Goal: Task Accomplishment & Management: Manage account settings

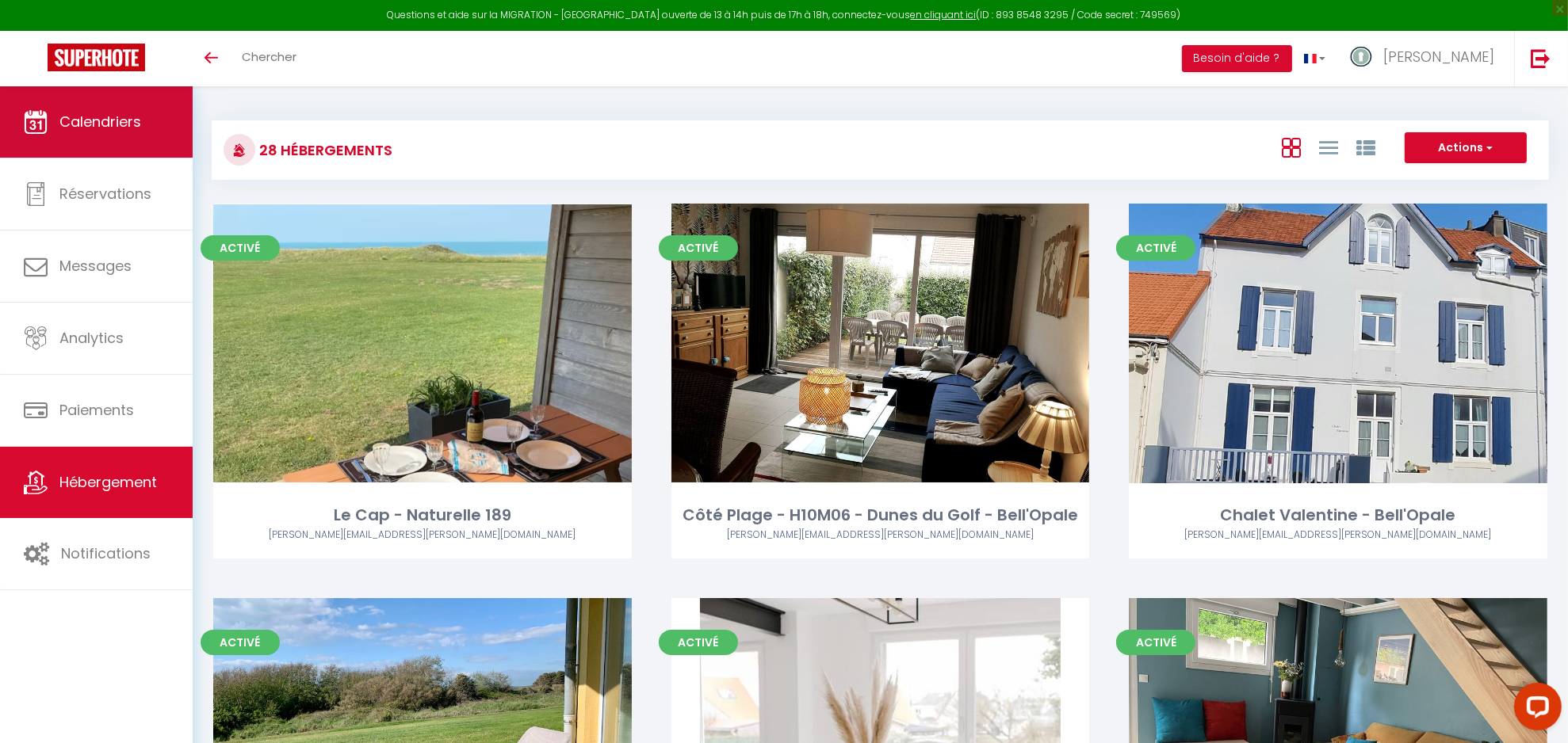
click at [99, 145] on link "Calendriers" at bounding box center [96, 122] width 192 height 72
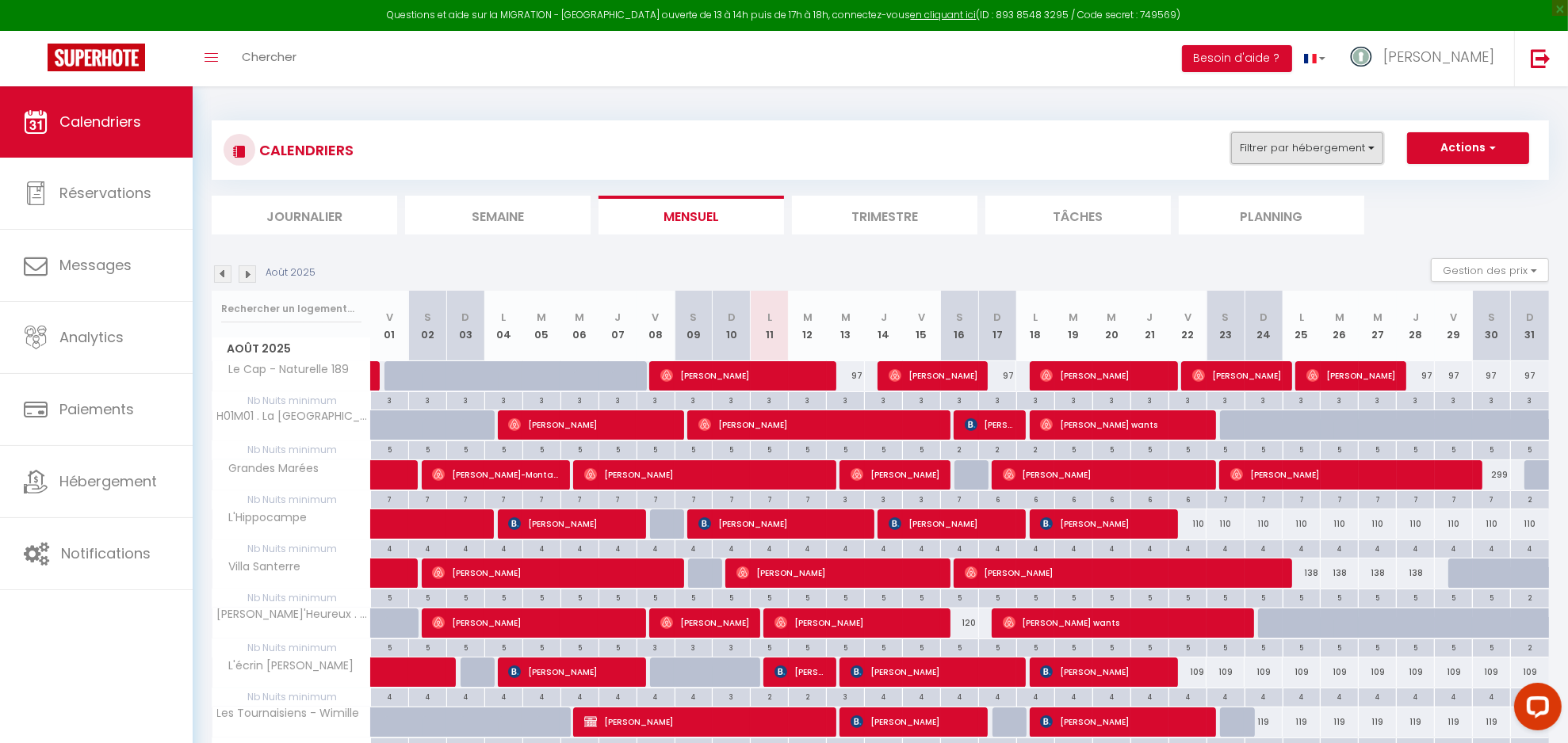
click at [1320, 133] on button "Filtrer par hébergement" at bounding box center [1307, 148] width 152 height 32
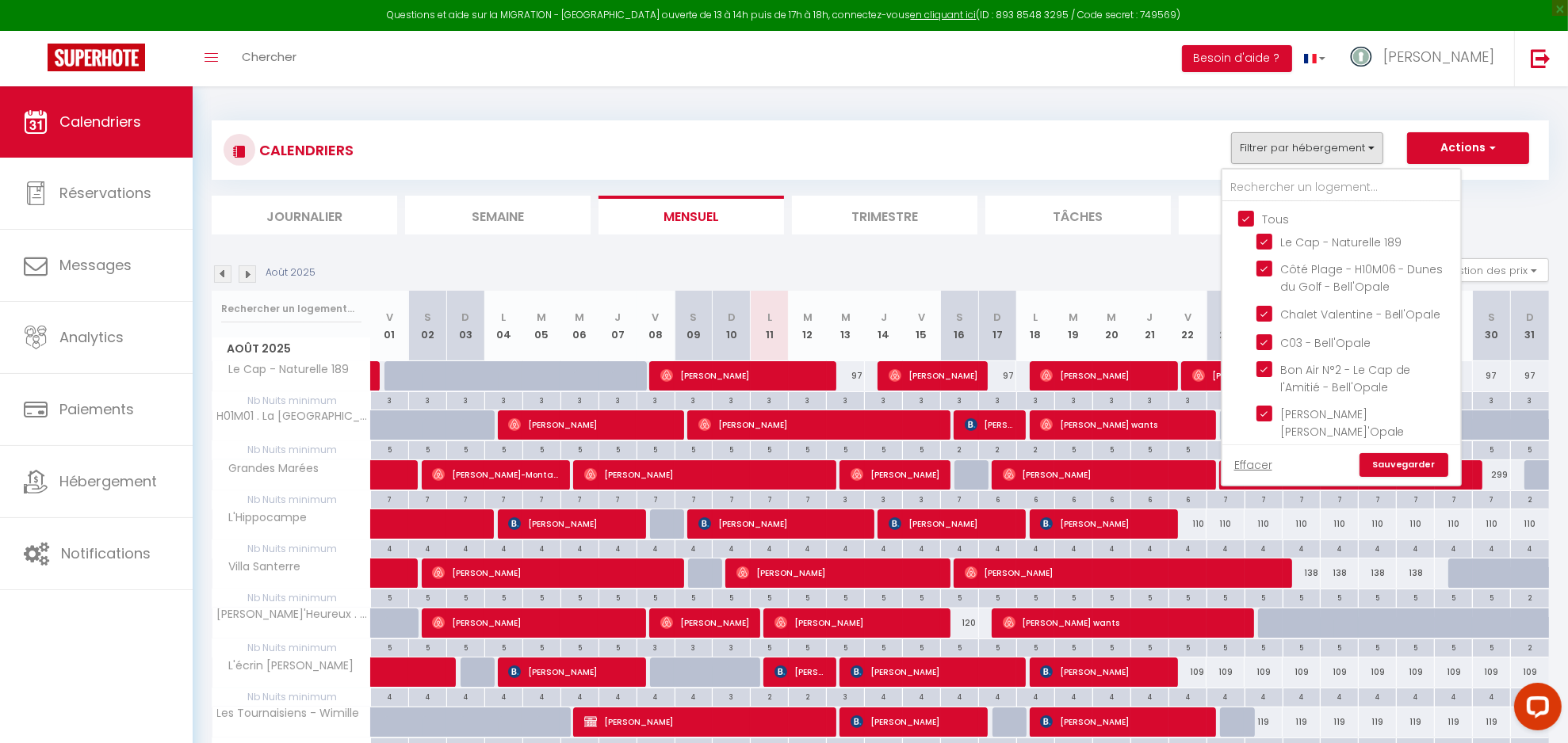
click at [1282, 217] on input "Tous" at bounding box center [1357, 217] width 238 height 16
checkbox input "false"
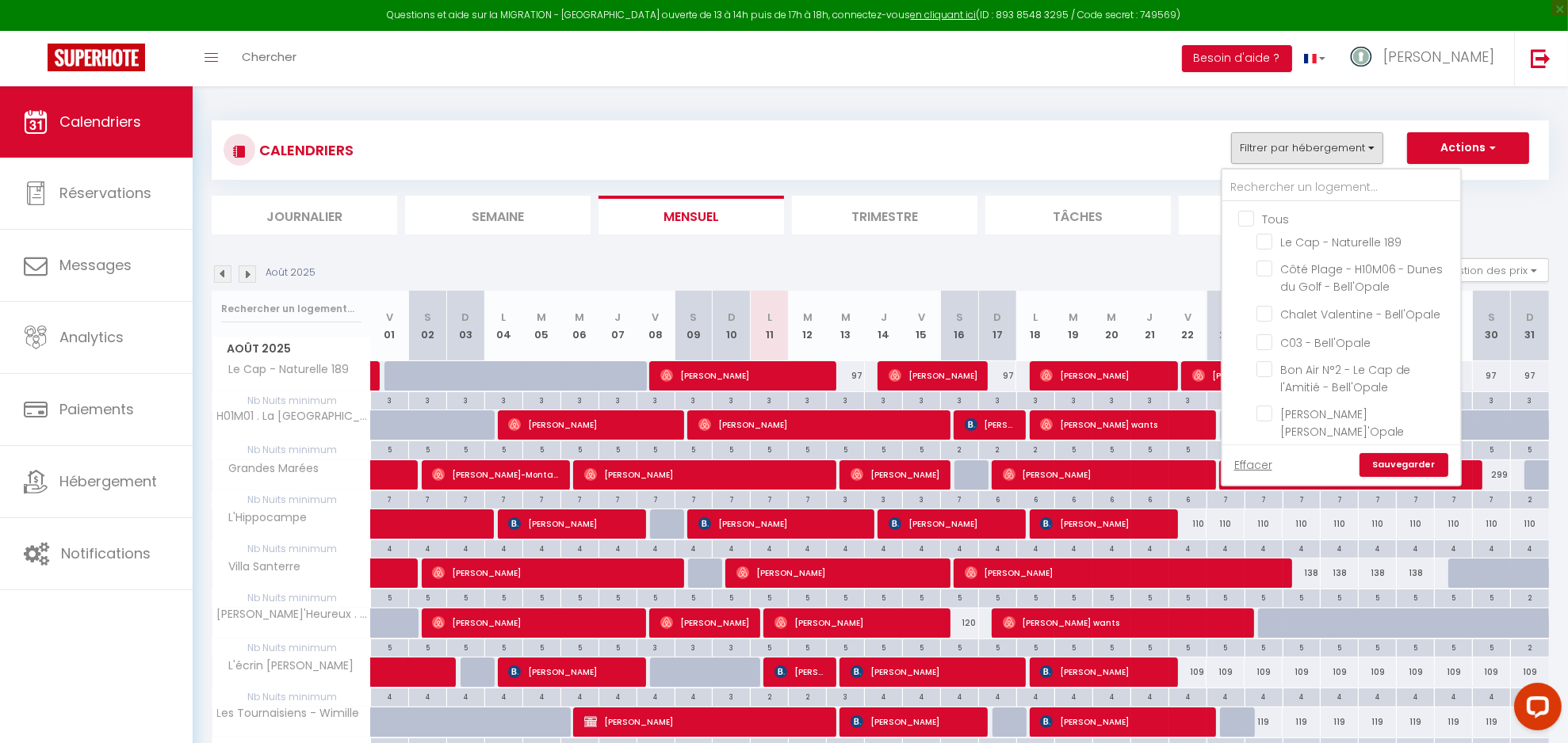
checkbox input "false"
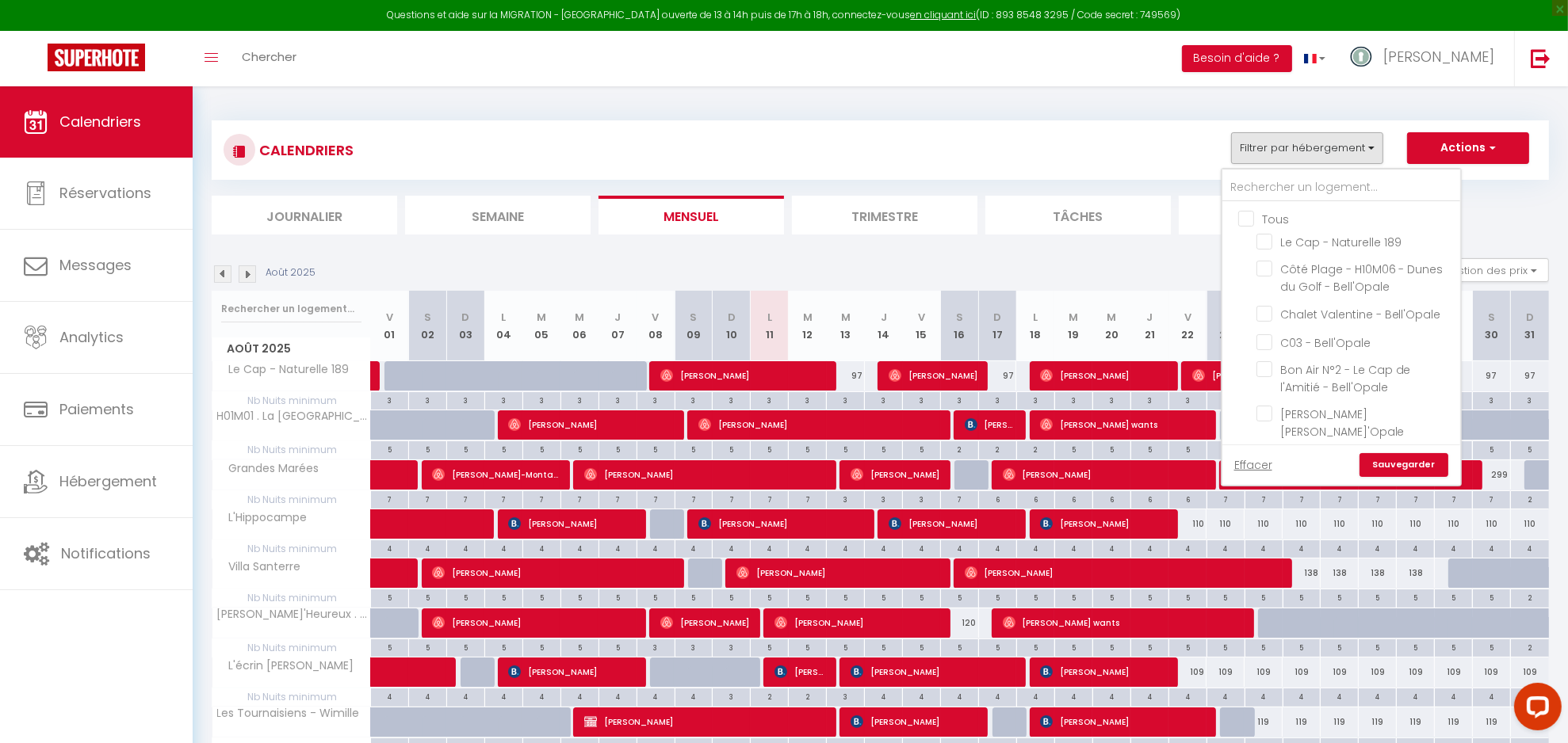
checkbox input "false"
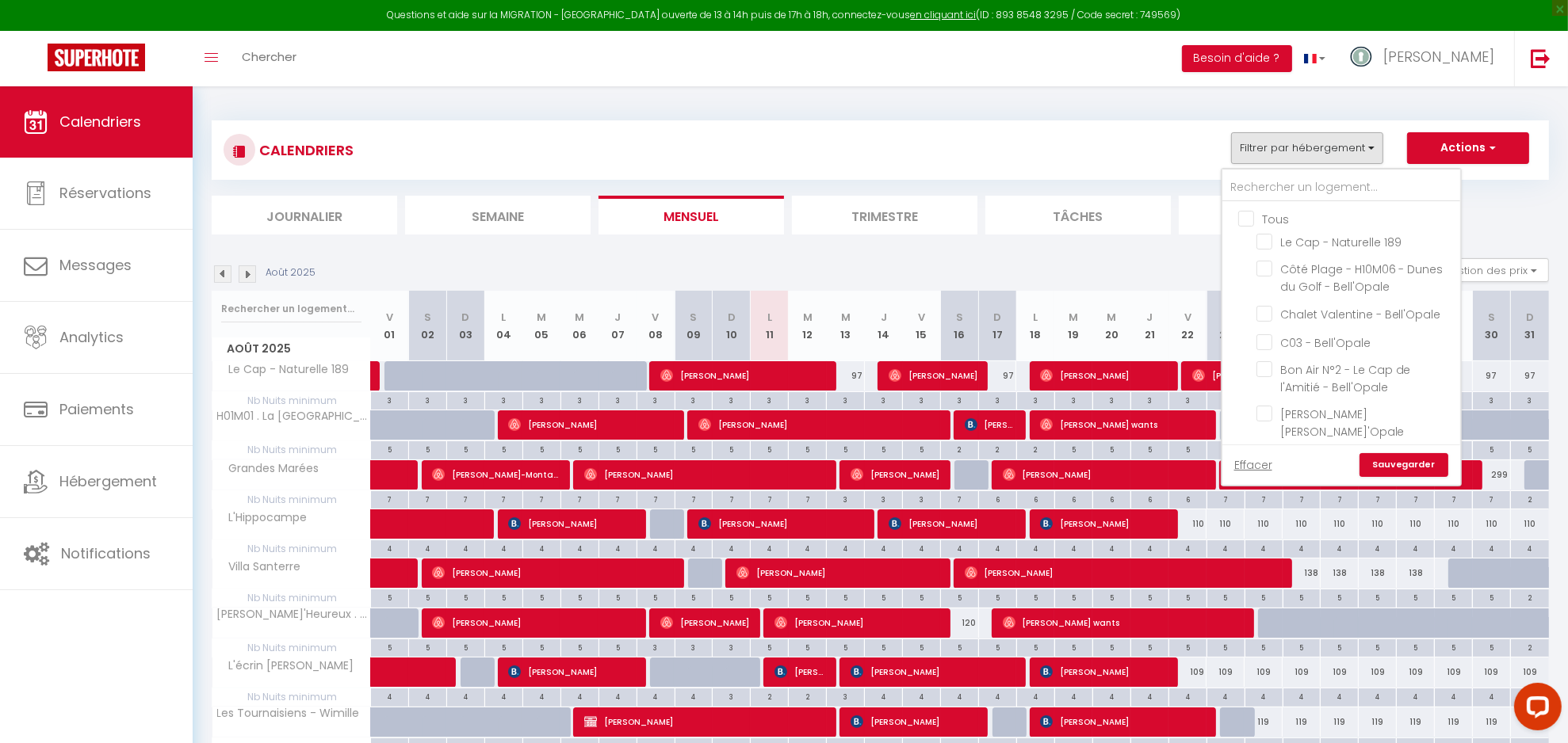
checkbox input "false"
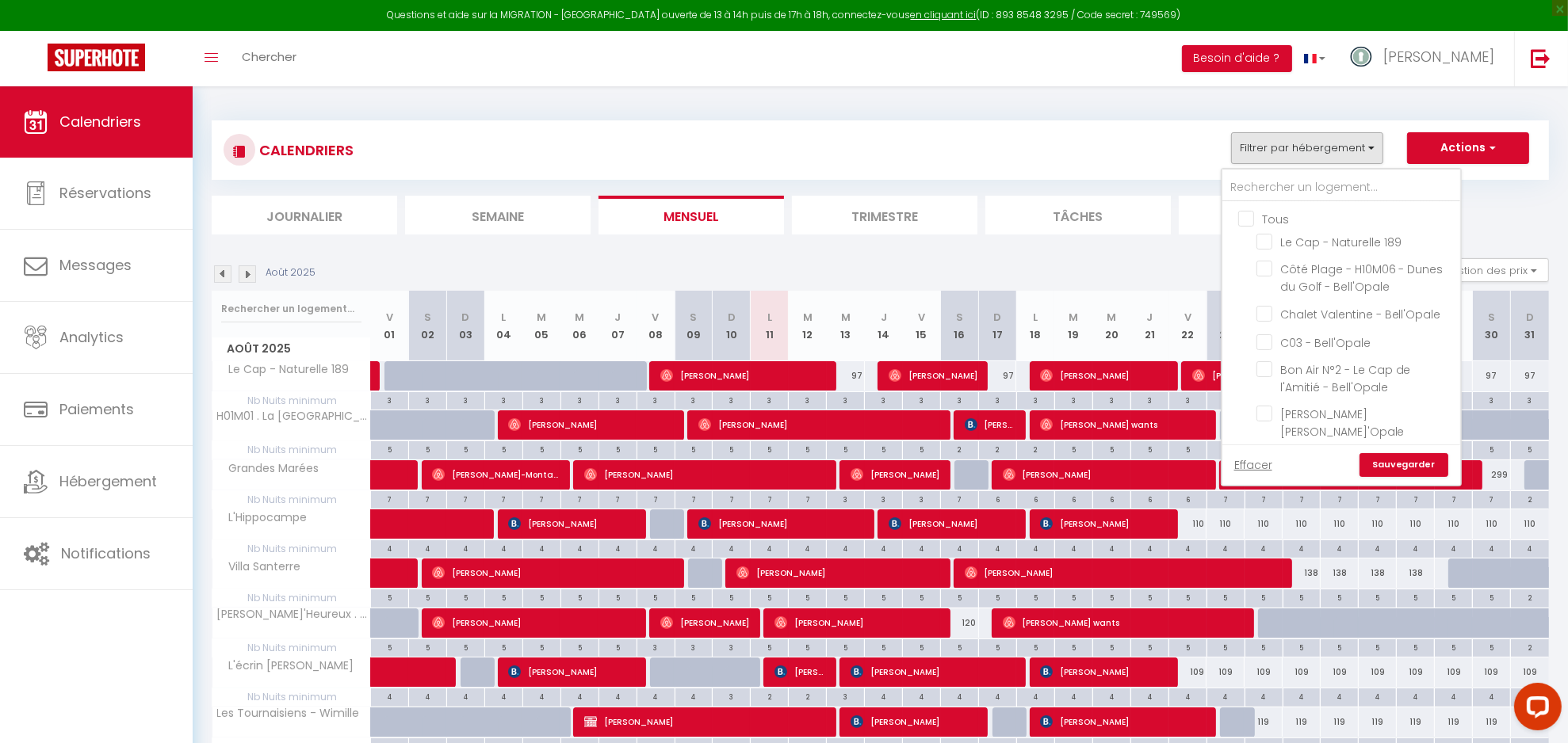
checkbox input "false"
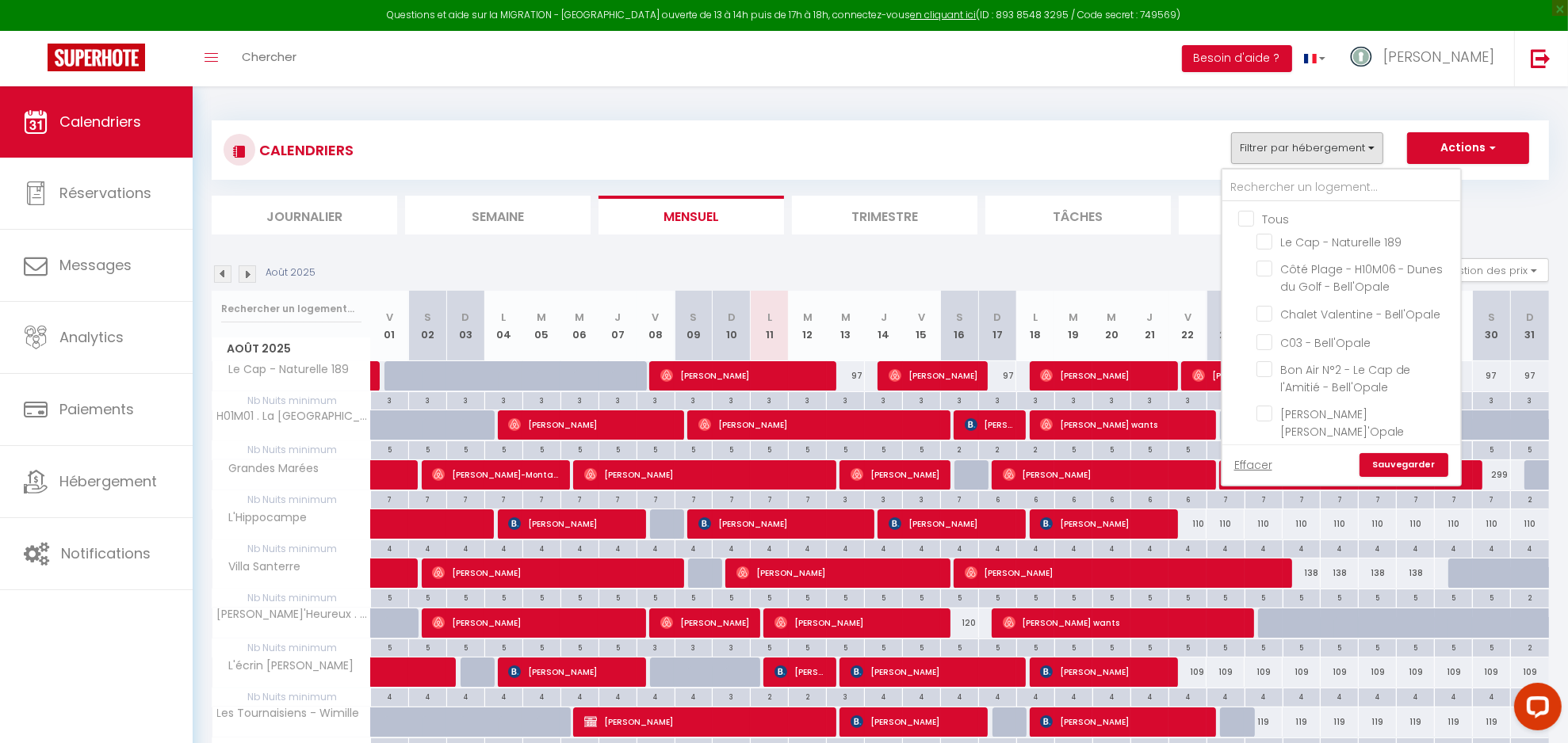
checkbox input "false"
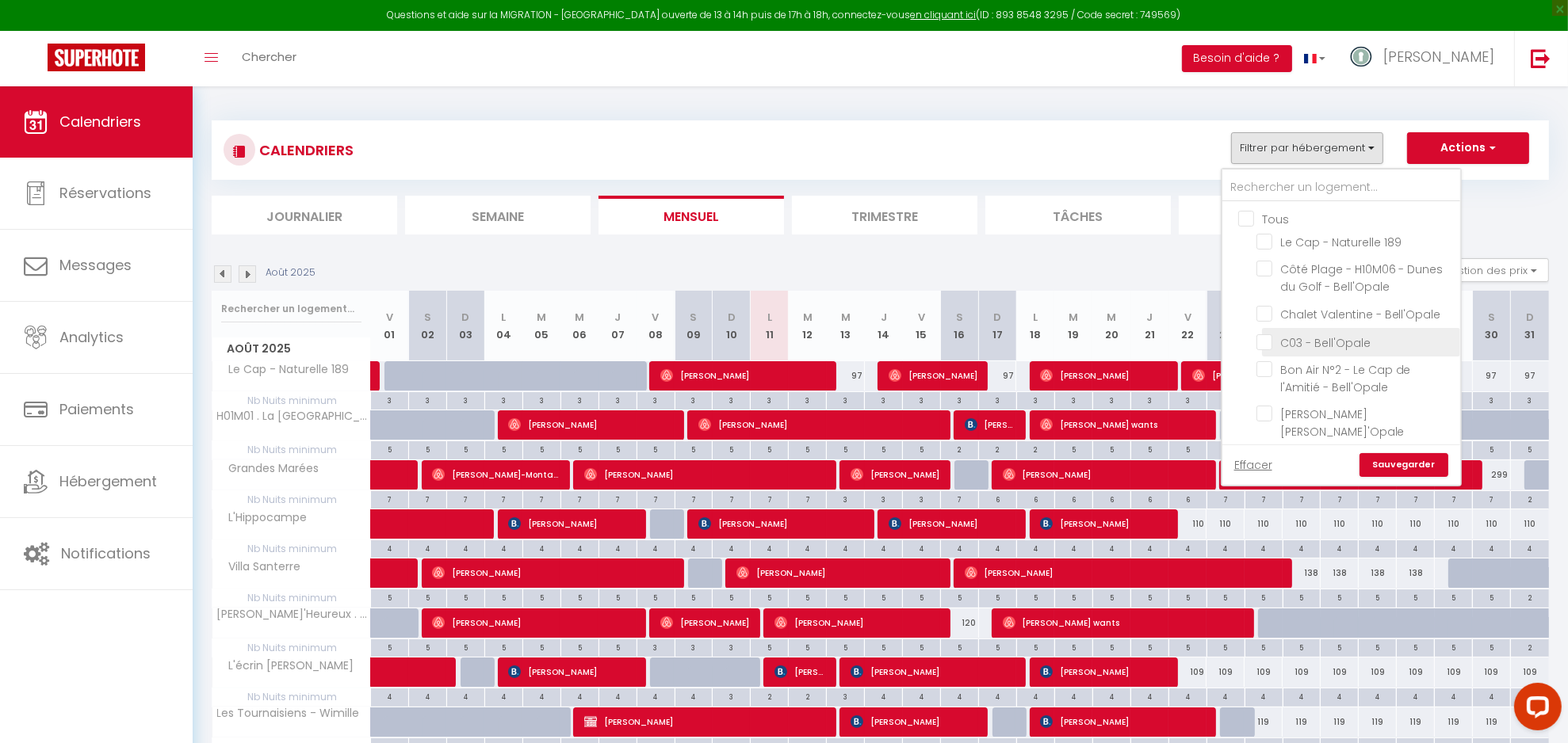
click at [1332, 340] on input "C03 - Bell'Opale" at bounding box center [1356, 341] width 198 height 16
checkbox input "true"
click at [1403, 471] on link "Sauvegarder" at bounding box center [1403, 465] width 89 height 24
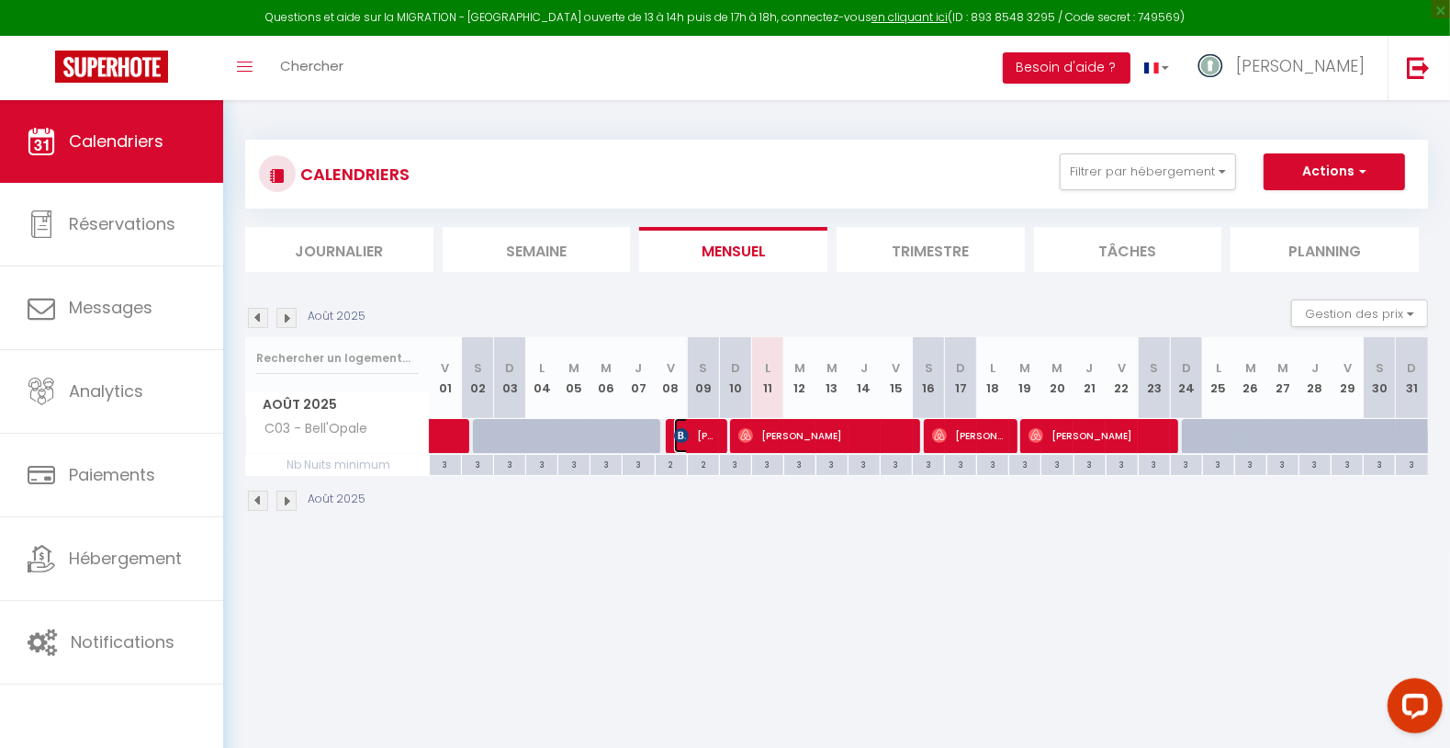
click at [689, 437] on span "[PERSON_NAME]" at bounding box center [695, 435] width 43 height 35
select select "OK"
select select "KO"
select select "0"
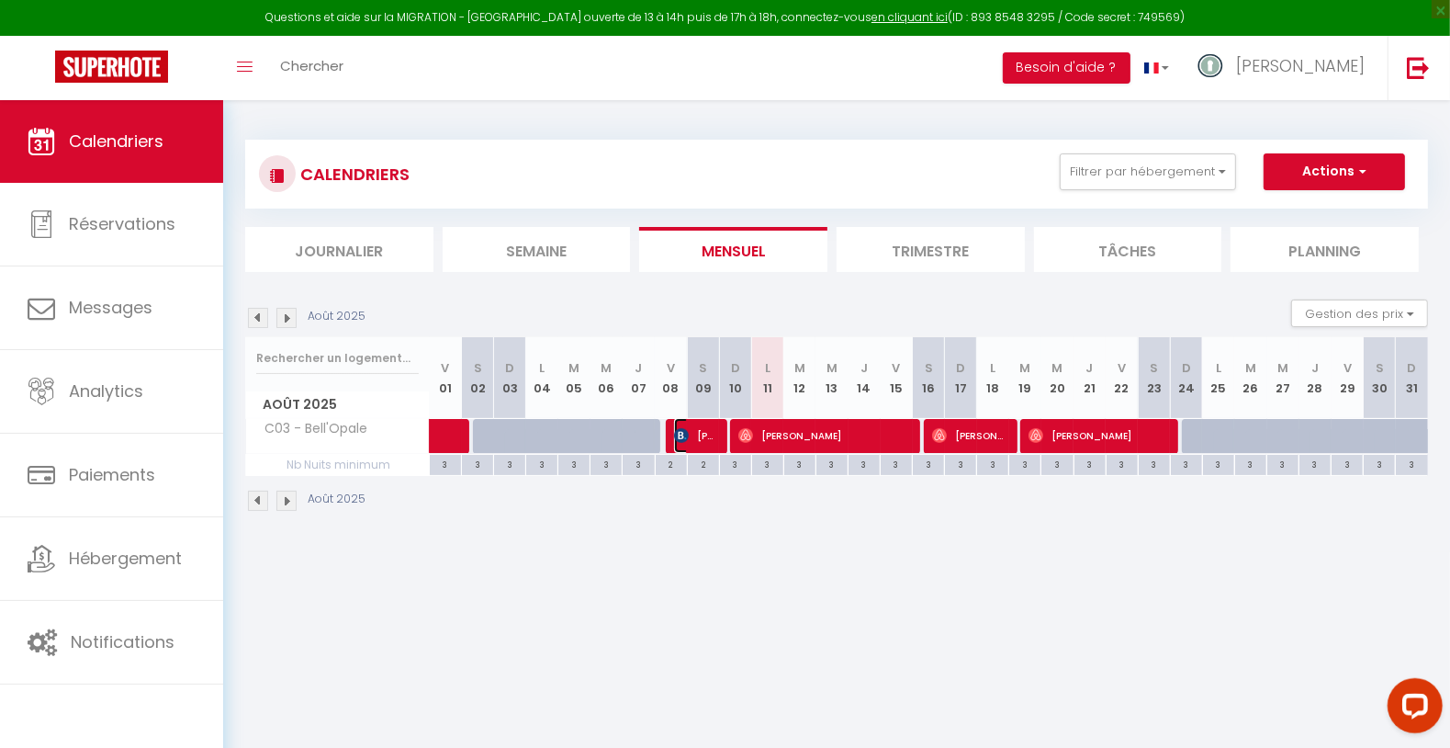
select select "1"
select select
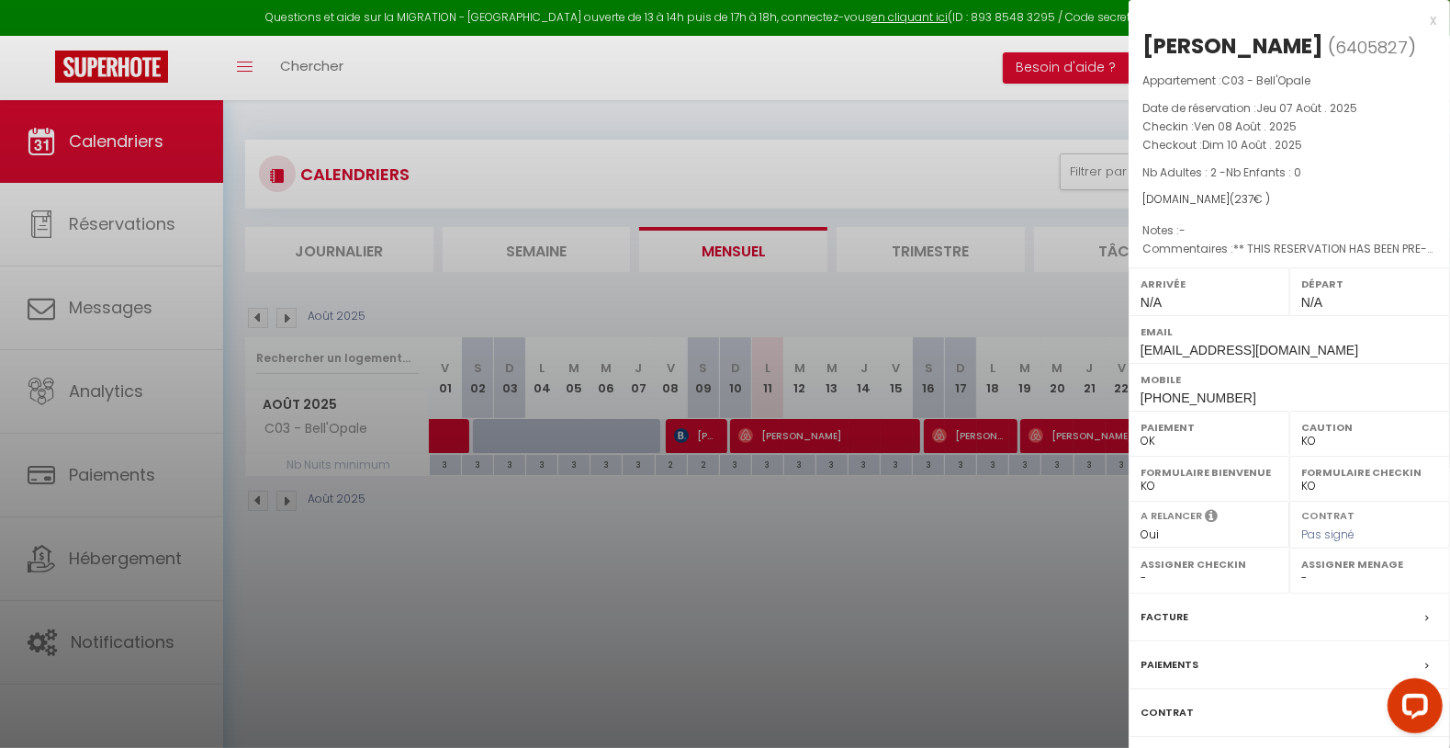
drag, startPoint x: 1144, startPoint y: 41, endPoint x: 1322, endPoint y: 40, distance: 178.2
click at [1322, 40] on div "[PERSON_NAME]" at bounding box center [1232, 45] width 181 height 29
copy div "[PERSON_NAME]"
drag, startPoint x: 572, startPoint y: 596, endPoint x: 634, endPoint y: 574, distance: 65.4
click at [577, 595] on div at bounding box center [725, 374] width 1450 height 748
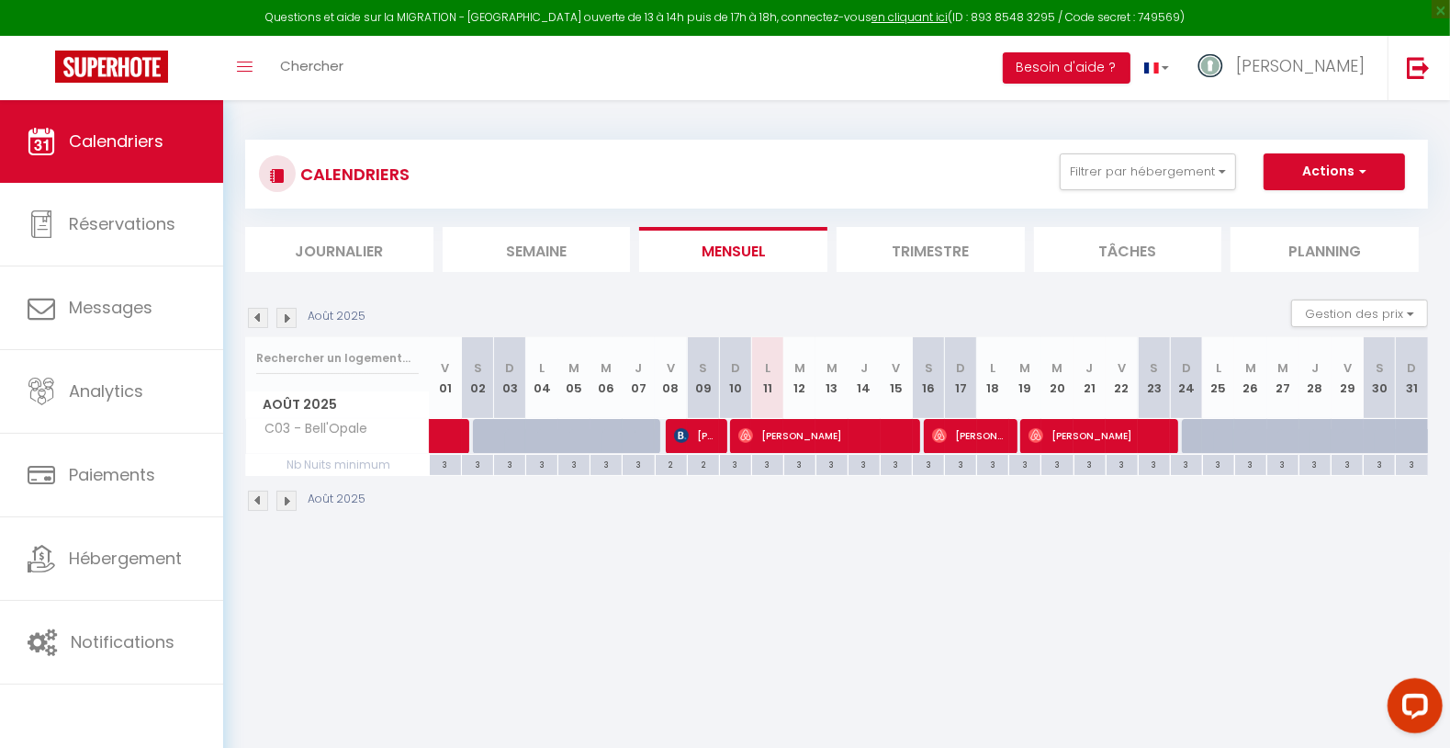
click at [614, 446] on div at bounding box center [618, 446] width 32 height 35
type input "93"
type input "Mer 06 Août 2025"
type input "Jeu 07 Août 2025"
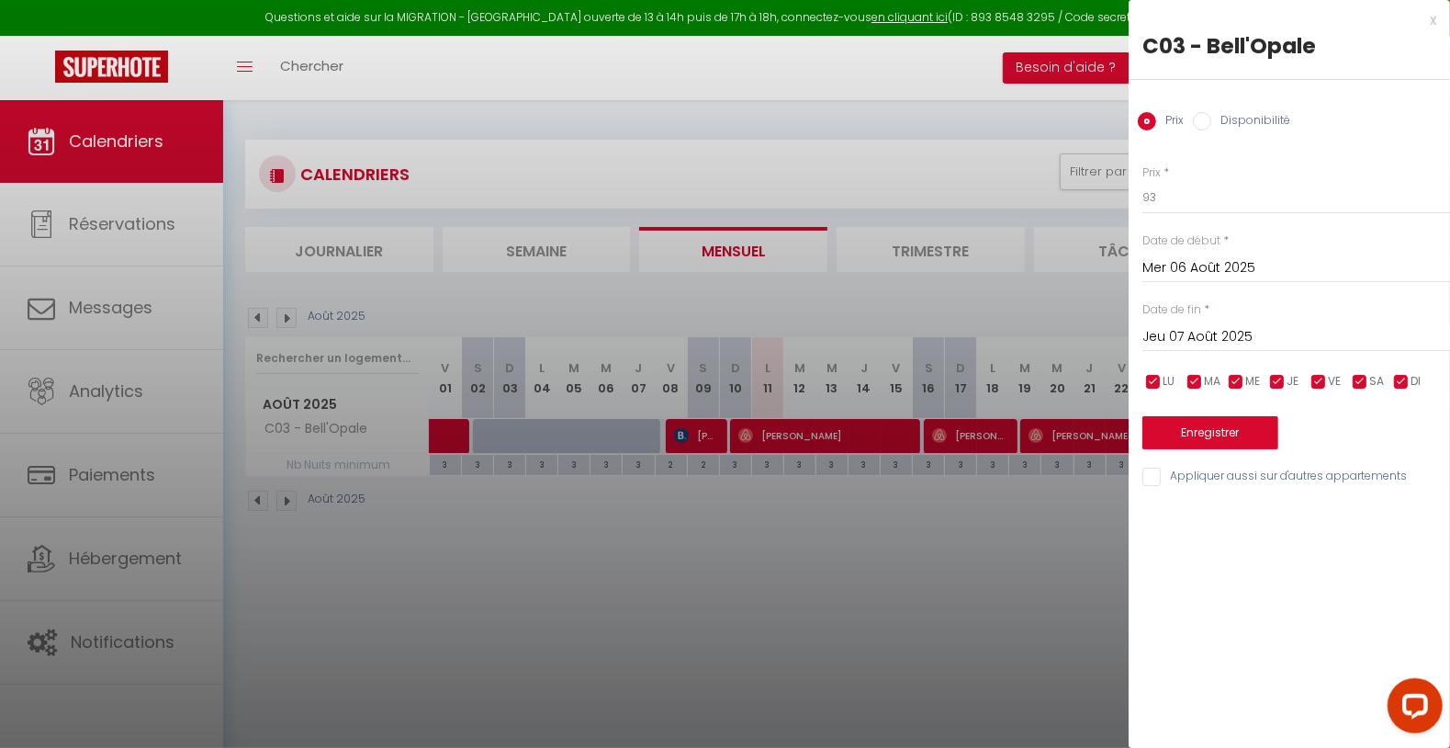
click at [633, 433] on div at bounding box center [725, 374] width 1450 height 748
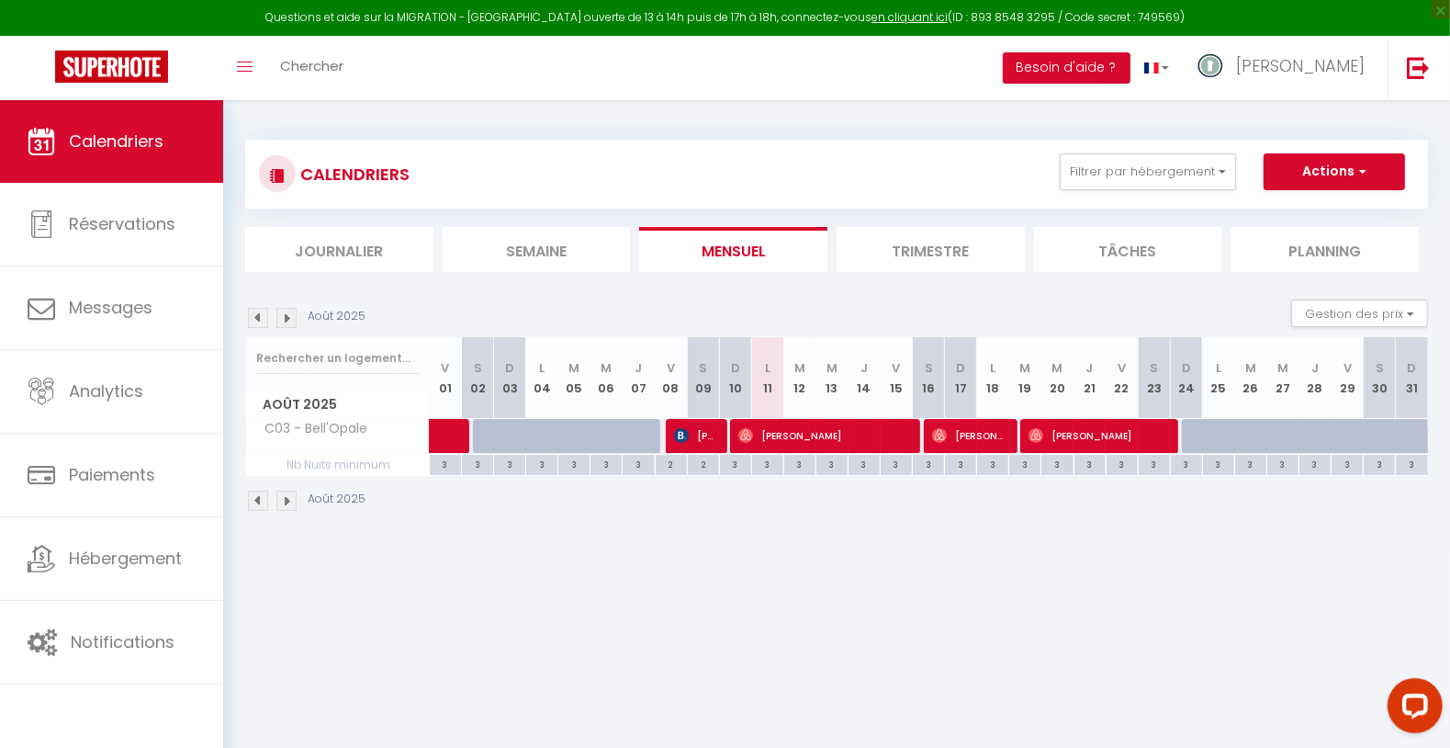
click at [633, 433] on div at bounding box center [639, 436] width 32 height 35
type input "93"
type input "Jeu 07 Août 2025"
type input "Ven 08 Août 2025"
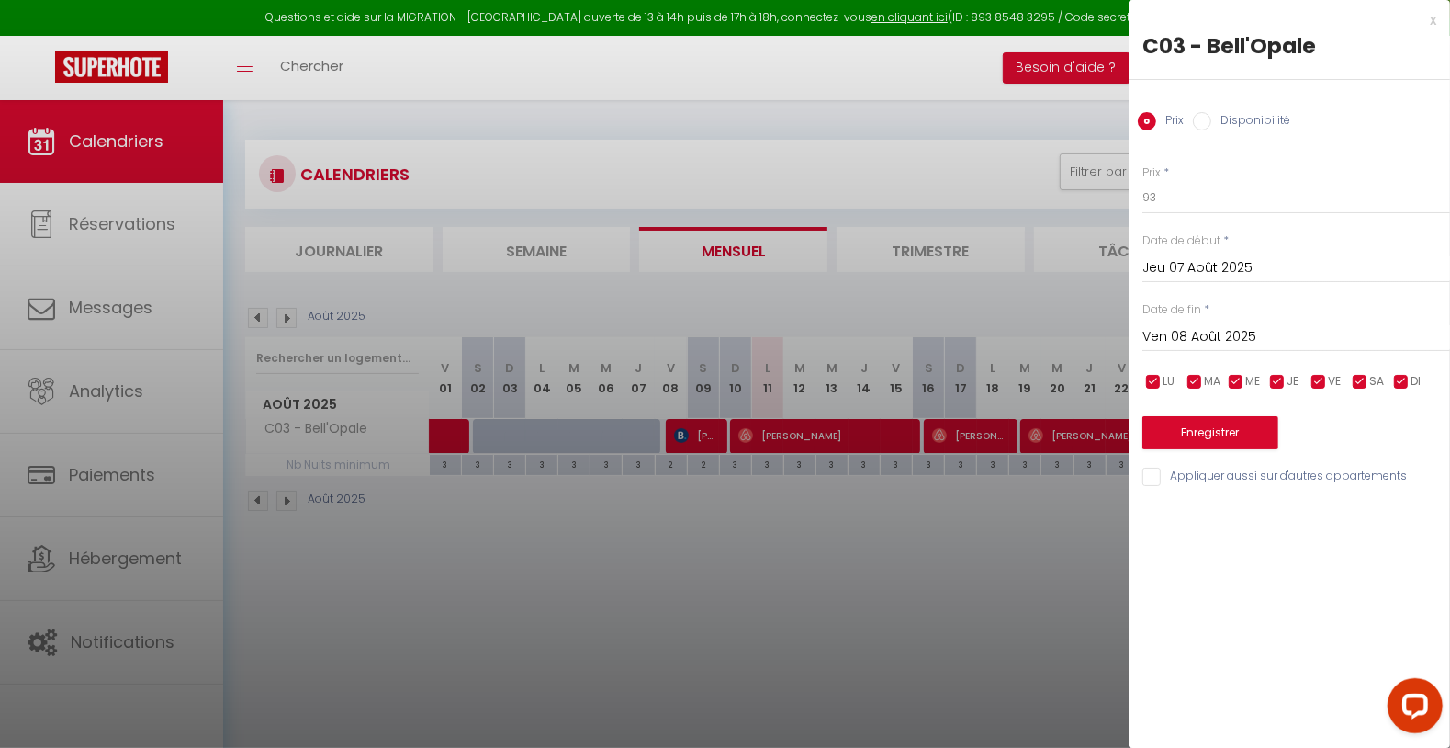
click at [708, 524] on div at bounding box center [725, 374] width 1450 height 748
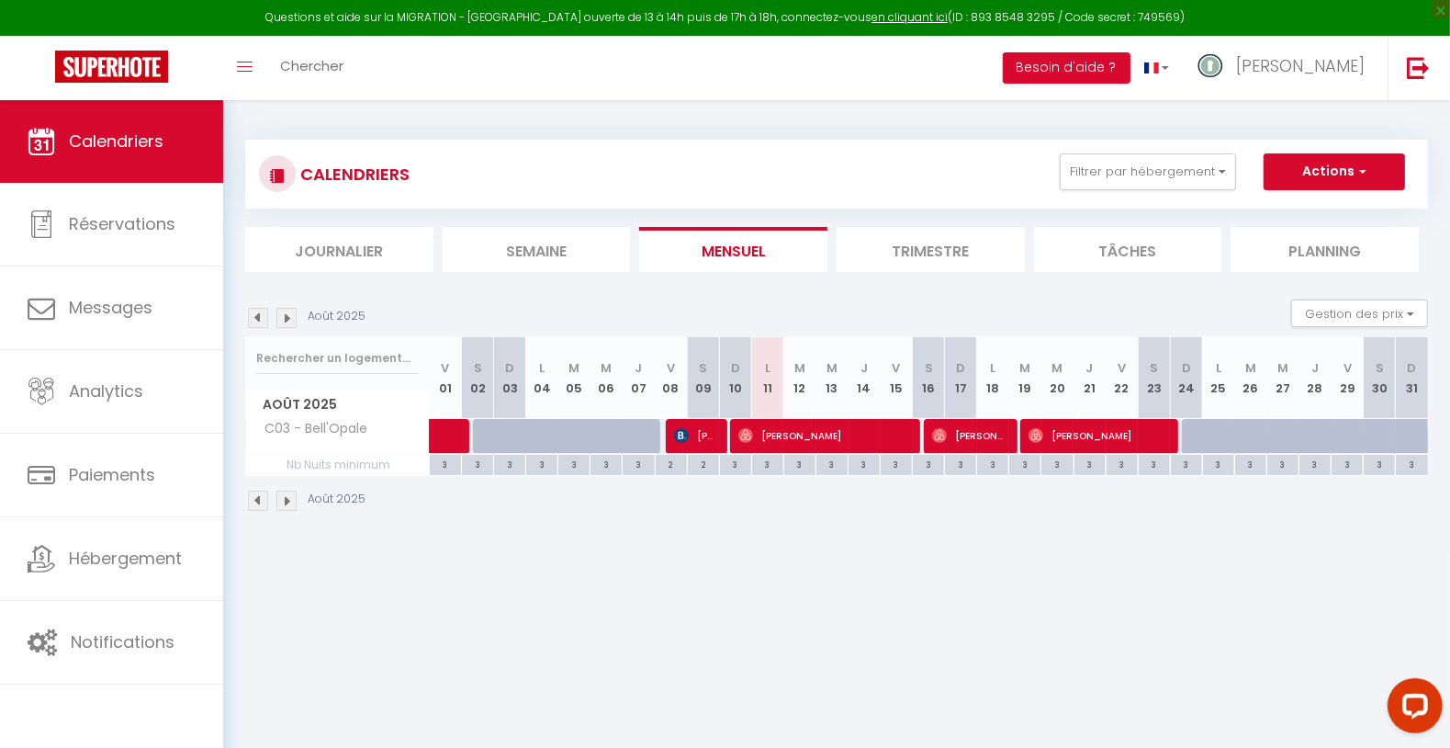
click at [1372, 432] on div at bounding box center [1380, 436] width 32 height 35
type input "93"
type input "[PERSON_NAME] 30 Août 2025"
type input "Dim 31 Août 2025"
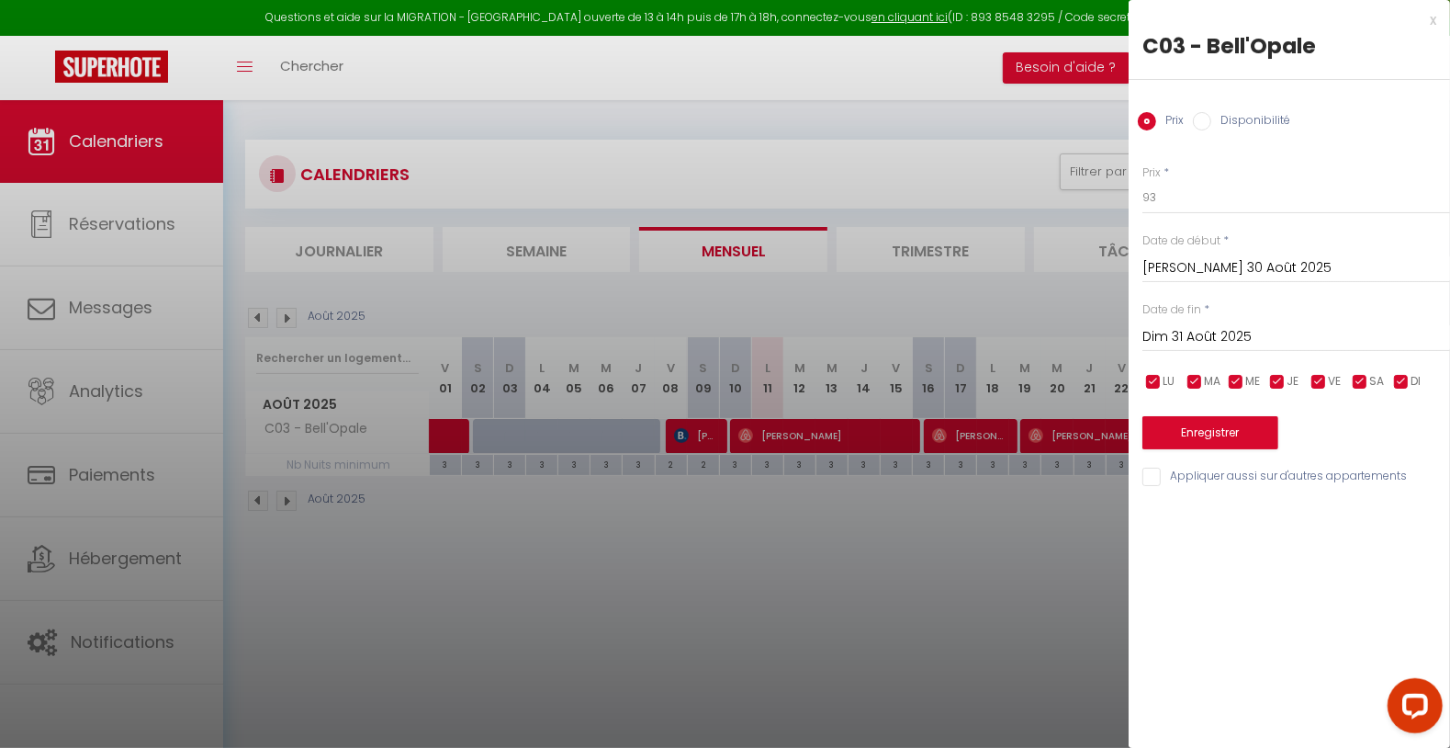
click at [770, 605] on div at bounding box center [725, 374] width 1450 height 748
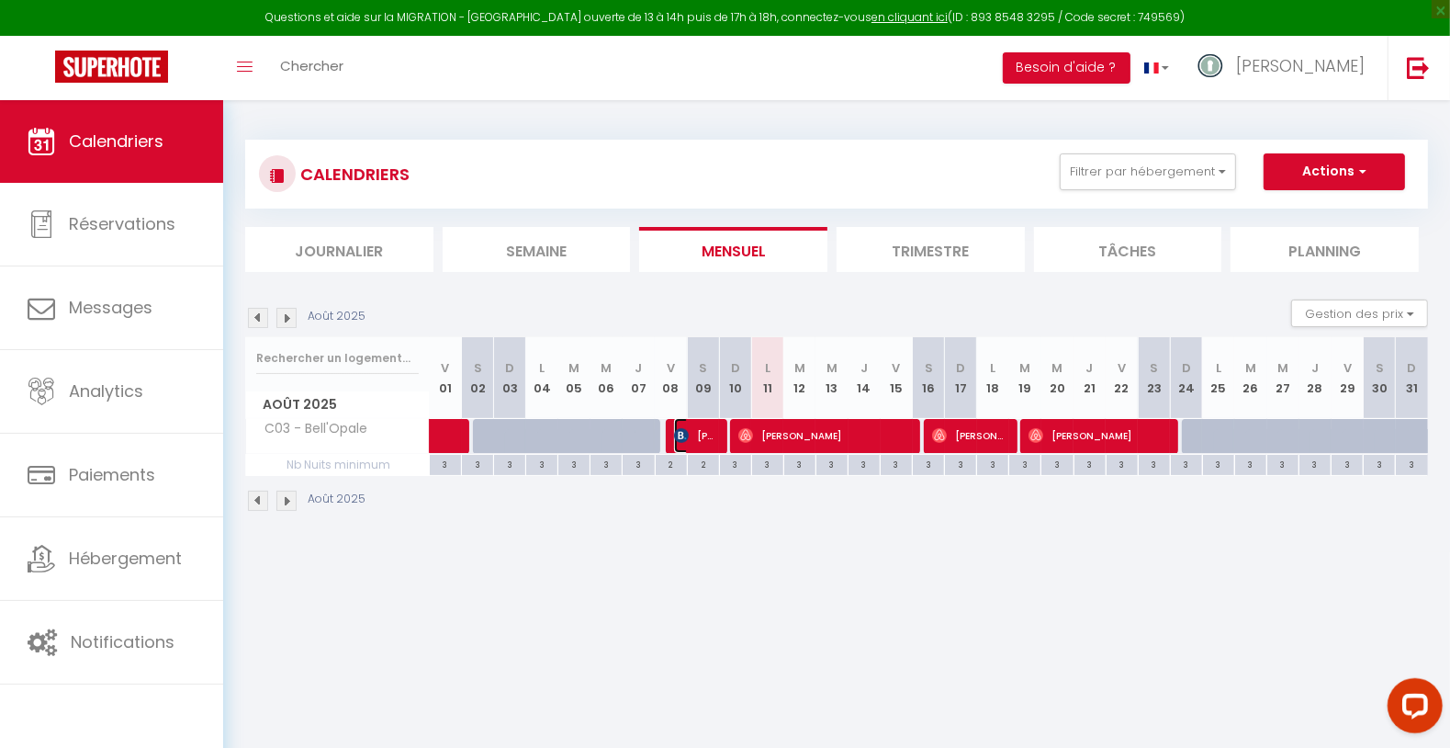
click at [693, 430] on span "[PERSON_NAME]" at bounding box center [695, 435] width 43 height 35
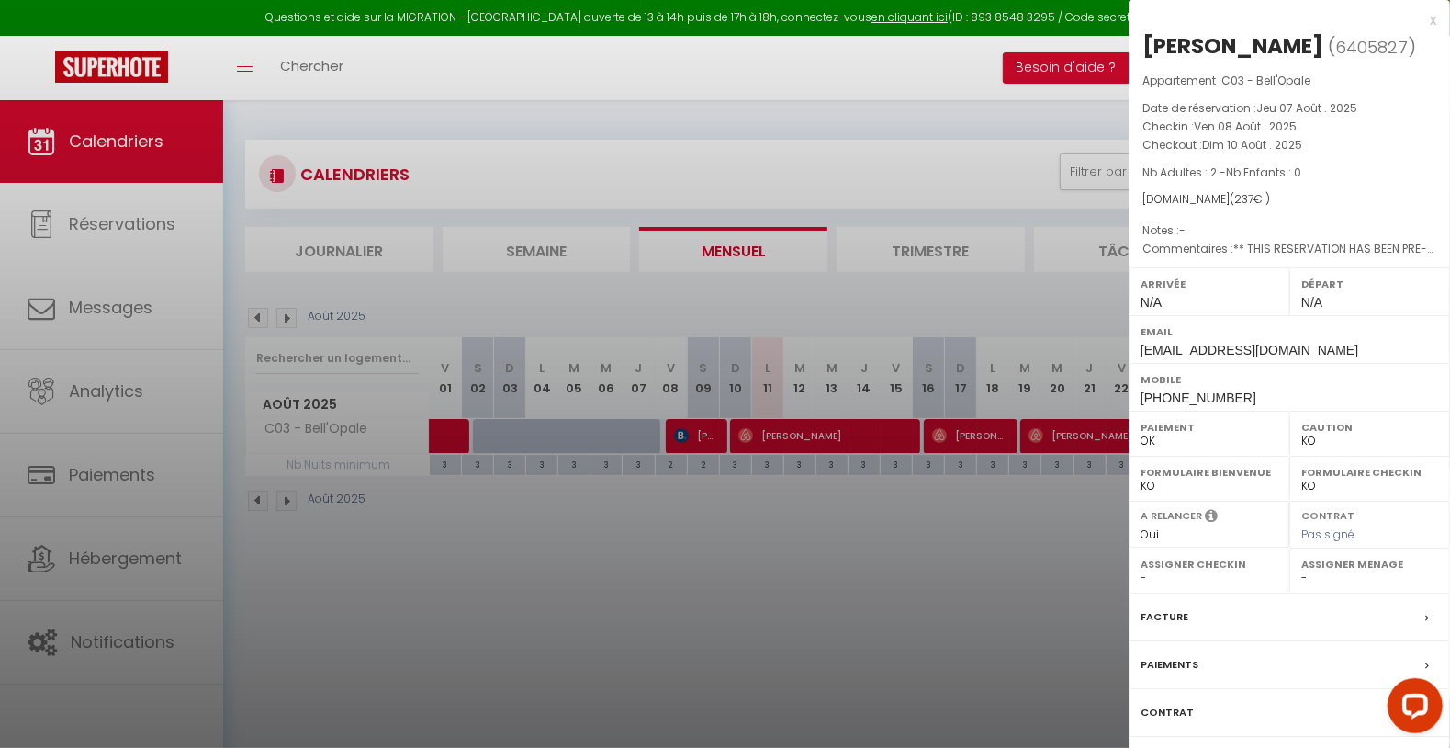
click at [658, 565] on div at bounding box center [725, 374] width 1450 height 748
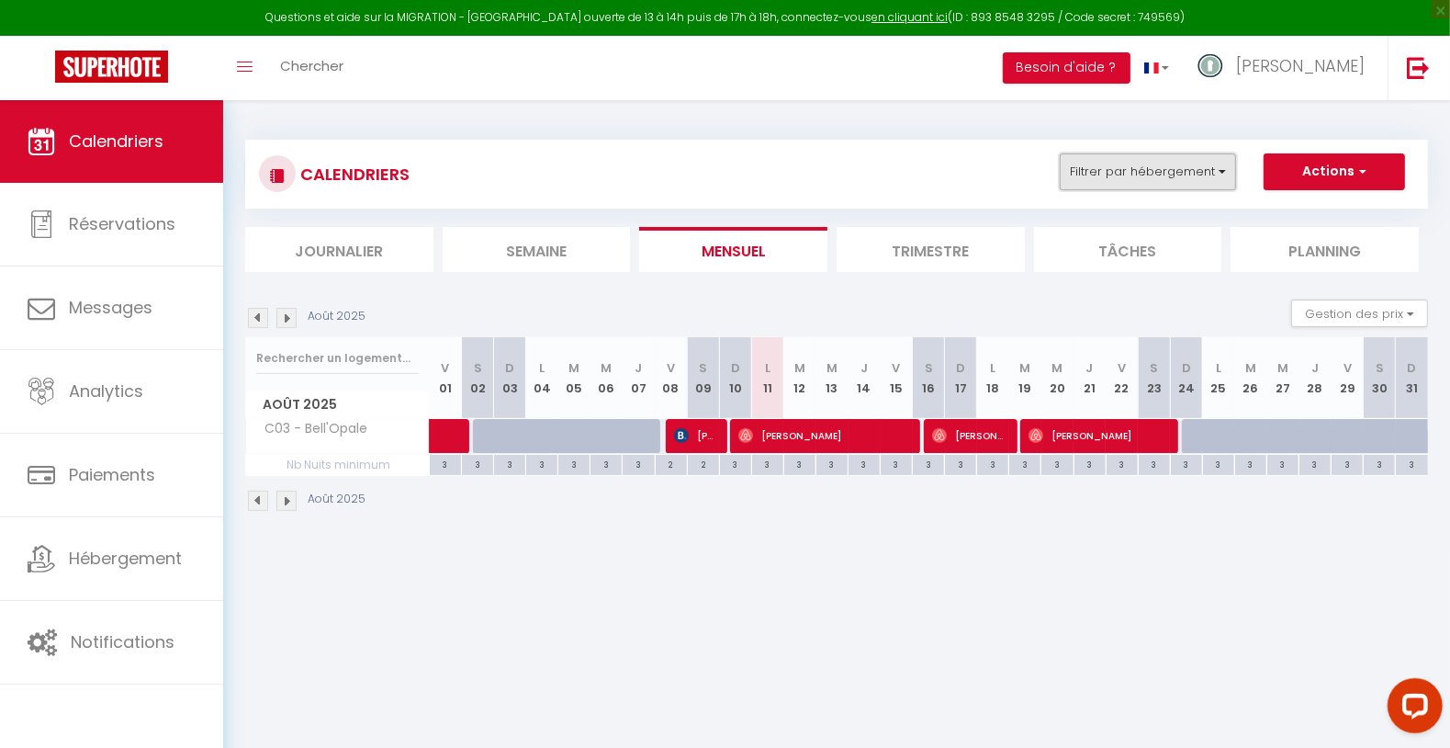
click at [1156, 169] on button "Filtrer par hébergement" at bounding box center [1148, 171] width 176 height 37
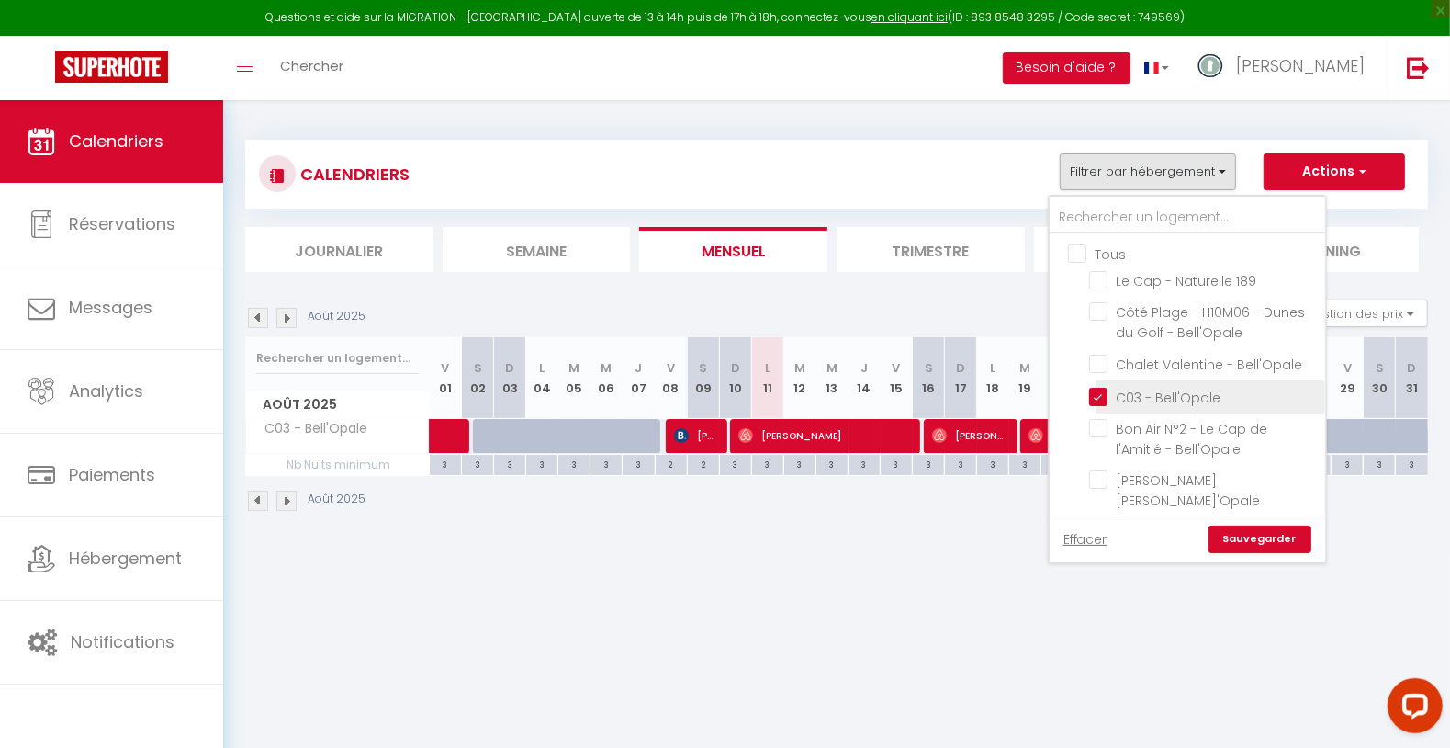
click at [1101, 396] on input "C03 - Bell'Opale" at bounding box center [1204, 395] width 230 height 18
checkbox input "false"
drag, startPoint x: 1094, startPoint y: 361, endPoint x: 1129, endPoint y: 408, distance: 58.4
click at [1097, 366] on input "Chalet Valentine - Bell'Opale" at bounding box center [1204, 363] width 230 height 18
checkbox input "true"
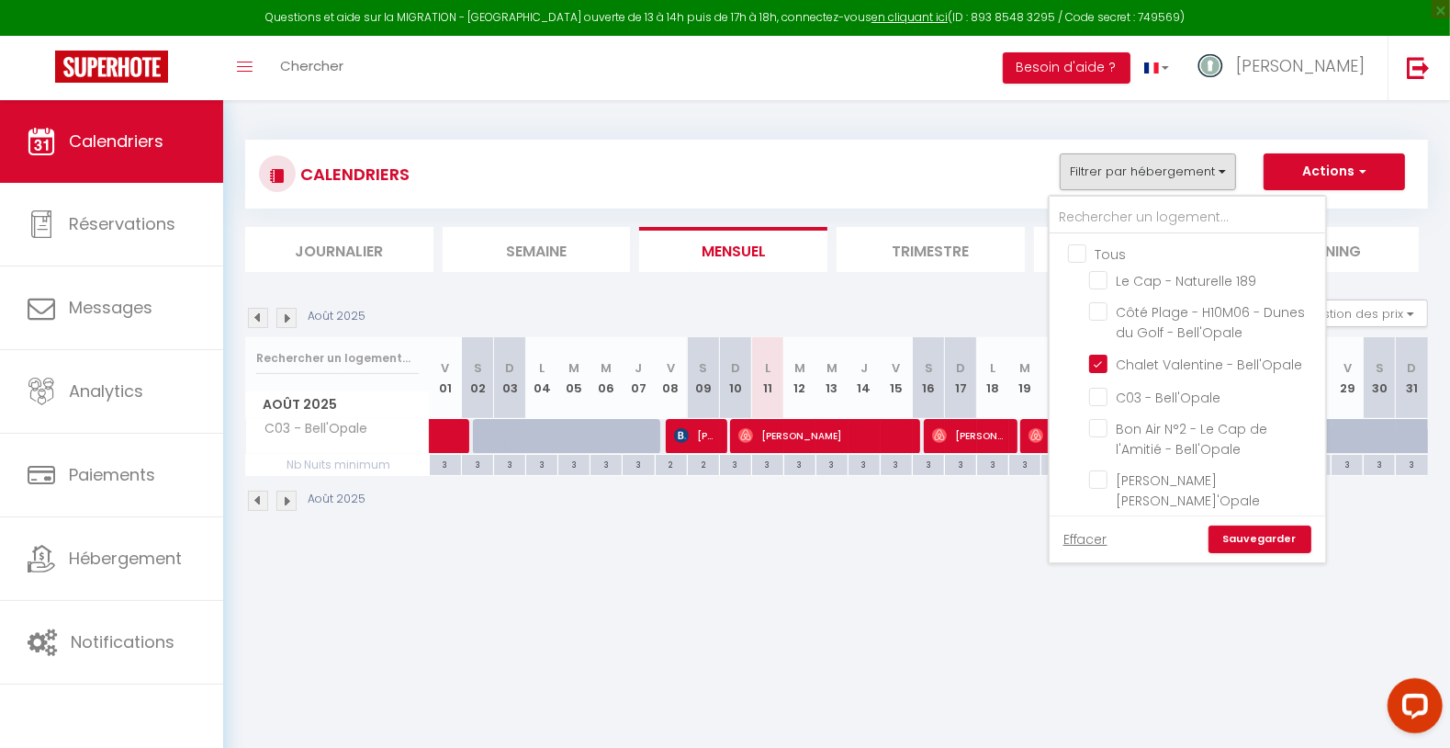
drag, startPoint x: 1245, startPoint y: 540, endPoint x: 1243, endPoint y: 552, distance: 12.1
click at [1245, 541] on link "Sauvegarder" at bounding box center [1260, 539] width 103 height 28
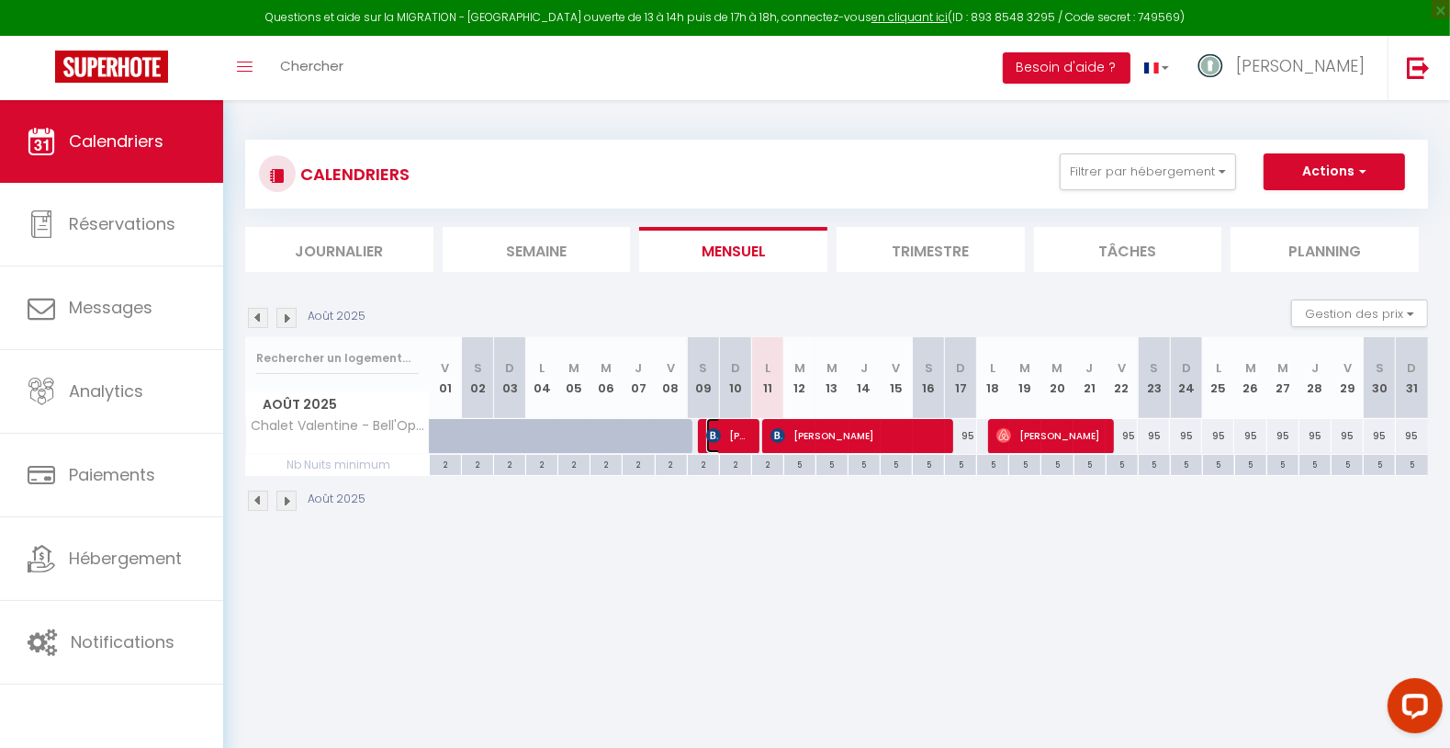
click at [711, 433] on img at bounding box center [713, 435] width 15 height 15
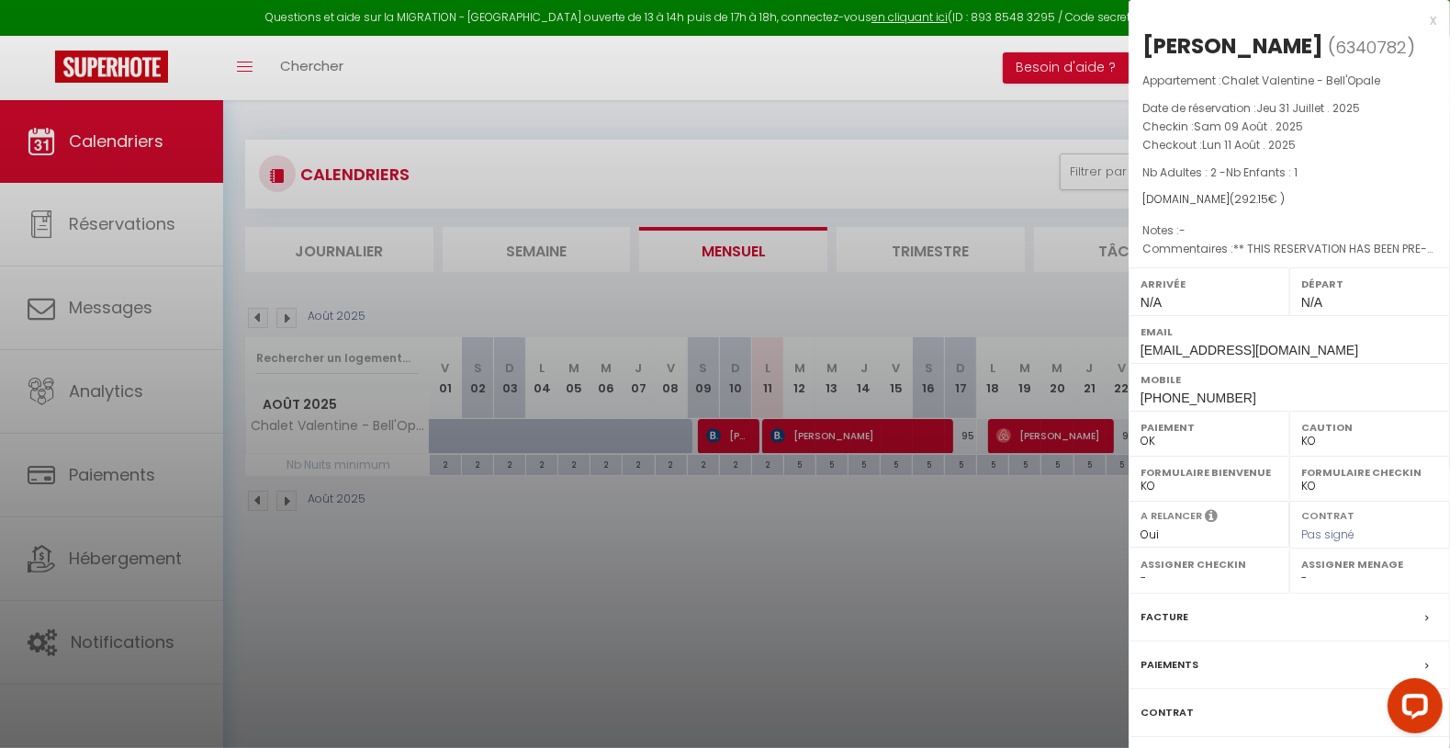
drag, startPoint x: 1137, startPoint y: 40, endPoint x: 1332, endPoint y: 74, distance: 197.6
click at [1335, 59] on div "[PERSON_NAME] ( 6340782 ) Appartement : Chalet [PERSON_NAME]'Opale Date de rése…" at bounding box center [1289, 429] width 321 height 797
copy h2 "[PERSON_NAME]"
click at [793, 568] on div at bounding box center [725, 374] width 1450 height 748
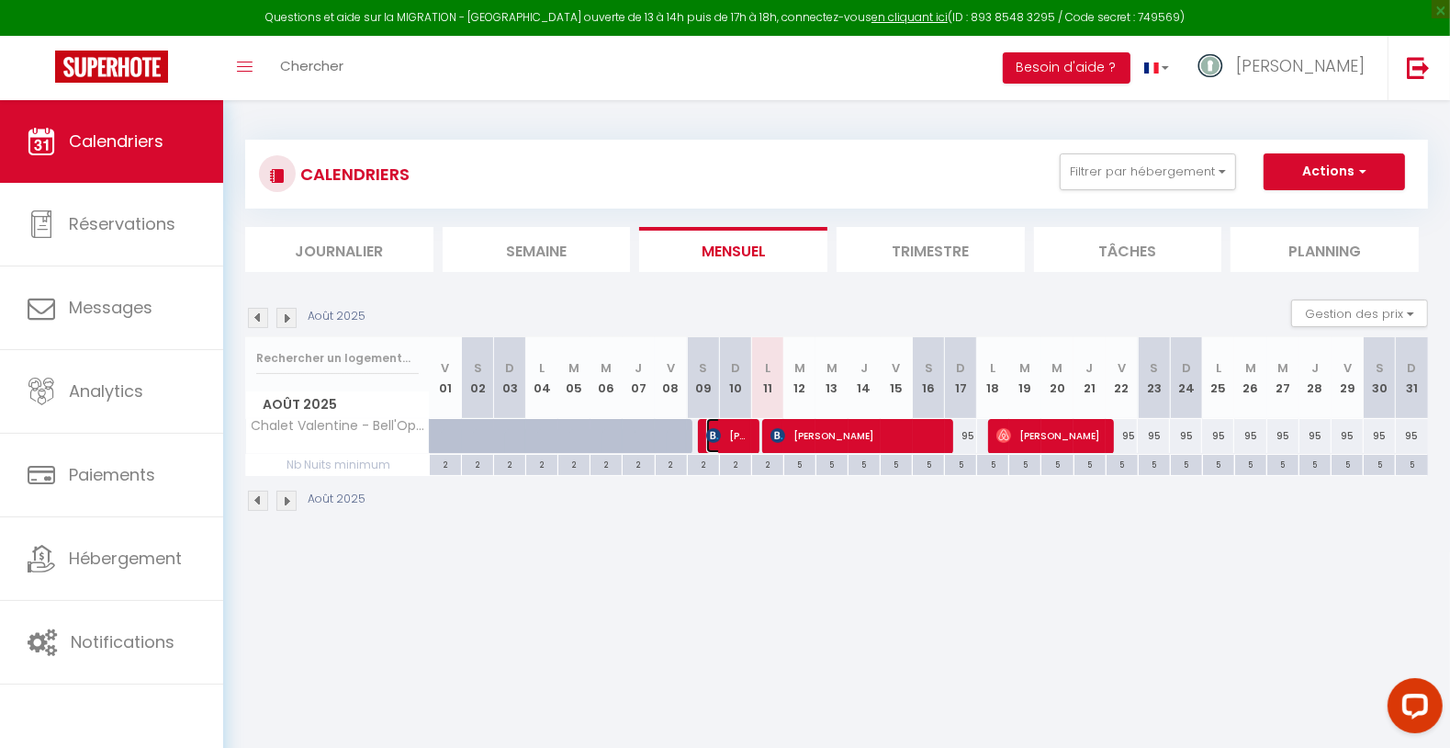
click at [738, 431] on span "[PERSON_NAME]" at bounding box center [727, 435] width 43 height 35
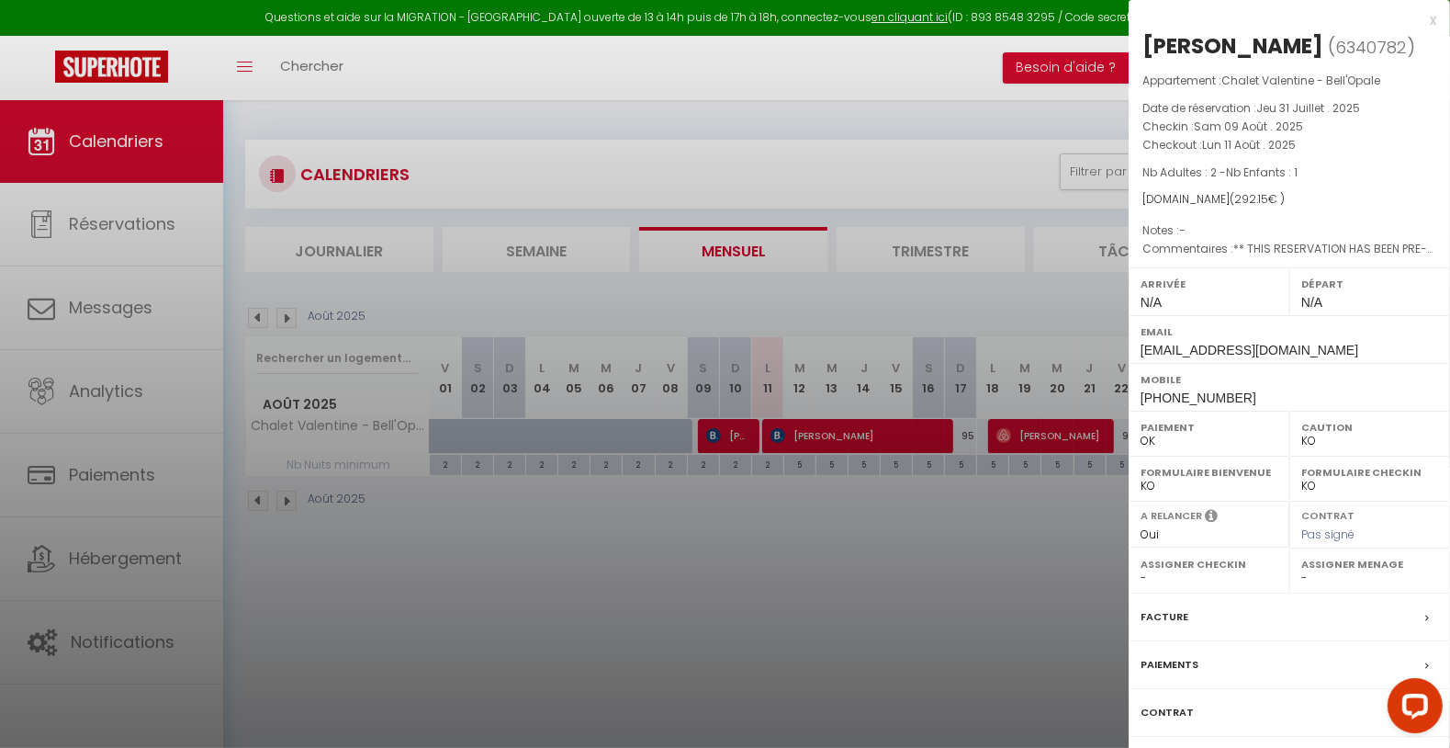
drag, startPoint x: 820, startPoint y: 505, endPoint x: 838, endPoint y: 515, distance: 20.2
click at [820, 506] on div at bounding box center [725, 374] width 1450 height 748
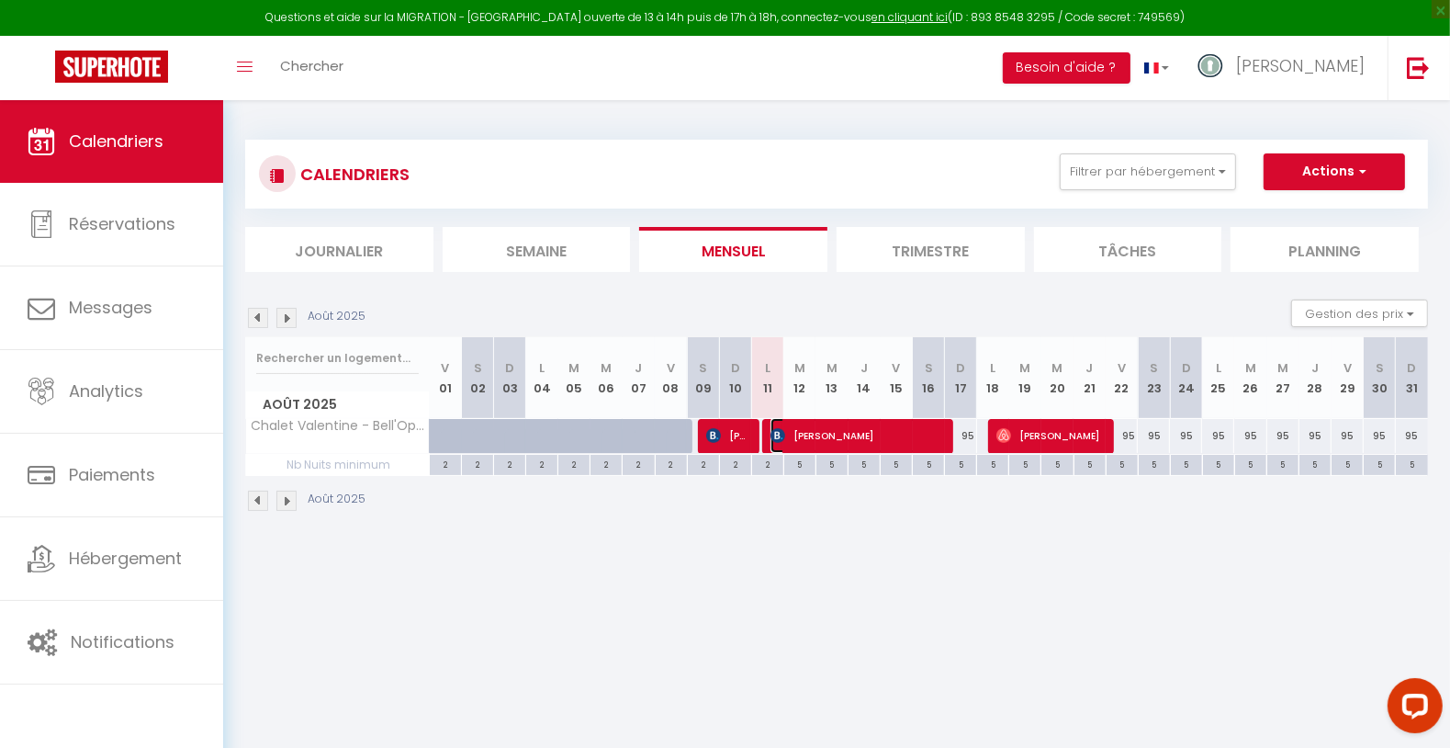
click at [857, 435] on span "[PERSON_NAME]" at bounding box center [856, 435] width 172 height 35
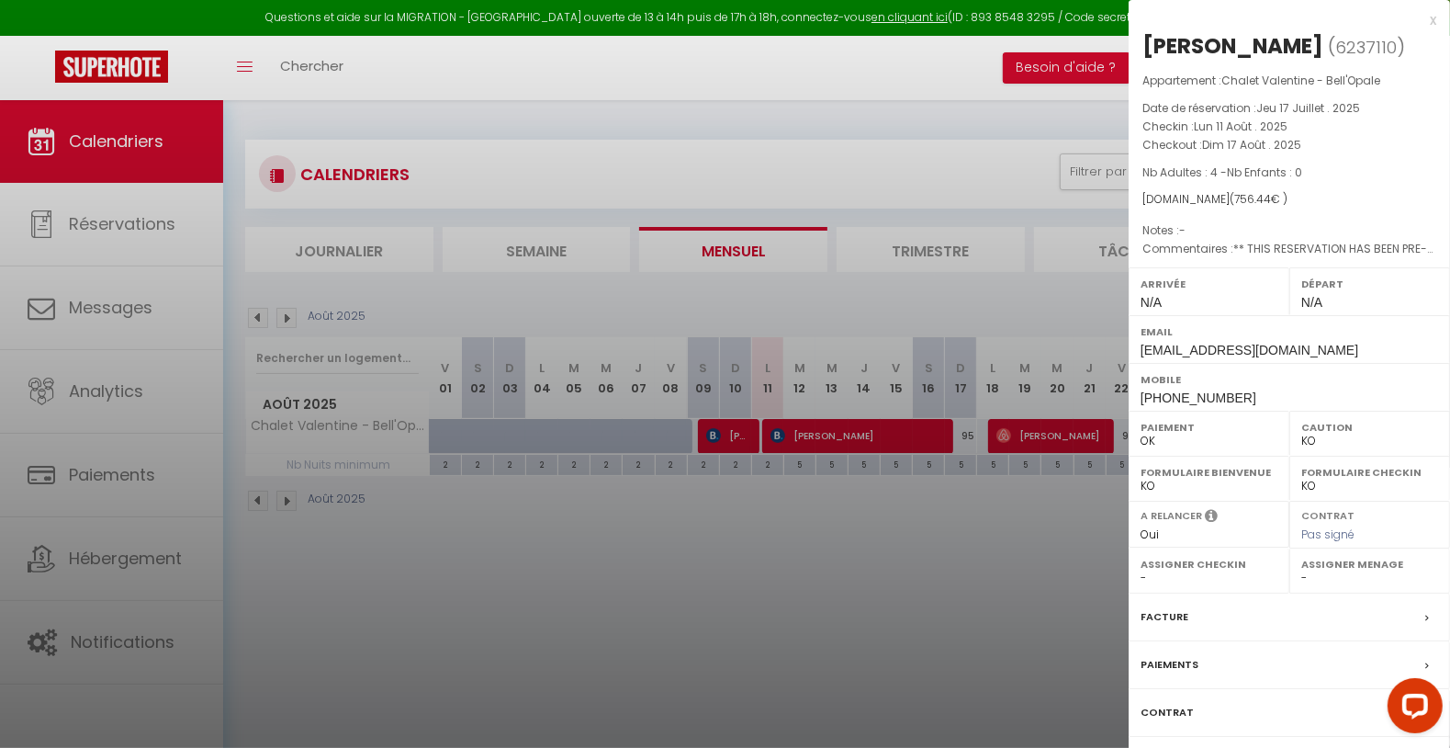
drag, startPoint x: 1154, startPoint y: 35, endPoint x: 1284, endPoint y: 32, distance: 129.5
click at [1285, 32] on div "[PERSON_NAME]" at bounding box center [1232, 45] width 181 height 29
copy div "[PERSON_NAME]"
click at [1005, 581] on div at bounding box center [725, 374] width 1450 height 748
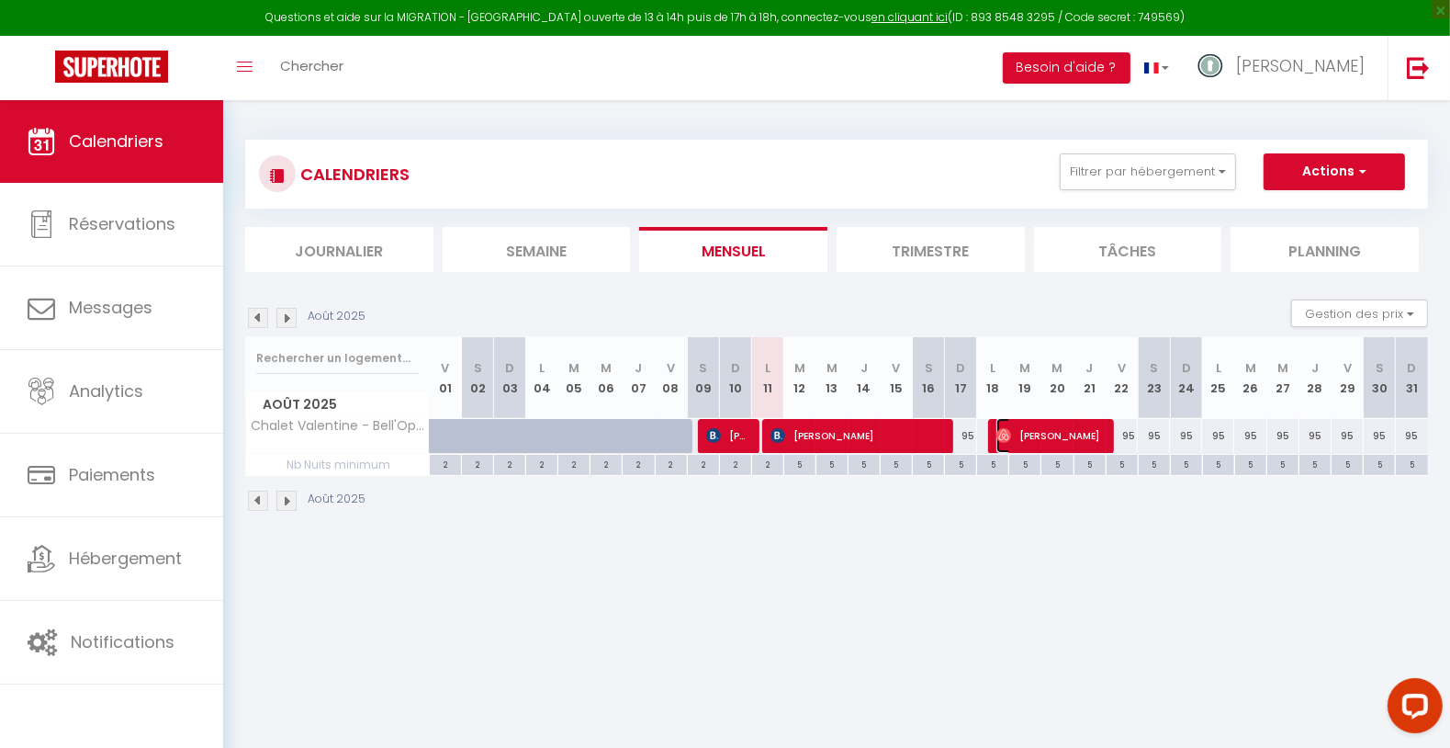
click at [1014, 428] on span "[PERSON_NAME]" at bounding box center [1049, 435] width 107 height 35
select select "OK"
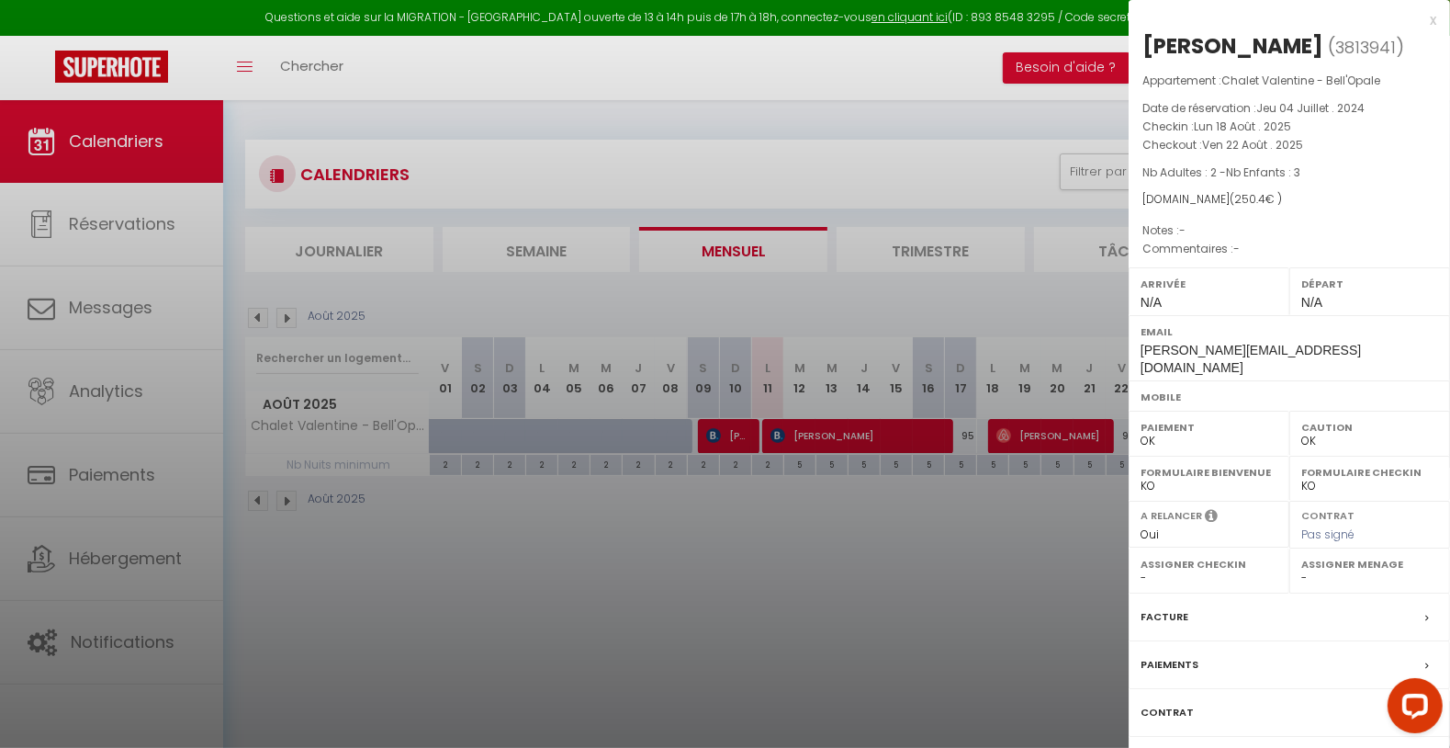
drag, startPoint x: 764, startPoint y: 544, endPoint x: 776, endPoint y: 563, distance: 22.7
click at [764, 545] on div at bounding box center [725, 374] width 1450 height 748
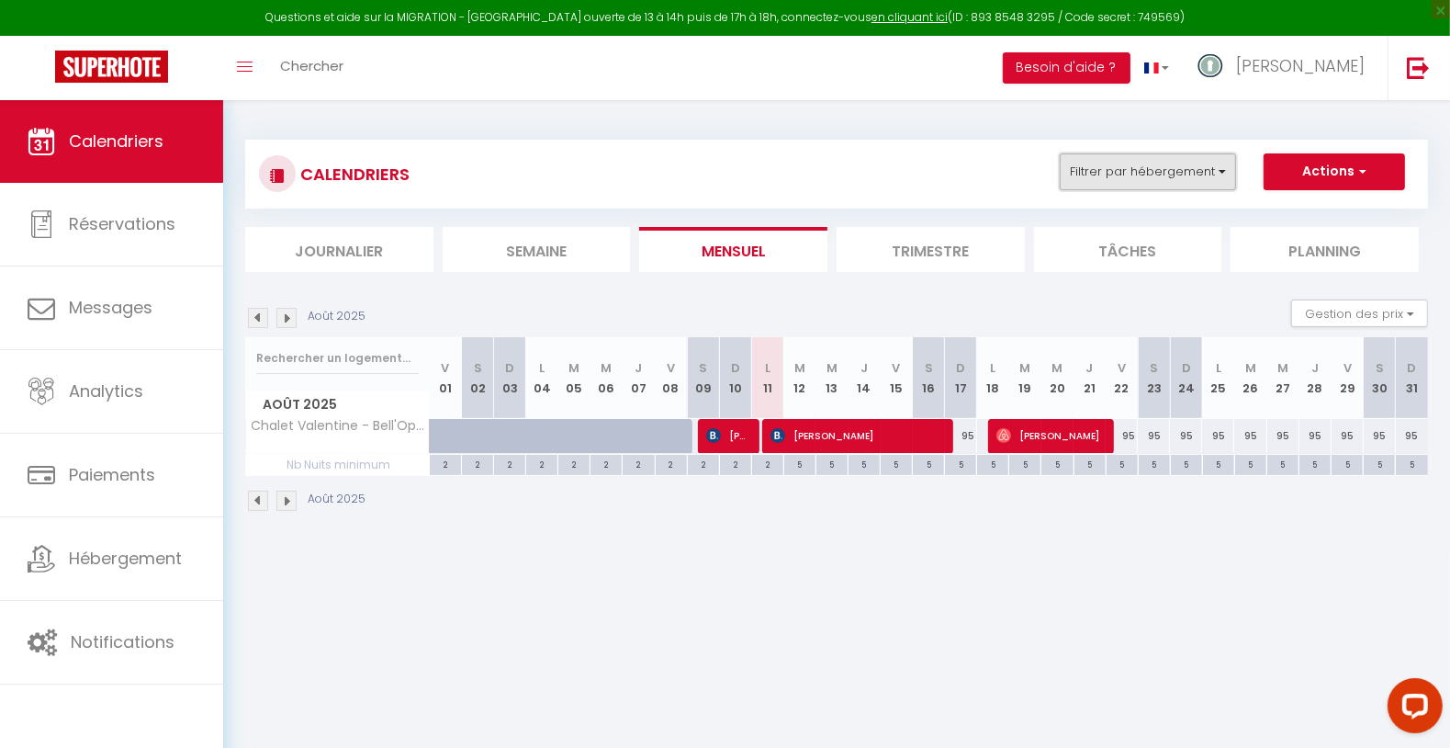
click at [1163, 178] on button "Filtrer par hébergement" at bounding box center [1148, 171] width 176 height 37
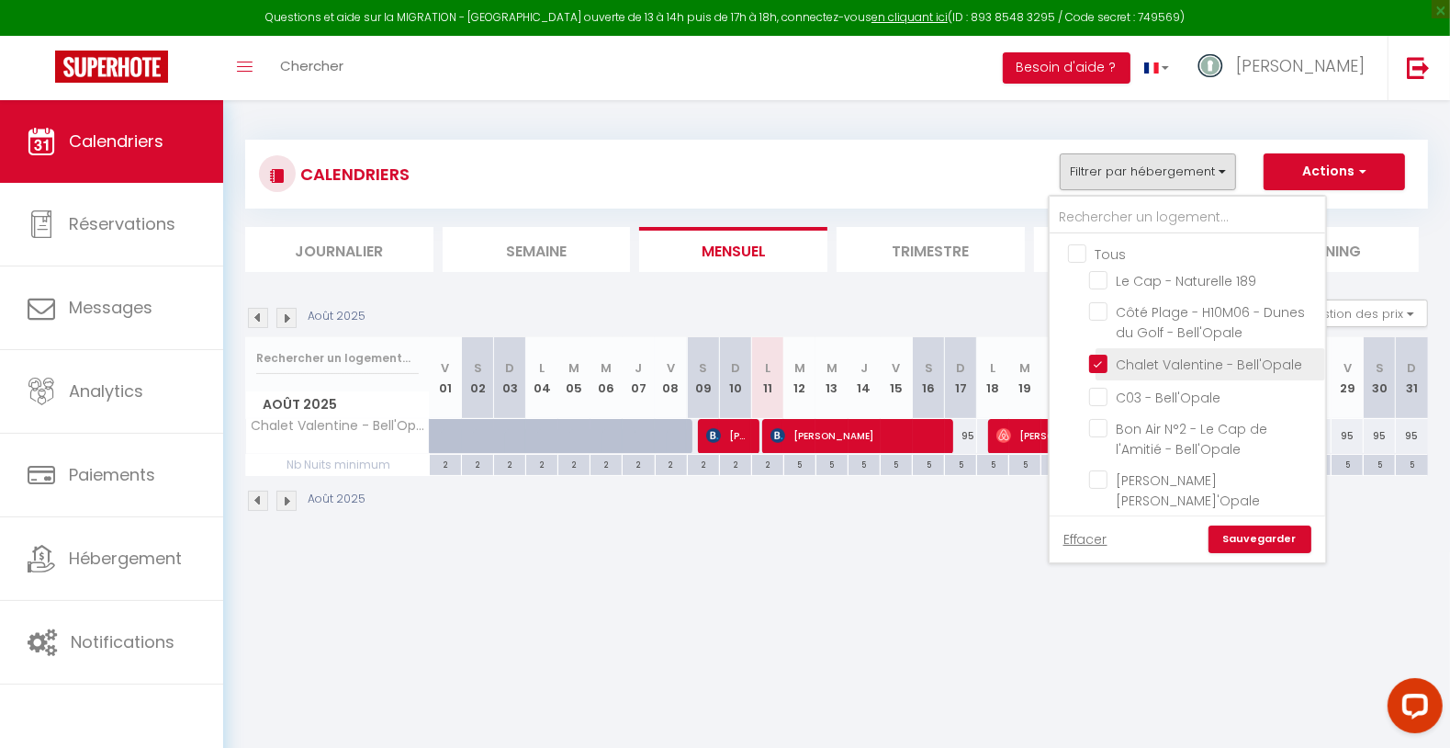
click at [1100, 363] on input "Chalet Valentine - Bell'Opale" at bounding box center [1204, 363] width 230 height 18
checkbox input "false"
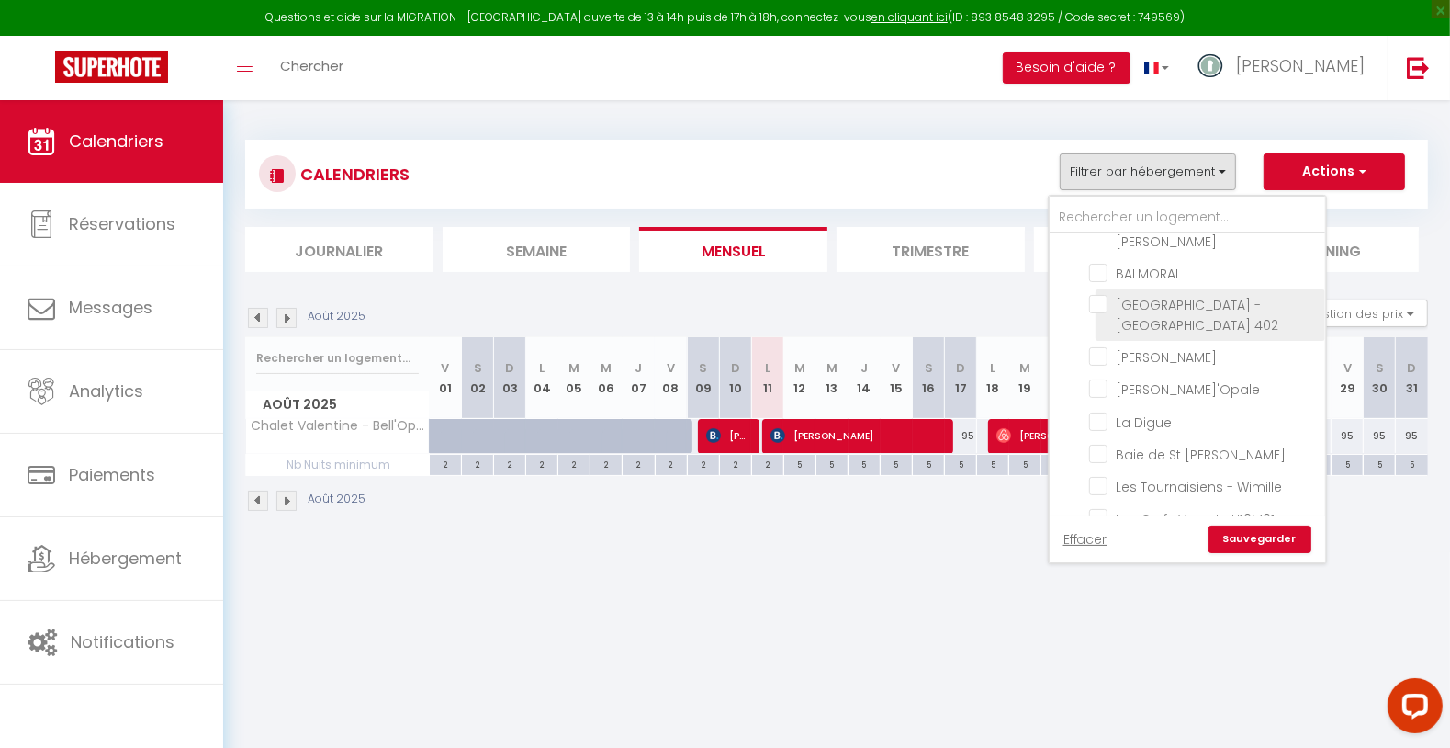
scroll to position [510, 0]
click at [1220, 309] on label "Baie de St [PERSON_NAME]" at bounding box center [1197, 319] width 179 height 20
click at [1220, 309] on input "Baie de St [PERSON_NAME]" at bounding box center [1204, 318] width 230 height 18
checkbox input "true"
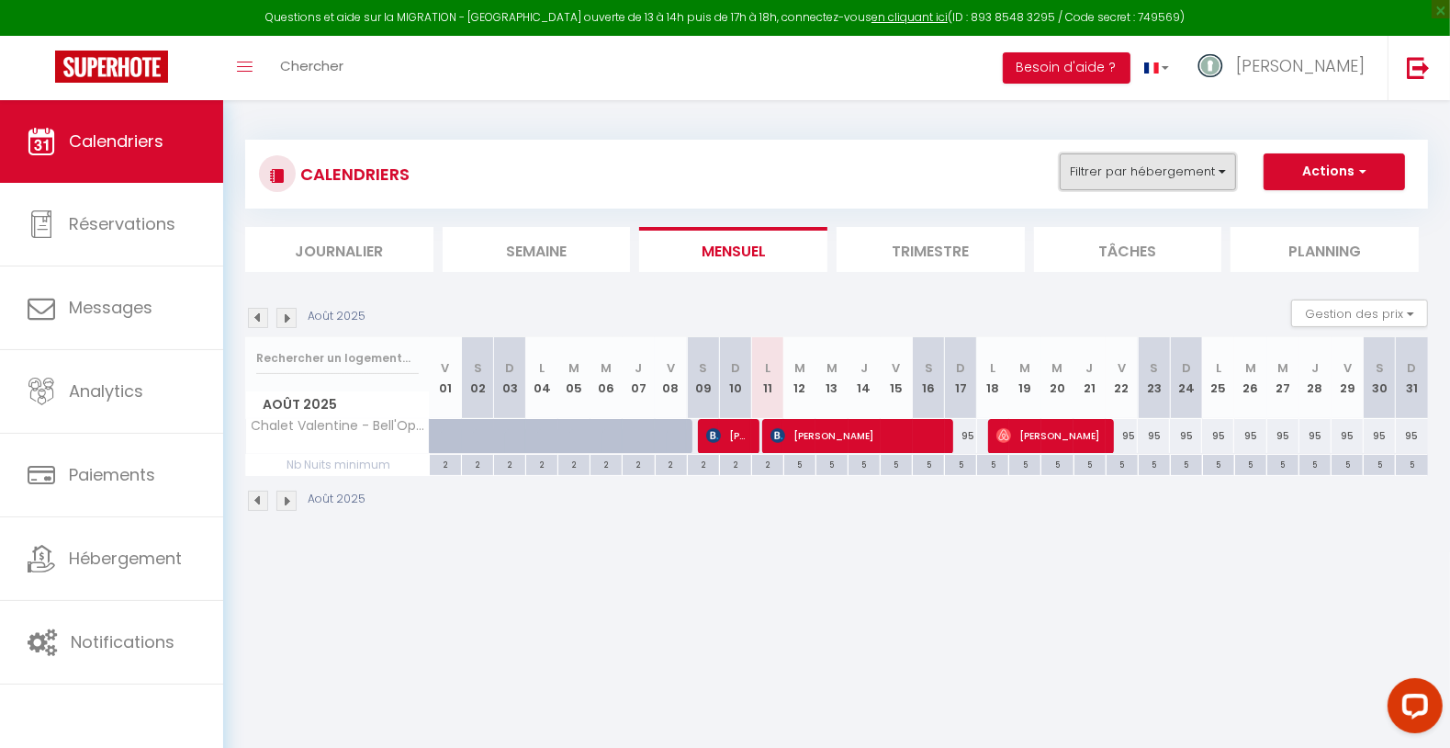
click at [1158, 168] on button "Filtrer par hébergement" at bounding box center [1148, 171] width 176 height 37
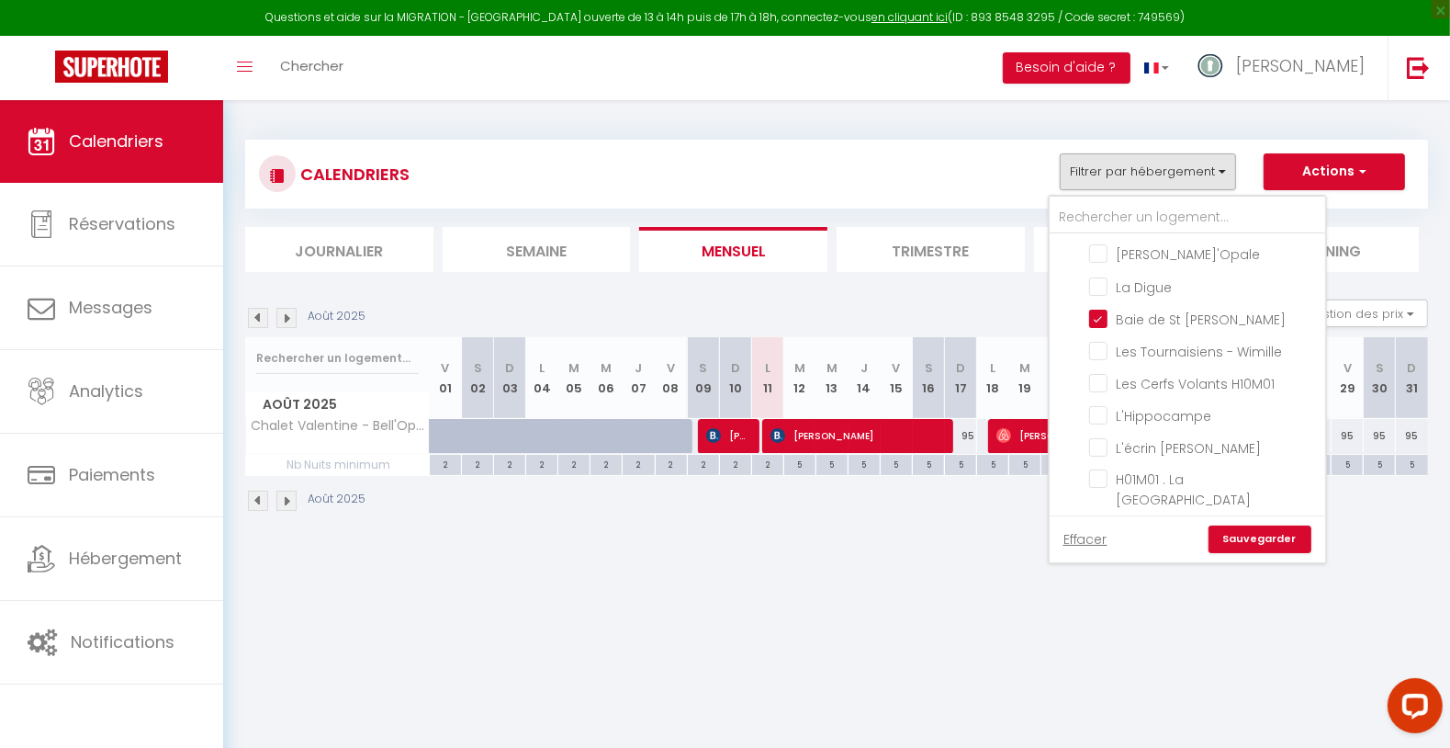
drag, startPoint x: 1245, startPoint y: 559, endPoint x: 1248, endPoint y: 550, distance: 9.6
click at [1243, 558] on div "Effacer Sauvegarder" at bounding box center [1188, 538] width 276 height 47
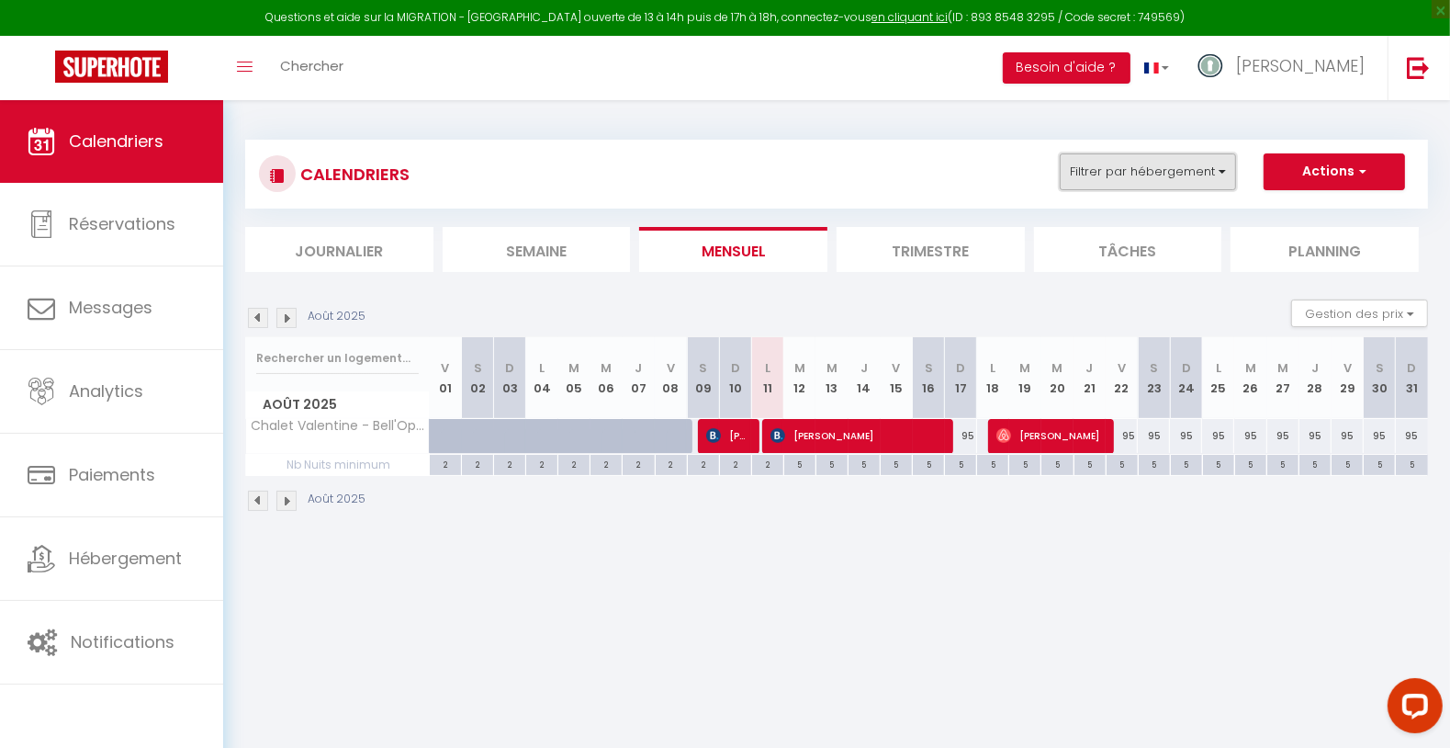
click at [1198, 156] on button "Filtrer par hébergement" at bounding box center [1148, 171] width 176 height 37
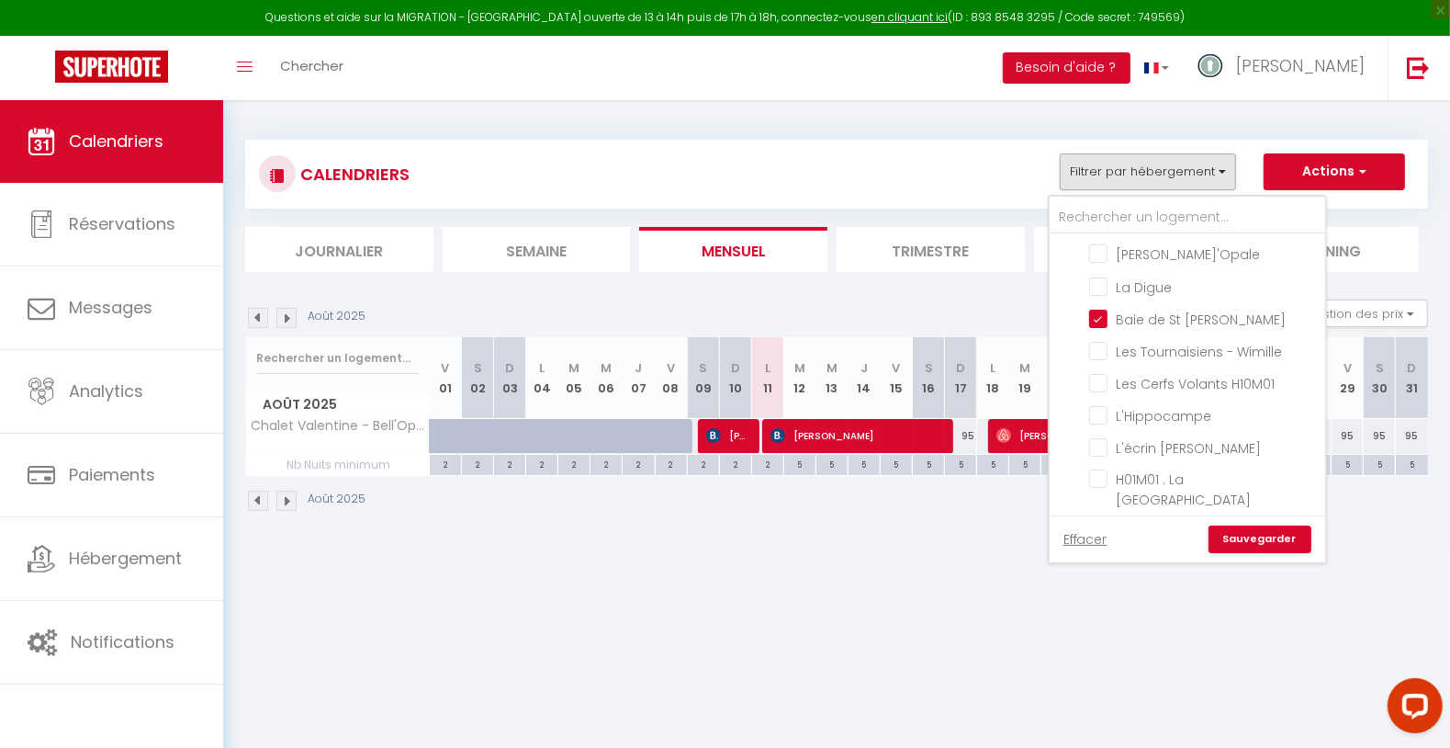
click at [1247, 536] on link "Sauvegarder" at bounding box center [1260, 539] width 103 height 28
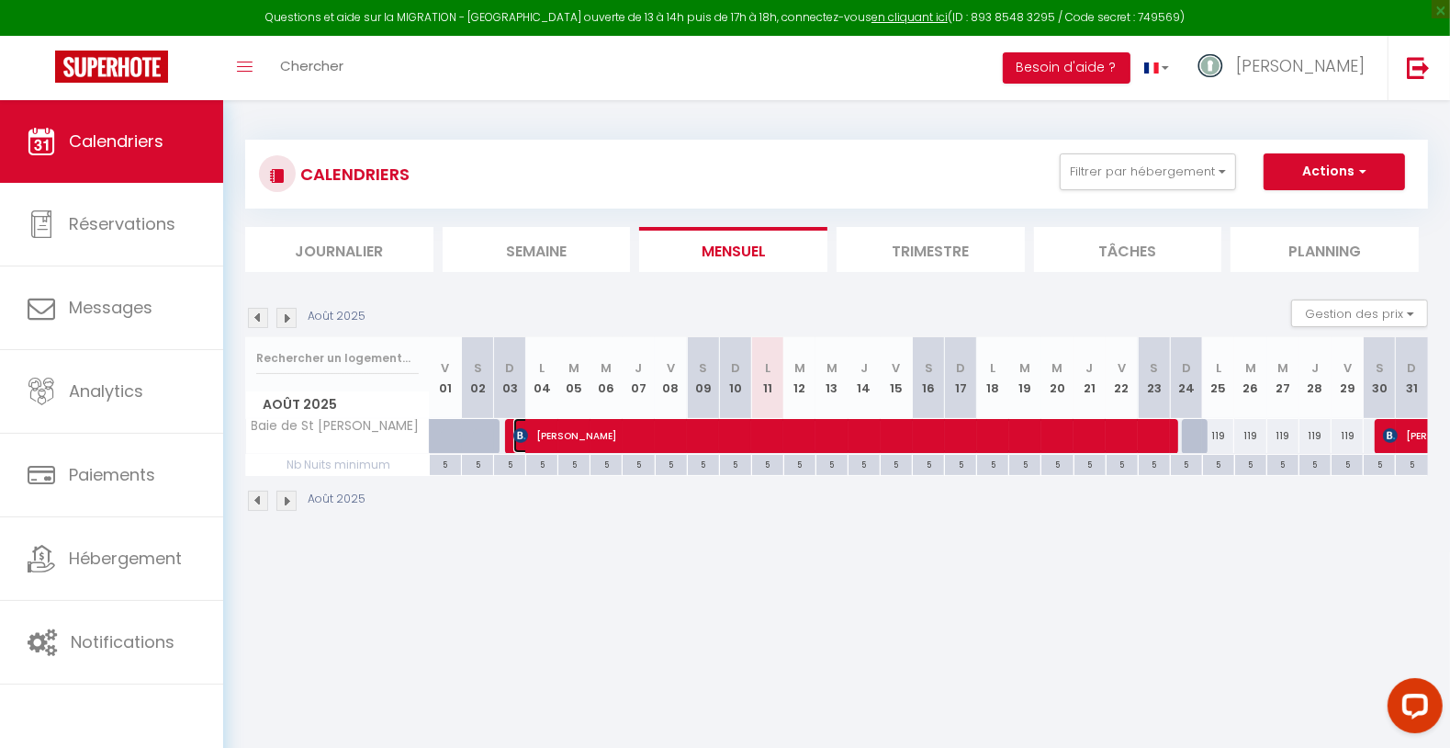
drag, startPoint x: 630, startPoint y: 433, endPoint x: 661, endPoint y: 426, distance: 31.9
click at [630, 433] on span "[PERSON_NAME]" at bounding box center [840, 435] width 654 height 35
select select "KO"
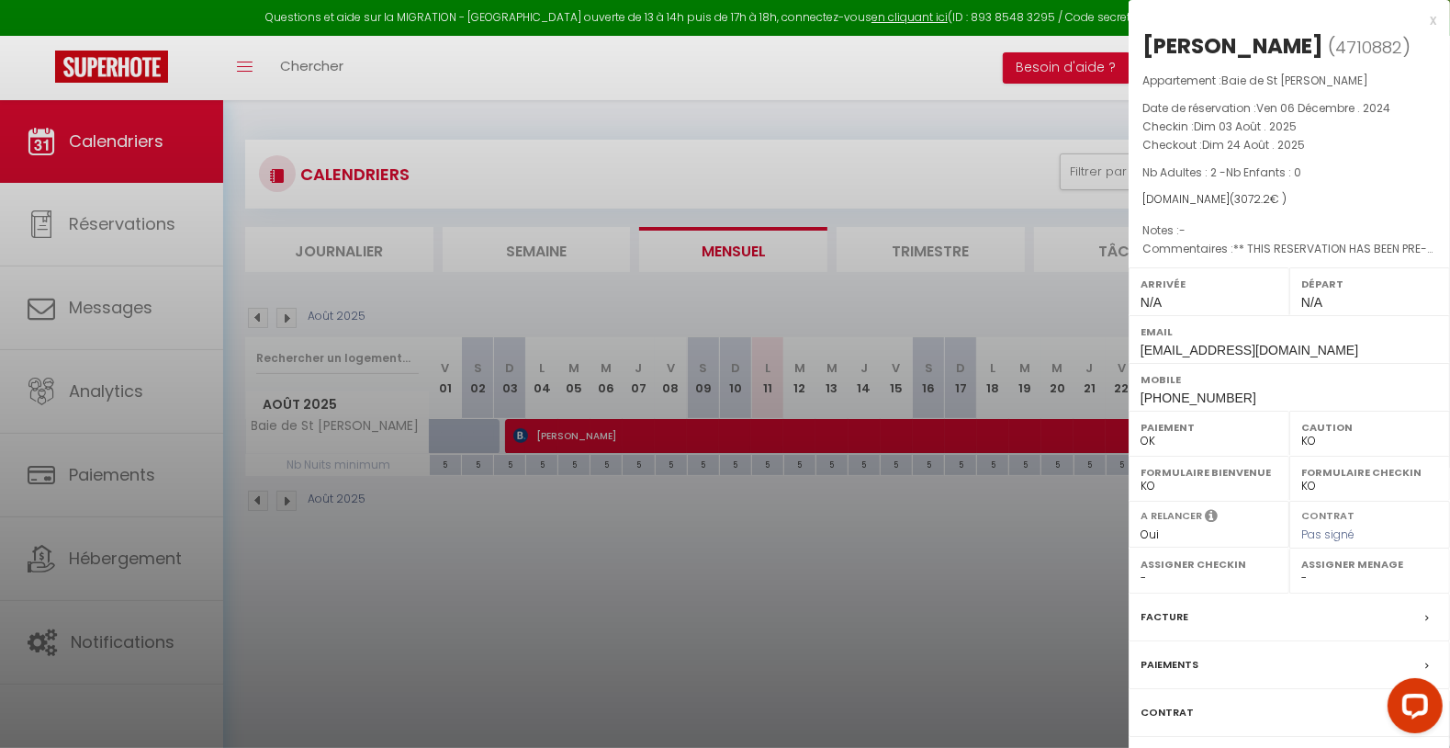
drag, startPoint x: 1142, startPoint y: 48, endPoint x: 1298, endPoint y: 37, distance: 155.6
click at [1298, 37] on div "[PERSON_NAME]" at bounding box center [1232, 45] width 181 height 29
copy div "[PERSON_NAME]"
drag, startPoint x: 887, startPoint y: 540, endPoint x: 869, endPoint y: 510, distance: 35.4
click at [883, 534] on div at bounding box center [725, 374] width 1450 height 748
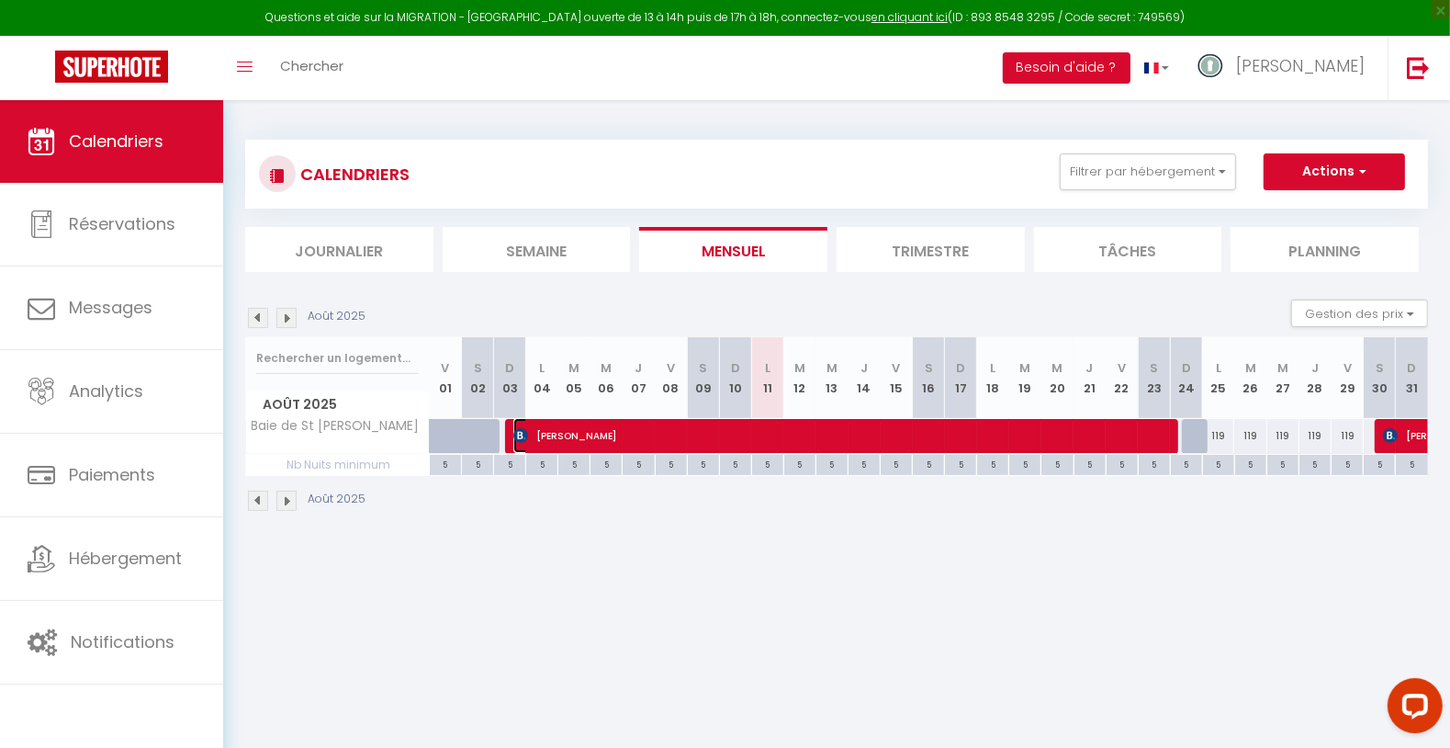
click at [713, 433] on span "[PERSON_NAME]" at bounding box center [840, 435] width 654 height 35
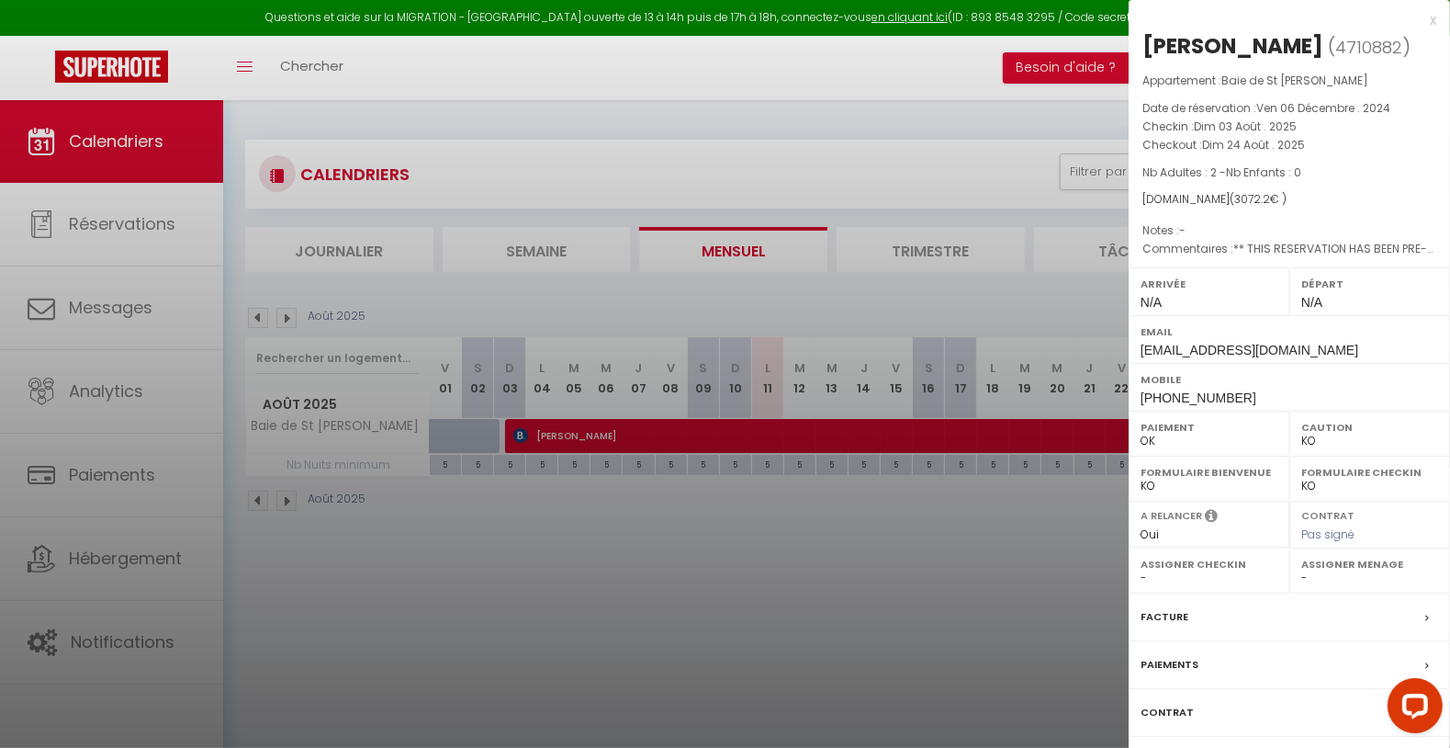
click at [1194, 615] on div "Facture" at bounding box center [1289, 617] width 321 height 48
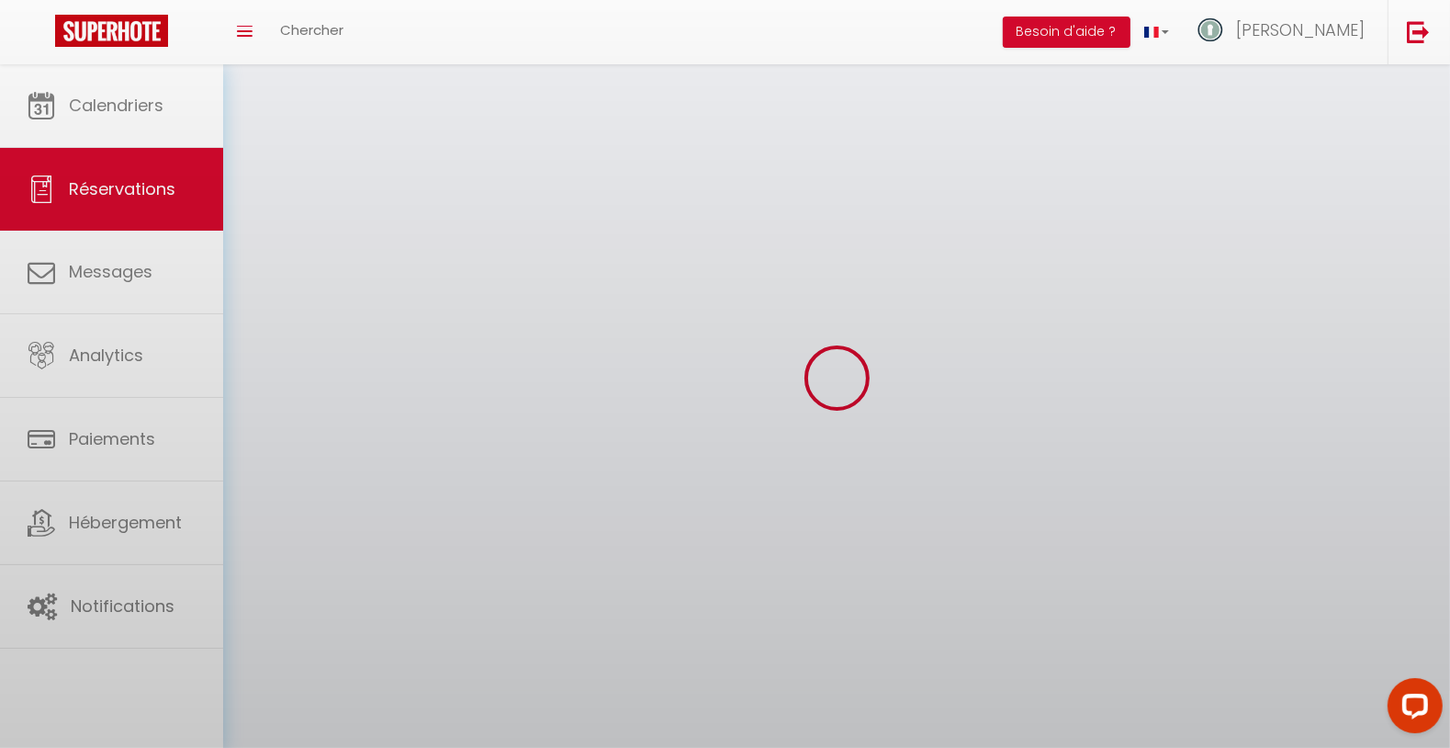
click at [1152, 609] on div at bounding box center [725, 374] width 1450 height 748
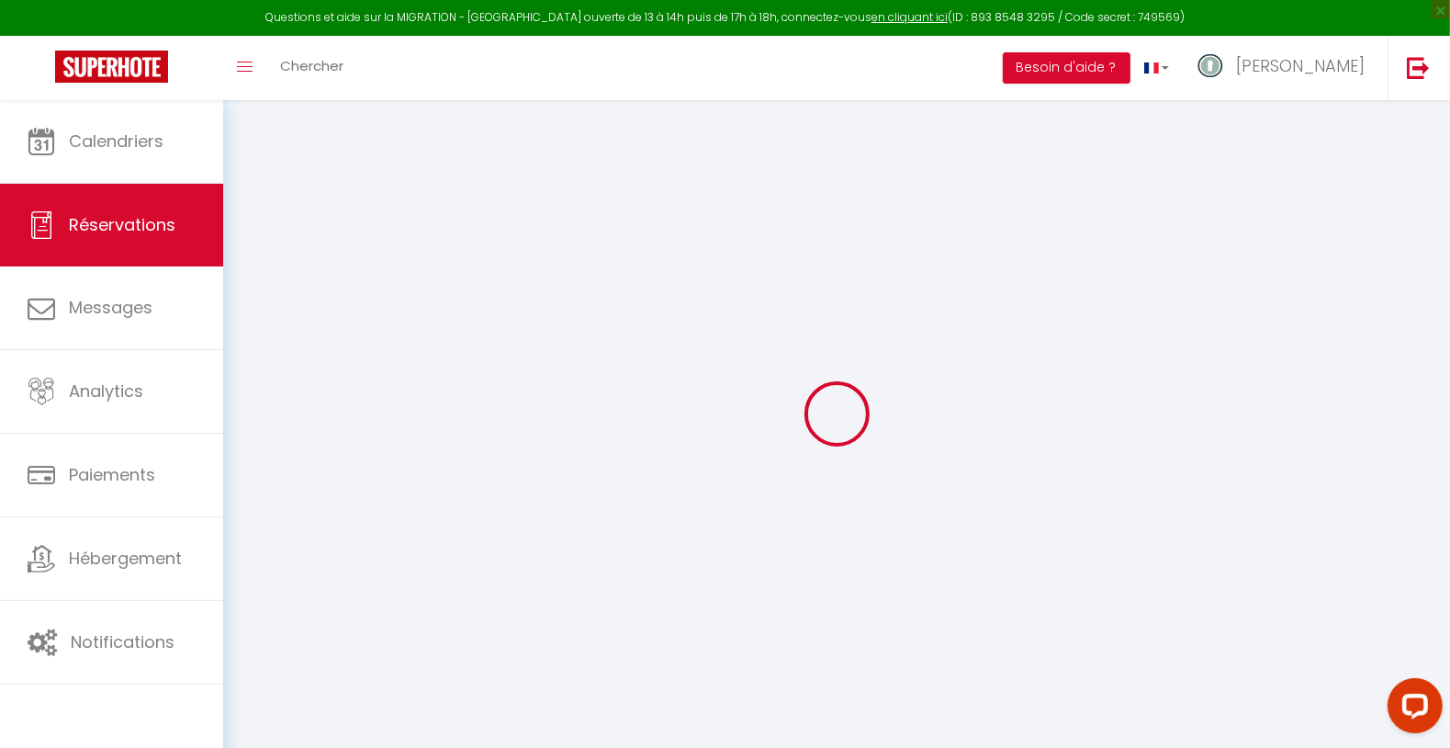
type input "[PERSON_NAME]"
type input "Consille"
type input "[EMAIL_ADDRESS][DOMAIN_NAME]"
type input "[PHONE_NUMBER]"
type input "."
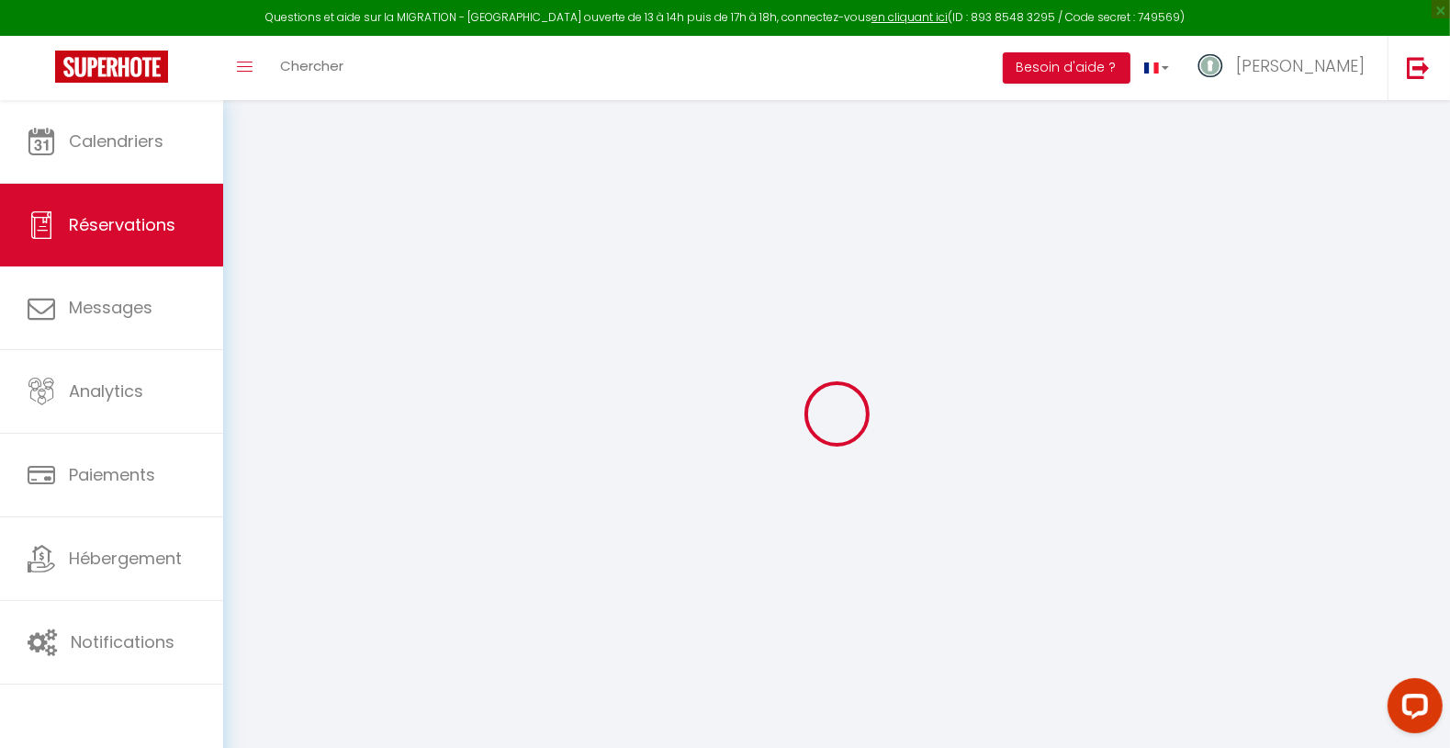
select select "FR"
type input "450.75"
type input "43.01"
select select "54357"
select select "1"
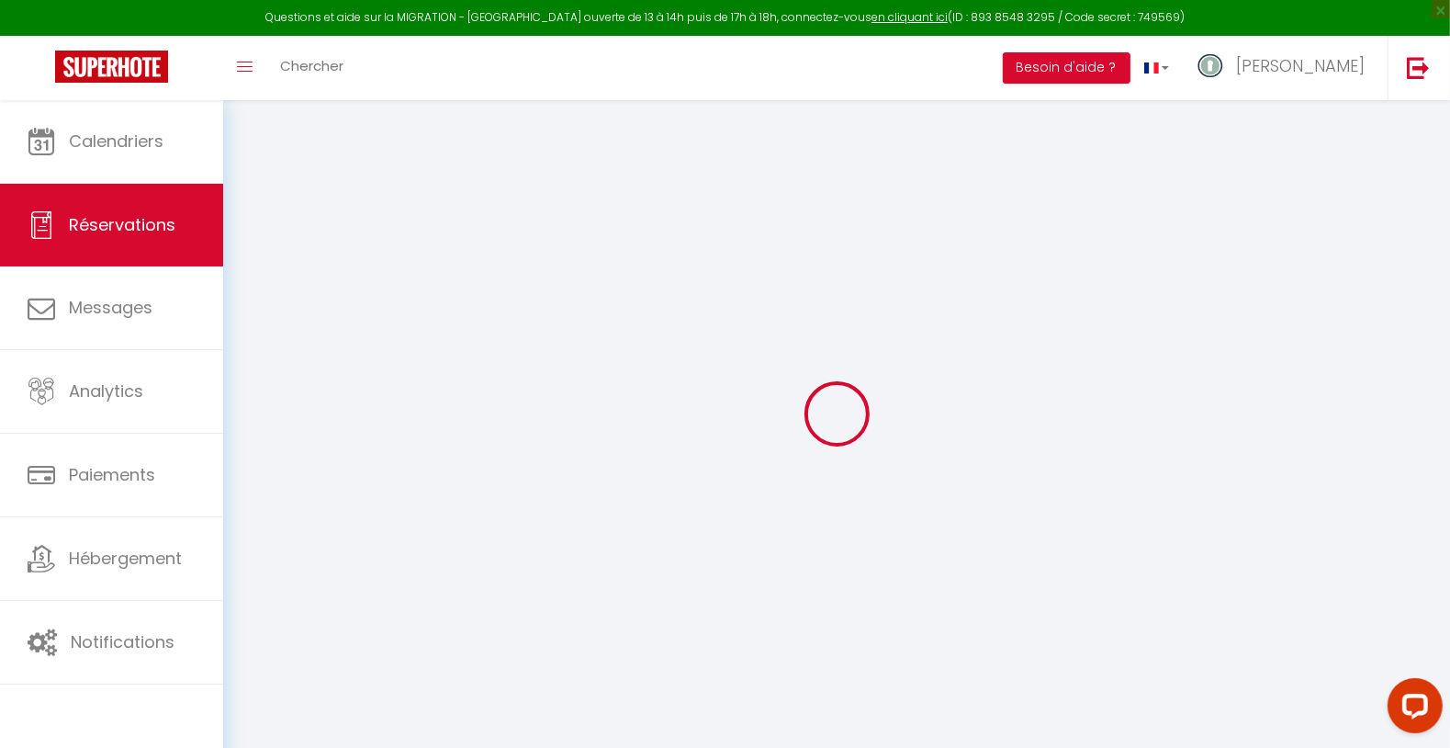
select select
type input "2"
select select "12"
select select
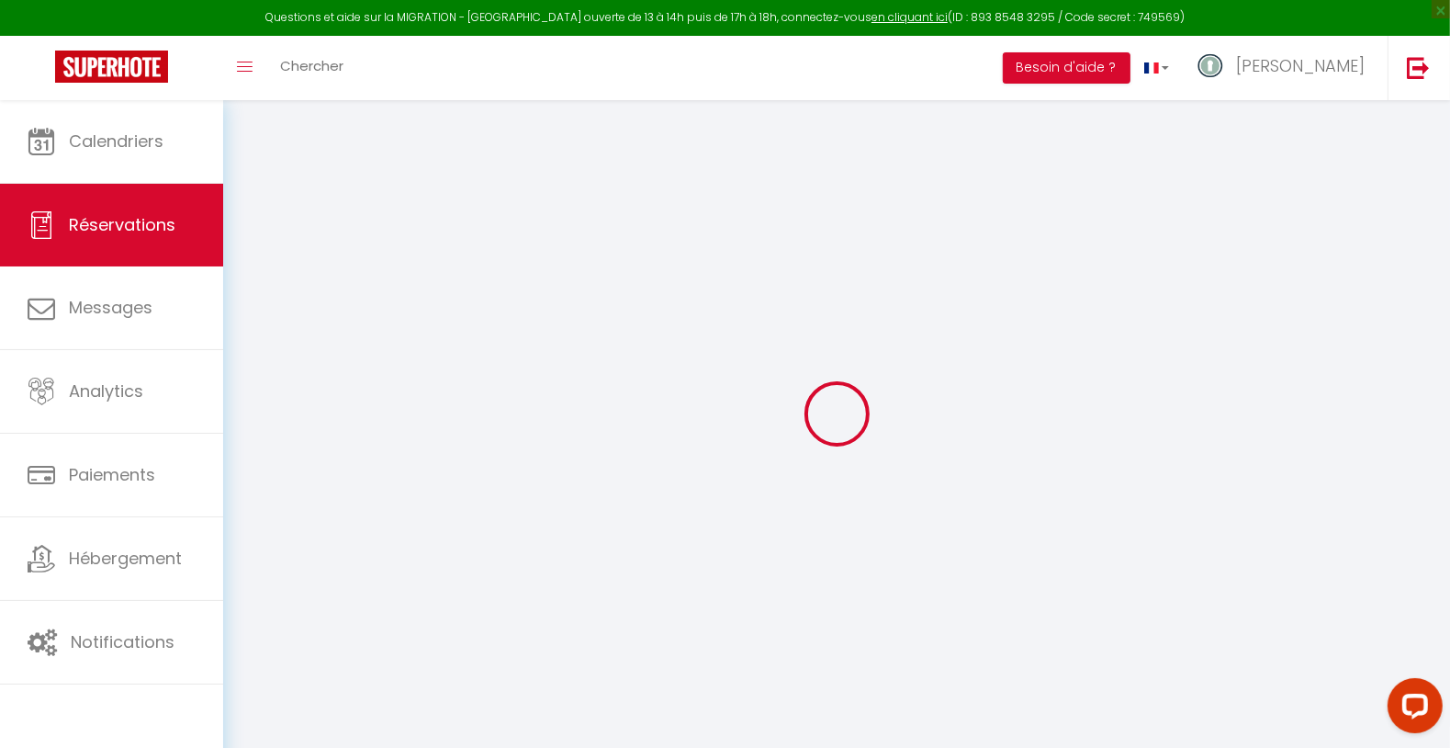
type input "2940"
checkbox input "false"
type input "0"
select select "2"
type input "0"
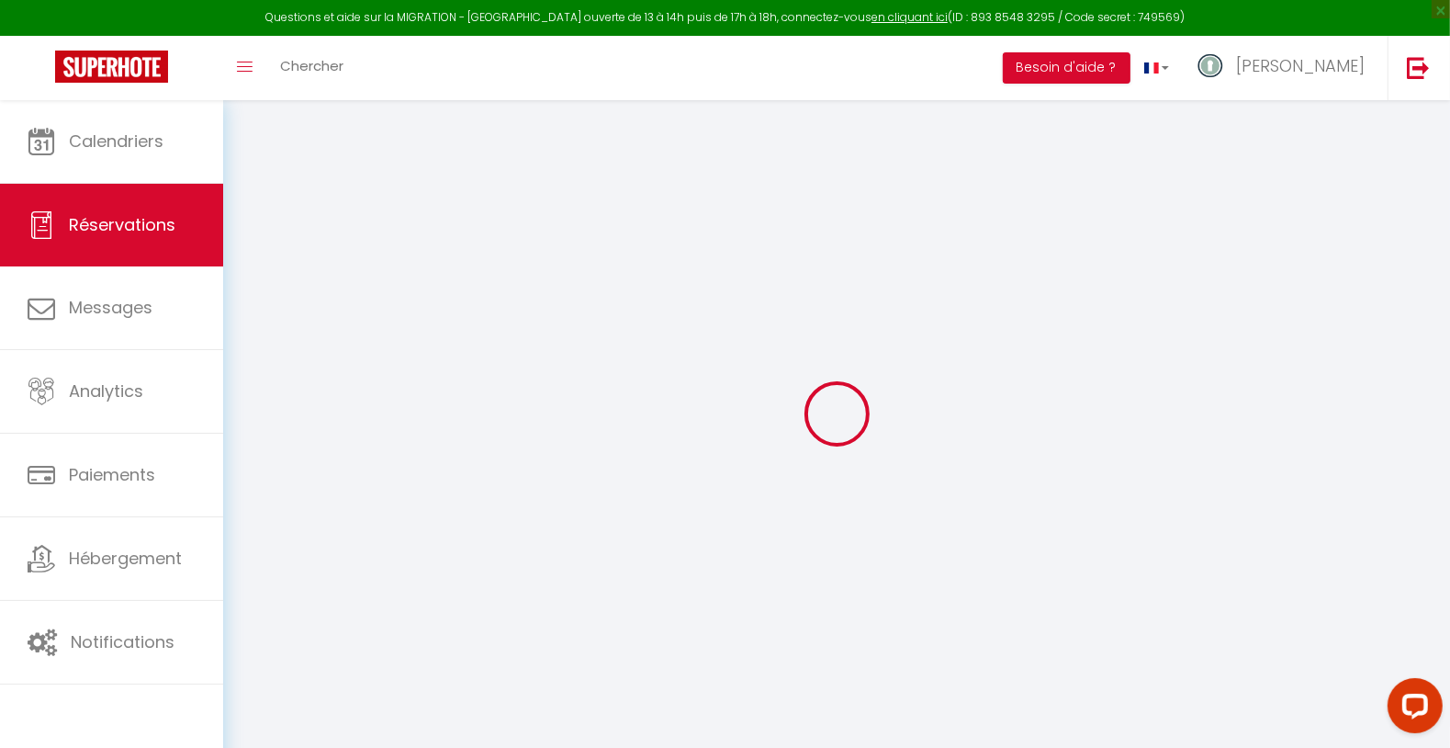
type input "0"
select select
select select "14"
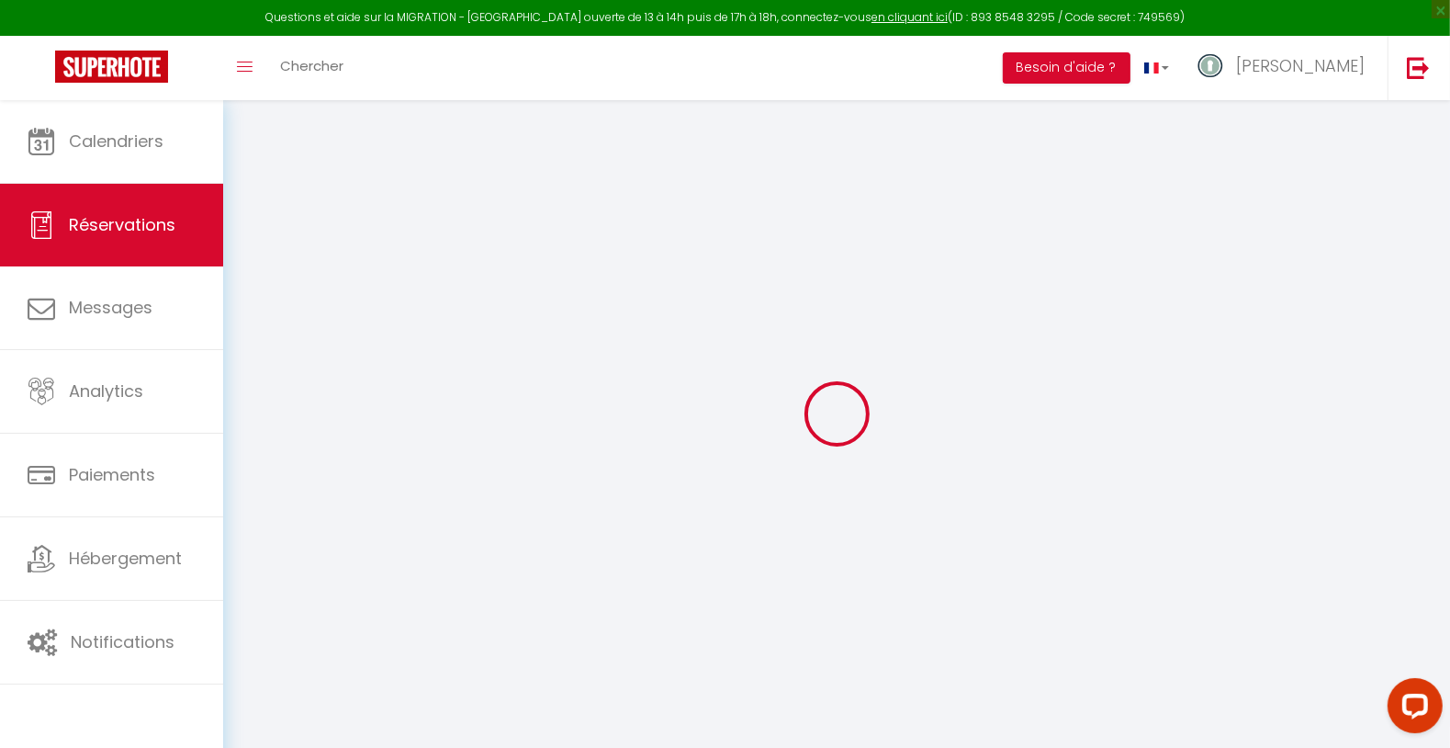
checkbox input "false"
select select
checkbox input "false"
select select
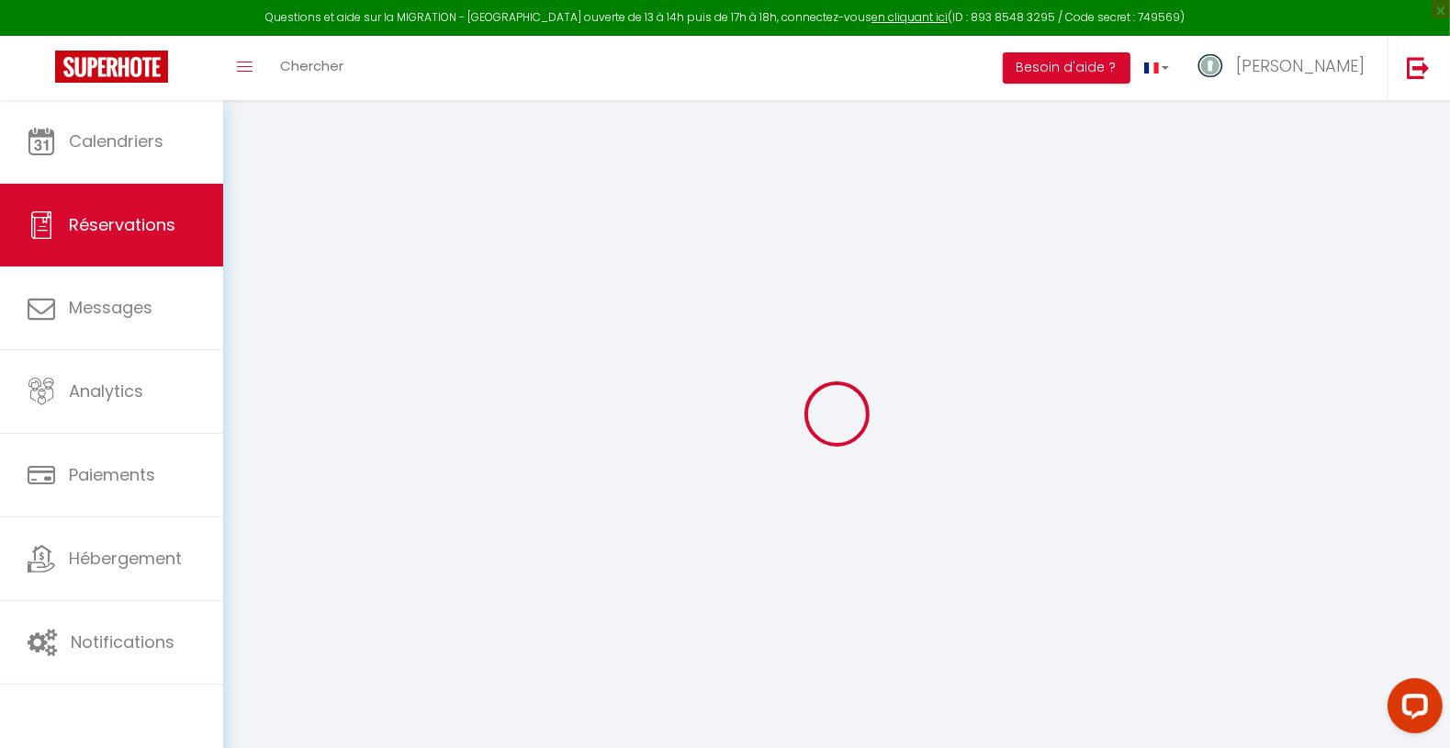
select select
checkbox input "false"
type textarea "** THIS RESERVATION HAS BEEN PRE-PAID ** BOOKING NOTE : Payment charge is EUR 4…"
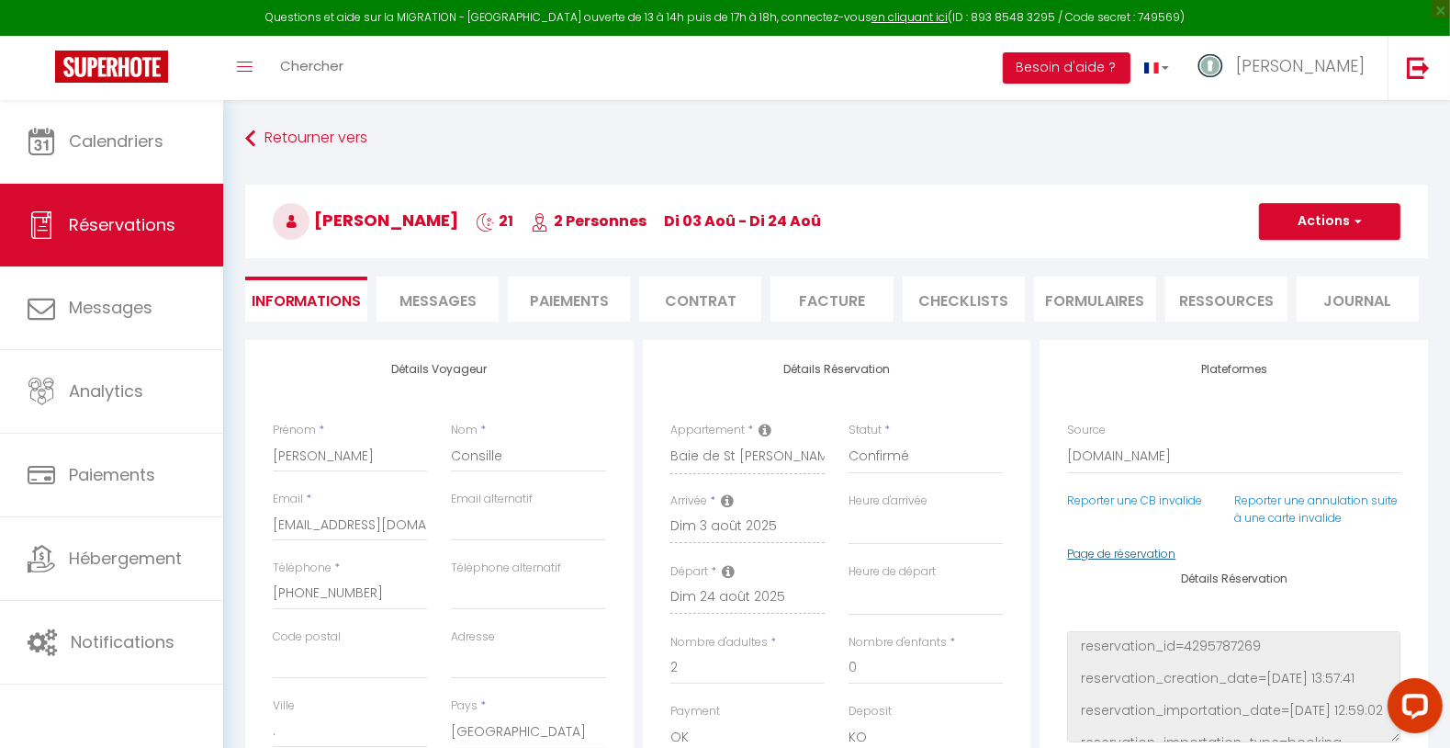
select select
checkbox input "false"
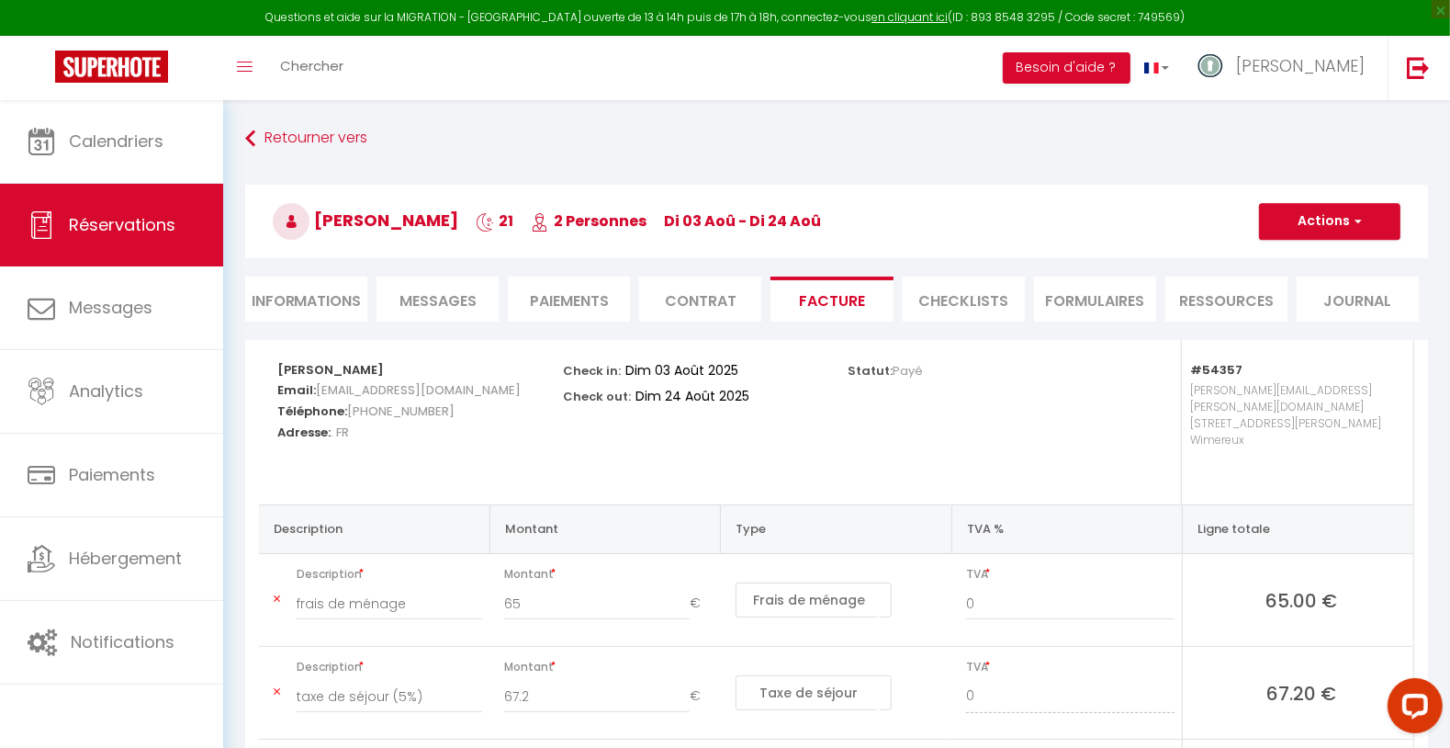
click at [847, 311] on li "Facture" at bounding box center [831, 298] width 122 height 45
click at [320, 302] on li "Informations" at bounding box center [306, 298] width 122 height 45
select select
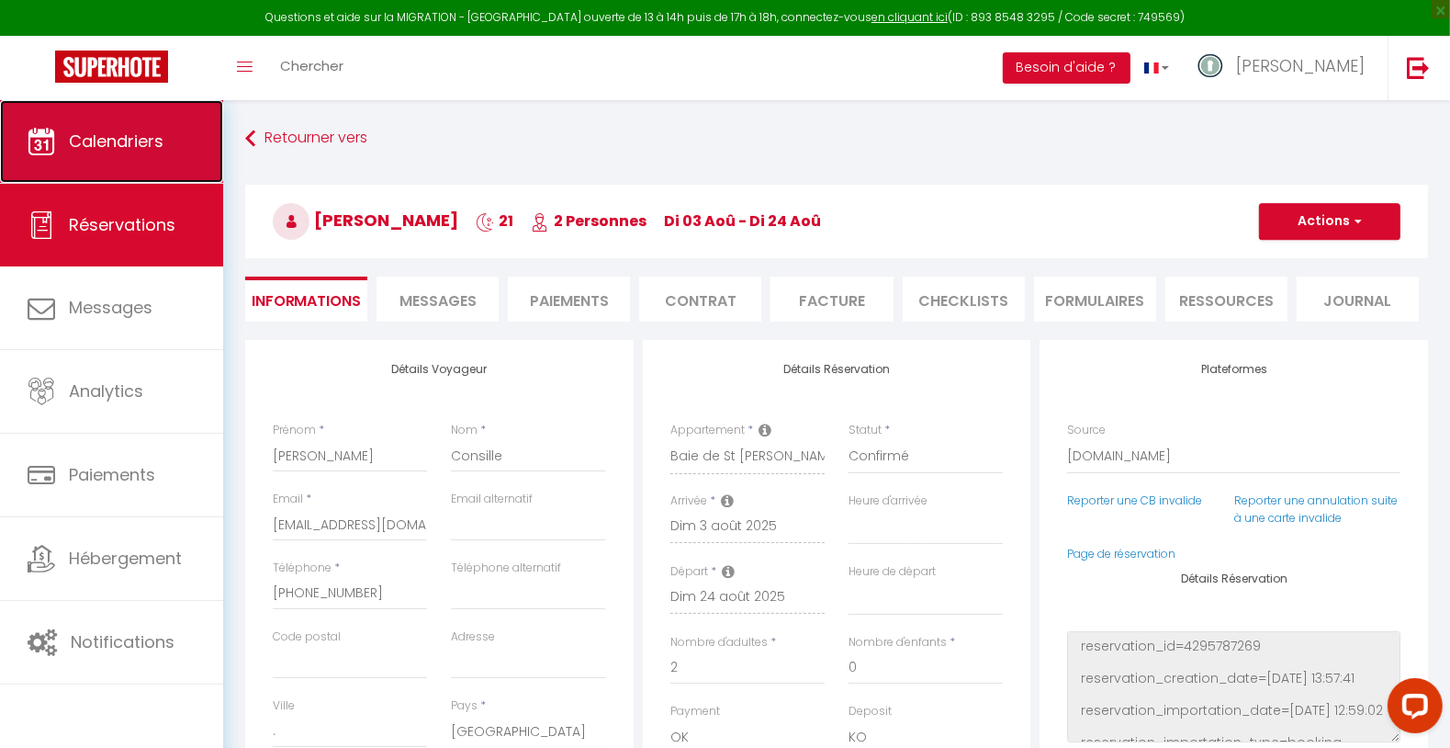
click at [86, 135] on span "Calendriers" at bounding box center [116, 140] width 95 height 23
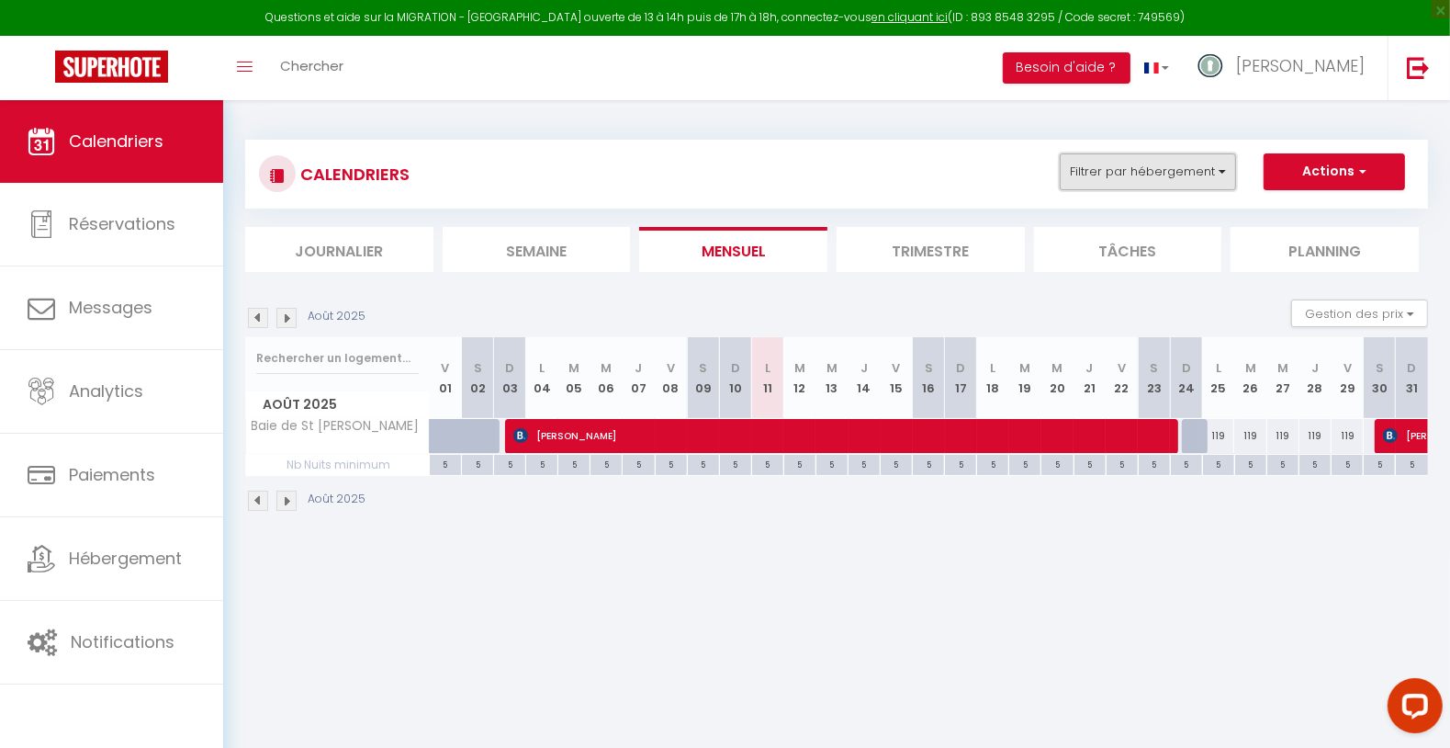
click at [1108, 173] on button "Filtrer par hébergement" at bounding box center [1148, 171] width 176 height 37
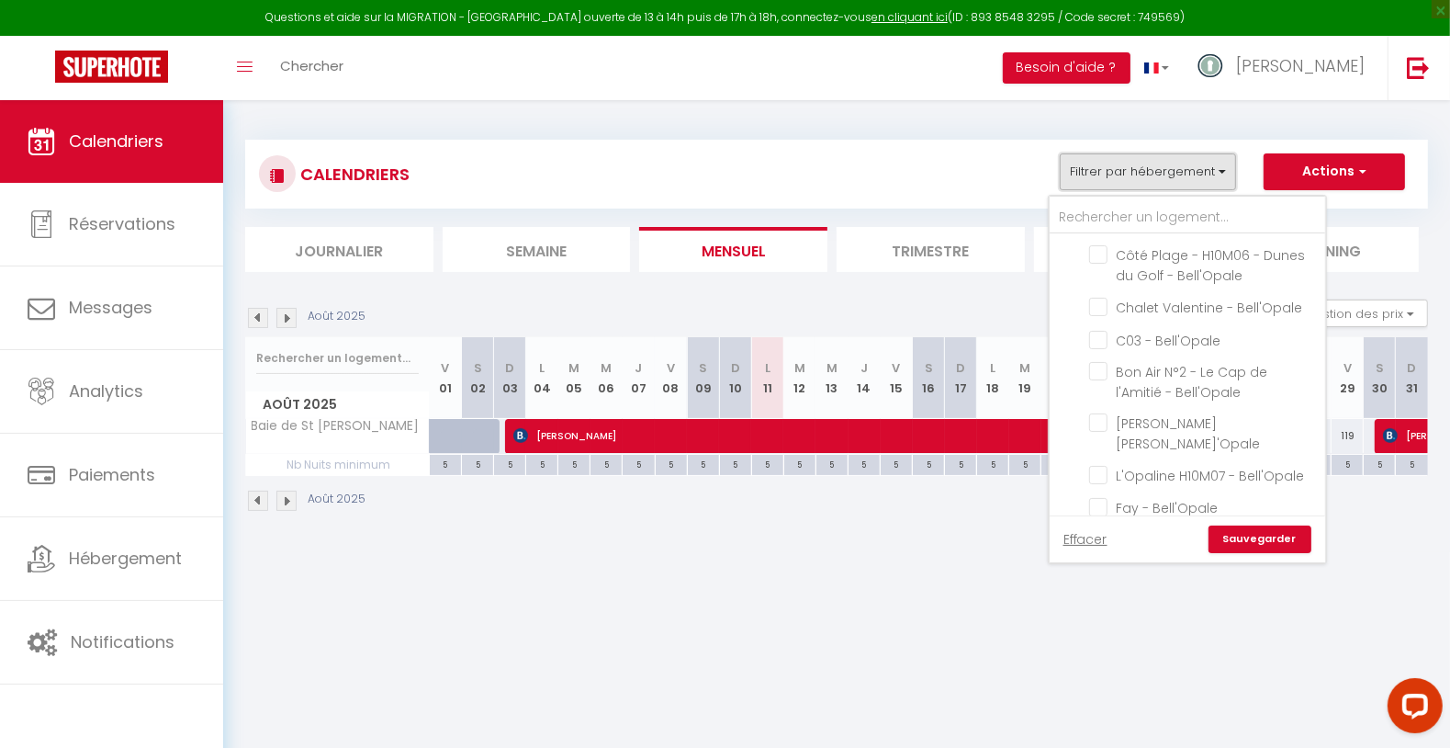
scroll to position [306, 0]
click at [1102, 512] on input "Baie de St [PERSON_NAME]" at bounding box center [1204, 521] width 230 height 18
checkbox input "false"
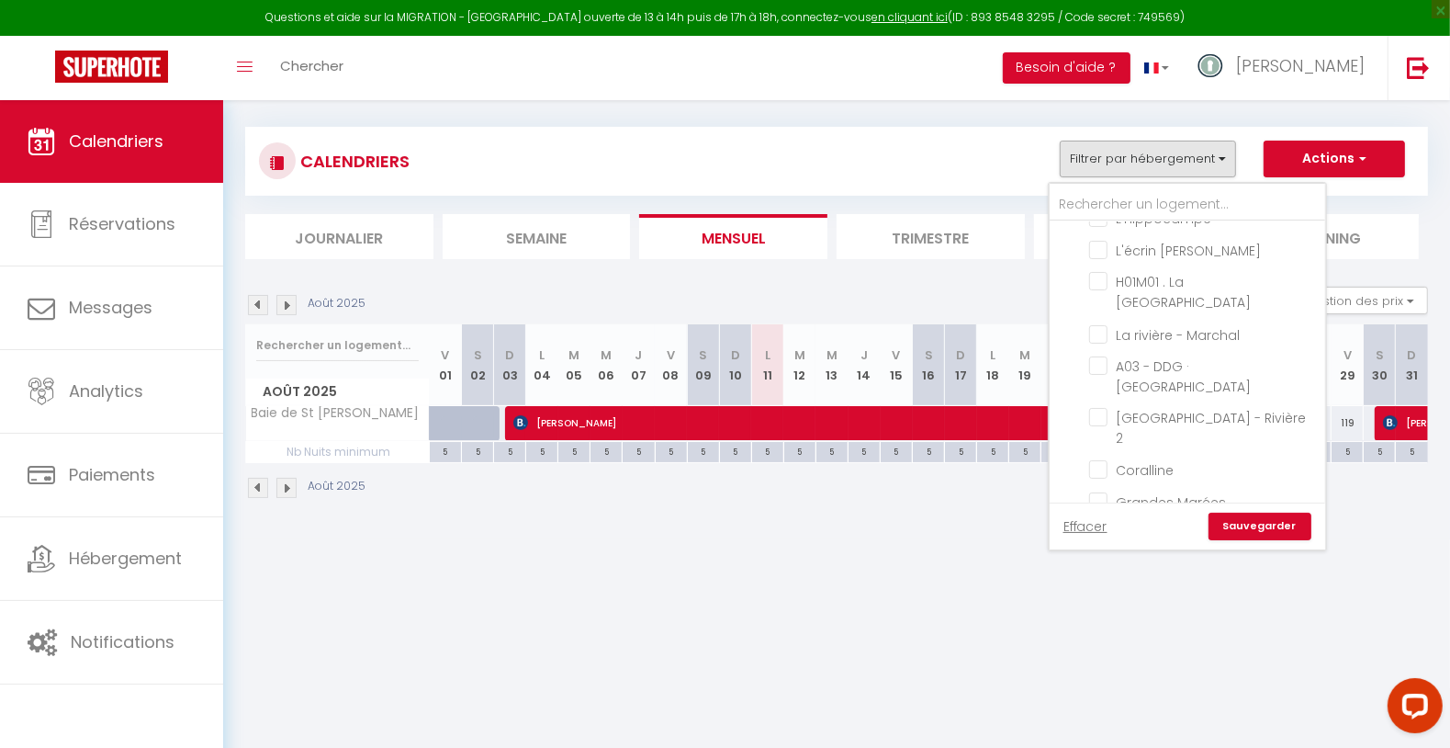
scroll to position [99, 0]
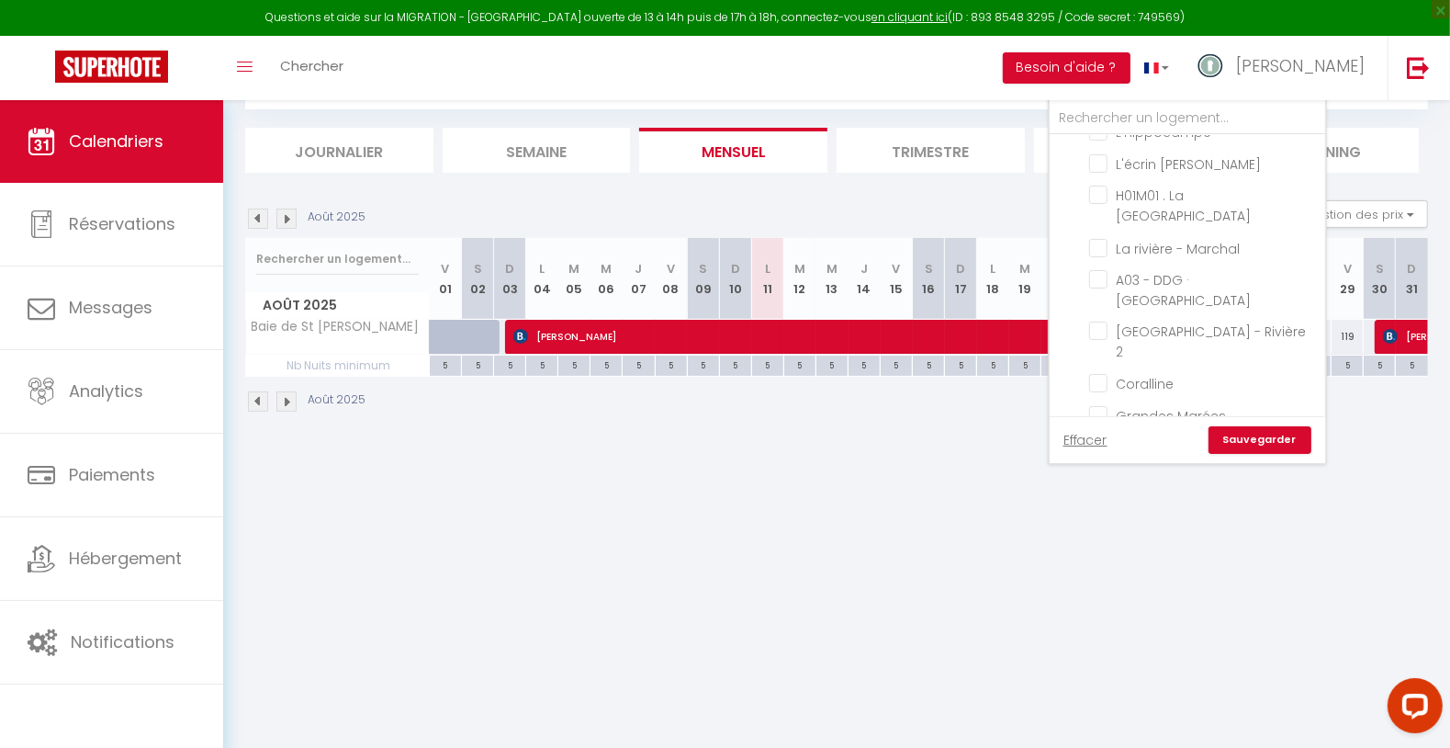
click at [1195, 437] on input "[PERSON_NAME]'Heureux . Balmoral 2.5" at bounding box center [1204, 446] width 230 height 18
checkbox input "true"
checkbox input "false"
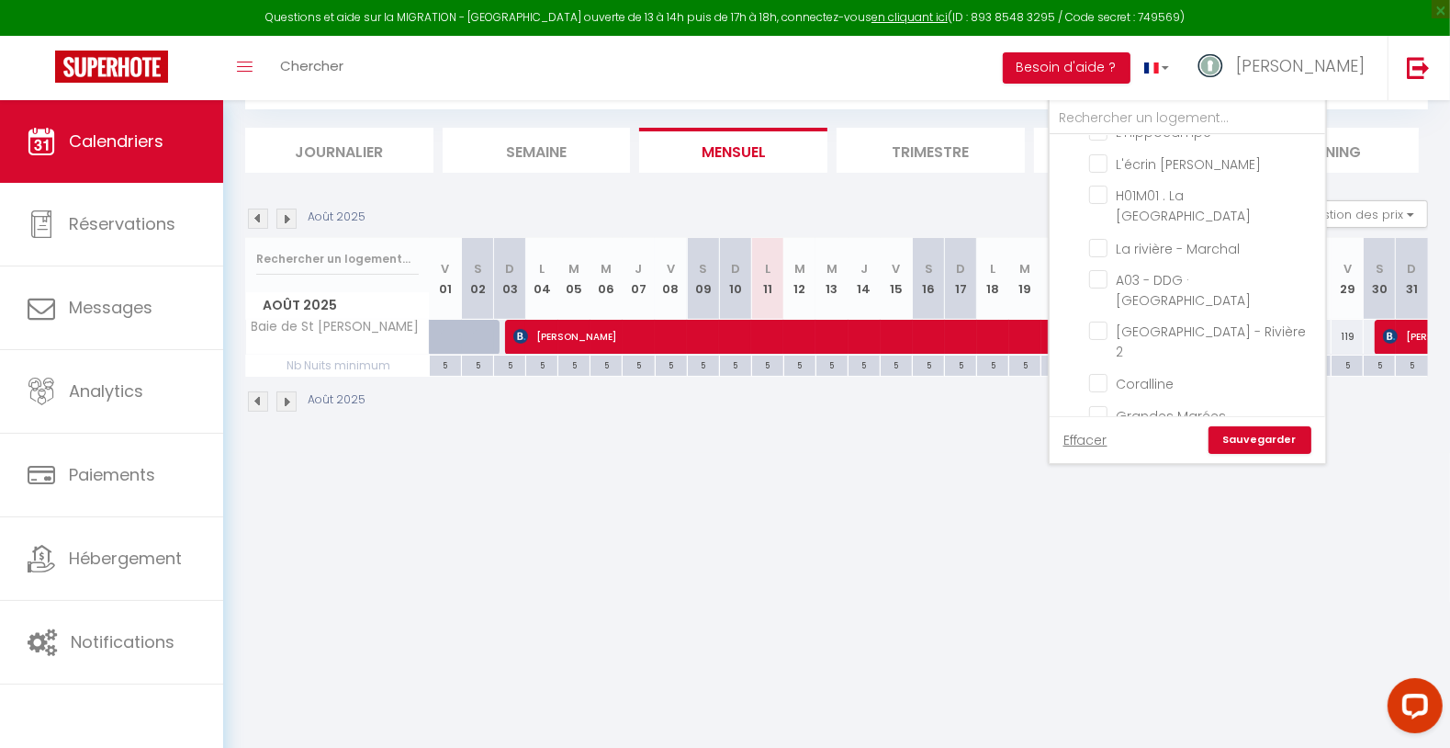
checkbox input "false"
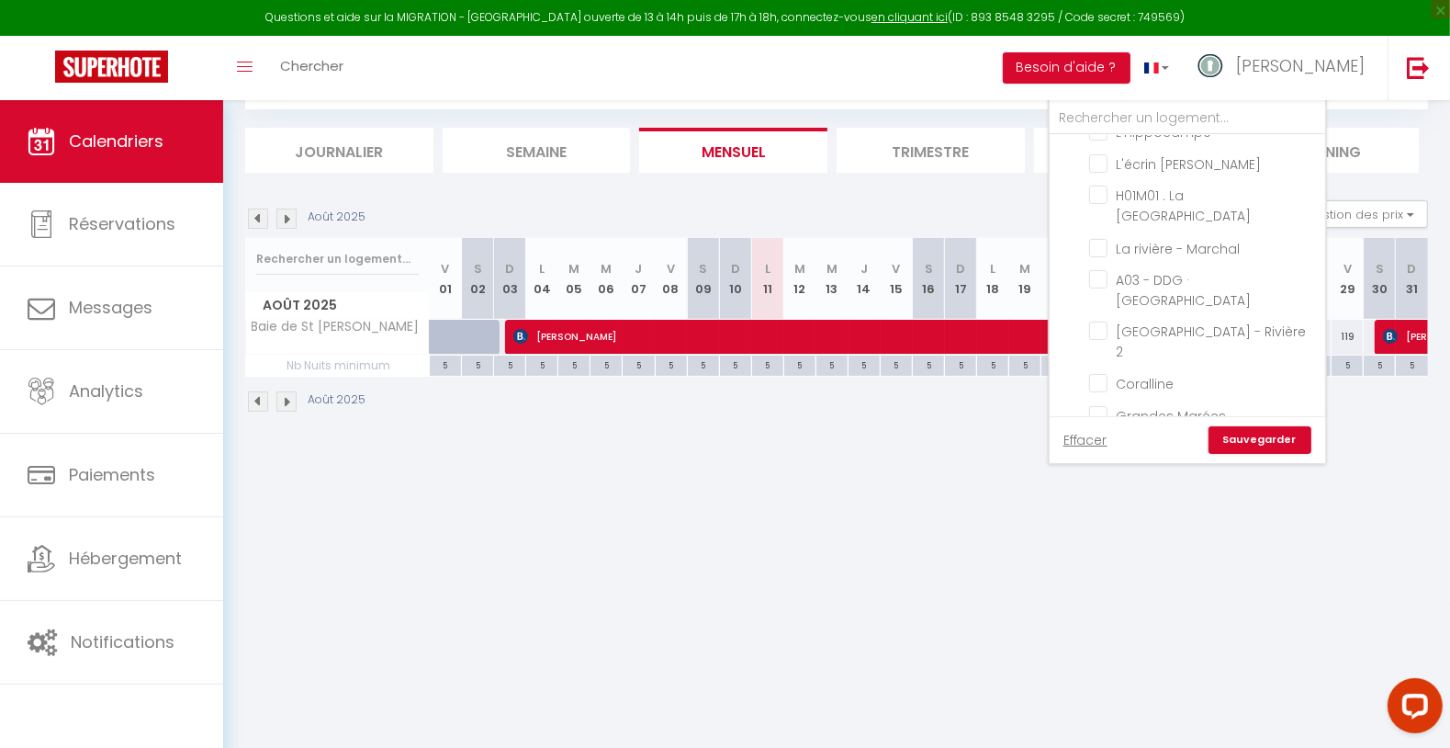
checkbox input "false"
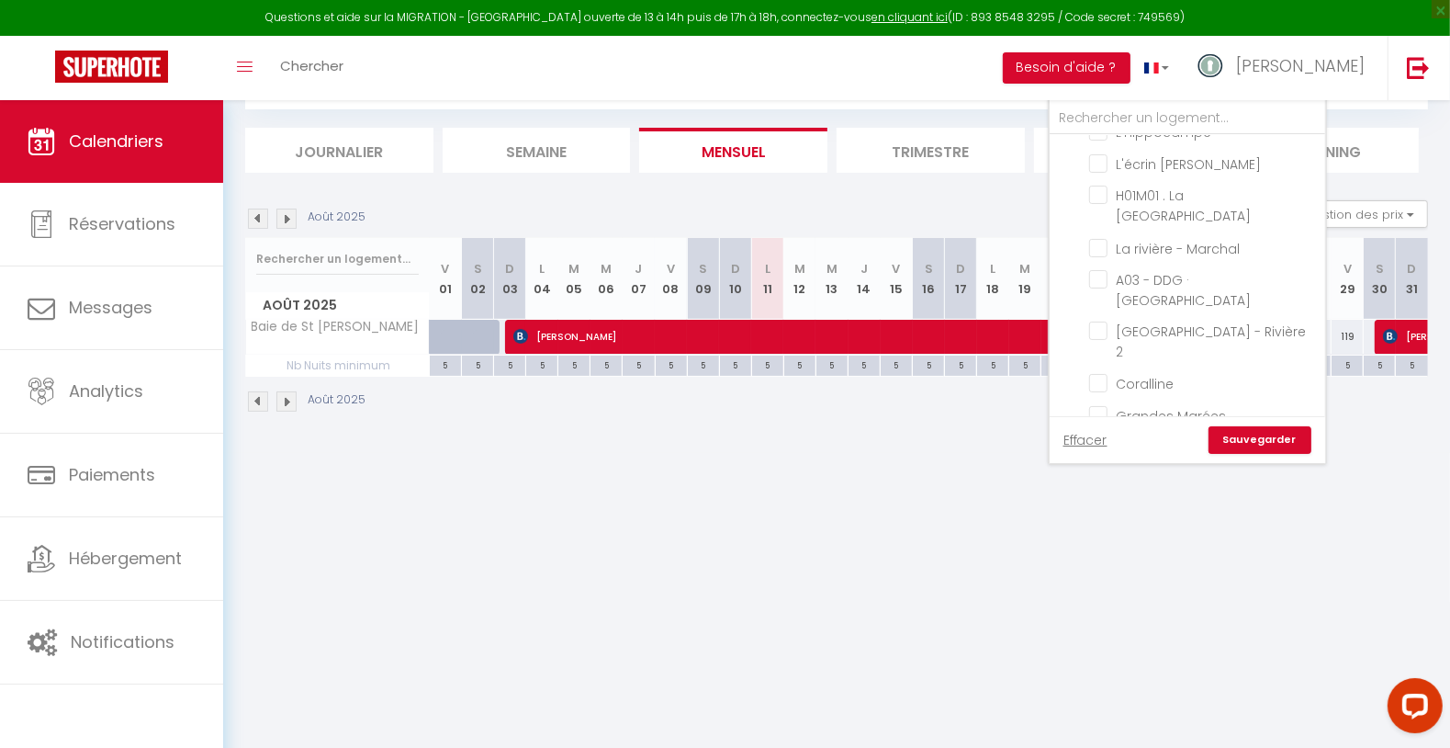
checkbox input "false"
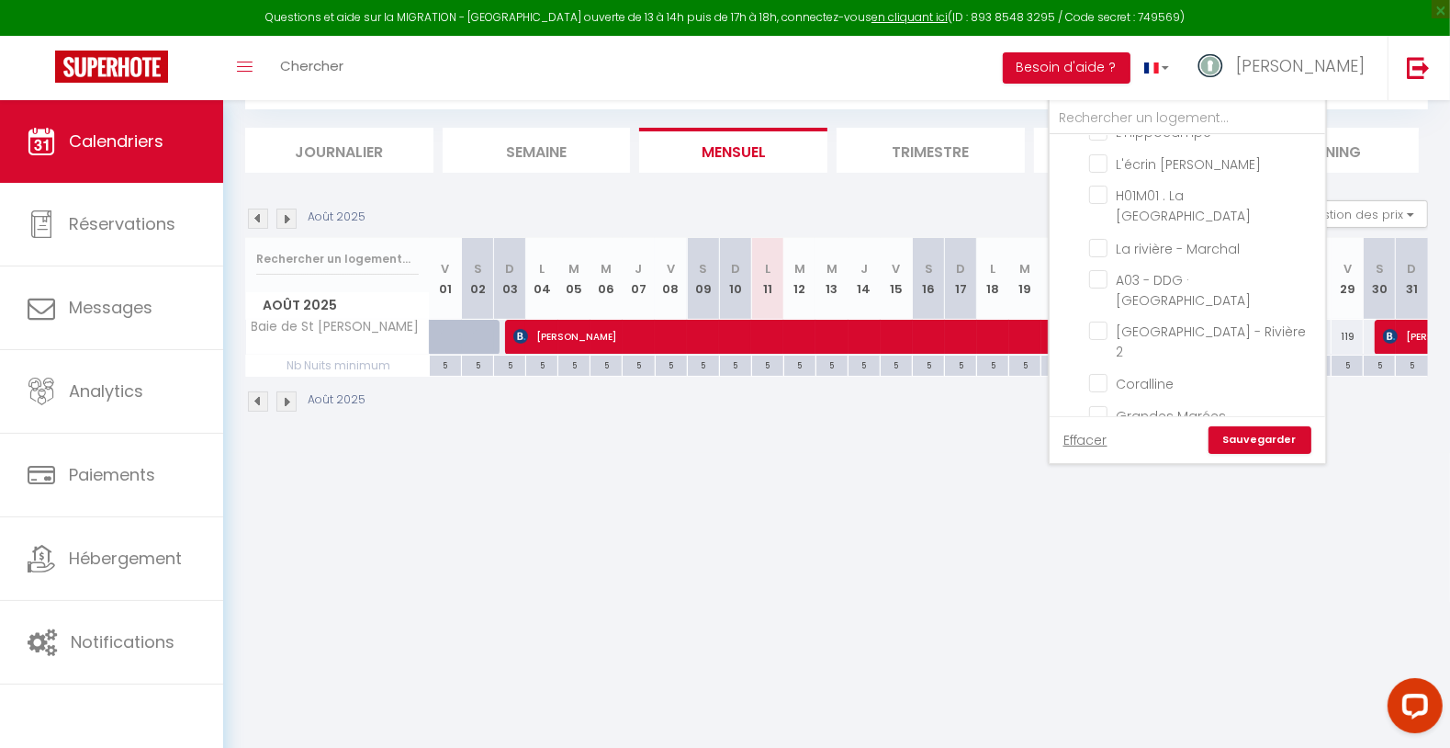
checkbox input "false"
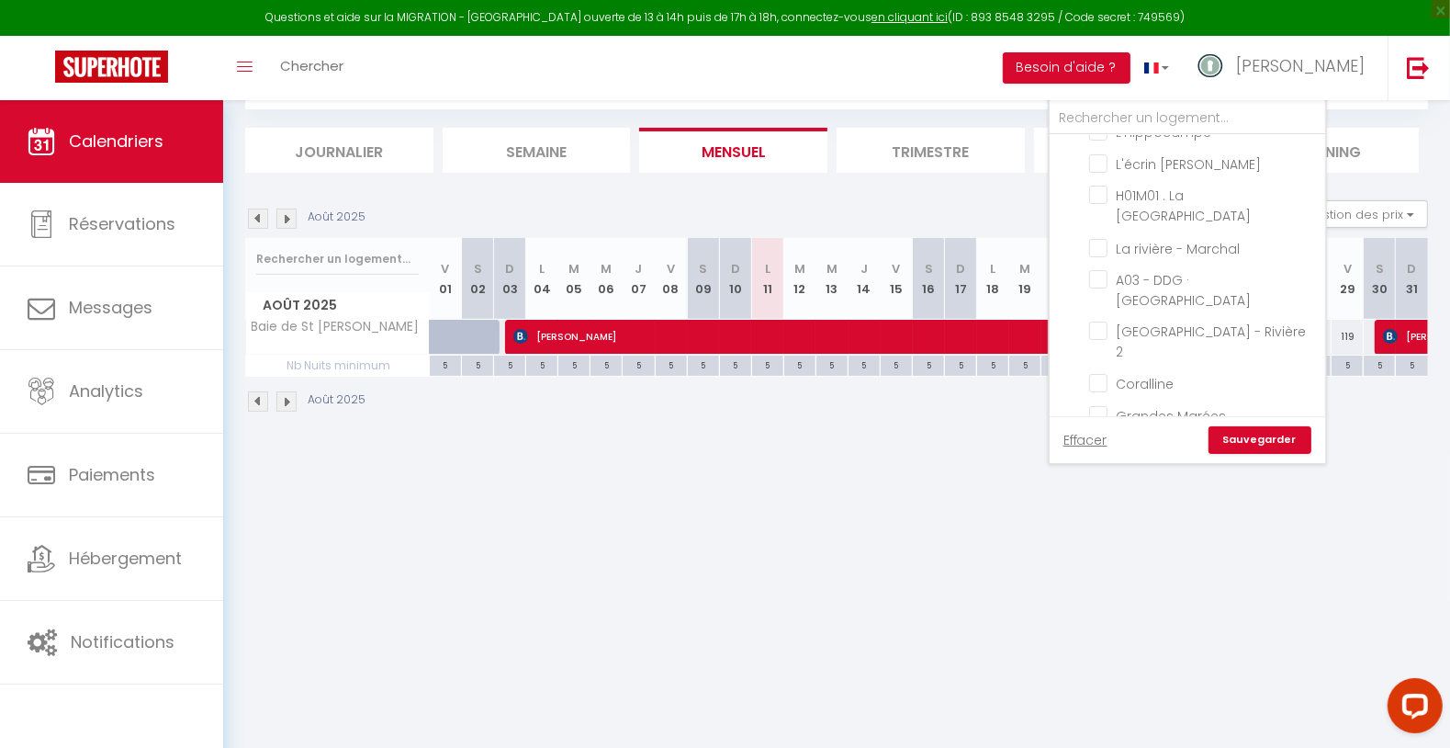
checkbox input "false"
click at [1264, 444] on link "Sauvegarder" at bounding box center [1260, 440] width 103 height 28
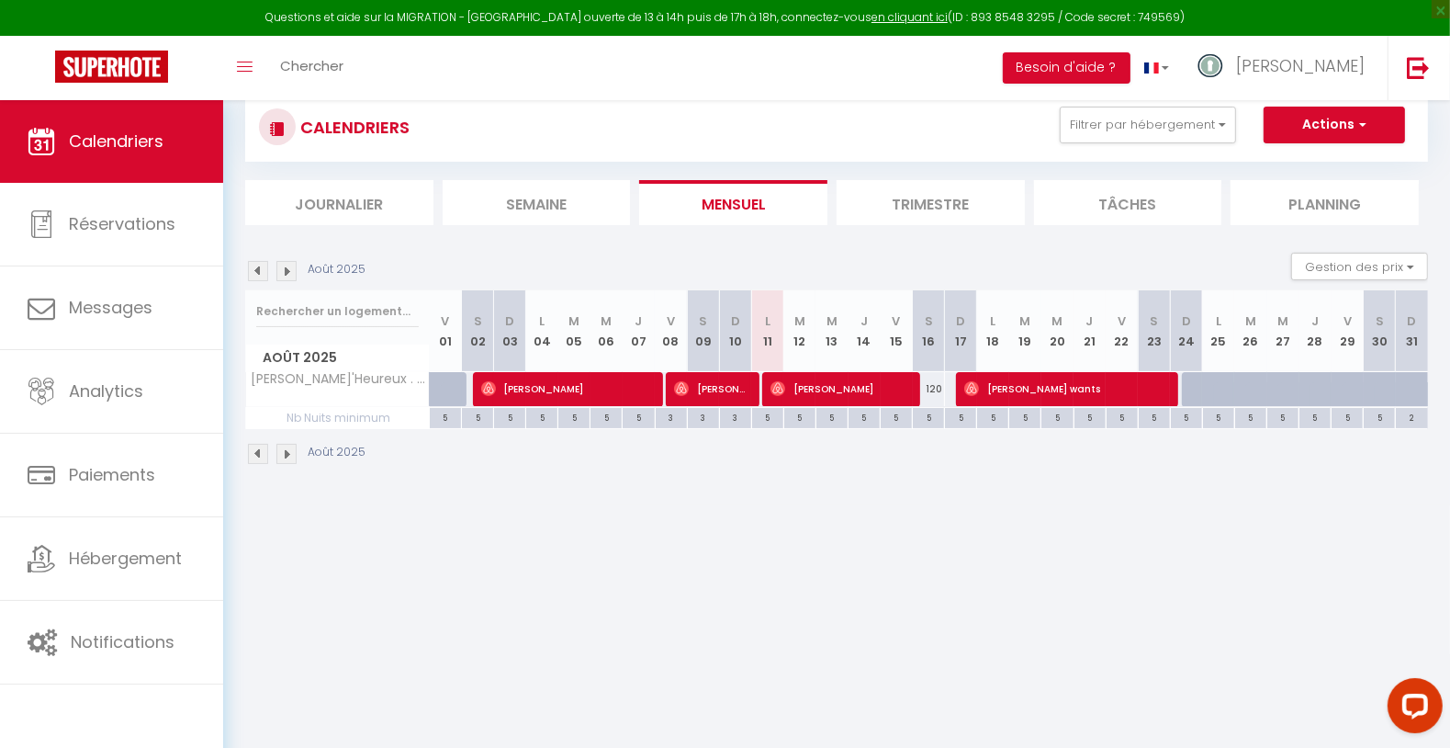
scroll to position [0, 0]
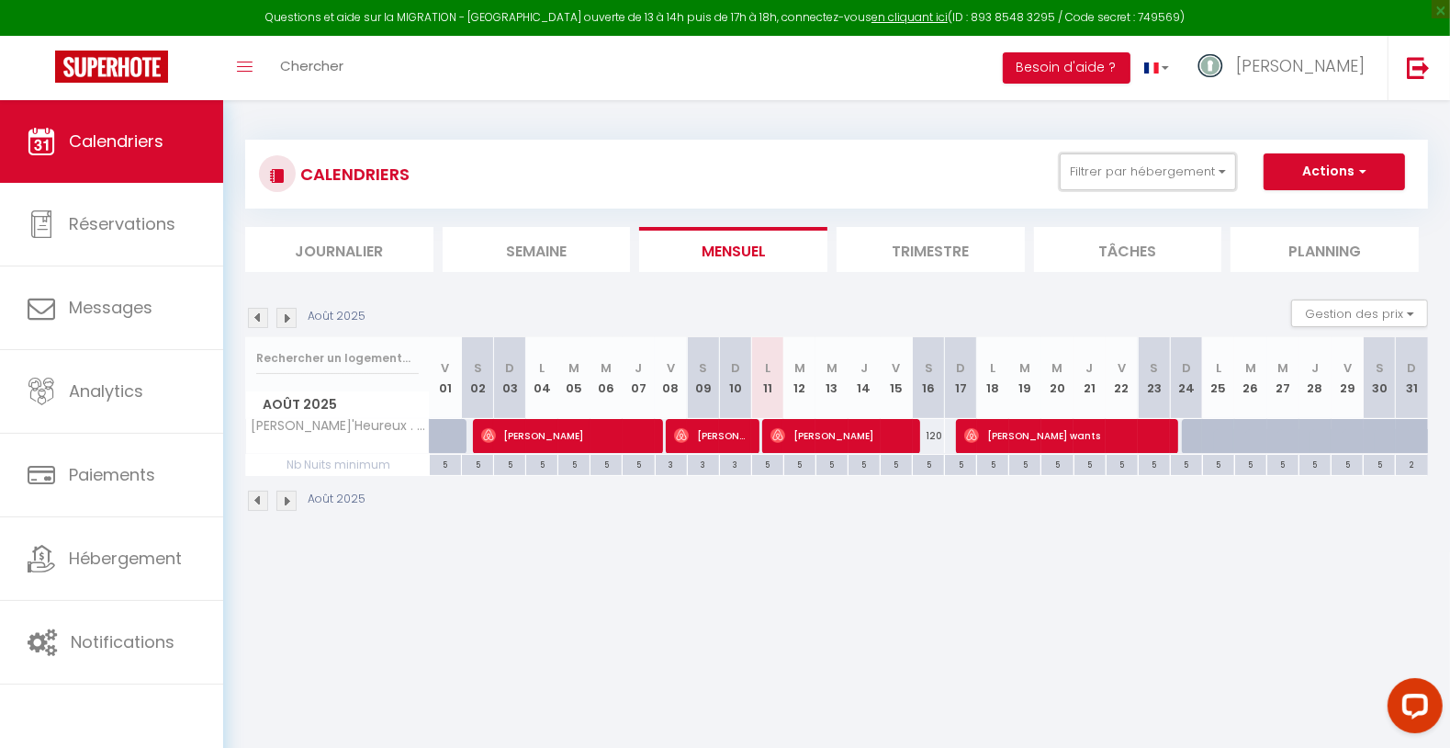
drag, startPoint x: 1153, startPoint y: 172, endPoint x: 1134, endPoint y: 264, distance: 94.7
click at [1153, 173] on button "Filtrer par hébergement" at bounding box center [1148, 171] width 176 height 37
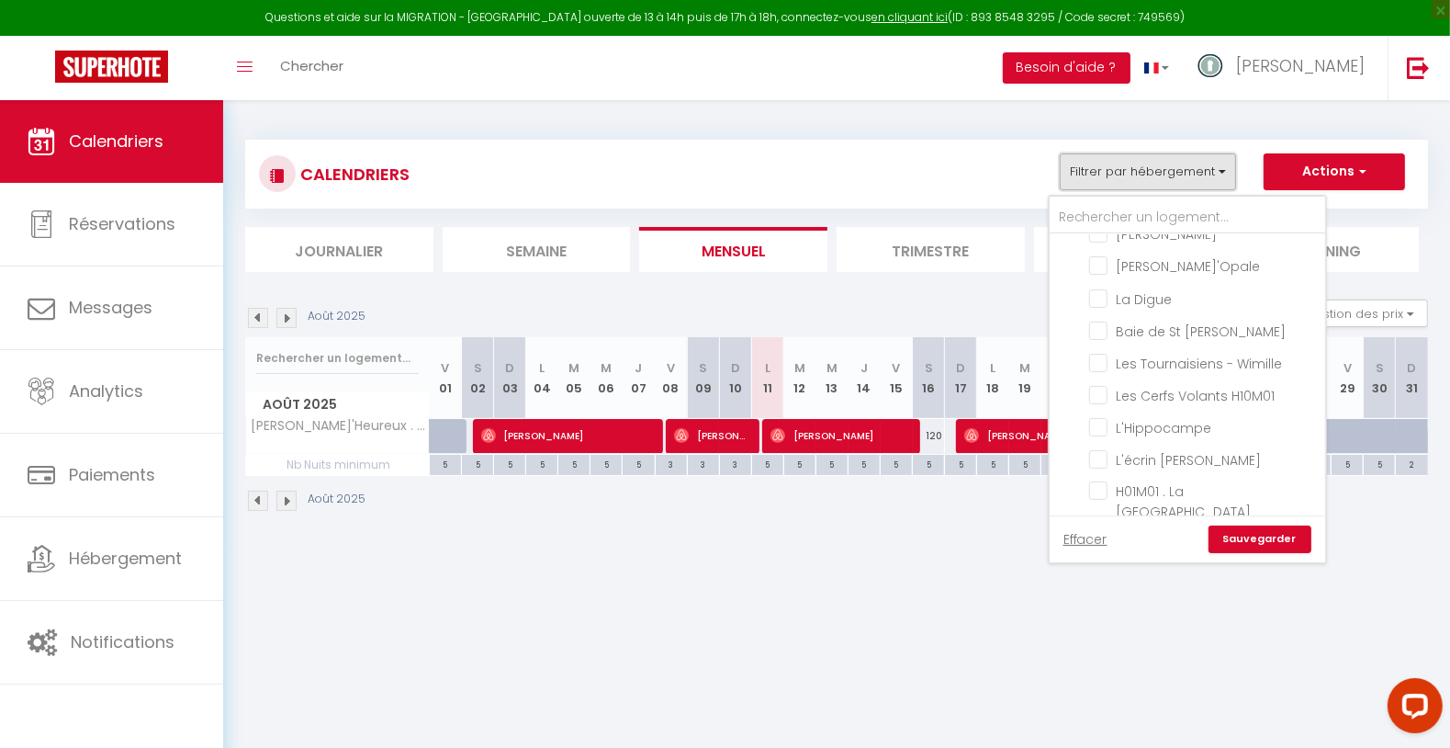
scroll to position [613, 0]
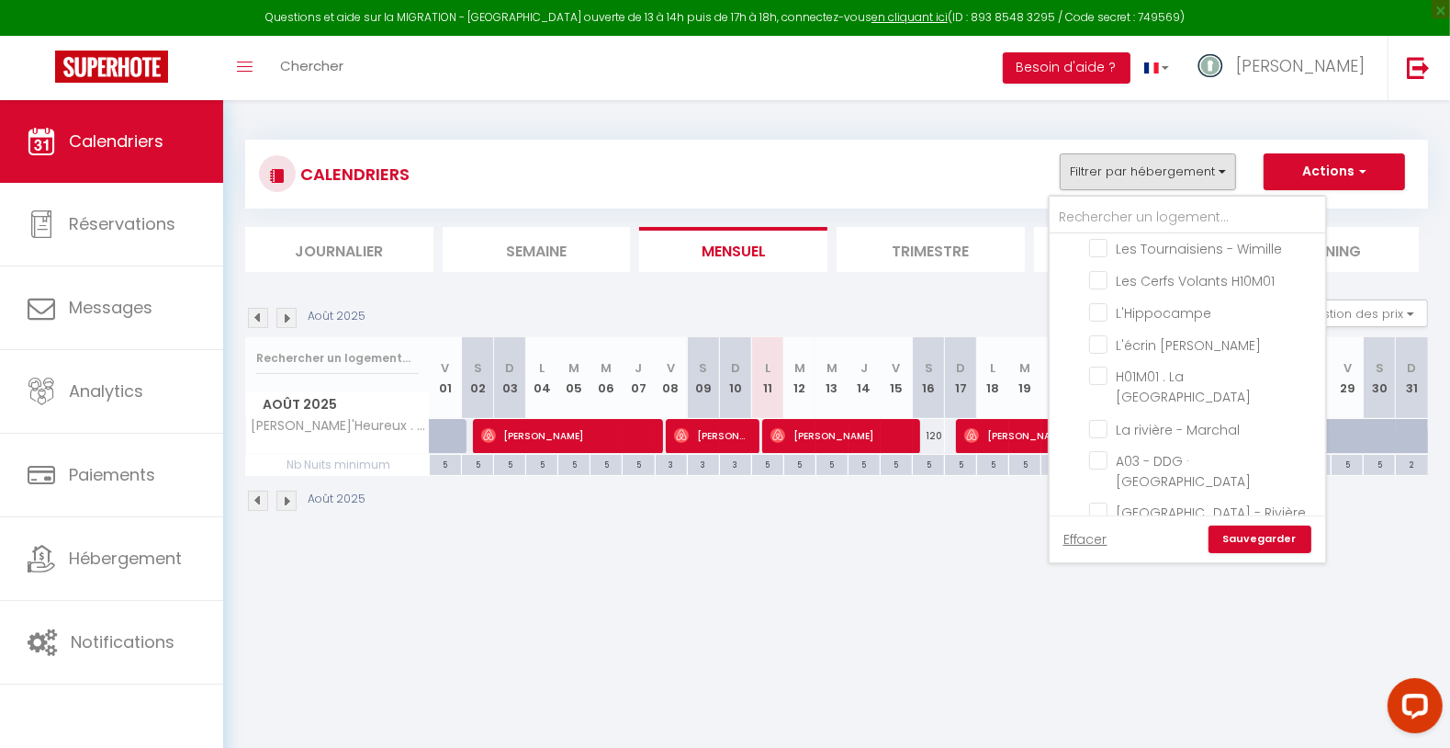
click at [1107, 618] on input "[PERSON_NAME]'Heureux . Balmoral 2.5" at bounding box center [1204, 627] width 230 height 18
checkbox input "false"
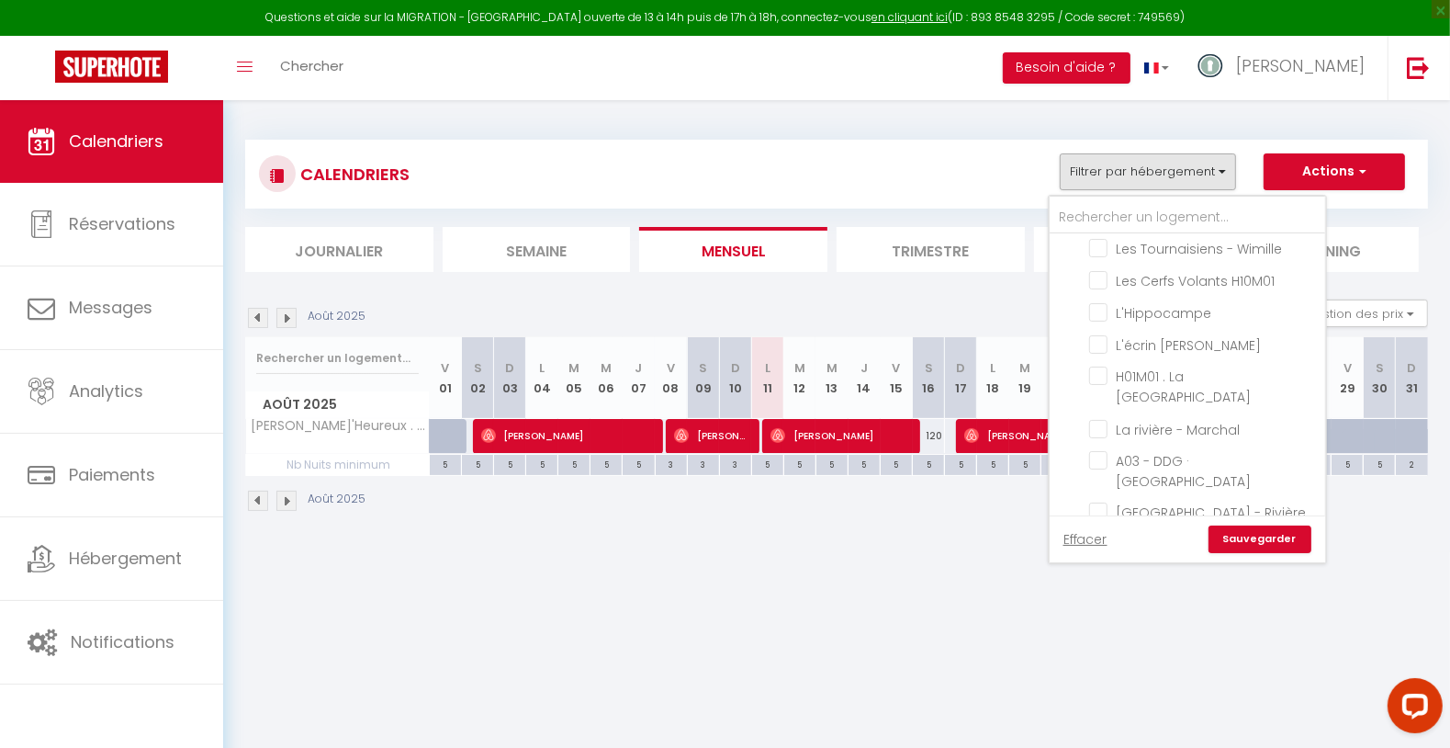
checkbox input "false"
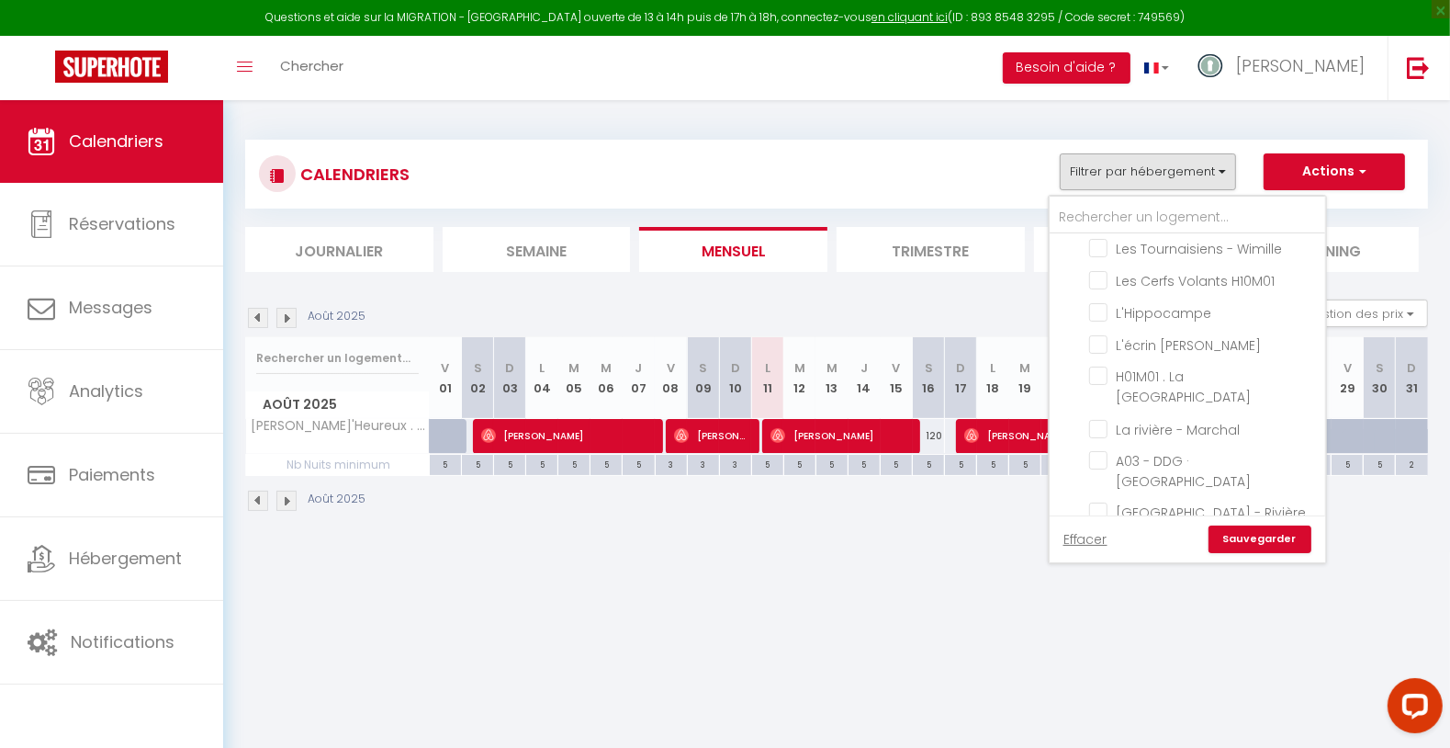
checkbox input "false"
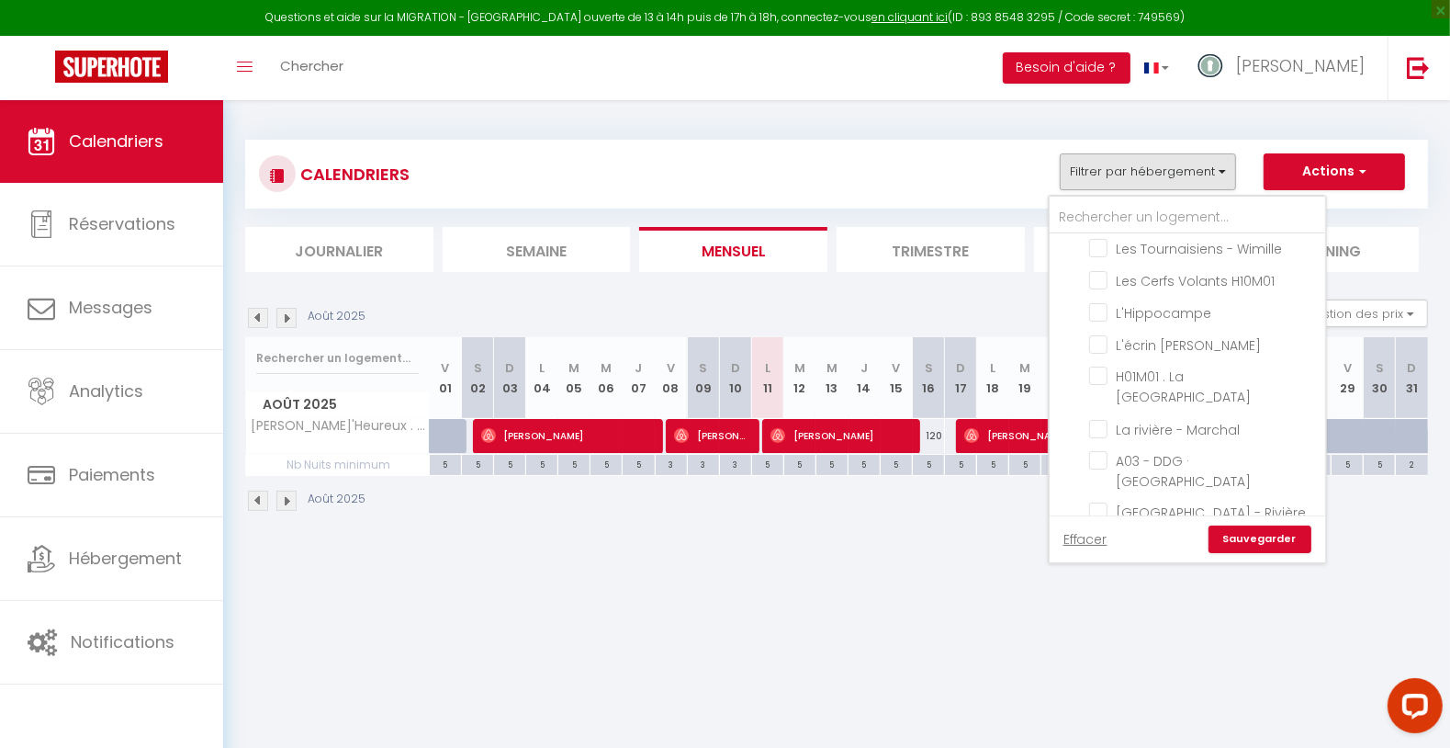
checkbox input "false"
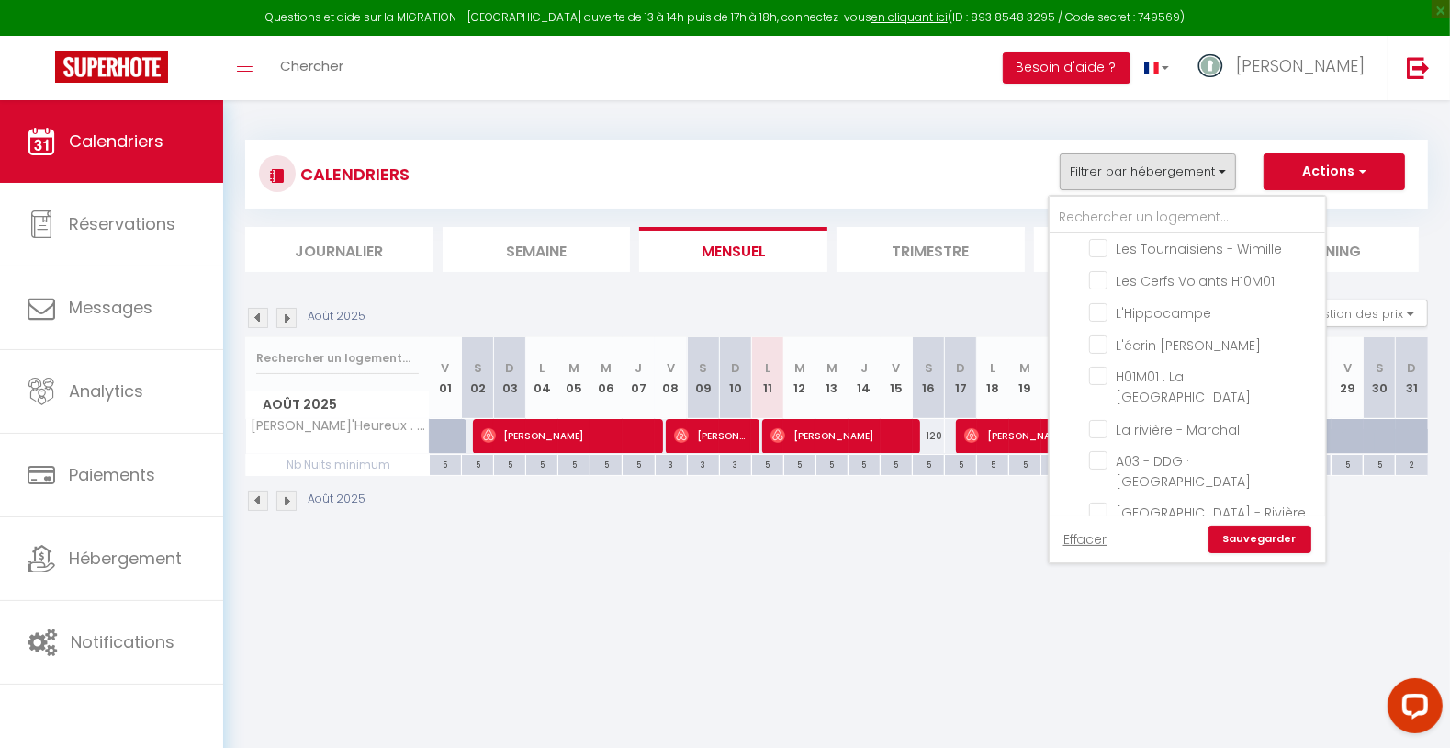
checkbox input "false"
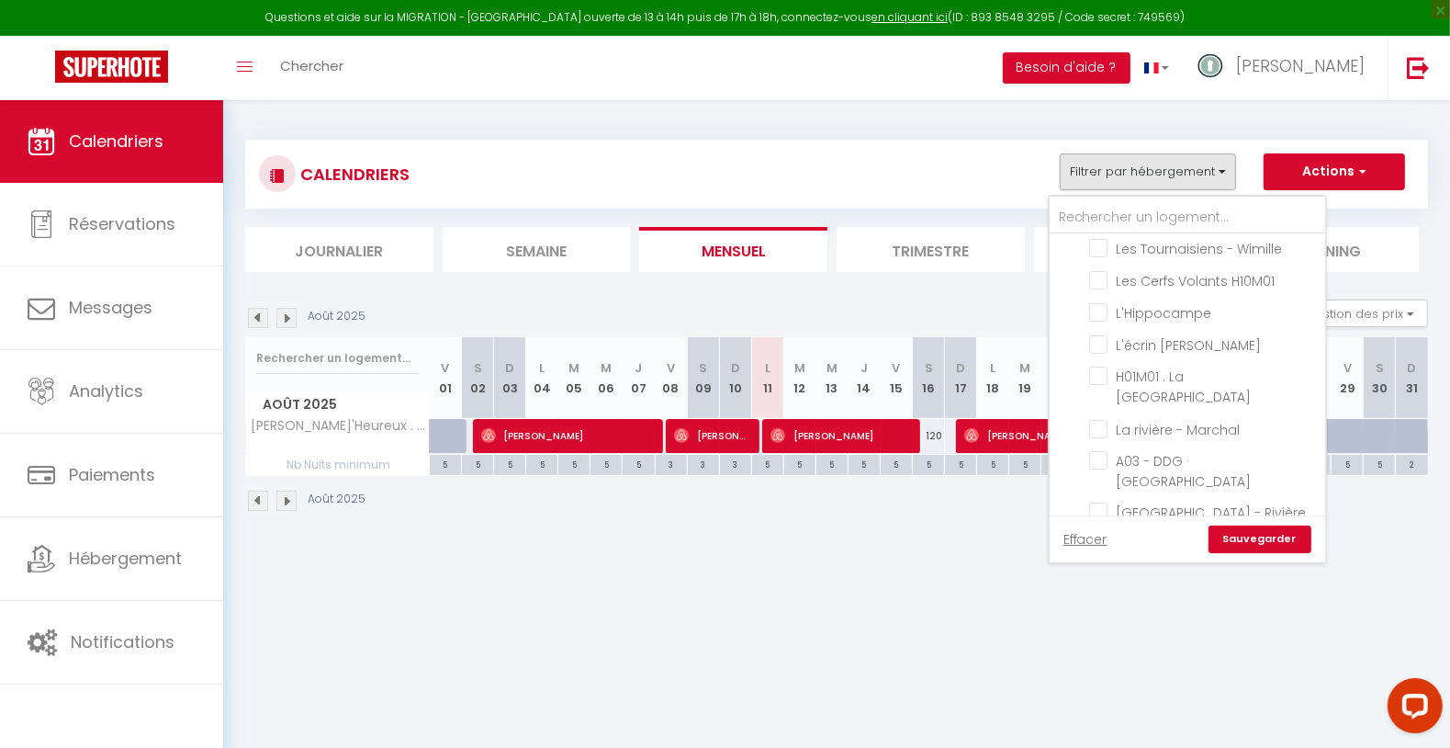
checkbox input "false"
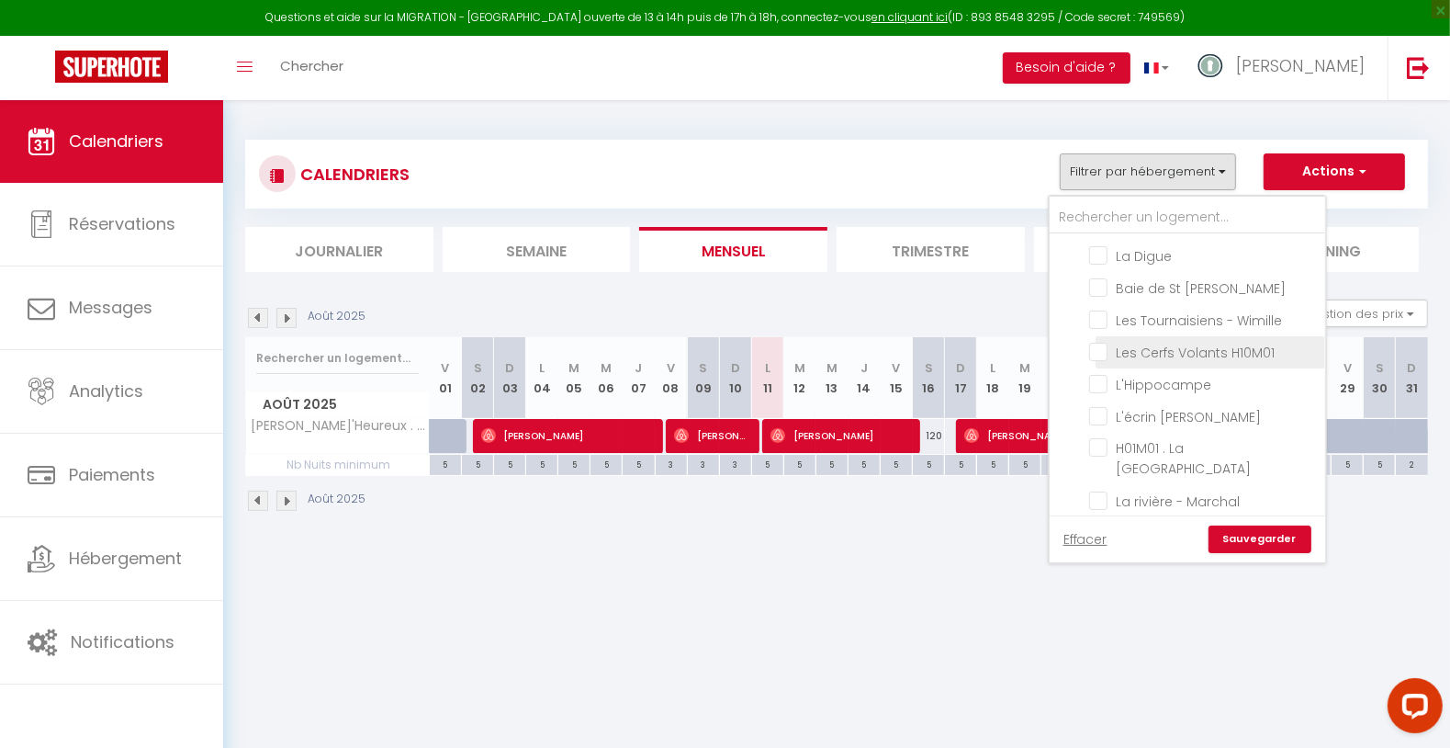
scroll to position [306, 0]
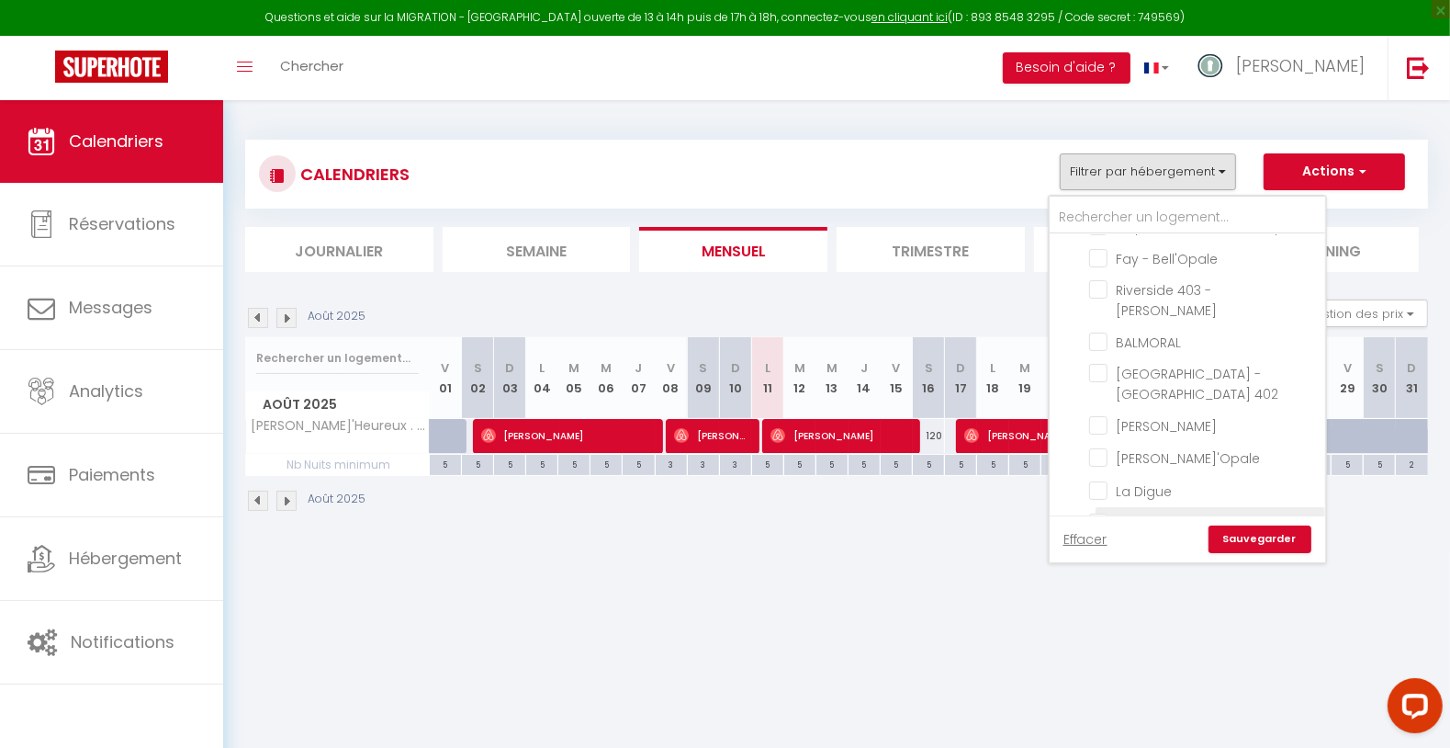
click at [1202, 512] on input "Baie de St [PERSON_NAME]" at bounding box center [1204, 521] width 230 height 18
checkbox input "true"
click at [1246, 536] on link "Sauvegarder" at bounding box center [1260, 539] width 103 height 28
select select
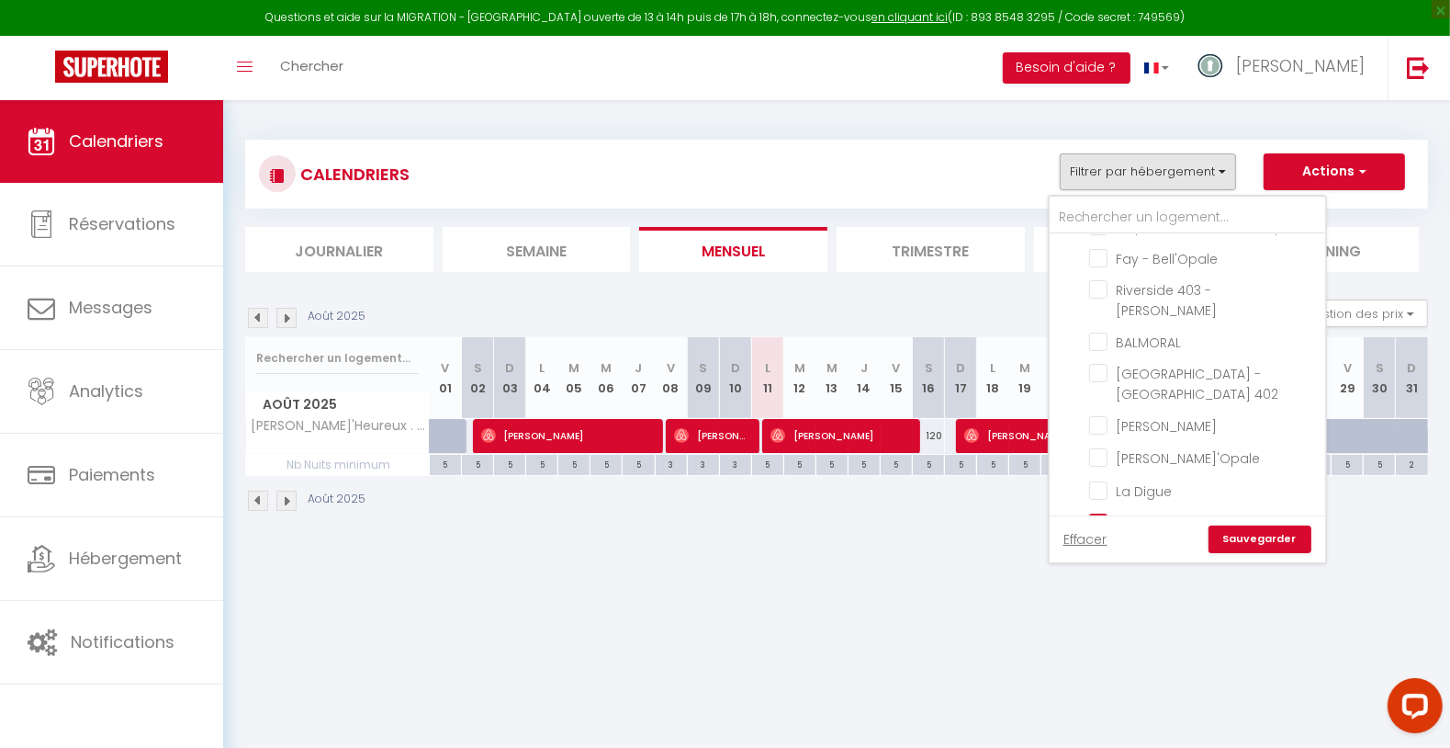
select select
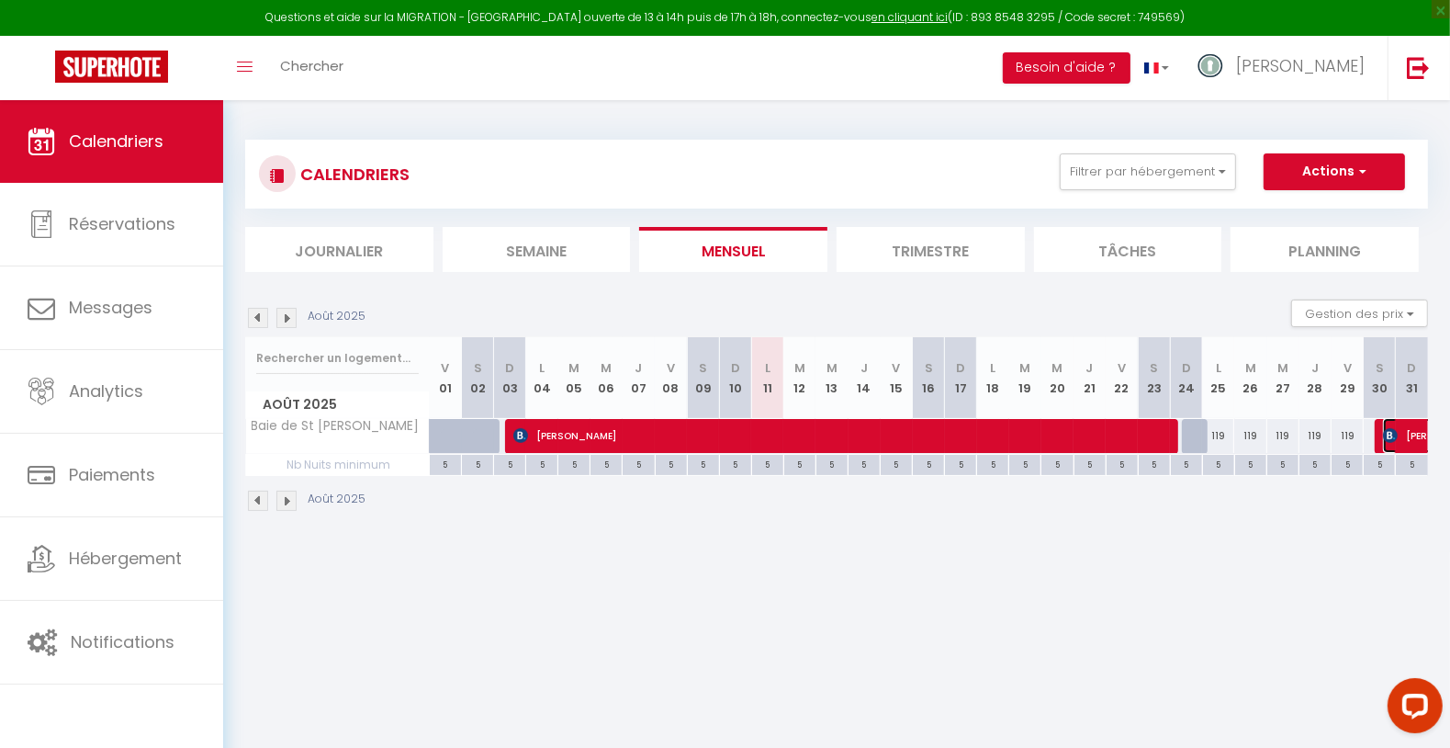
click at [1396, 438] on img at bounding box center [1390, 435] width 15 height 15
select select "OK"
select select "KO"
select select "0"
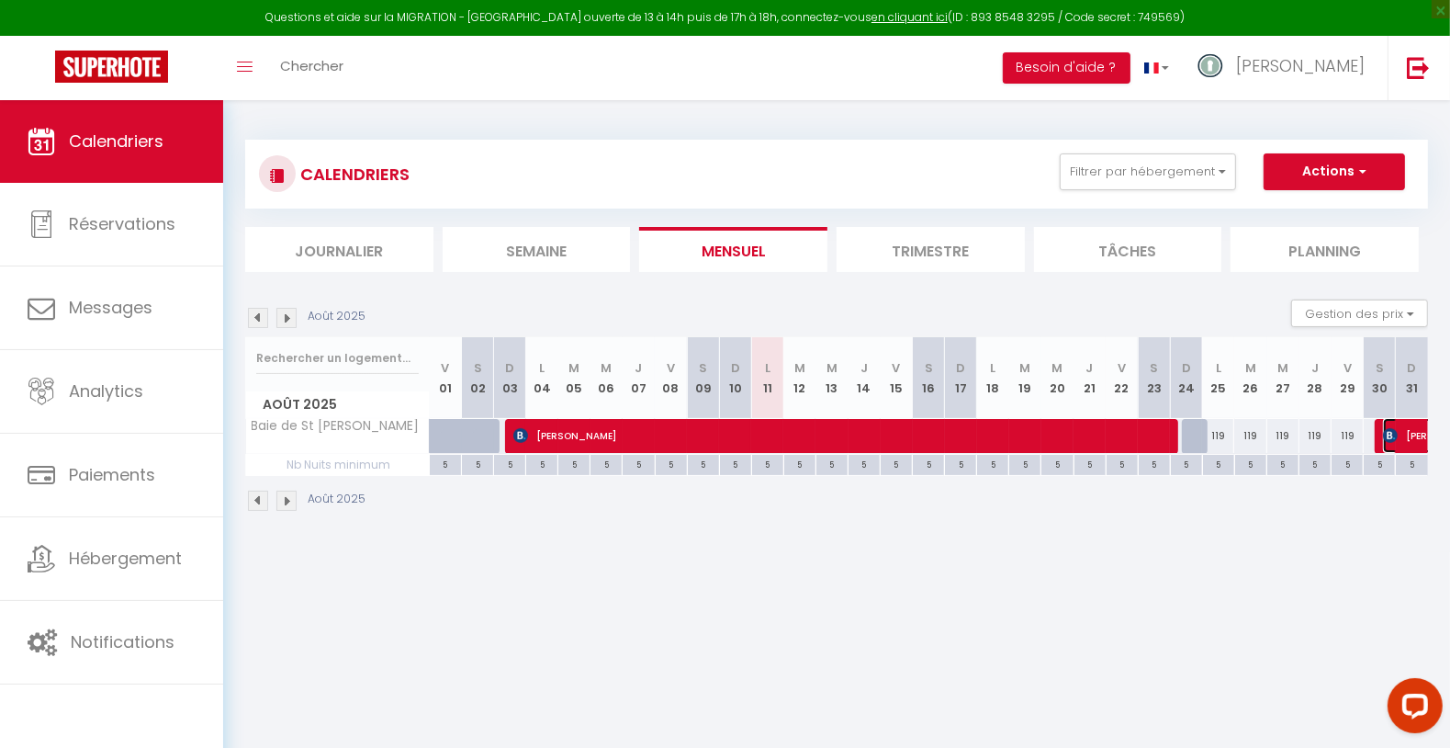
select select "1"
select select
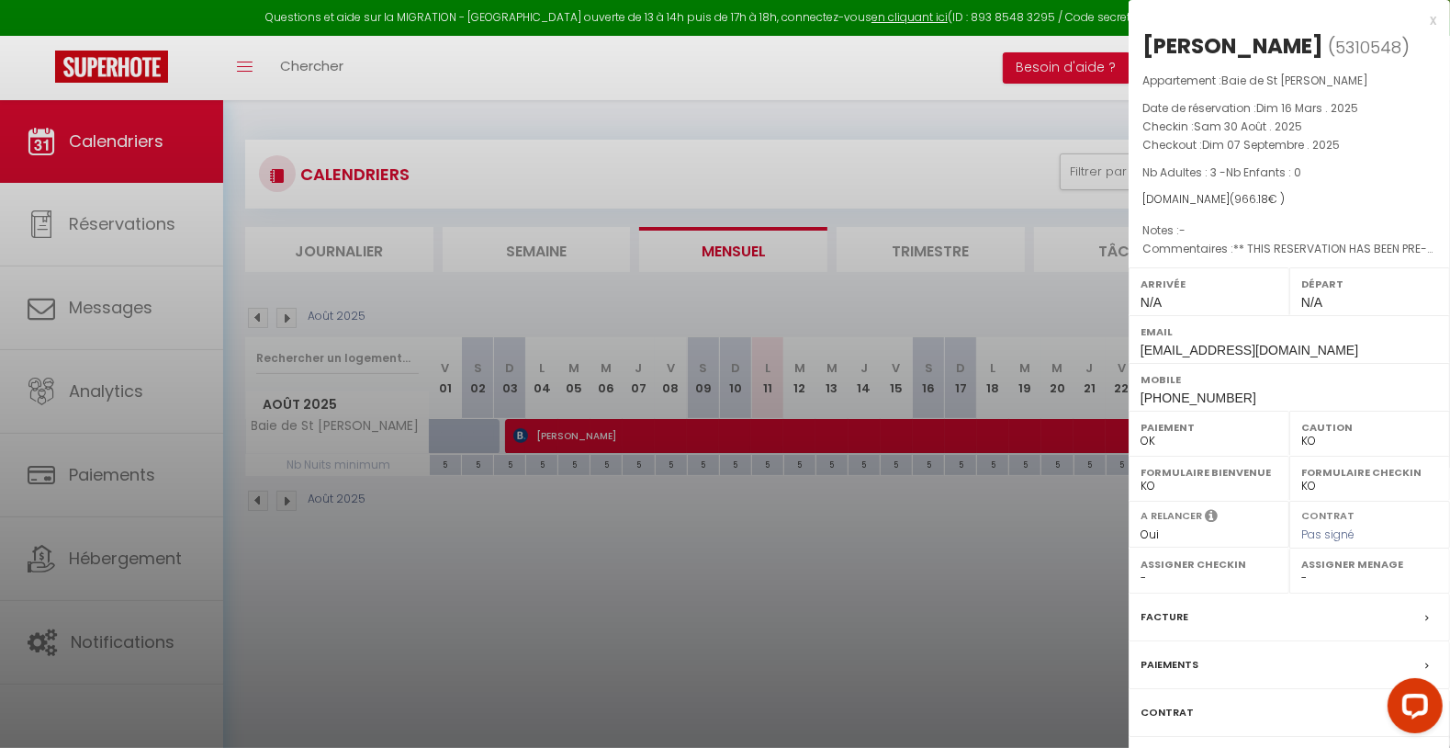
click at [897, 550] on div at bounding box center [725, 374] width 1450 height 748
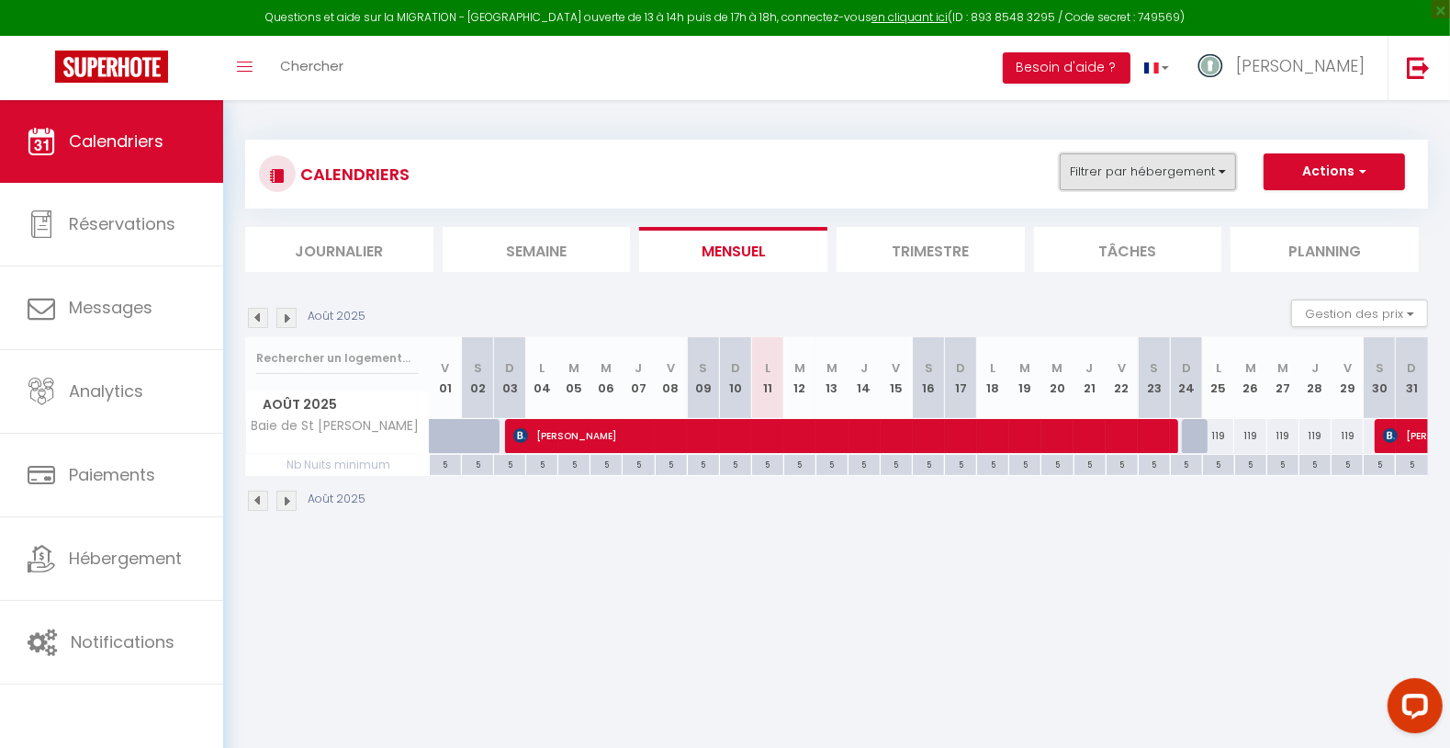
click at [1126, 172] on button "Filtrer par hébergement" at bounding box center [1148, 171] width 176 height 37
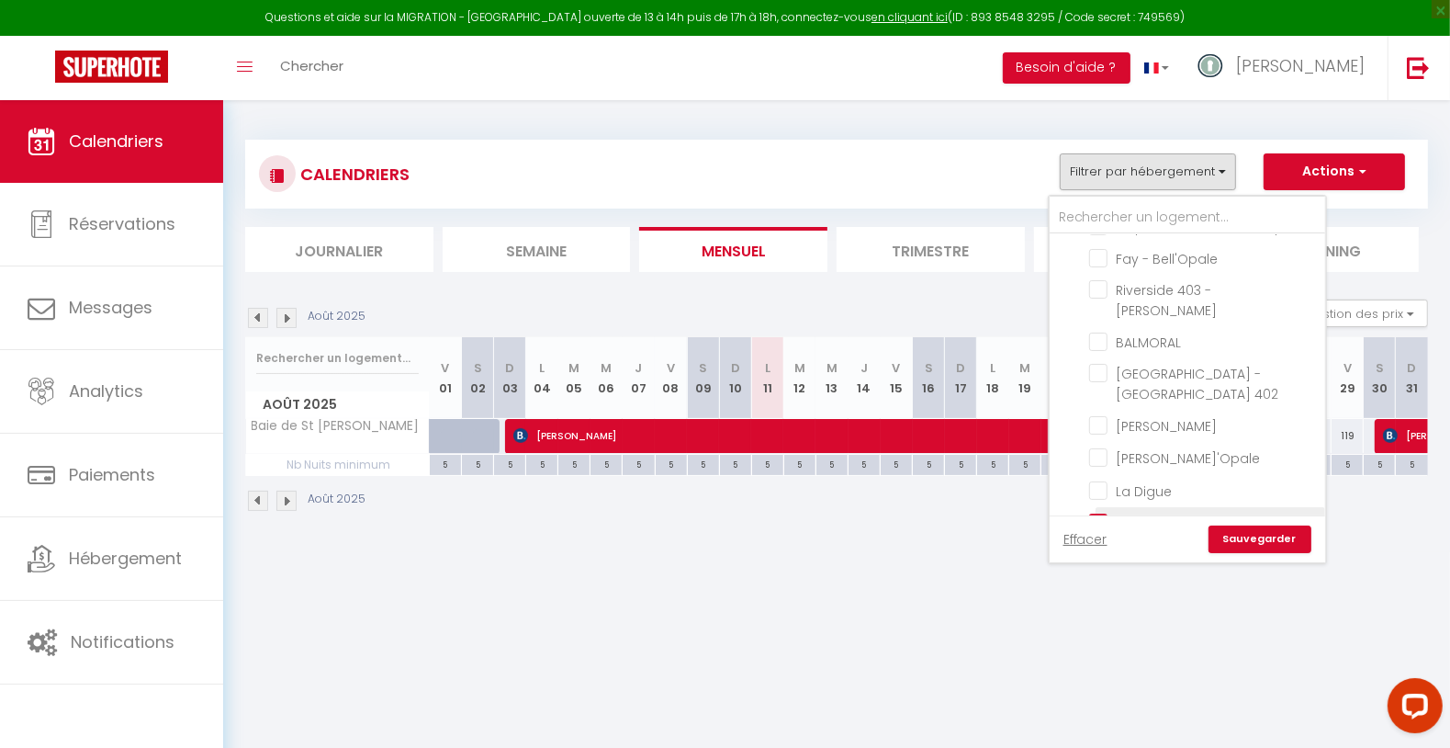
click at [1096, 512] on input "Baie de St [PERSON_NAME]" at bounding box center [1204, 521] width 230 height 18
checkbox input "false"
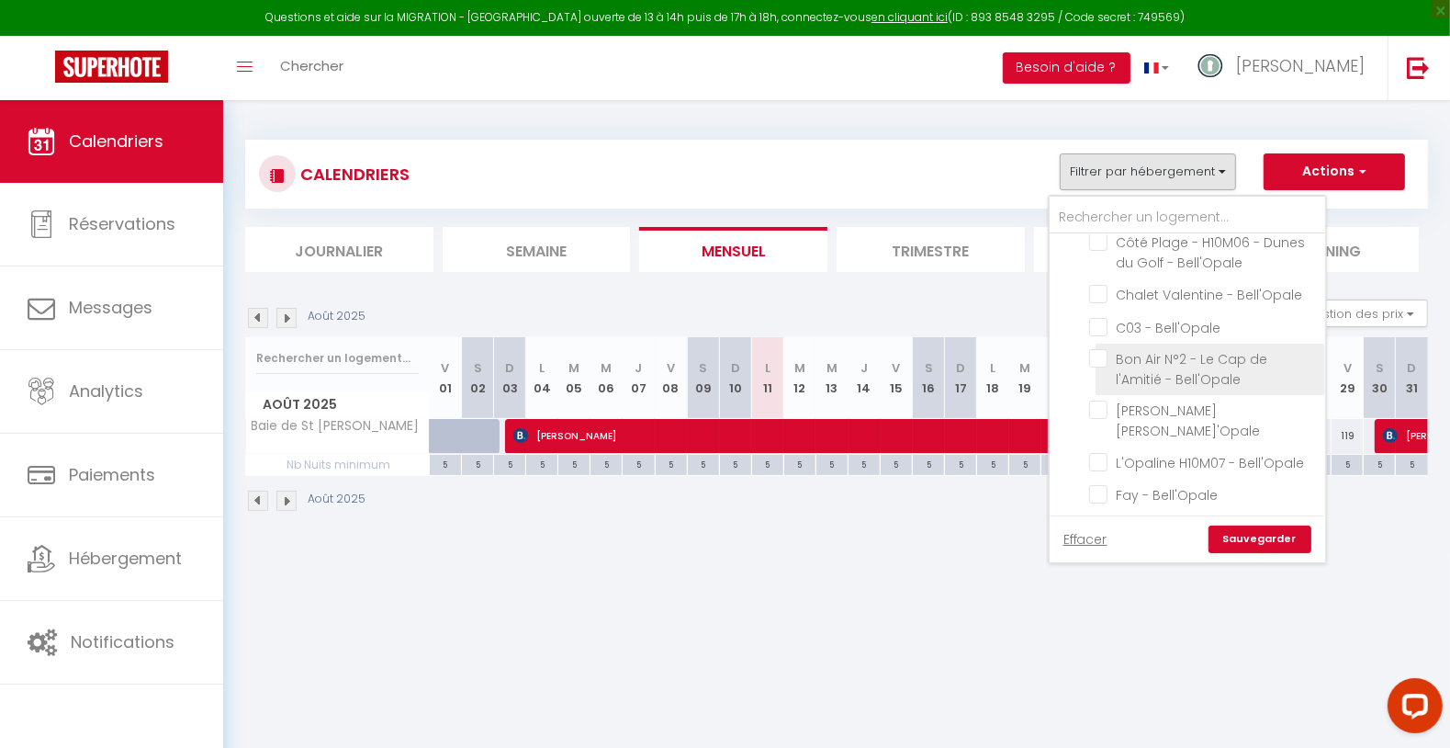
scroll to position [204, 0]
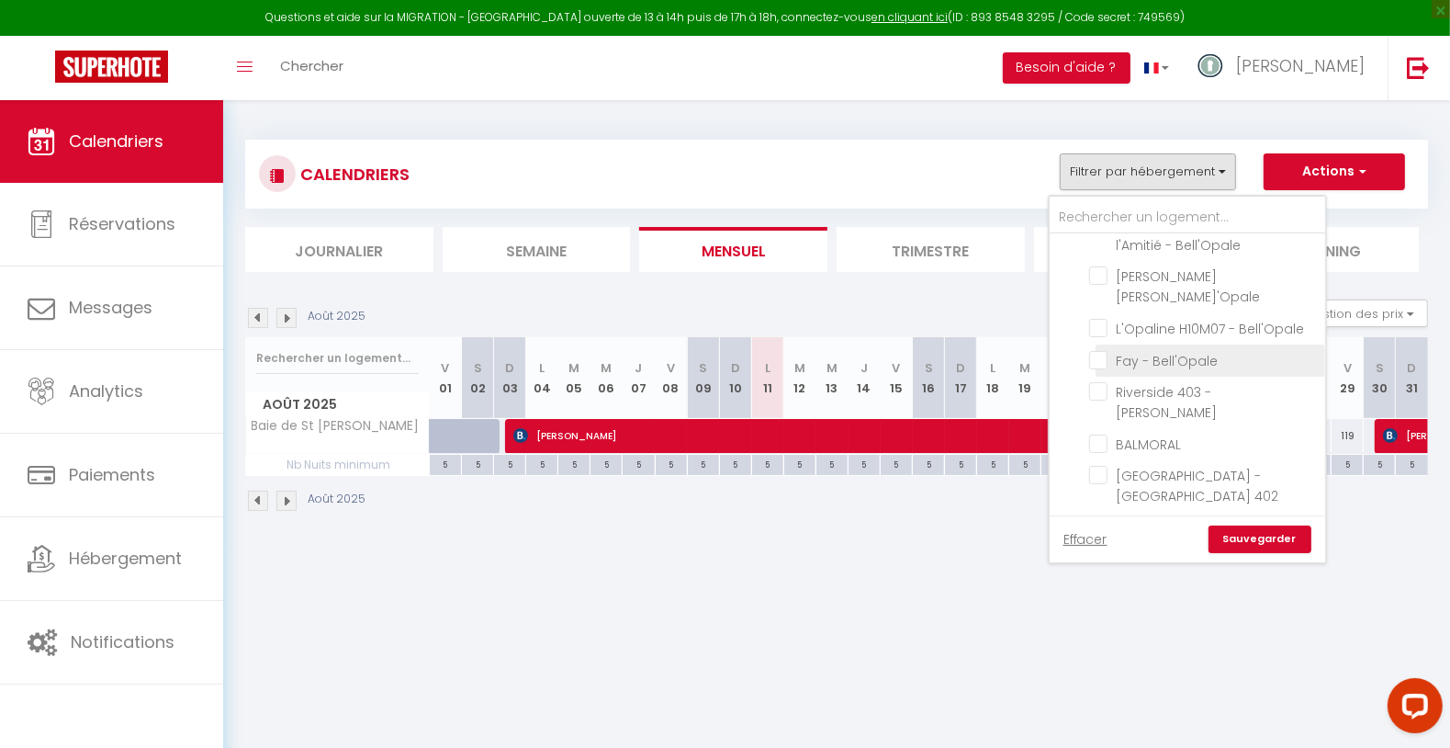
click at [1190, 350] on input "Fay - Bell'Opale" at bounding box center [1204, 359] width 230 height 18
checkbox input "true"
checkbox input "false"
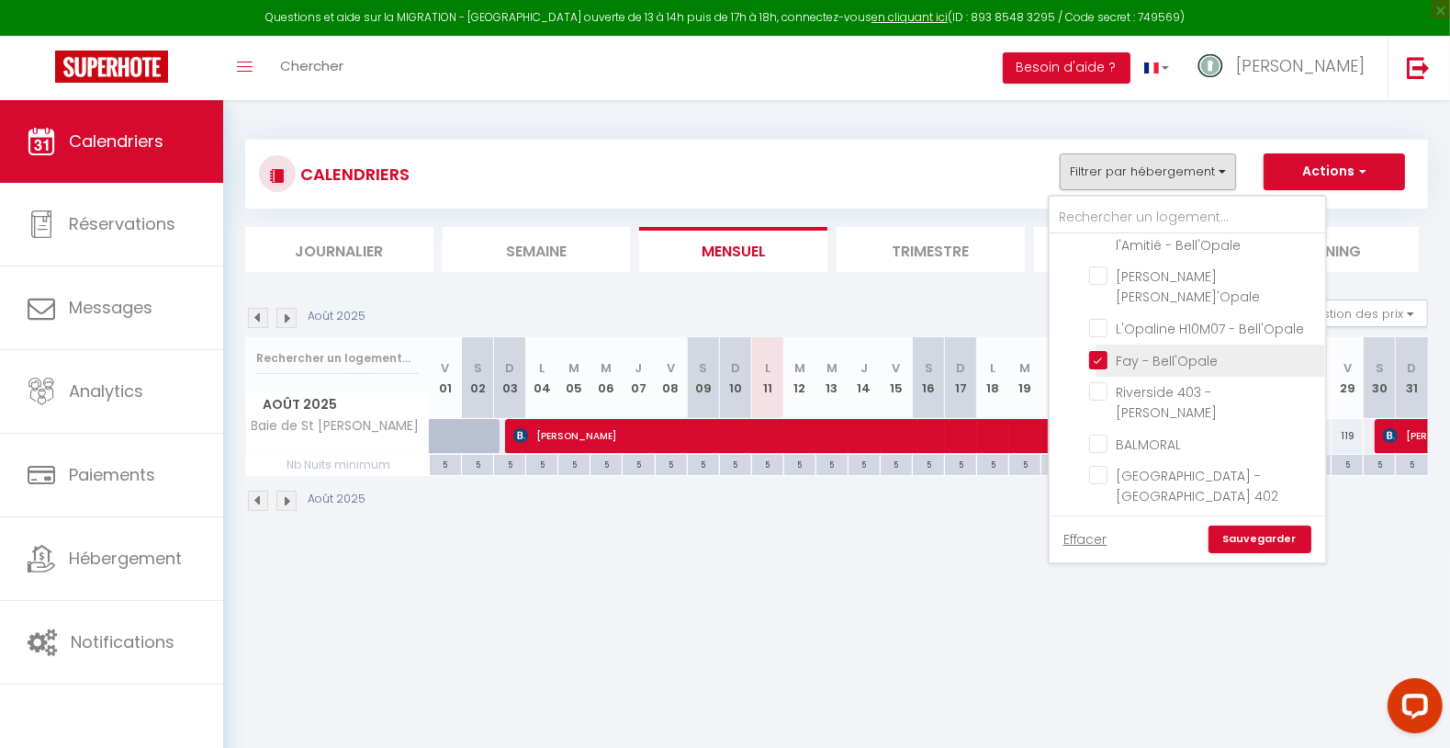
checkbox input "false"
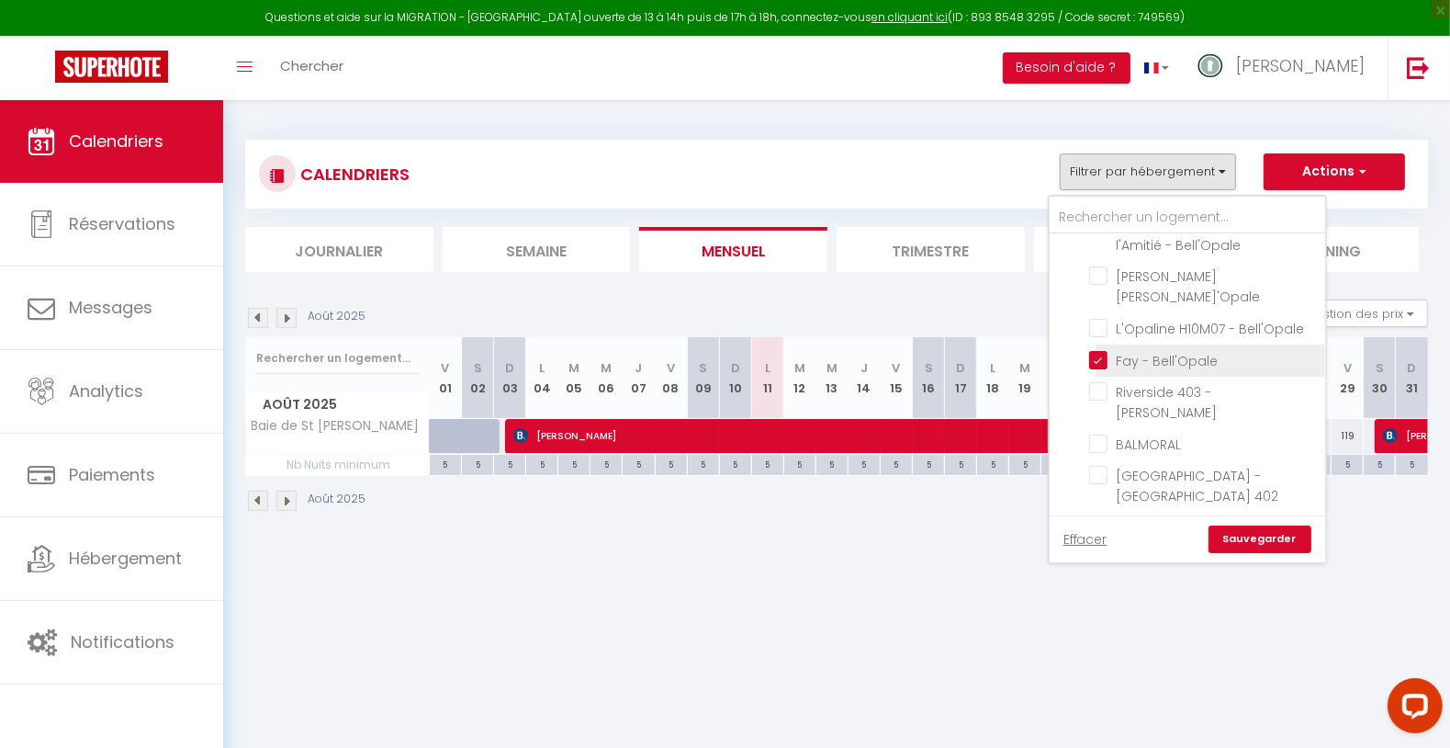
checkbox input "false"
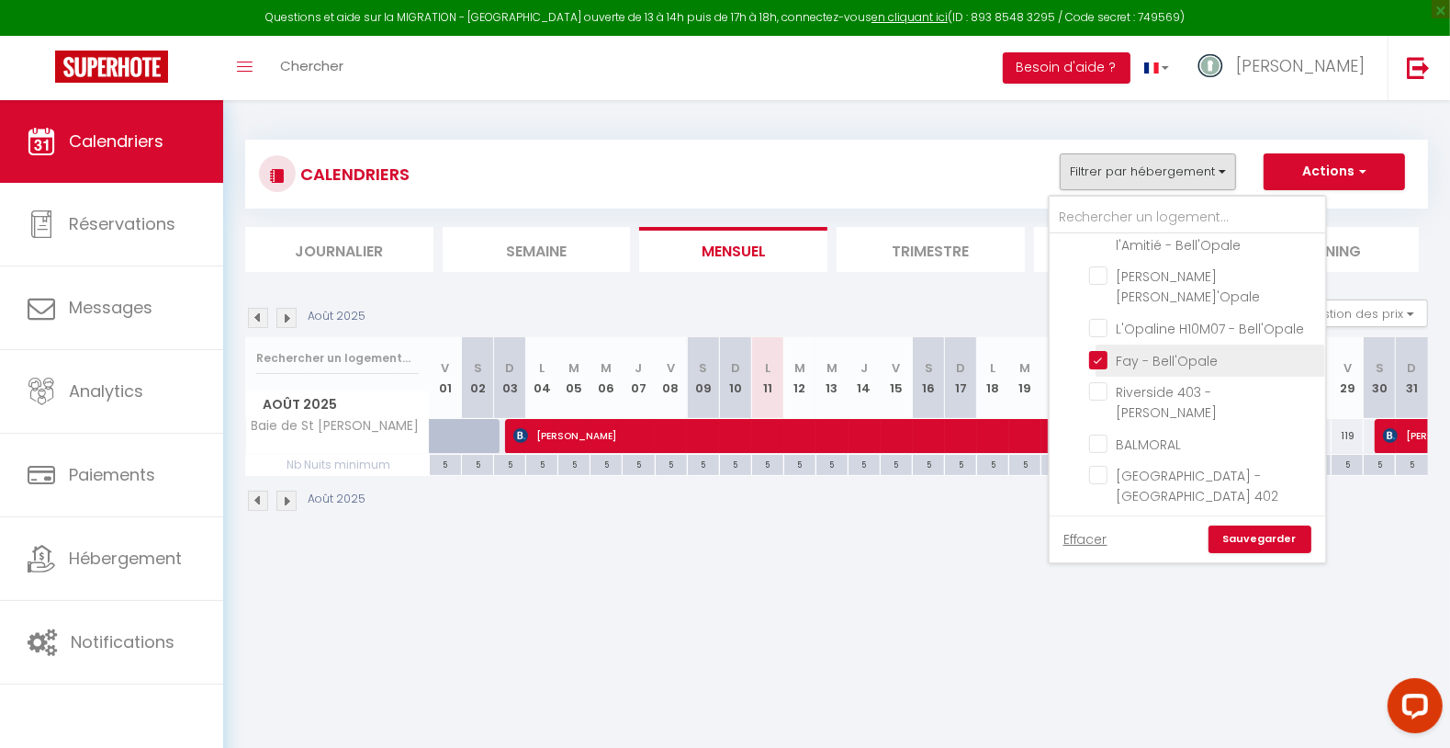
checkbox input "false"
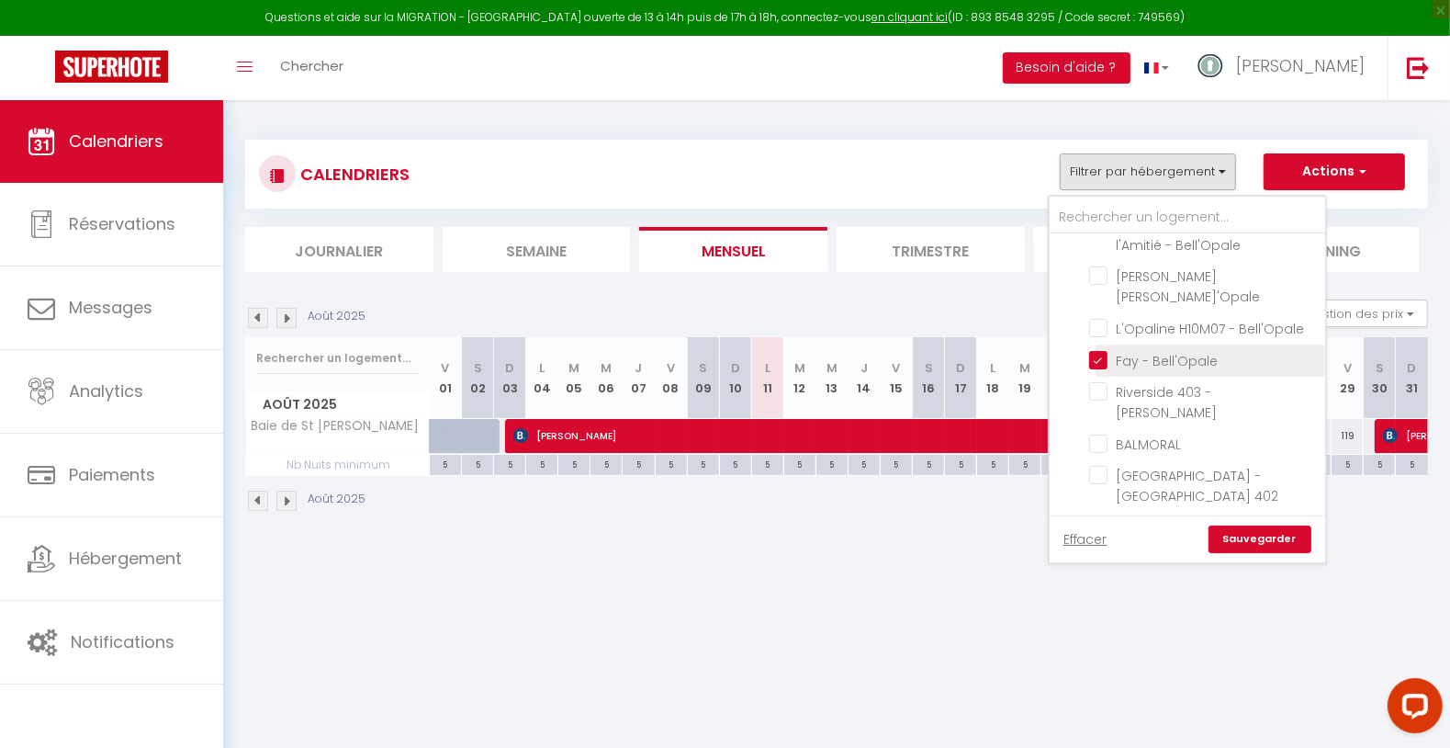
checkbox input "false"
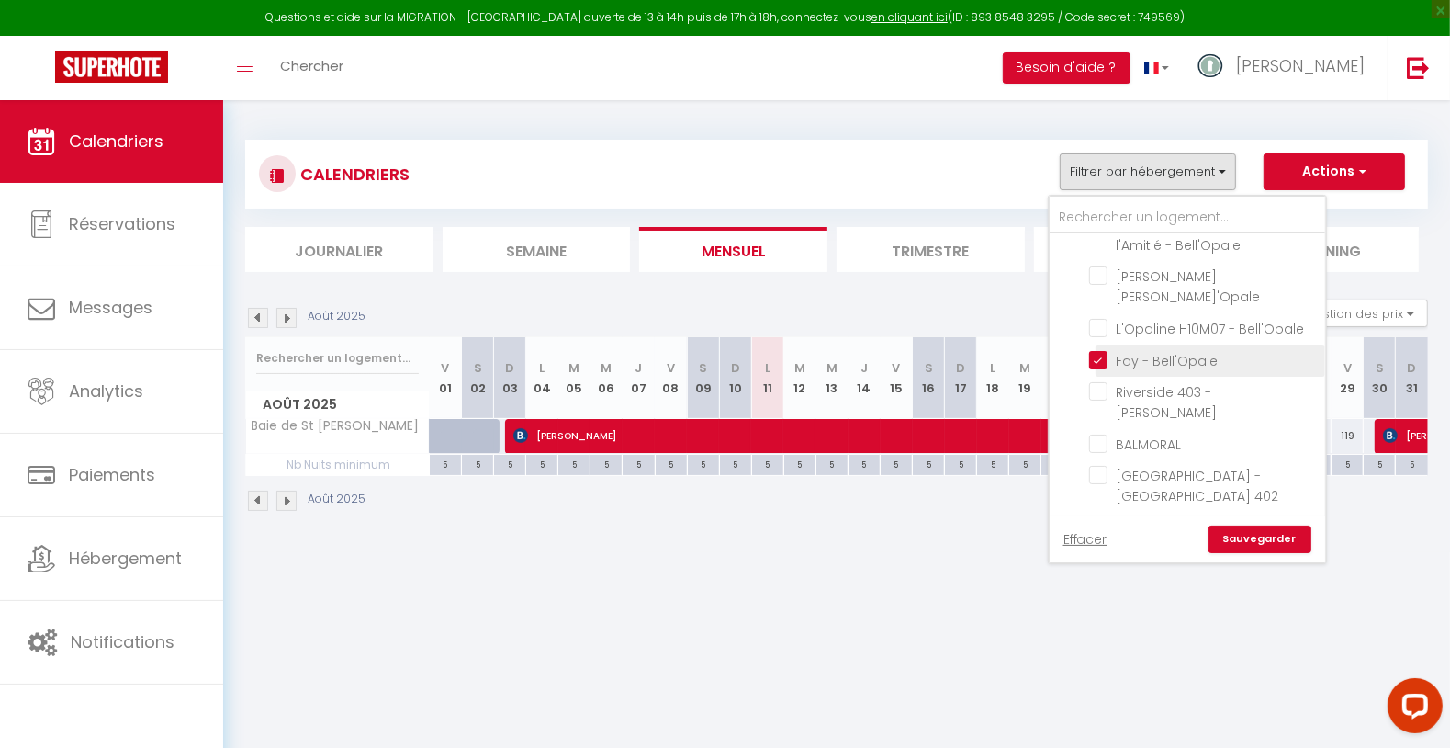
checkbox input "false"
click at [1254, 536] on link "Sauvegarder" at bounding box center [1260, 539] width 103 height 28
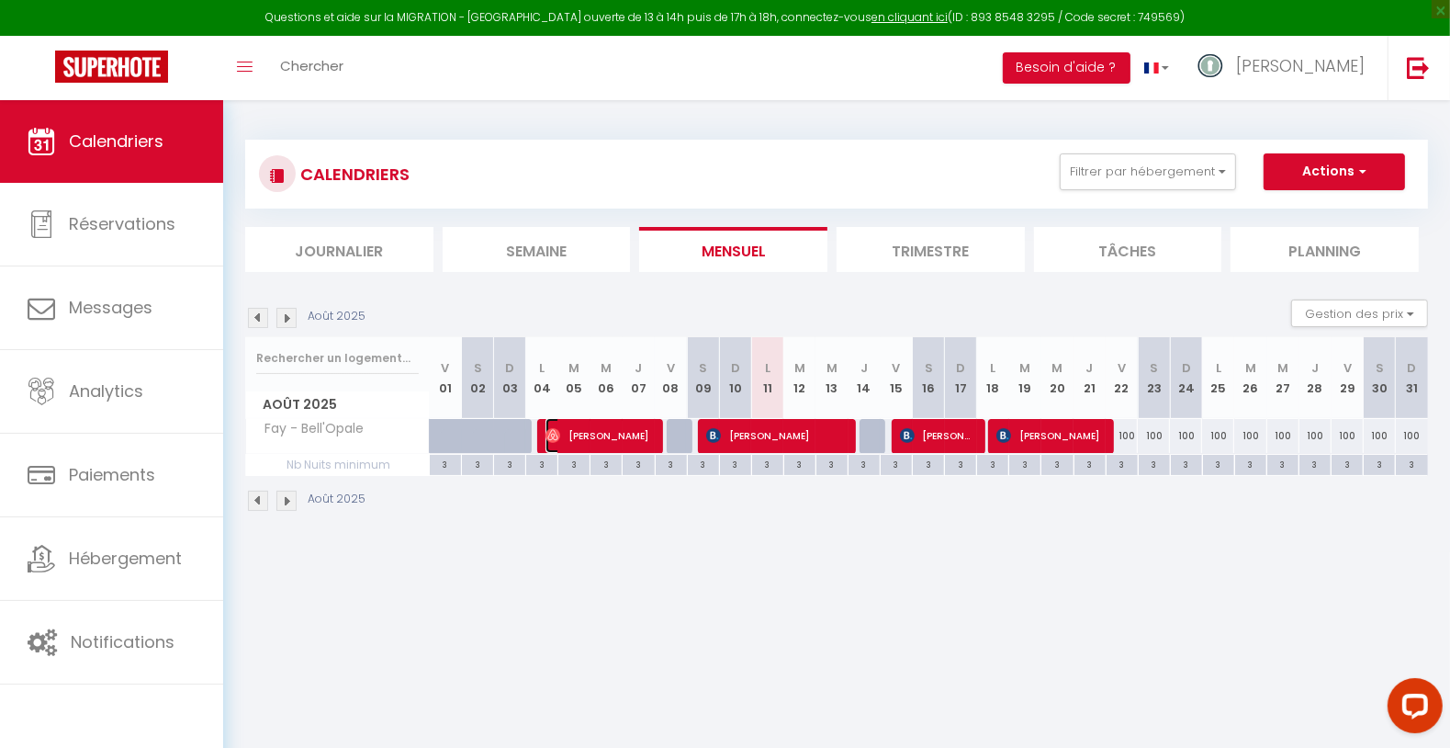
click at [597, 439] on span "[PERSON_NAME]" at bounding box center [599, 435] width 107 height 35
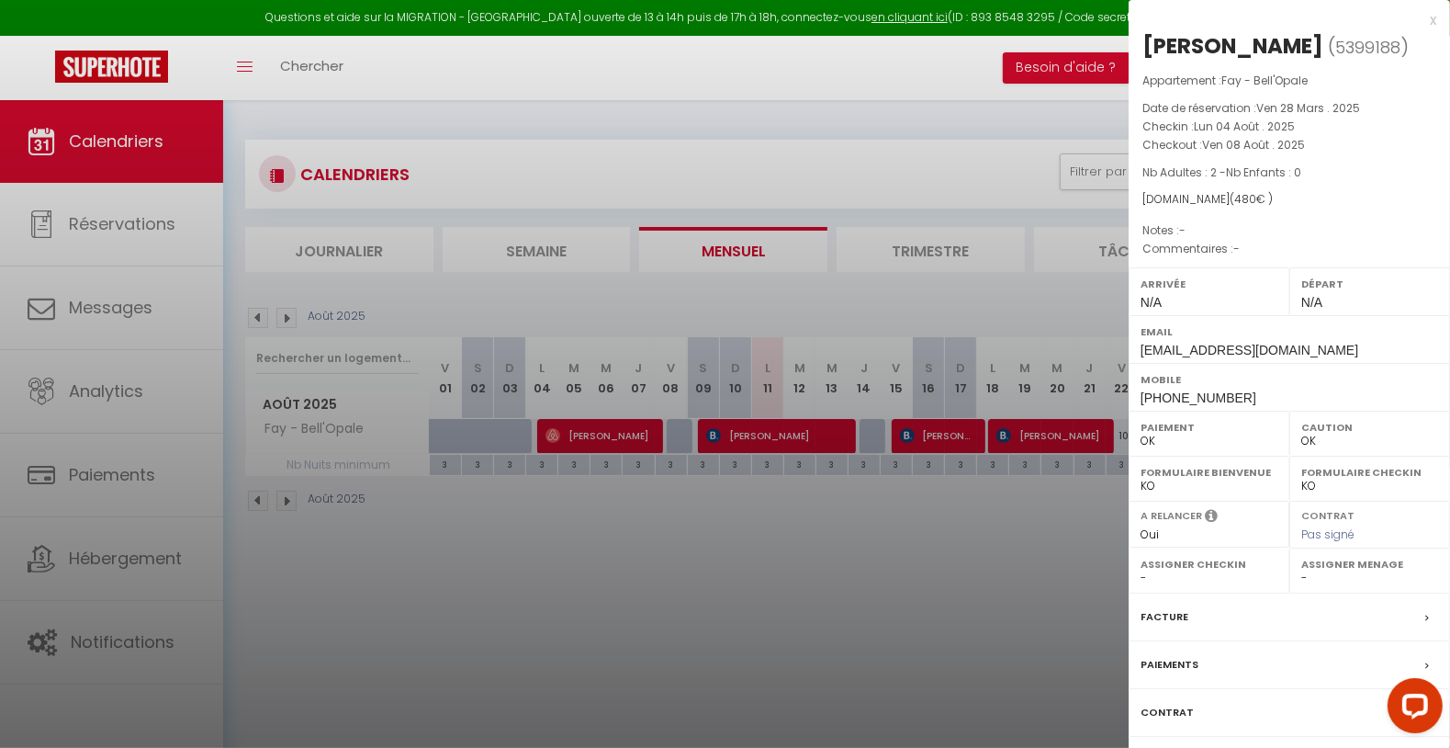
drag, startPoint x: 1146, startPoint y: 46, endPoint x: 1299, endPoint y: 54, distance: 153.6
click at [1310, 38] on h2 "[PERSON_NAME] ( 5399188 )" at bounding box center [1289, 46] width 294 height 31
copy div "[PERSON_NAME]"
click at [852, 525] on div at bounding box center [725, 374] width 1450 height 748
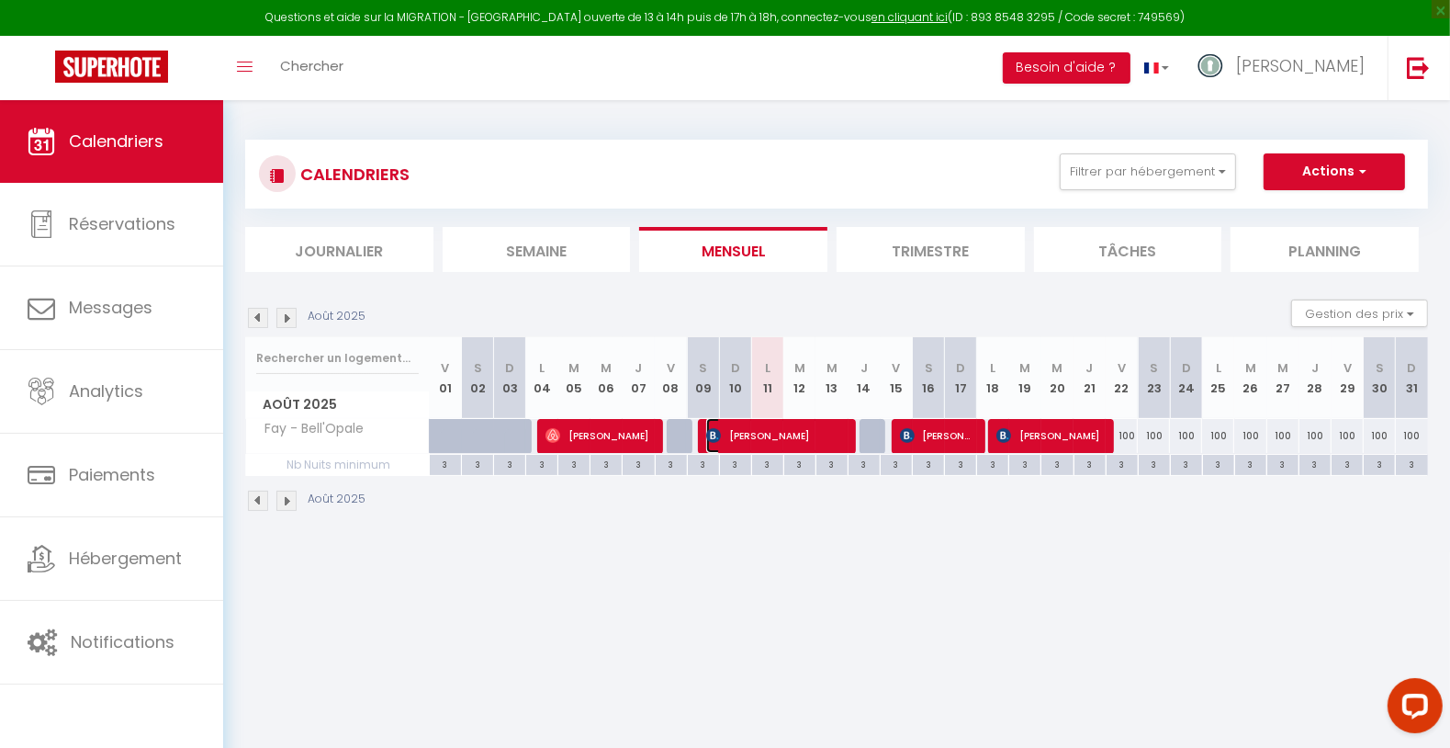
click at [809, 420] on span "[PERSON_NAME]" at bounding box center [776, 435] width 140 height 35
select select "KO"
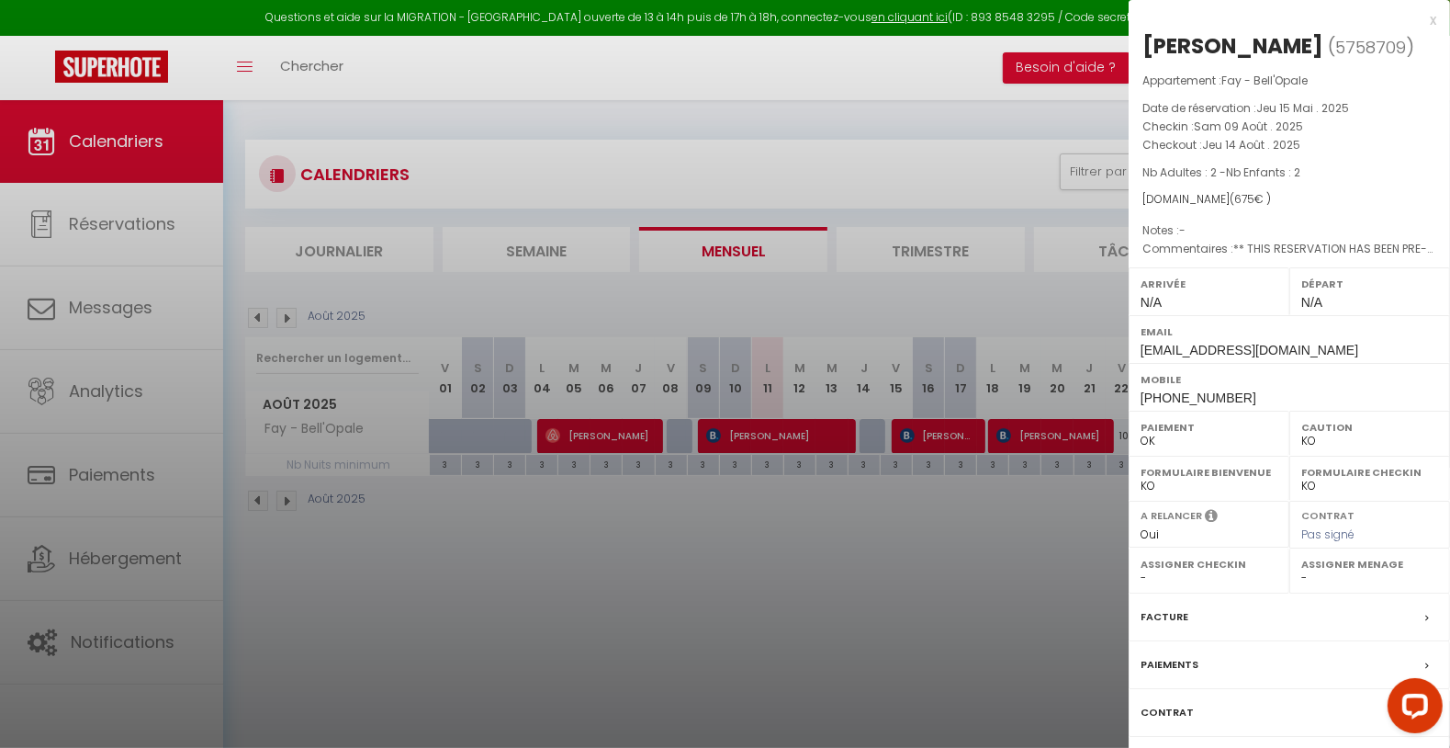
drag, startPoint x: 1138, startPoint y: 42, endPoint x: 1382, endPoint y: 40, distance: 244.3
click at [1382, 40] on div "[PERSON_NAME] ( 5758709 ) Appartement : [PERSON_NAME]'Opale Date de réservation…" at bounding box center [1289, 429] width 321 height 797
copy div "[PERSON_NAME]"
click at [953, 586] on div at bounding box center [725, 374] width 1450 height 748
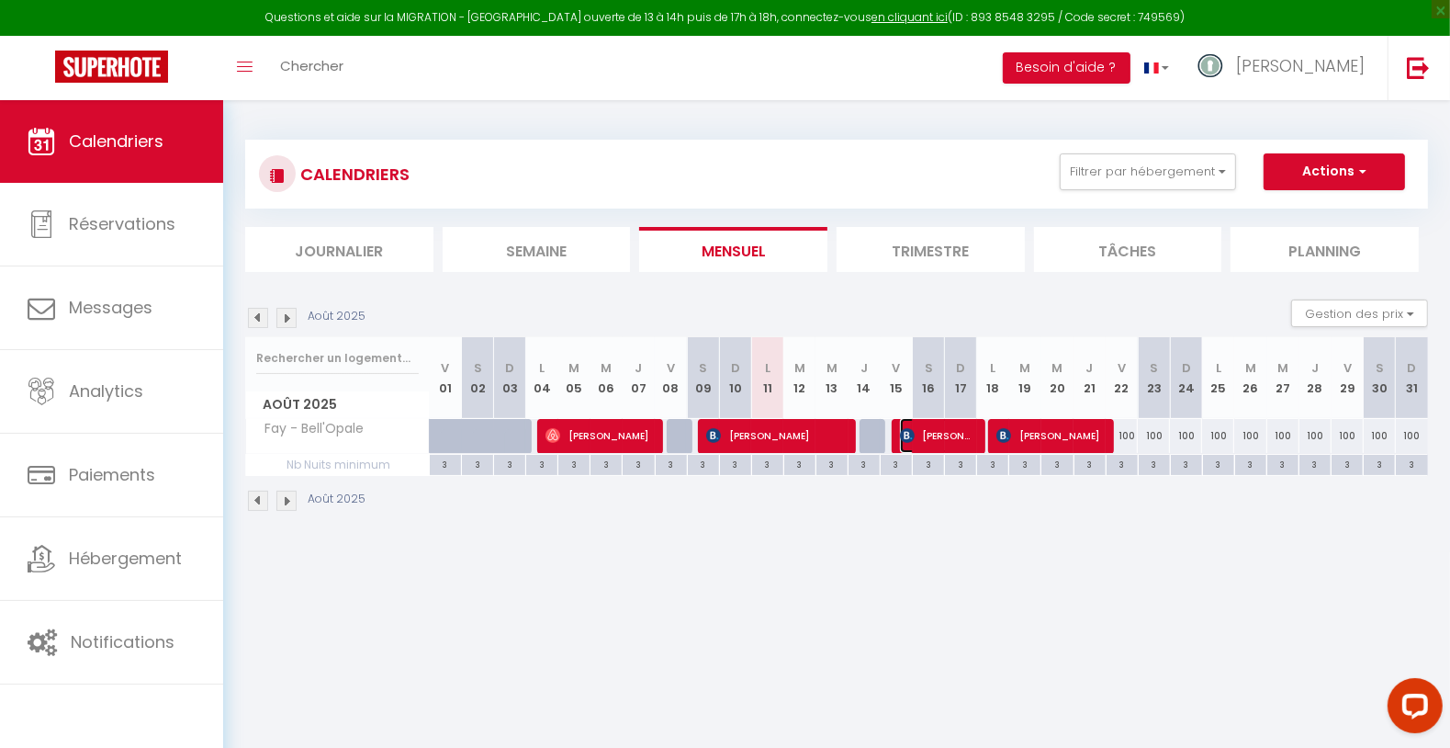
click at [937, 424] on span "[PERSON_NAME]" at bounding box center [937, 435] width 75 height 35
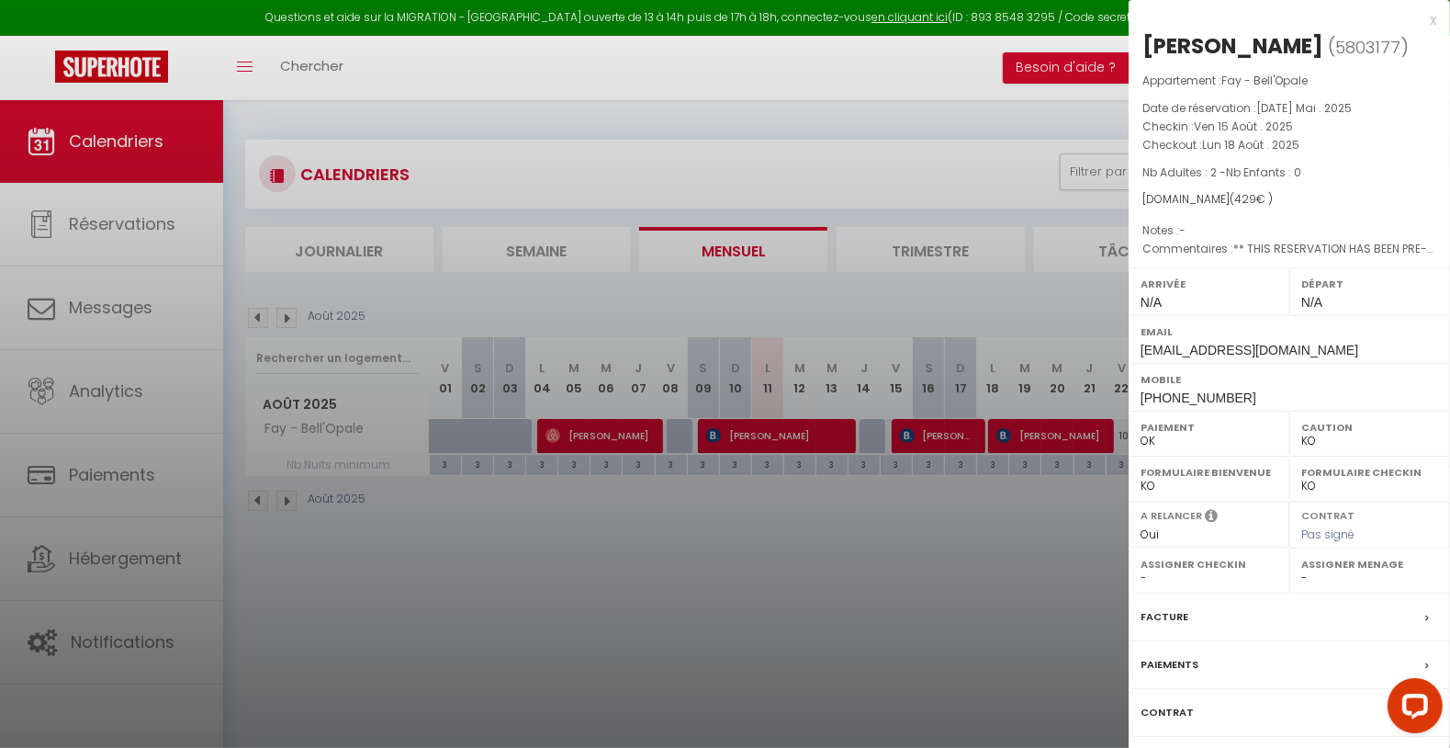
click at [782, 573] on div at bounding box center [725, 374] width 1450 height 748
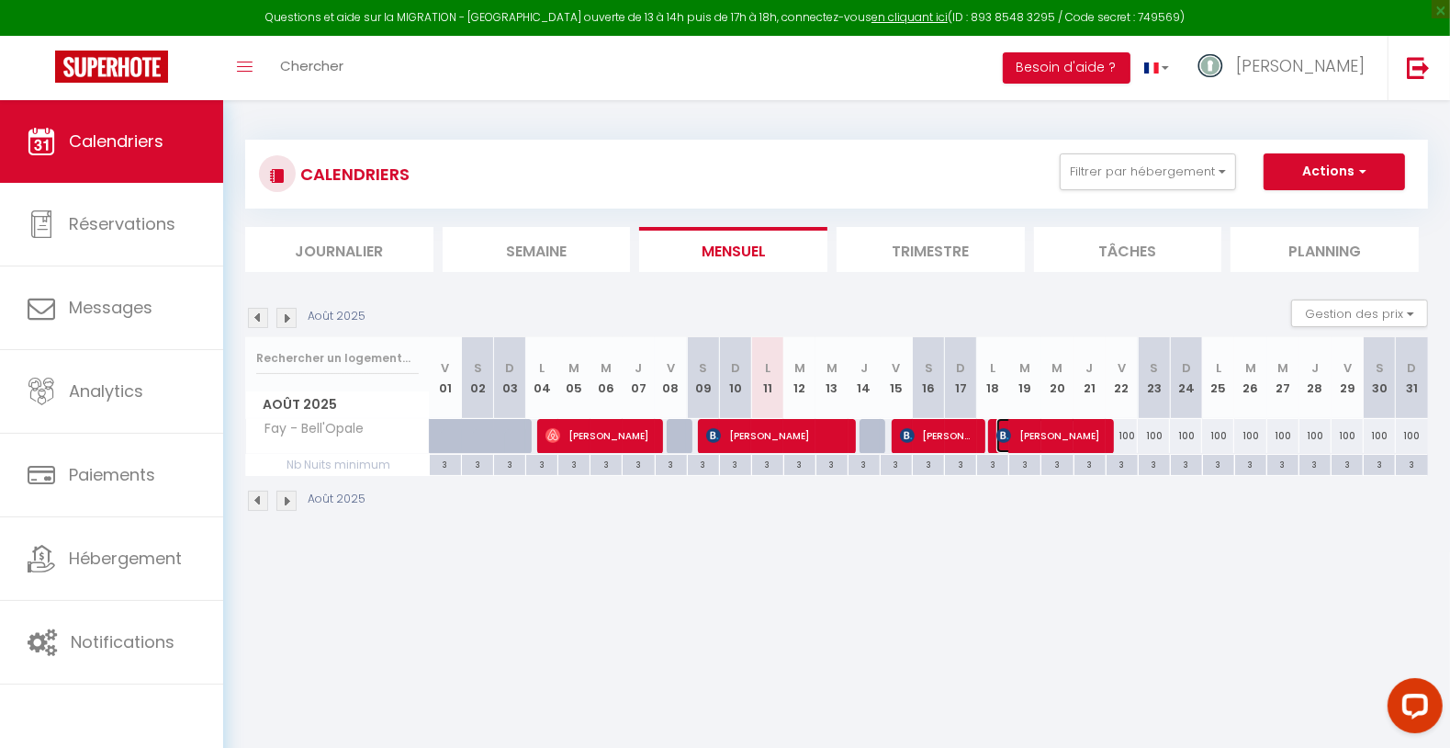
drag, startPoint x: 1021, startPoint y: 433, endPoint x: 1018, endPoint y: 465, distance: 32.4
click at [1022, 433] on span "[PERSON_NAME]" at bounding box center [1049, 435] width 107 height 35
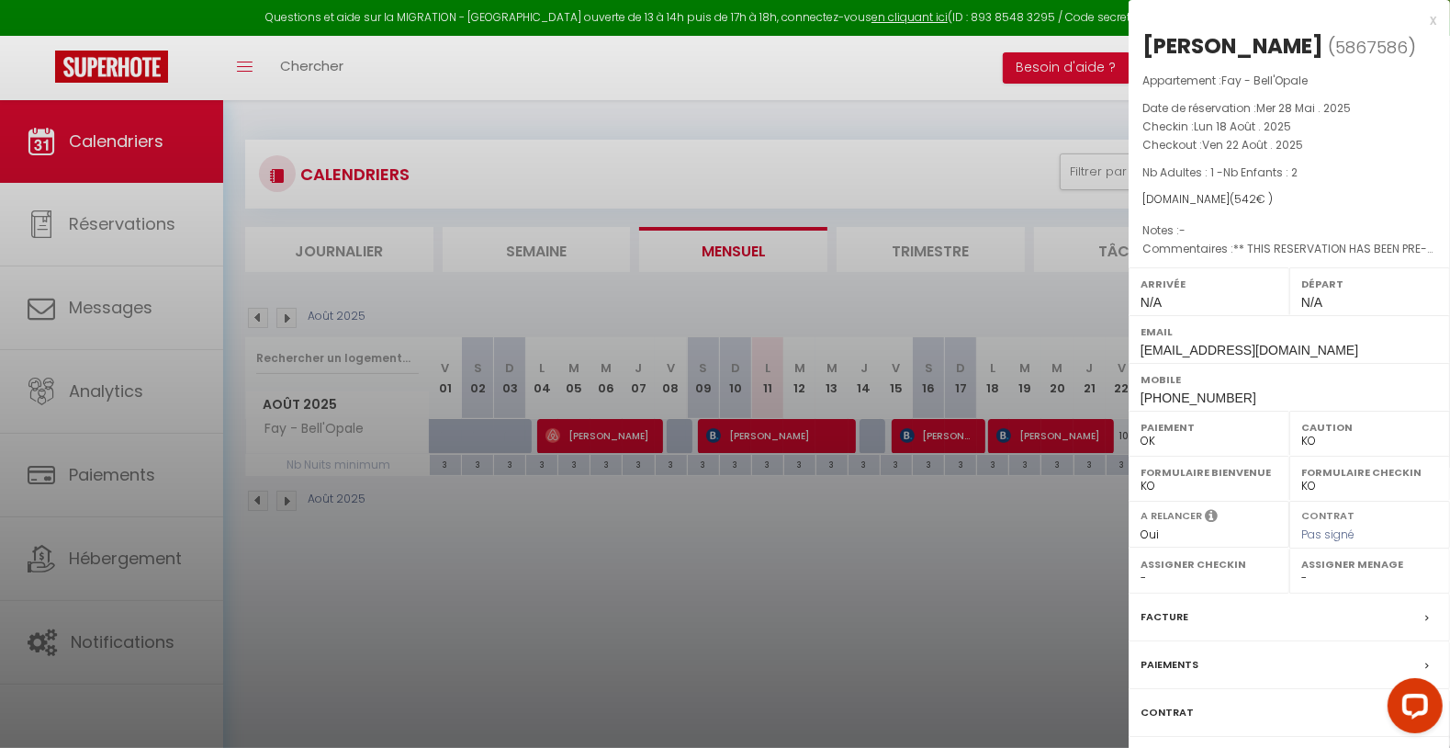
drag, startPoint x: 1149, startPoint y: 45, endPoint x: 1297, endPoint y: 76, distance: 151.1
click at [1304, 58] on div "[PERSON_NAME] ( 5867586 ) Appartement : [PERSON_NAME]'Opale Date de réservation…" at bounding box center [1289, 429] width 321 height 797
click at [1309, 43] on div "[PERSON_NAME]" at bounding box center [1232, 45] width 181 height 29
drag, startPoint x: 1309, startPoint y: 45, endPoint x: 1135, endPoint y: 39, distance: 173.7
click at [1135, 39] on div "[PERSON_NAME] ( 5867586 ) Appartement : [PERSON_NAME]'Opale Date de réservation…" at bounding box center [1289, 429] width 321 height 797
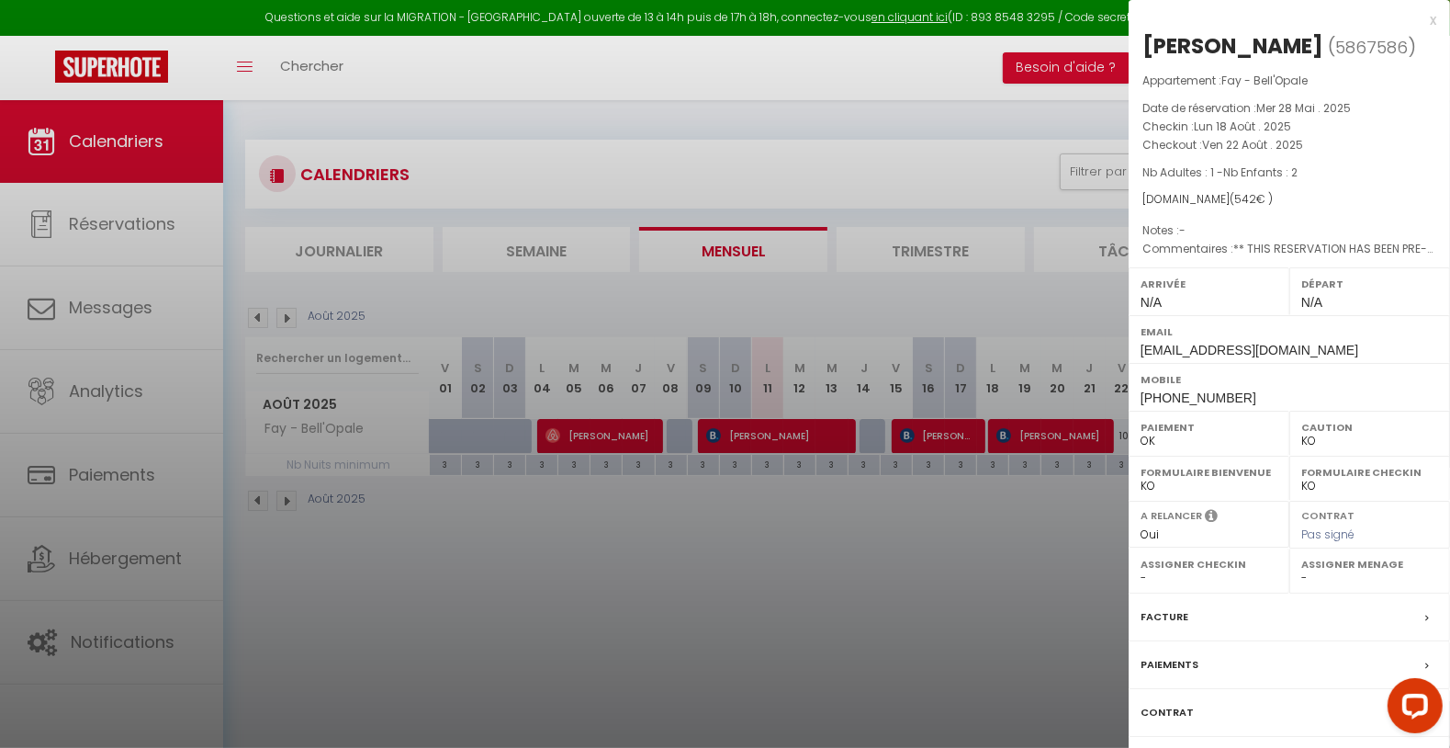
copy div "[PERSON_NAME]"
click at [925, 519] on div at bounding box center [725, 374] width 1450 height 748
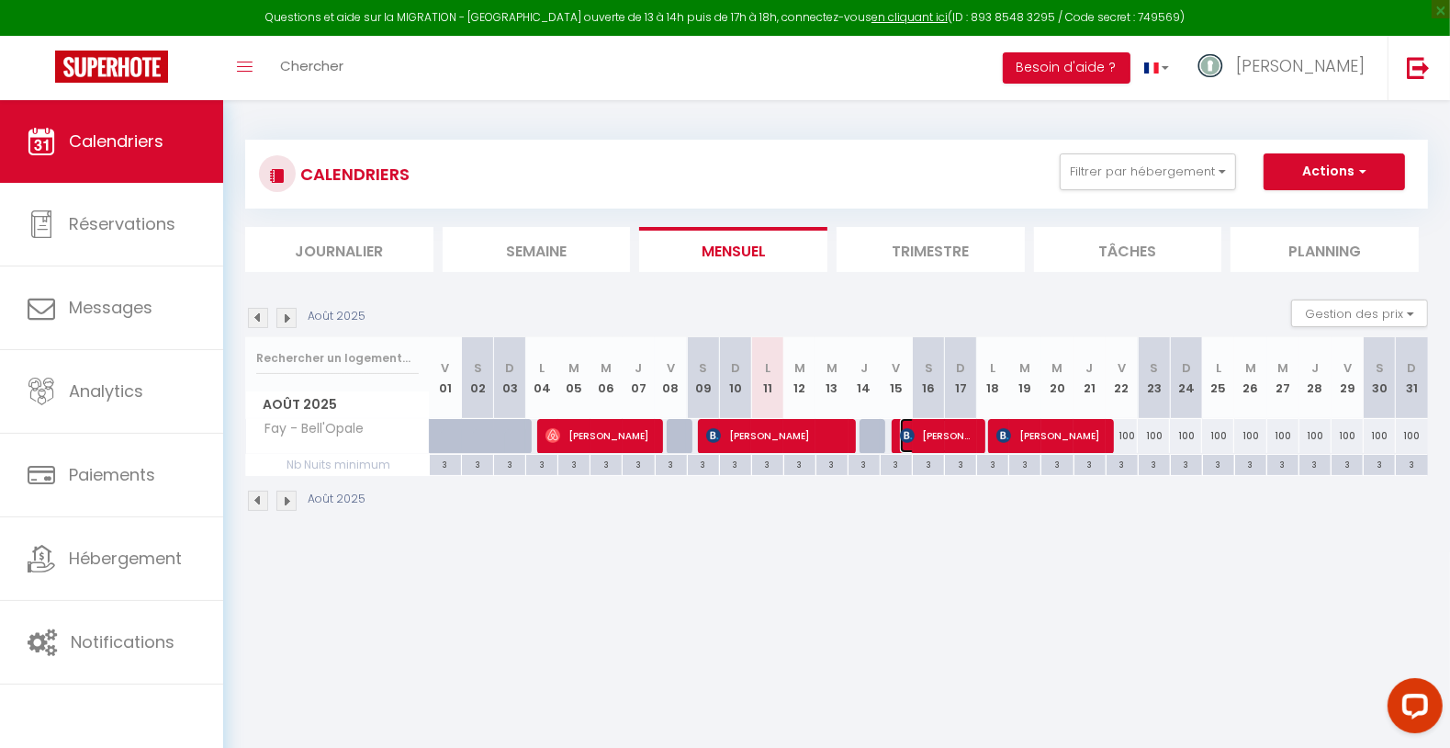
click at [939, 432] on span "[PERSON_NAME]" at bounding box center [937, 435] width 75 height 35
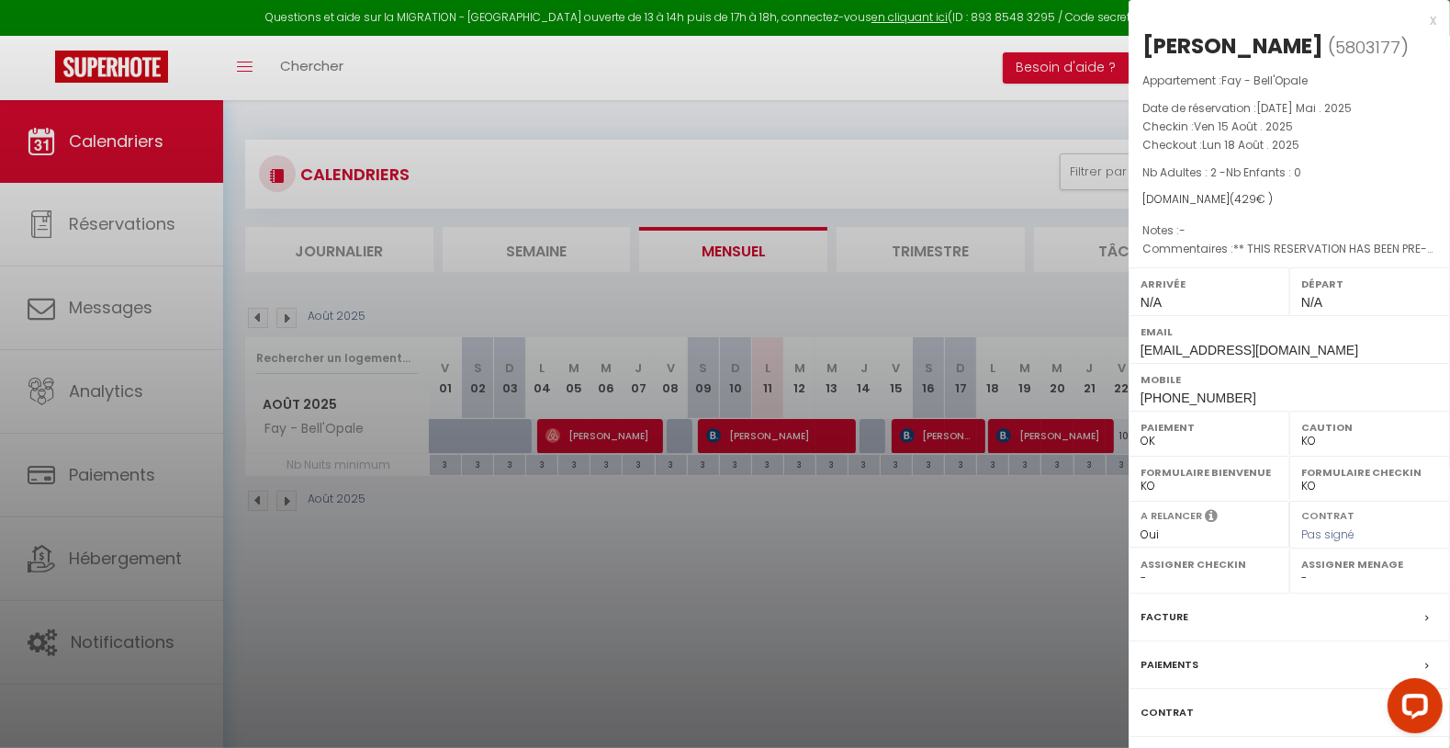
drag, startPoint x: 1137, startPoint y: 43, endPoint x: 1273, endPoint y: 35, distance: 136.2
click at [1273, 35] on div "[PERSON_NAME] ( 5803177 ) Appartement : [PERSON_NAME]'Opale Date de réservation…" at bounding box center [1289, 429] width 321 height 797
copy h2 "[PERSON_NAME]"
drag, startPoint x: 946, startPoint y: 574, endPoint x: 955, endPoint y: 568, distance: 10.7
click at [946, 574] on div at bounding box center [725, 374] width 1450 height 748
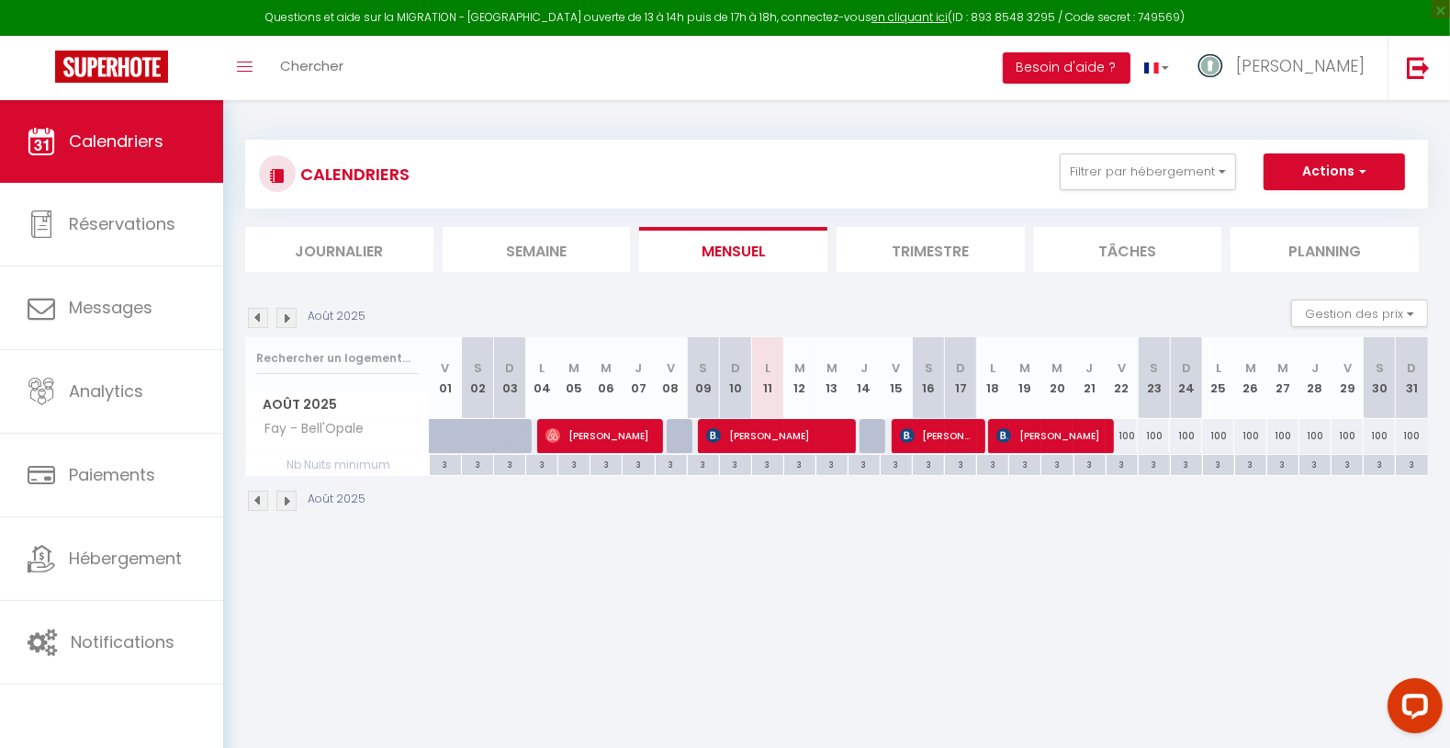
click at [1006, 600] on body "Questions et aide sur la MIGRATION - [GEOGRAPHIC_DATA] ouverte de 13 à 14h puis…" at bounding box center [725, 474] width 1450 height 748
click at [1114, 550] on div "CALENDRIERS Filtrer par hébergement [GEOGRAPHIC_DATA] - Naturelle 189 Côté Plag…" at bounding box center [836, 326] width 1227 height 452
click at [1069, 171] on button "Filtrer par hébergement" at bounding box center [1148, 171] width 176 height 37
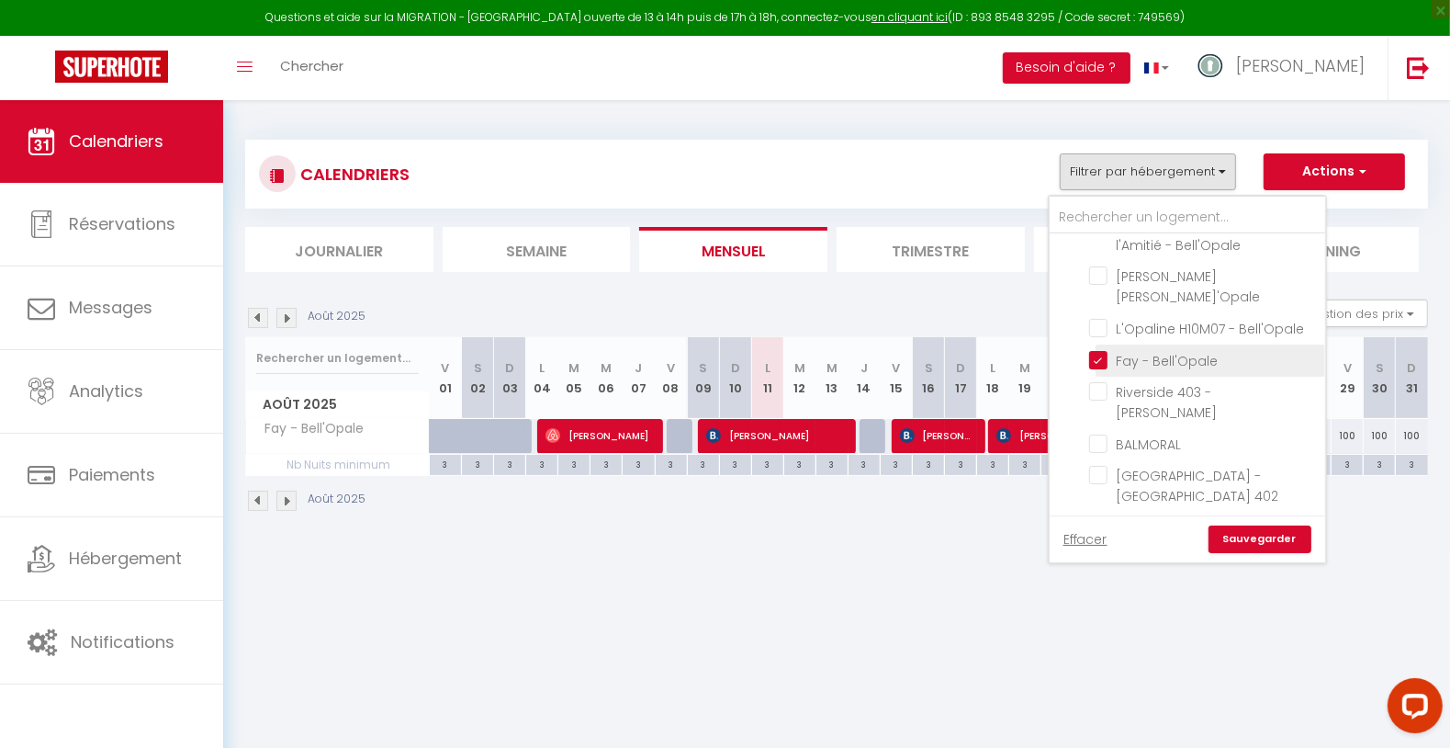
click at [1105, 350] on input "Fay - Bell'Opale" at bounding box center [1204, 359] width 230 height 18
checkbox input "false"
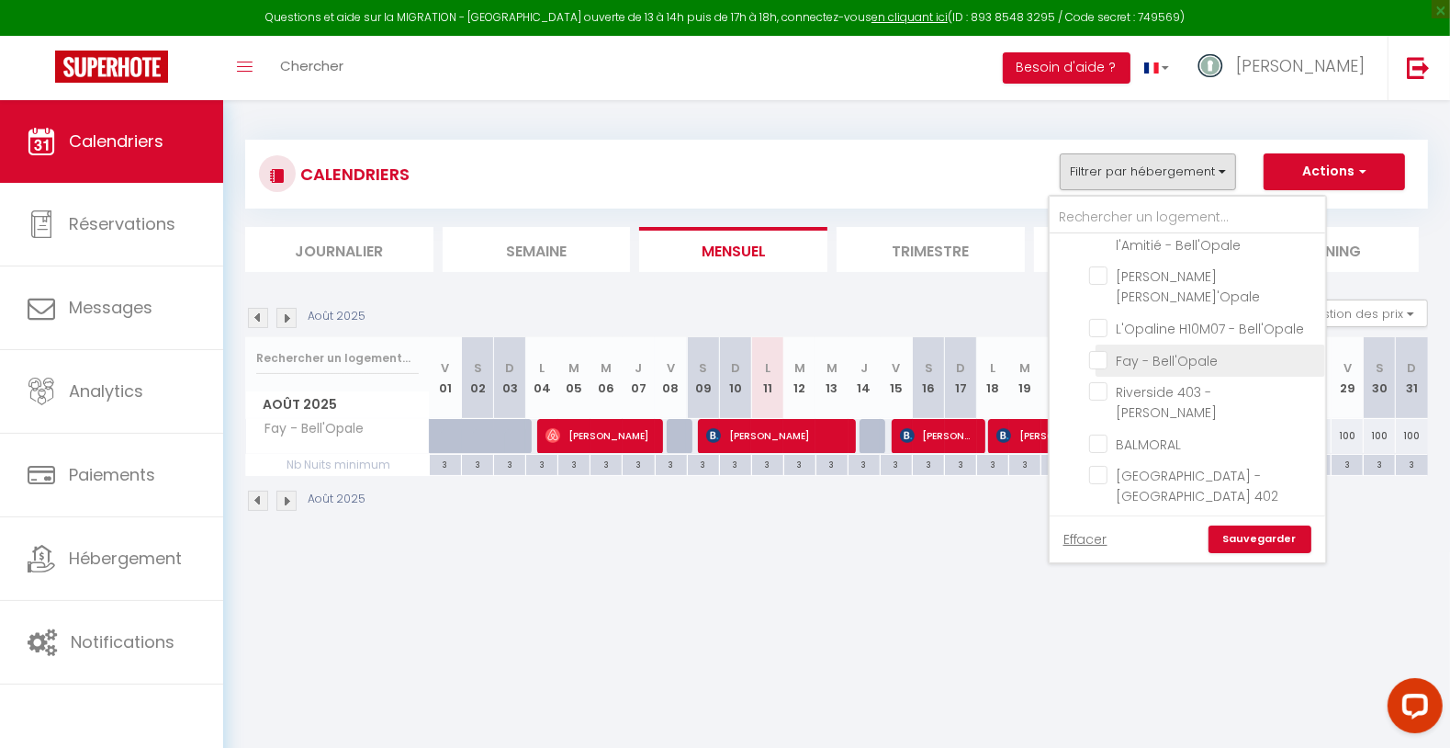
checkbox input "false"
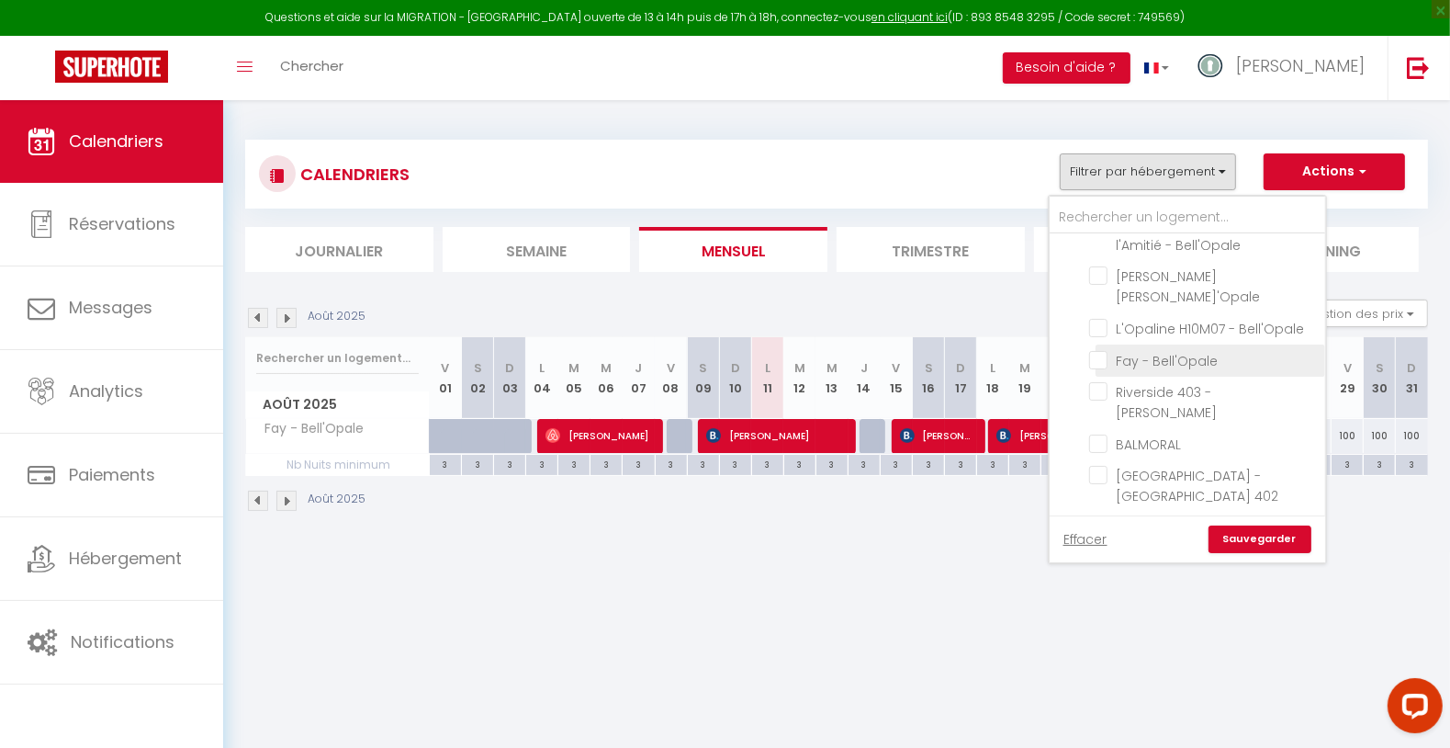
checkbox input "false"
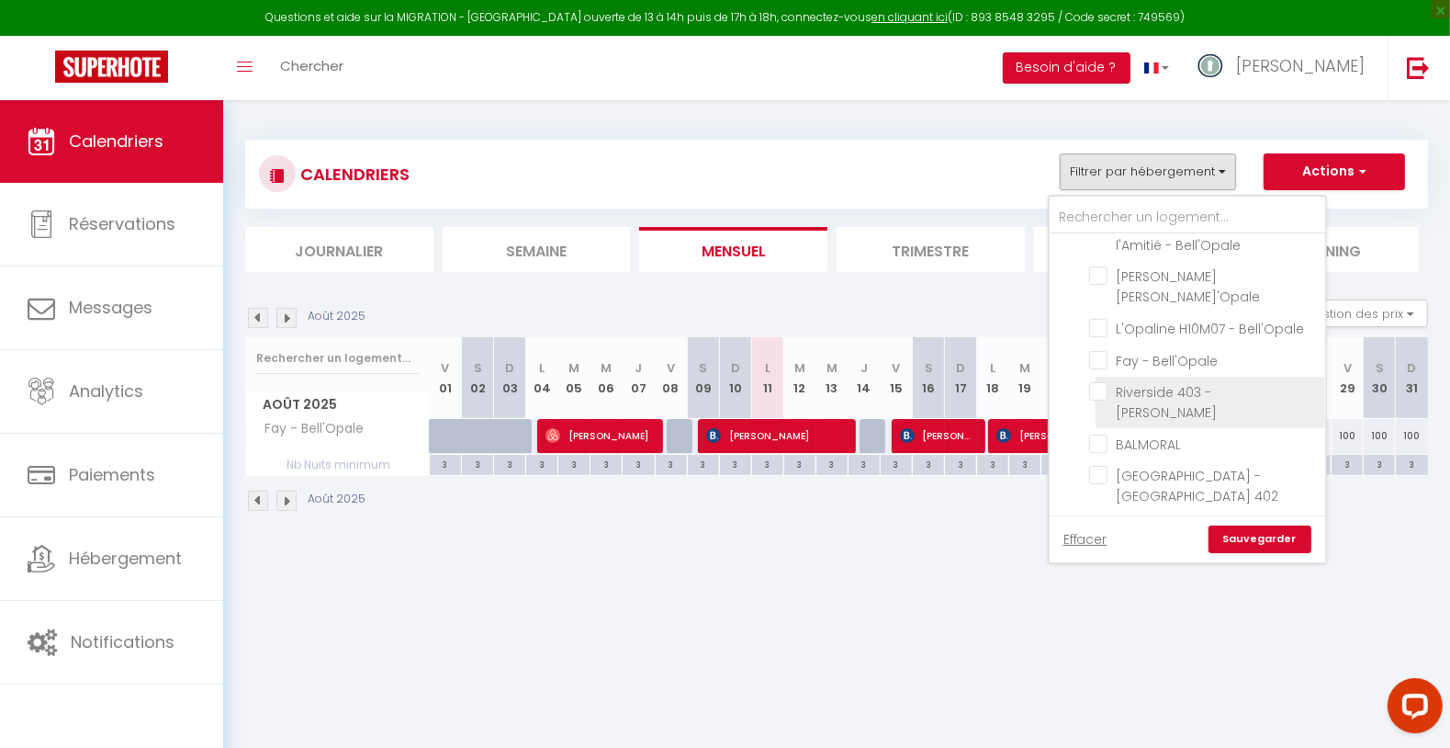
click at [1125, 382] on input "Riverside 403 - [PERSON_NAME]" at bounding box center [1204, 391] width 230 height 18
click at [1245, 537] on link "Sauvegarder" at bounding box center [1260, 539] width 103 height 28
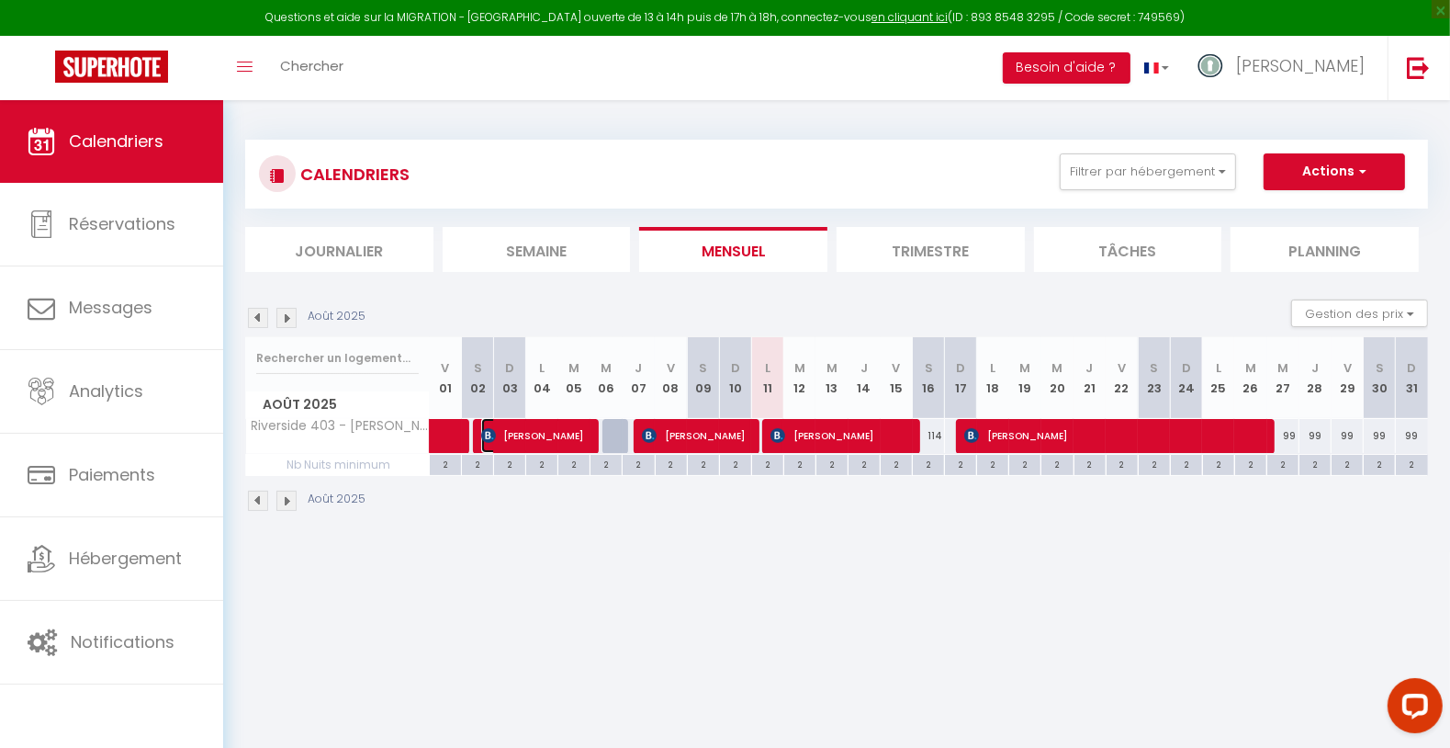
click at [523, 435] on span "[PERSON_NAME]" at bounding box center [534, 435] width 107 height 35
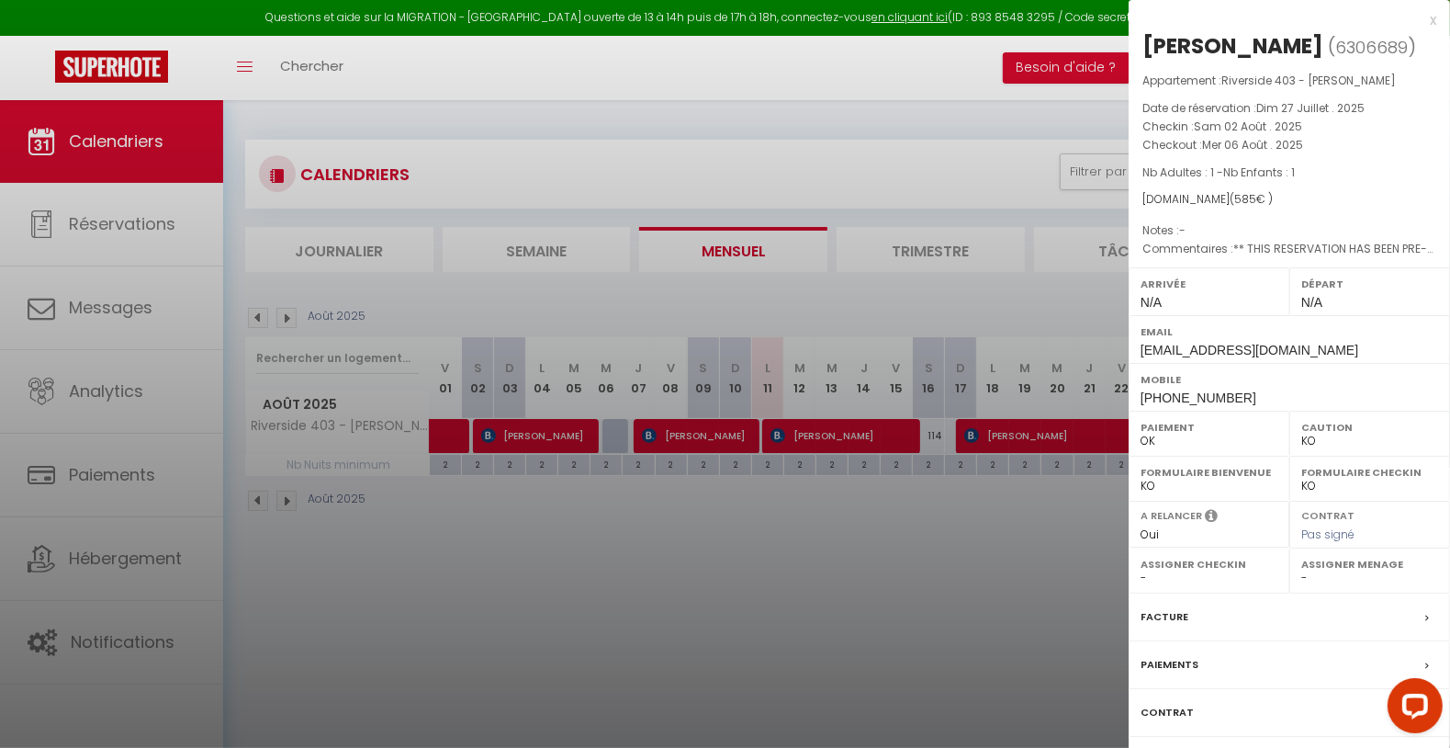
drag, startPoint x: 1140, startPoint y: 44, endPoint x: 1326, endPoint y: 56, distance: 186.8
click at [1326, 56] on div "[PERSON_NAME] ( 6306689 ) Appartement : Riverside 403 - [PERSON_NAME] Date de r…" at bounding box center [1289, 429] width 321 height 797
copy div "[PERSON_NAME]"
drag, startPoint x: 791, startPoint y: 637, endPoint x: 815, endPoint y: 628, distance: 26.4
click at [791, 637] on div at bounding box center [725, 374] width 1450 height 748
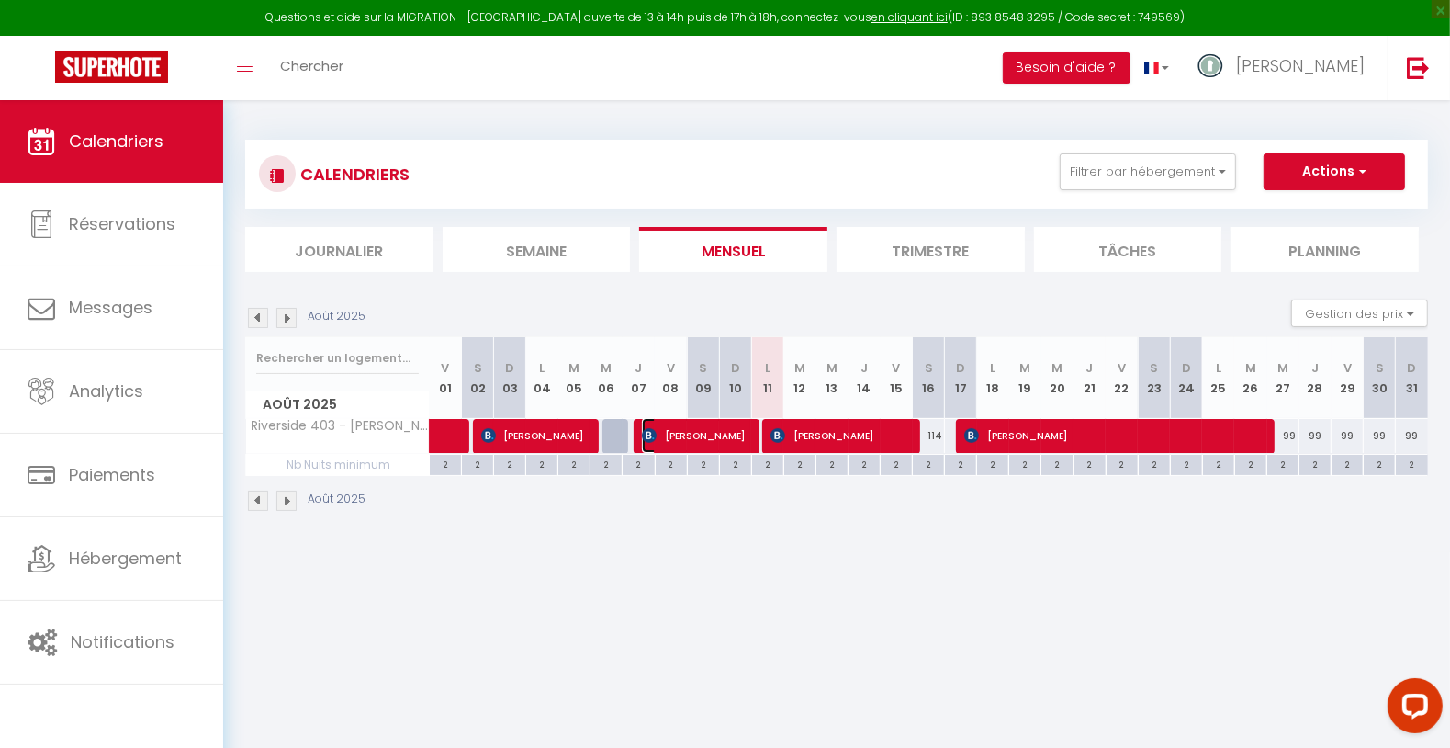
click at [699, 437] on span "[PERSON_NAME]" at bounding box center [695, 435] width 107 height 35
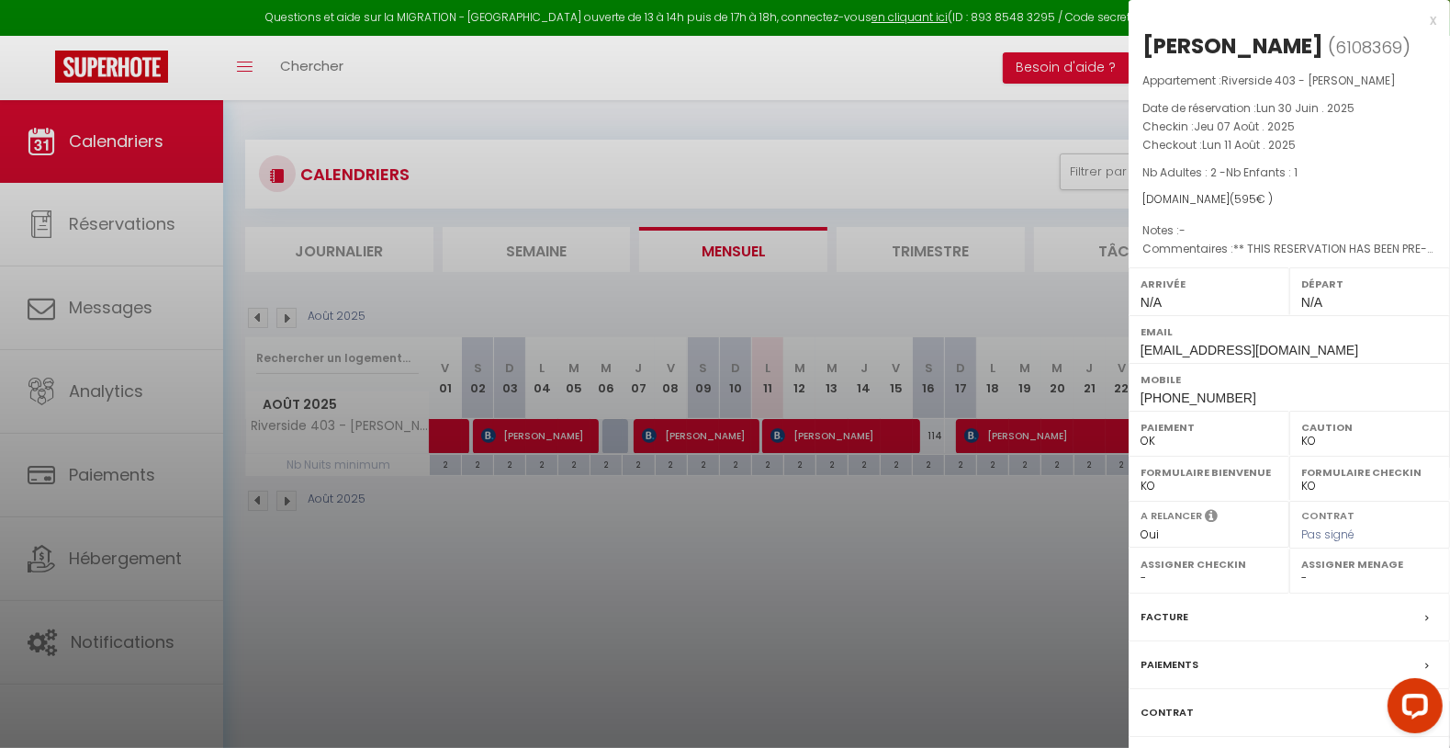
drag, startPoint x: 1147, startPoint y: 43, endPoint x: 1339, endPoint y: 54, distance: 192.3
click at [1343, 47] on h2 "[PERSON_NAME] ( 6108369 )" at bounding box center [1289, 46] width 294 height 31
copy div "[PERSON_NAME]"
drag, startPoint x: 877, startPoint y: 578, endPoint x: 842, endPoint y: 535, distance: 54.8
click at [874, 576] on div at bounding box center [725, 374] width 1450 height 748
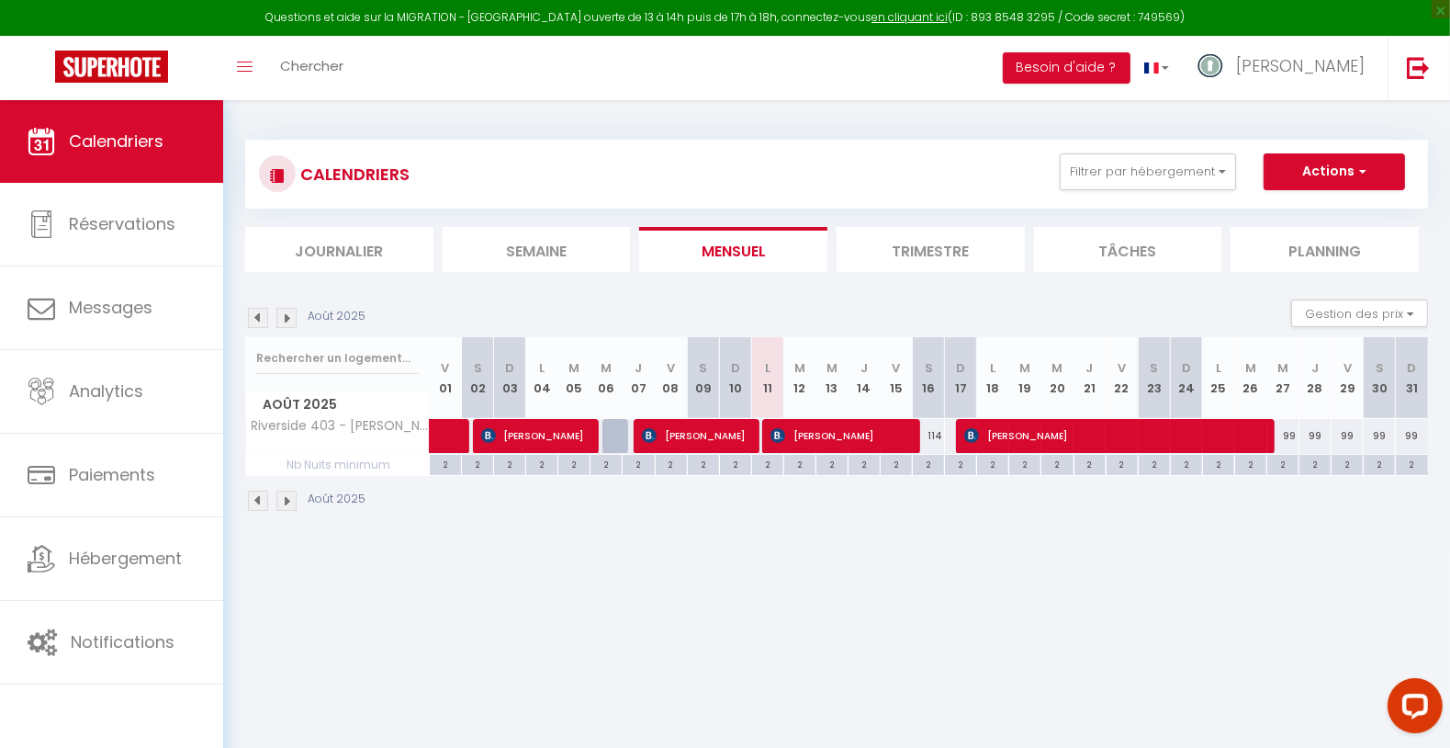
click at [709, 616] on body "Questions et aide sur la MIGRATION - [GEOGRAPHIC_DATA] ouverte de 13 à 14h puis…" at bounding box center [725, 474] width 1450 height 748
click at [817, 437] on span "[PERSON_NAME]" at bounding box center [840, 435] width 140 height 35
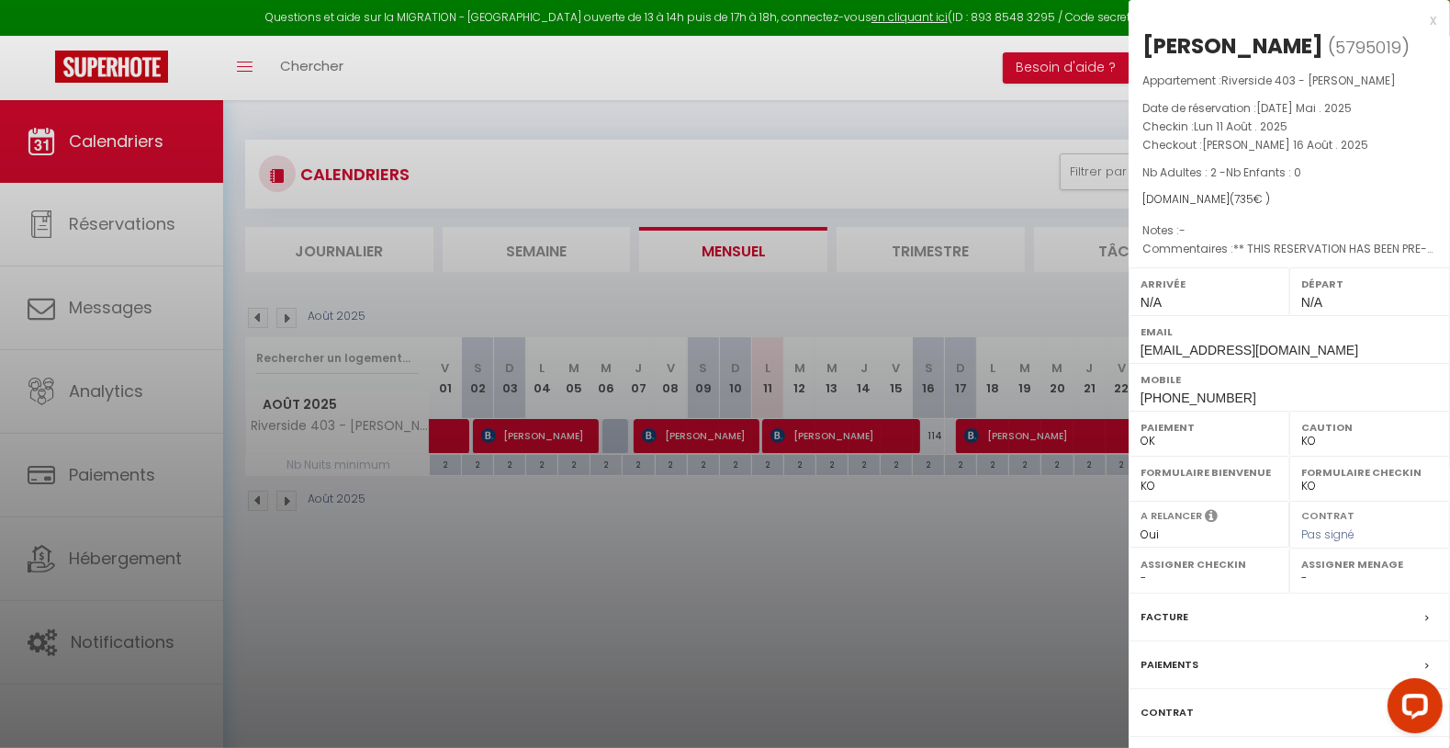
drag, startPoint x: 1138, startPoint y: 42, endPoint x: 1295, endPoint y: 60, distance: 158.0
click at [1296, 49] on div "[PERSON_NAME] ( 5795019 ) Appartement : Riverside 403 - [PERSON_NAME] Date de r…" at bounding box center [1289, 429] width 321 height 797
click at [940, 564] on div at bounding box center [725, 374] width 1450 height 748
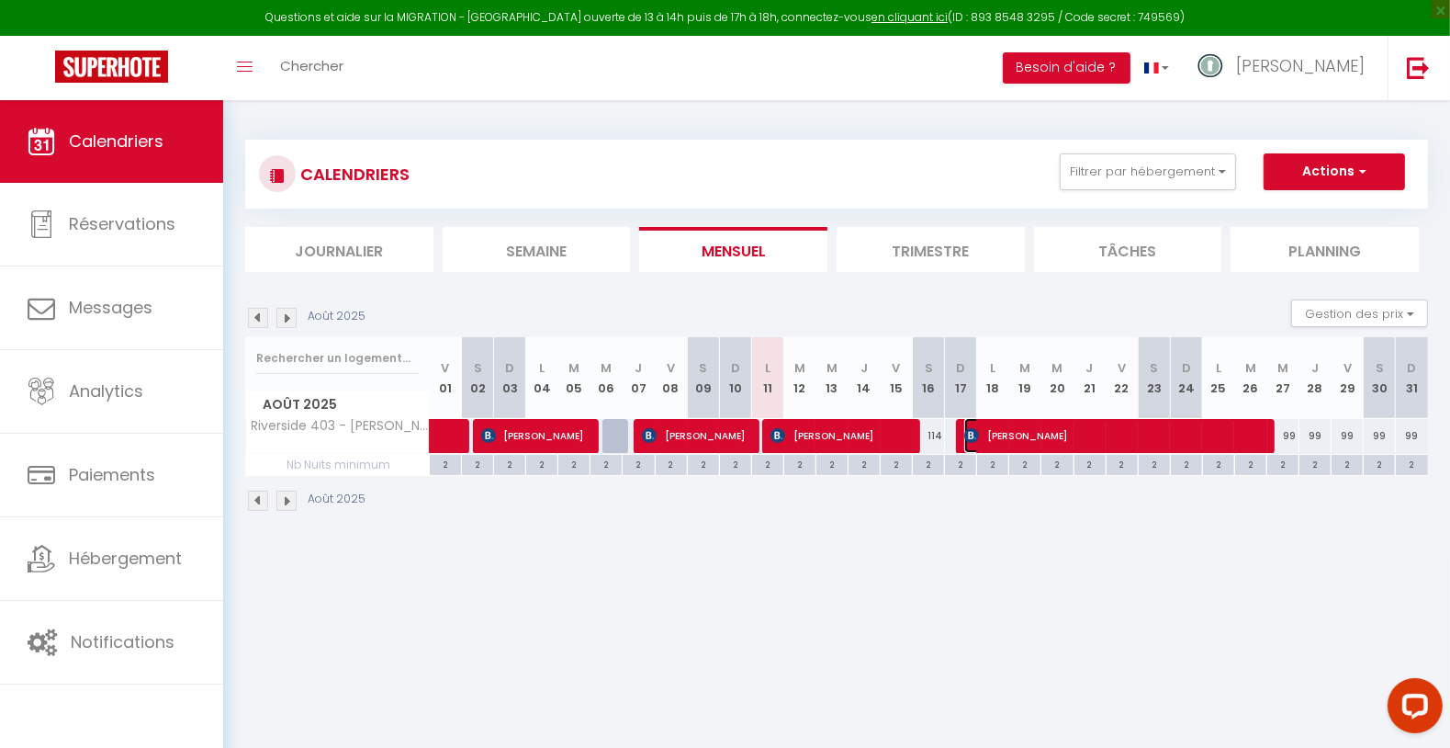
click at [1002, 437] on span "[PERSON_NAME]" at bounding box center [1114, 435] width 300 height 35
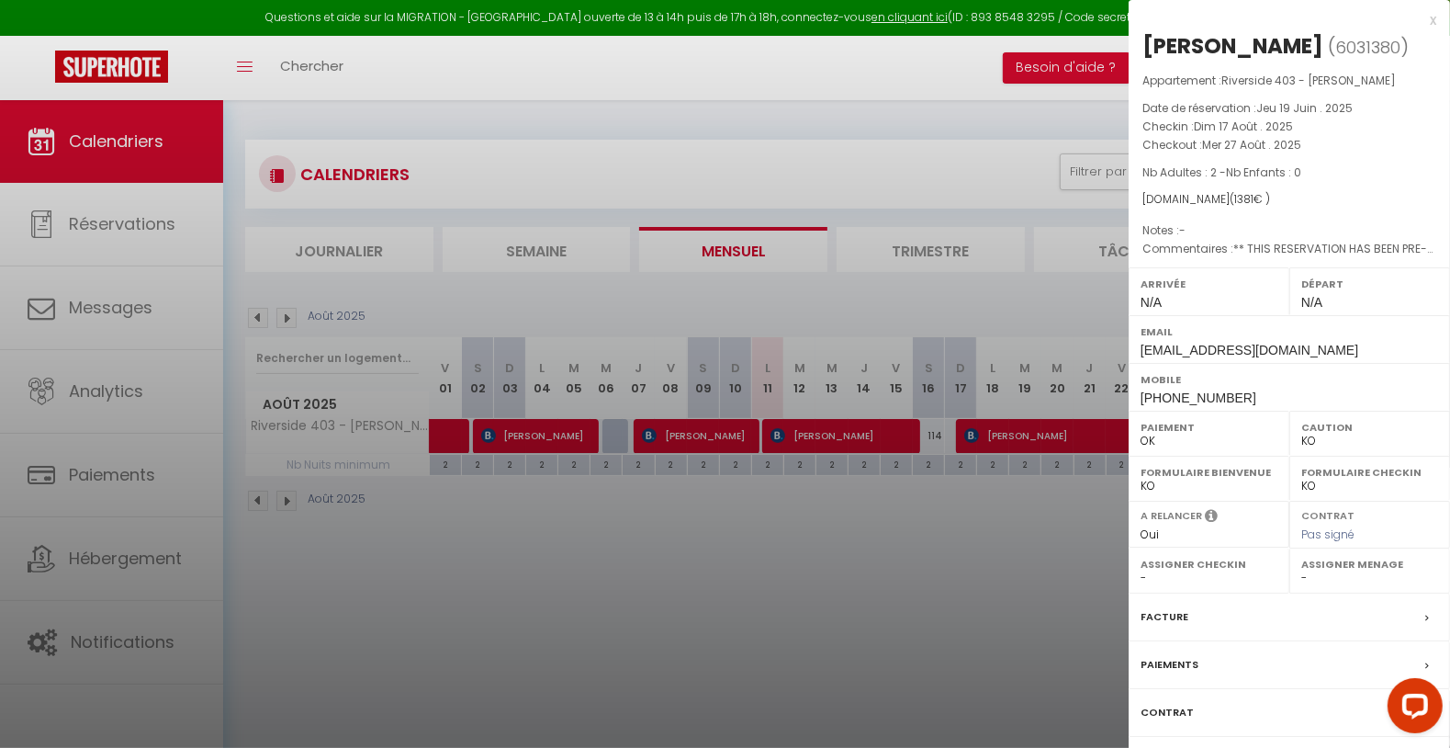
drag, startPoint x: 1143, startPoint y: 39, endPoint x: 1428, endPoint y: 41, distance: 284.7
click at [1428, 41] on h2 "[PERSON_NAME] ( 6031380 )" at bounding box center [1289, 46] width 294 height 31
click at [906, 563] on div at bounding box center [725, 374] width 1450 height 748
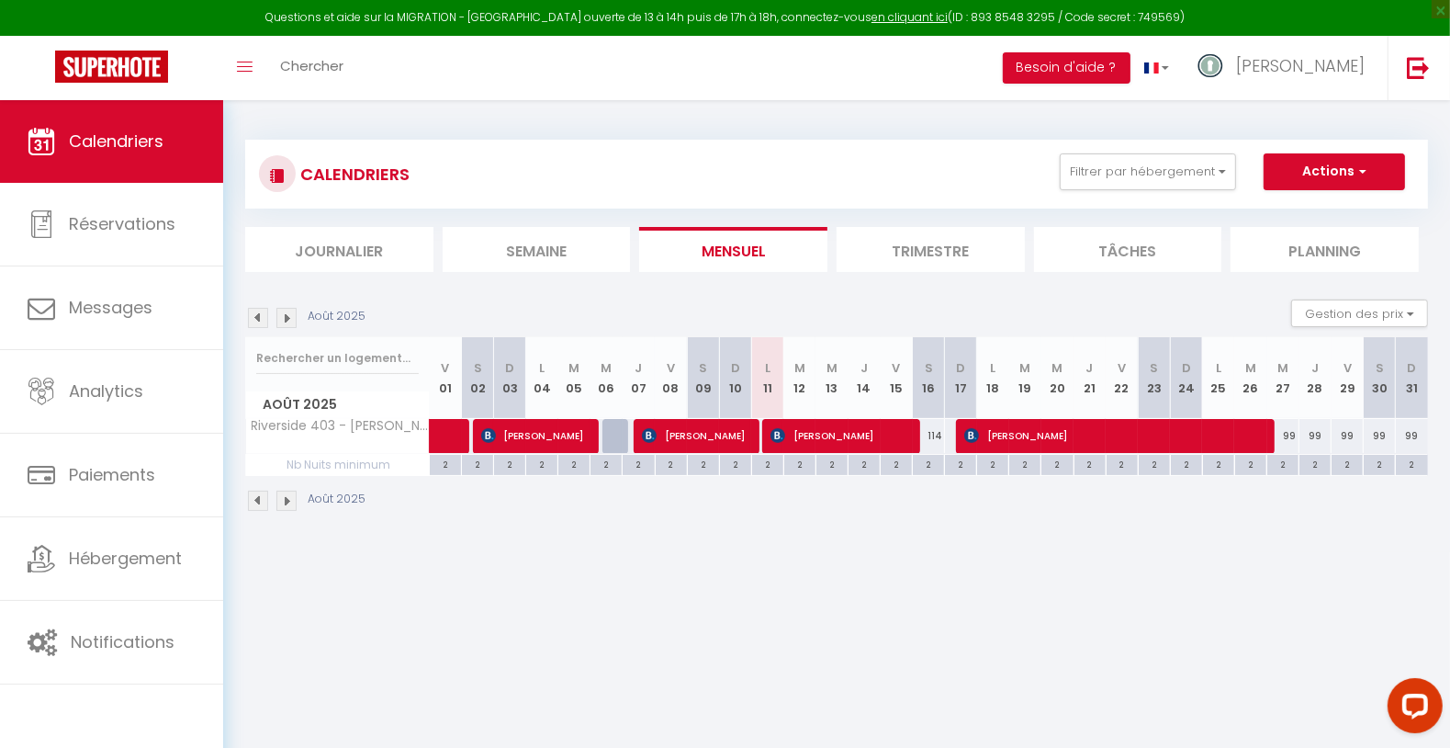
click at [973, 685] on body "Questions et aide sur la MIGRATION - [GEOGRAPHIC_DATA] ouverte de 13 à 14h puis…" at bounding box center [725, 474] width 1450 height 748
click at [1104, 170] on button "Filtrer par hébergement" at bounding box center [1148, 171] width 176 height 37
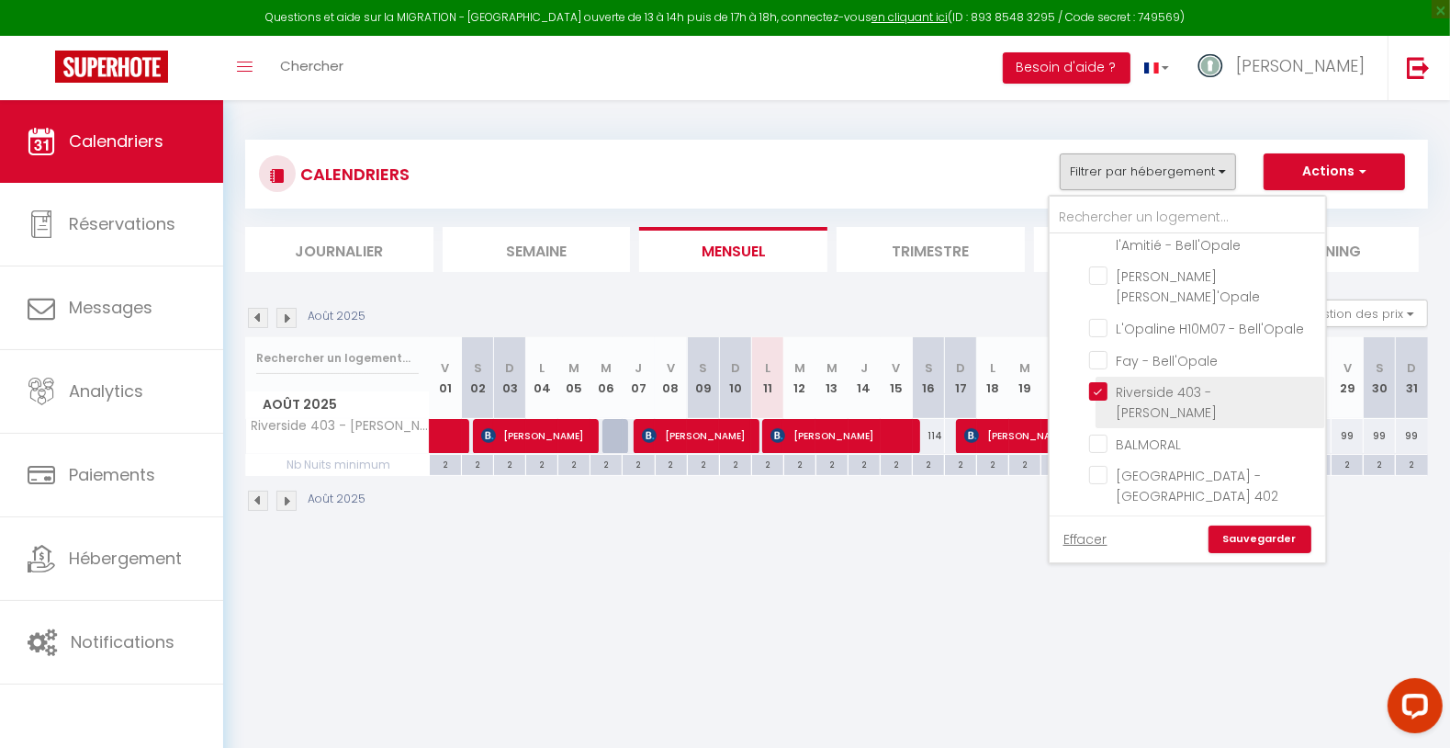
drag, startPoint x: 1118, startPoint y: 365, endPoint x: 1153, endPoint y: 377, distance: 37.8
click at [1118, 382] on input "Riverside 403 - [PERSON_NAME]" at bounding box center [1204, 391] width 230 height 18
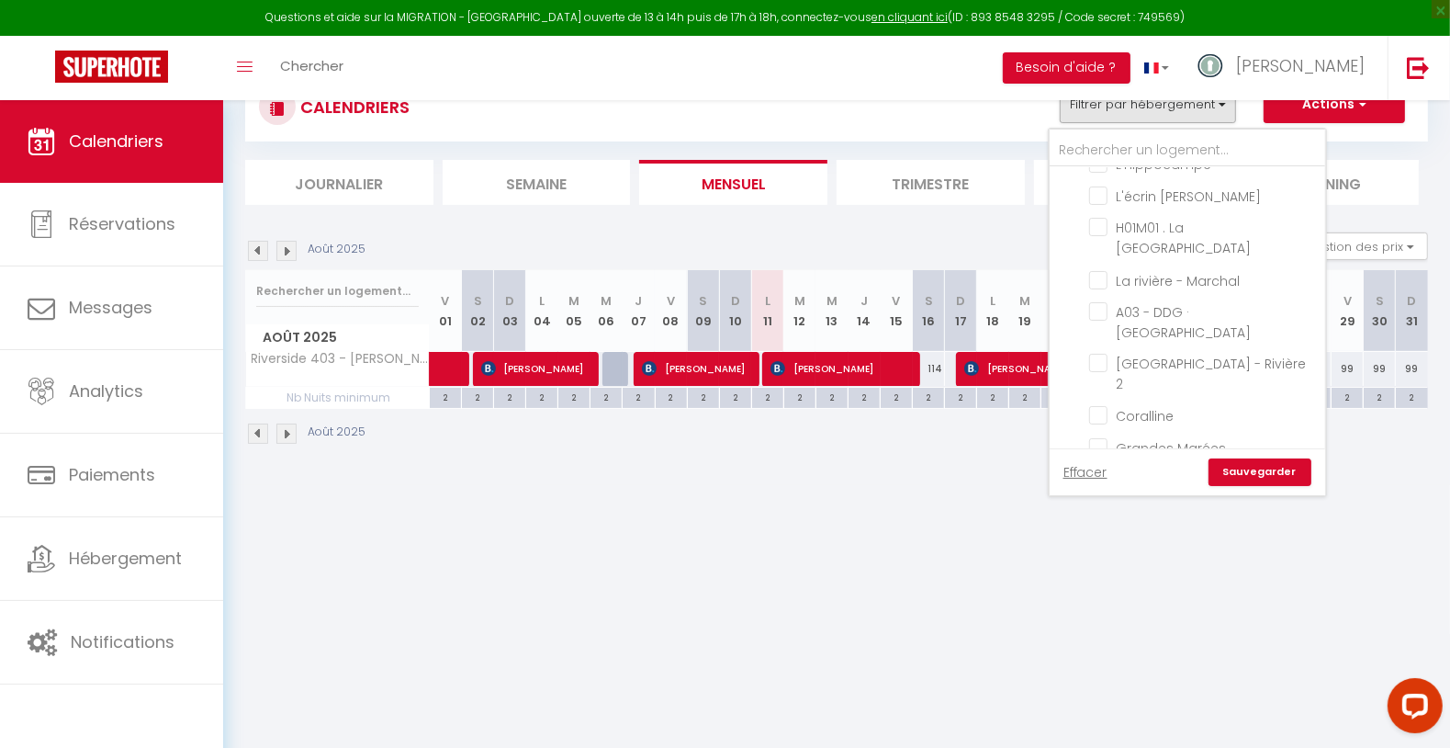
scroll to position [99, 0]
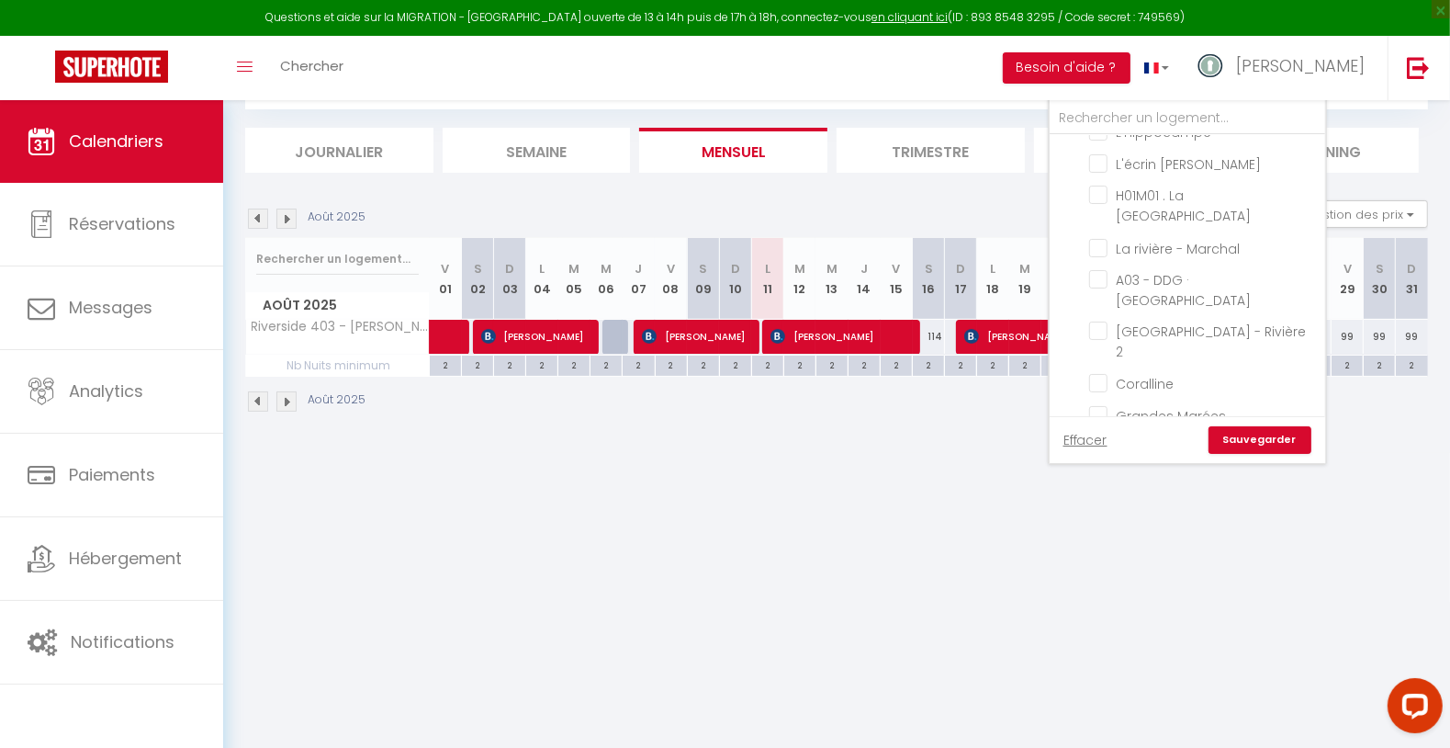
drag, startPoint x: 1168, startPoint y: 292, endPoint x: 1180, endPoint y: 316, distance: 26.7
click at [1169, 405] on input "Grandes Marées" at bounding box center [1204, 414] width 230 height 18
drag, startPoint x: 1255, startPoint y: 438, endPoint x: 1212, endPoint y: 504, distance: 79.0
click at [1255, 440] on link "Sauvegarder" at bounding box center [1260, 440] width 103 height 28
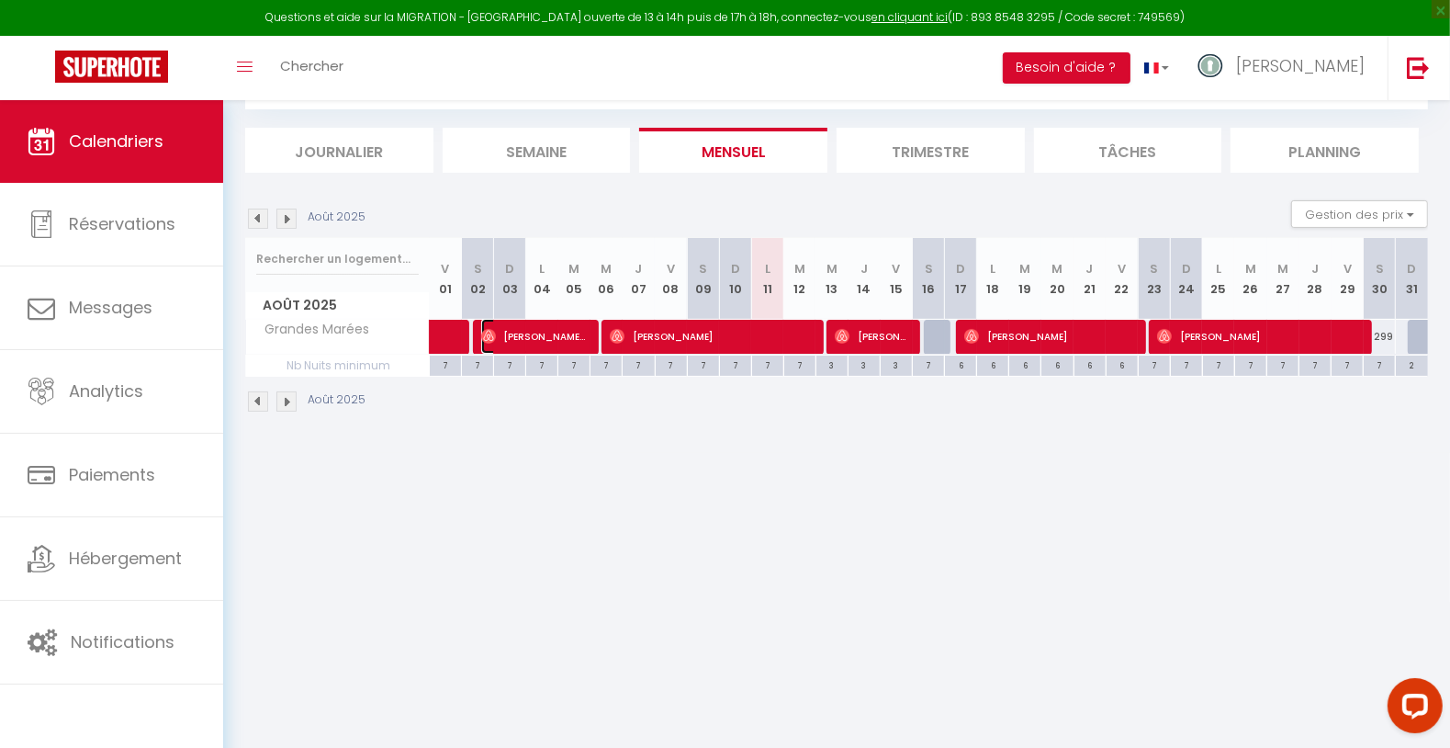
click at [557, 338] on span "[PERSON_NAME]-Montaut" at bounding box center [534, 336] width 107 height 35
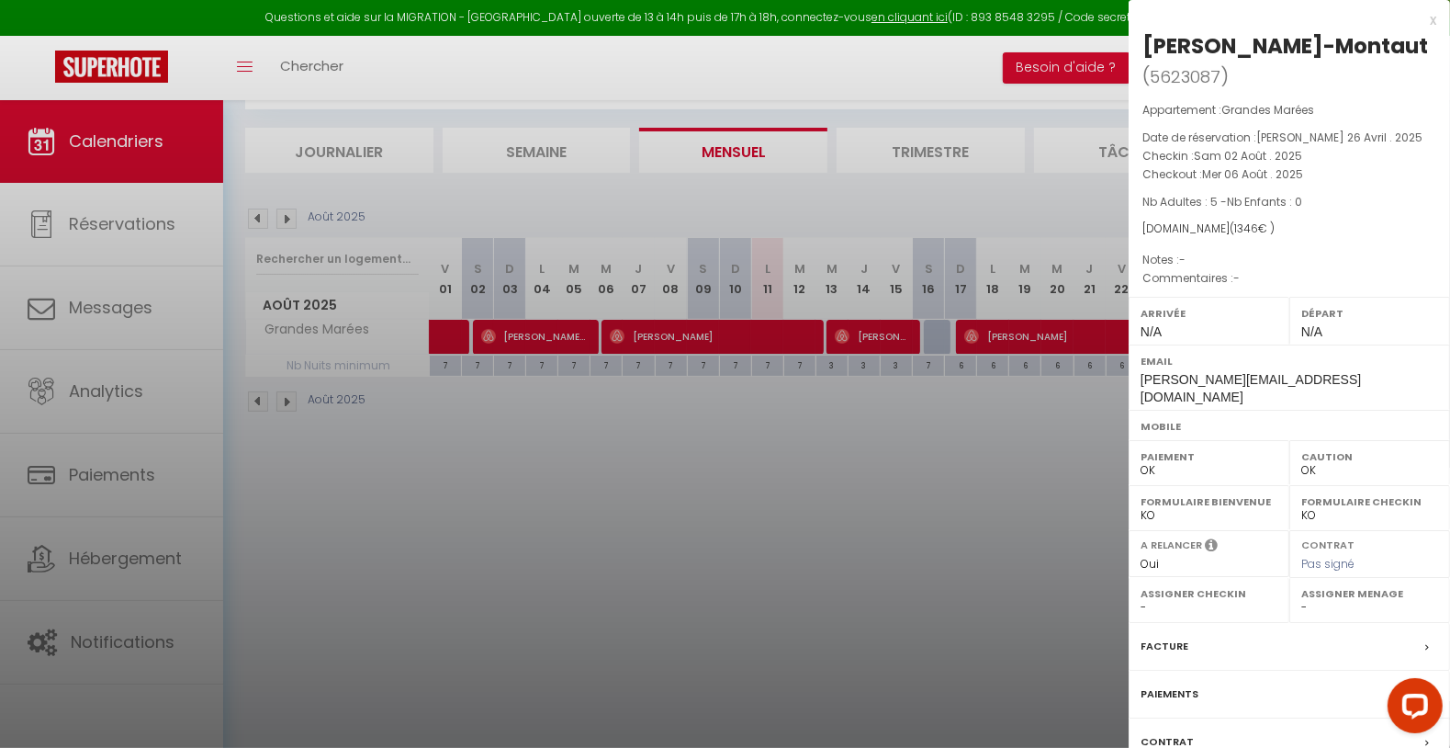
drag, startPoint x: 1144, startPoint y: 43, endPoint x: 1277, endPoint y: 84, distance: 138.5
click at [1276, 61] on div "[PERSON_NAME]-Montaut" at bounding box center [1285, 45] width 286 height 29
drag, startPoint x: 837, startPoint y: 85, endPoint x: 860, endPoint y: 96, distance: 25.1
click at [838, 84] on div at bounding box center [725, 374] width 1450 height 748
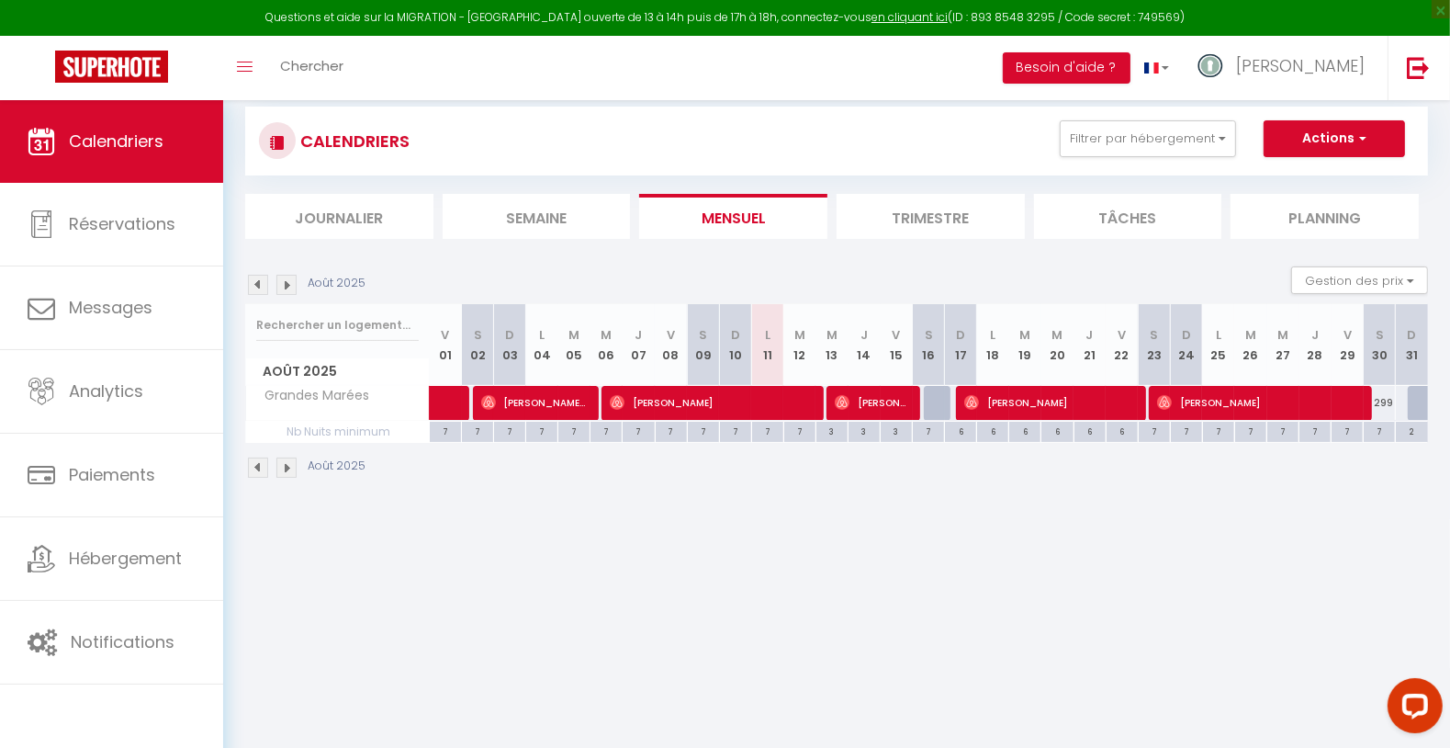
scroll to position [0, 0]
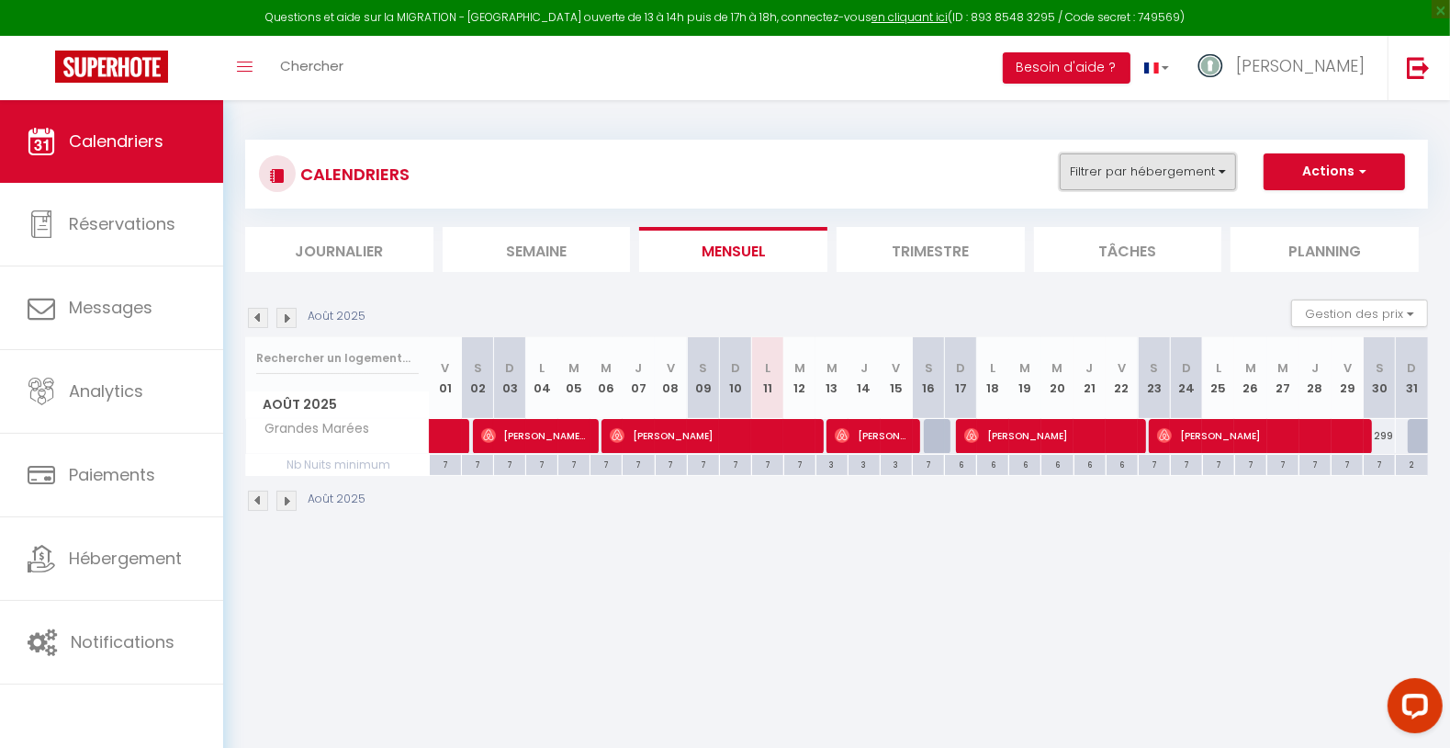
click at [1206, 161] on button "Filtrer par hébergement" at bounding box center [1148, 171] width 176 height 37
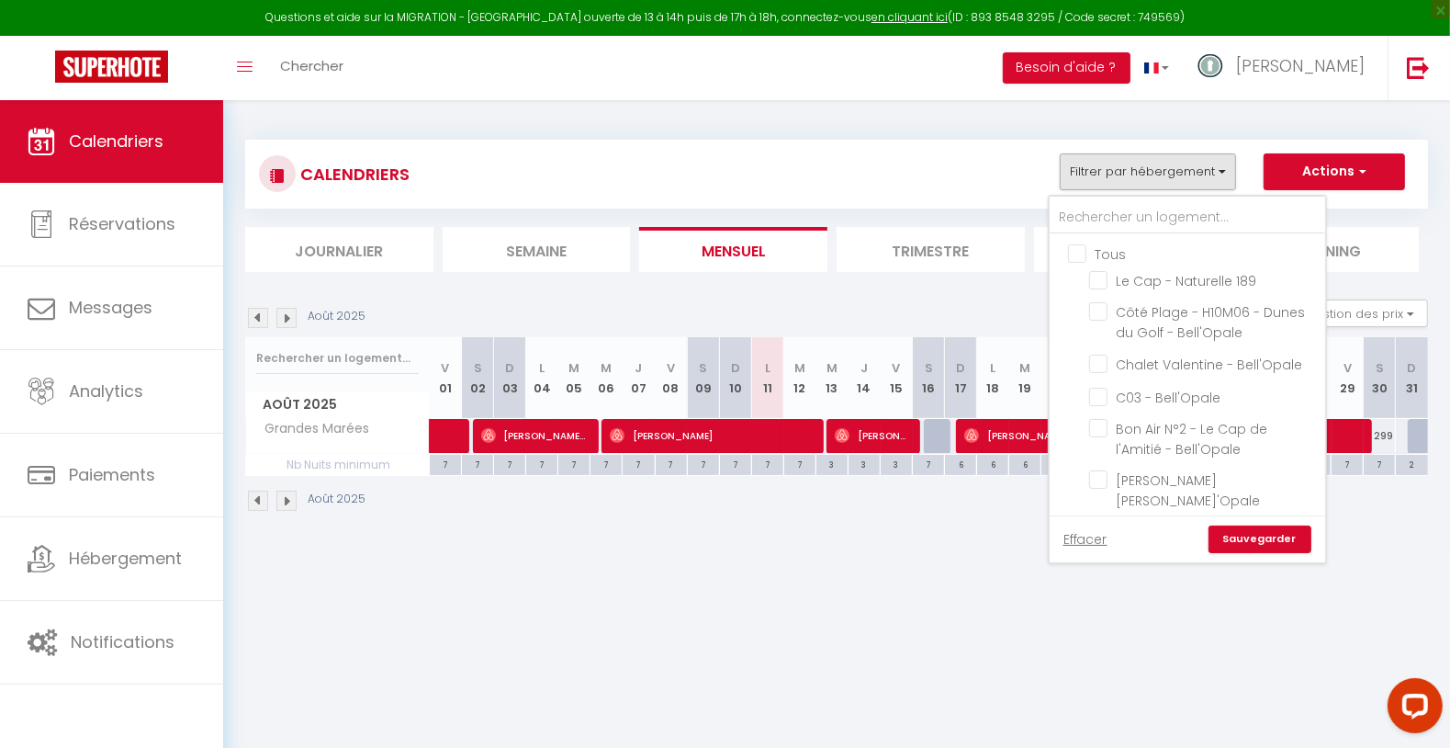
click at [1083, 253] on input "Tous" at bounding box center [1206, 252] width 276 height 18
click at [1082, 253] on input "Tous" at bounding box center [1206, 252] width 276 height 18
click at [1194, 522] on input "L'Opaline H10M07 - Bell'Opale" at bounding box center [1204, 531] width 230 height 18
click at [1226, 542] on link "Sauvegarder" at bounding box center [1260, 539] width 103 height 28
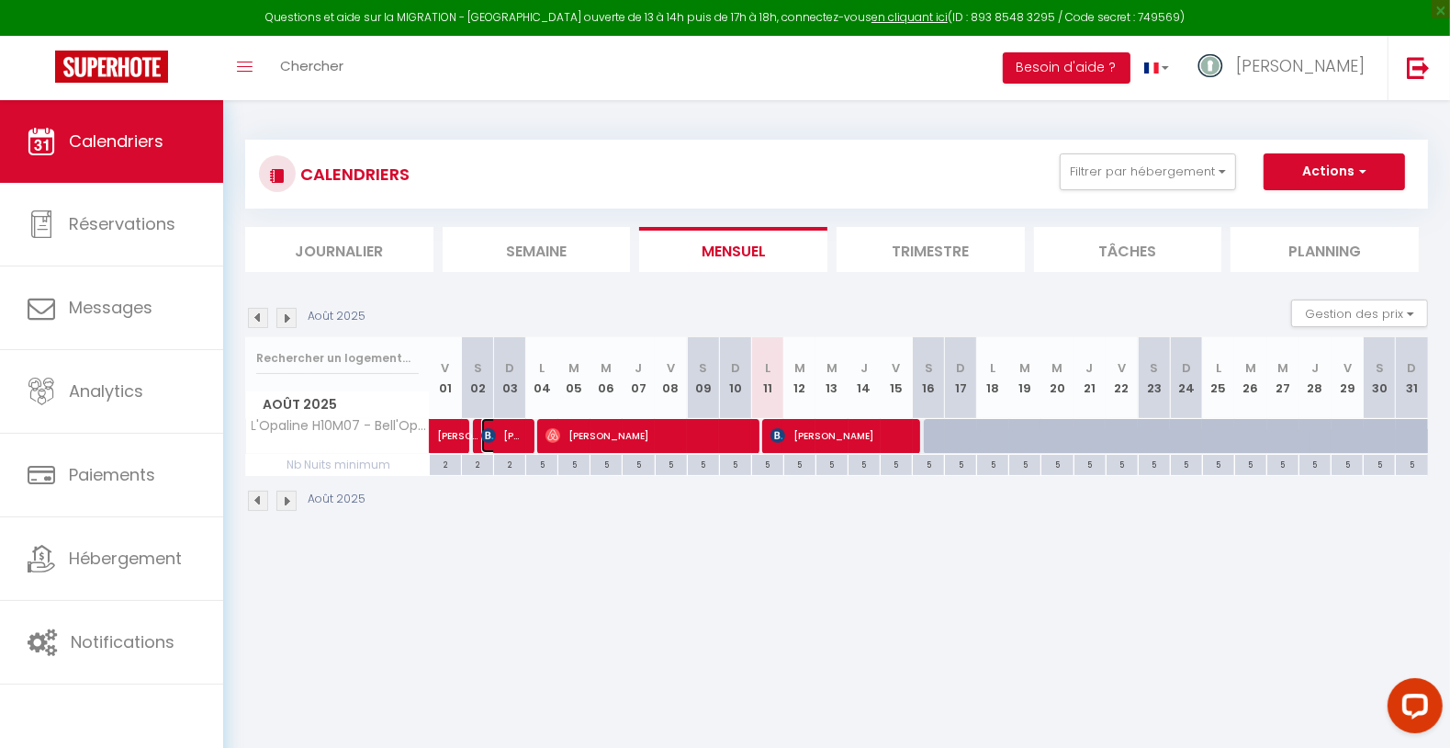
click at [515, 429] on span "[PERSON_NAME]" at bounding box center [502, 435] width 43 height 35
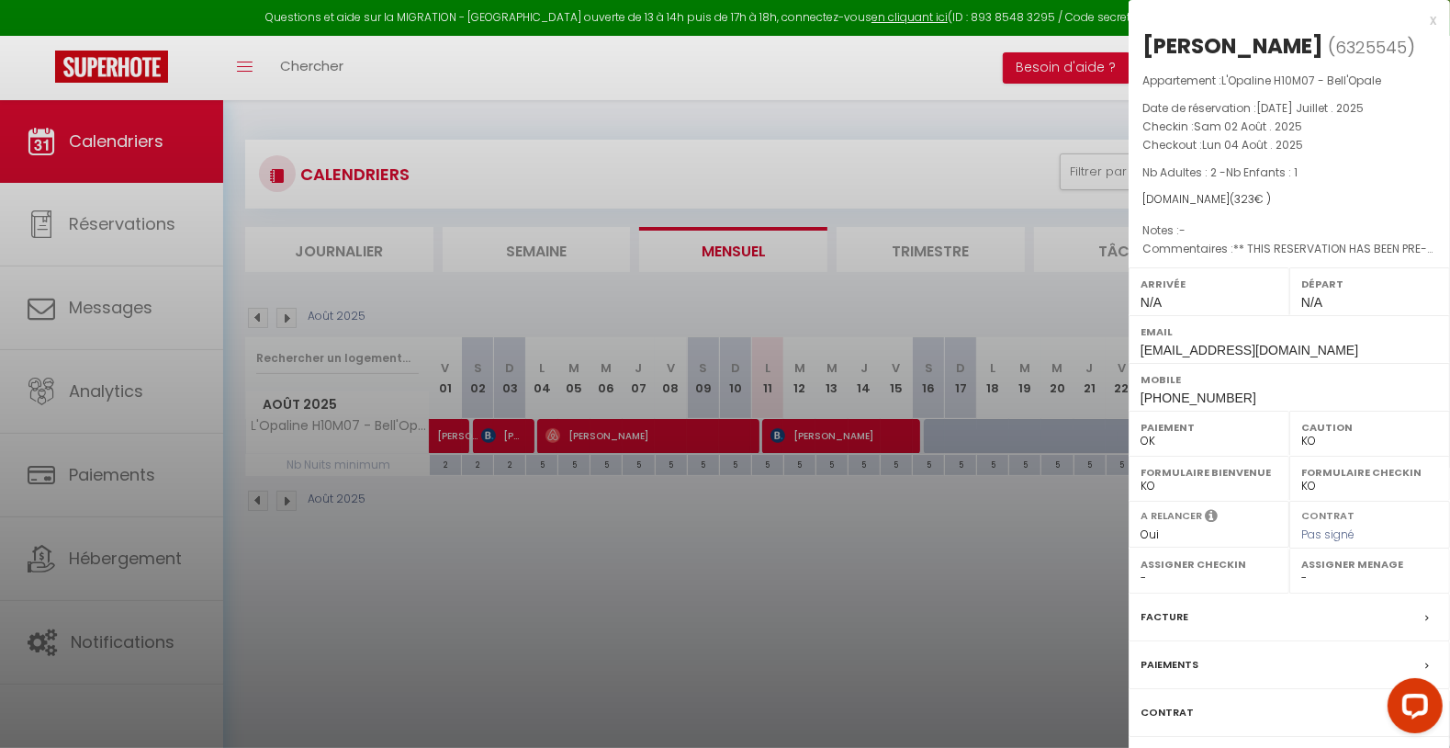
drag, startPoint x: 1146, startPoint y: 40, endPoint x: 1324, endPoint y: 62, distance: 179.4
click at [1324, 59] on h2 "[PERSON_NAME] ( 6325545 )" at bounding box center [1289, 46] width 294 height 31
click at [972, 571] on div at bounding box center [725, 374] width 1450 height 748
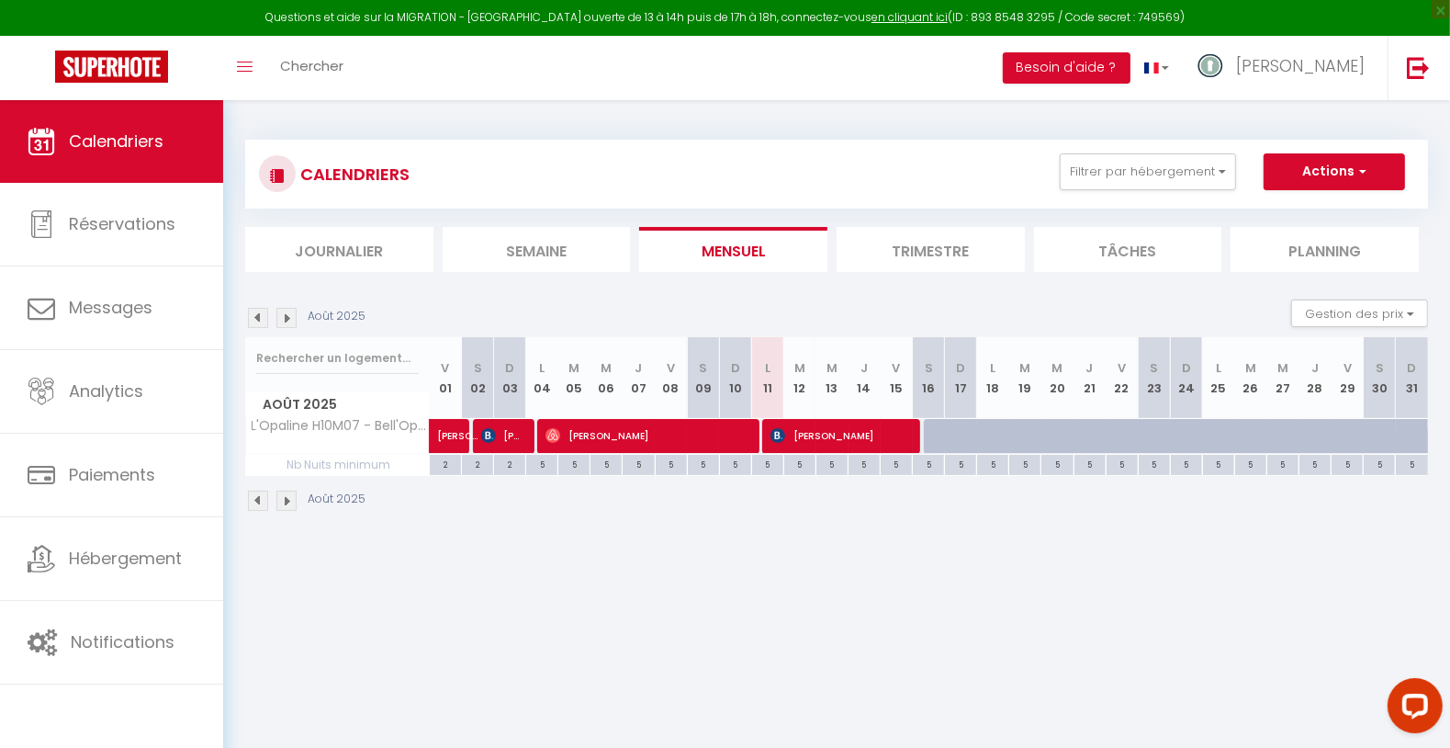
click at [1040, 433] on div "105" at bounding box center [1056, 436] width 33 height 34
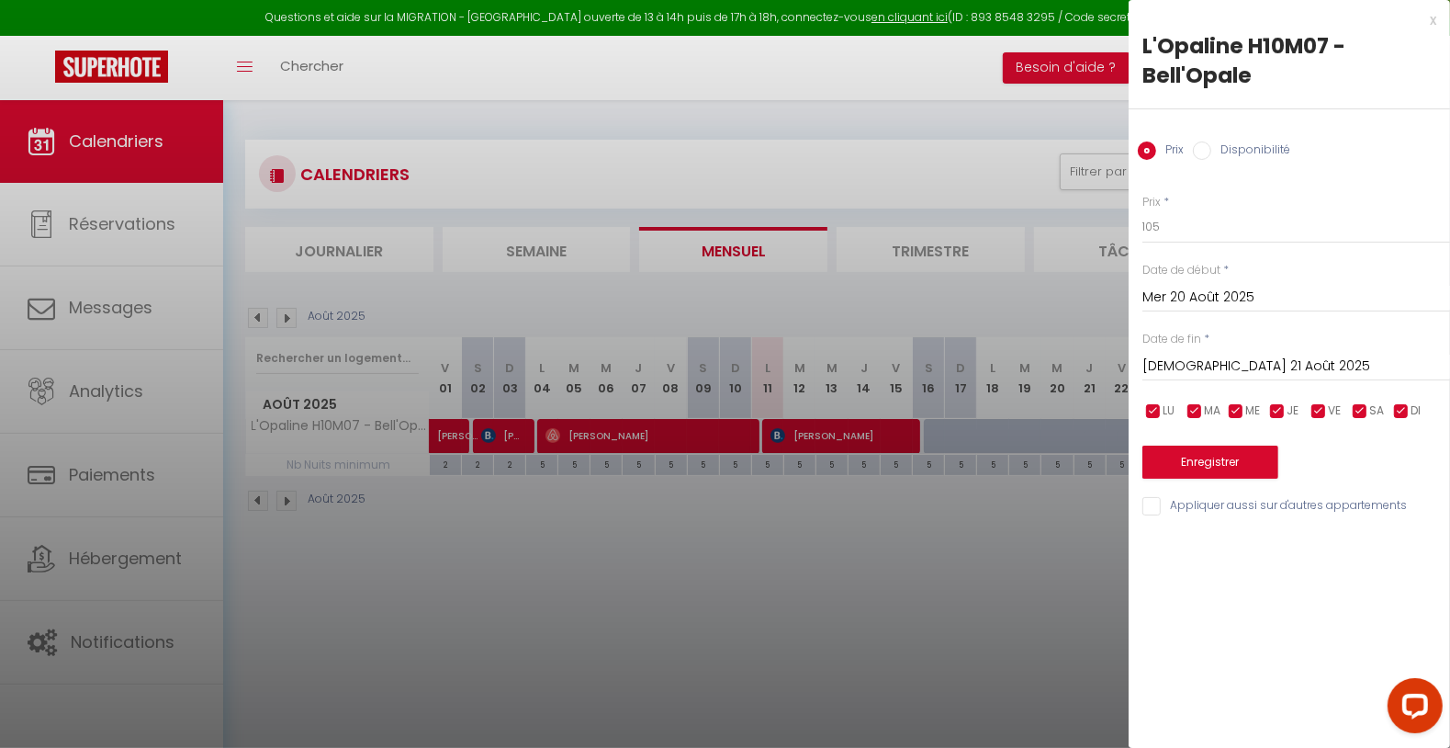
click at [1020, 505] on div at bounding box center [725, 374] width 1450 height 748
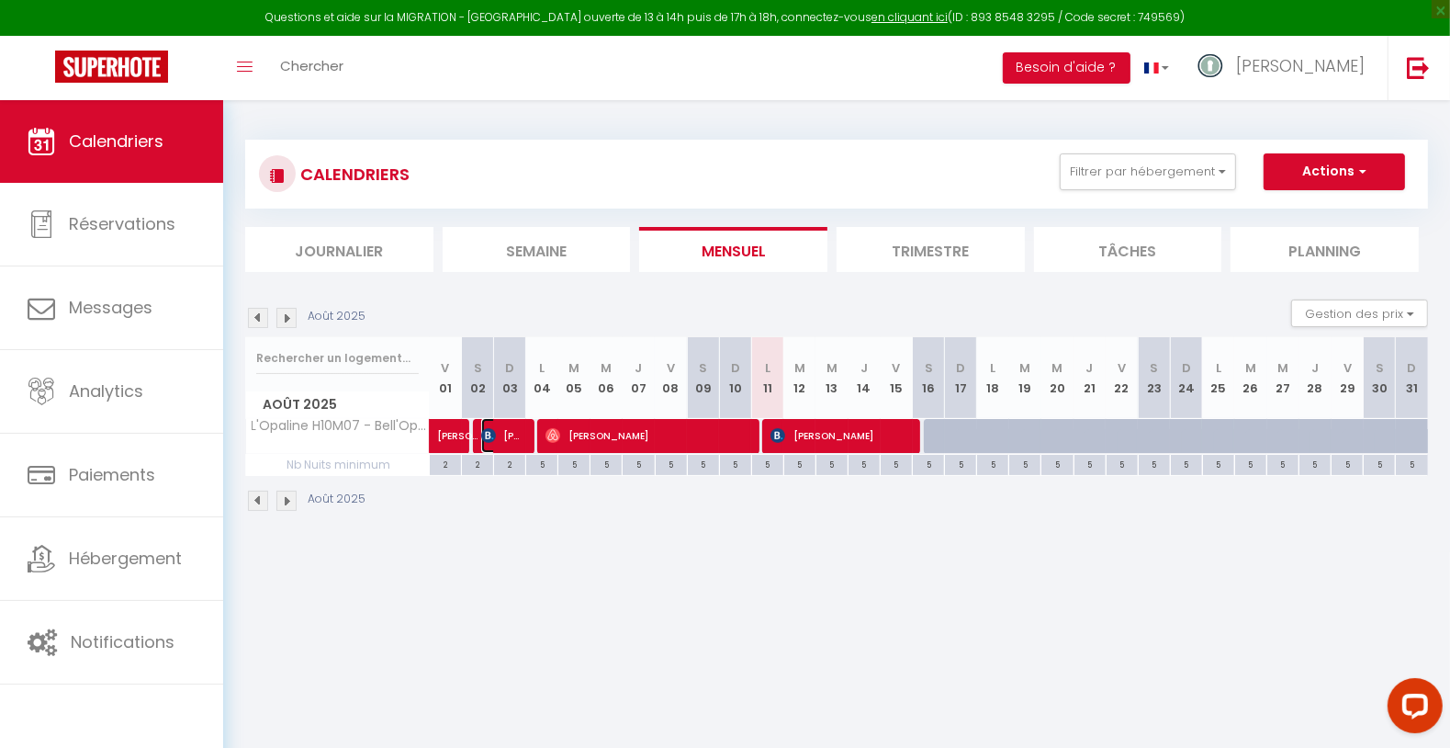
click at [485, 442] on span "[PERSON_NAME]" at bounding box center [502, 435] width 43 height 35
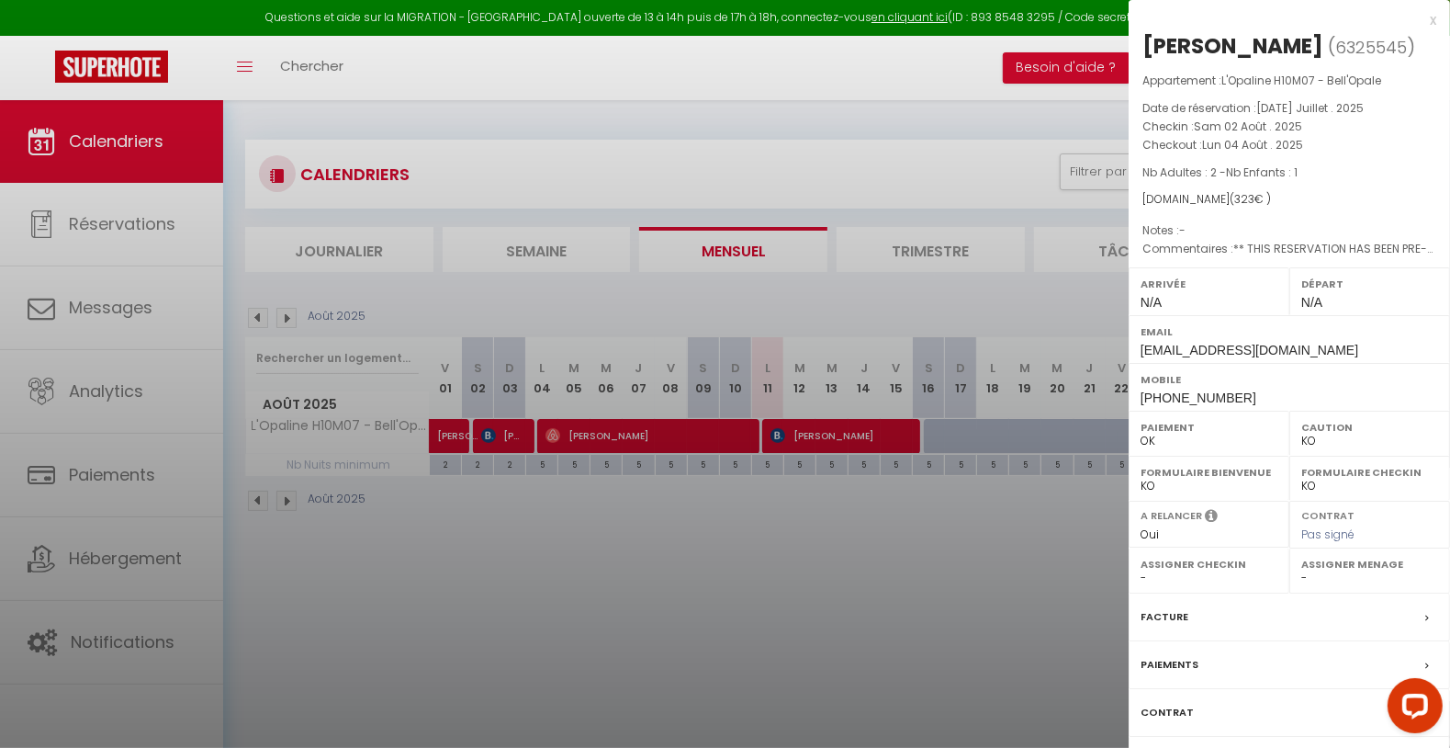
drag, startPoint x: 568, startPoint y: 524, endPoint x: 575, endPoint y: 487, distance: 38.4
click at [572, 516] on div at bounding box center [725, 374] width 1450 height 748
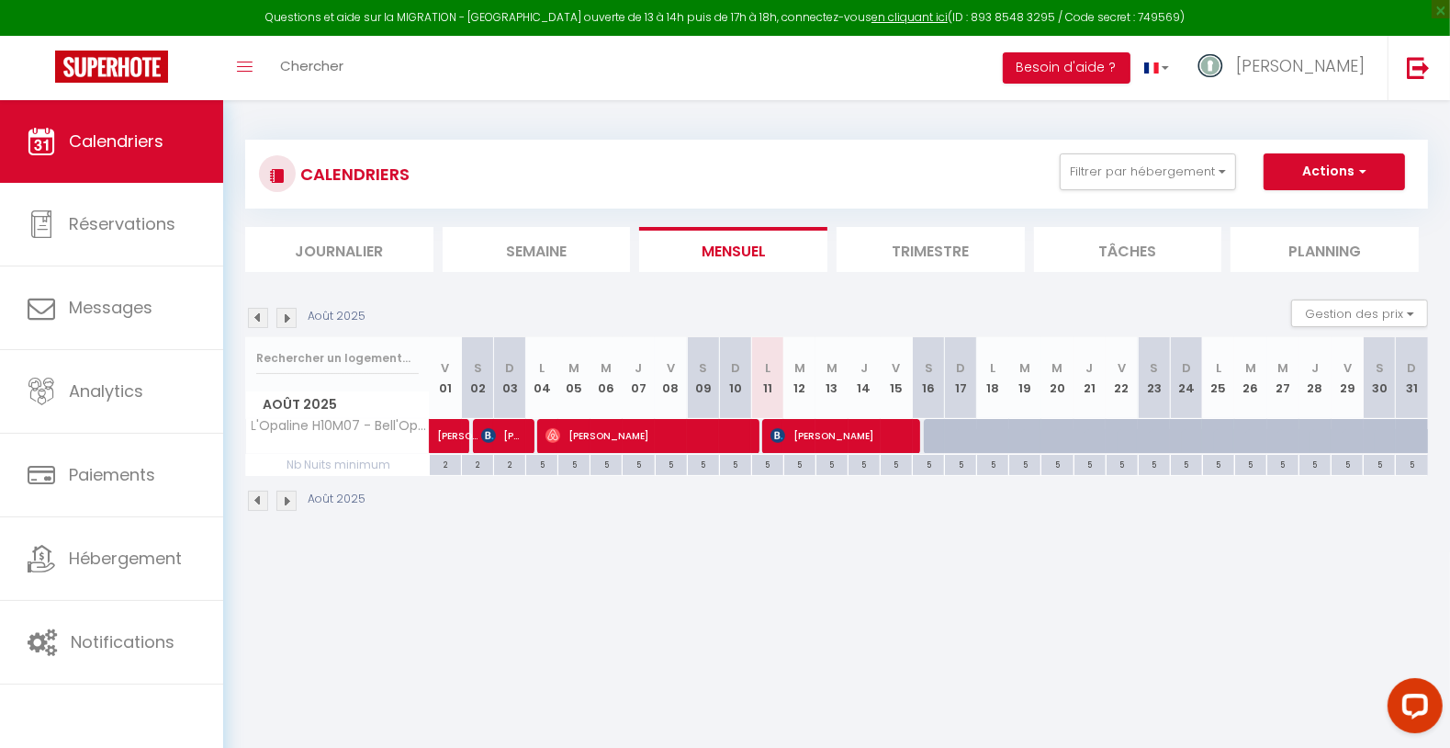
drag, startPoint x: 1090, startPoint y: 578, endPoint x: 1036, endPoint y: 574, distance: 54.3
click at [1088, 578] on body "Questions et aide sur la MIGRATION - [GEOGRAPHIC_DATA] ouverte de 13 à 14h puis…" at bounding box center [725, 474] width 1450 height 748
click at [1100, 557] on body "Questions et aide sur la MIGRATION - [GEOGRAPHIC_DATA] ouverte de 13 à 14h puis…" at bounding box center [725, 474] width 1450 height 748
click at [839, 435] on span "[PERSON_NAME]" at bounding box center [840, 435] width 140 height 35
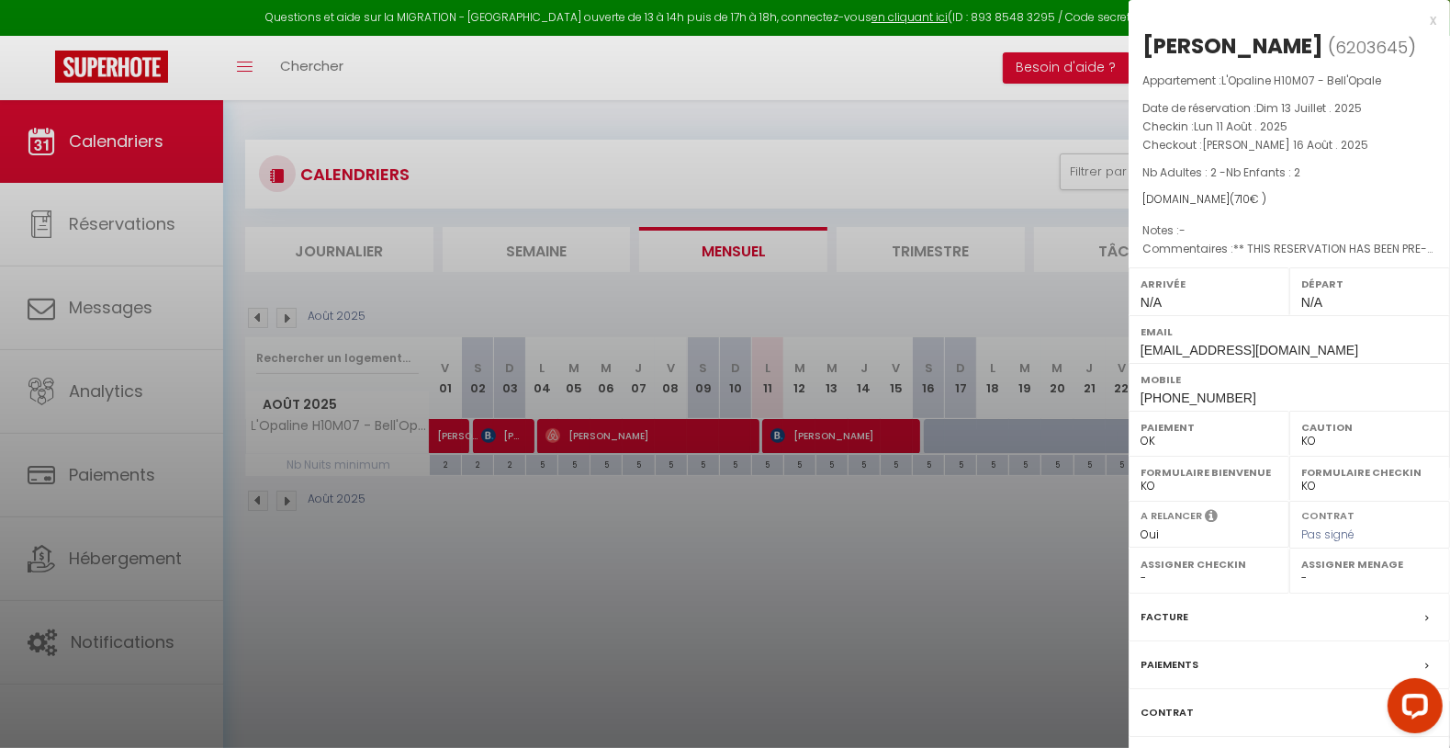
drag, startPoint x: 1135, startPoint y: 46, endPoint x: 1344, endPoint y: 57, distance: 209.7
click at [1344, 56] on div "[PERSON_NAME] ( 6203645 ) Appartement : L'Opaline H10M07 - Bell'Opale Date de r…" at bounding box center [1289, 429] width 321 height 797
click at [828, 556] on div at bounding box center [725, 374] width 1450 height 748
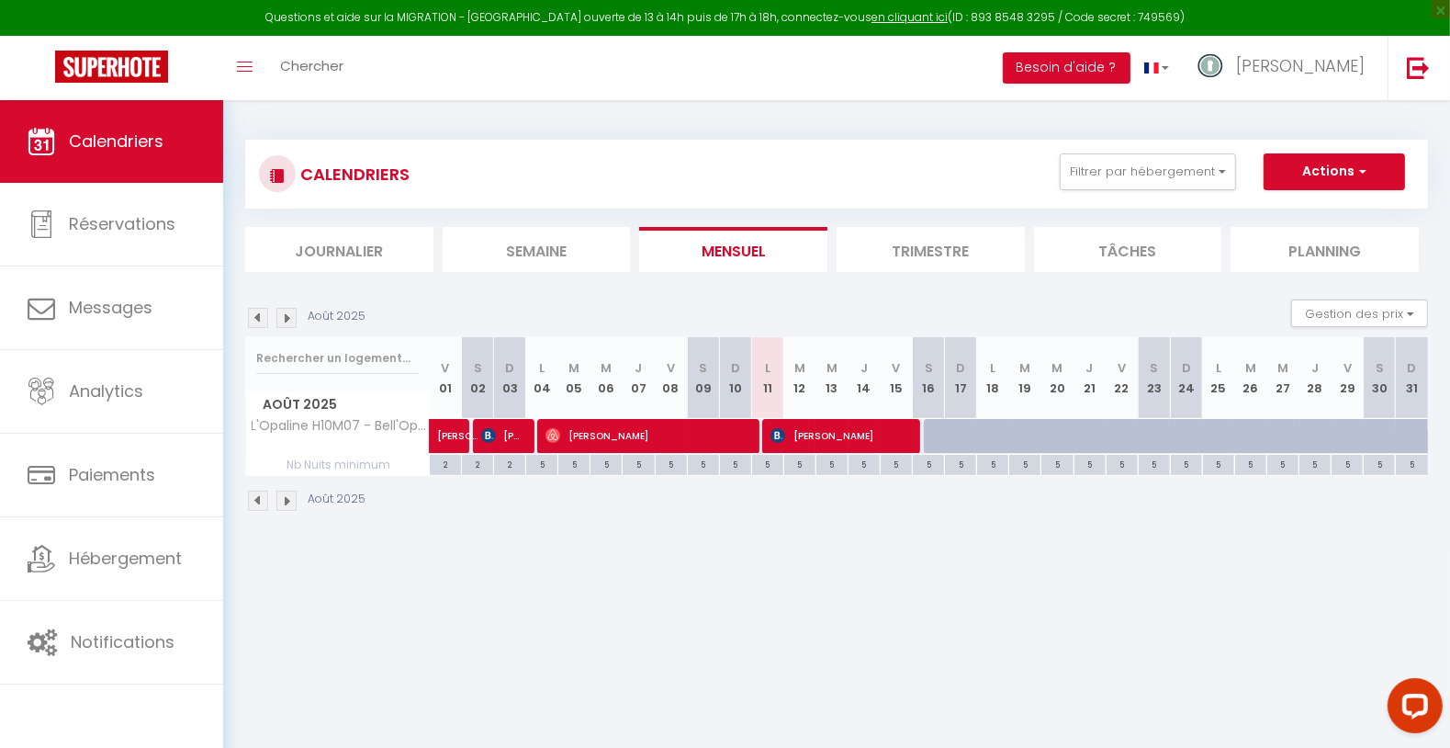
click at [646, 602] on body "Questions et aide sur la MIGRATION - [GEOGRAPHIC_DATA] ouverte de 13 à 14h puis…" at bounding box center [725, 474] width 1450 height 748
click at [1203, 169] on button "Filtrer par hébergement" at bounding box center [1148, 171] width 176 height 37
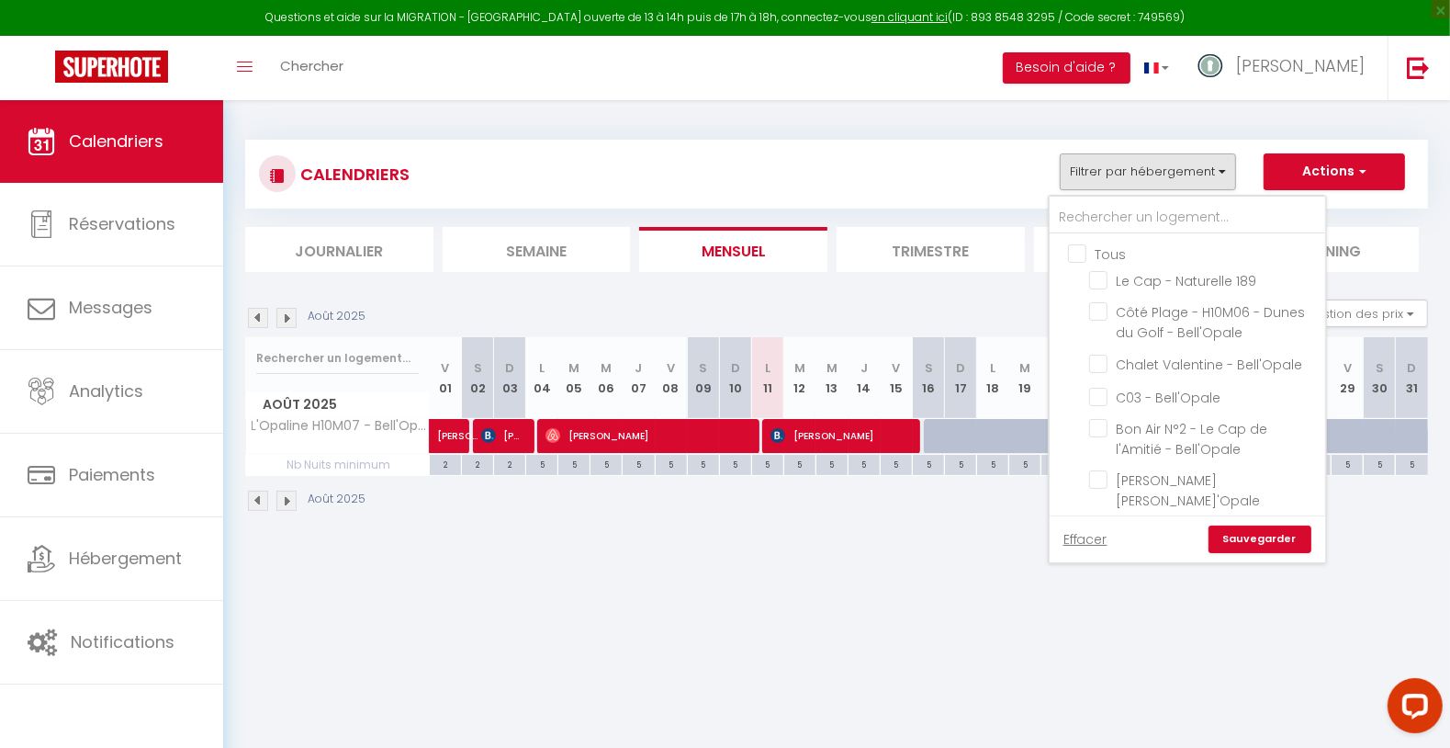
click at [1103, 249] on input "Tous" at bounding box center [1206, 252] width 276 height 18
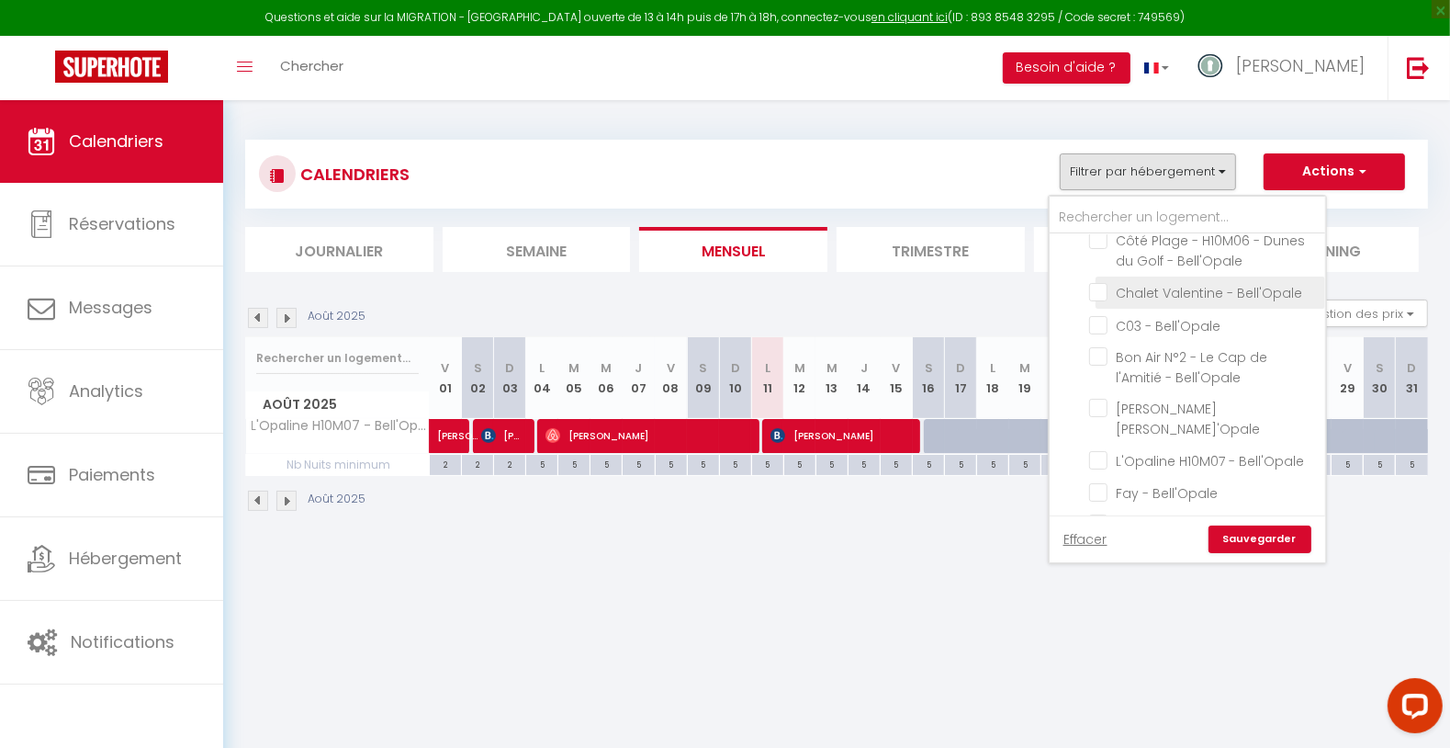
scroll to position [204, 0]
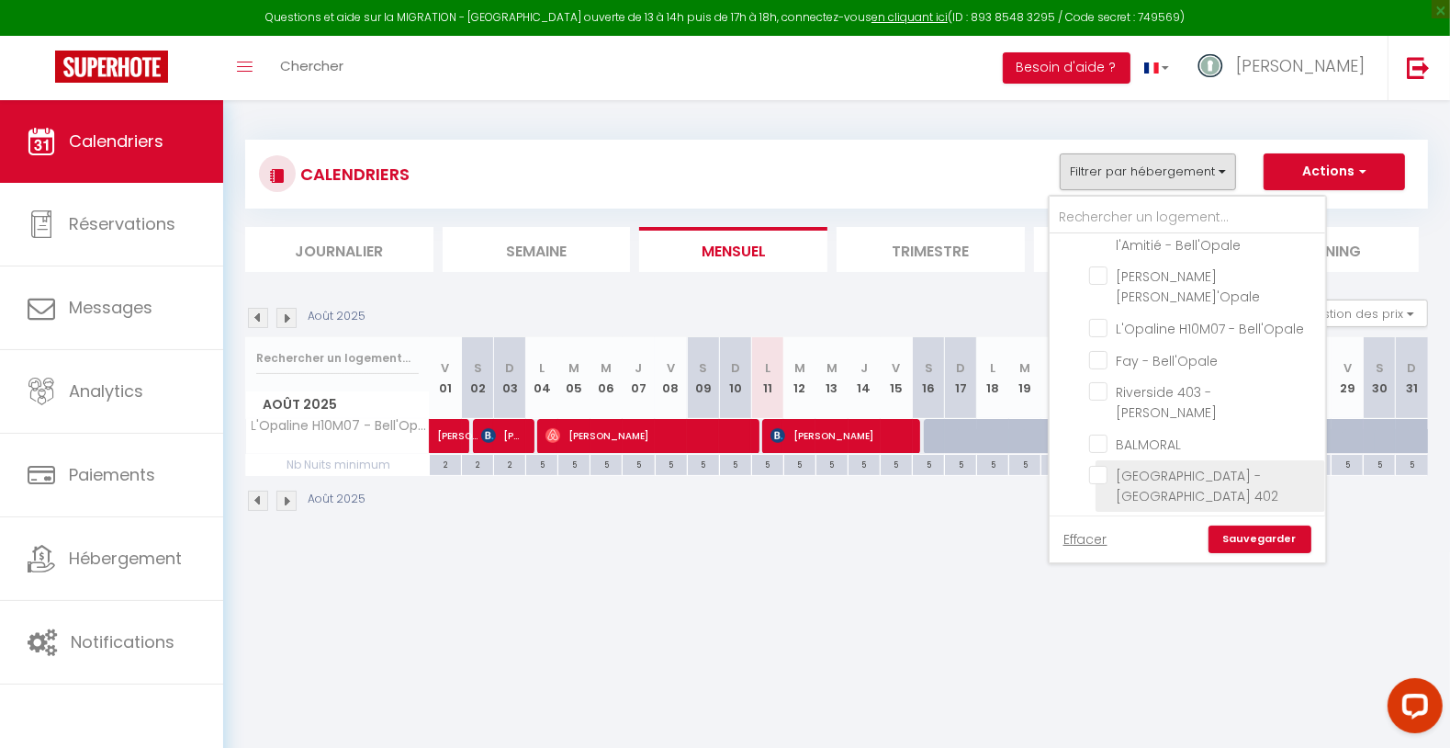
click at [1239, 466] on input "[GEOGRAPHIC_DATA] - [GEOGRAPHIC_DATA] 402" at bounding box center [1204, 475] width 230 height 18
click at [1270, 540] on link "Sauvegarder" at bounding box center [1260, 539] width 103 height 28
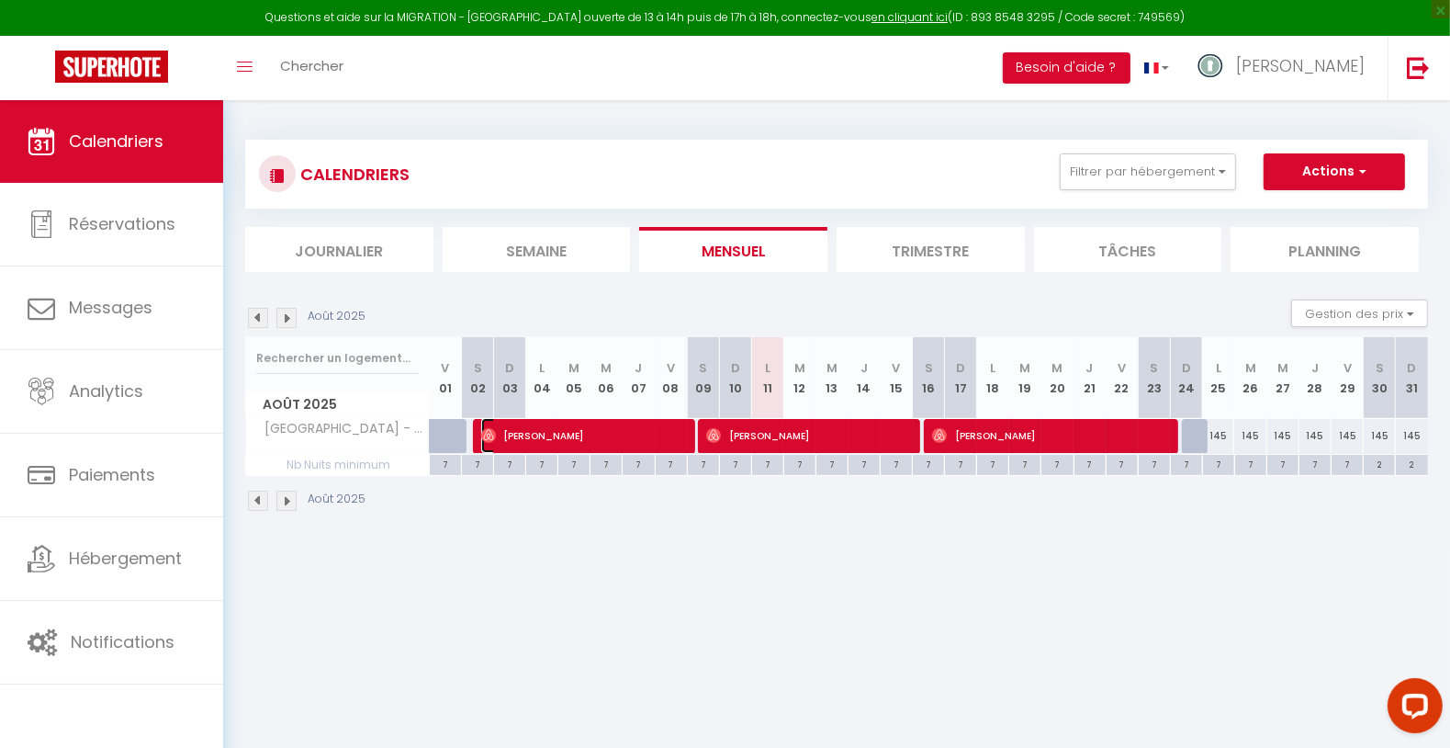
click at [586, 437] on span "[PERSON_NAME]" at bounding box center [583, 435] width 204 height 35
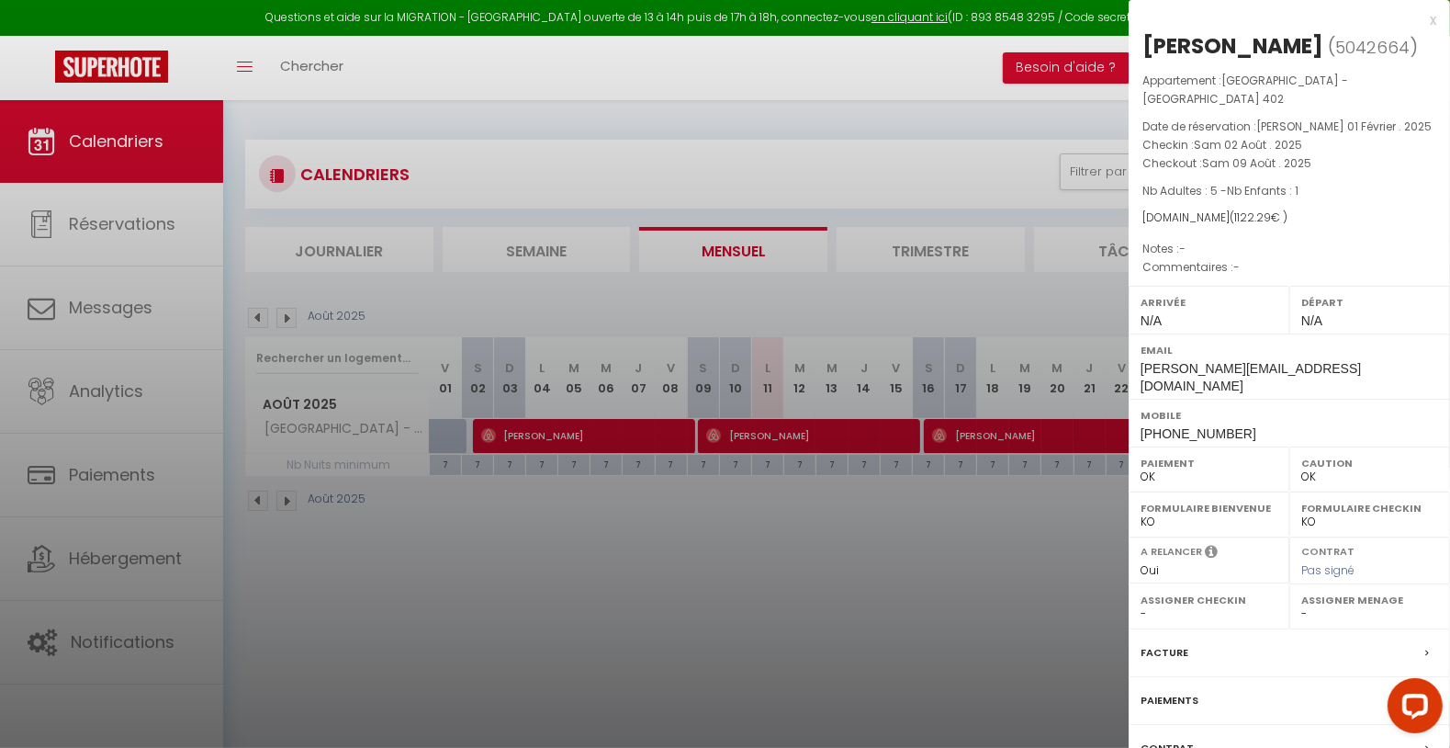
click at [575, 558] on div at bounding box center [725, 374] width 1450 height 748
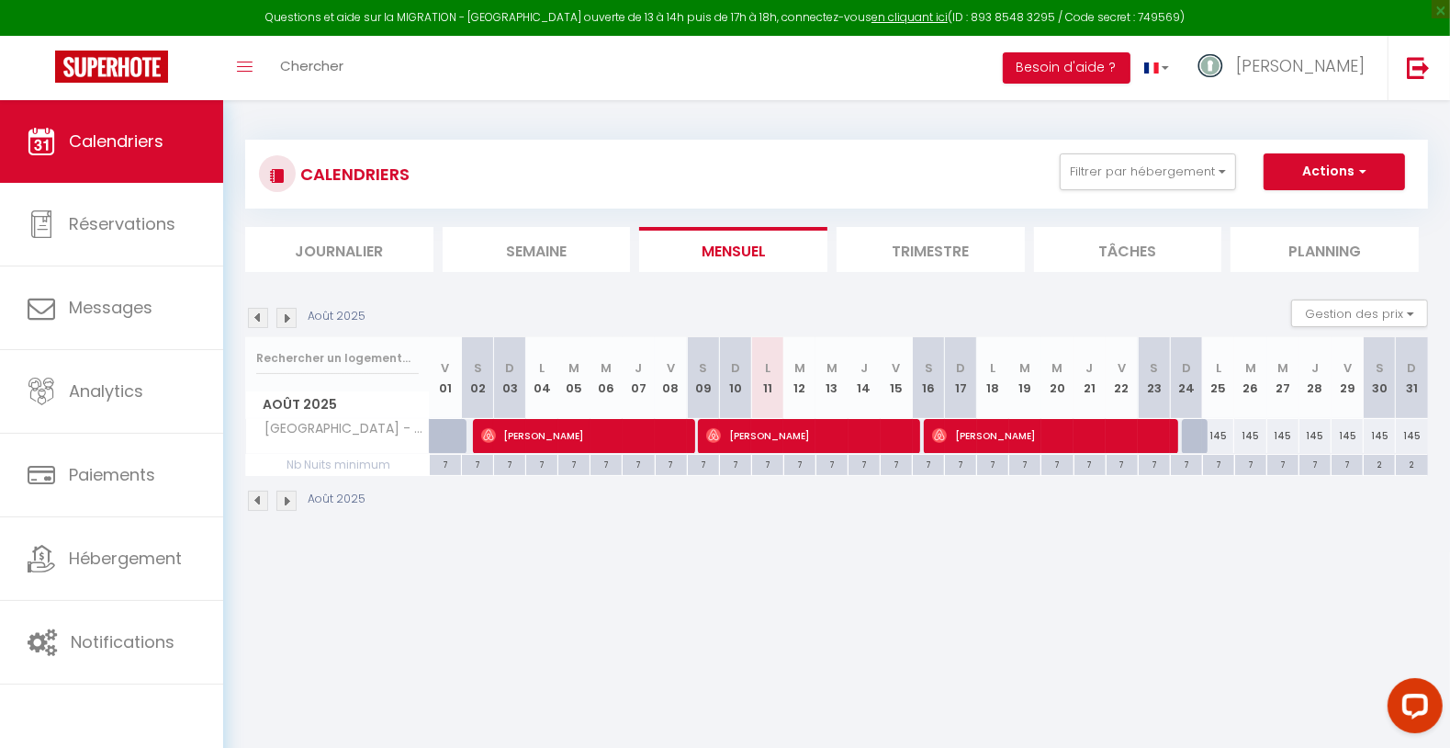
click at [1217, 464] on div "7" at bounding box center [1218, 463] width 31 height 17
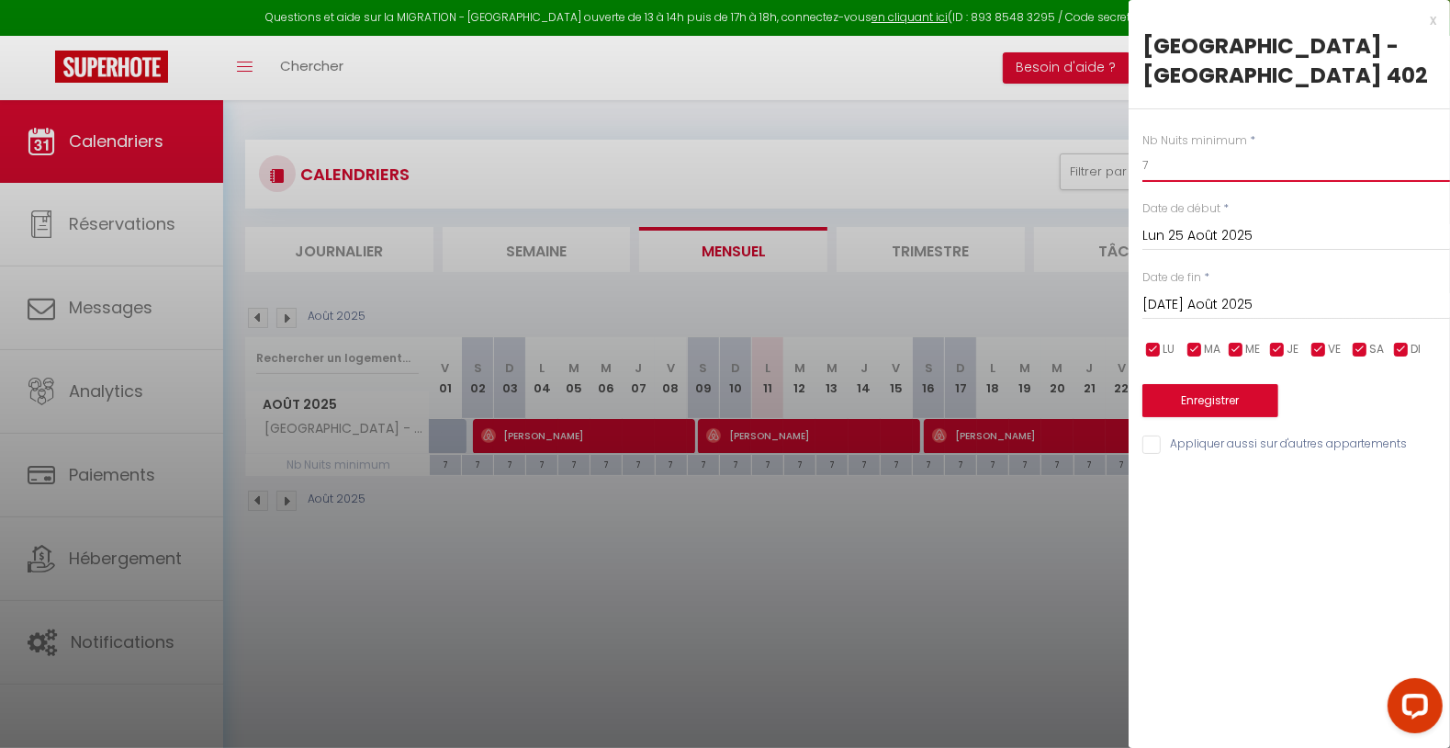
drag, startPoint x: 1067, startPoint y: 140, endPoint x: 904, endPoint y: 156, distance: 164.3
click at [905, 155] on body "Questions et aide sur la MIGRATION - [GEOGRAPHIC_DATA] ouverte de 13 à 14h puis…" at bounding box center [725, 474] width 1450 height 748
drag, startPoint x: 1172, startPoint y: 273, endPoint x: 1268, endPoint y: 313, distance: 104.6
click at [1174, 293] on input "[DATE] Août 2025" at bounding box center [1296, 305] width 308 height 24
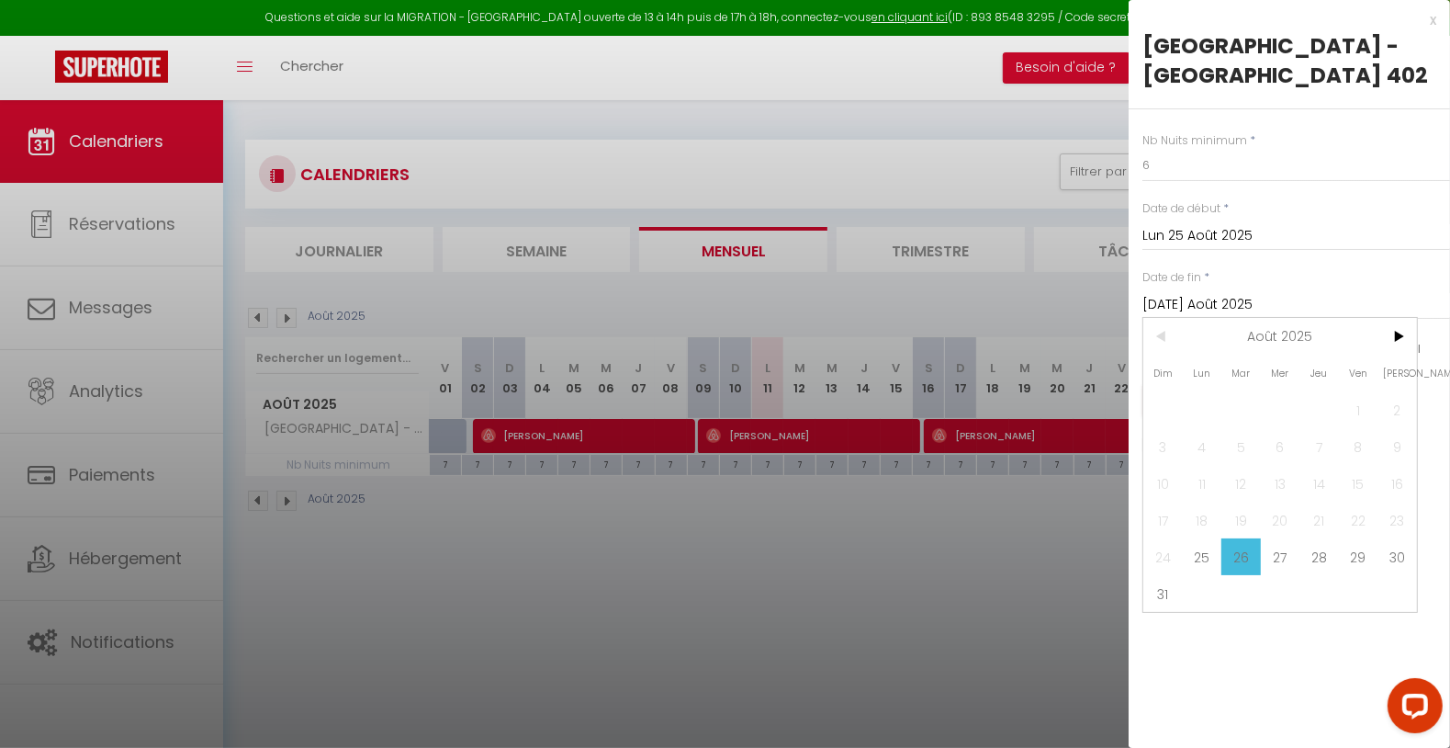
click at [1170, 578] on span "31" at bounding box center [1162, 593] width 39 height 37
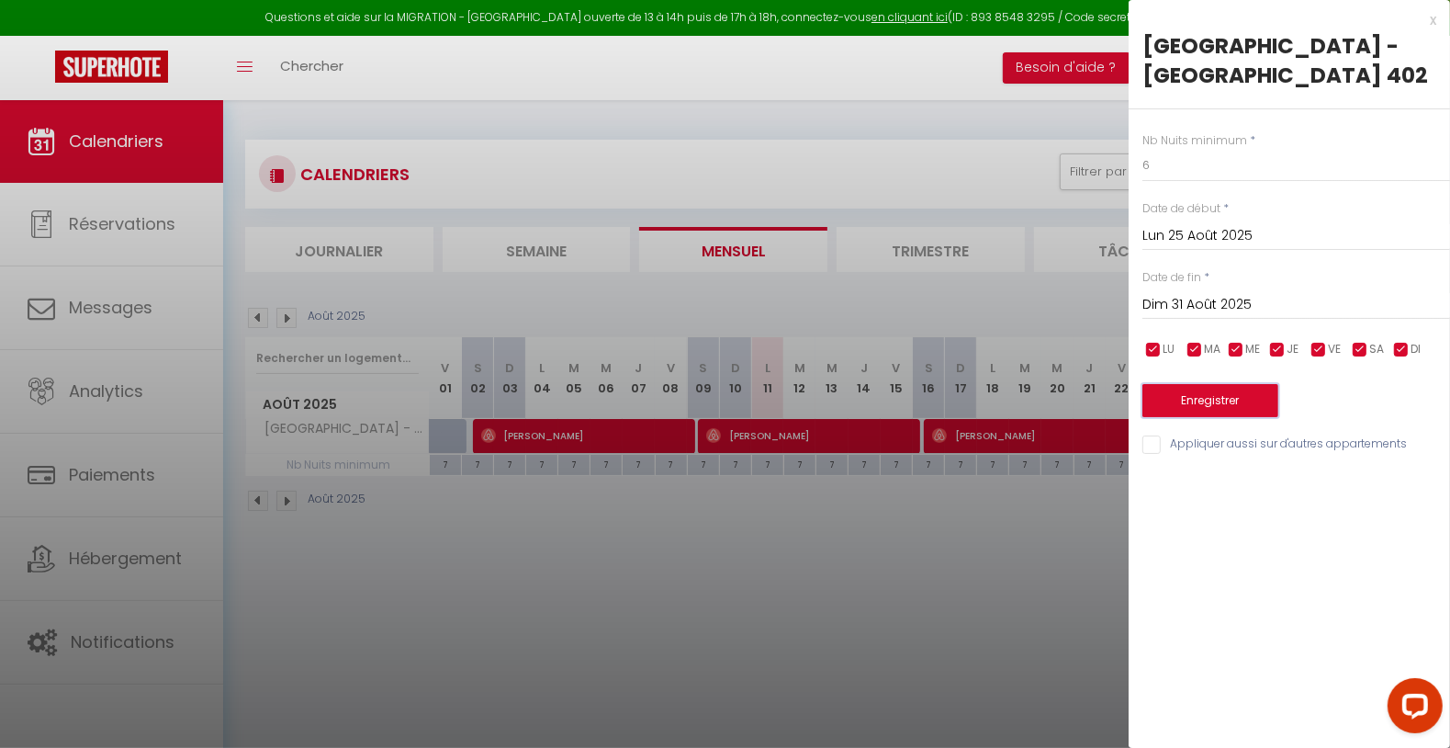
drag, startPoint x: 1252, startPoint y: 382, endPoint x: 1219, endPoint y: 437, distance: 64.3
click at [1252, 384] on button "Enregistrer" at bounding box center [1210, 400] width 136 height 33
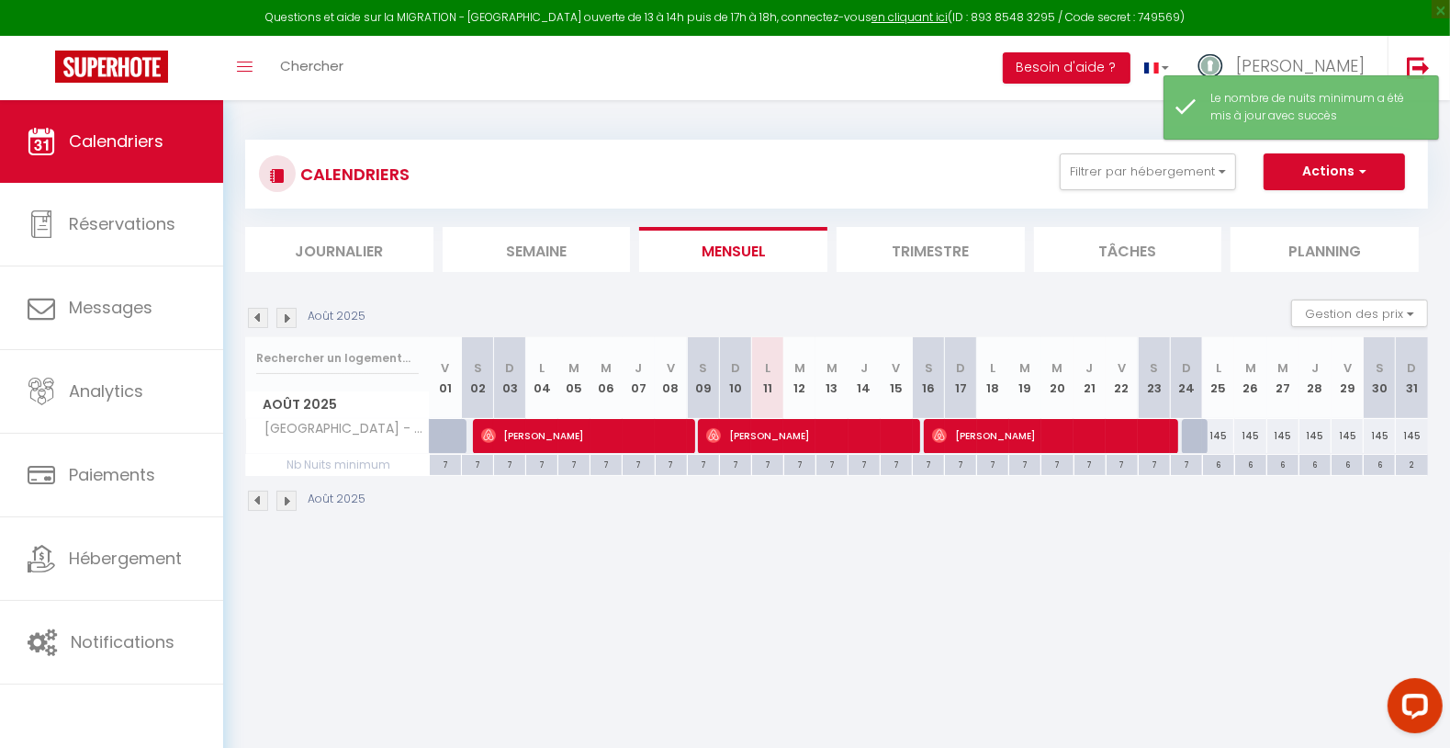
click at [1220, 466] on div "6" at bounding box center [1218, 463] width 31 height 17
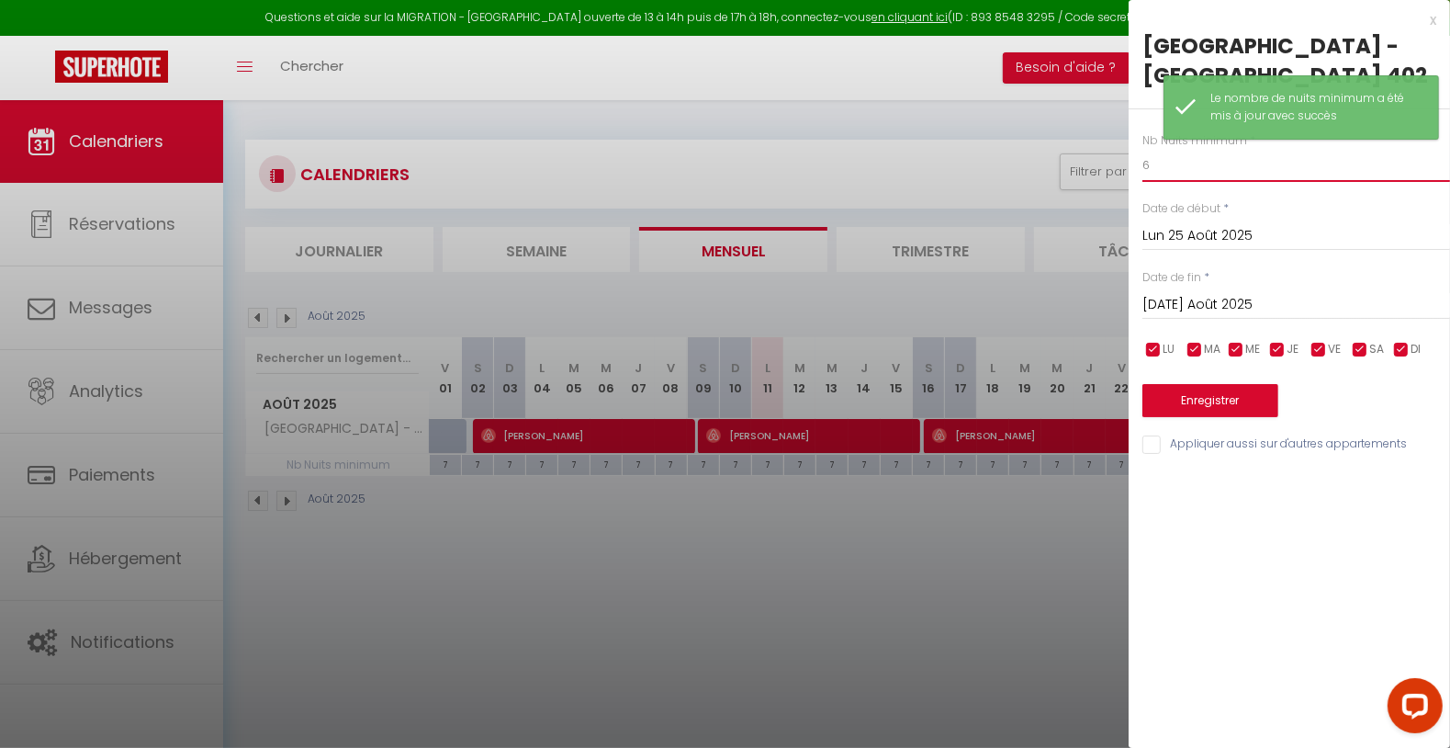
drag, startPoint x: 1206, startPoint y: 144, endPoint x: 1035, endPoint y: 167, distance: 172.4
click at [1029, 169] on body "Questions et aide sur la MIGRATION - [GEOGRAPHIC_DATA] ouverte de 13 à 14h puis…" at bounding box center [725, 474] width 1450 height 748
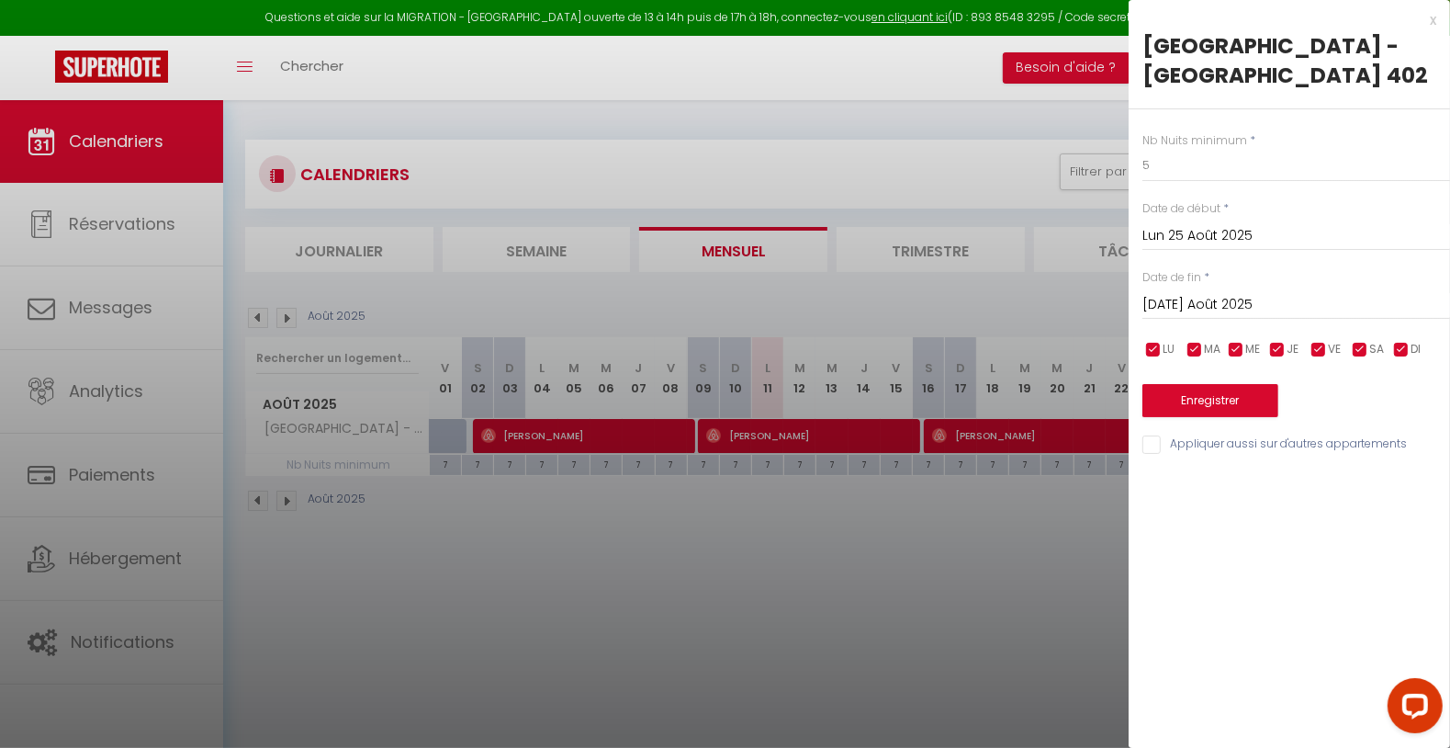
click at [1202, 293] on input "[DATE] Août 2025" at bounding box center [1296, 305] width 308 height 24
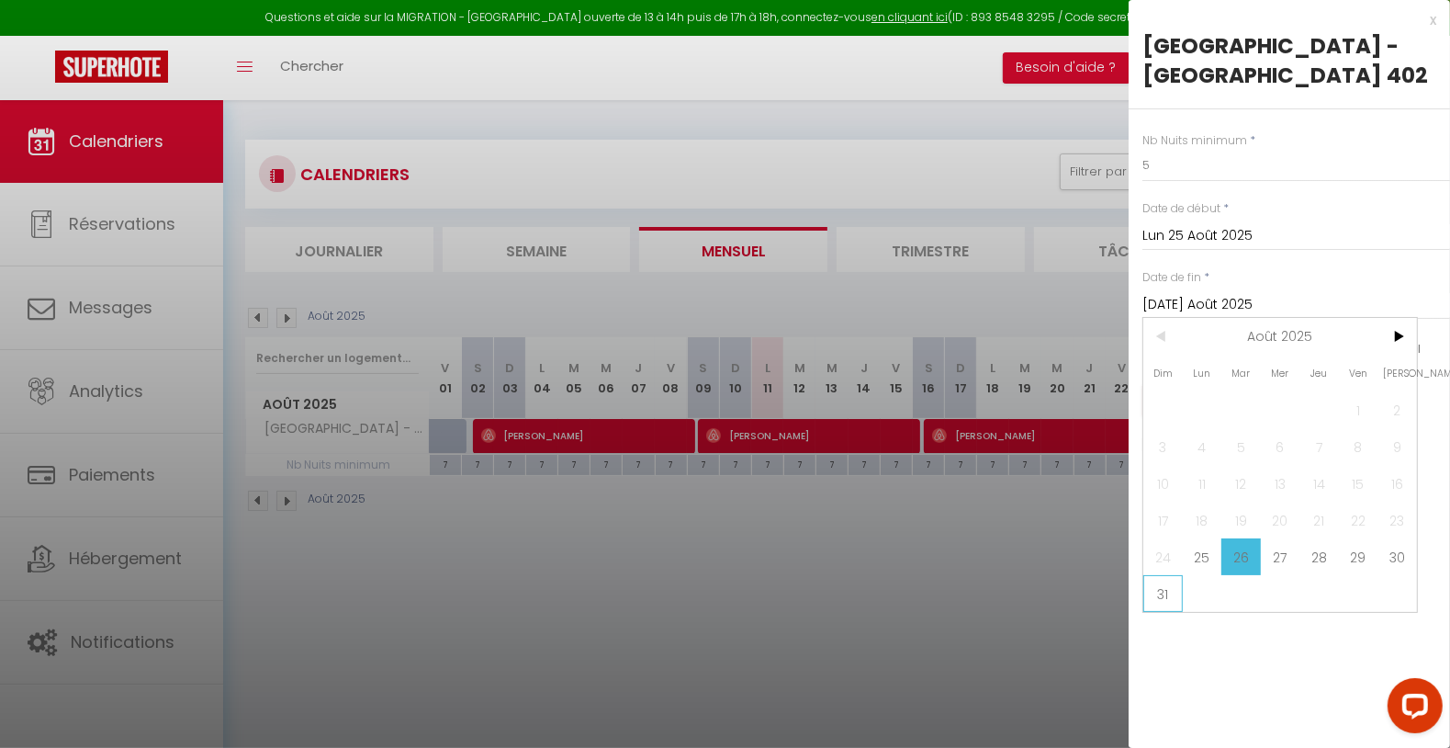
click at [1160, 577] on span "31" at bounding box center [1162, 593] width 39 height 37
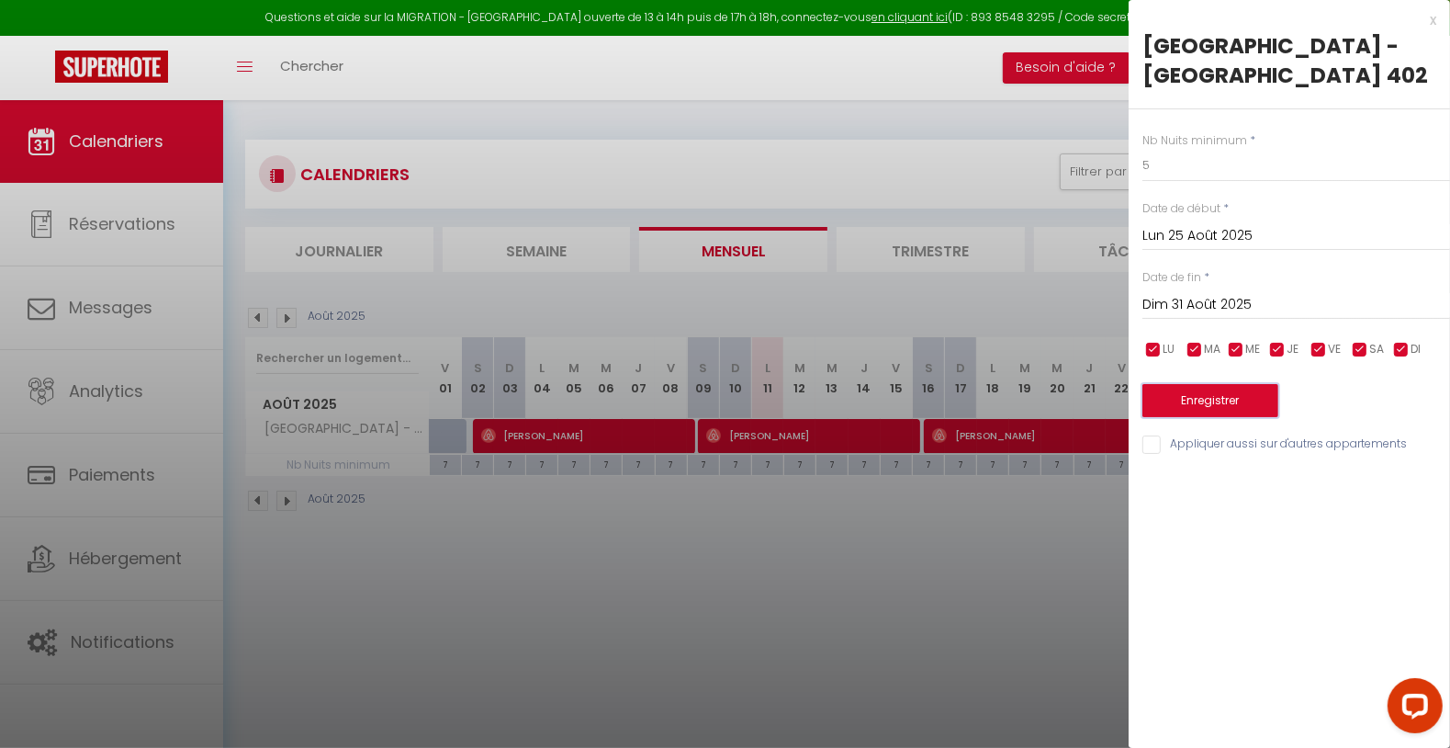
click at [1253, 384] on button "Enregistrer" at bounding box center [1210, 400] width 136 height 33
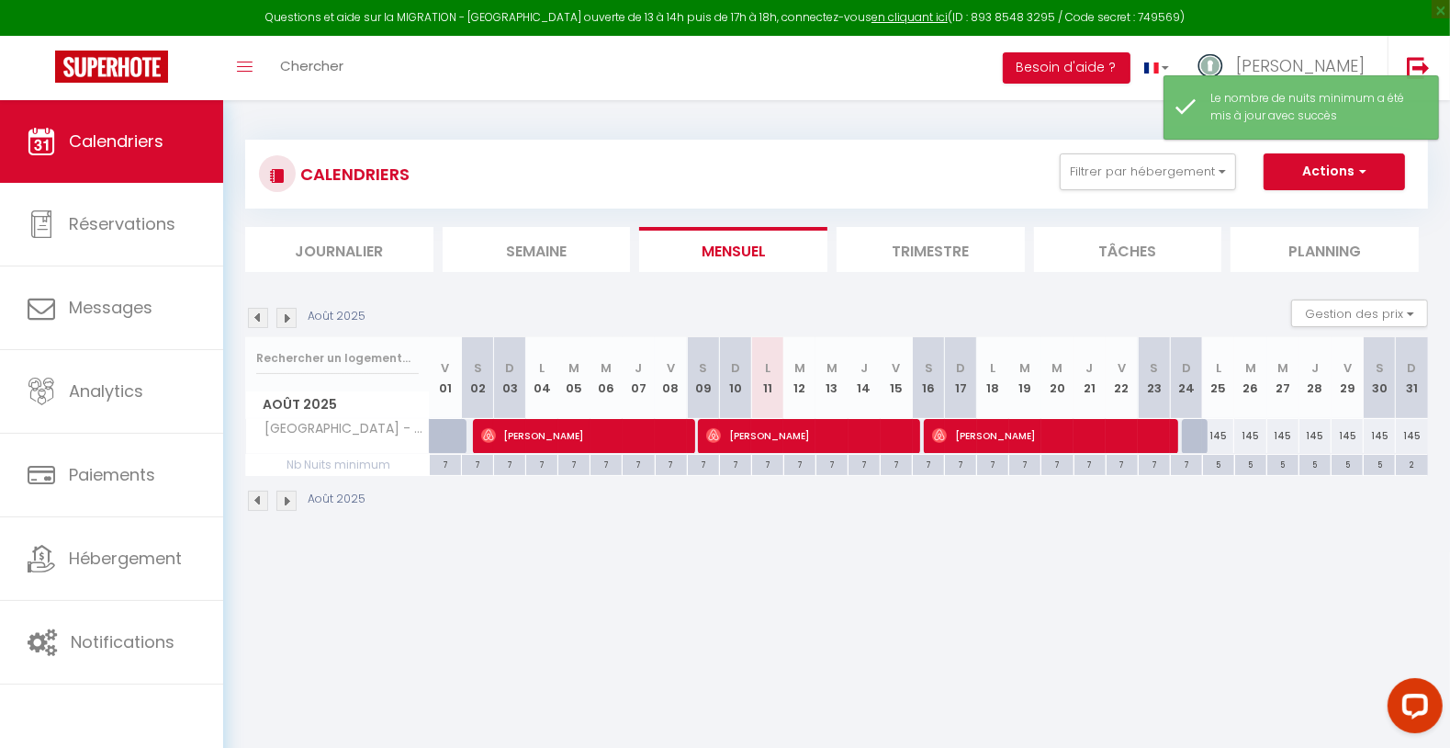
click at [840, 606] on body "Questions et aide sur la MIGRATION - [GEOGRAPHIC_DATA] ouverte de 13 à 14h puis…" at bounding box center [725, 474] width 1450 height 748
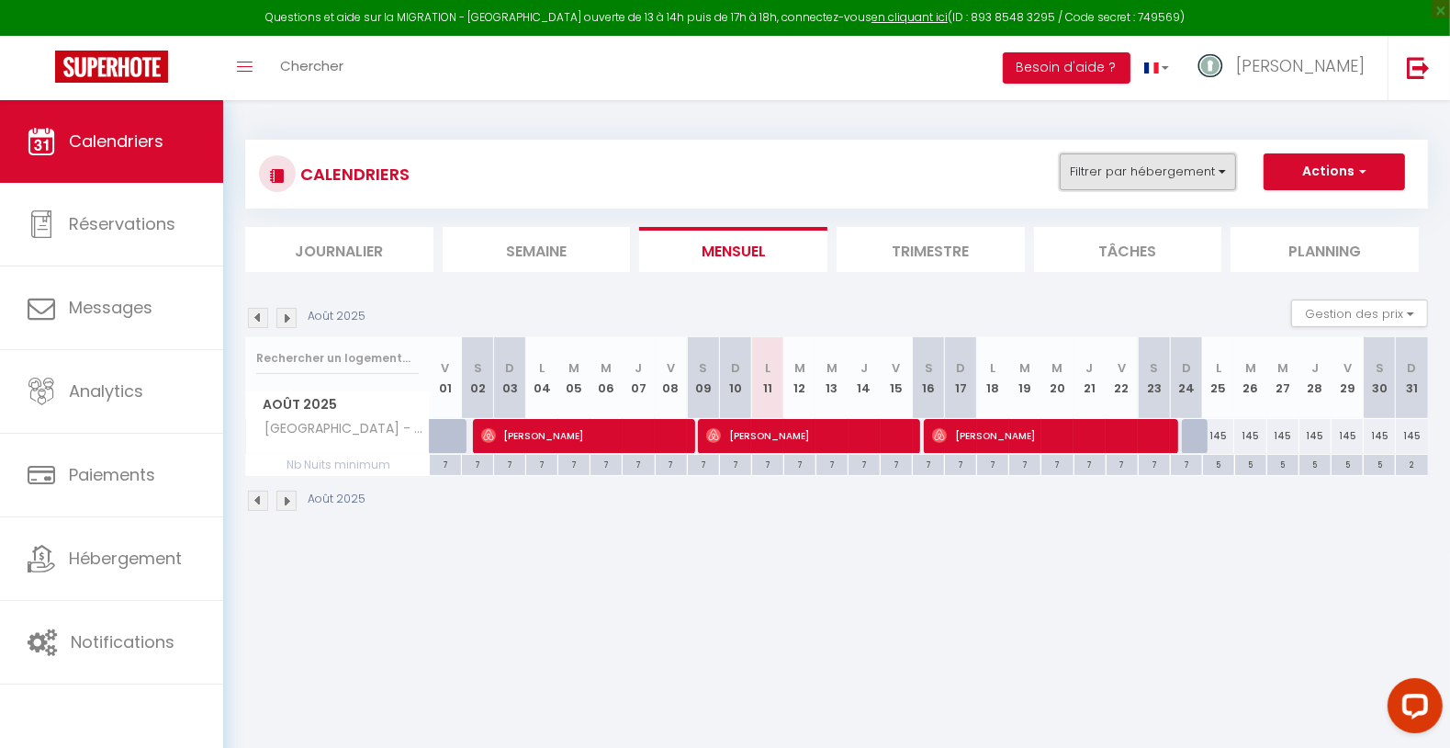
click at [1129, 169] on button "Filtrer par hébergement" at bounding box center [1148, 171] width 176 height 37
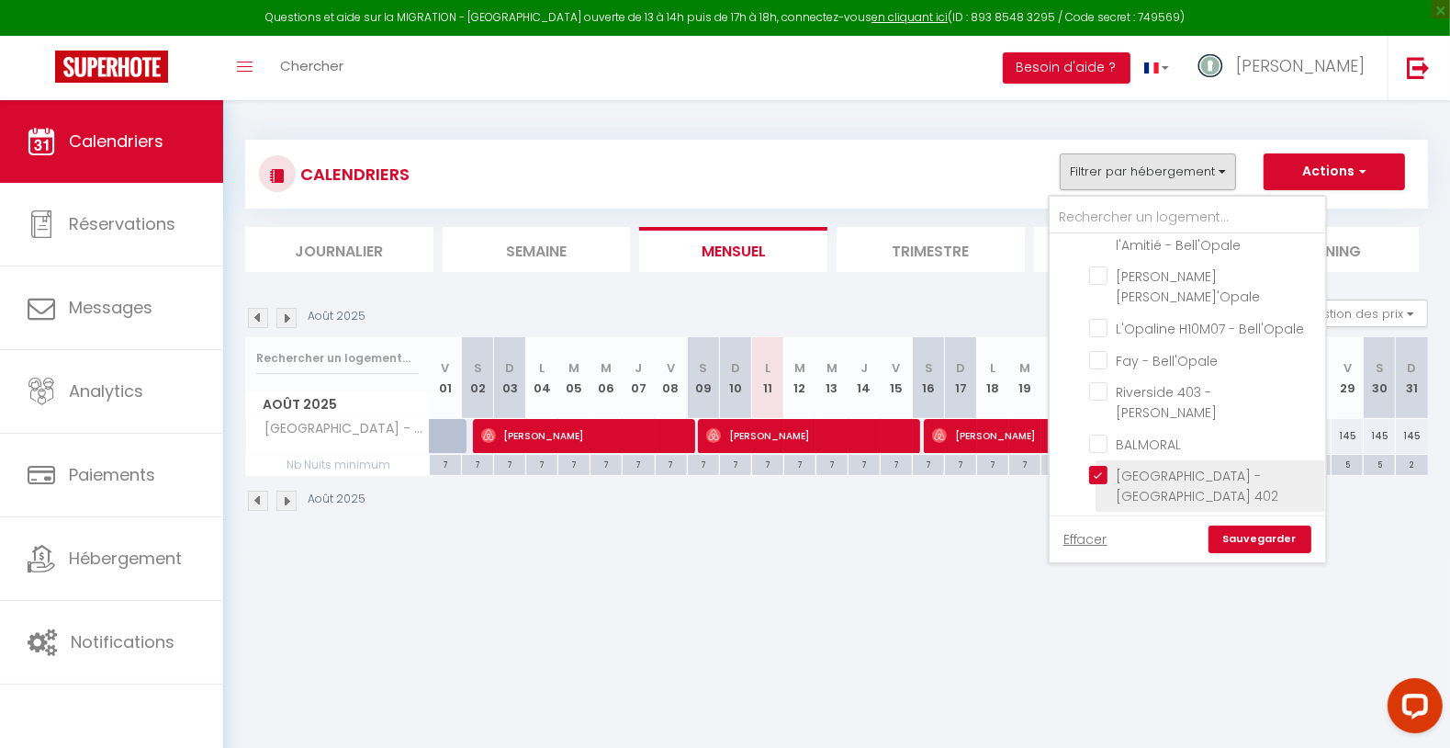
click at [1125, 466] on input "[GEOGRAPHIC_DATA] - [GEOGRAPHIC_DATA] 402" at bounding box center [1204, 475] width 230 height 18
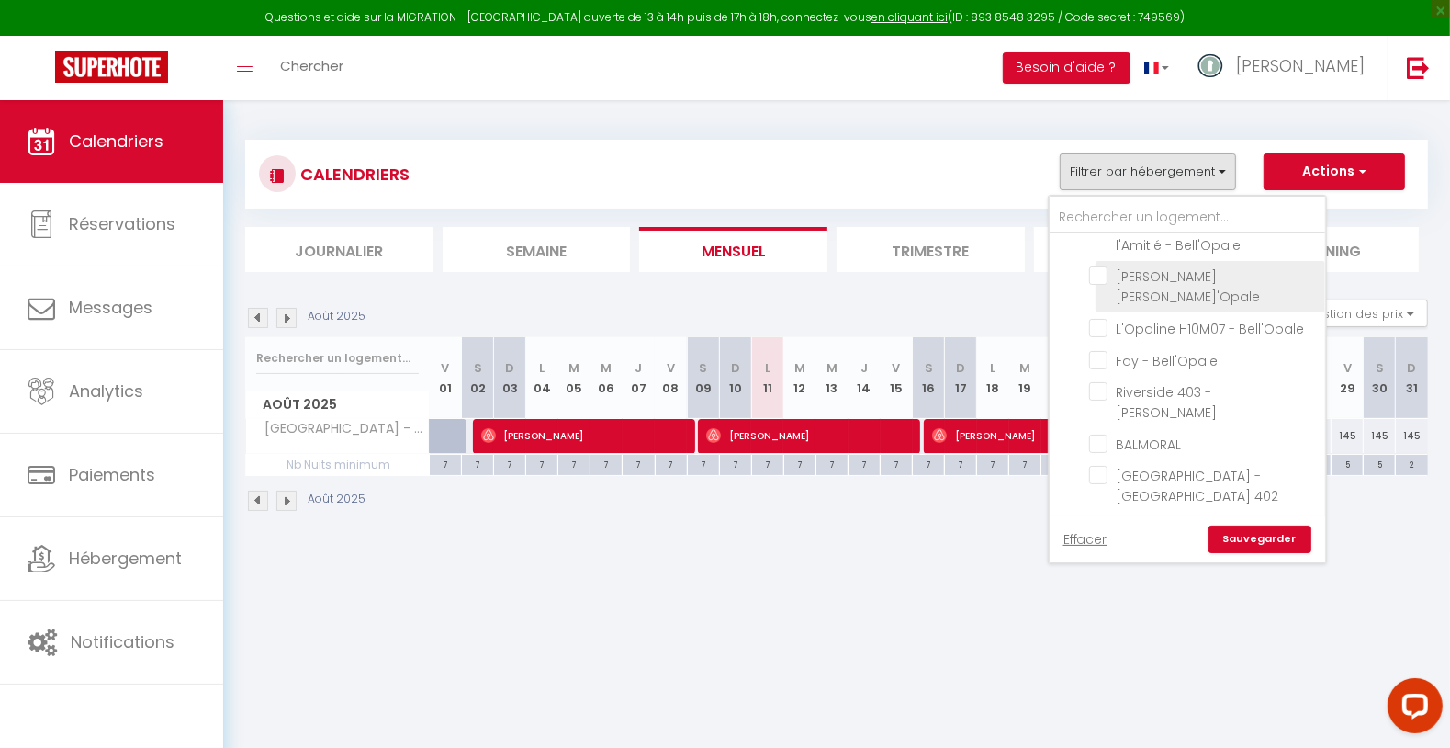
click at [1213, 274] on input "[PERSON_NAME] [PERSON_NAME]'Opale" at bounding box center [1204, 275] width 230 height 18
click at [1271, 541] on link "Sauvegarder" at bounding box center [1260, 539] width 103 height 28
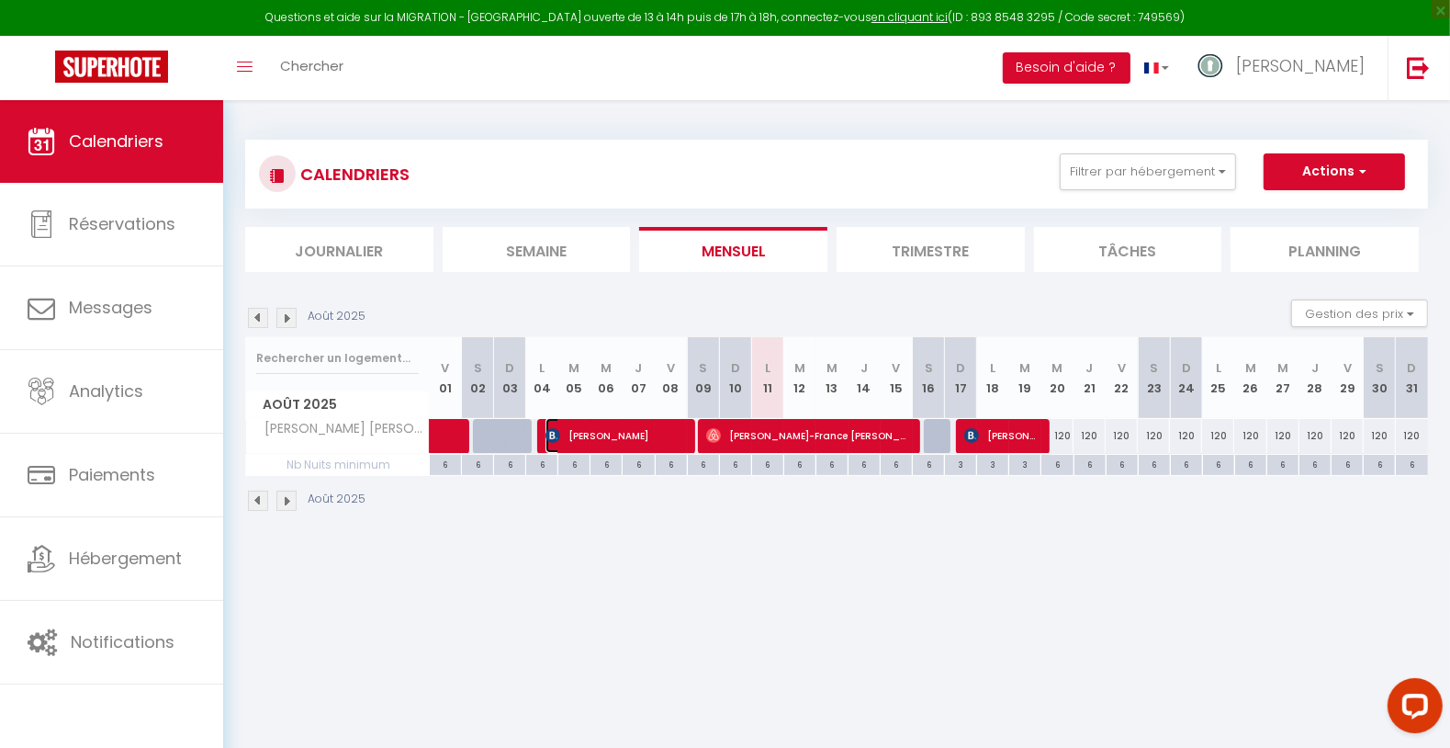
click at [608, 437] on span "[PERSON_NAME]" at bounding box center [616, 435] width 140 height 35
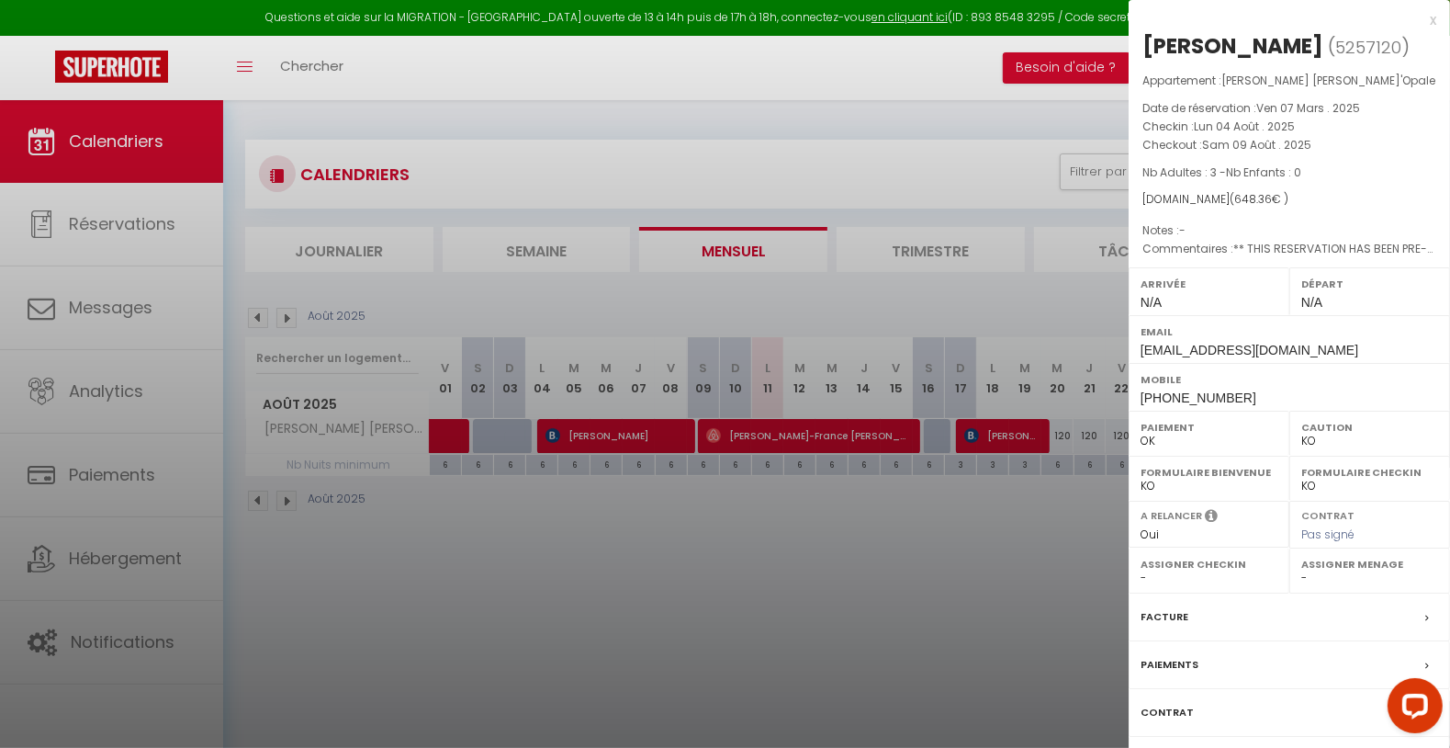
drag, startPoint x: 1139, startPoint y: 46, endPoint x: 1271, endPoint y: 56, distance: 132.6
click at [1272, 55] on div "[PERSON_NAME] ( 5257120 ) Appartement : [PERSON_NAME] [PERSON_NAME]'Opale Date …" at bounding box center [1289, 429] width 321 height 797
click at [663, 546] on div at bounding box center [725, 374] width 1450 height 748
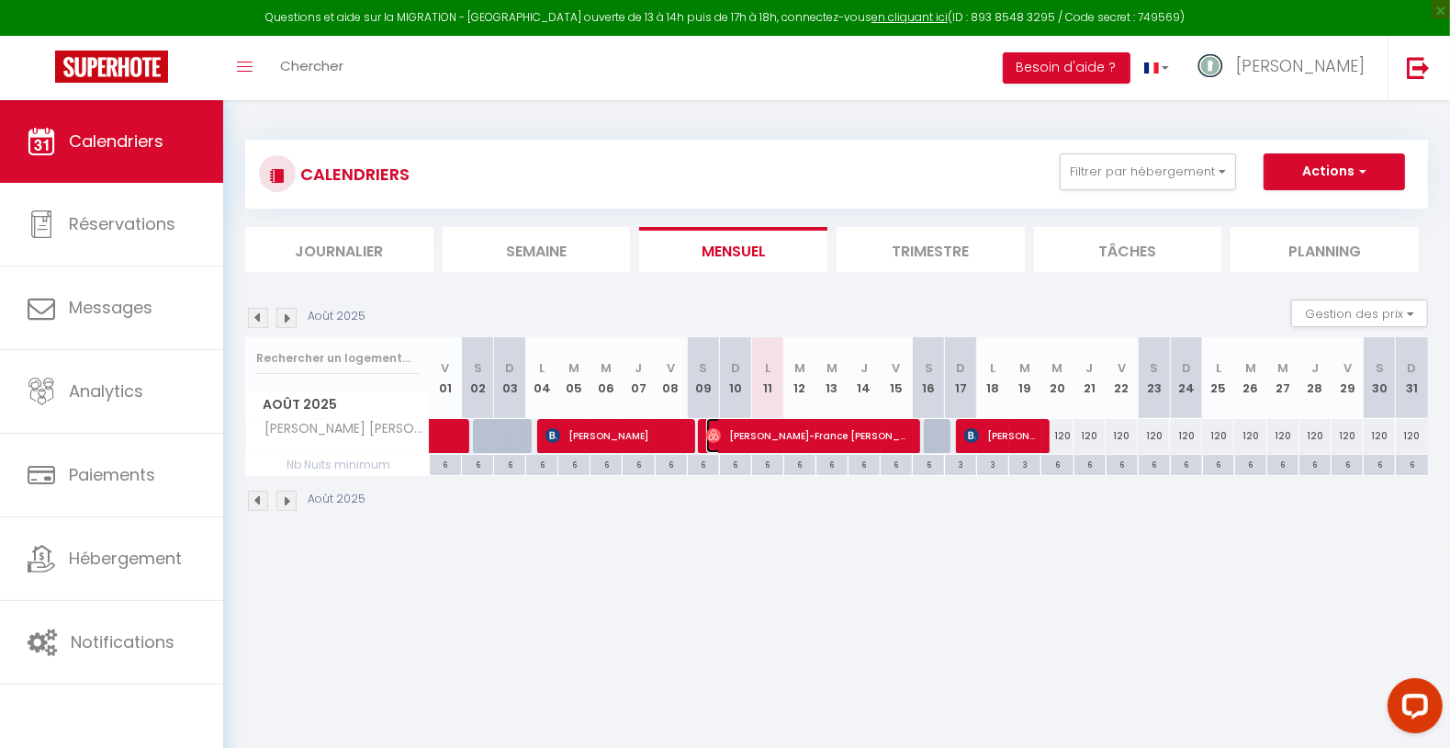
click at [780, 429] on span "[PERSON_NAME]-France [PERSON_NAME]" at bounding box center [808, 435] width 204 height 35
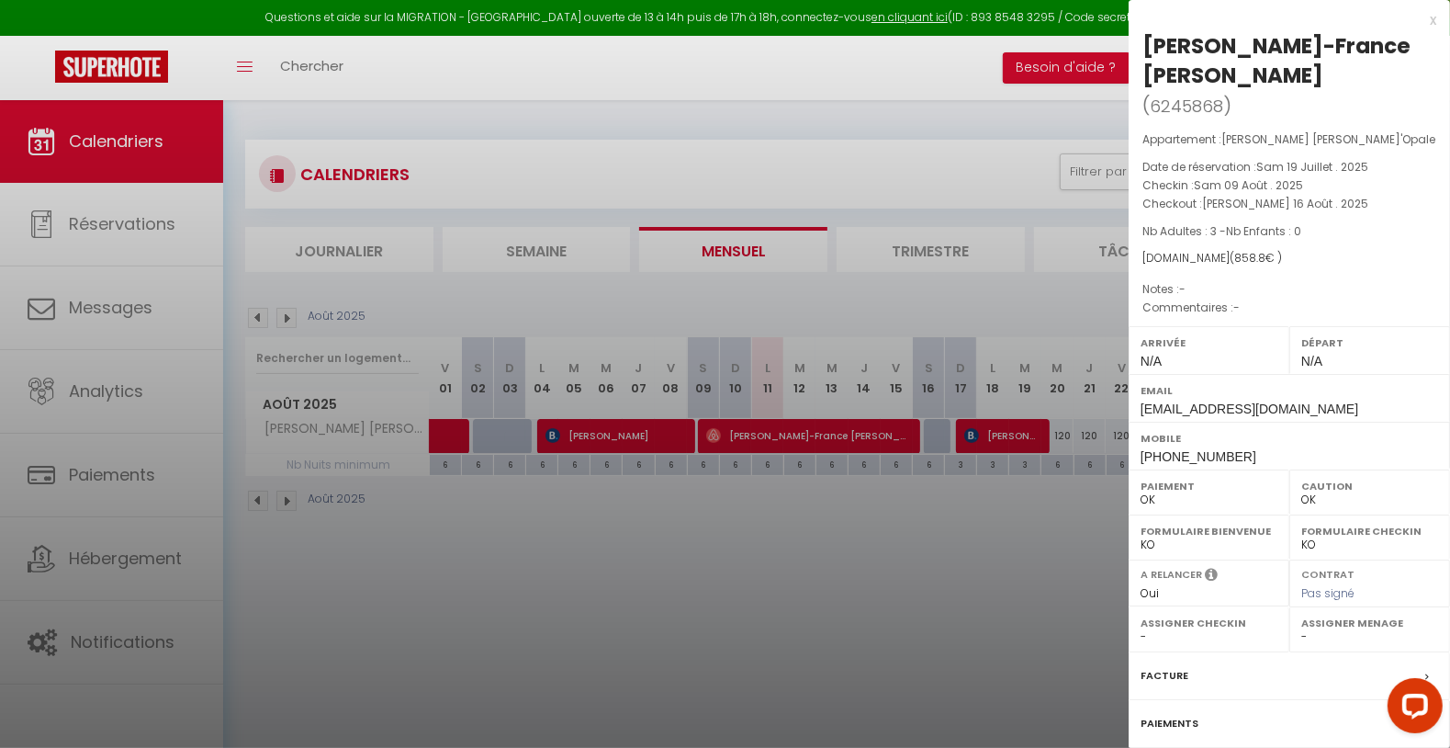
click at [576, 546] on div at bounding box center [725, 374] width 1450 height 748
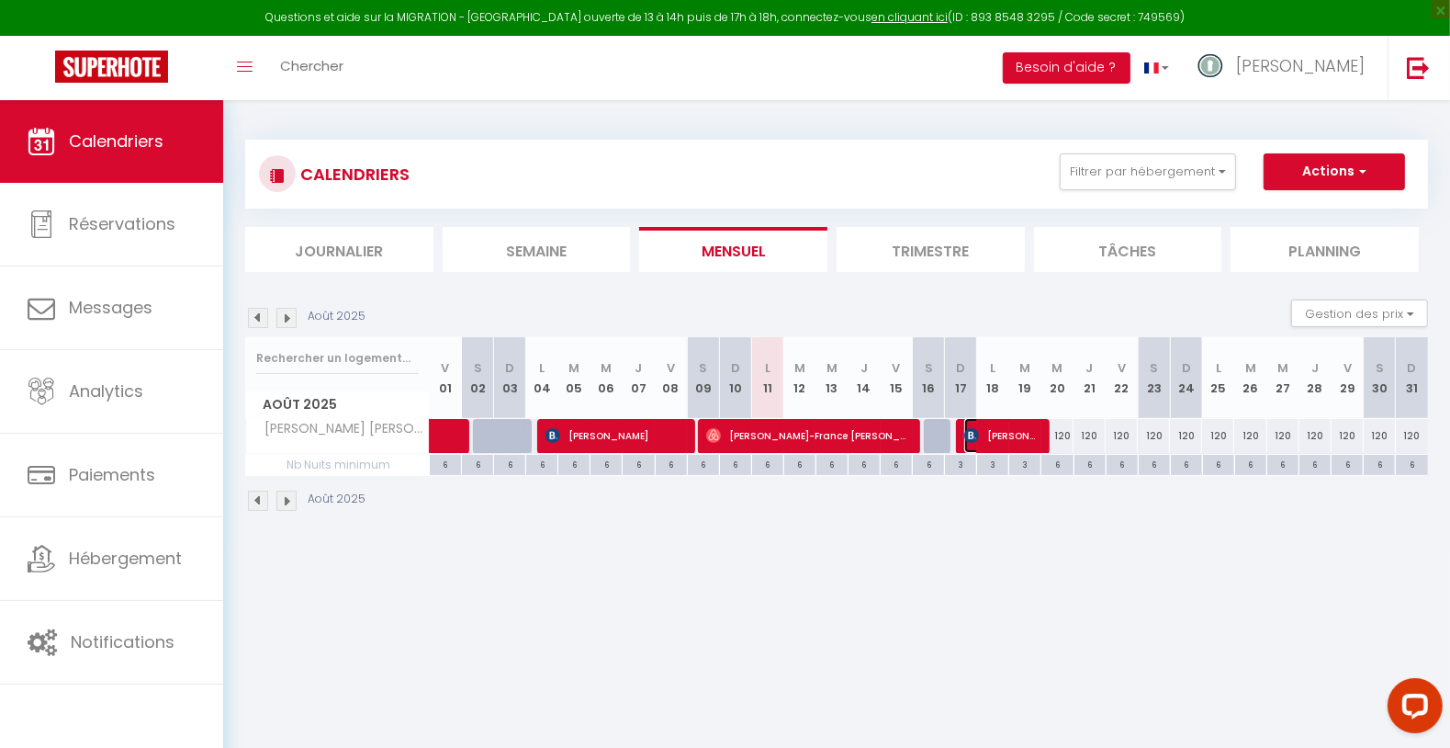
drag, startPoint x: 1001, startPoint y: 436, endPoint x: 1002, endPoint y: 446, distance: 10.1
click at [1001, 436] on span "[PERSON_NAME]" at bounding box center [1001, 435] width 75 height 35
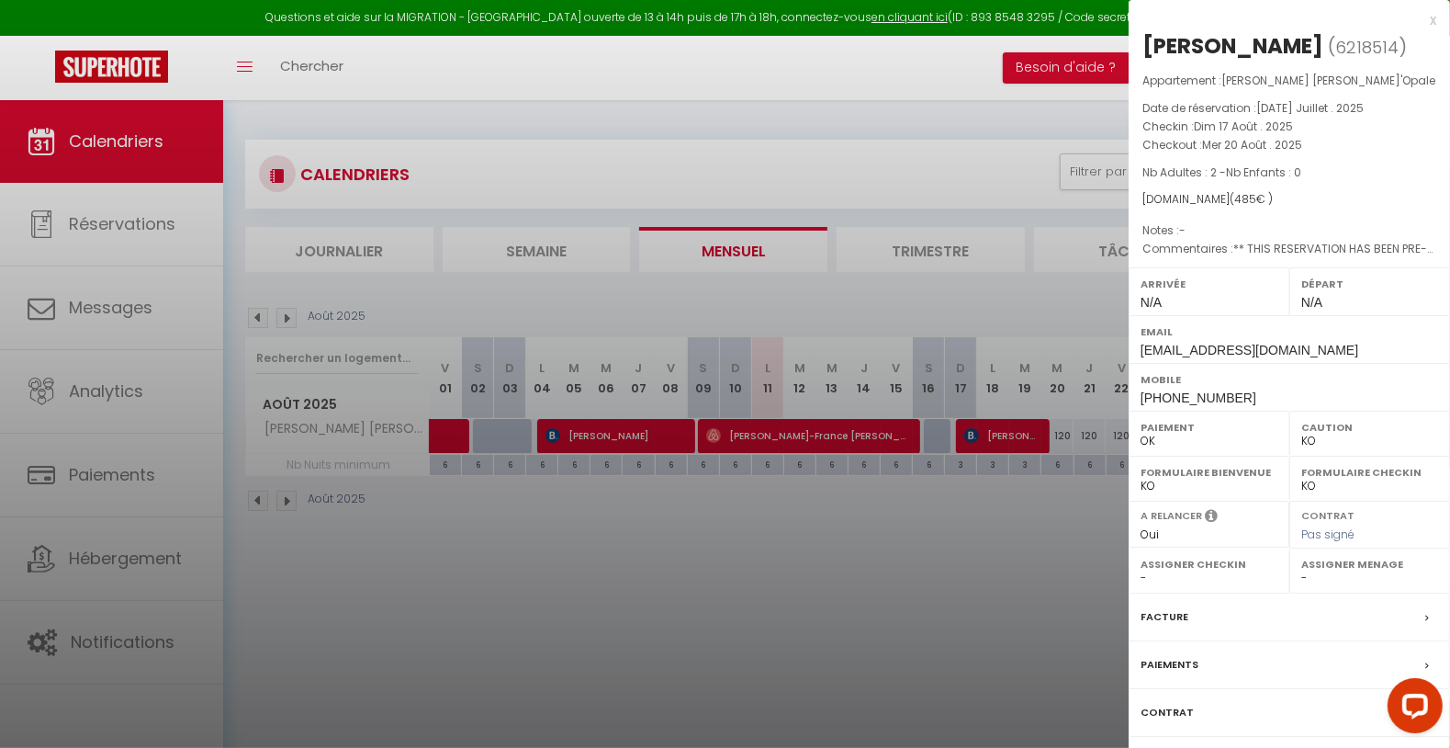
drag, startPoint x: 1144, startPoint y: 39, endPoint x: 1373, endPoint y: 39, distance: 228.7
click at [1373, 39] on h2 "[PERSON_NAME] ( 6218514 )" at bounding box center [1289, 46] width 294 height 31
click at [818, 519] on div at bounding box center [725, 374] width 1450 height 748
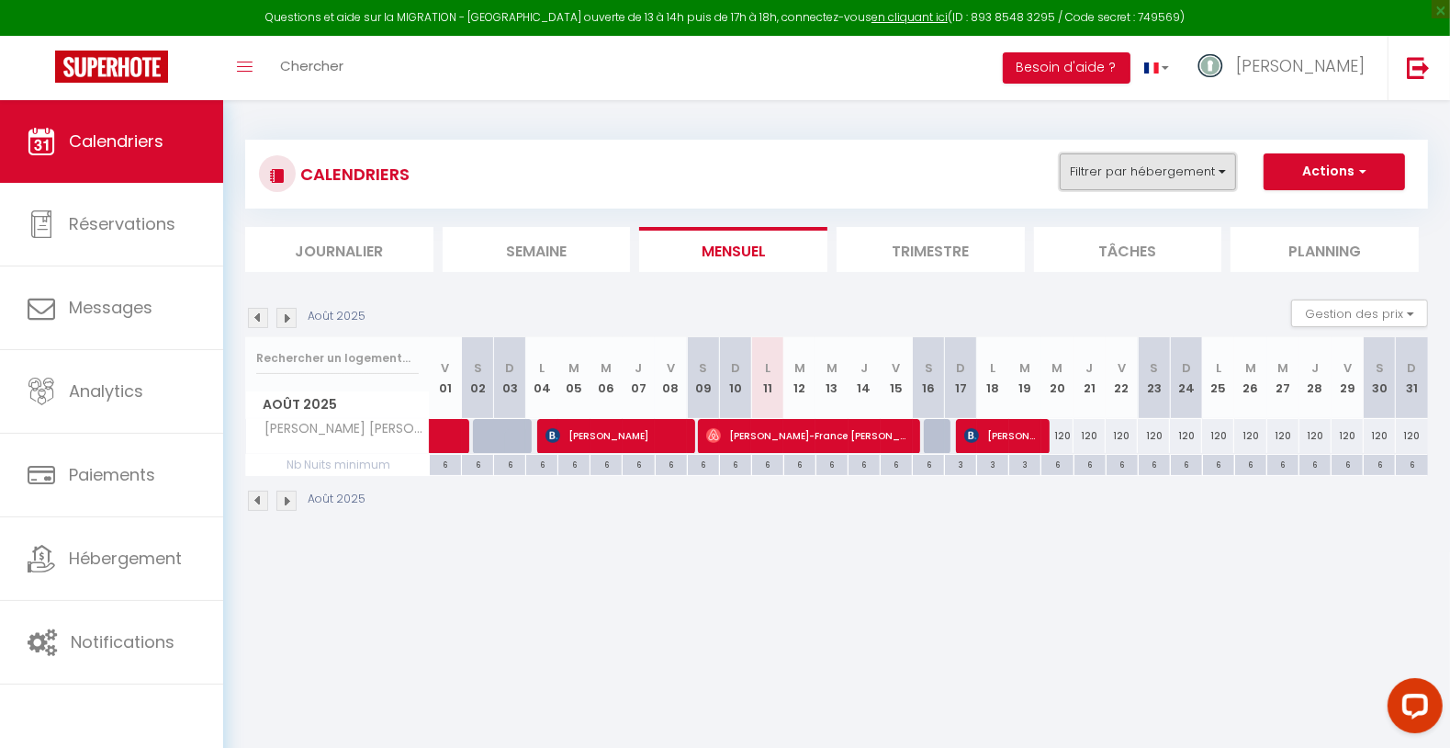
click at [1171, 163] on button "Filtrer par hébergement" at bounding box center [1148, 171] width 176 height 37
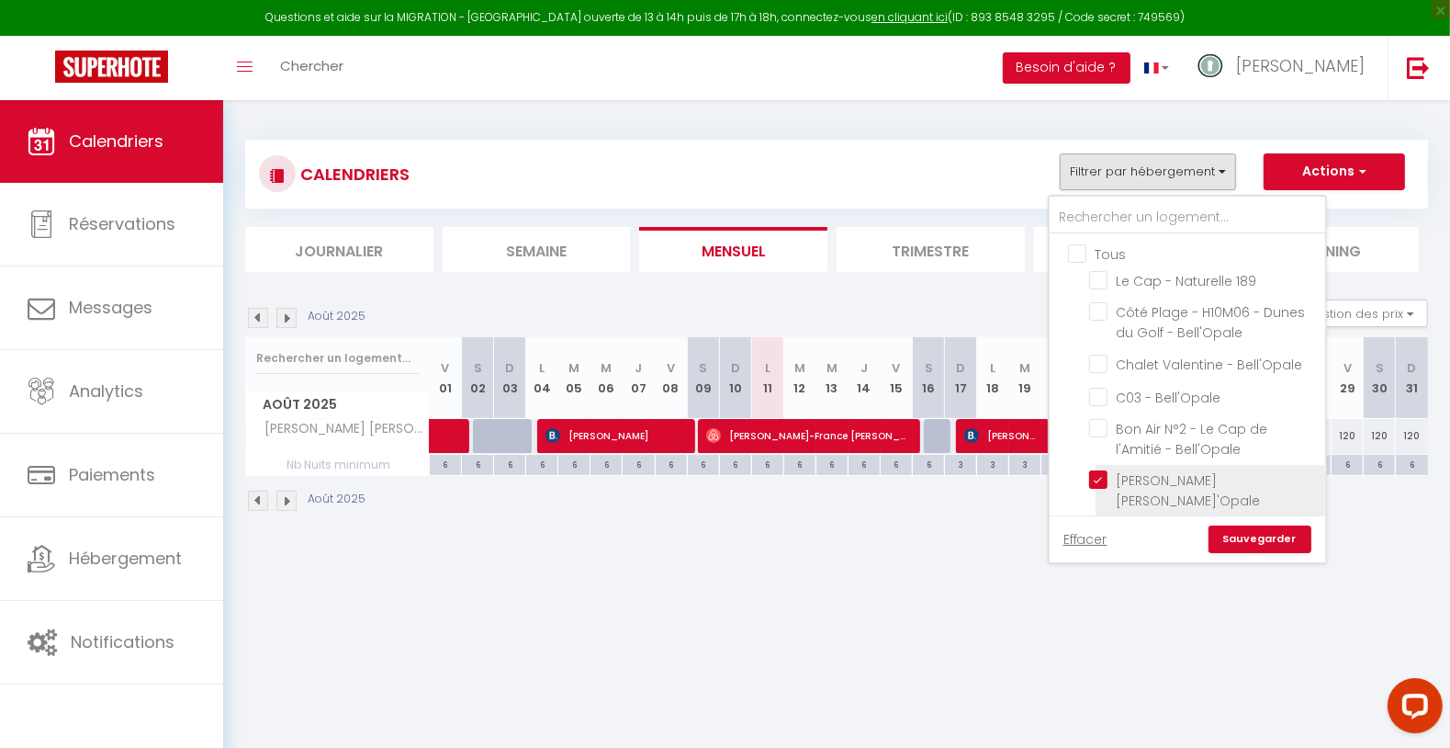
click at [1108, 481] on input "[PERSON_NAME] [PERSON_NAME]'Opale" at bounding box center [1204, 479] width 230 height 18
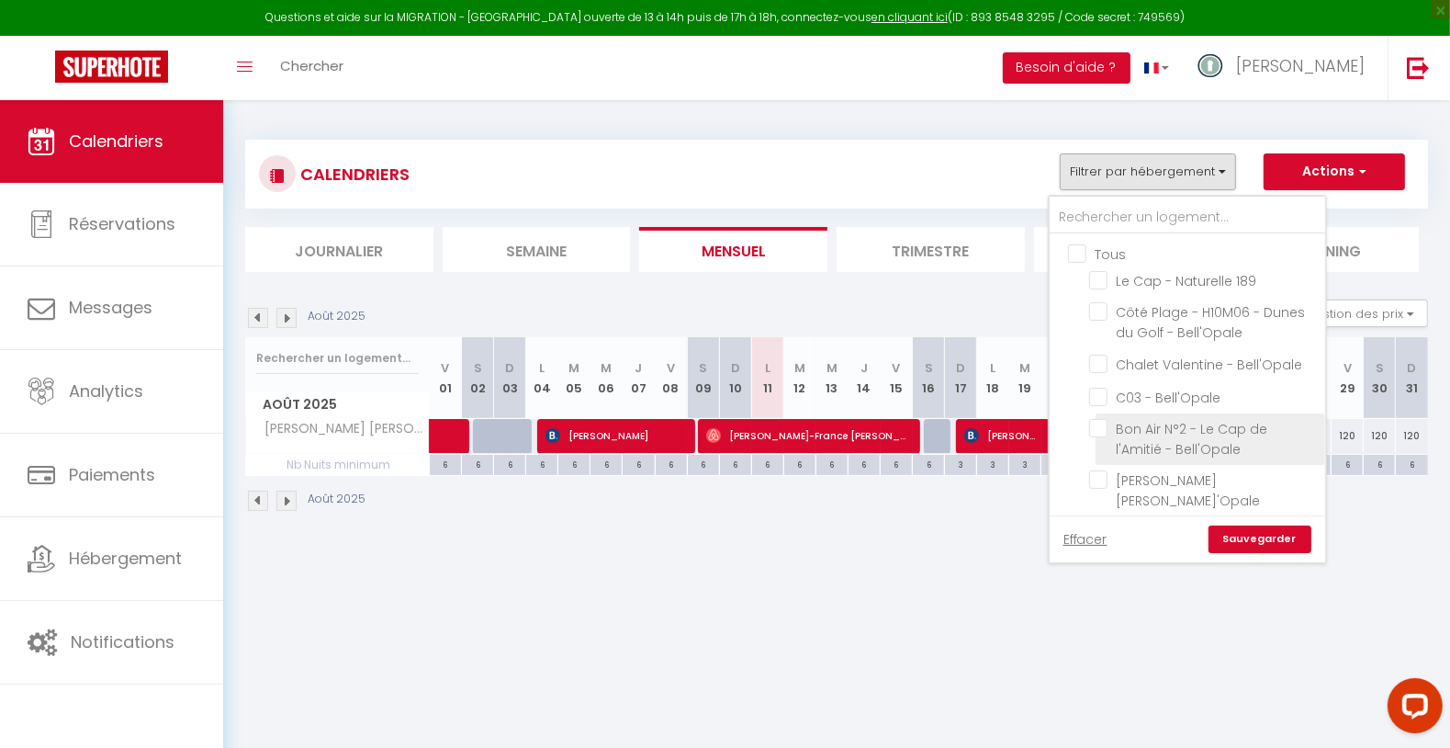
click at [1149, 442] on span "Bon Air N°2 - Le Cap de l'Amitié - Bell'Opale" at bounding box center [1193, 439] width 152 height 39
click at [1149, 437] on input "Bon Air N°2 - Le Cap de l'Amitié - Bell'Opale" at bounding box center [1204, 428] width 230 height 18
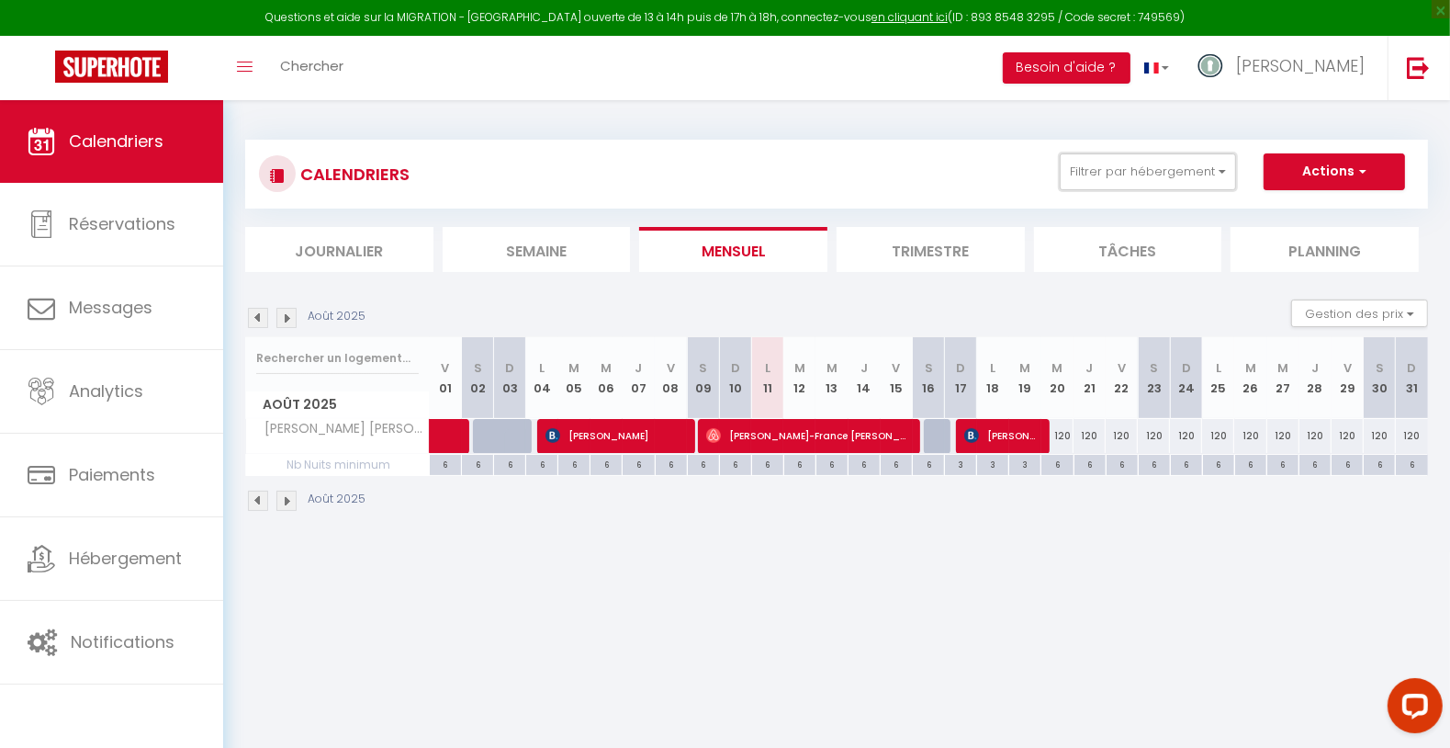
drag, startPoint x: 1171, startPoint y: 161, endPoint x: 1180, endPoint y: 190, distance: 30.8
click at [1172, 163] on button "Filtrer par hébergement" at bounding box center [1148, 171] width 176 height 37
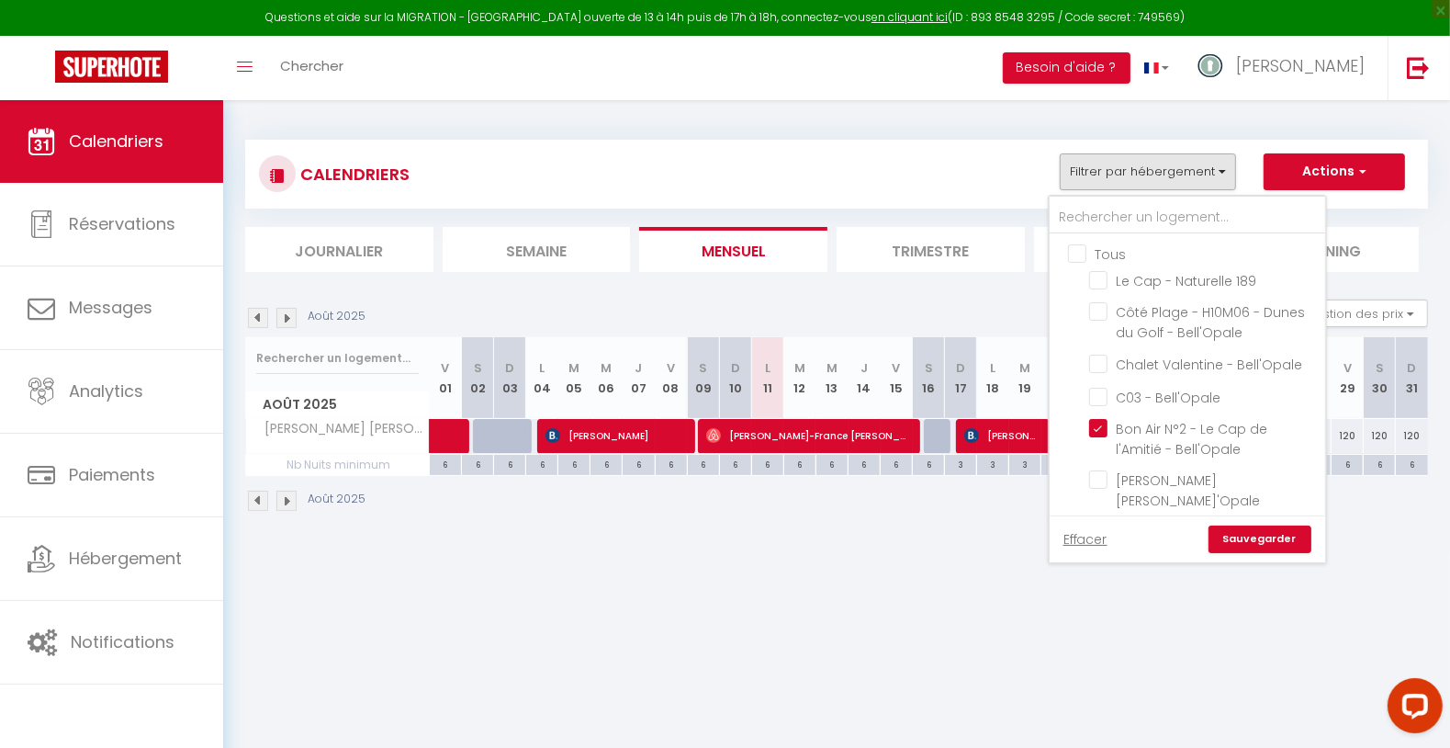
click at [1233, 539] on link "Sauvegarder" at bounding box center [1260, 539] width 103 height 28
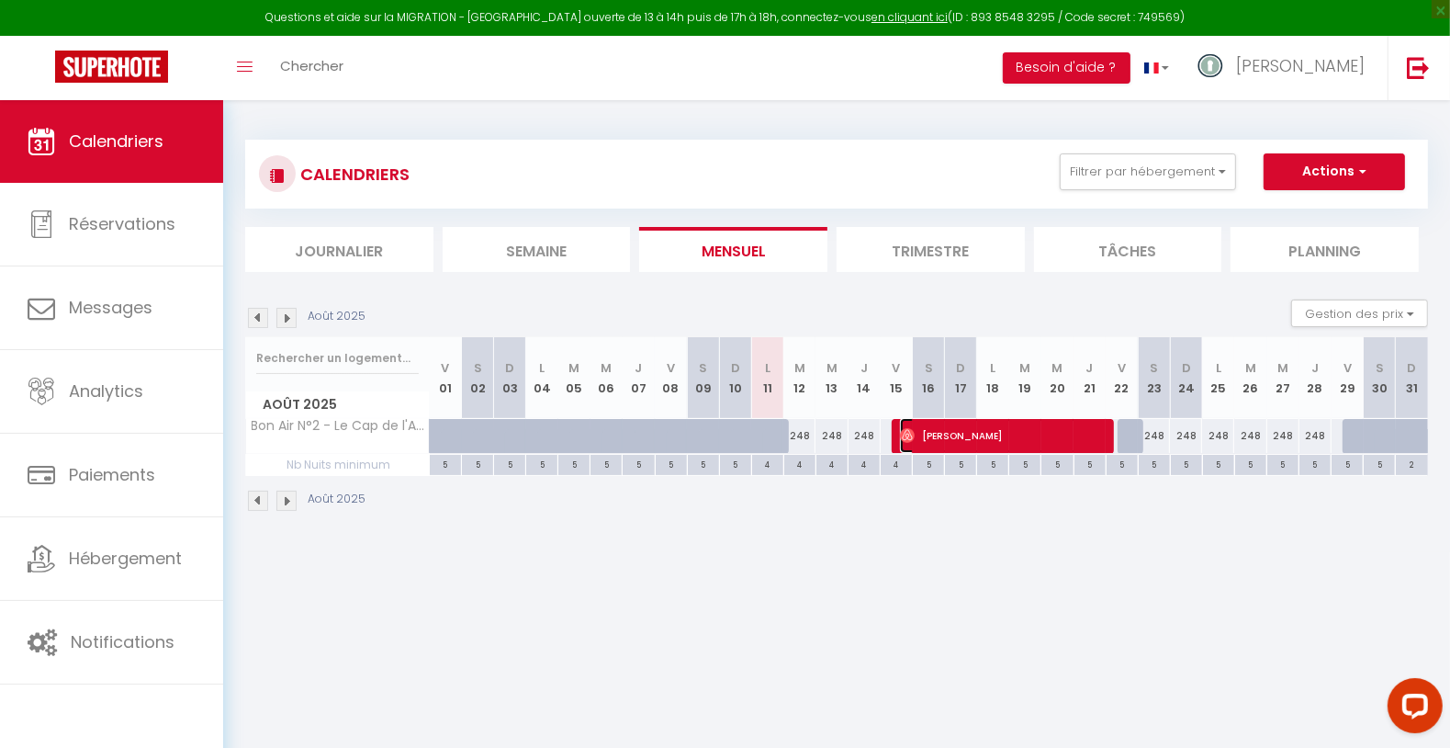
click at [939, 433] on span "[PERSON_NAME]" at bounding box center [1002, 435] width 204 height 35
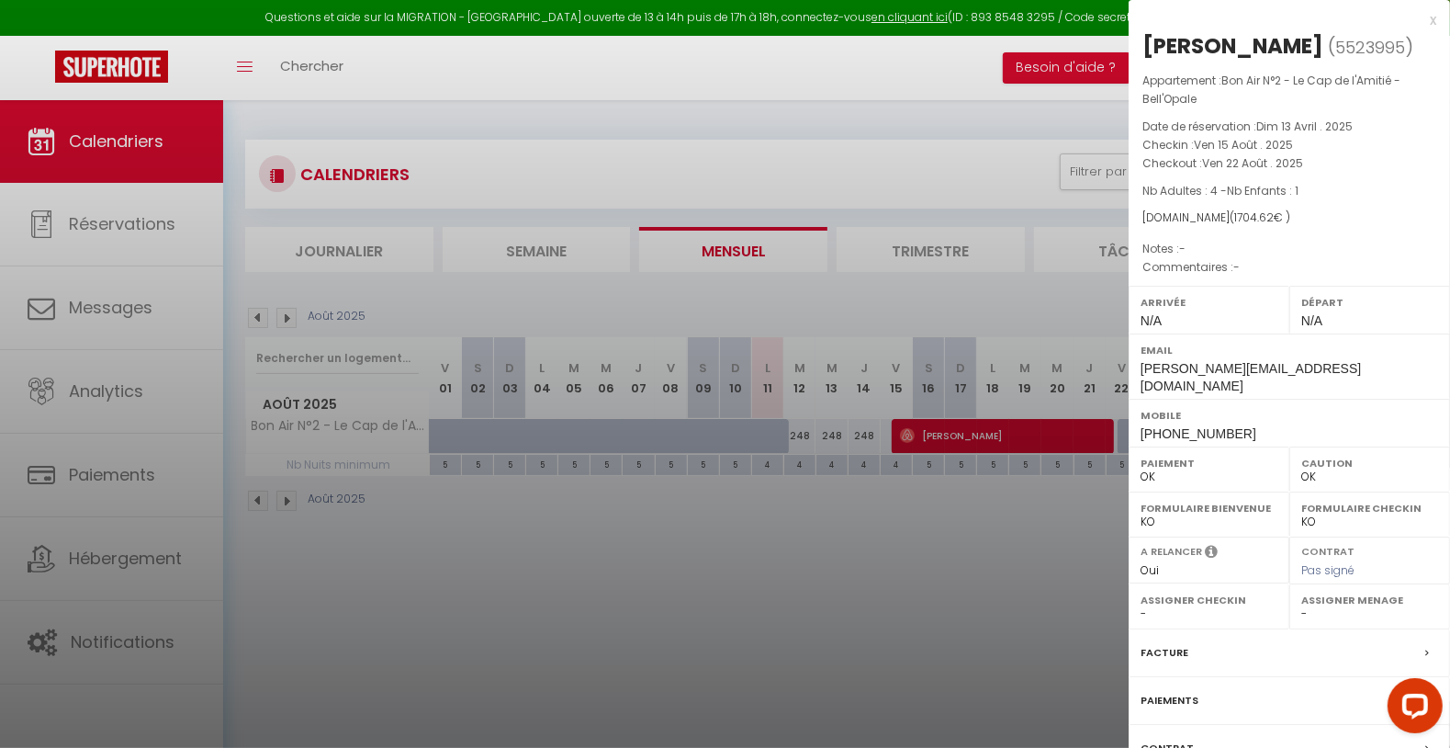
click at [1151, 45] on div "[PERSON_NAME]" at bounding box center [1232, 45] width 181 height 29
drag, startPoint x: 1142, startPoint y: 46, endPoint x: 1265, endPoint y: 48, distance: 123.1
click at [1264, 40] on h2 "[PERSON_NAME] ( 5523995 )" at bounding box center [1289, 46] width 294 height 31
click at [917, 501] on div at bounding box center [725, 374] width 1450 height 748
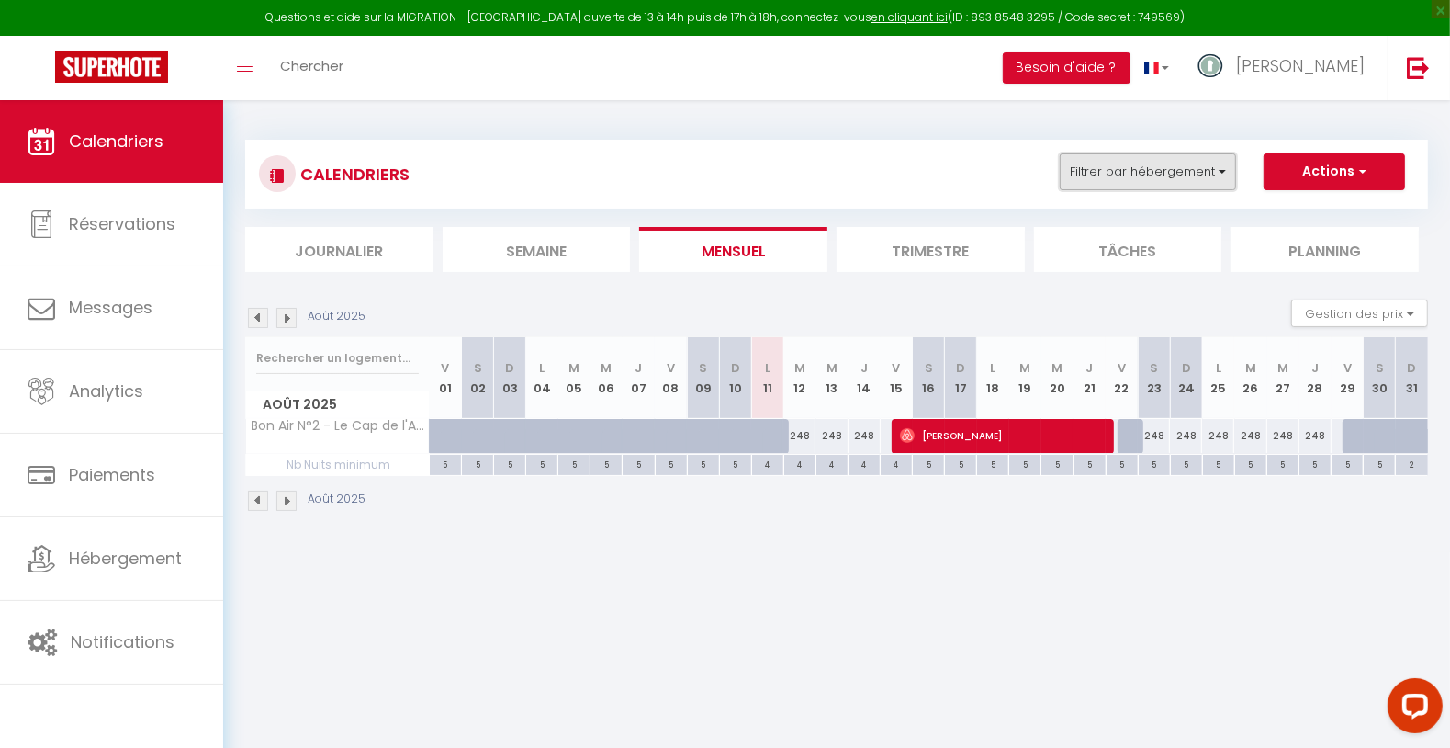
click at [1094, 181] on button "Filtrer par hébergement" at bounding box center [1148, 171] width 176 height 37
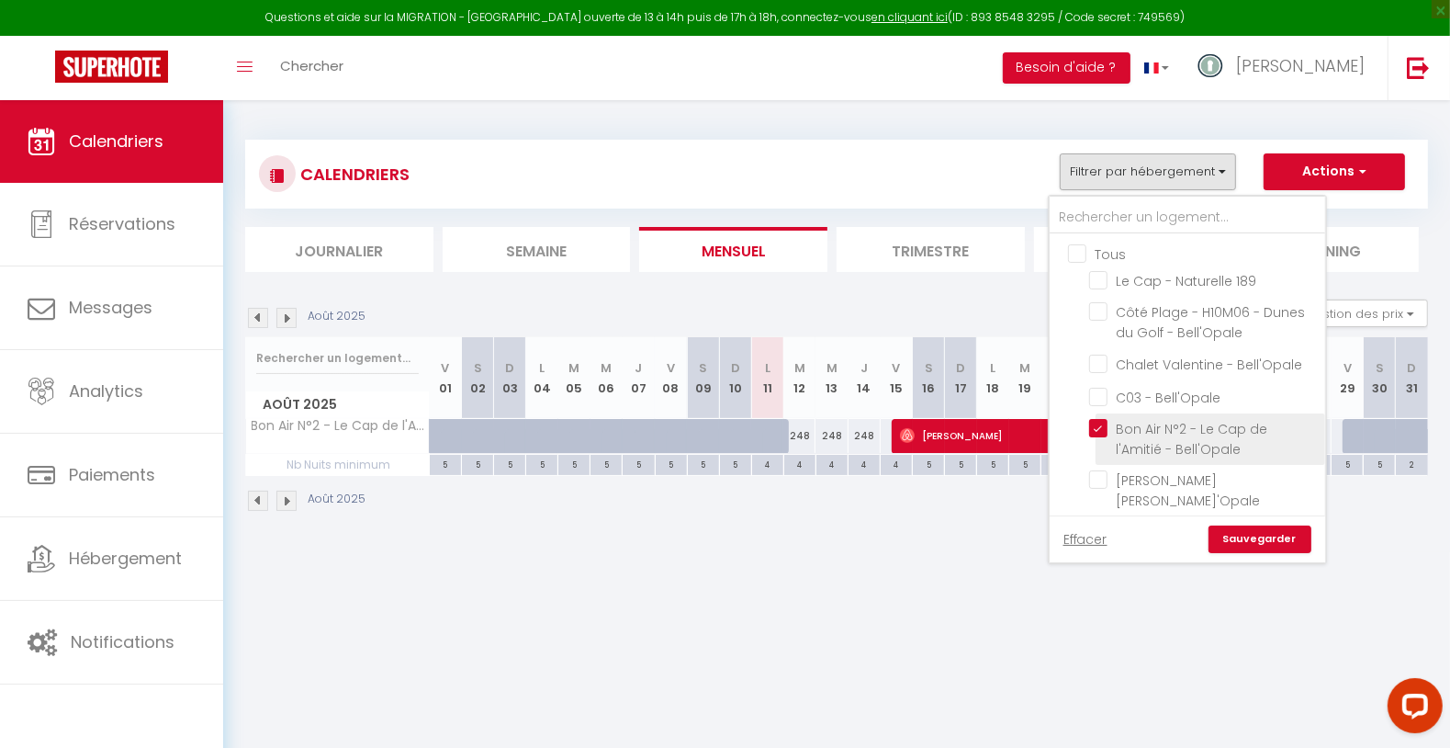
click at [1098, 427] on input "Bon Air N°2 - Le Cap de l'Amitié - Bell'Opale" at bounding box center [1204, 428] width 230 height 18
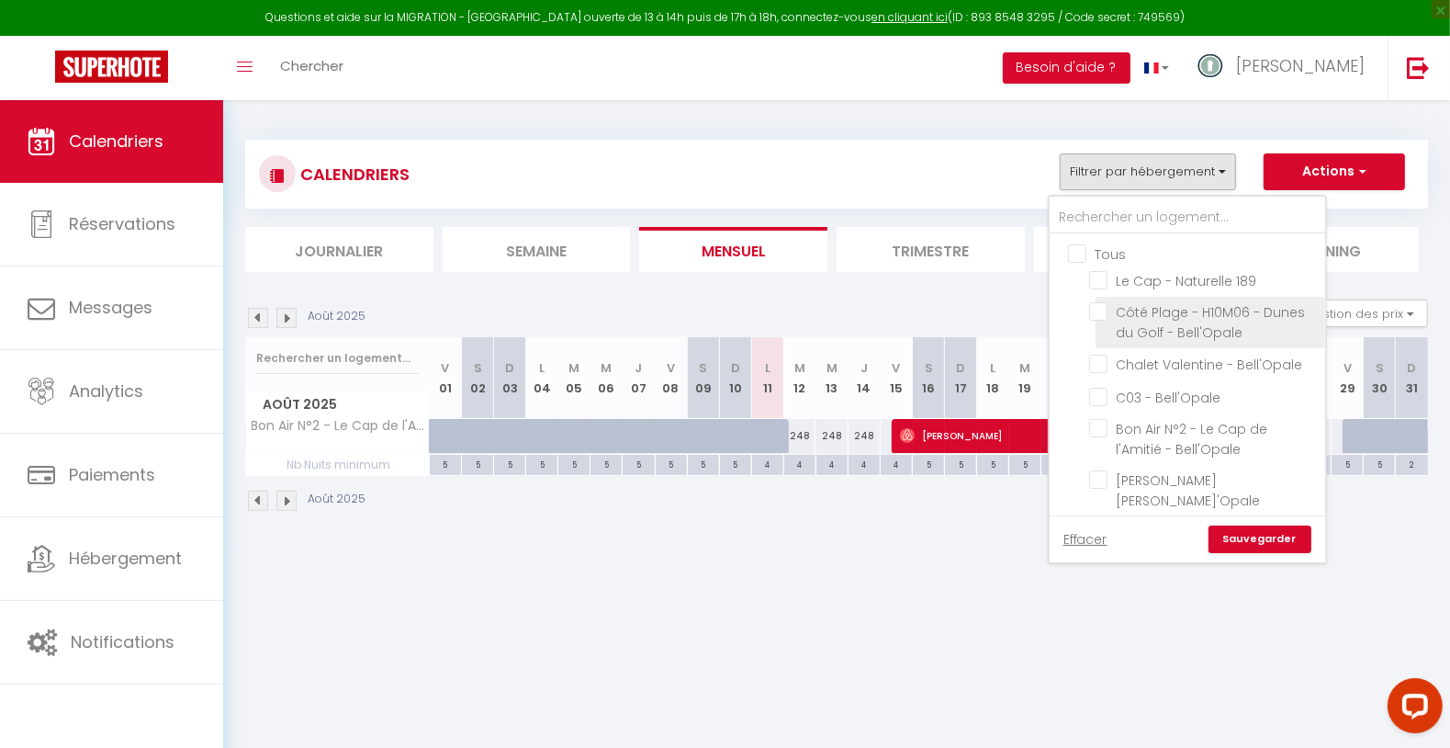
click at [1104, 312] on input "Côté Plage - H10M06 - Dunes du Golf - Bell'Opale" at bounding box center [1204, 311] width 230 height 18
click at [1247, 538] on link "Sauvegarder" at bounding box center [1260, 539] width 103 height 28
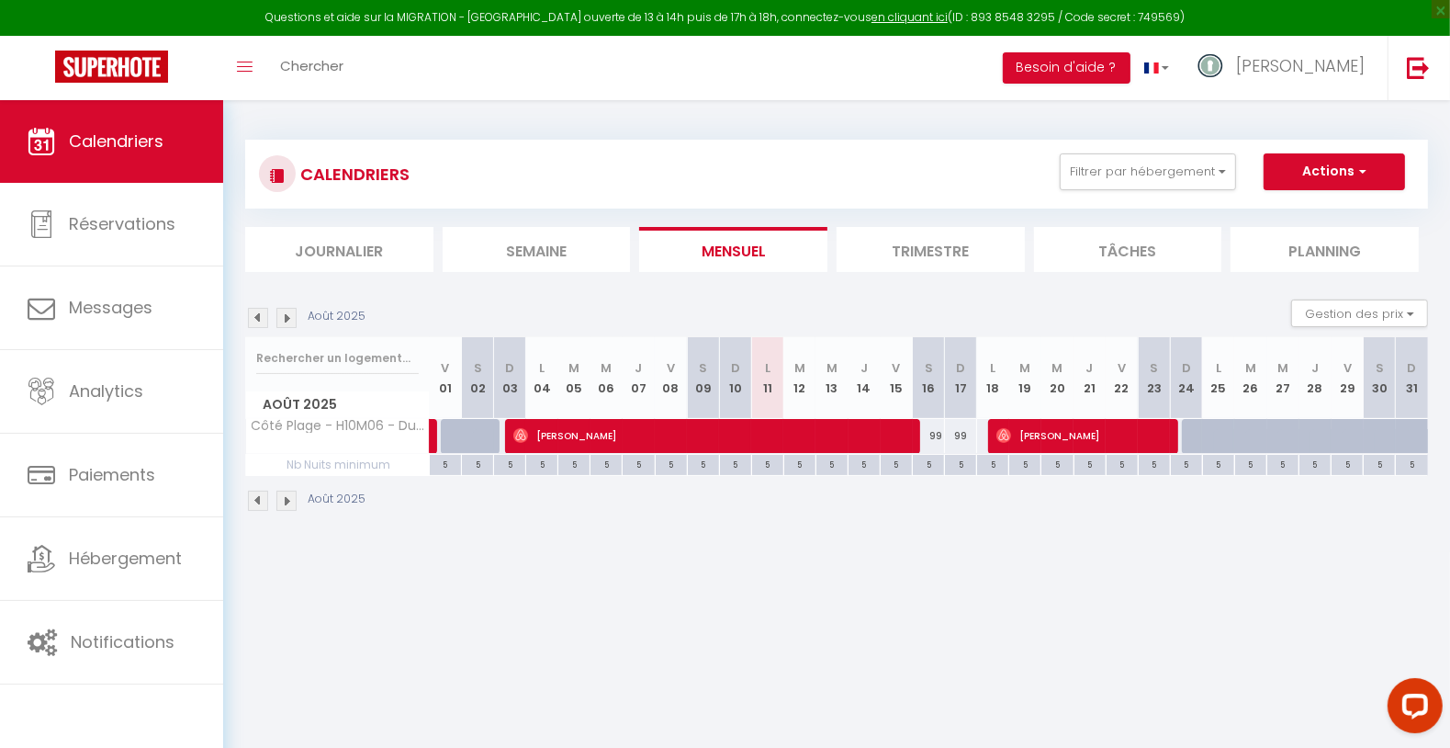
click at [922, 520] on div "Août 2025" at bounding box center [836, 503] width 1183 height 54
click at [932, 433] on div "99" at bounding box center [929, 436] width 32 height 34
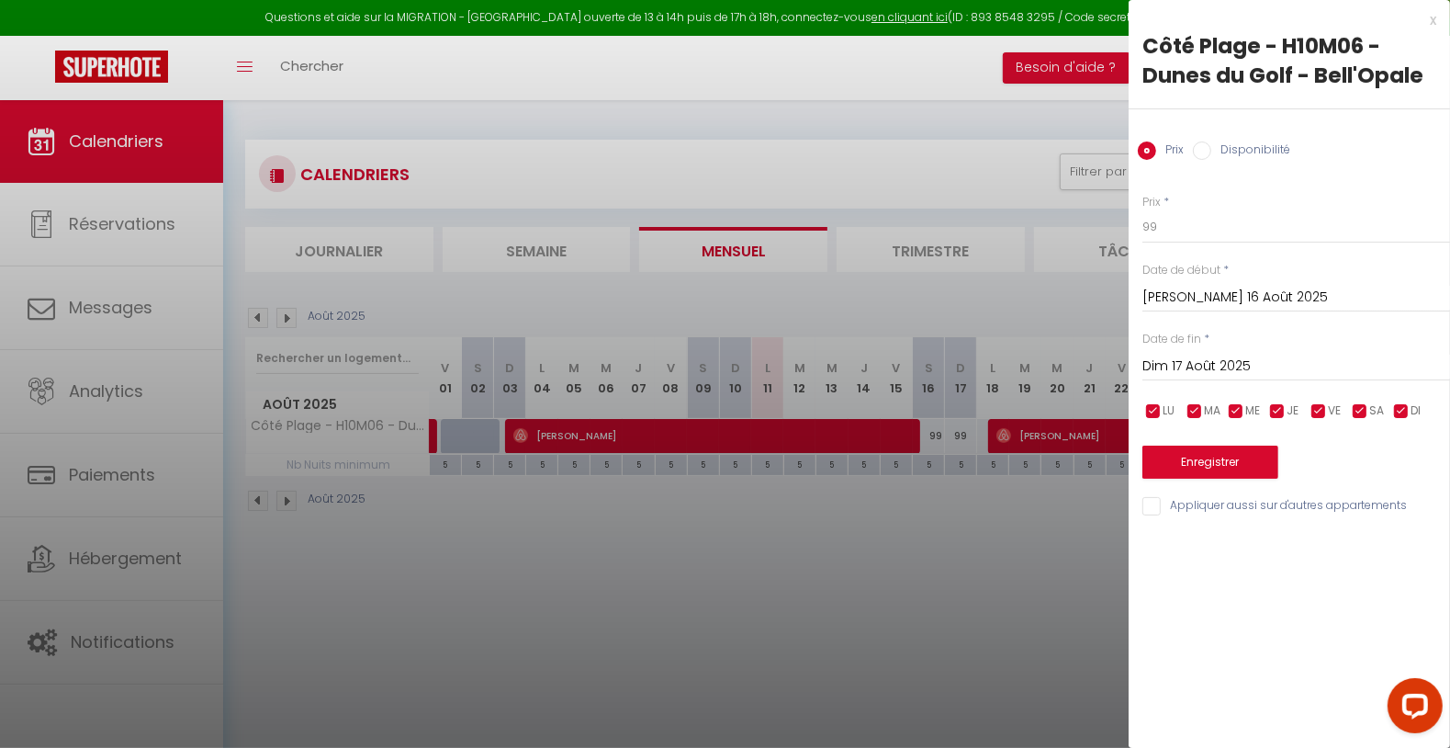
drag, startPoint x: 1269, startPoint y: 143, endPoint x: 1257, endPoint y: 173, distance: 31.7
click at [1269, 144] on label "Disponibilité" at bounding box center [1250, 151] width 79 height 20
click at [1211, 144] on input "Disponibilité" at bounding box center [1202, 150] width 18 height 18
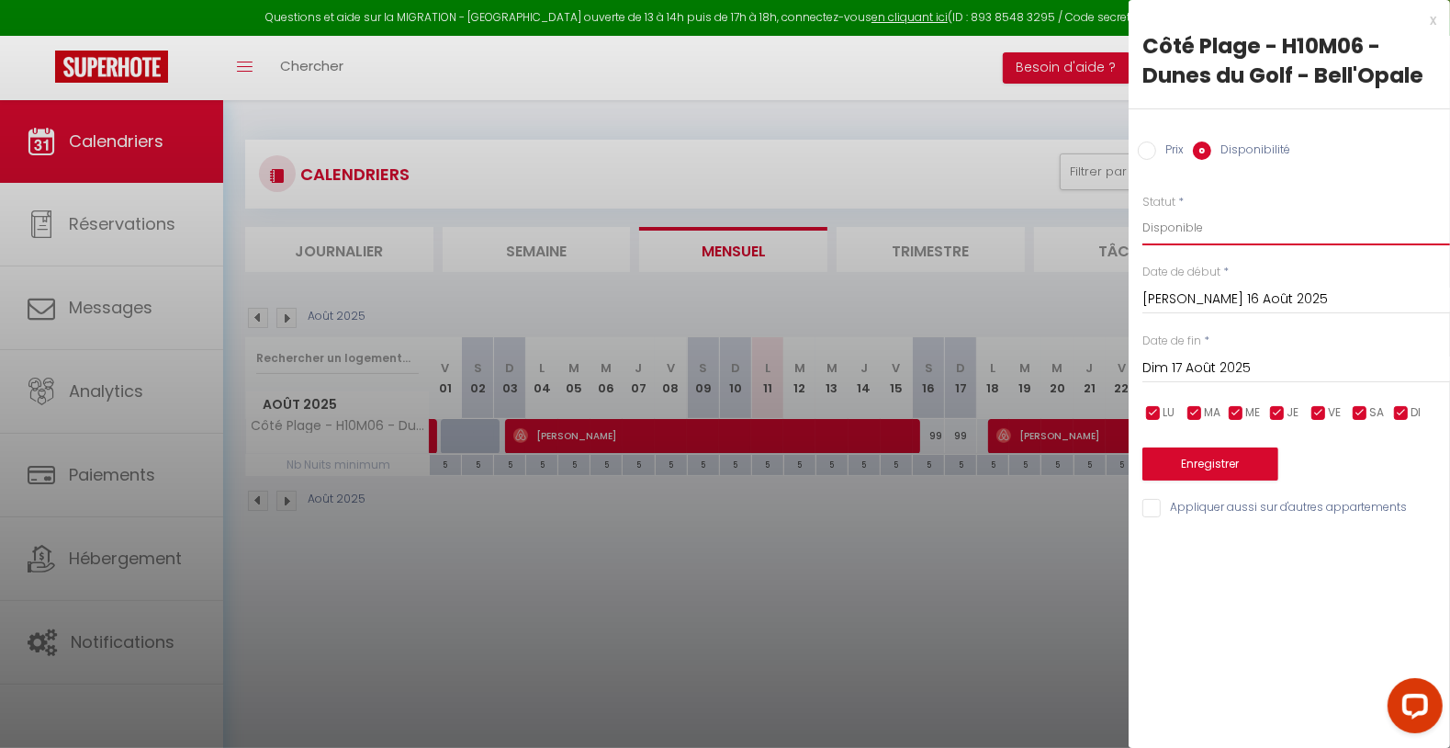
click at [1222, 235] on select "Disponible Indisponible" at bounding box center [1296, 227] width 308 height 35
click at [1142, 210] on select "Disponible Indisponible" at bounding box center [1296, 227] width 308 height 35
click at [1182, 364] on input "Dim 17 Août 2025" at bounding box center [1296, 368] width 308 height 24
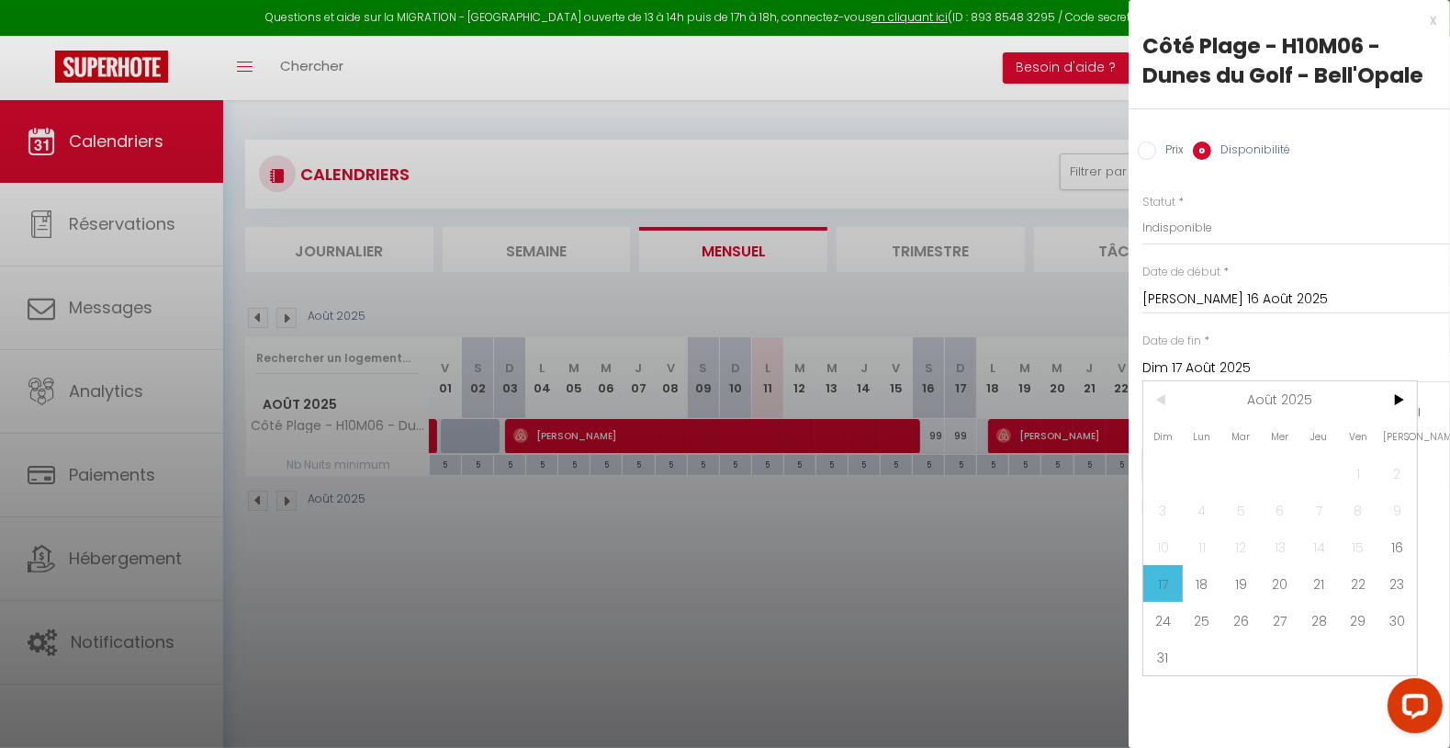
click at [1186, 580] on span "18" at bounding box center [1202, 583] width 39 height 37
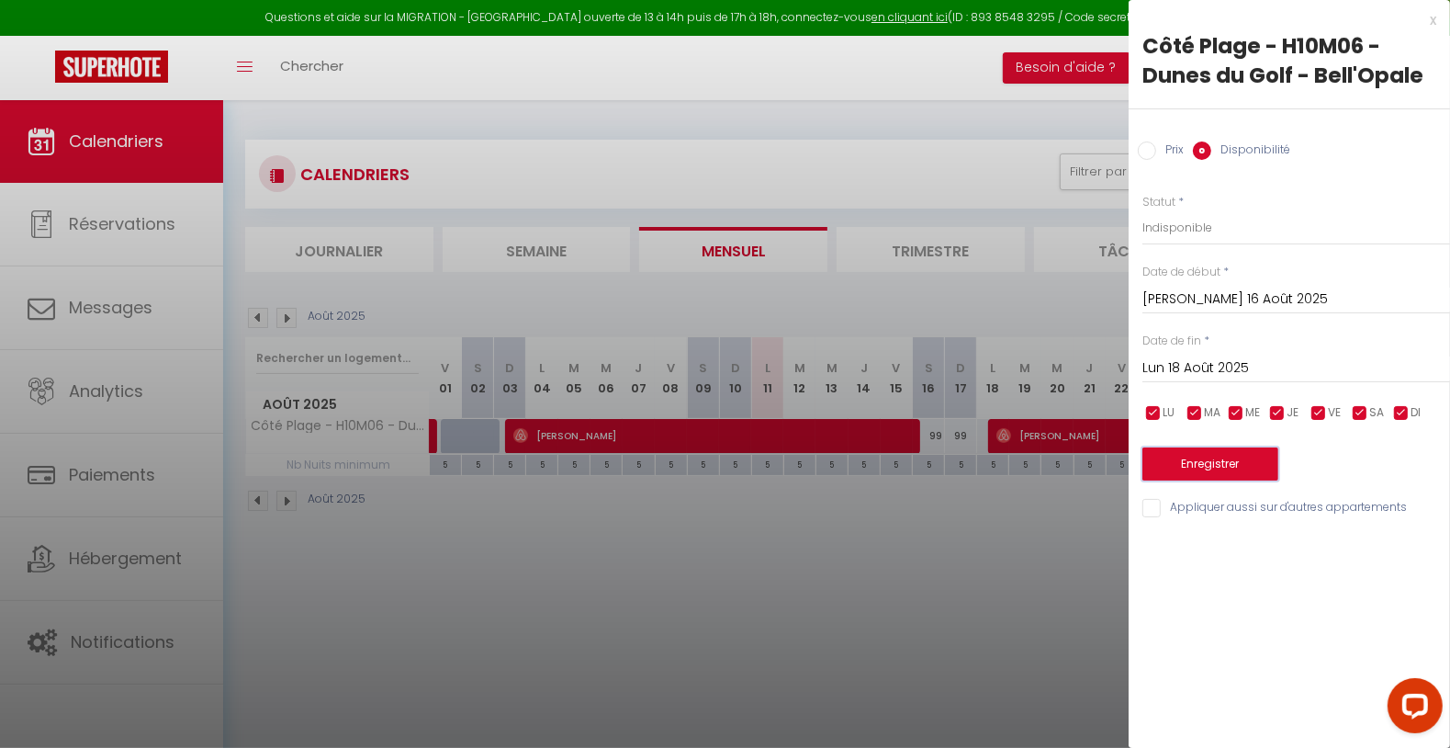
click at [1196, 462] on button "Enregistrer" at bounding box center [1210, 463] width 136 height 33
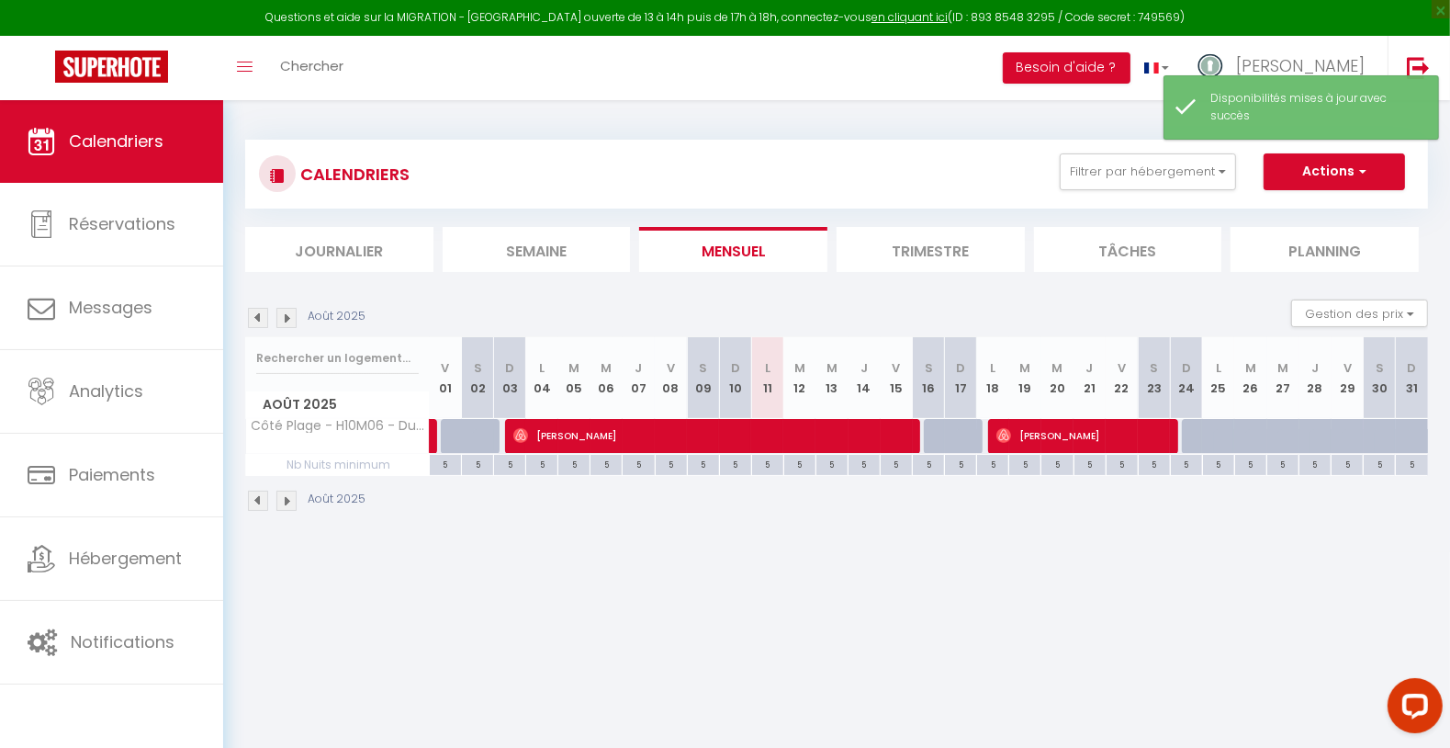
drag, startPoint x: 923, startPoint y: 625, endPoint x: 1018, endPoint y: 676, distance: 108.0
click at [922, 626] on body "Questions et aide sur la MIGRATION - [GEOGRAPHIC_DATA] ouverte de 13 à 14h puis…" at bounding box center [725, 474] width 1450 height 748
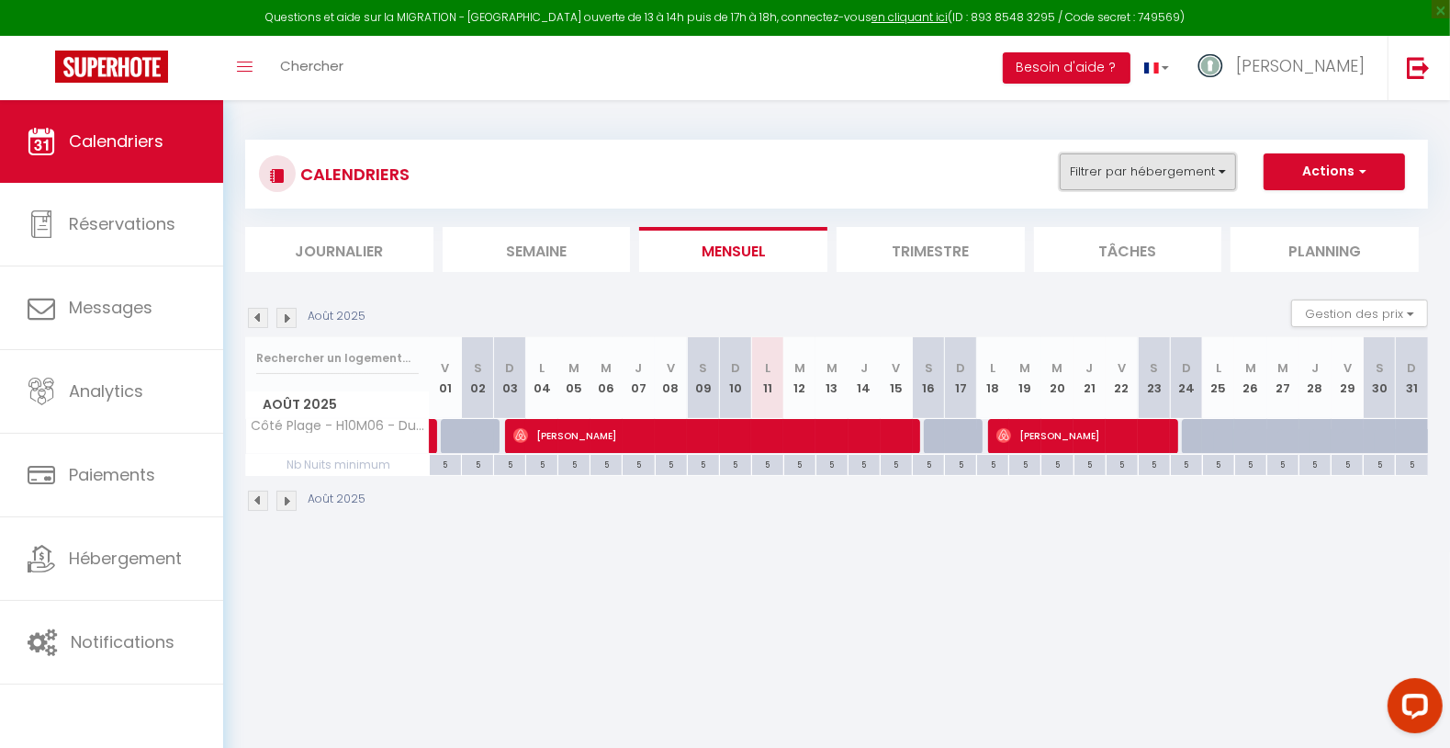
click at [1127, 172] on button "Filtrer par hébergement" at bounding box center [1148, 171] width 176 height 37
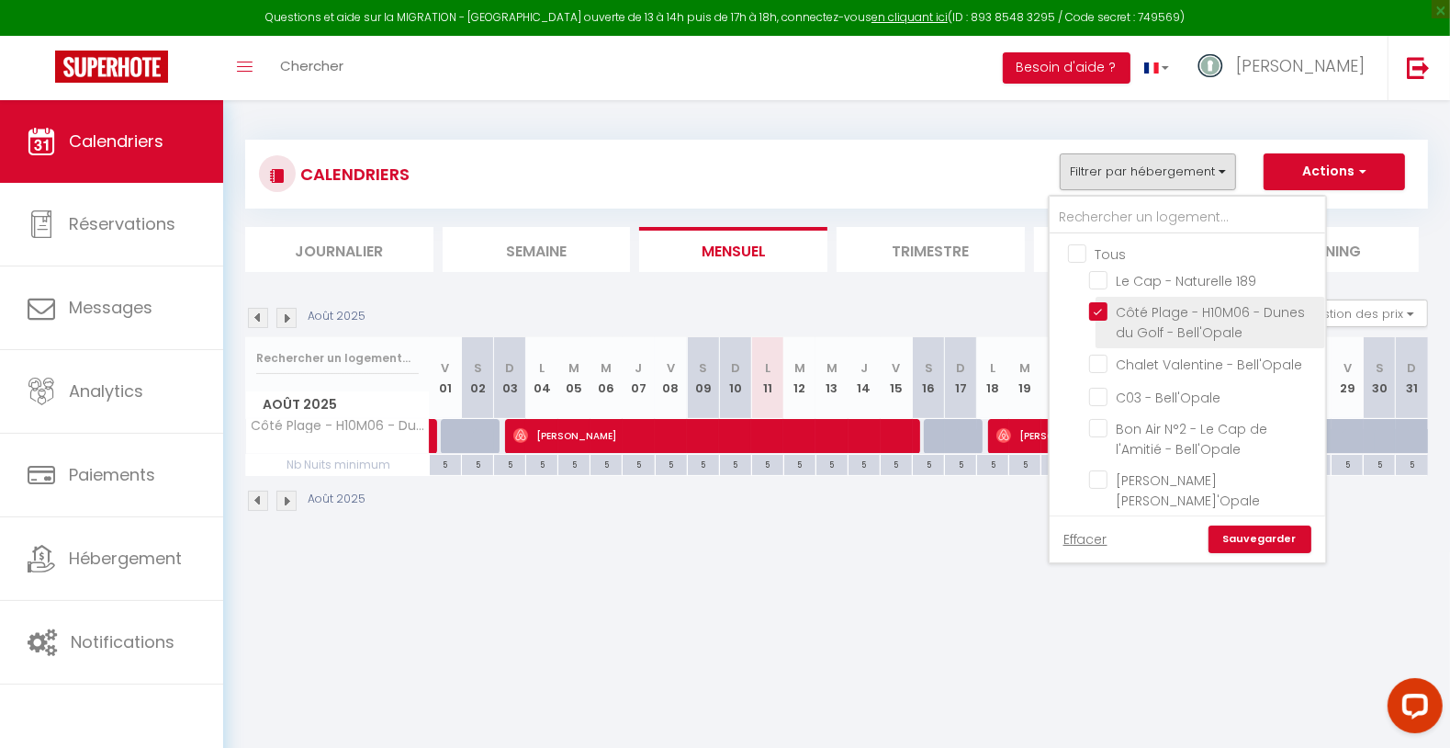
click at [1108, 302] on input "Côté Plage - H10M06 - Dunes du Golf - Bell'Opale" at bounding box center [1204, 311] width 230 height 18
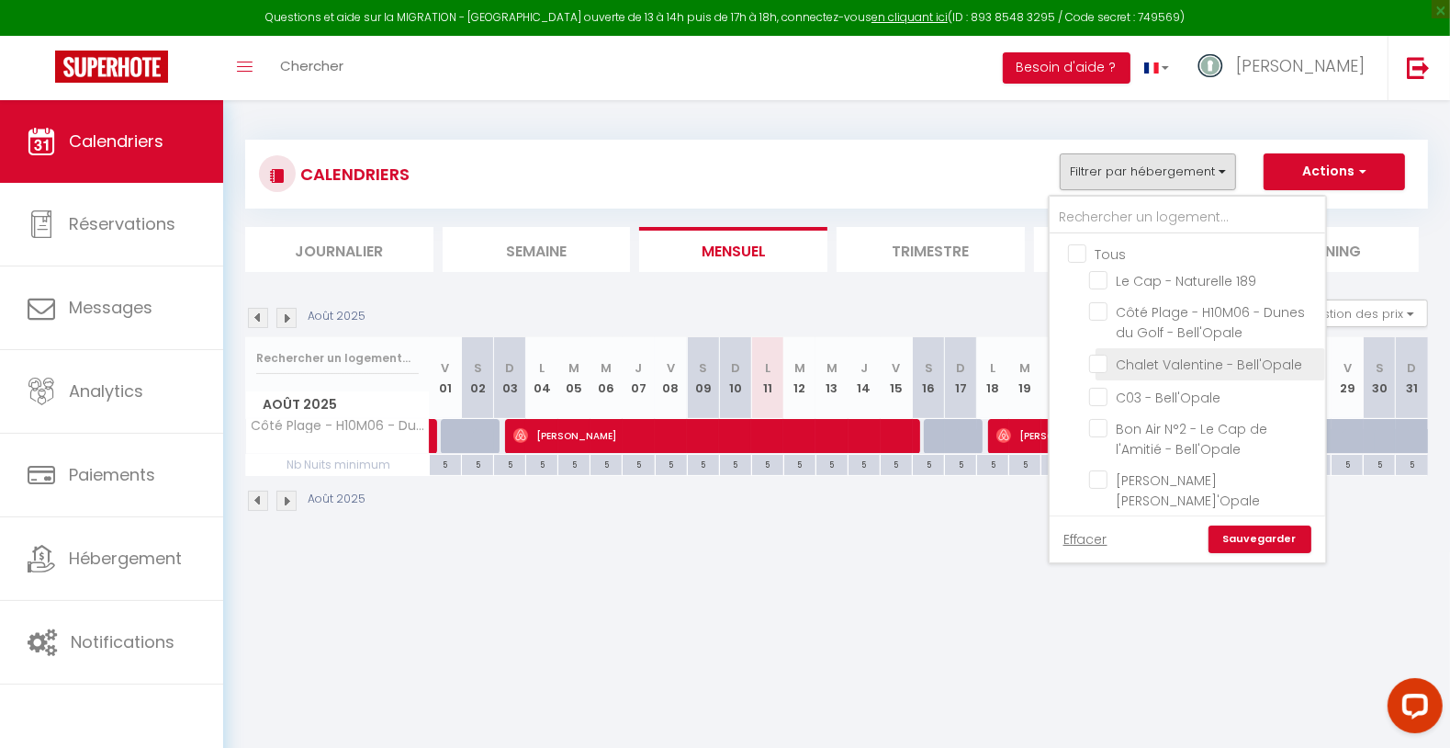
drag, startPoint x: 1099, startPoint y: 279, endPoint x: 1166, endPoint y: 364, distance: 107.9
click at [1101, 280] on input "Le Cap - Naturelle 189" at bounding box center [1204, 279] width 230 height 18
click at [1244, 546] on link "Sauvegarder" at bounding box center [1260, 539] width 103 height 28
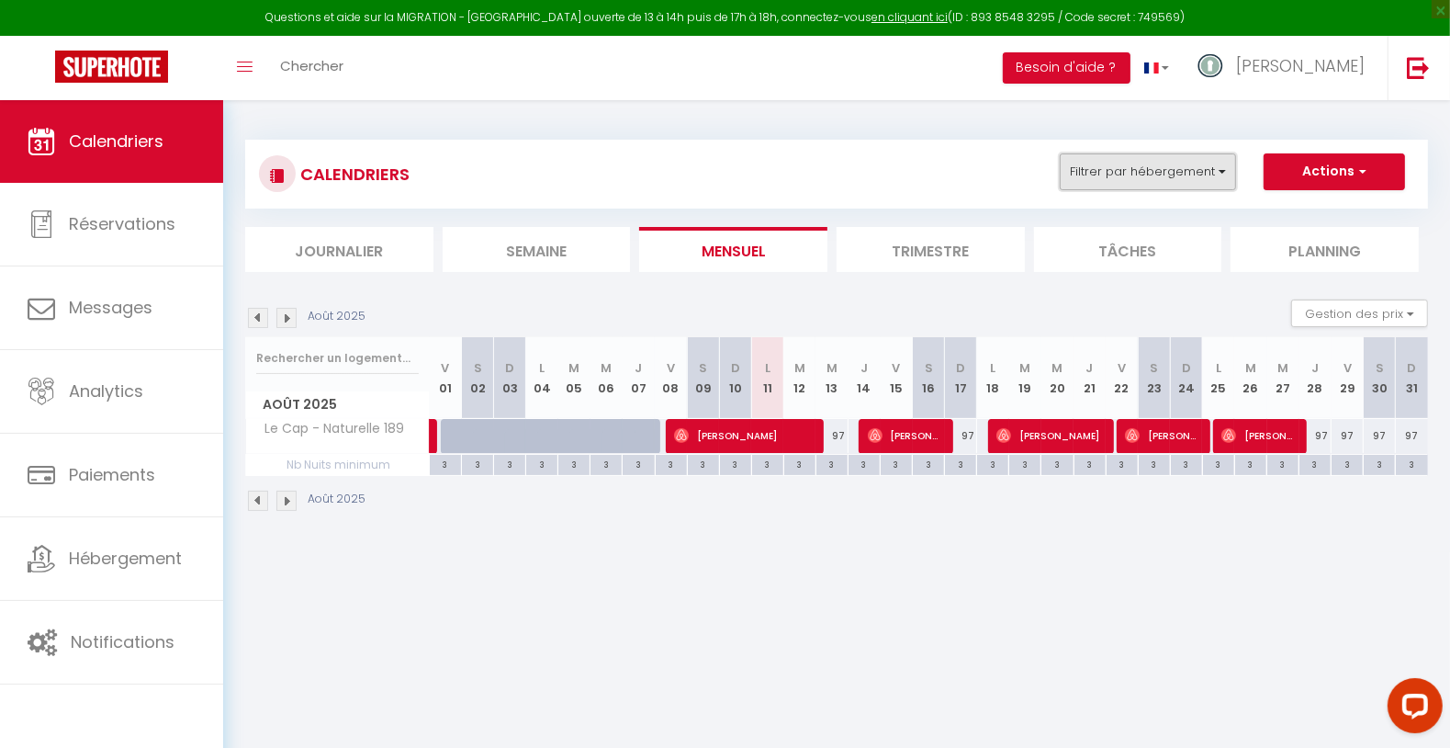
click at [1127, 171] on button "Filtrer par hébergement" at bounding box center [1148, 171] width 176 height 37
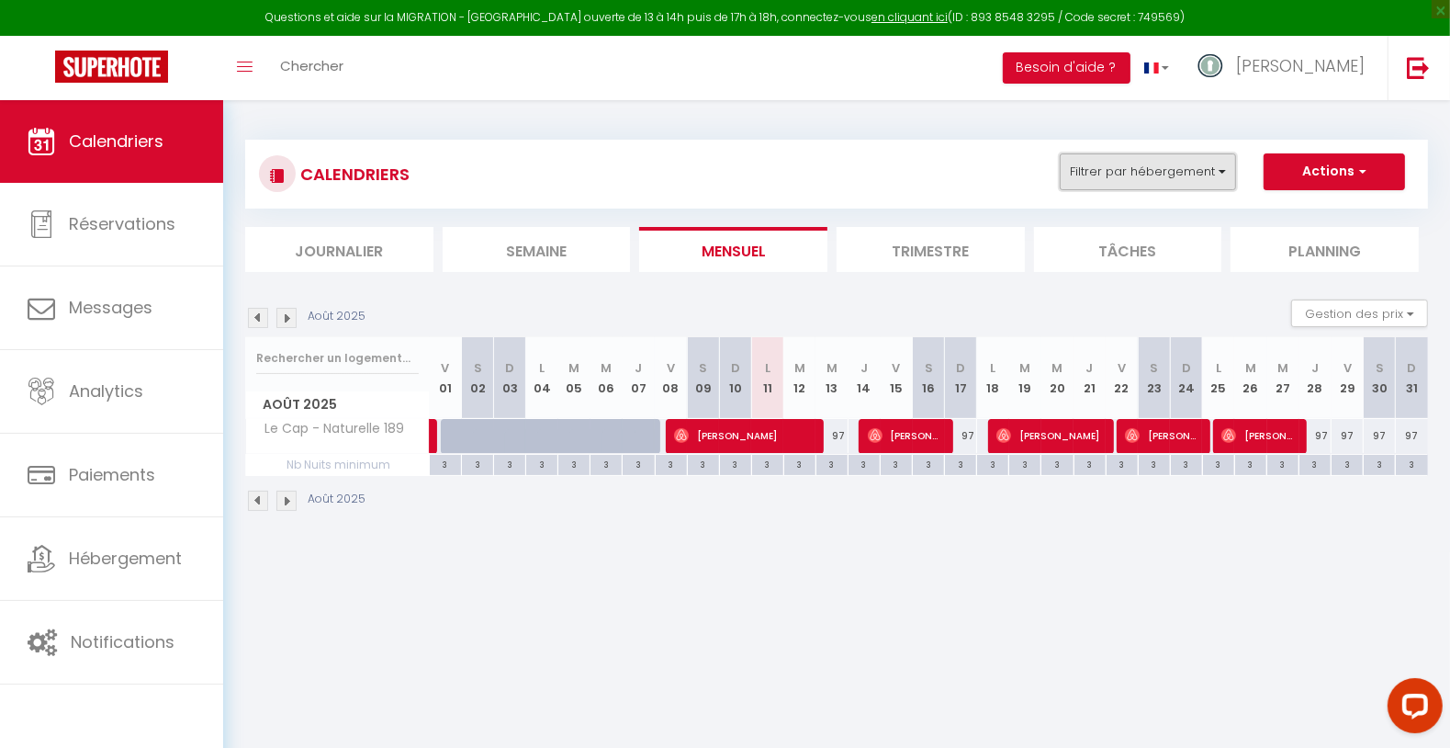
click at [1158, 176] on button "Filtrer par hébergement" at bounding box center [1148, 171] width 176 height 37
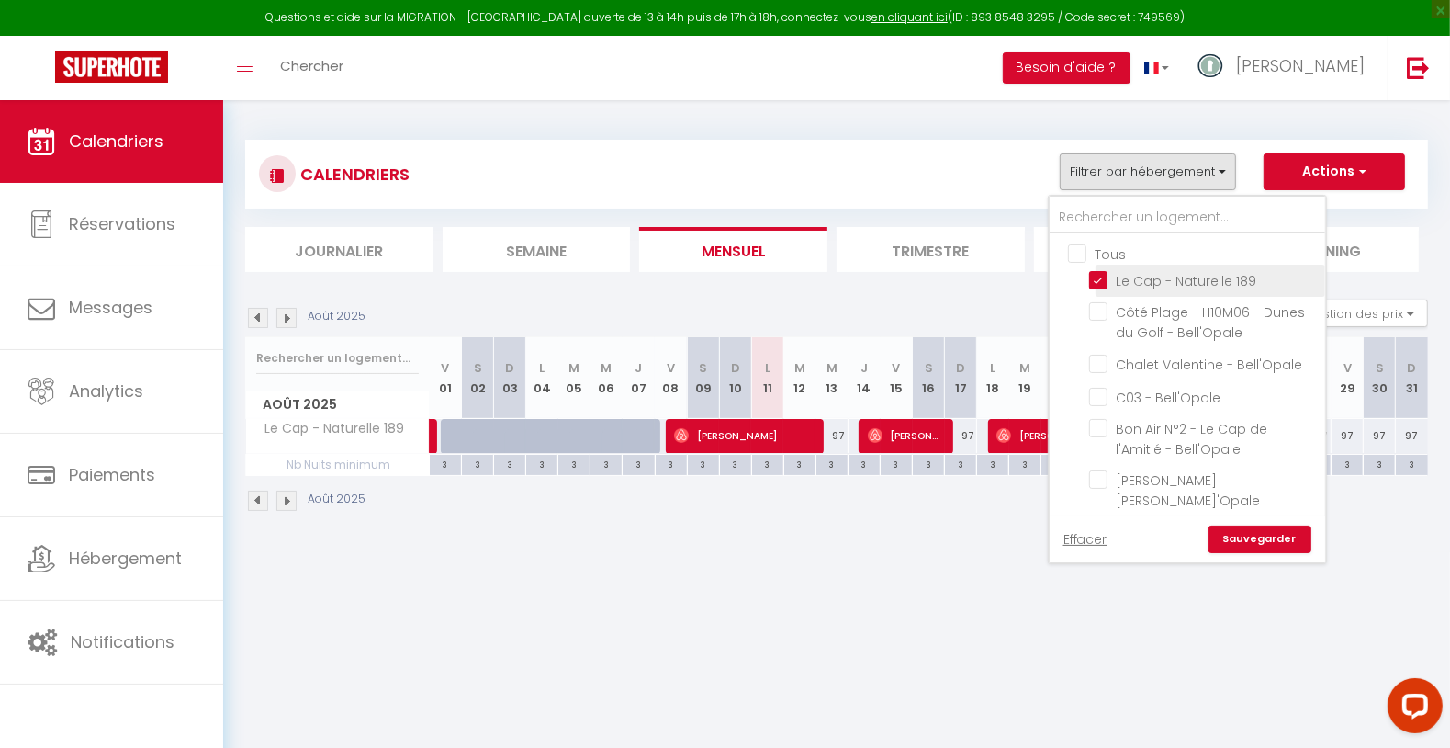
click at [1128, 280] on input "Le Cap - Naturelle 189" at bounding box center [1204, 279] width 230 height 18
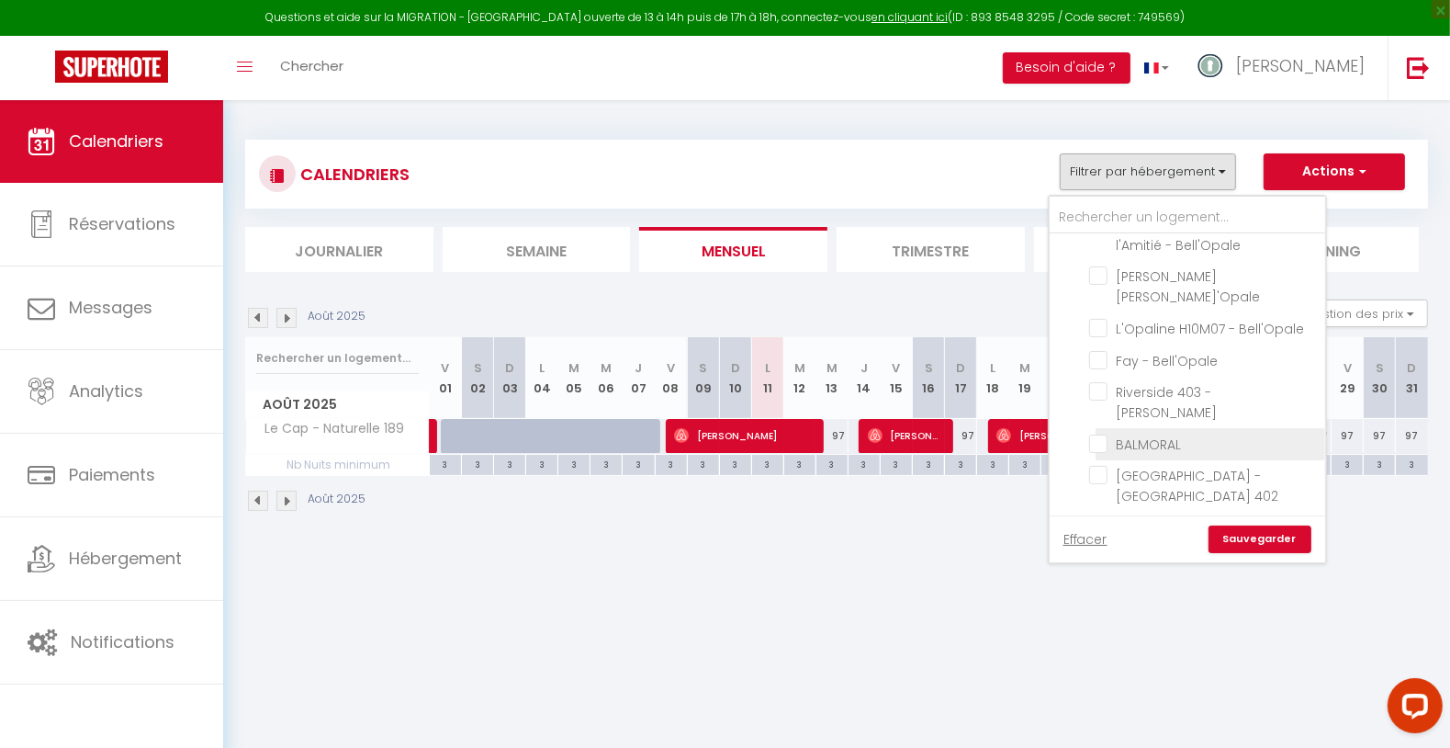
click at [1188, 433] on input "BALMORAL" at bounding box center [1204, 442] width 230 height 18
click at [1246, 539] on link "Sauvegarder" at bounding box center [1260, 539] width 103 height 28
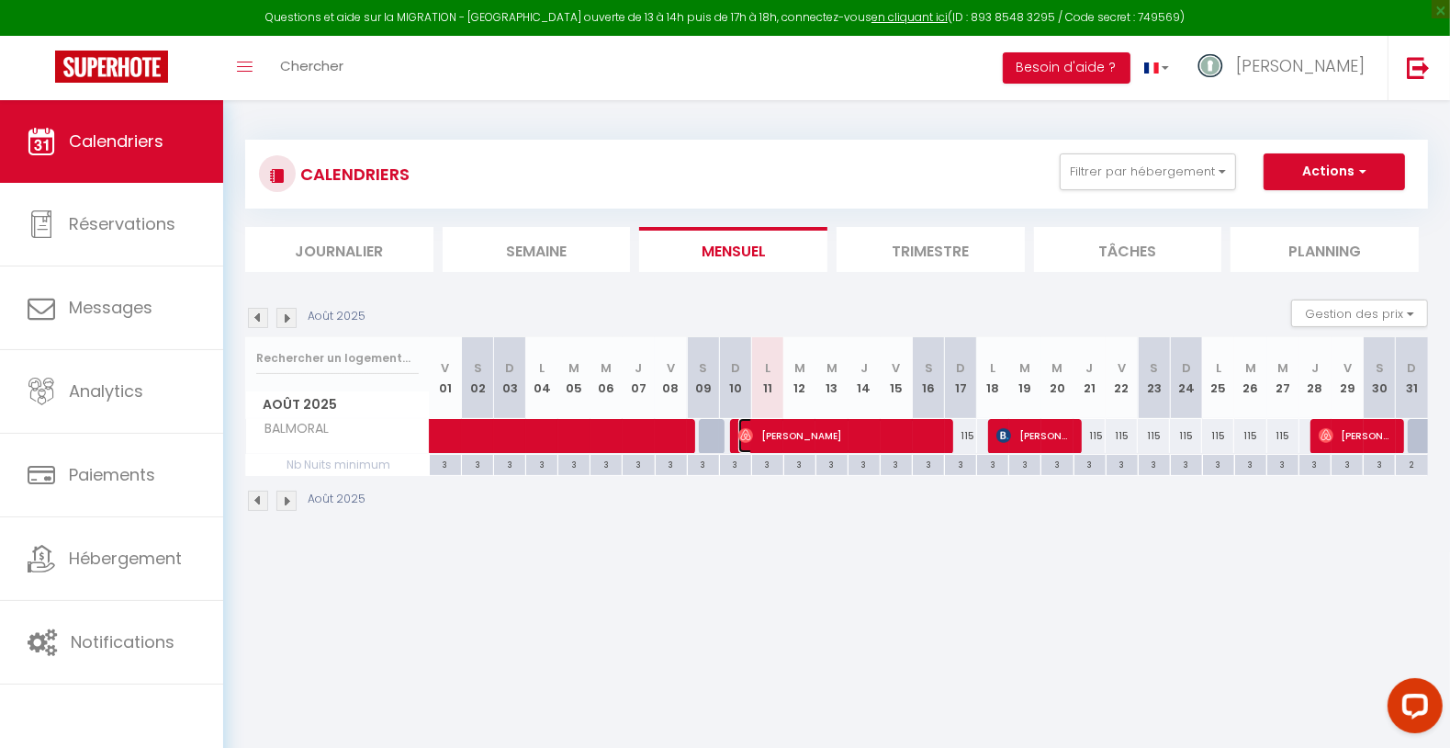
click at [793, 432] on span "[PERSON_NAME]" at bounding box center [840, 435] width 204 height 35
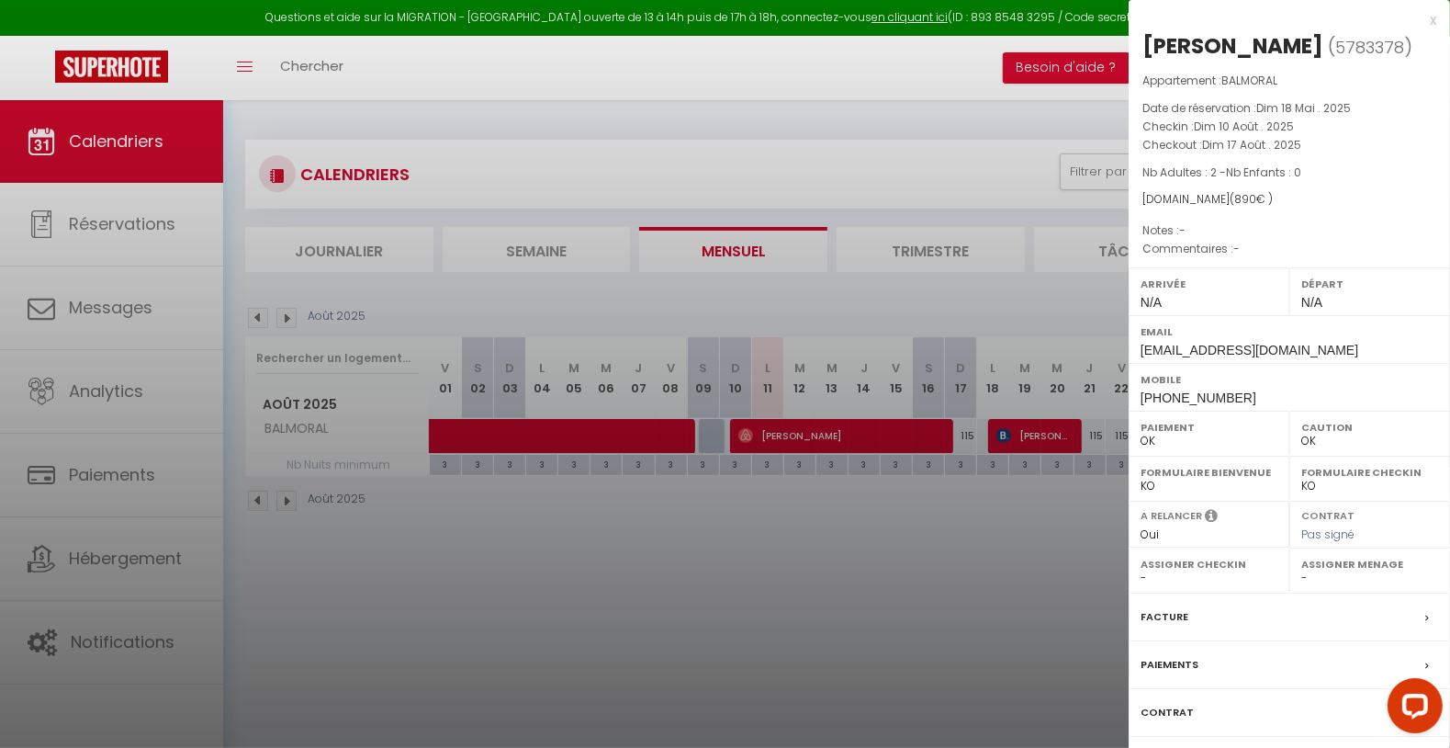
drag, startPoint x: 1142, startPoint y: 38, endPoint x: 1288, endPoint y: 40, distance: 147.0
click at [1288, 40] on div "[PERSON_NAME]" at bounding box center [1232, 45] width 181 height 29
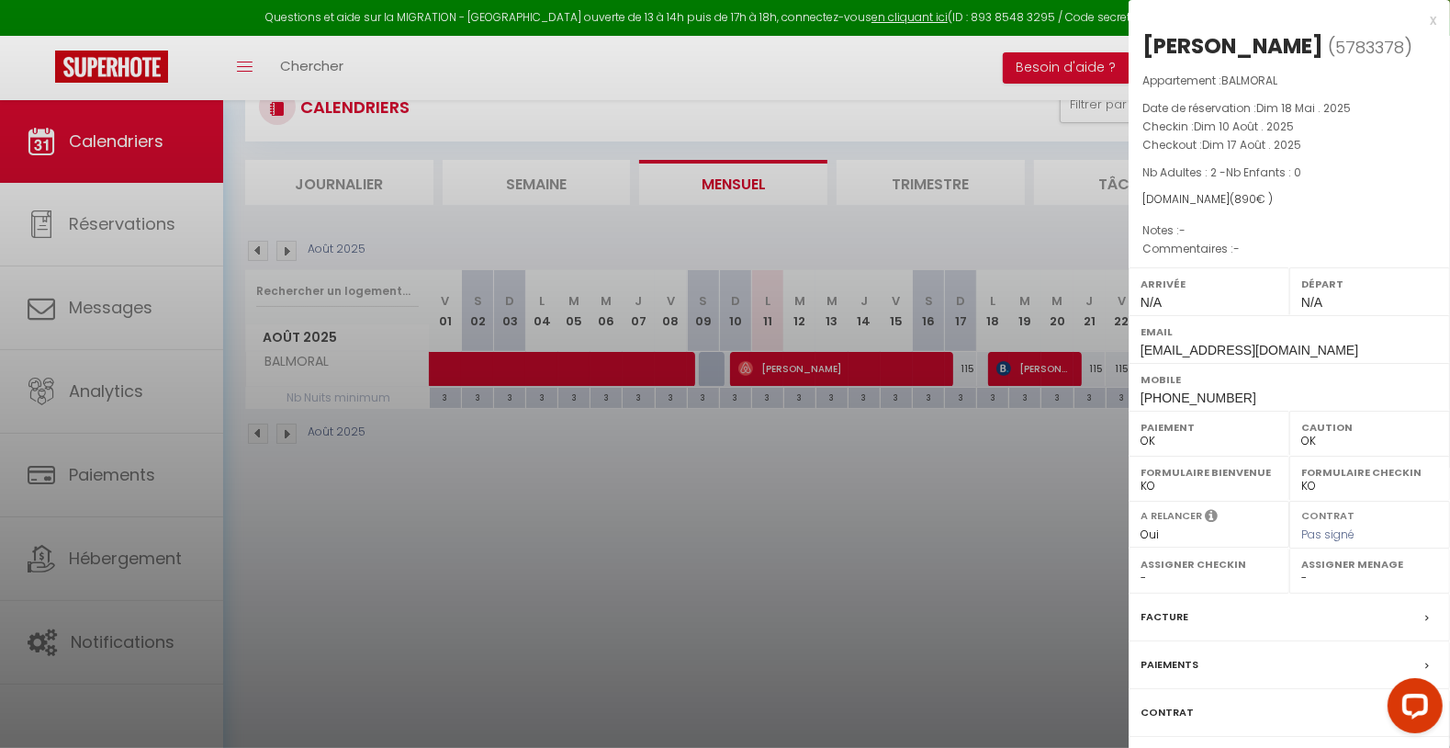
scroll to position [99, 0]
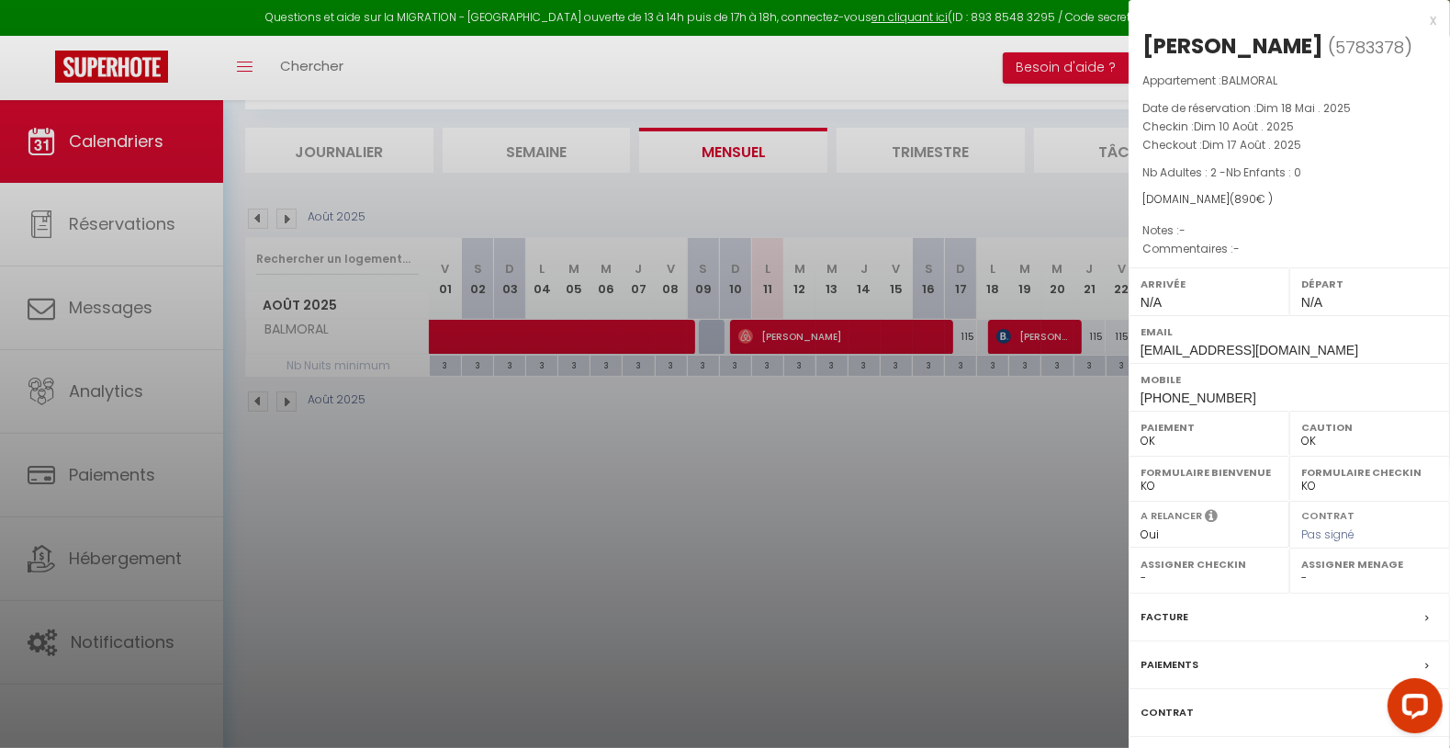
click at [723, 613] on div at bounding box center [725, 374] width 1450 height 748
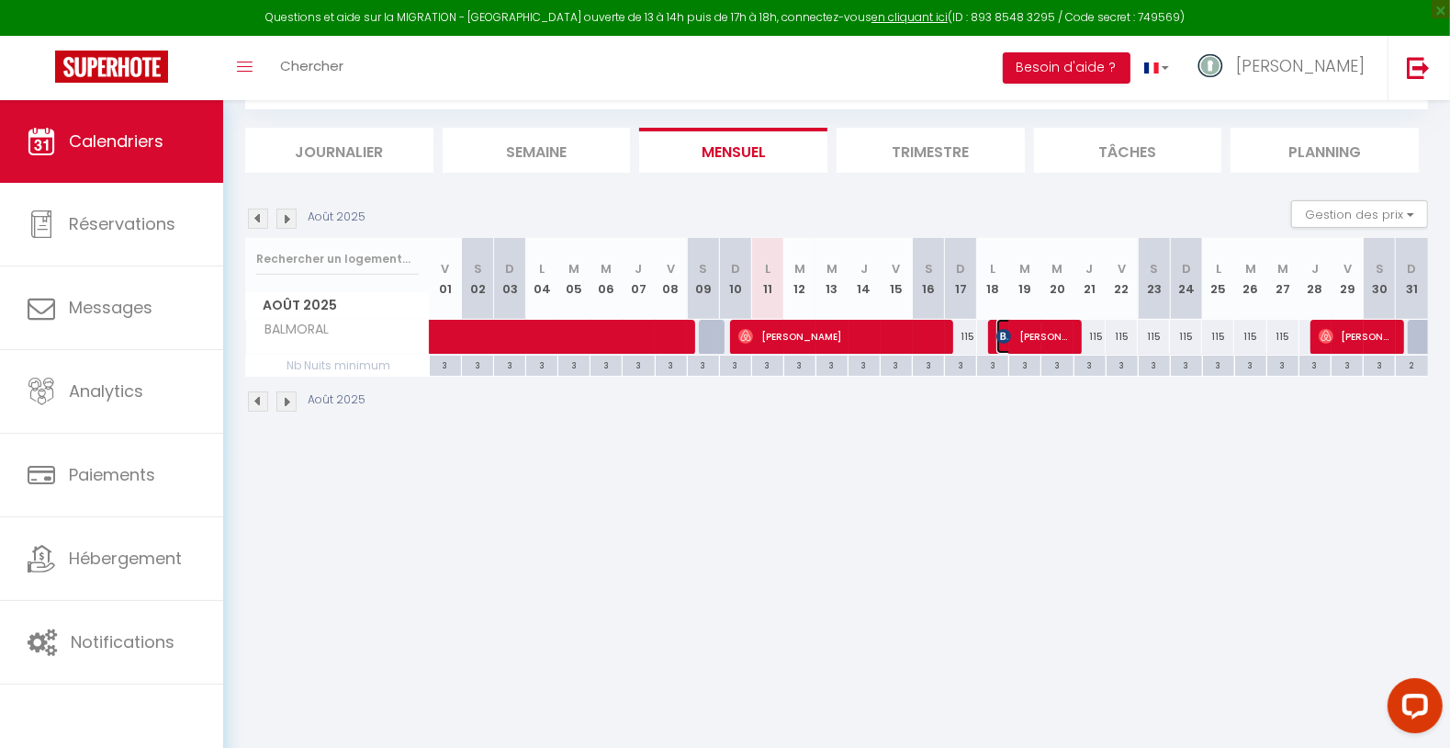
click at [1059, 326] on span "[PERSON_NAME]" at bounding box center [1033, 336] width 75 height 35
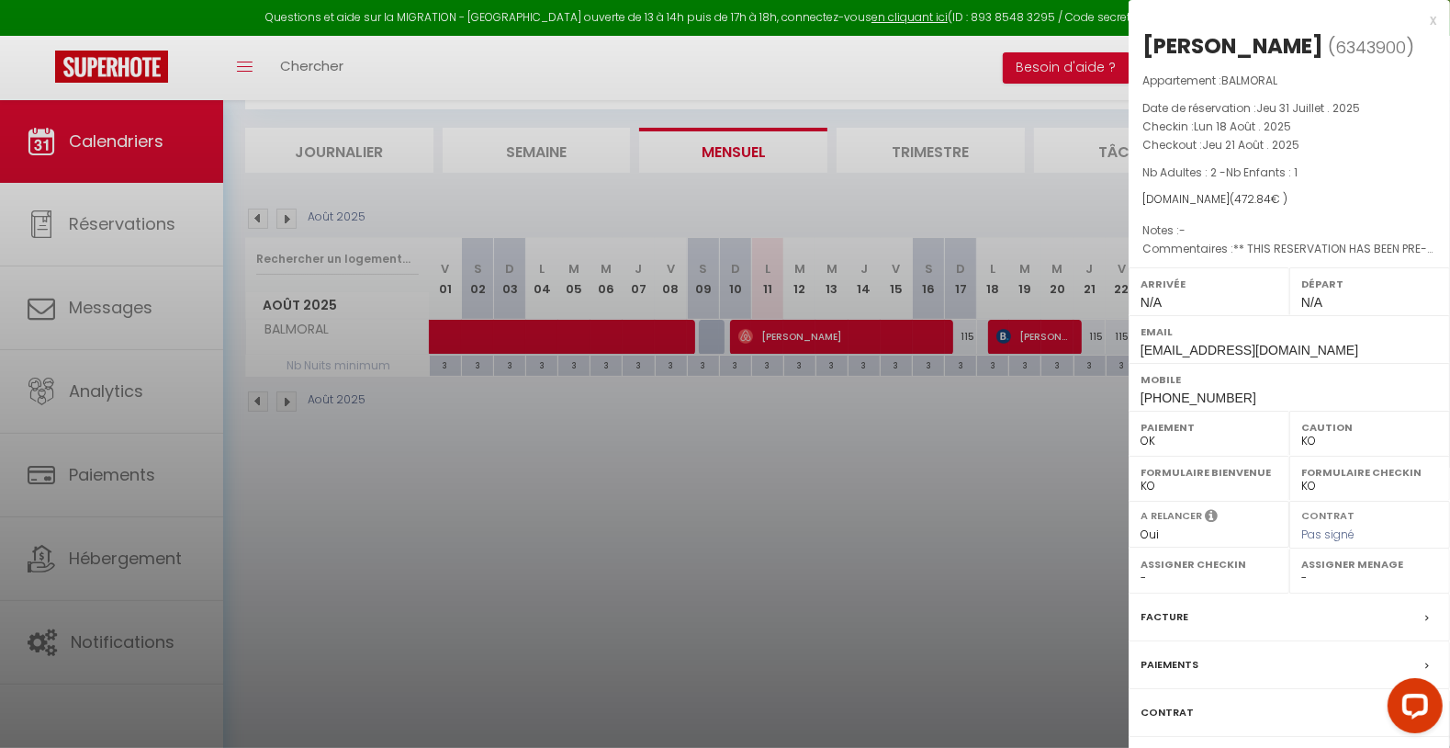
drag, startPoint x: 1145, startPoint y: 45, endPoint x: 1301, endPoint y: 45, distance: 156.1
click at [1301, 45] on div "[PERSON_NAME]" at bounding box center [1232, 45] width 181 height 29
click at [865, 509] on div at bounding box center [725, 374] width 1450 height 748
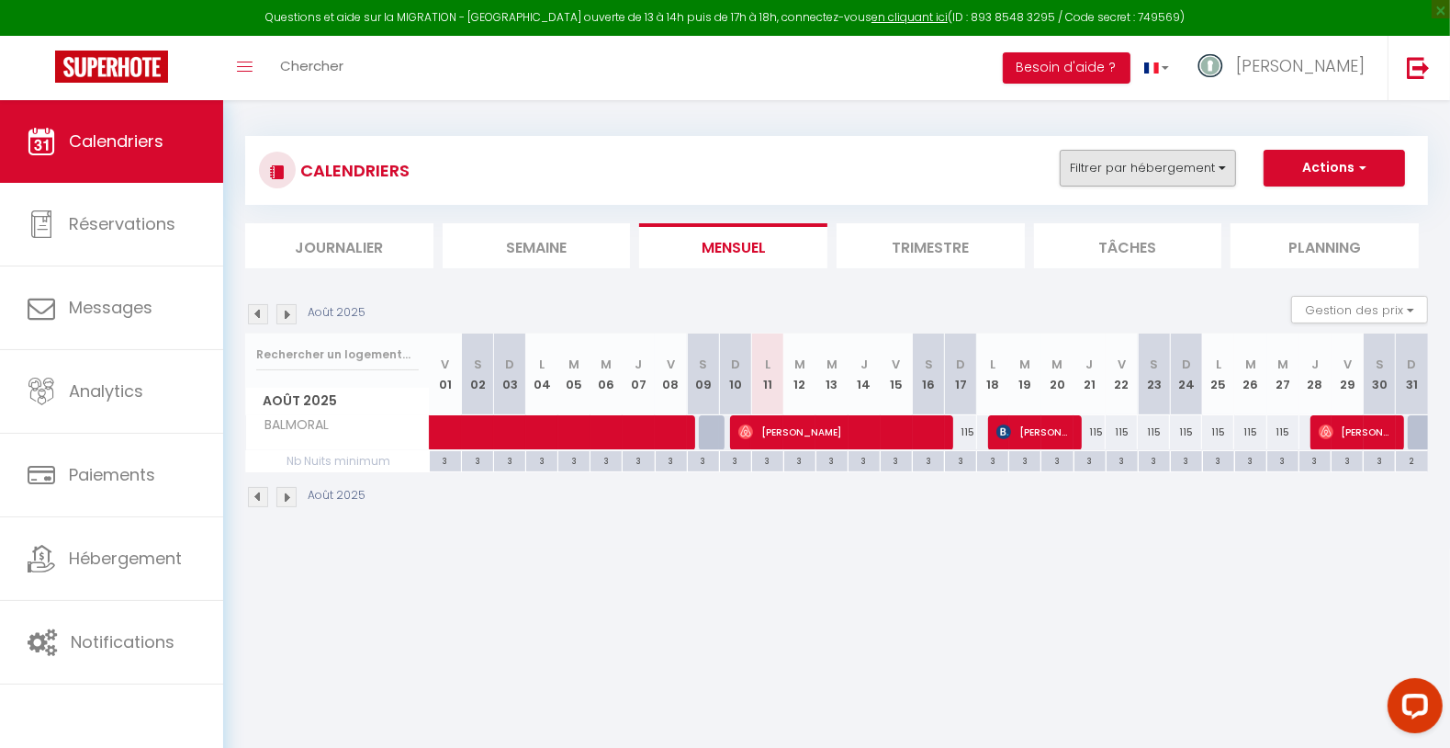
scroll to position [0, 0]
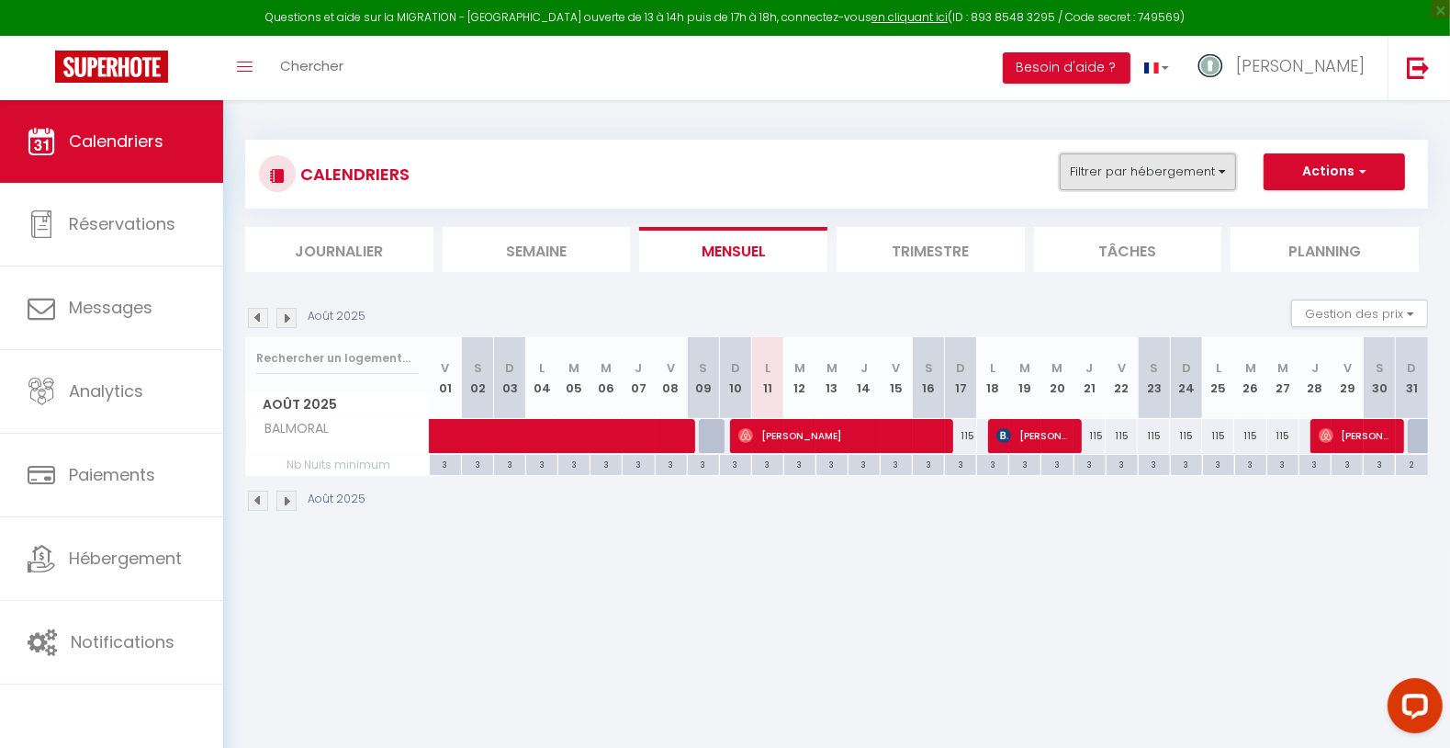
click at [1125, 172] on button "Filtrer par hébergement" at bounding box center [1148, 171] width 176 height 37
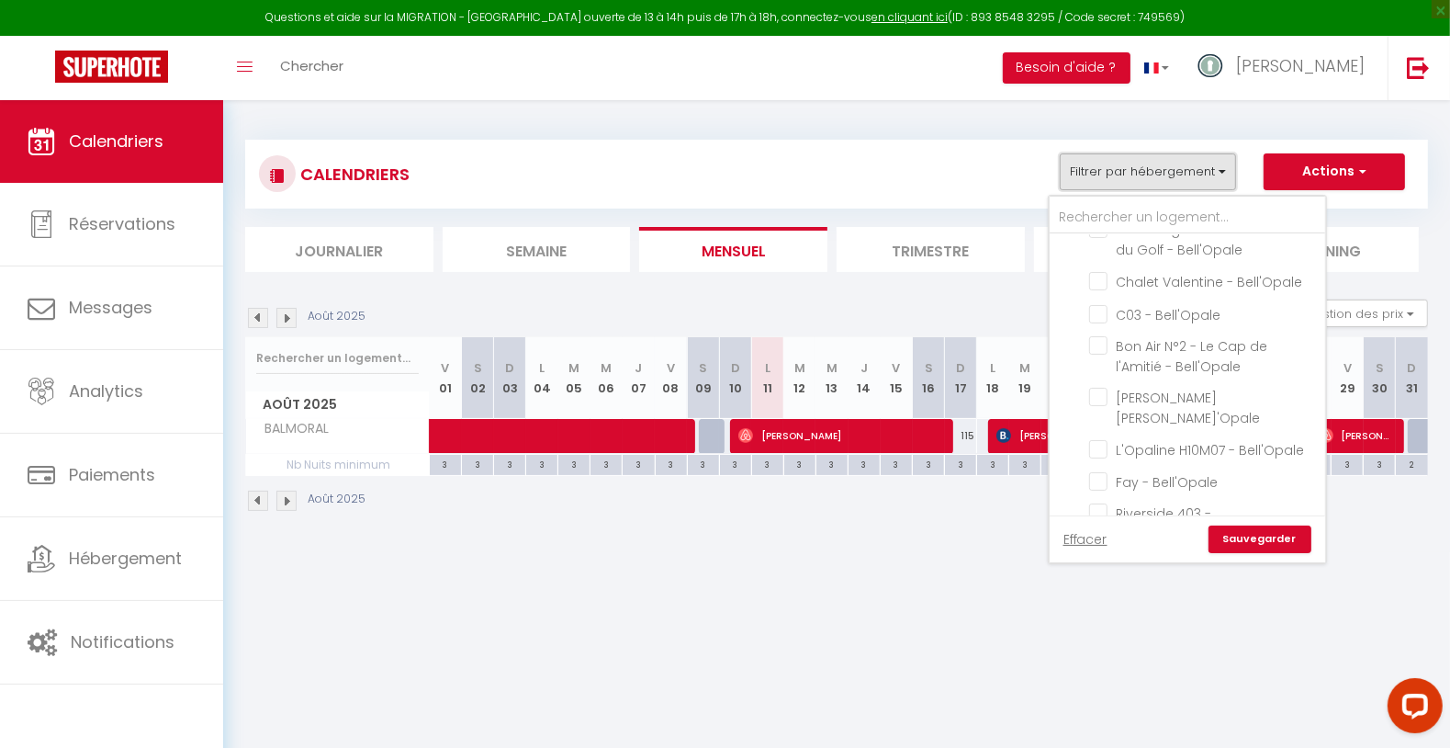
scroll to position [204, 0]
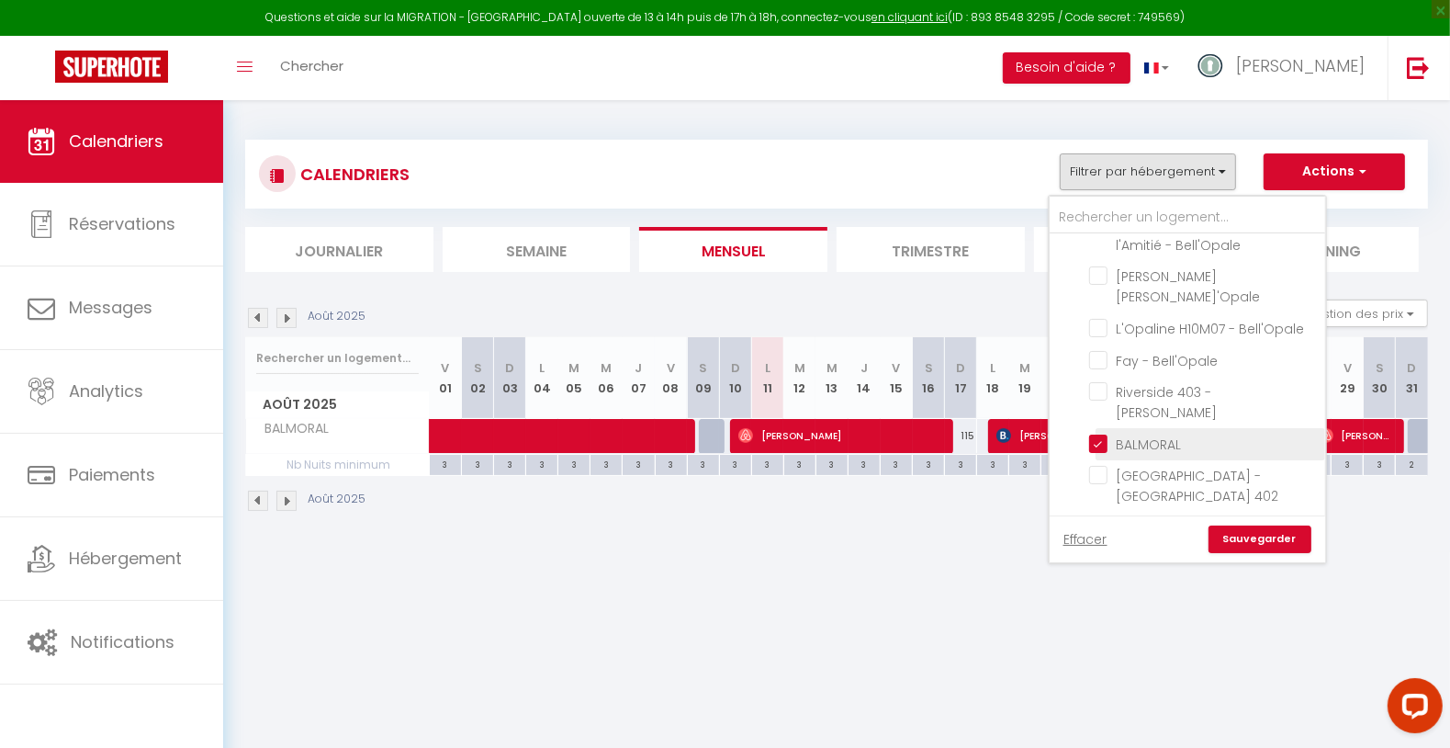
drag, startPoint x: 1130, startPoint y: 392, endPoint x: 1147, endPoint y: 412, distance: 26.7
click at [1130, 433] on input "BALMORAL" at bounding box center [1204, 442] width 230 height 18
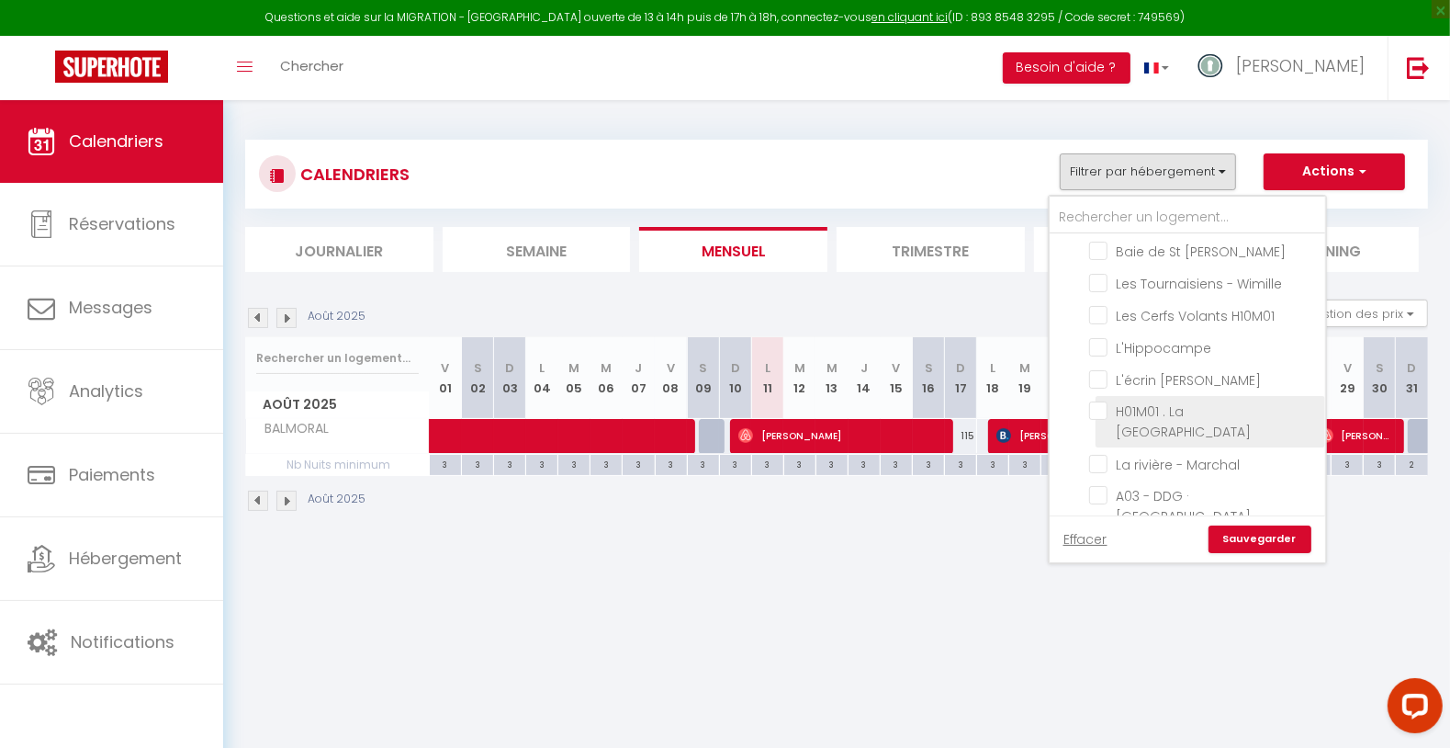
scroll to position [613, 0]
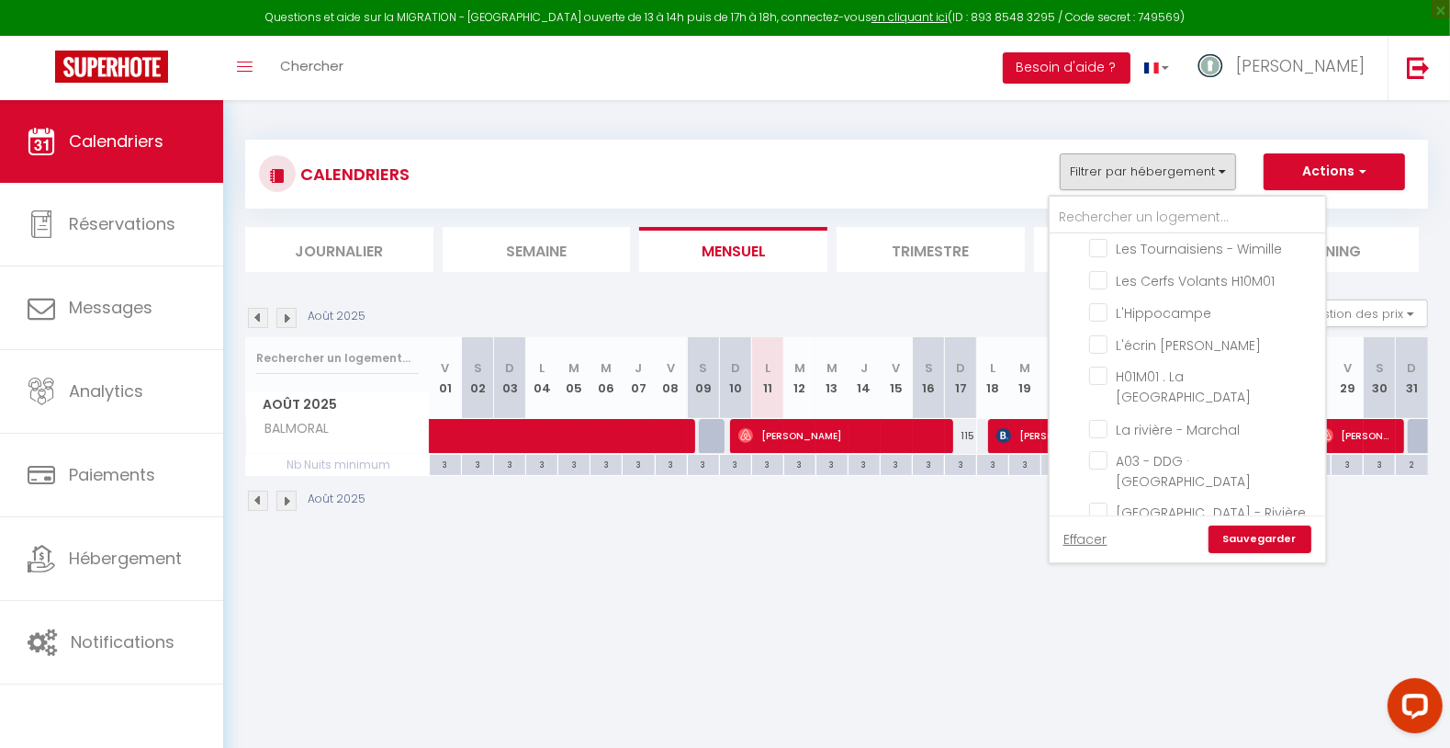
click at [1166, 554] on input "Coralline" at bounding box center [1204, 563] width 230 height 18
click at [1245, 538] on link "Sauvegarder" at bounding box center [1260, 539] width 103 height 28
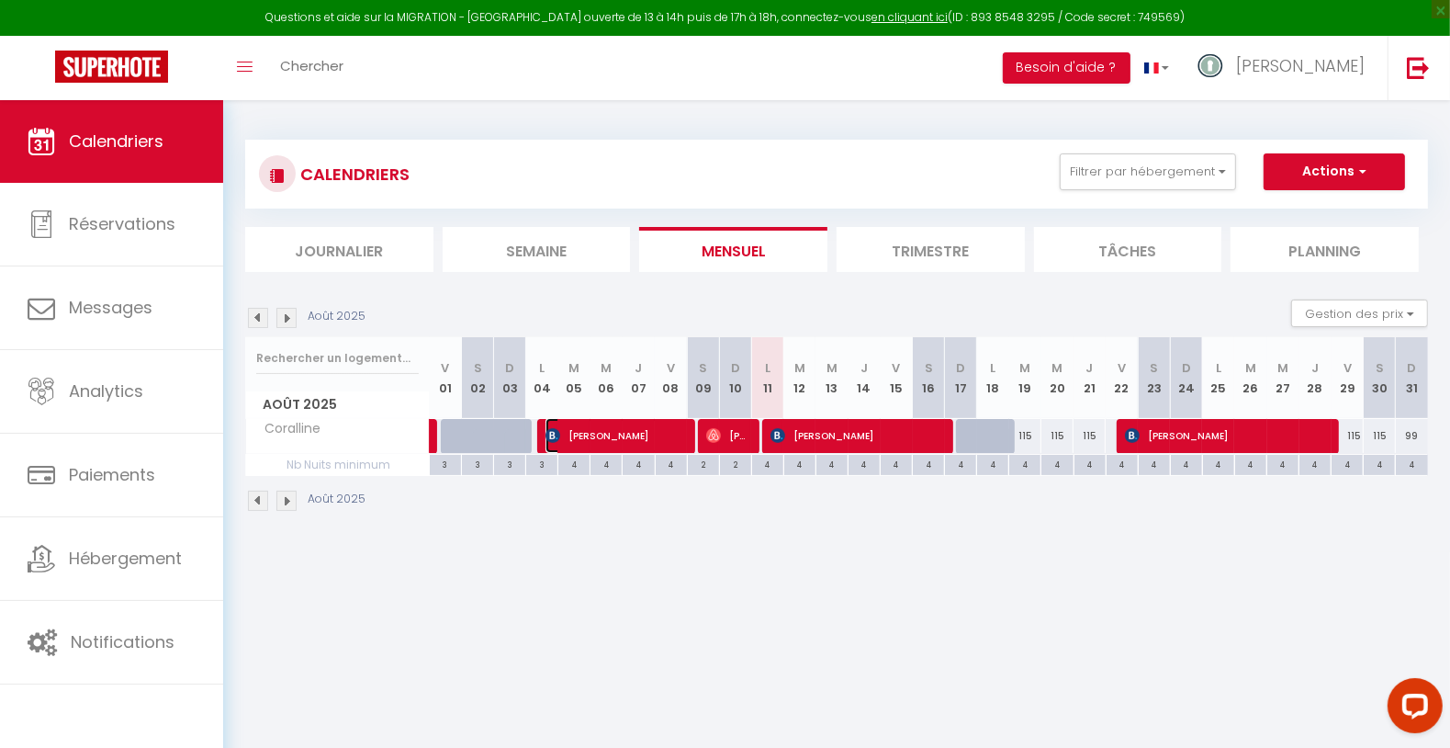
click at [603, 432] on span "[PERSON_NAME]" at bounding box center [616, 435] width 140 height 35
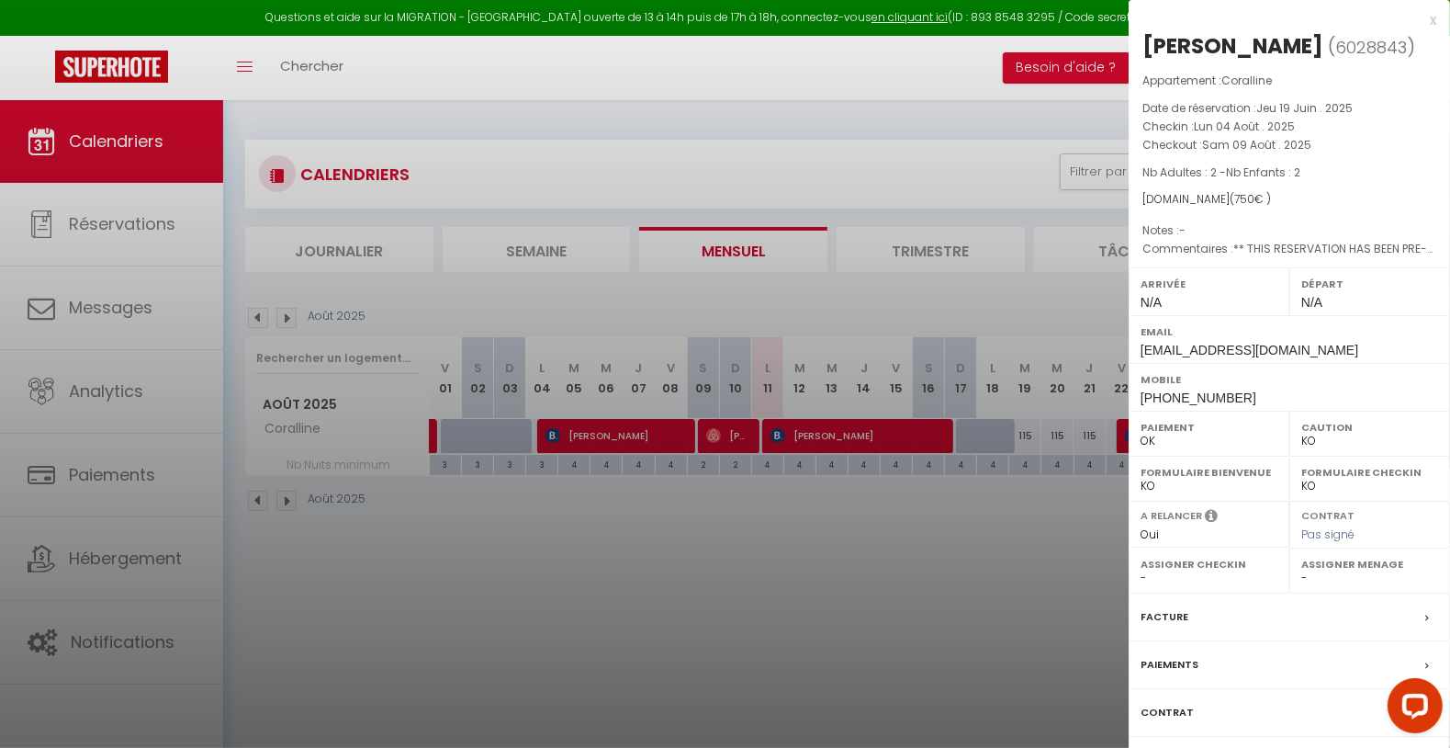
drag, startPoint x: 605, startPoint y: 439, endPoint x: 1271, endPoint y: 86, distance: 753.4
click at [605, 439] on div at bounding box center [725, 374] width 1450 height 748
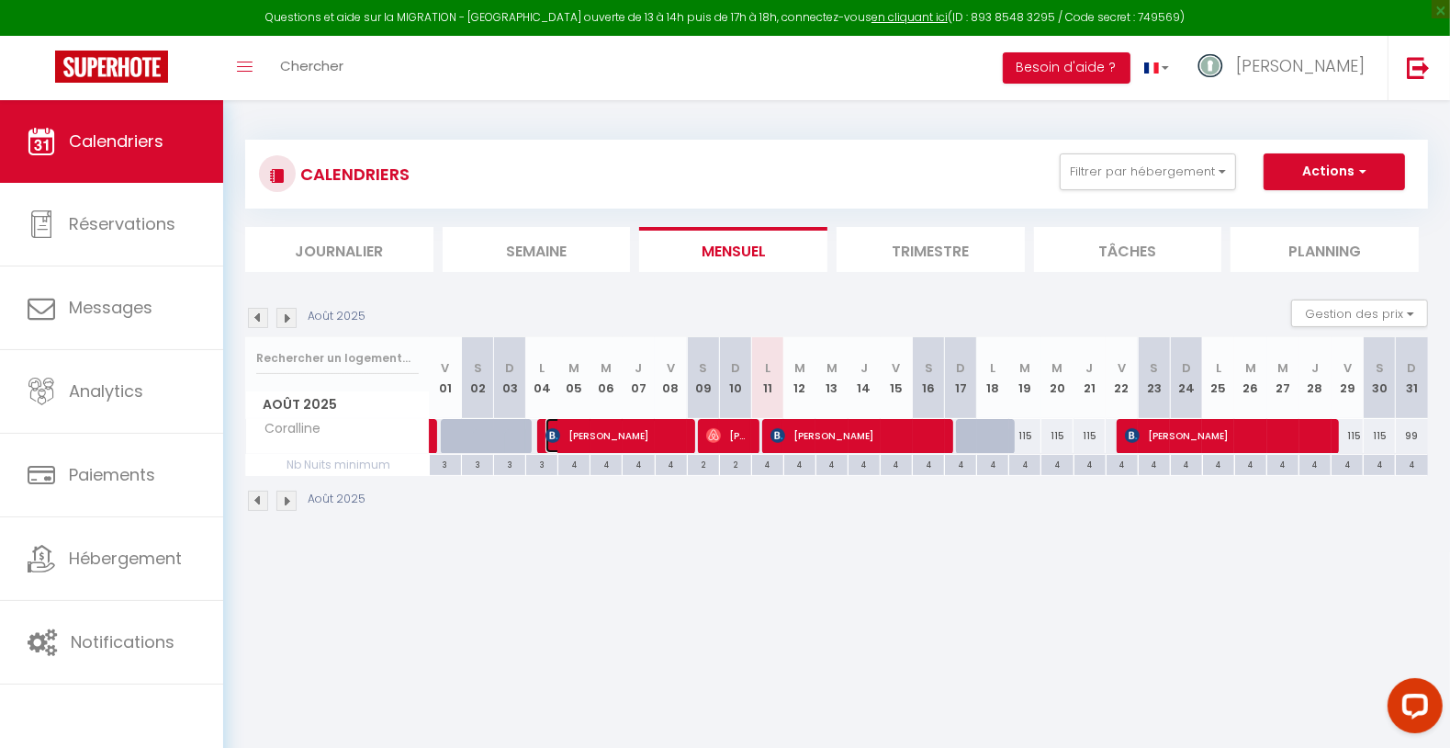
click at [636, 422] on span "[PERSON_NAME]" at bounding box center [616, 435] width 140 height 35
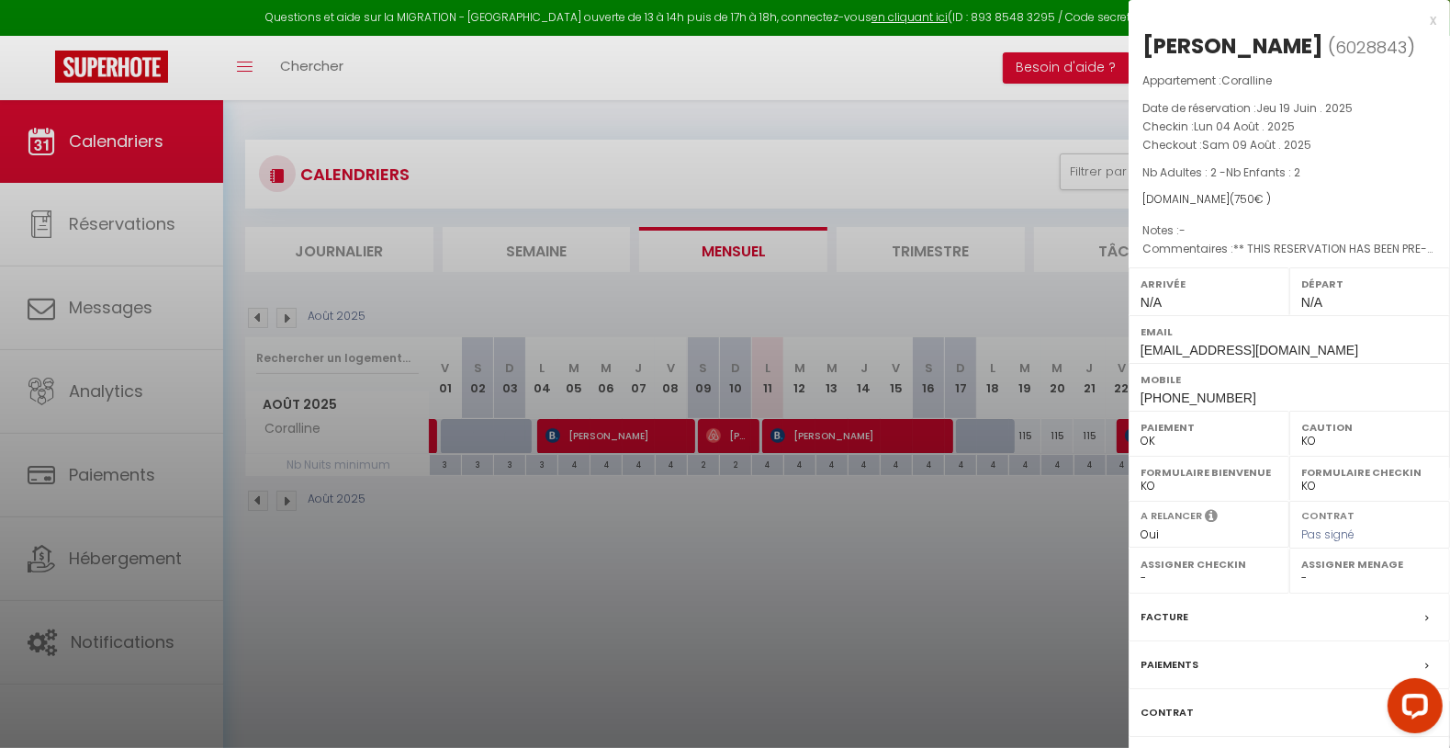
drag, startPoint x: 1140, startPoint y: 41, endPoint x: 1334, endPoint y: 65, distance: 196.1
click at [1338, 49] on div "[PERSON_NAME] ( 6028843 ) Appartement : Coralline Date de réservation : Jeu 19 …" at bounding box center [1289, 429] width 321 height 797
drag, startPoint x: 824, startPoint y: 568, endPoint x: 733, endPoint y: 489, distance: 120.4
click at [820, 568] on div at bounding box center [725, 374] width 1450 height 748
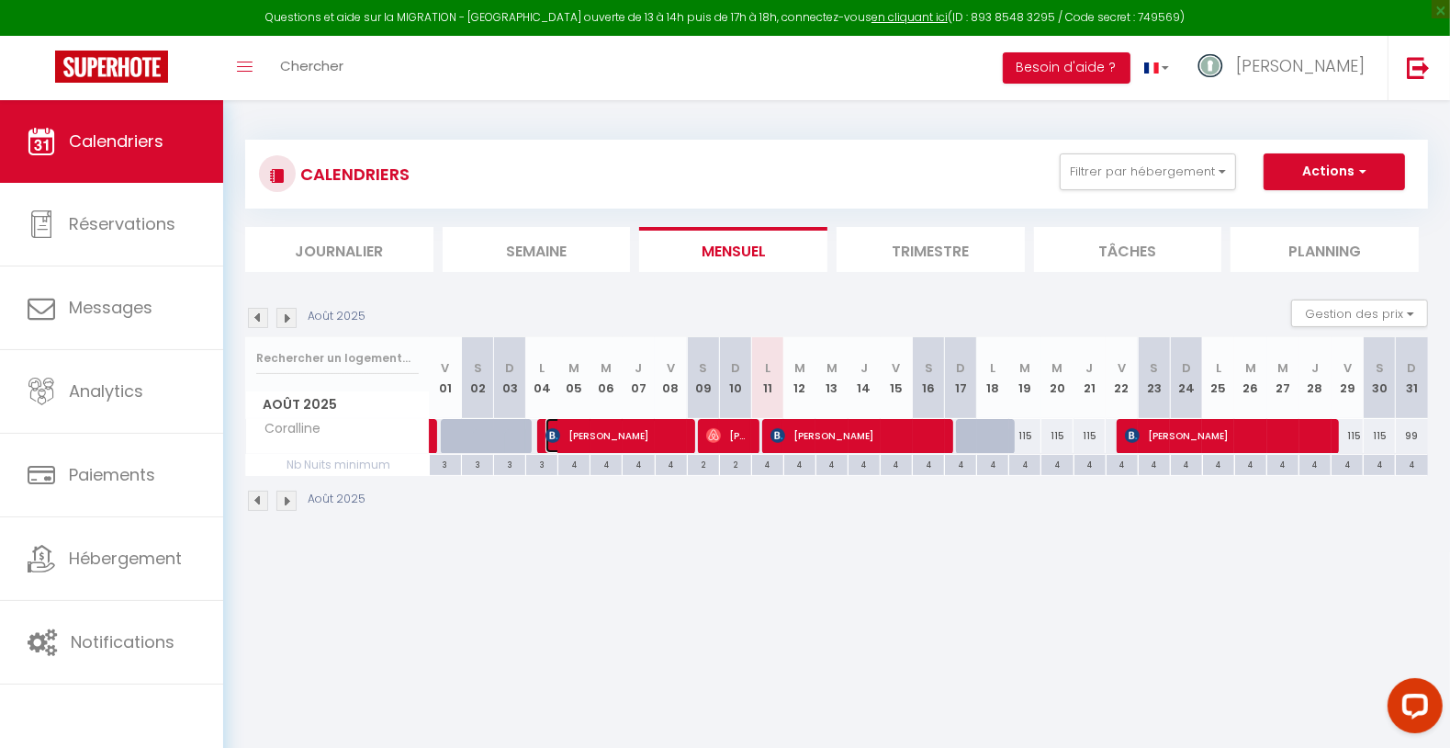
click at [646, 435] on span "[PERSON_NAME]" at bounding box center [616, 435] width 140 height 35
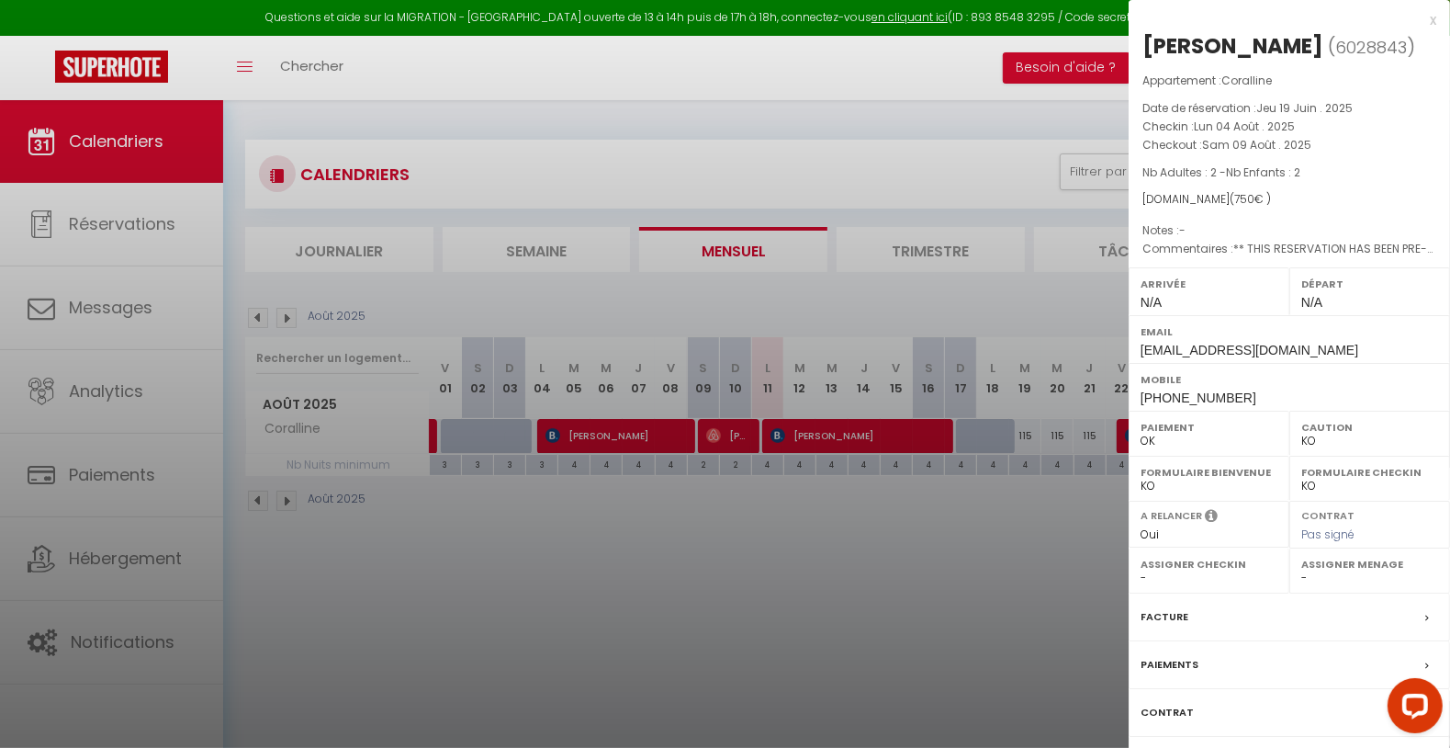
click at [1158, 625] on div "Facture" at bounding box center [1289, 617] width 321 height 48
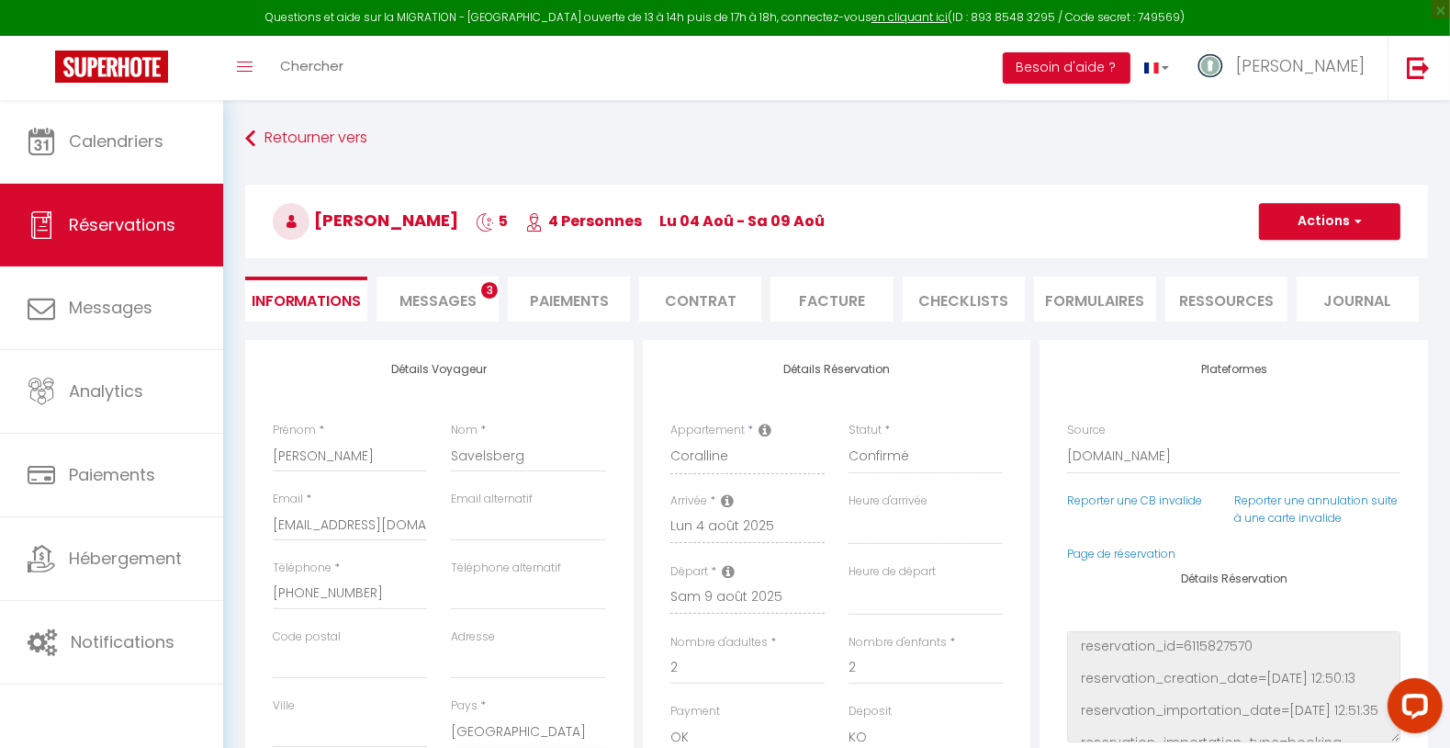
click at [838, 300] on li "Facture" at bounding box center [831, 298] width 122 height 45
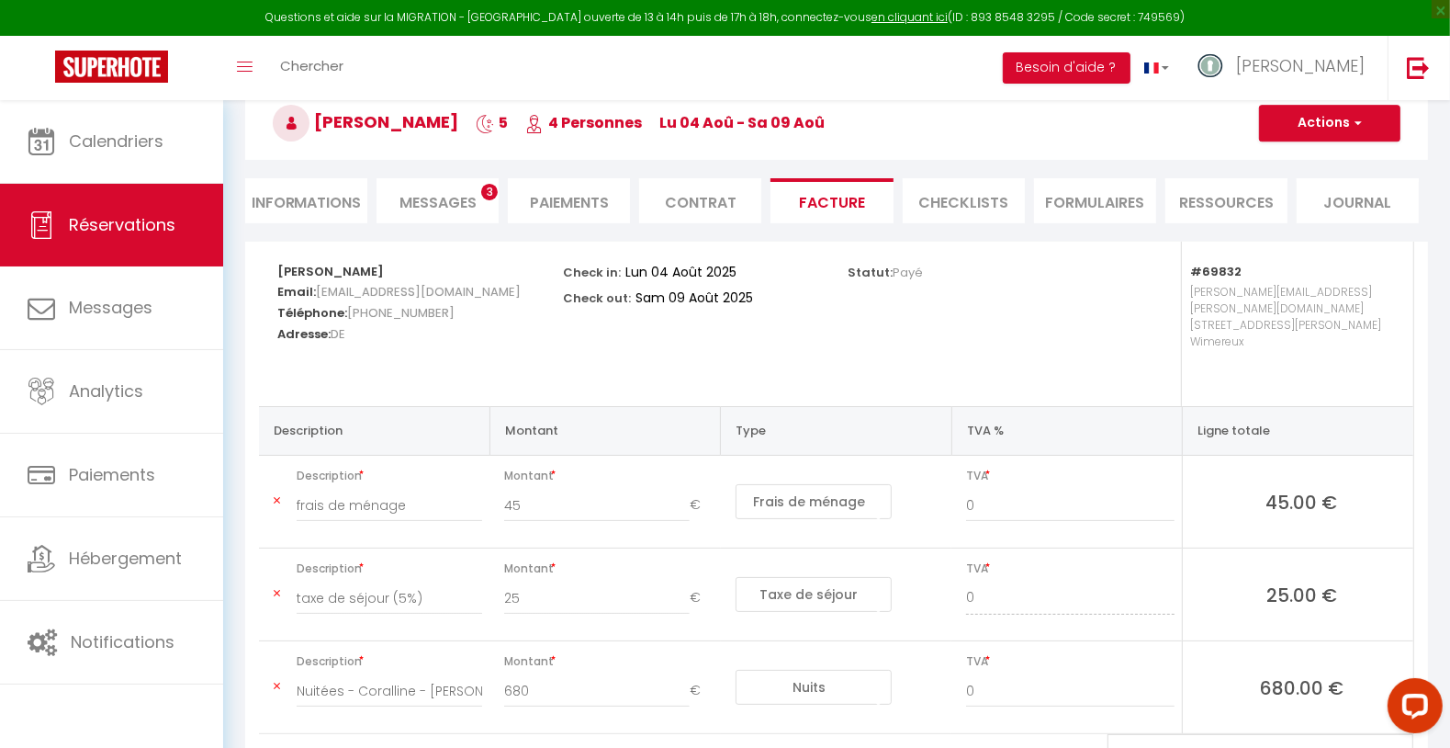
scroll to position [189, 0]
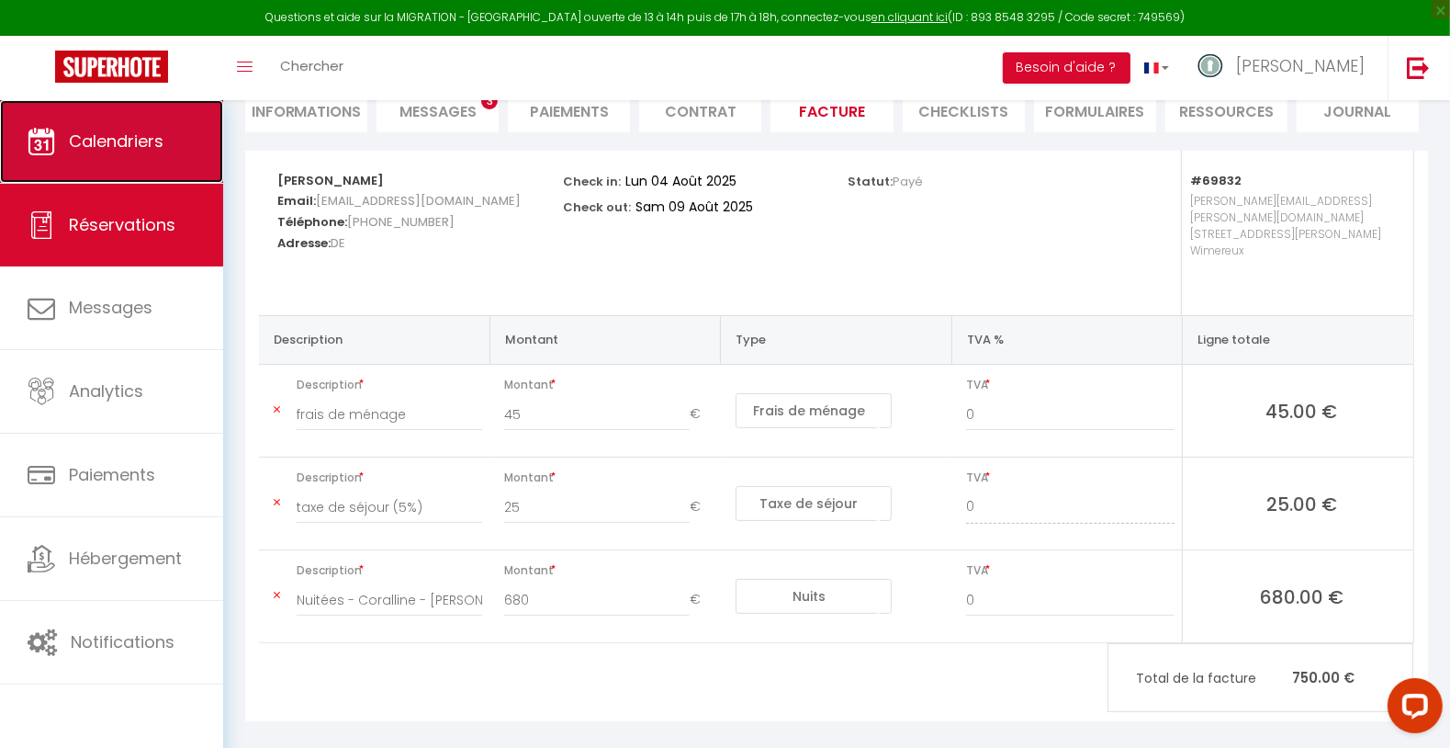
click at [162, 126] on link "Calendriers" at bounding box center [111, 141] width 223 height 83
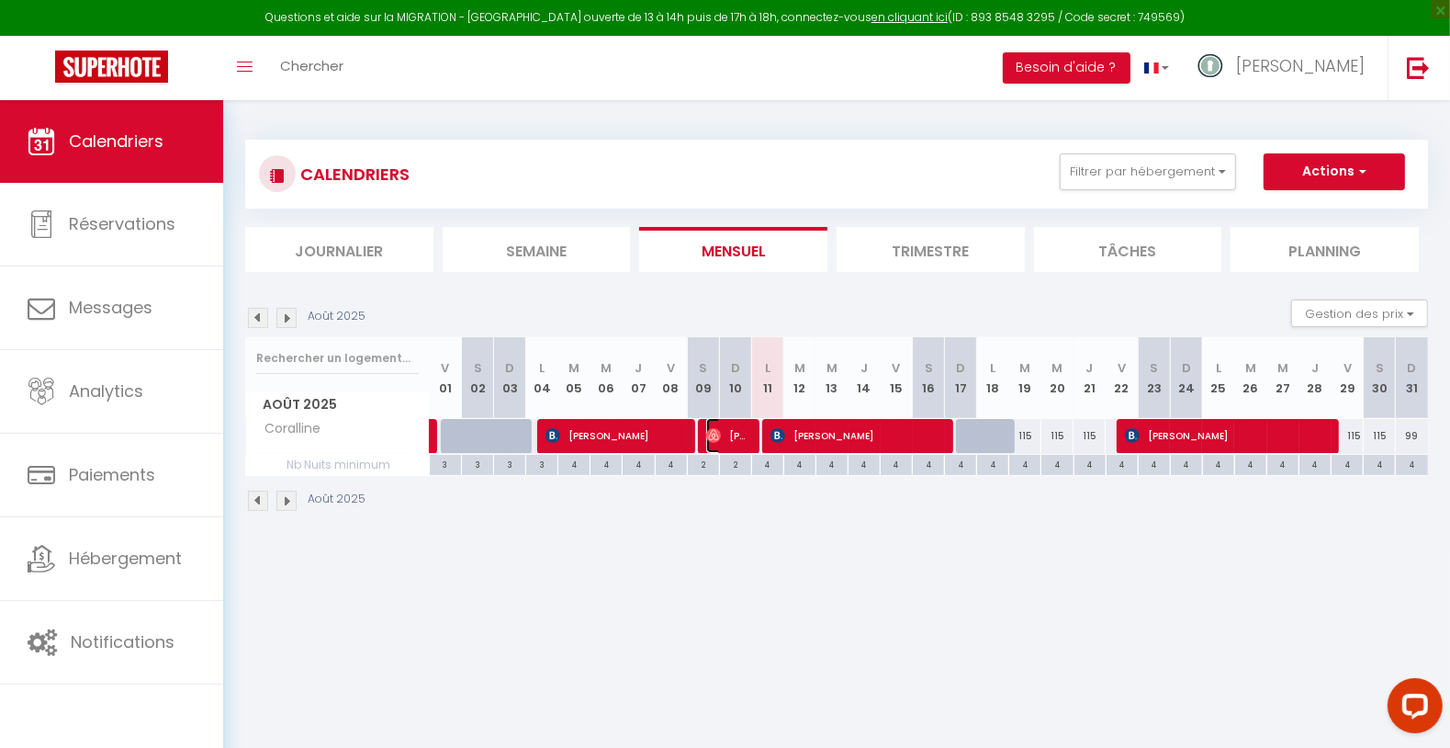
click at [726, 442] on span "[PERSON_NAME]" at bounding box center [727, 435] width 43 height 35
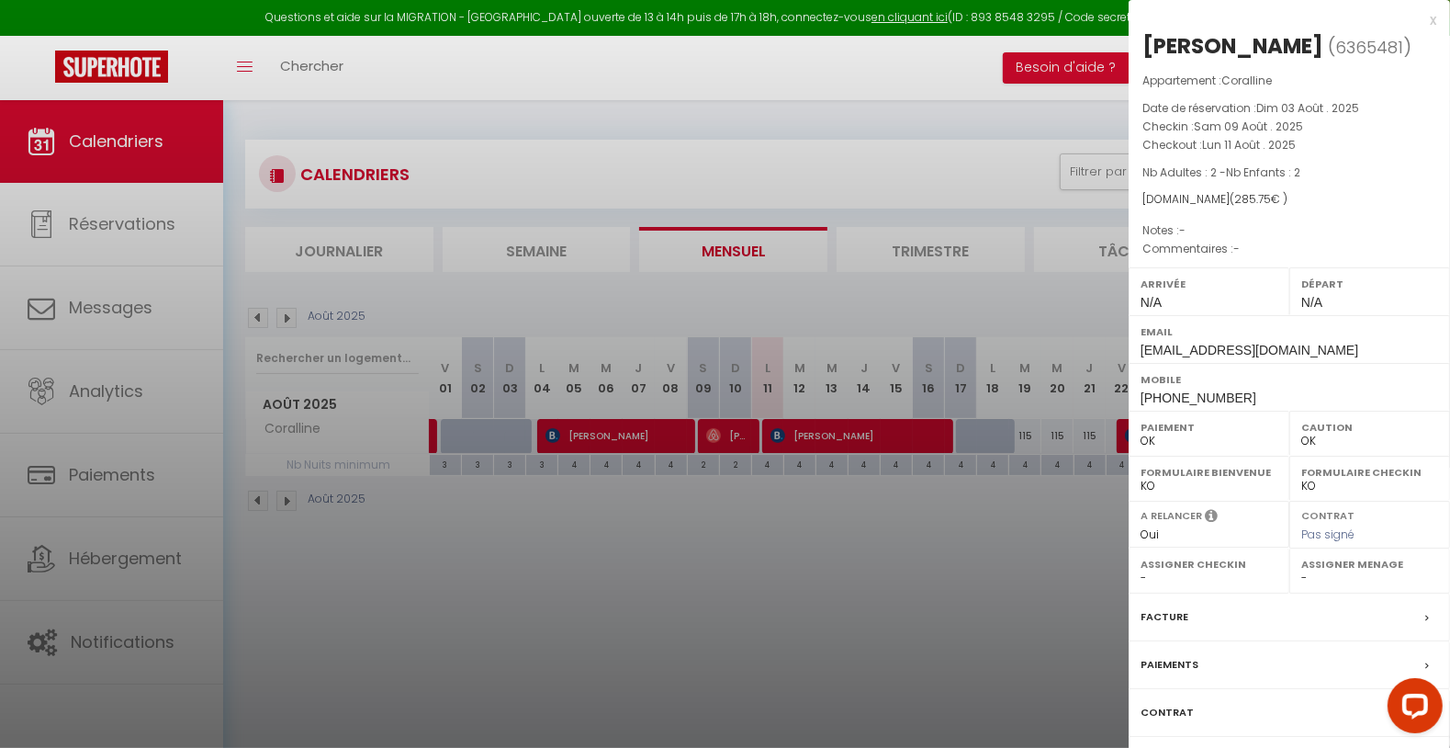
drag, startPoint x: 1140, startPoint y: 40, endPoint x: 1266, endPoint y: 41, distance: 126.7
click at [1266, 41] on div "[PERSON_NAME] ( 6365481 ) Appartement : Coralline Date de réservation : Dim 03 …" at bounding box center [1289, 429] width 321 height 797
click at [625, 589] on div at bounding box center [725, 374] width 1450 height 748
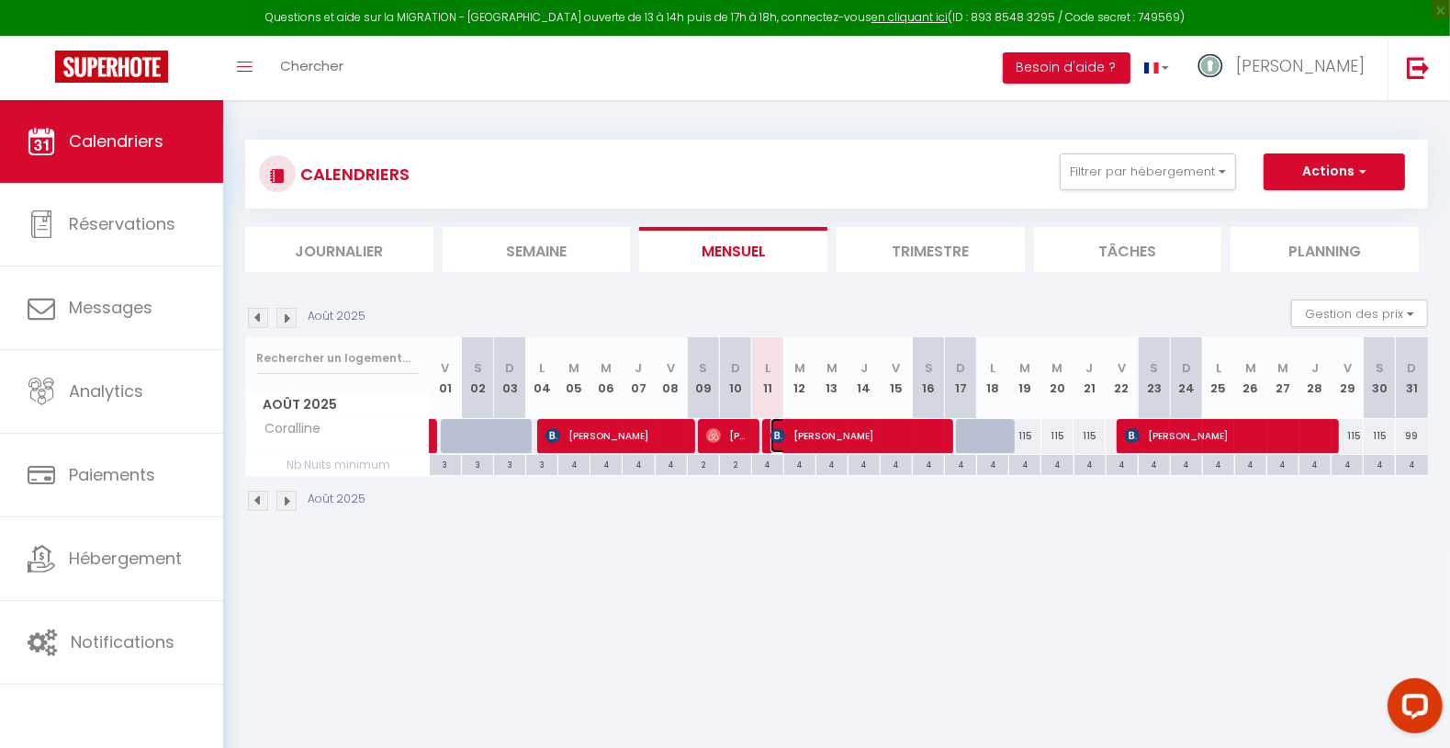
click at [853, 424] on span "[PERSON_NAME]" at bounding box center [856, 435] width 172 height 35
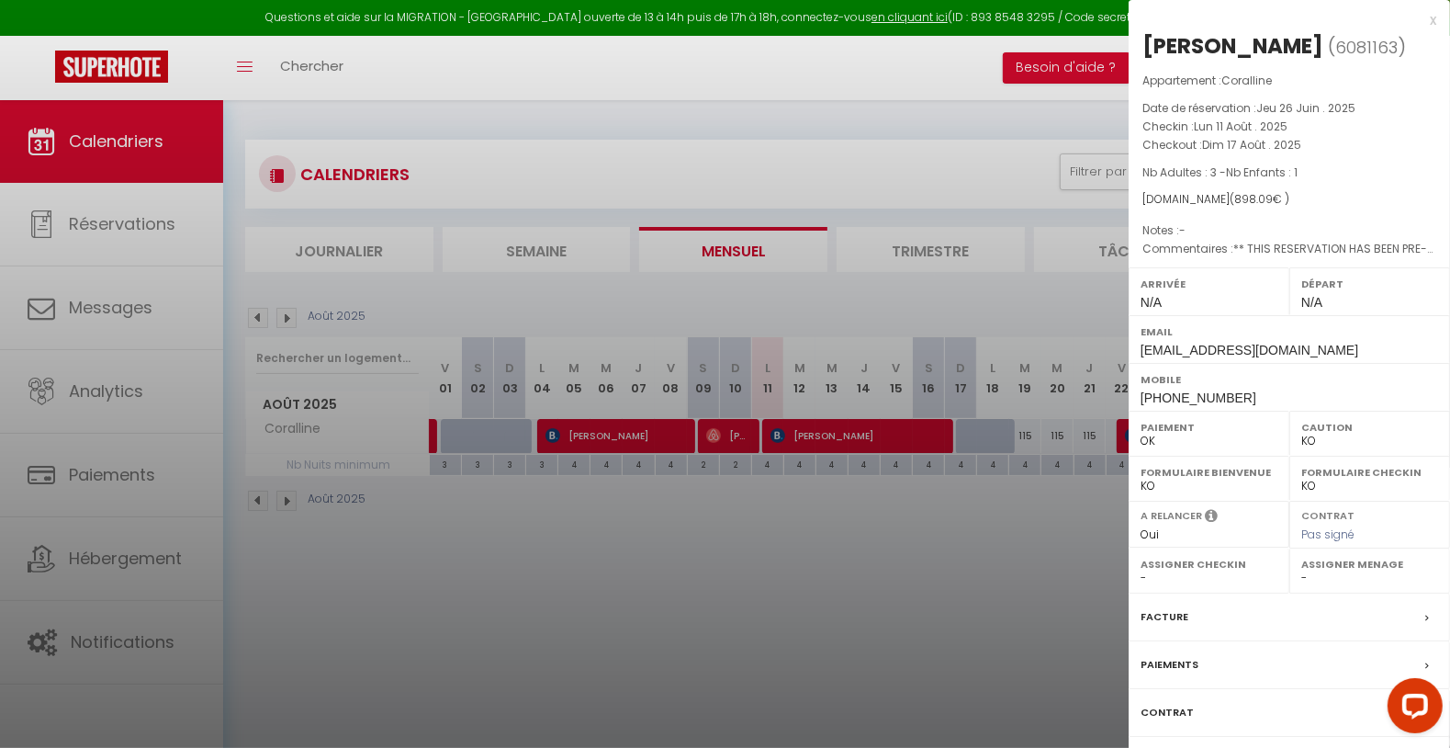
drag, startPoint x: 1140, startPoint y: 44, endPoint x: 1288, endPoint y: 53, distance: 149.1
click at [1298, 34] on div "[PERSON_NAME] ( 6081163 ) Appartement : Coralline Date de réservation : Jeu 26 …" at bounding box center [1289, 429] width 321 height 797
click at [960, 579] on div at bounding box center [725, 374] width 1450 height 748
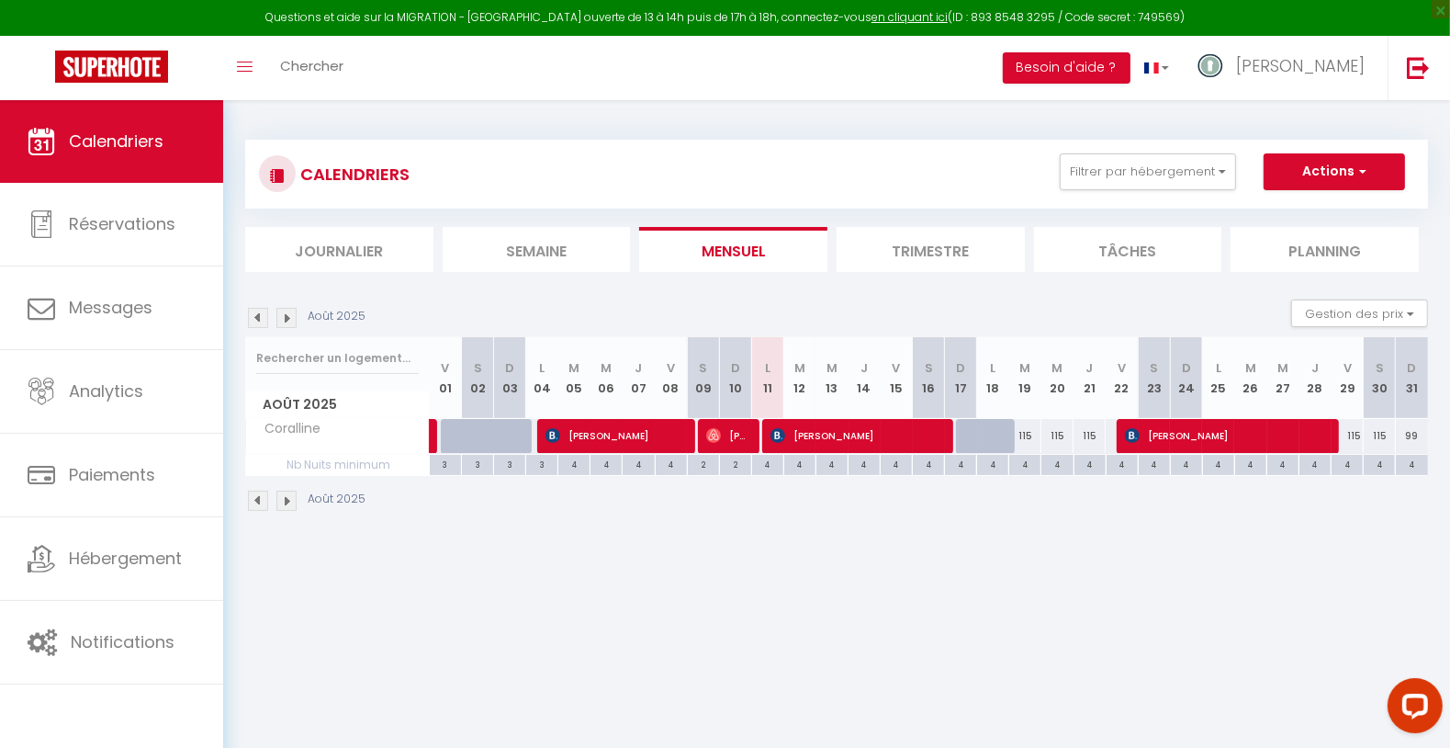
click at [1234, 532] on div "CALENDRIERS Filtrer par hébergement [GEOGRAPHIC_DATA] - Naturelle 189 Côté Plag…" at bounding box center [836, 326] width 1227 height 452
click at [1163, 426] on span "[PERSON_NAME]" at bounding box center [1227, 435] width 204 height 35
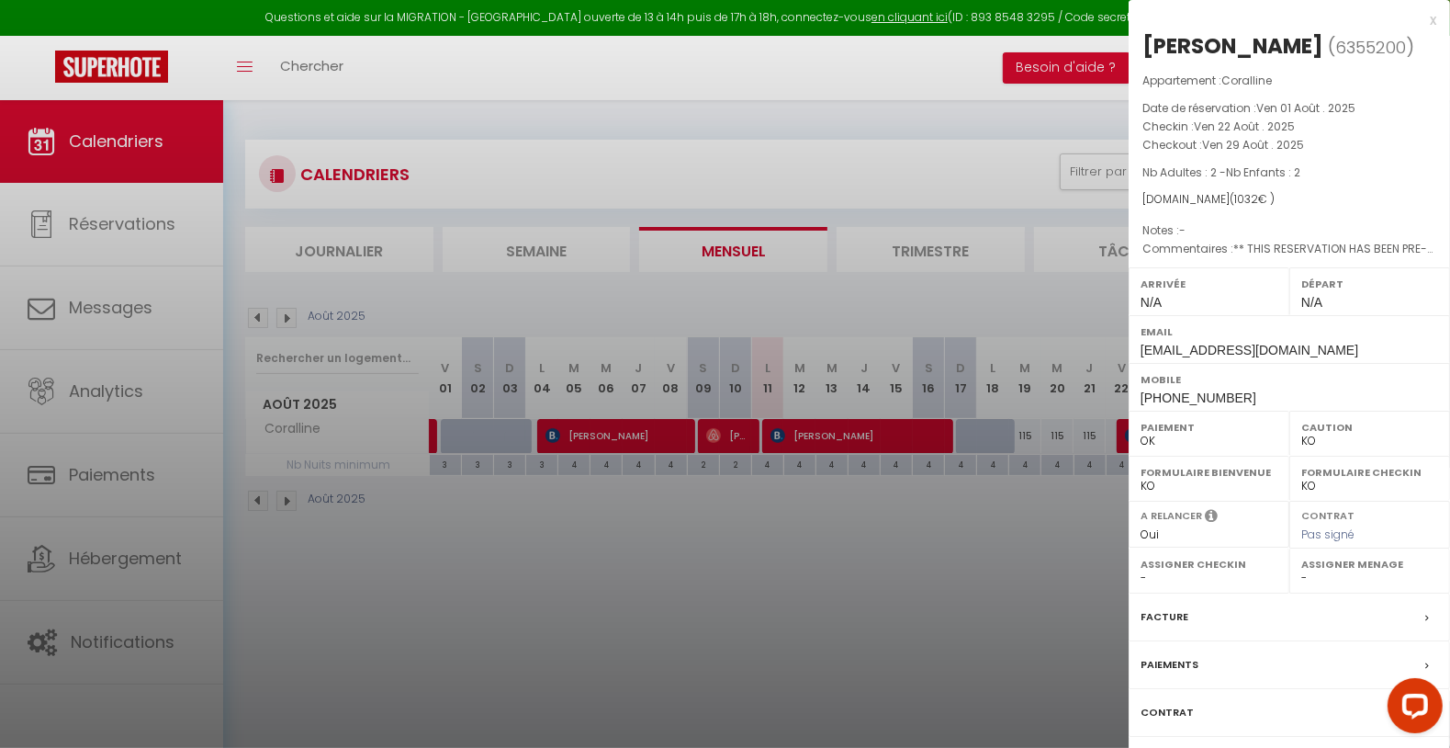
drag, startPoint x: 1144, startPoint y: 33, endPoint x: 1305, endPoint y: 37, distance: 160.8
click at [1305, 37] on h2 "[PERSON_NAME] ( 6355200 )" at bounding box center [1289, 46] width 294 height 31
drag, startPoint x: 1046, startPoint y: 523, endPoint x: 1052, endPoint y: 514, distance: 9.9
click at [1046, 523] on div at bounding box center [725, 374] width 1450 height 748
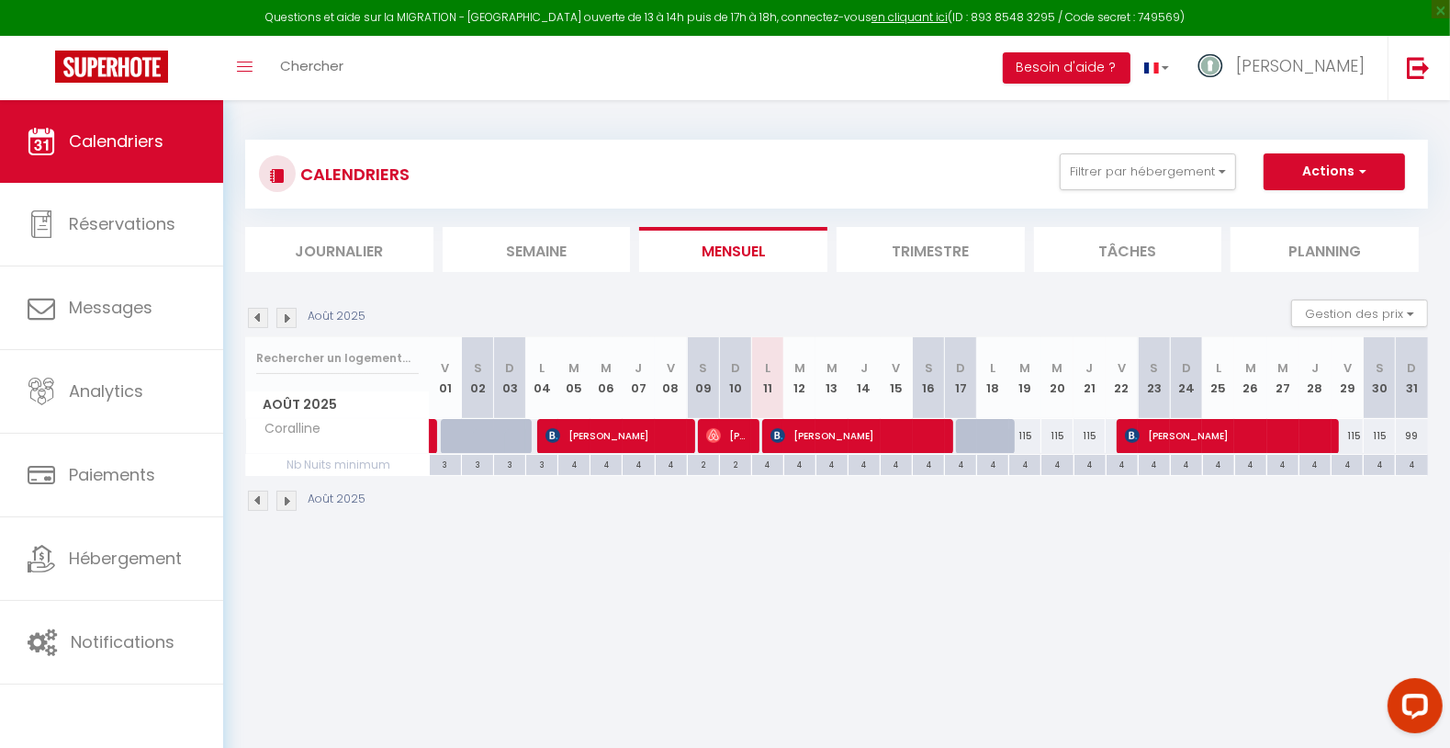
click at [1025, 460] on div "4" at bounding box center [1024, 463] width 31 height 17
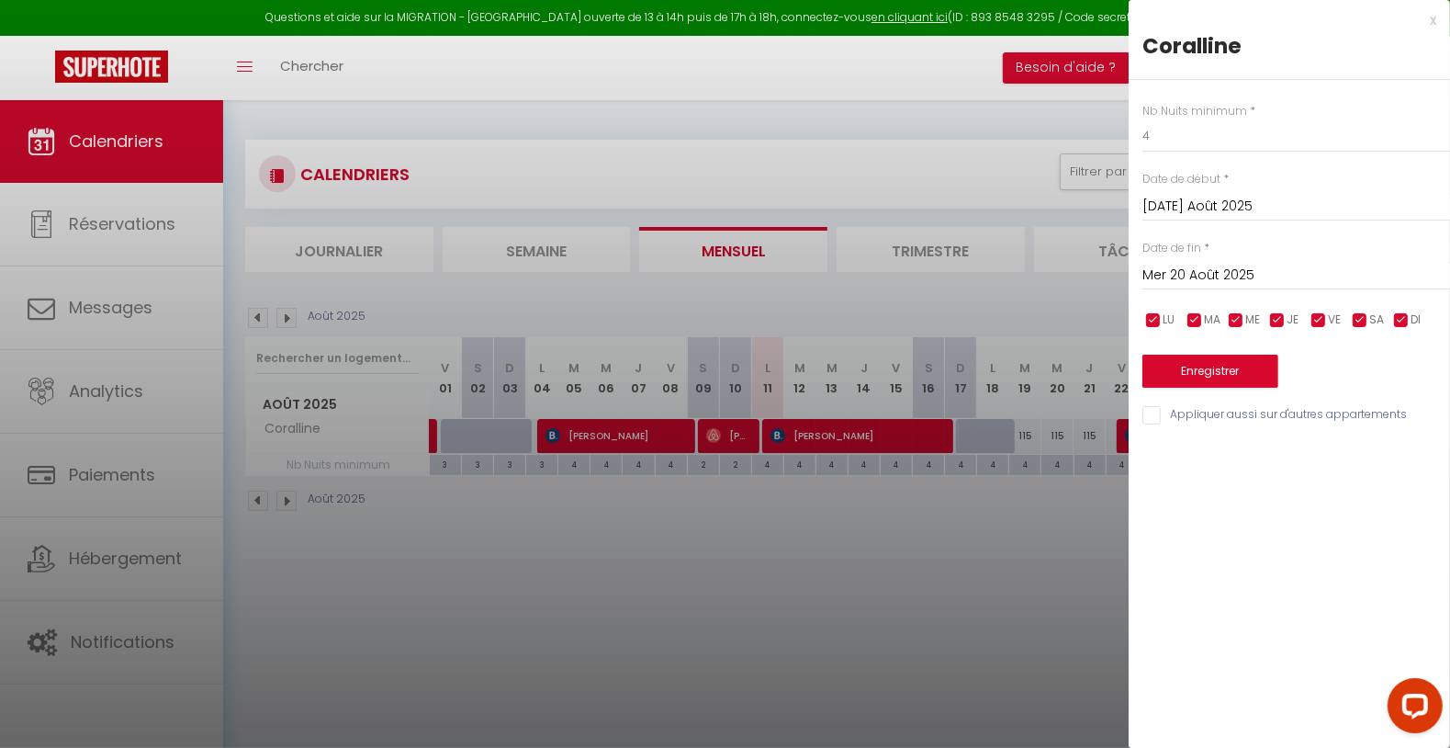
drag, startPoint x: 992, startPoint y: 503, endPoint x: 974, endPoint y: 442, distance: 64.0
click at [992, 502] on div at bounding box center [725, 374] width 1450 height 748
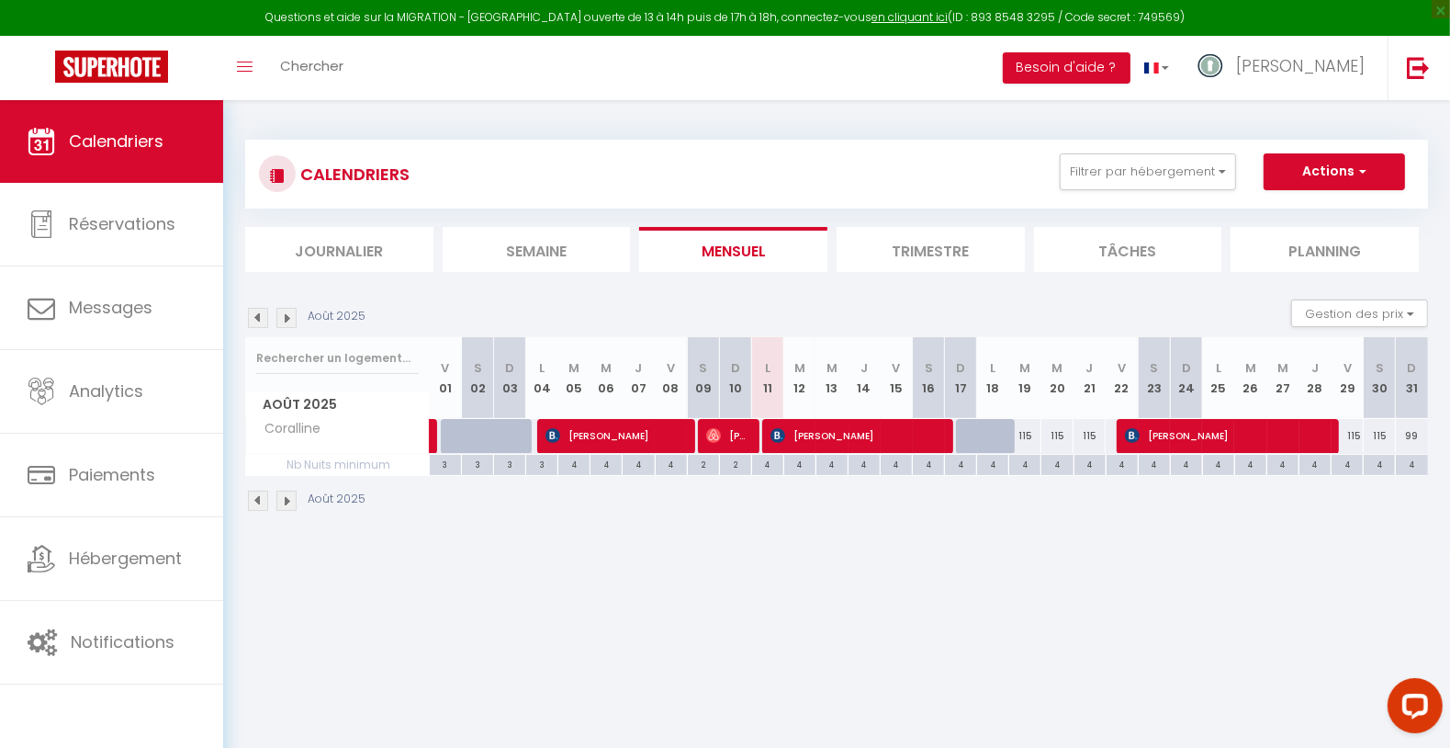
click at [971, 440] on div at bounding box center [972, 436] width 32 height 35
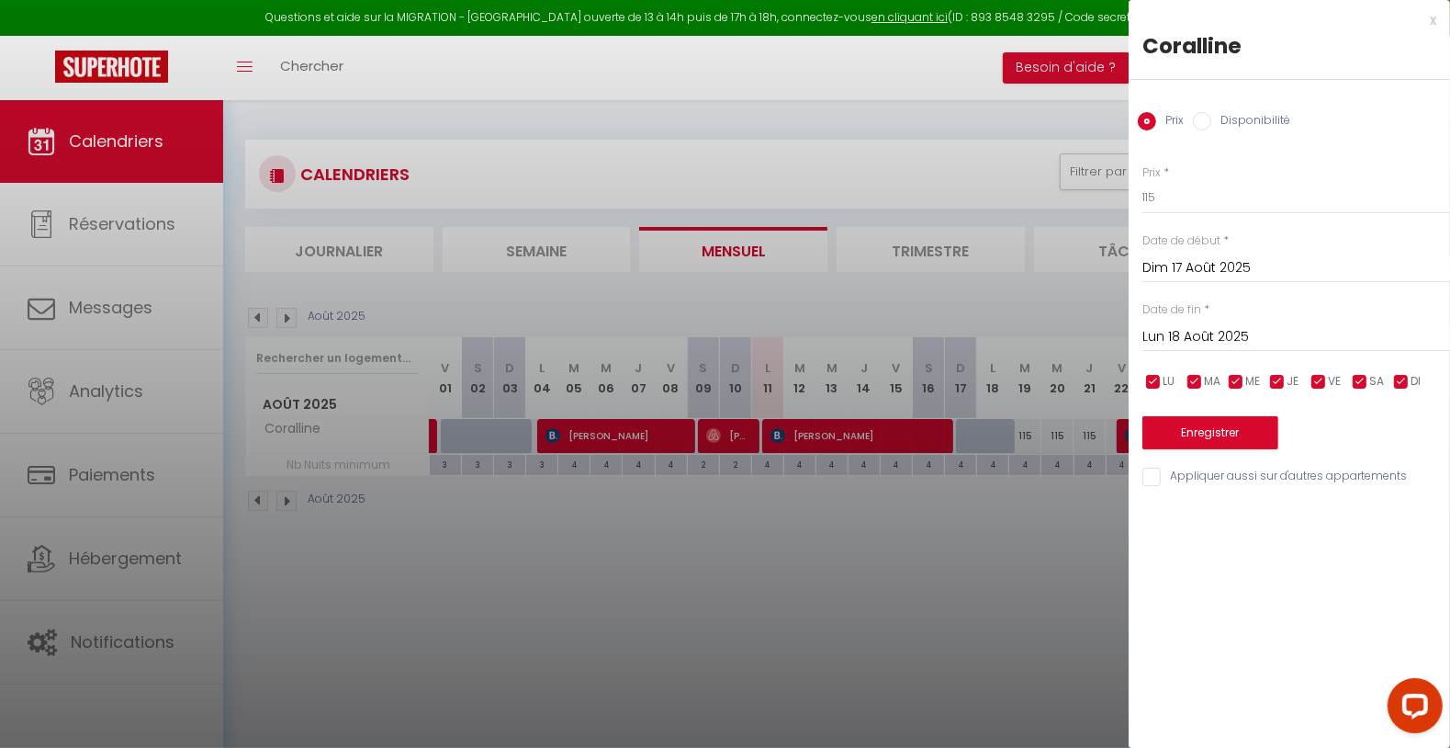
click at [1248, 116] on label "Disponibilité" at bounding box center [1250, 122] width 79 height 20
click at [1211, 116] on input "Disponibilité" at bounding box center [1202, 121] width 18 height 18
click at [1224, 333] on input "Lun 18 Août 2025" at bounding box center [1296, 339] width 308 height 24
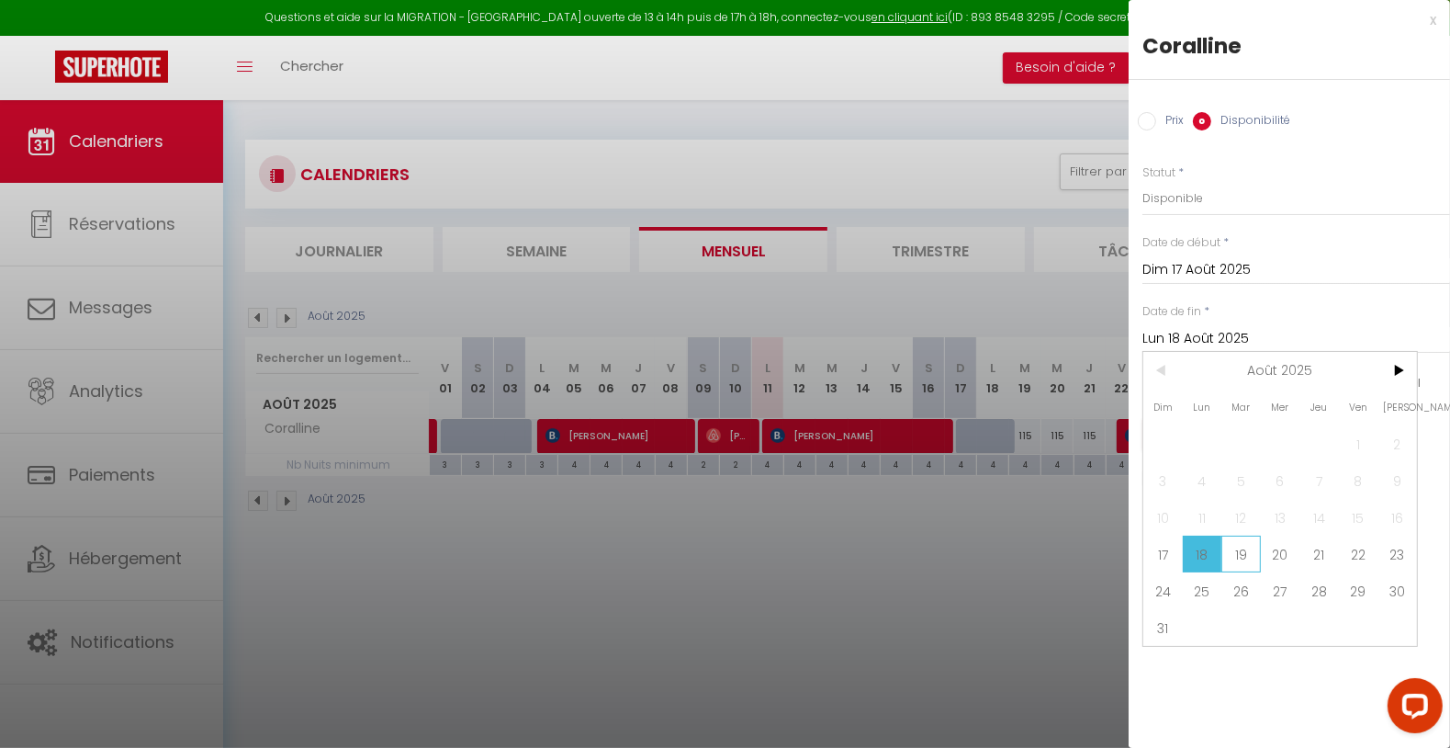
click at [1248, 546] on span "19" at bounding box center [1240, 553] width 39 height 37
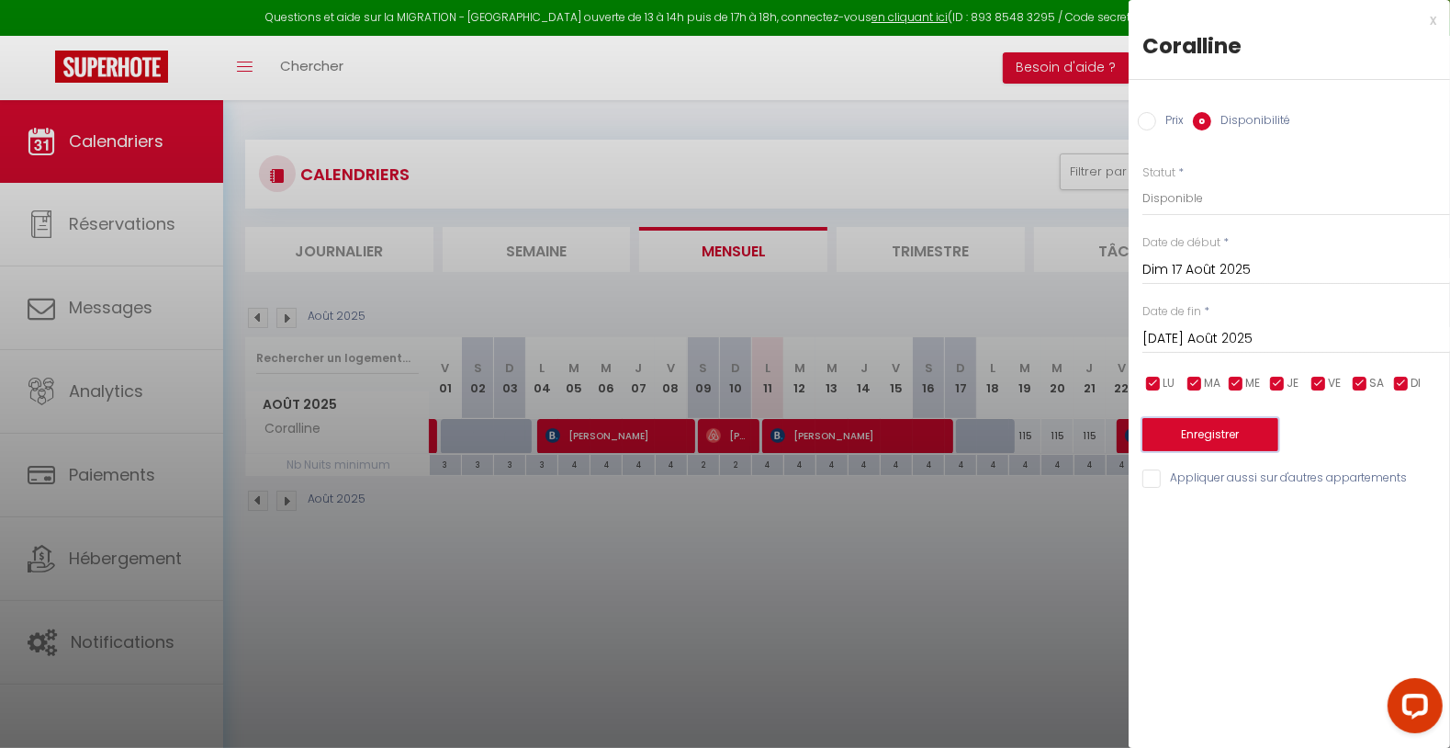
click at [1217, 447] on button "Enregistrer" at bounding box center [1210, 434] width 136 height 33
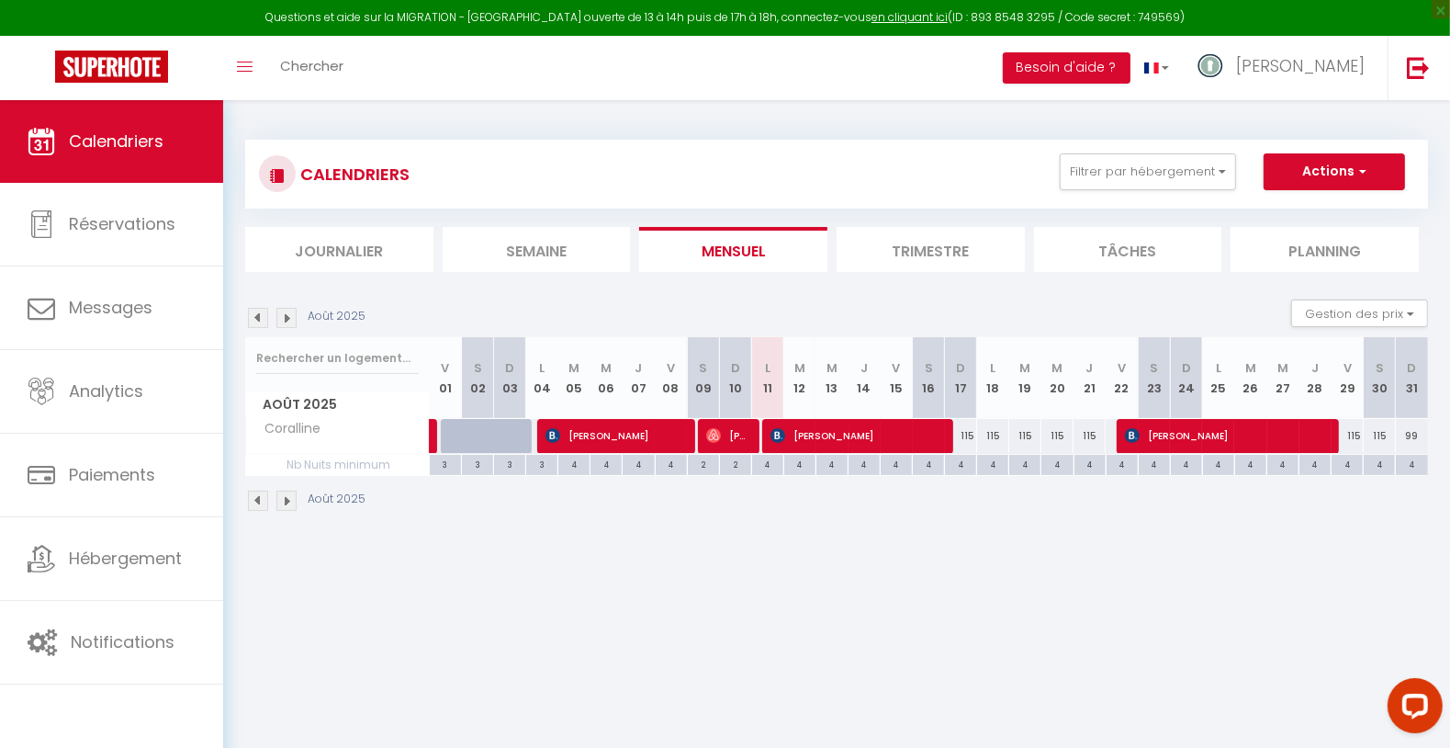
click at [1149, 548] on div "CALENDRIERS Filtrer par hébergement [GEOGRAPHIC_DATA] - Naturelle 189 Côté Plag…" at bounding box center [836, 326] width 1227 height 452
click at [1070, 184] on button "Filtrer par hébergement" at bounding box center [1148, 171] width 176 height 37
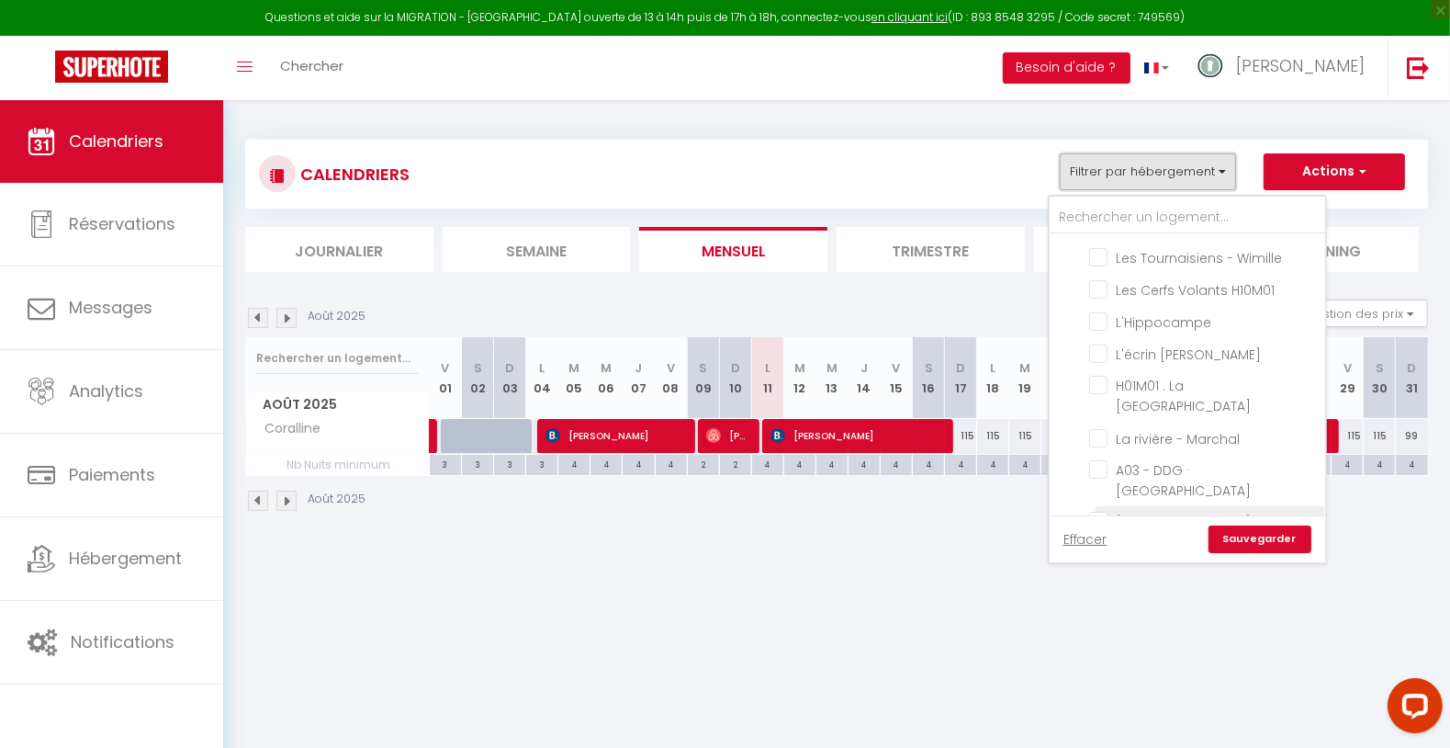
scroll to position [613, 0]
click at [1130, 554] on input "Coralline" at bounding box center [1204, 563] width 230 height 18
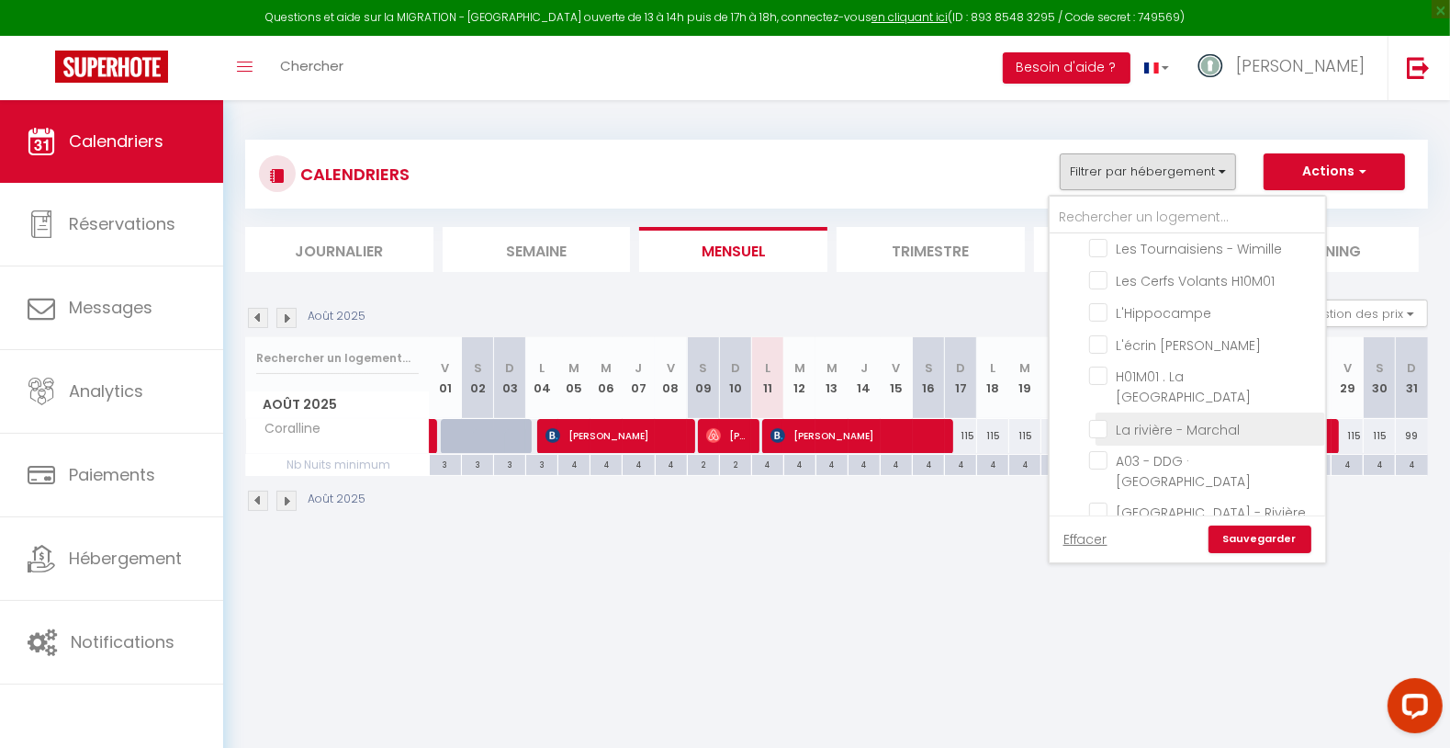
click at [1229, 418] on input "La rivière - Marchal" at bounding box center [1204, 427] width 230 height 18
click at [1283, 538] on link "Sauvegarder" at bounding box center [1260, 539] width 103 height 28
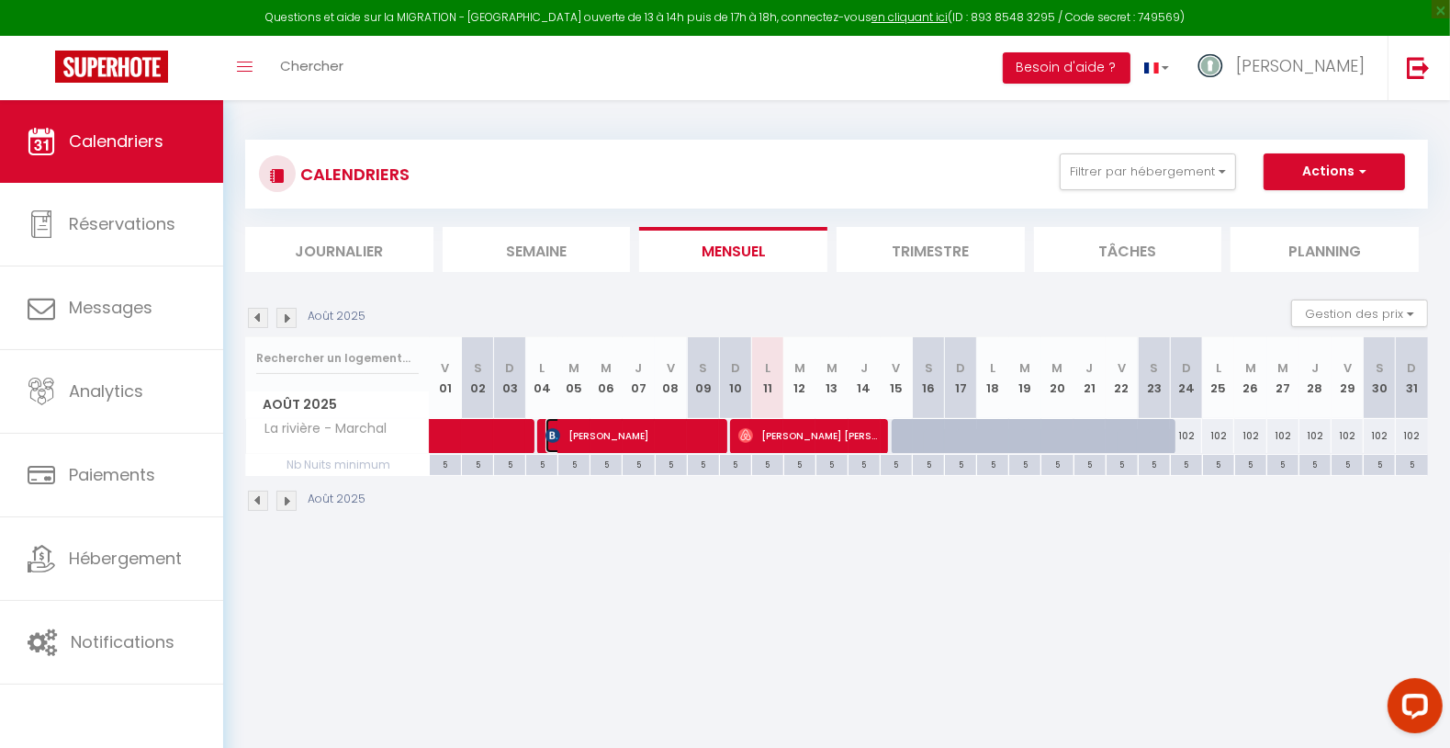
click at [577, 439] on span "[PERSON_NAME]" at bounding box center [632, 435] width 172 height 35
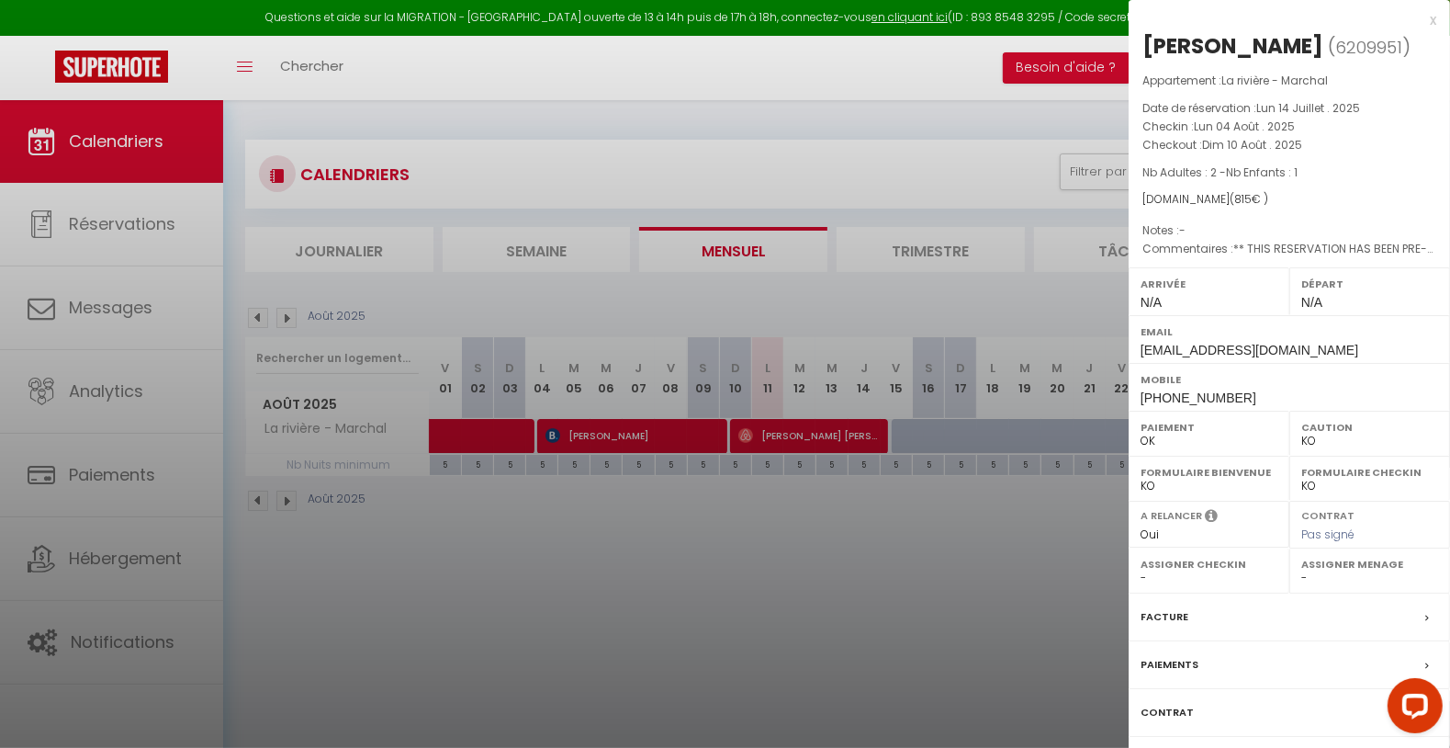
drag, startPoint x: 1144, startPoint y: 42, endPoint x: 1293, endPoint y: 47, distance: 148.8
click at [1293, 47] on div "[PERSON_NAME]" at bounding box center [1232, 45] width 181 height 29
click at [817, 577] on div at bounding box center [725, 374] width 1450 height 748
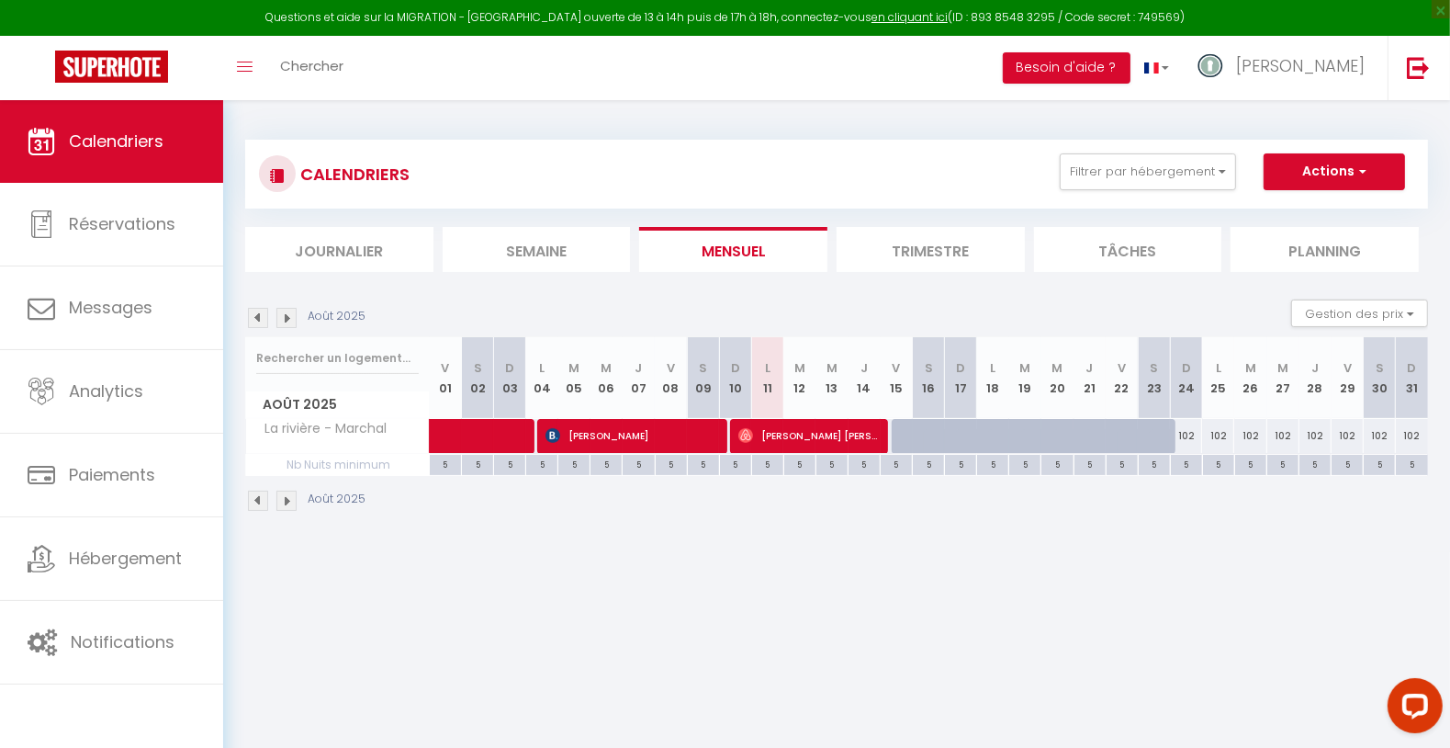
click at [1054, 446] on div at bounding box center [1069, 446] width 32 height 35
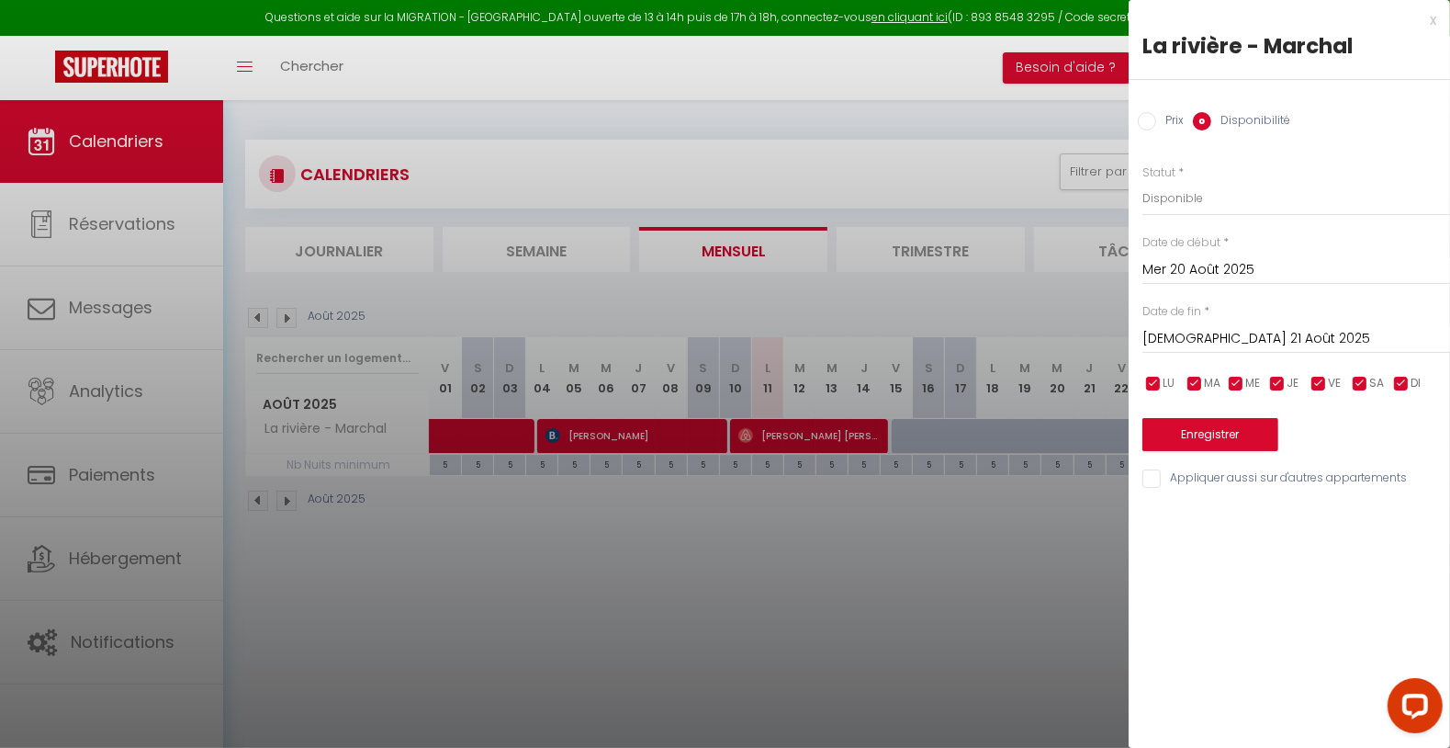
drag, startPoint x: 943, startPoint y: 536, endPoint x: 1018, endPoint y: 429, distance: 130.7
click at [941, 536] on div at bounding box center [725, 374] width 1450 height 748
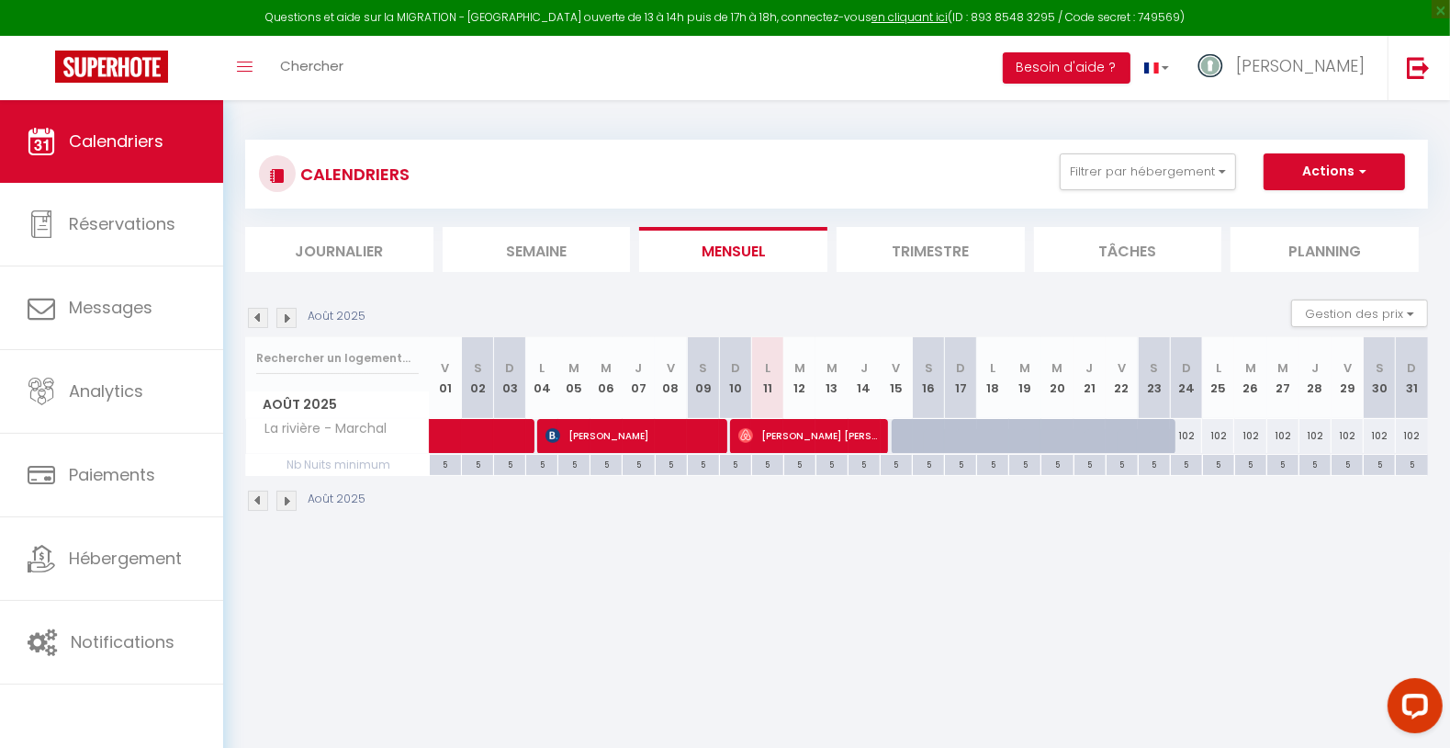
click at [971, 459] on div "5" at bounding box center [960, 463] width 31 height 17
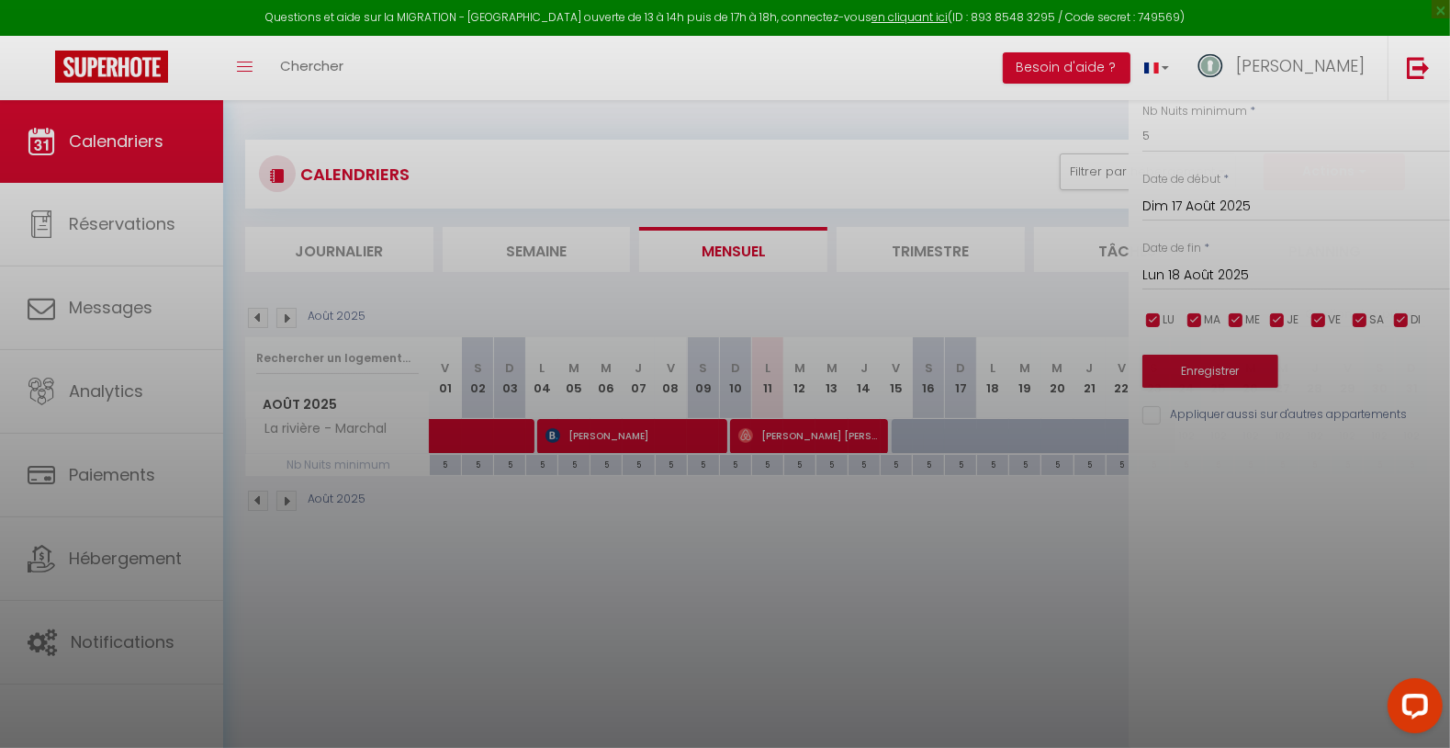
click at [978, 435] on div at bounding box center [725, 374] width 1450 height 748
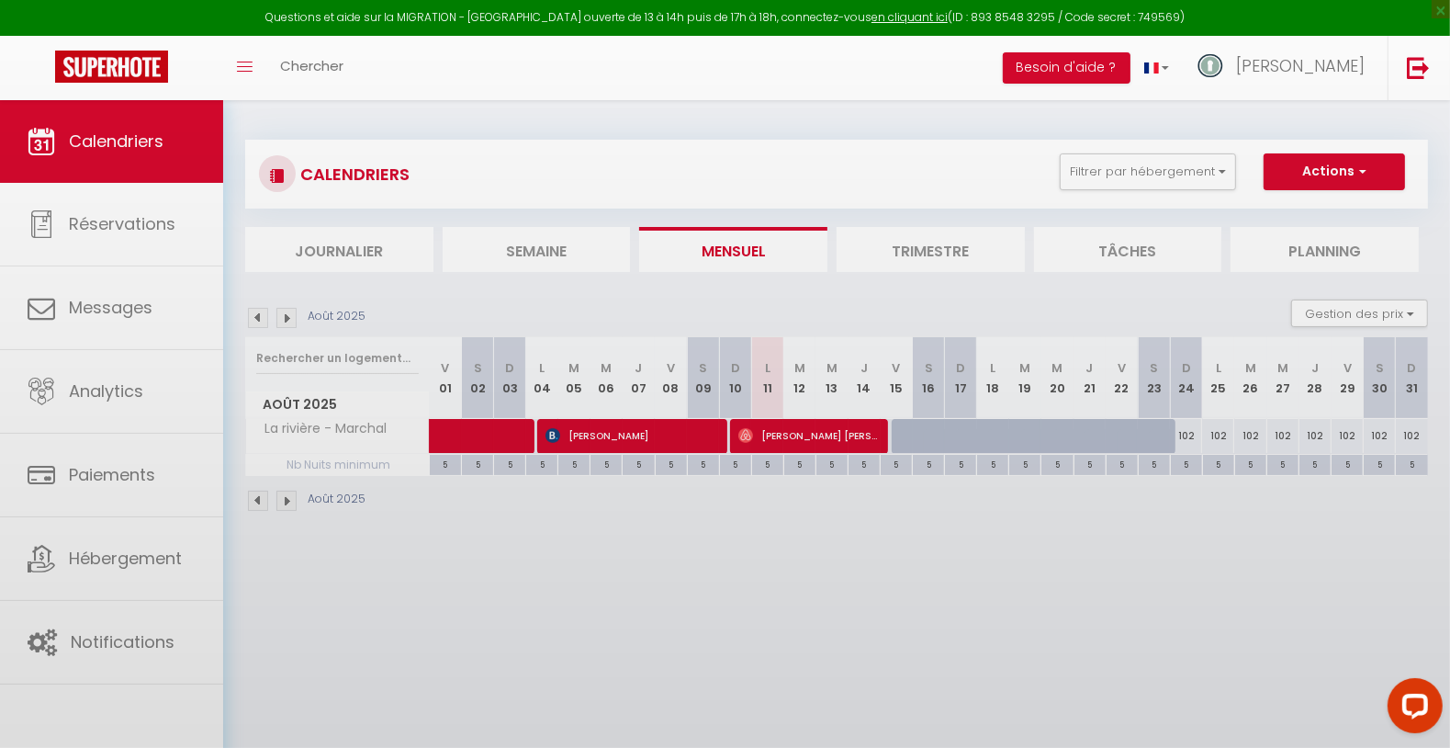
click at [978, 435] on body "Questions et aide sur la MIGRATION - [GEOGRAPHIC_DATA] ouverte de 13 à 14h puis…" at bounding box center [725, 474] width 1450 height 748
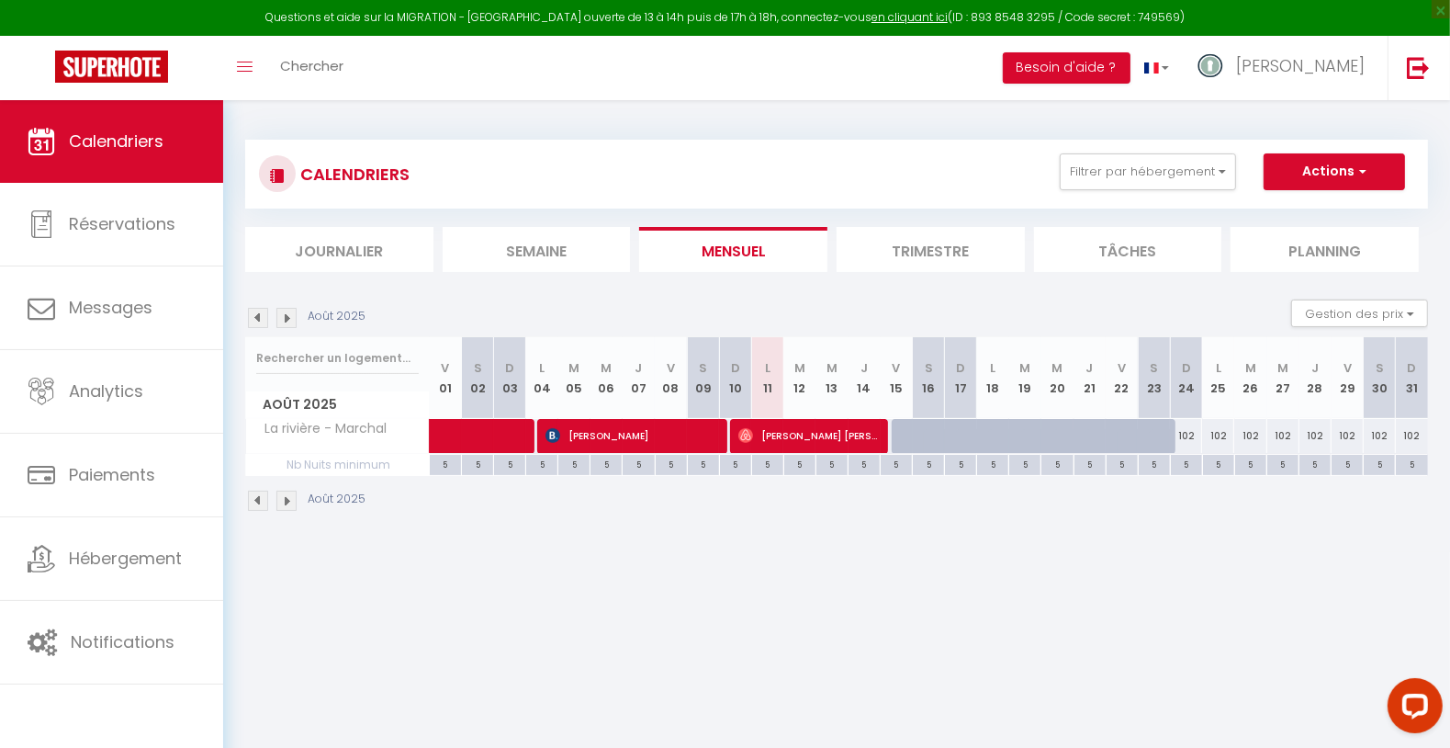
click at [978, 435] on div at bounding box center [993, 436] width 32 height 35
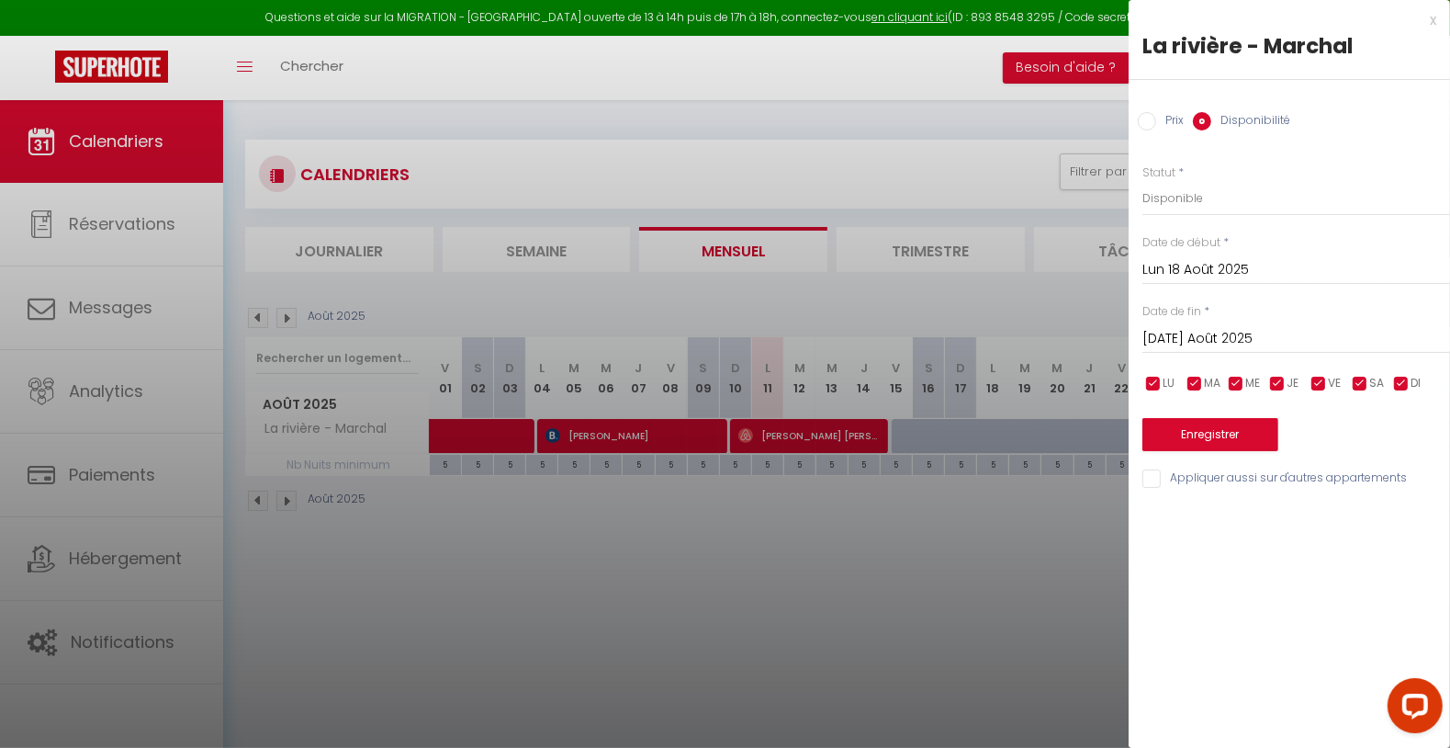
click at [1142, 113] on input "Prix" at bounding box center [1147, 121] width 18 height 18
drag, startPoint x: 1020, startPoint y: 532, endPoint x: 991, endPoint y: 529, distance: 29.5
click at [1019, 532] on div at bounding box center [725, 374] width 1450 height 748
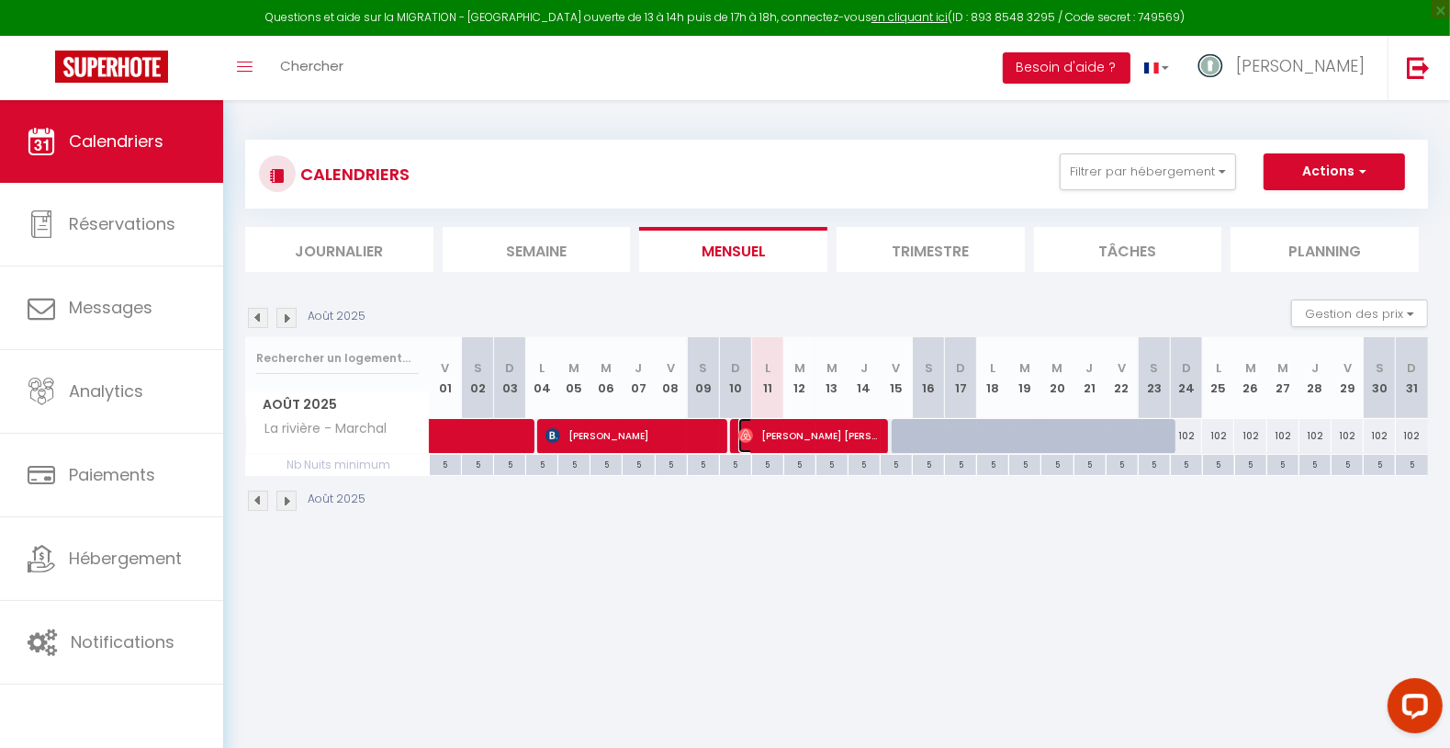
click at [802, 438] on span "[PERSON_NAME] [PERSON_NAME]" at bounding box center [808, 435] width 140 height 35
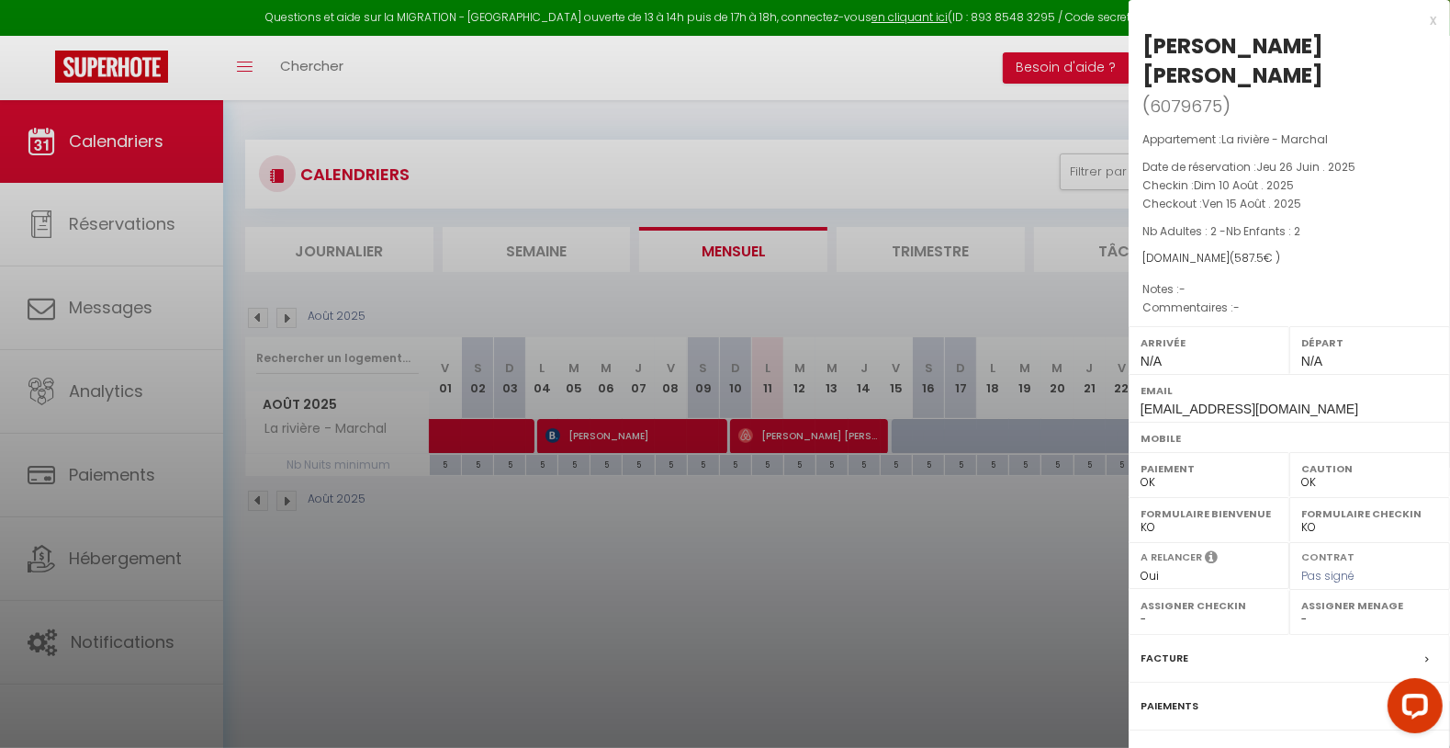
drag, startPoint x: 1147, startPoint y: 40, endPoint x: 1299, endPoint y: 35, distance: 152.5
click at [1299, 35] on div "[PERSON_NAME] [PERSON_NAME]" at bounding box center [1289, 60] width 294 height 59
click at [743, 661] on div at bounding box center [725, 374] width 1450 height 748
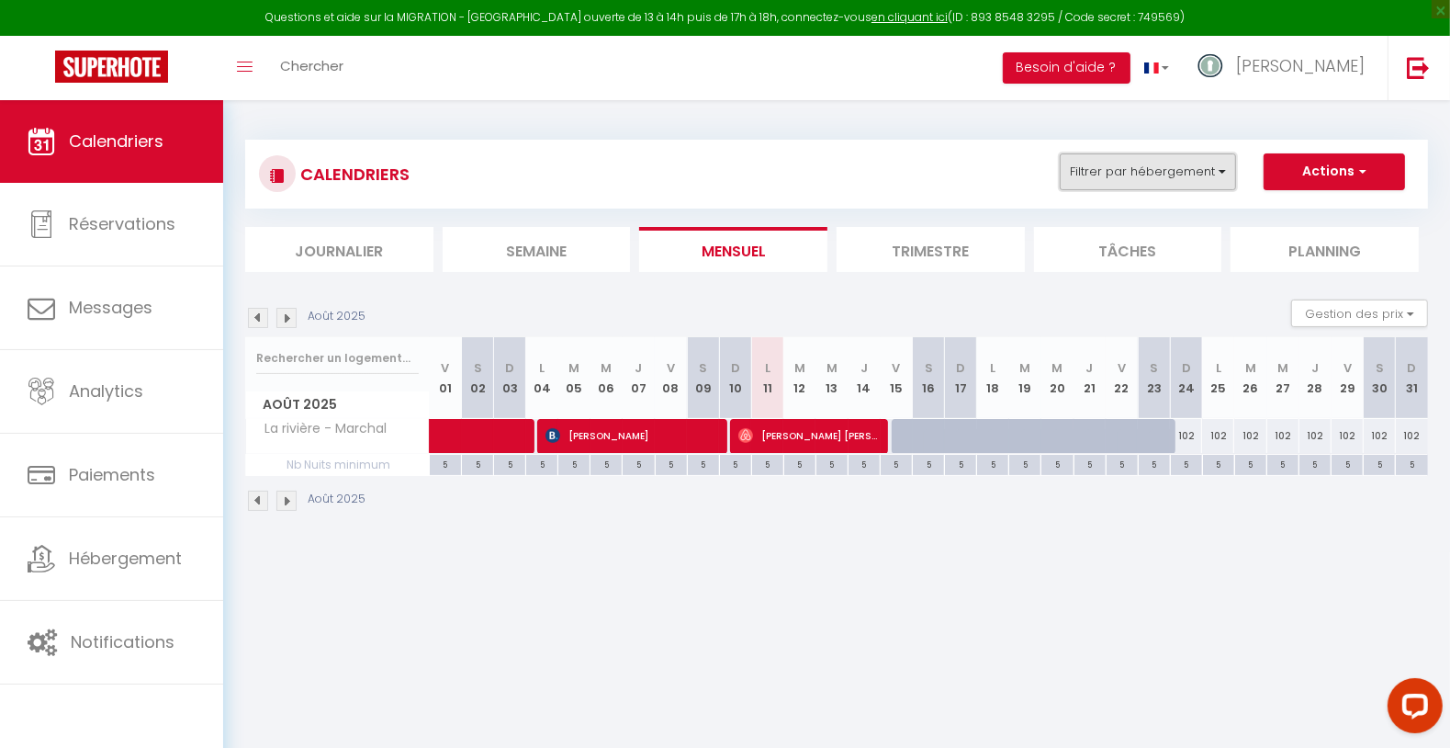
click at [1136, 172] on button "Filtrer par hébergement" at bounding box center [1148, 171] width 176 height 37
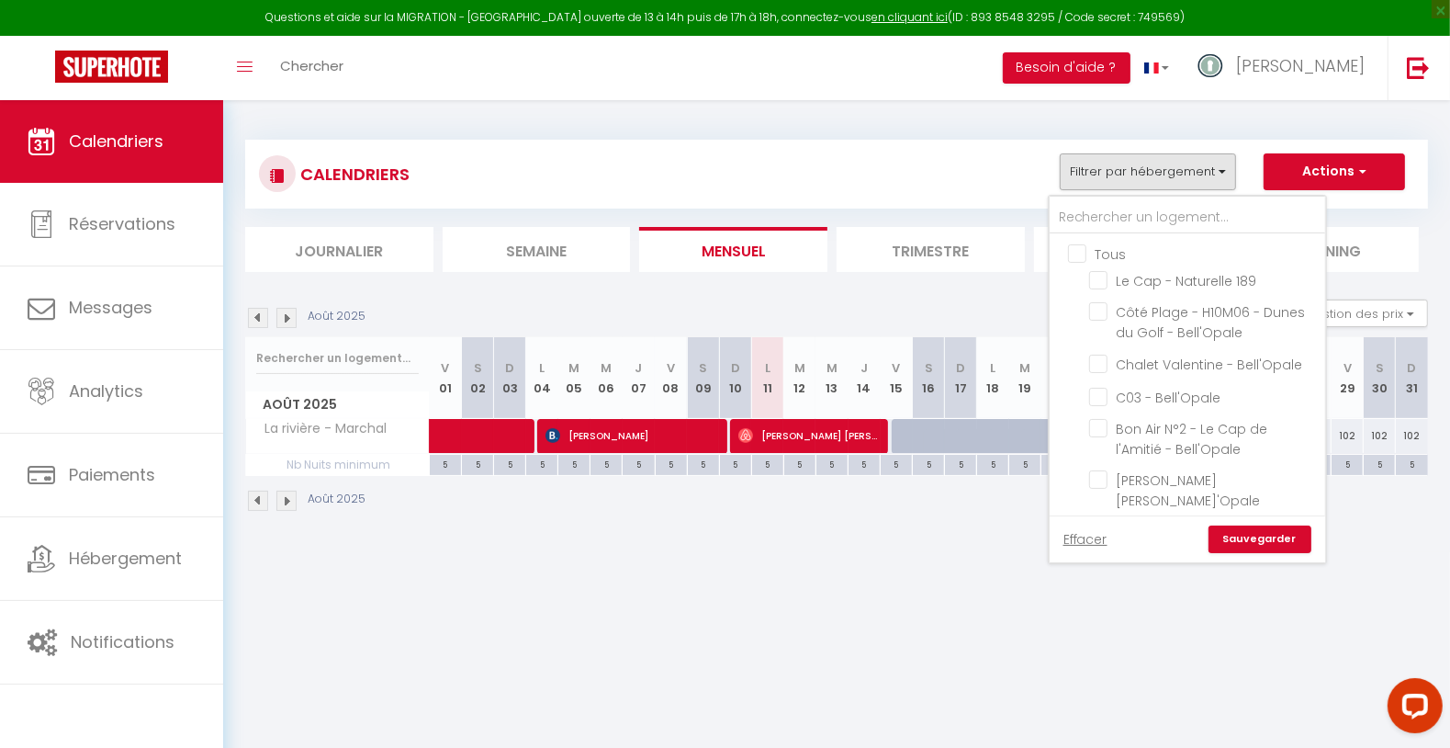
click at [1090, 261] on input "Tous" at bounding box center [1206, 252] width 276 height 18
click at [1093, 254] on input "Tous" at bounding box center [1206, 252] width 276 height 18
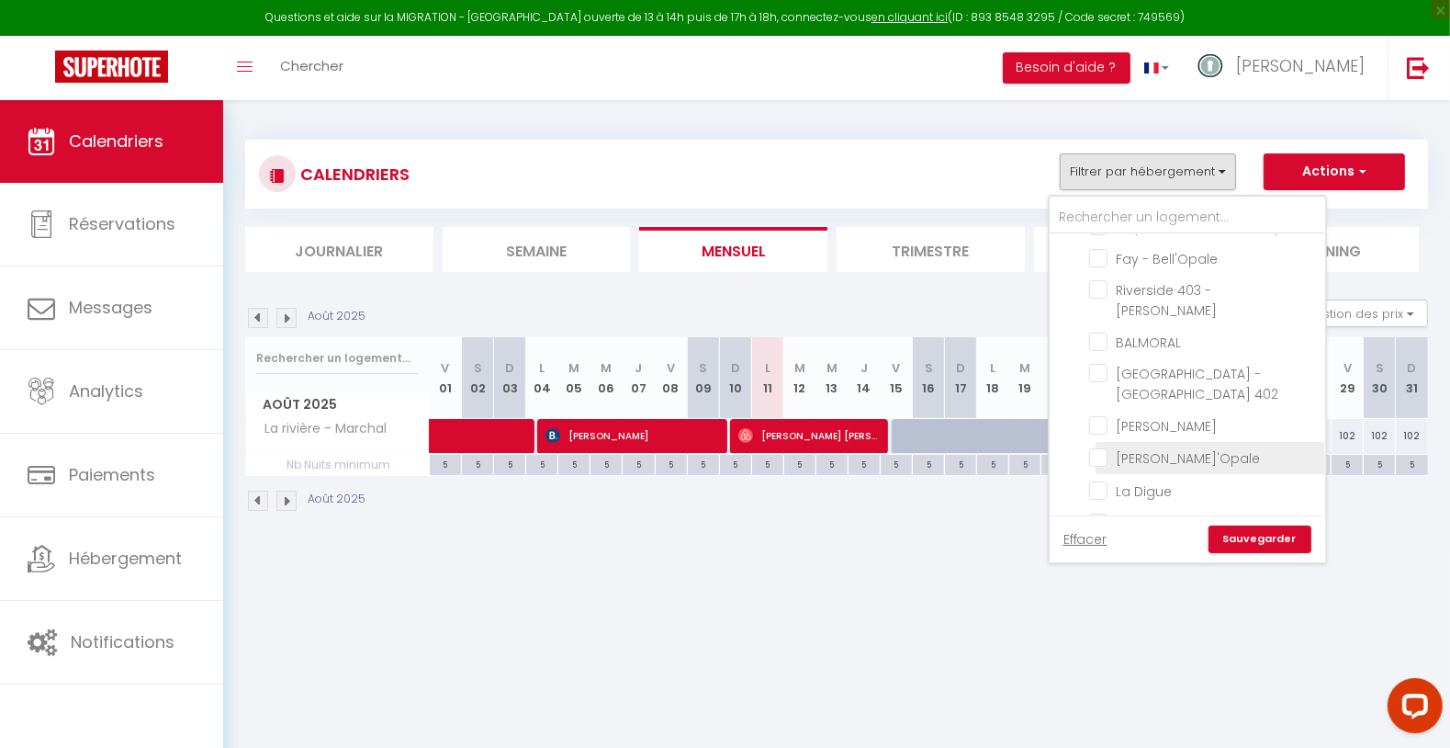
drag, startPoint x: 1180, startPoint y: 355, endPoint x: 1200, endPoint y: 401, distance: 50.2
click at [1178, 415] on input "[PERSON_NAME]" at bounding box center [1204, 424] width 230 height 18
click at [1248, 546] on link "Sauvegarder" at bounding box center [1260, 539] width 103 height 28
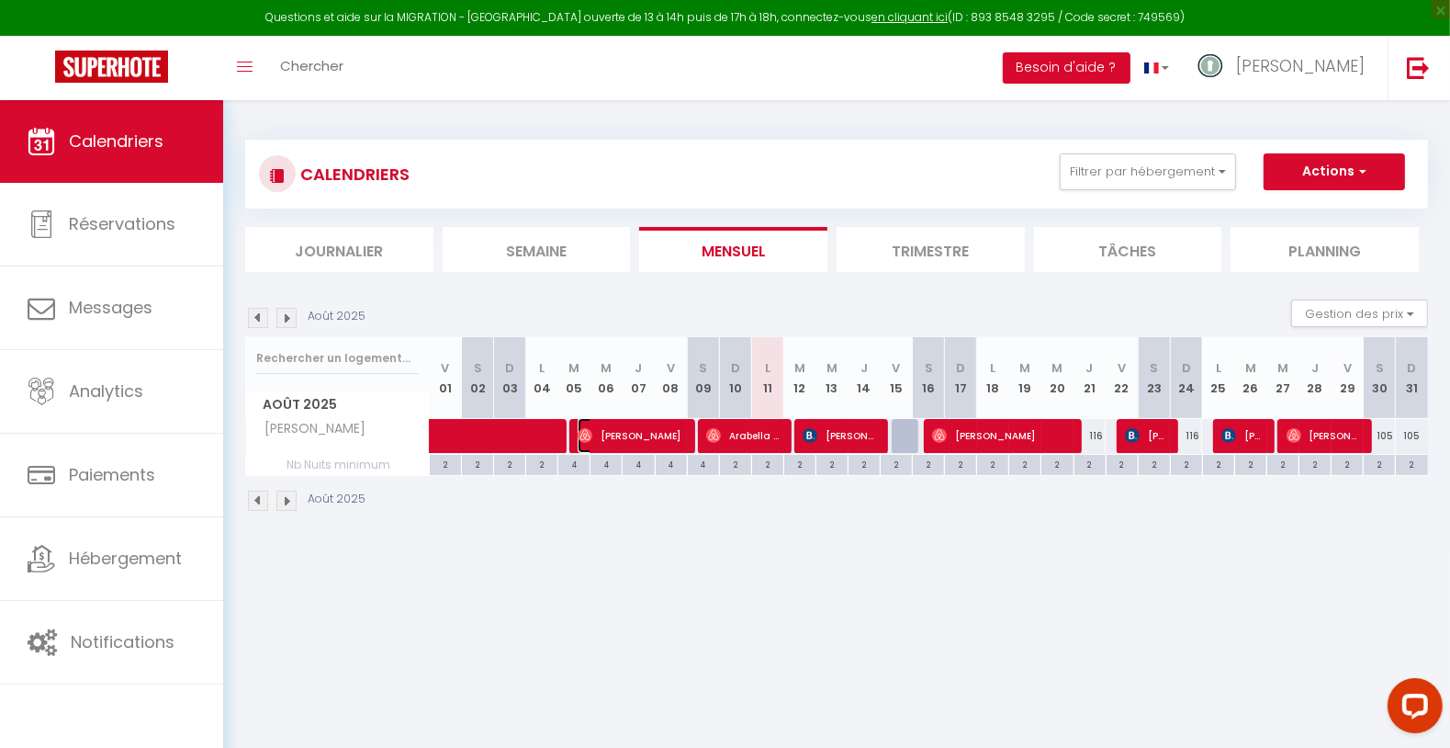
click at [630, 440] on span "[PERSON_NAME]" at bounding box center [631, 435] width 107 height 35
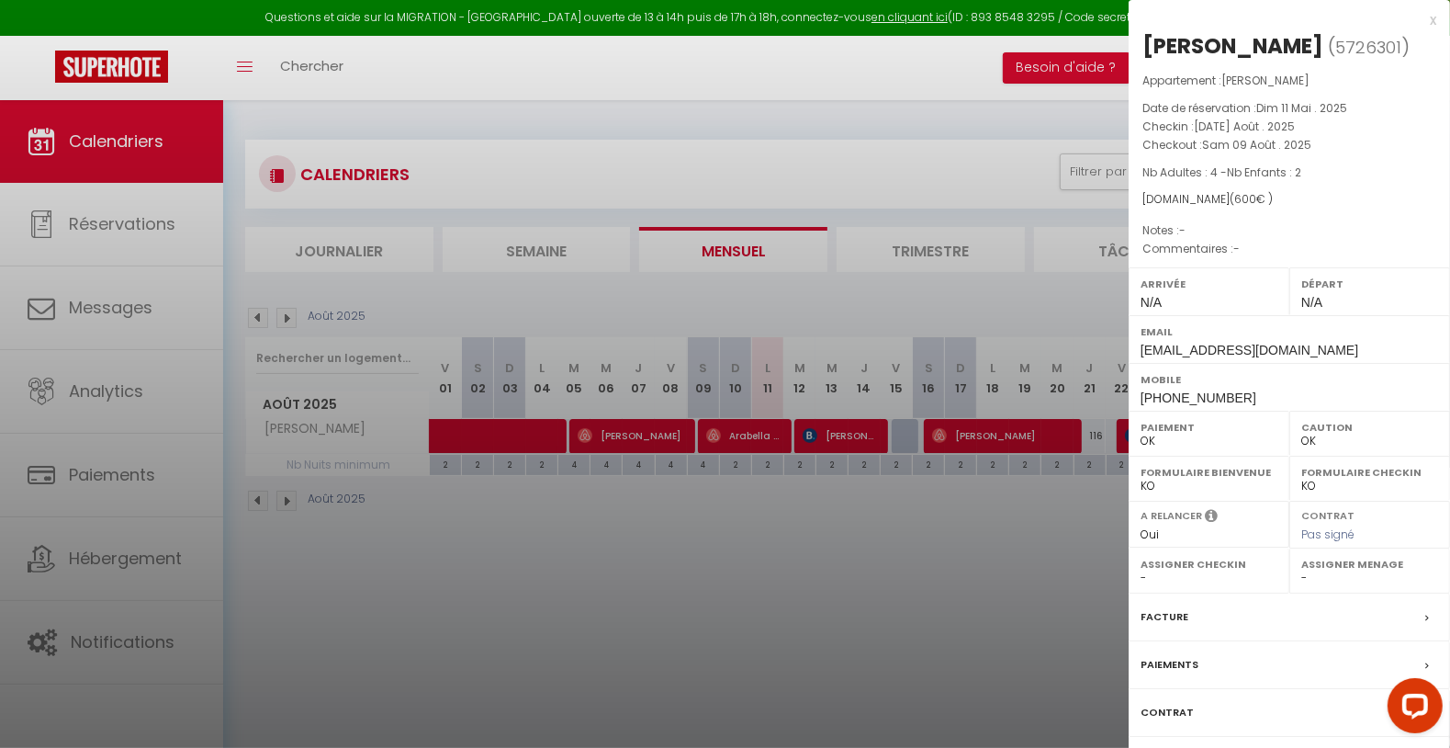
drag, startPoint x: 1142, startPoint y: 45, endPoint x: 1269, endPoint y: 45, distance: 126.7
click at [1271, 43] on div "[PERSON_NAME] ( 5726301 ) Appartement : [PERSON_NAME] Date de réservation : Dim…" at bounding box center [1289, 429] width 321 height 797
click at [801, 564] on div at bounding box center [725, 374] width 1450 height 748
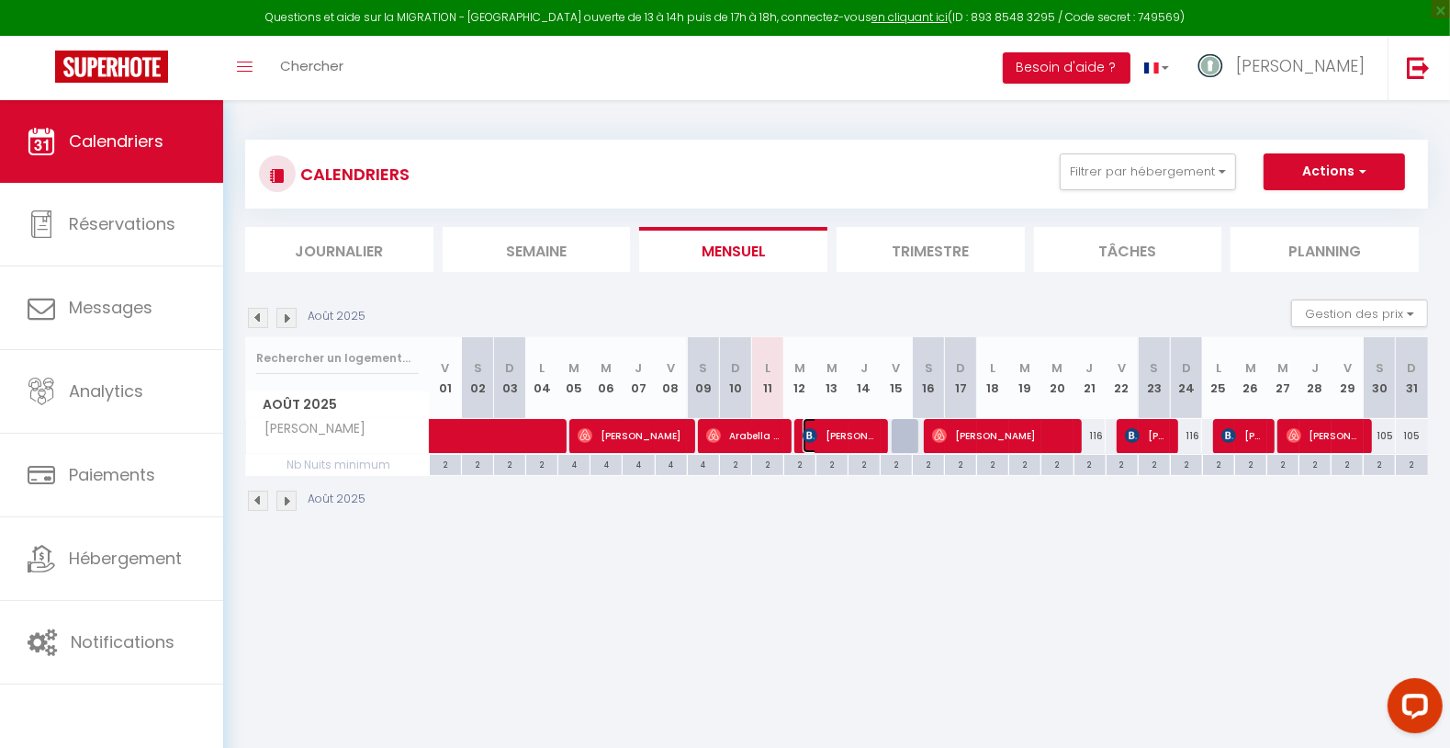
click at [812, 433] on img at bounding box center [810, 435] width 15 height 15
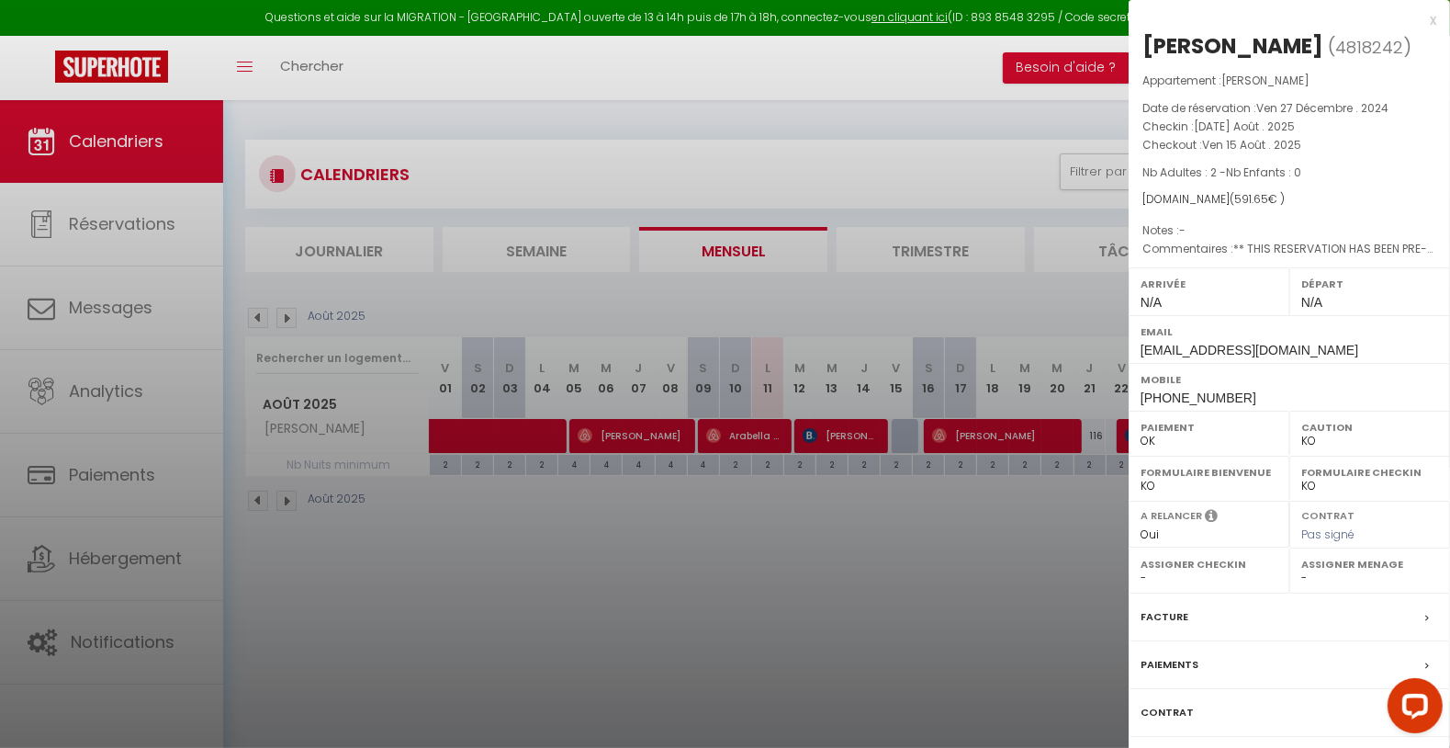
drag, startPoint x: 1145, startPoint y: 37, endPoint x: 1344, endPoint y: 39, distance: 198.4
click at [1323, 39] on div "[PERSON_NAME]" at bounding box center [1232, 45] width 181 height 29
click at [790, 615] on div at bounding box center [725, 374] width 1450 height 748
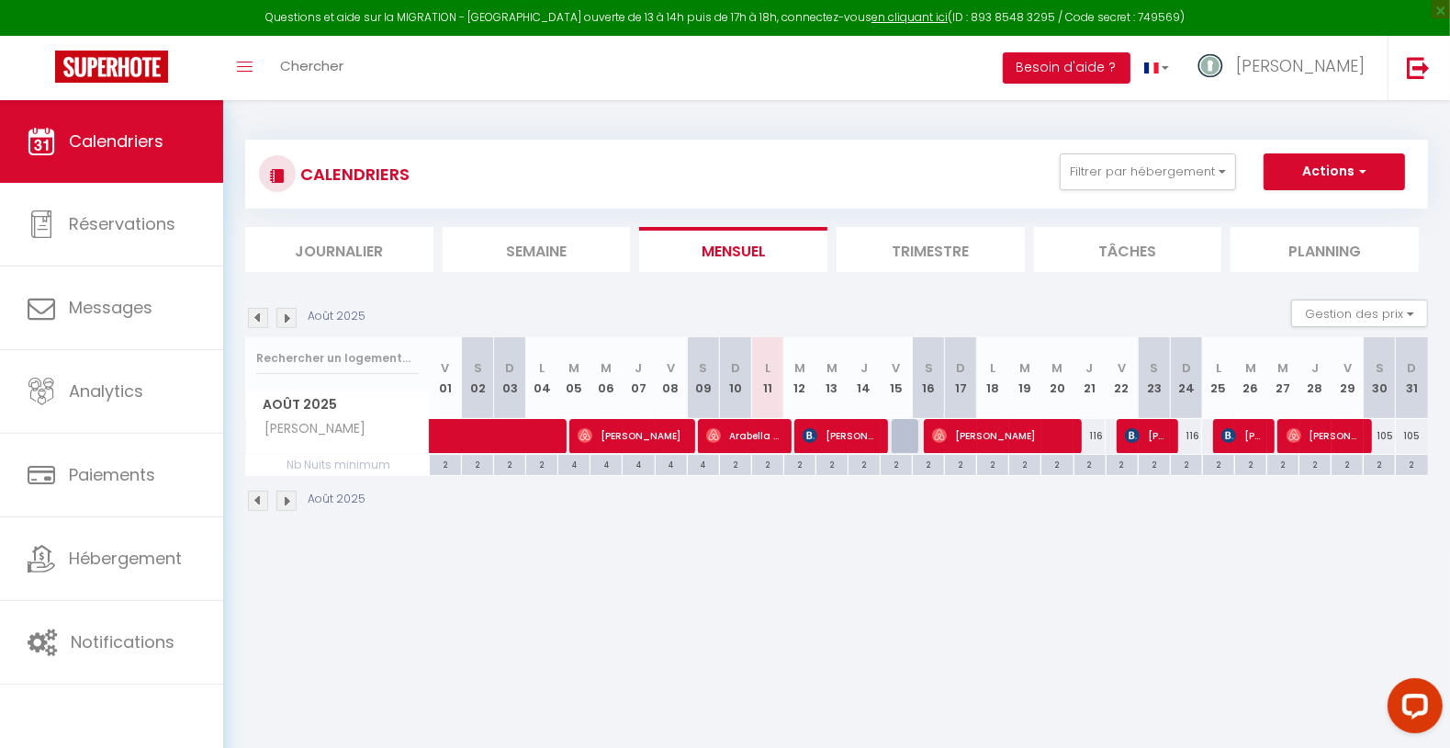
click at [910, 429] on div at bounding box center [908, 436] width 32 height 35
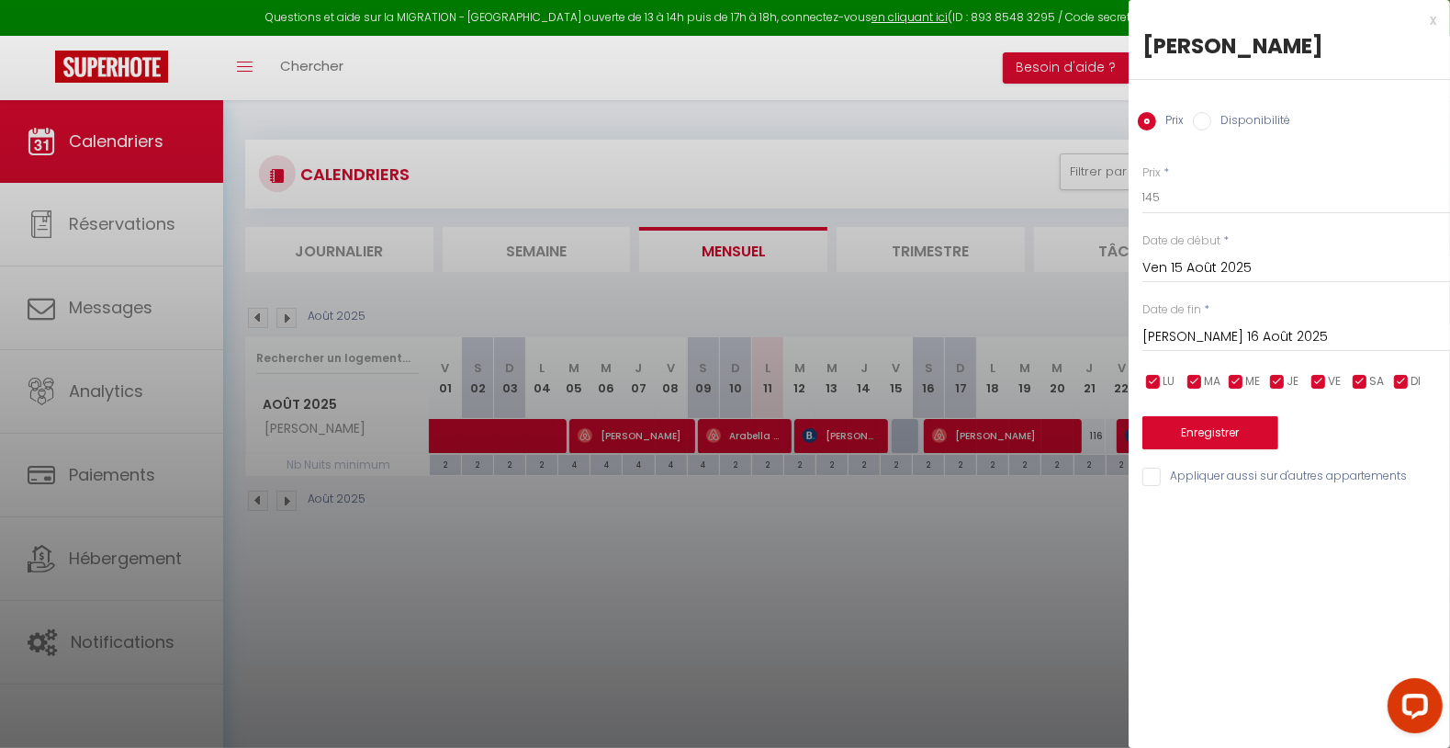
click at [874, 524] on div at bounding box center [725, 374] width 1450 height 748
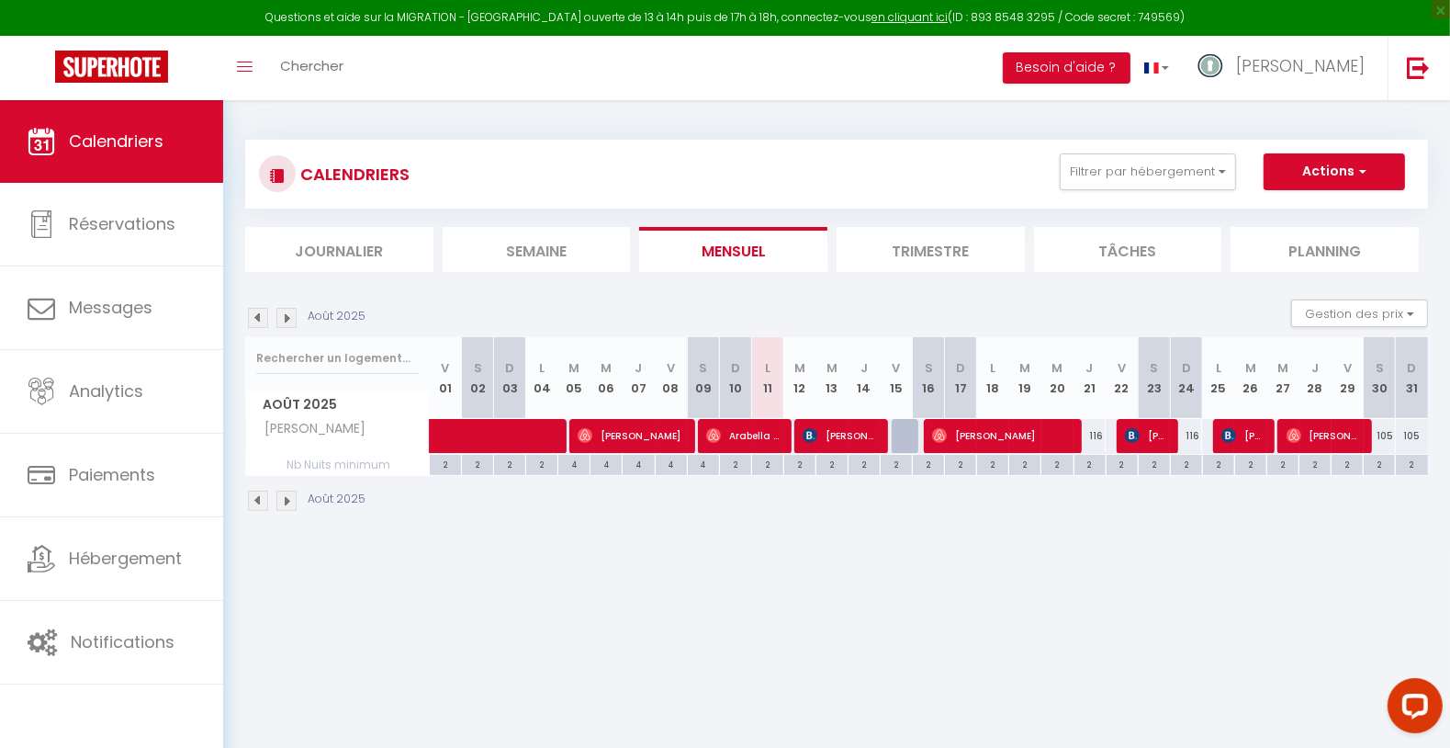
drag, startPoint x: 953, startPoint y: 508, endPoint x: 1038, endPoint y: 505, distance: 84.5
click at [964, 509] on div "Août 2025" at bounding box center [836, 503] width 1183 height 54
click at [1141, 439] on span "[PERSON_NAME]" at bounding box center [1146, 435] width 43 height 35
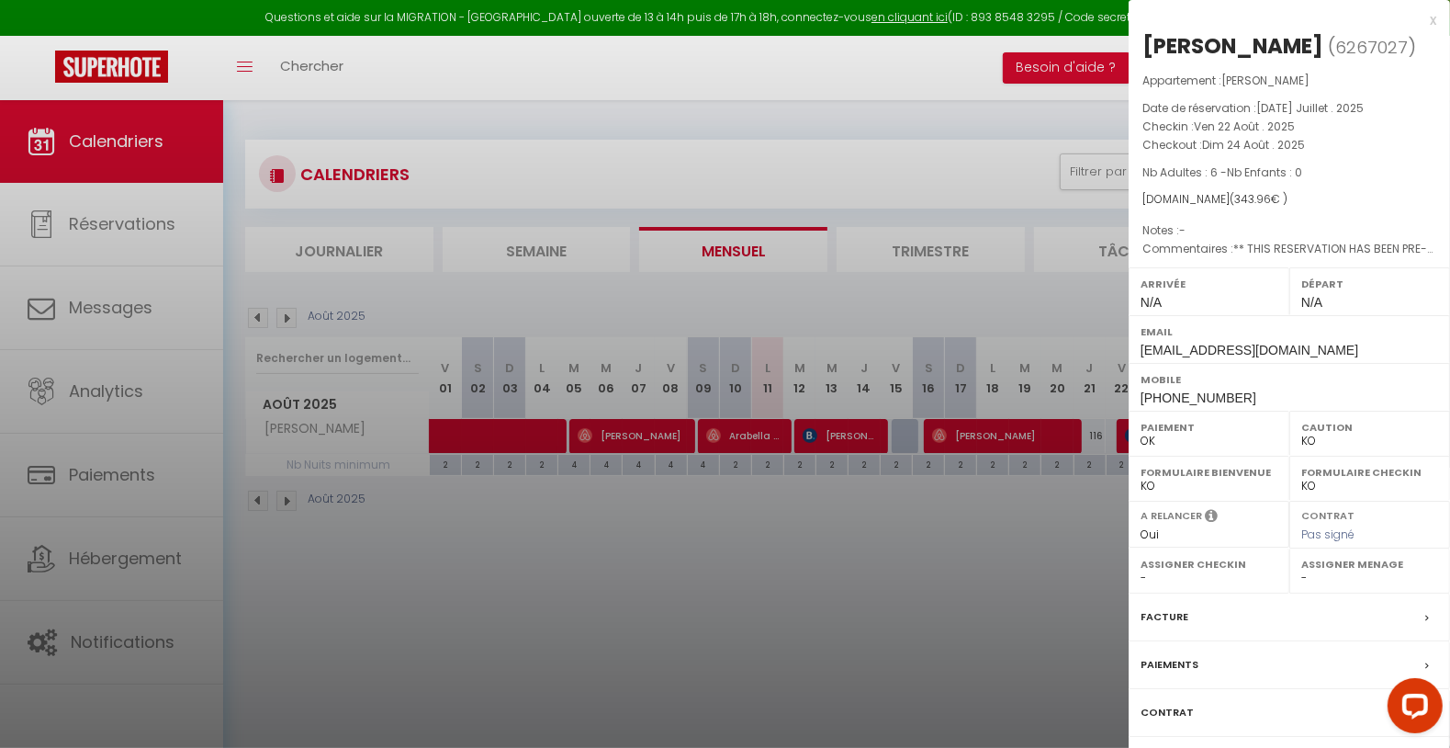
drag, startPoint x: 1149, startPoint y: 45, endPoint x: 1393, endPoint y: 53, distance: 244.4
click at [1394, 50] on h2 "[PERSON_NAME] ( 6267027 )" at bounding box center [1289, 46] width 294 height 31
click at [890, 616] on div at bounding box center [725, 374] width 1450 height 748
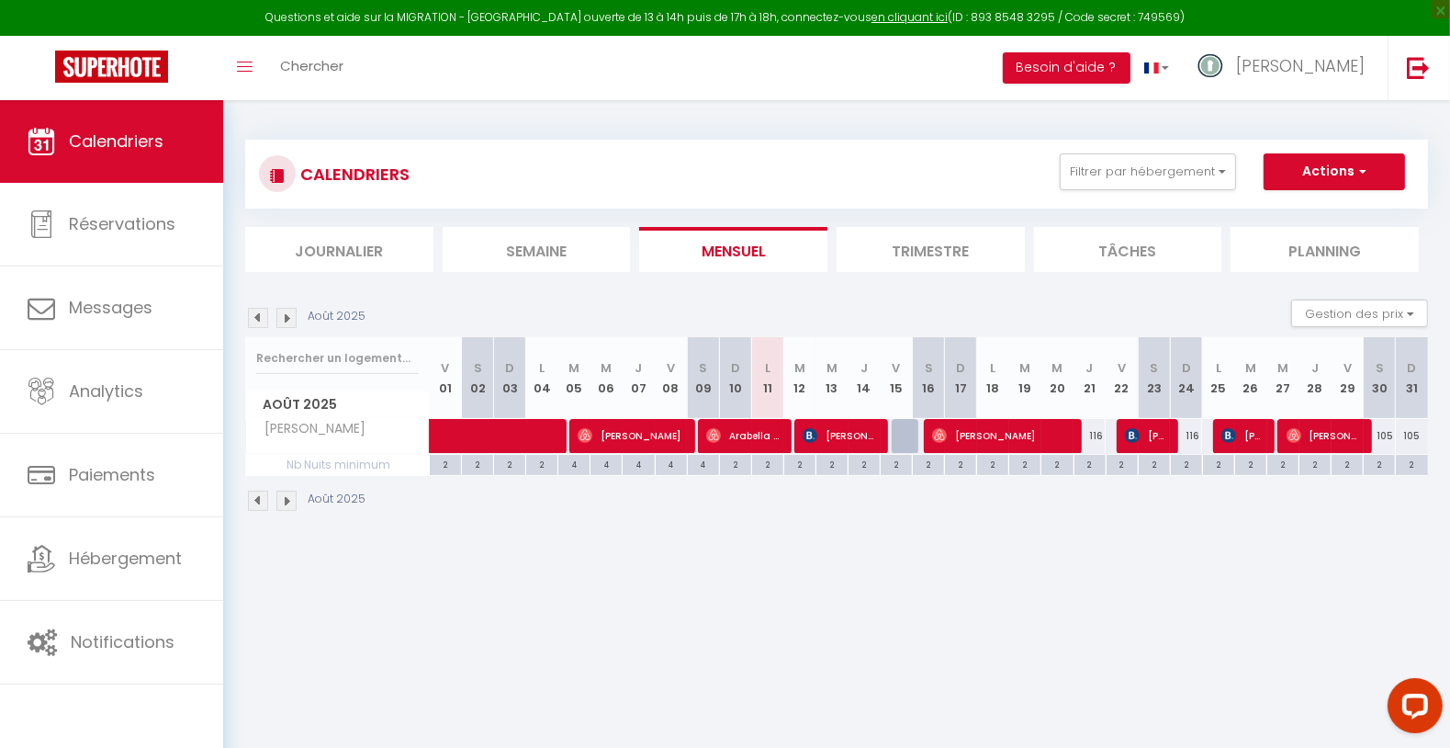
click at [890, 575] on body "Questions et aide sur la MIGRATION - [GEOGRAPHIC_DATA] ouverte de 13 à 14h puis…" at bounding box center [725, 474] width 1450 height 748
click at [1239, 425] on span "[PERSON_NAME]" at bounding box center [1242, 435] width 43 height 35
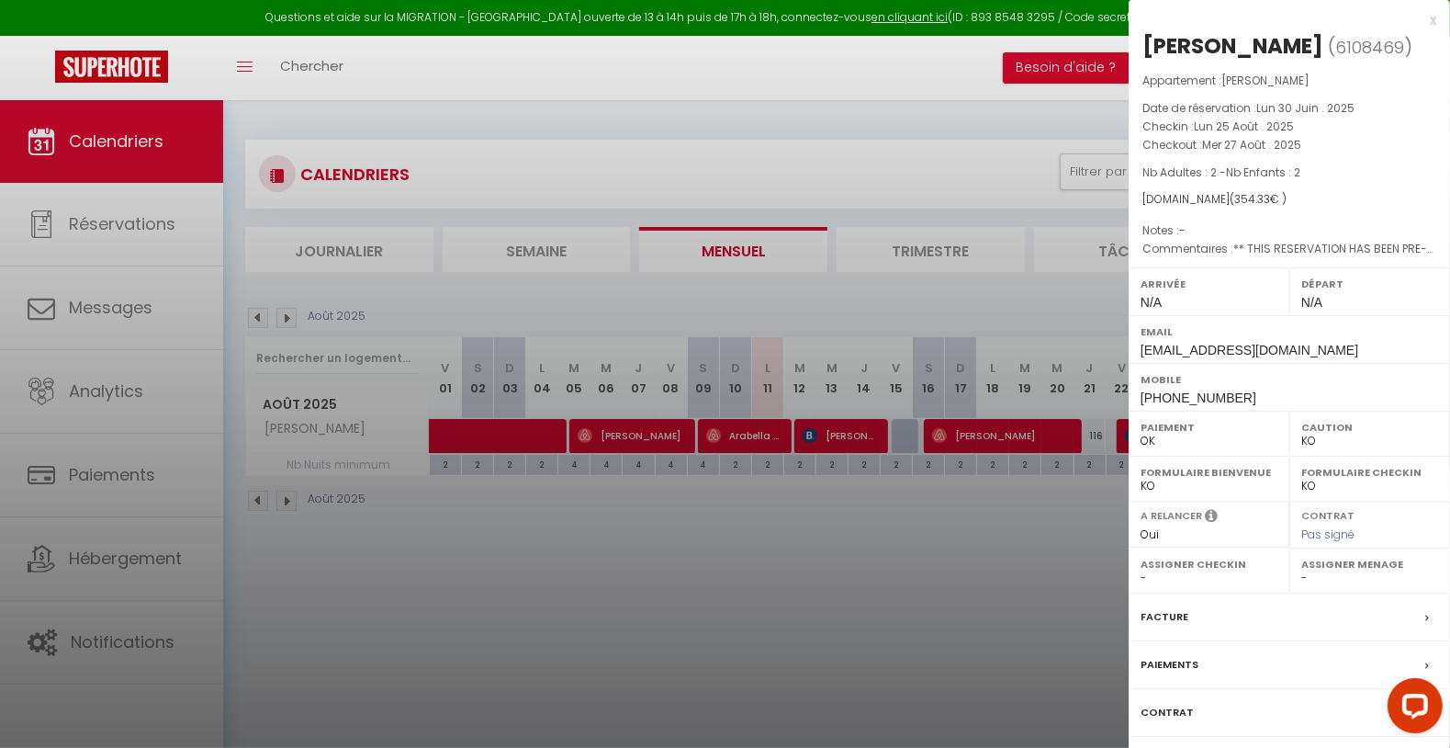
drag, startPoint x: 1149, startPoint y: 40, endPoint x: 1256, endPoint y: 38, distance: 107.5
click at [1259, 36] on div "[PERSON_NAME]" at bounding box center [1232, 45] width 181 height 29
click at [969, 651] on div at bounding box center [725, 374] width 1450 height 748
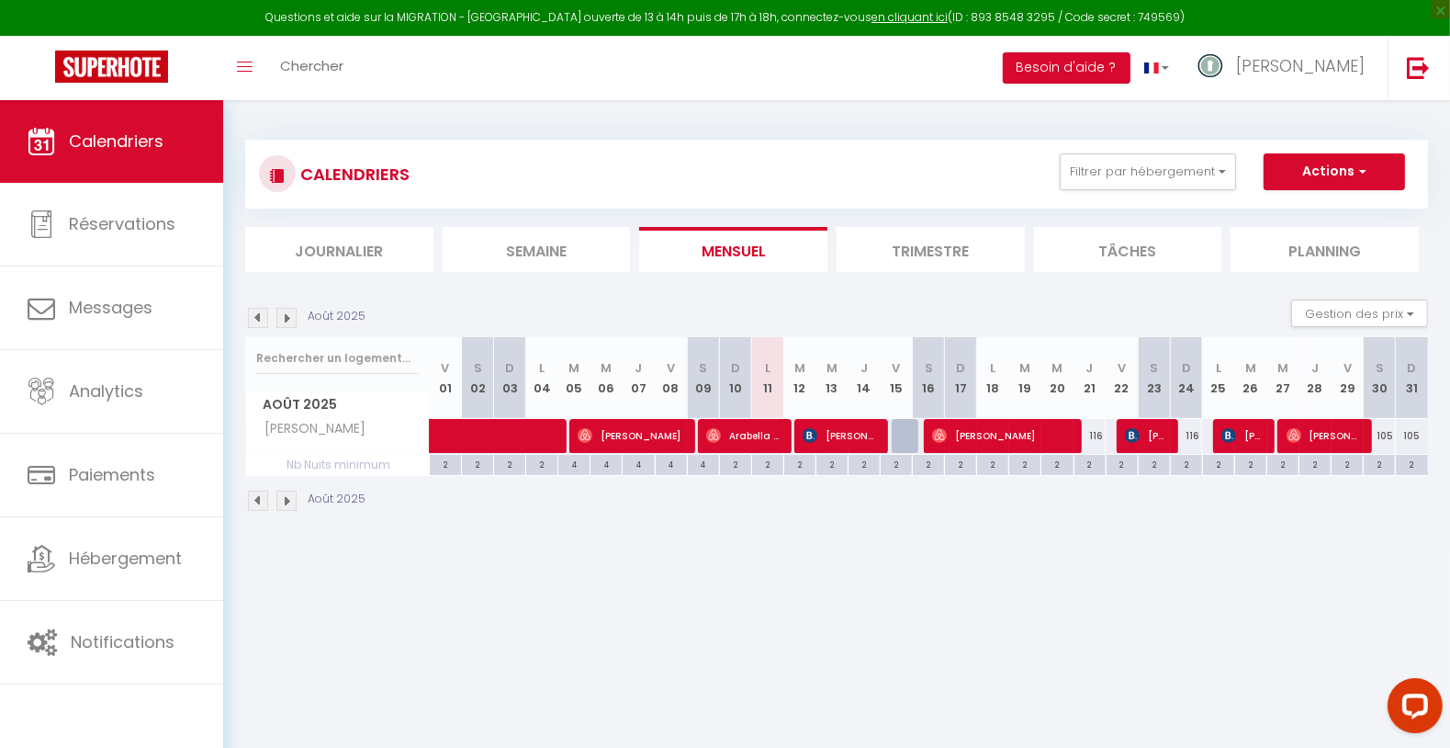
click at [1351, 536] on div "CALENDRIERS Filtrer par hébergement [GEOGRAPHIC_DATA] - Naturelle 189 Côté Plag…" at bounding box center [836, 326] width 1227 height 452
click at [1167, 176] on button "Filtrer par hébergement" at bounding box center [1148, 171] width 176 height 37
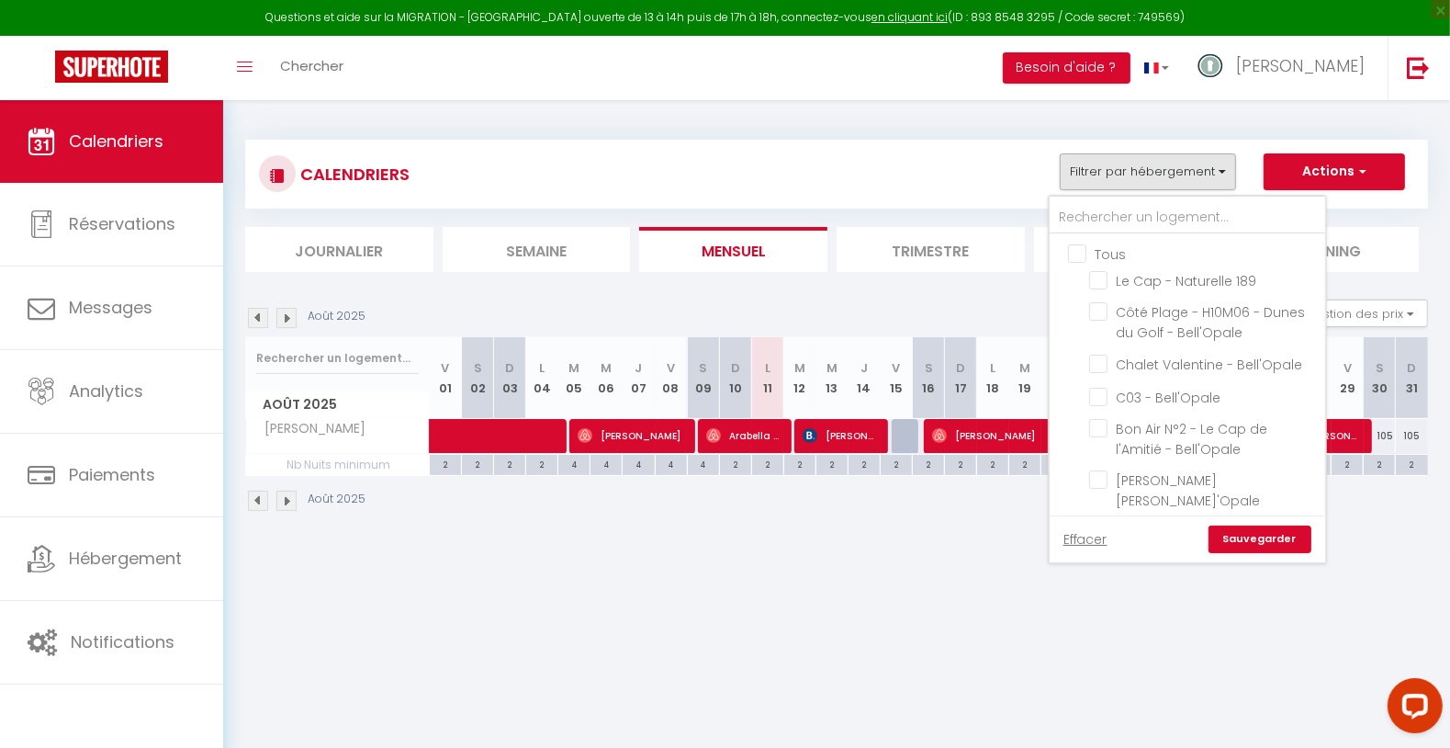
click at [1101, 259] on input "Tous" at bounding box center [1206, 252] width 276 height 18
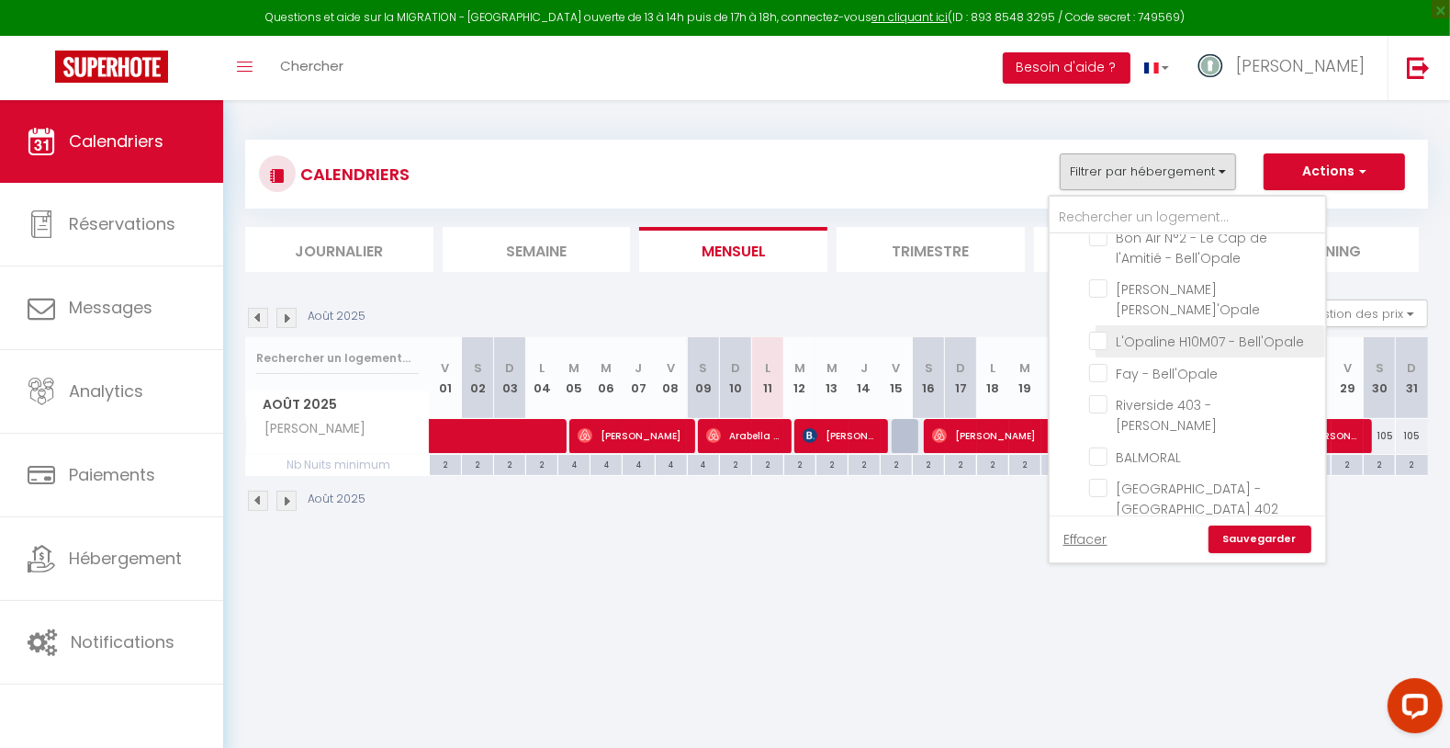
scroll to position [613, 0]
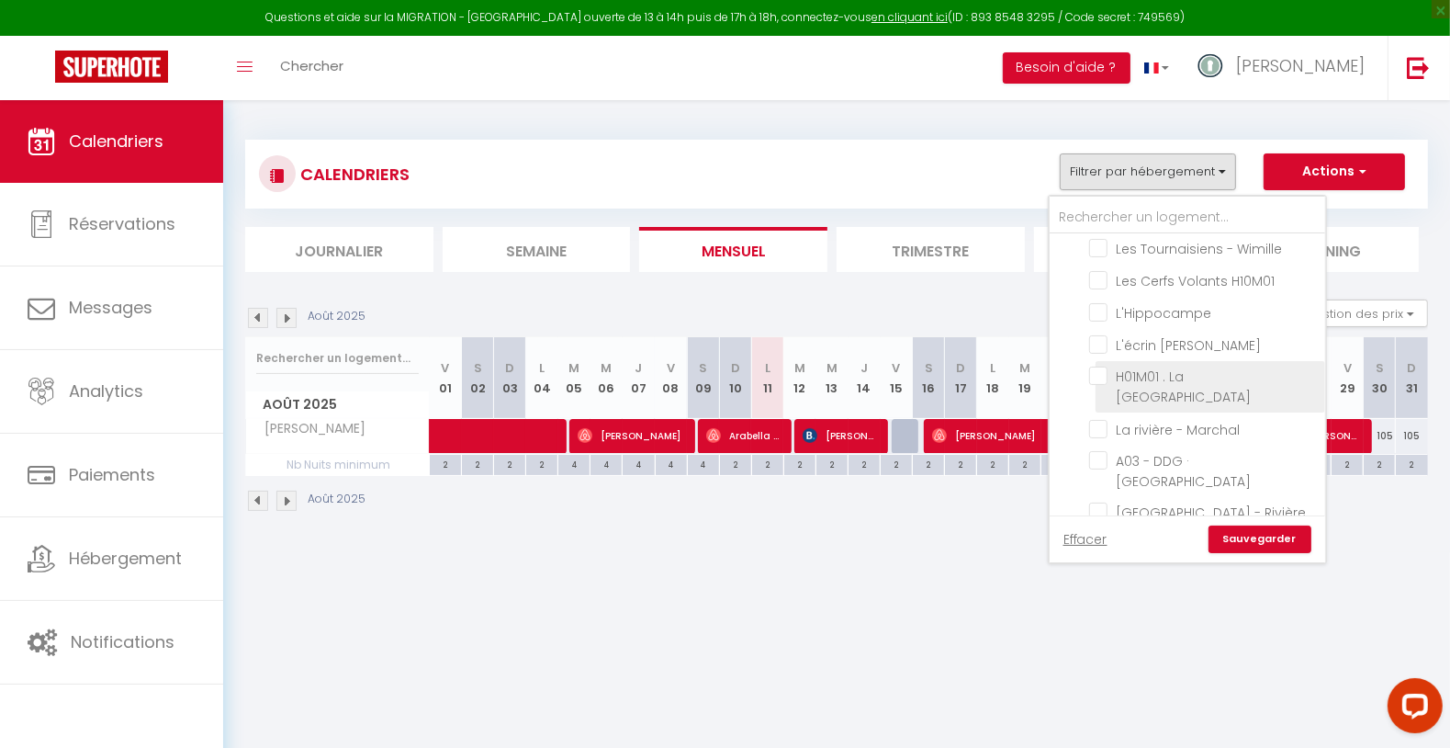
click at [1232, 366] on input "H01M01 . La [GEOGRAPHIC_DATA]" at bounding box center [1204, 375] width 230 height 18
click at [1236, 546] on link "Sauvegarder" at bounding box center [1260, 539] width 103 height 28
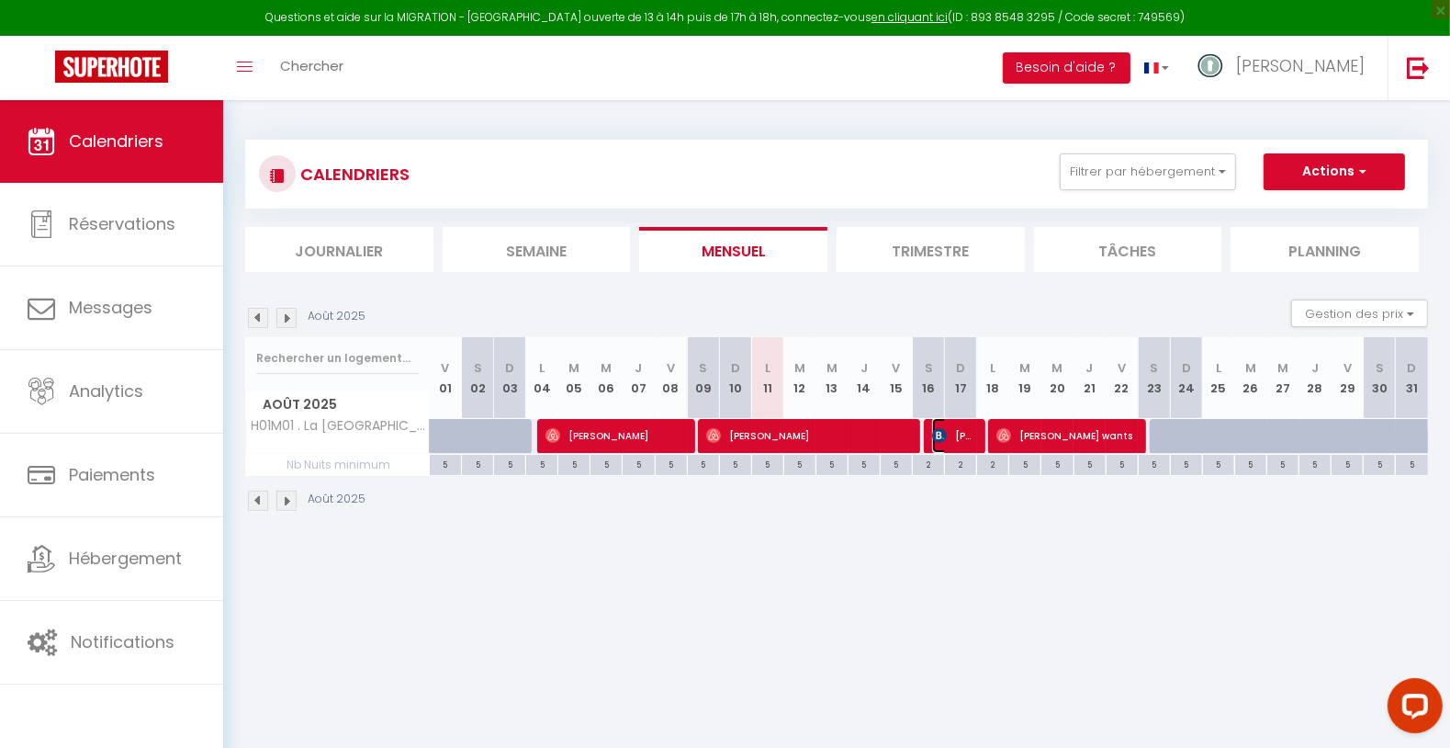
click at [951, 432] on span "[PERSON_NAME]" at bounding box center [953, 435] width 43 height 35
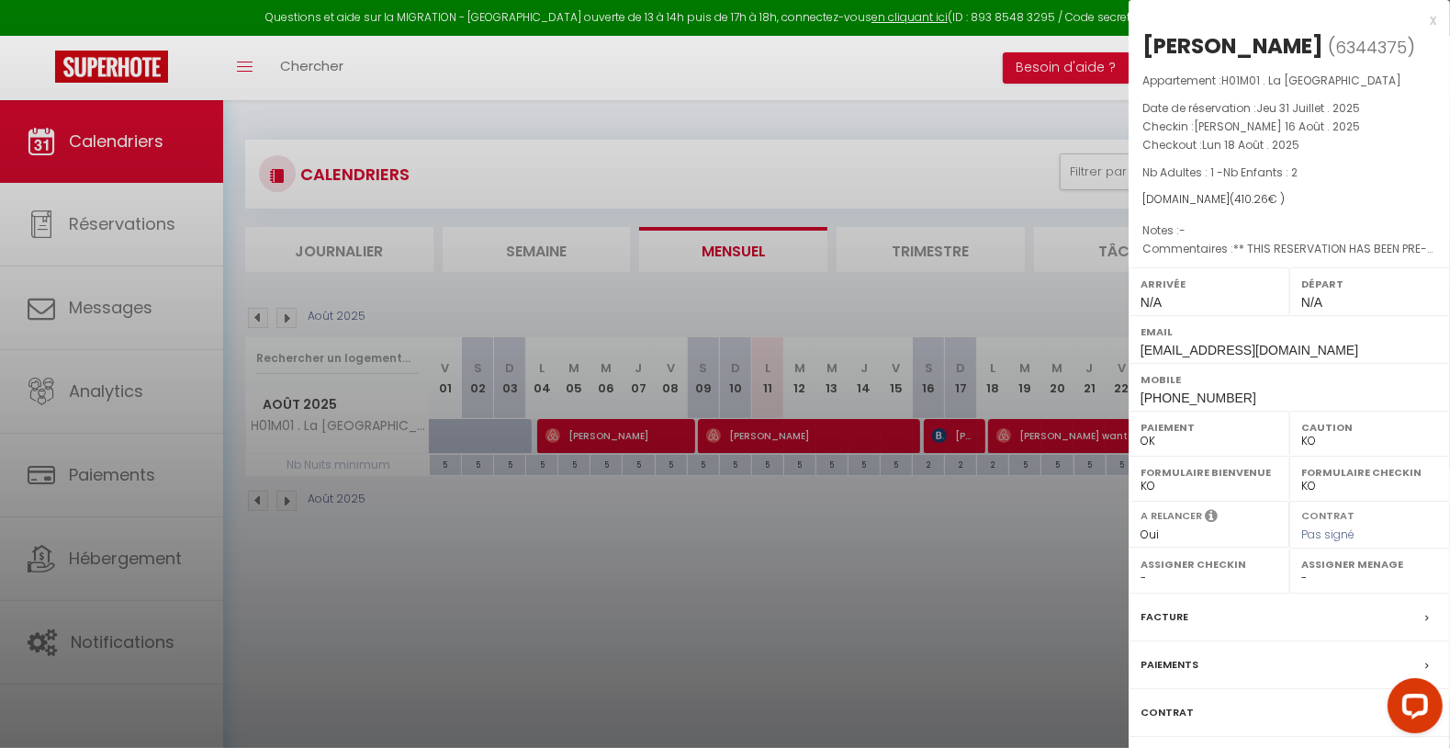
drag, startPoint x: 1140, startPoint y: 37, endPoint x: 1412, endPoint y: 40, distance: 272.8
click at [1412, 40] on div "[PERSON_NAME] ( 6344375 ) Appartement : H01M01 . La Pointe d'Opale Date de rése…" at bounding box center [1289, 429] width 321 height 797
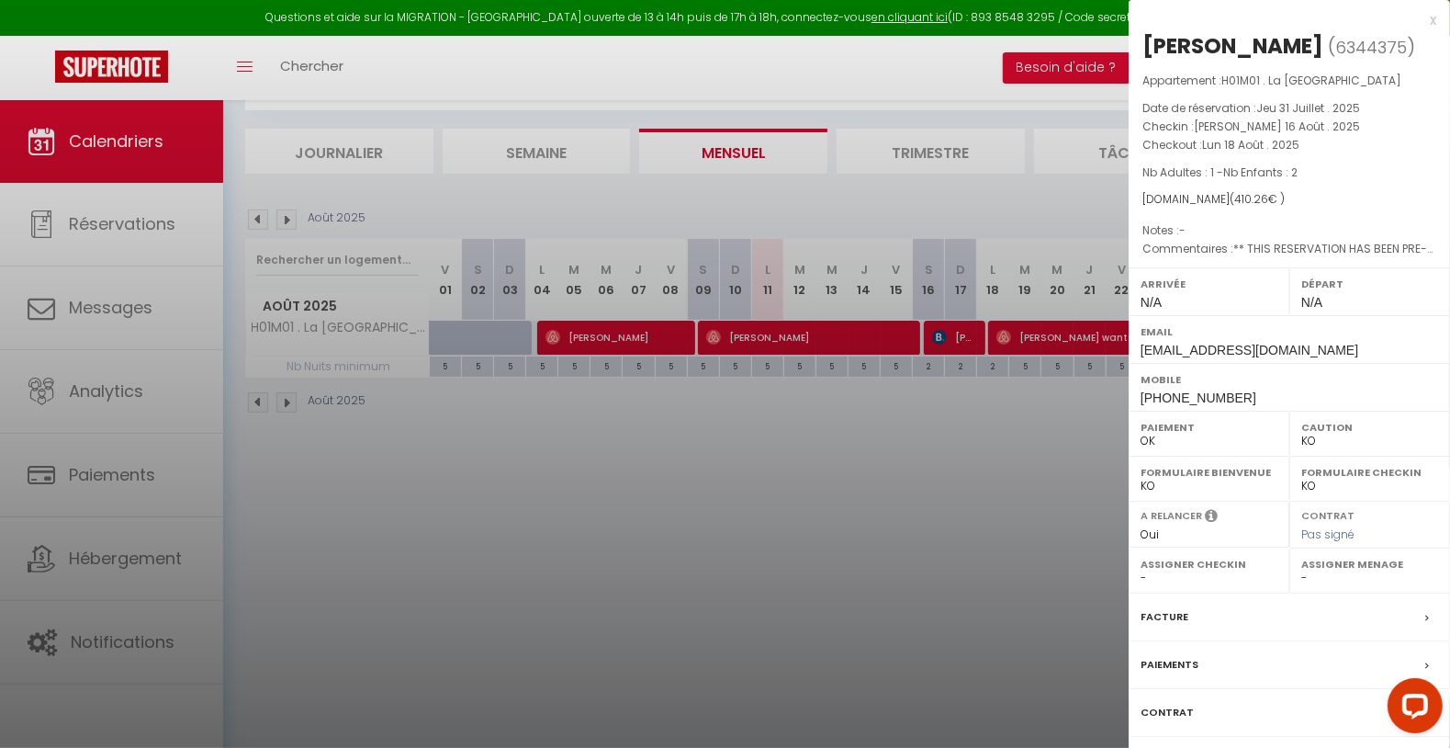
scroll to position [99, 0]
click at [1000, 528] on div at bounding box center [725, 374] width 1450 height 748
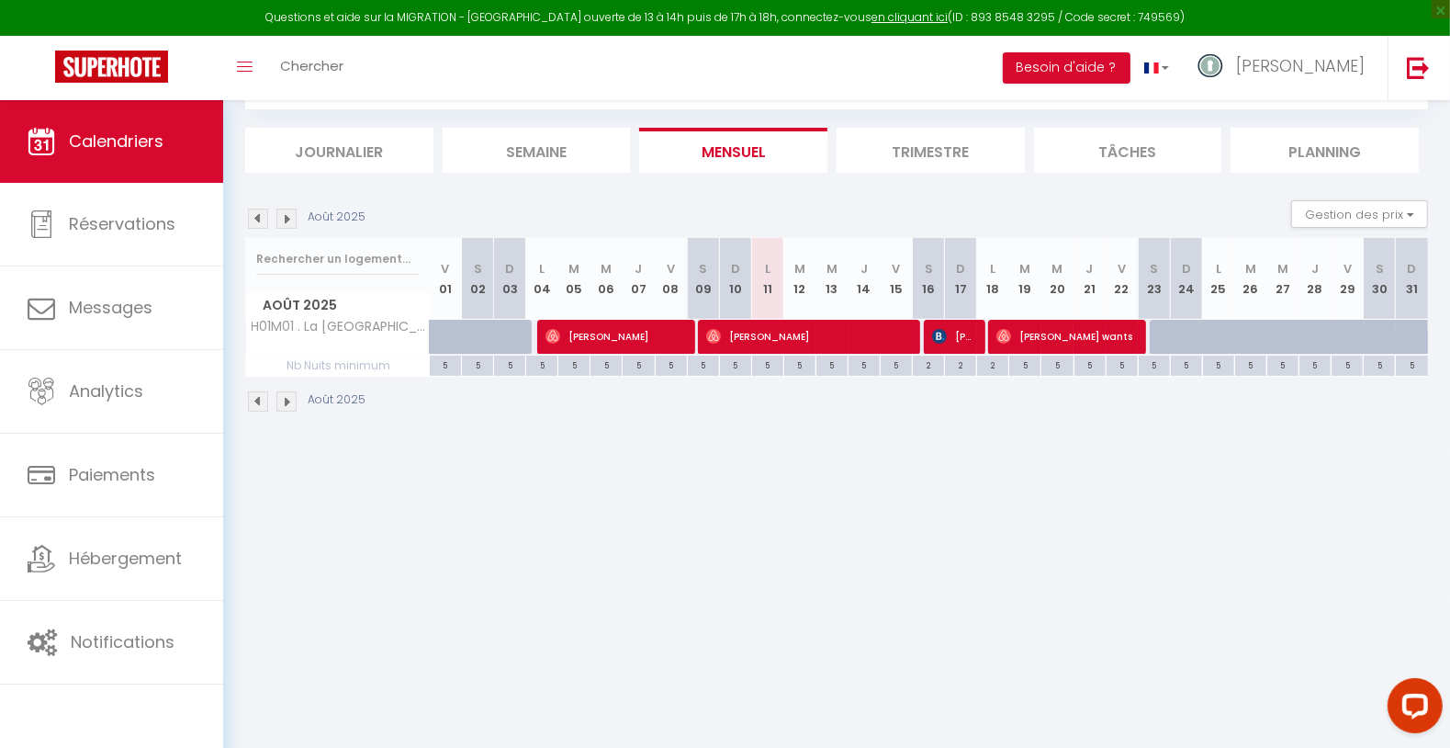
click at [493, 346] on div "143" at bounding box center [509, 337] width 33 height 34
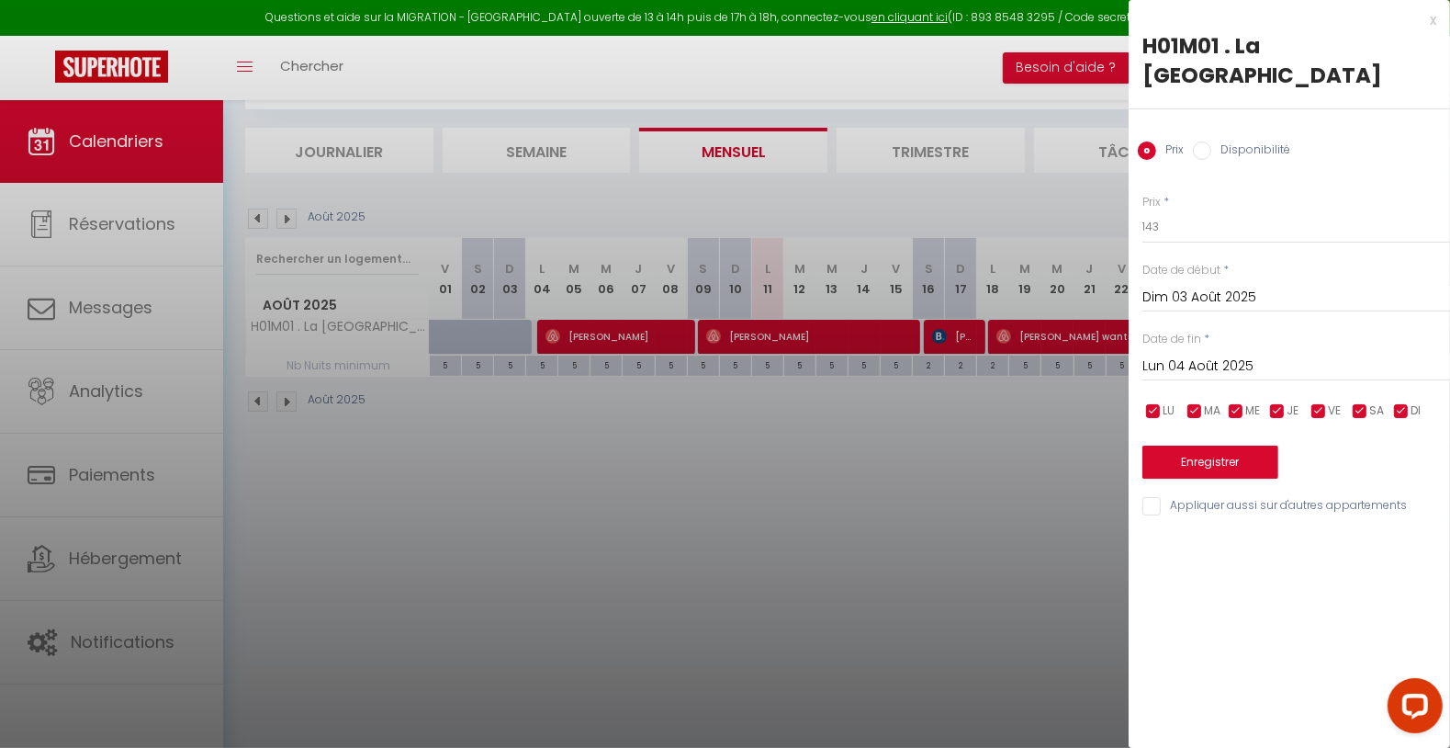
drag, startPoint x: 672, startPoint y: 505, endPoint x: 722, endPoint y: 484, distance: 53.9
click at [674, 505] on div at bounding box center [725, 374] width 1450 height 748
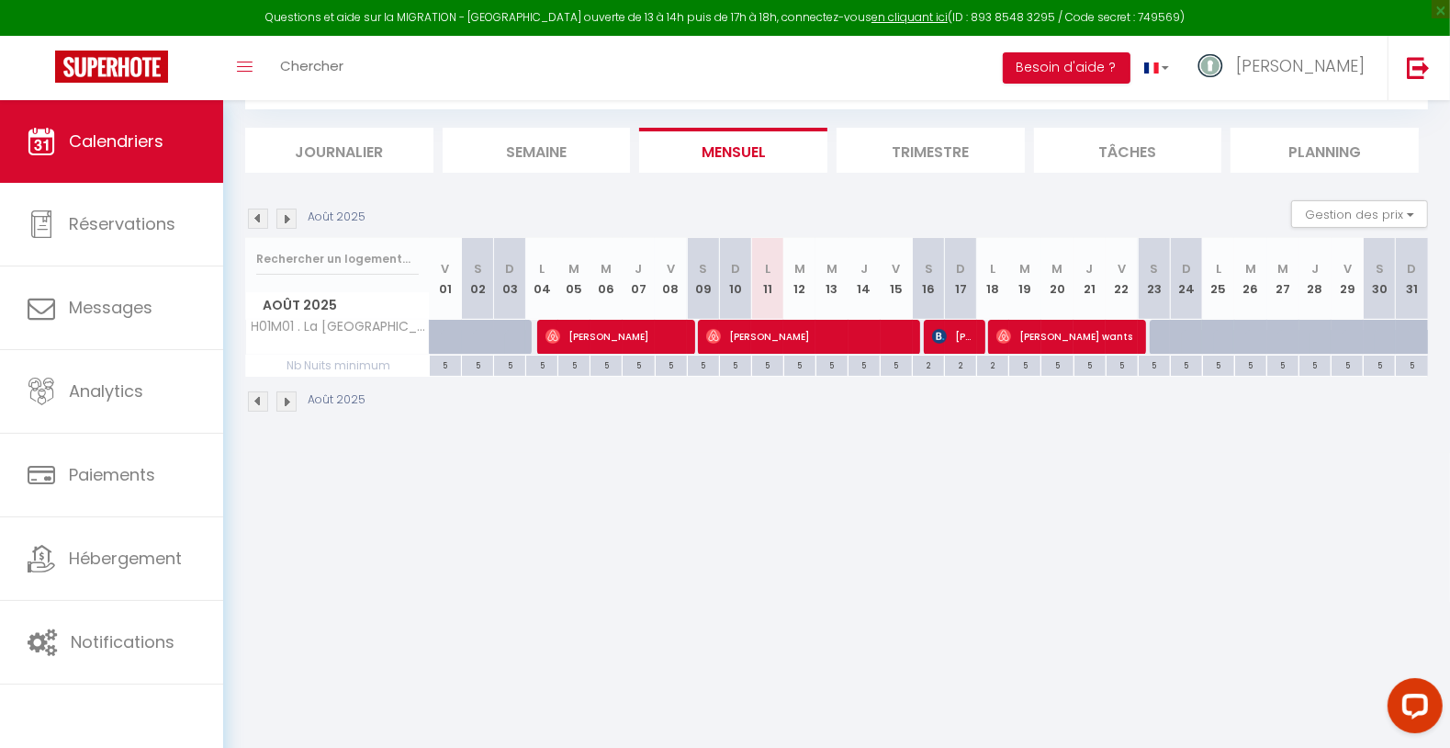
click at [1227, 324] on div at bounding box center [1218, 337] width 32 height 35
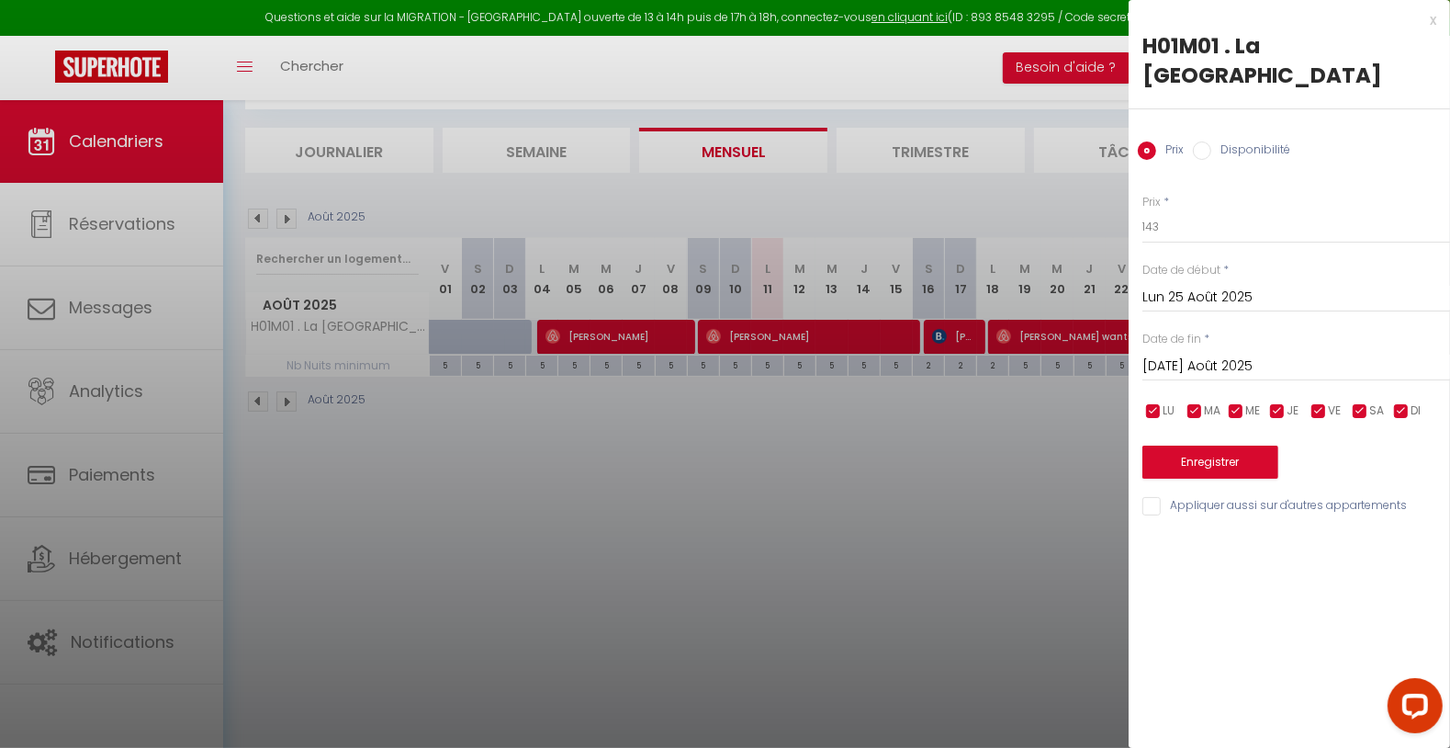
click at [880, 535] on div at bounding box center [725, 374] width 1450 height 748
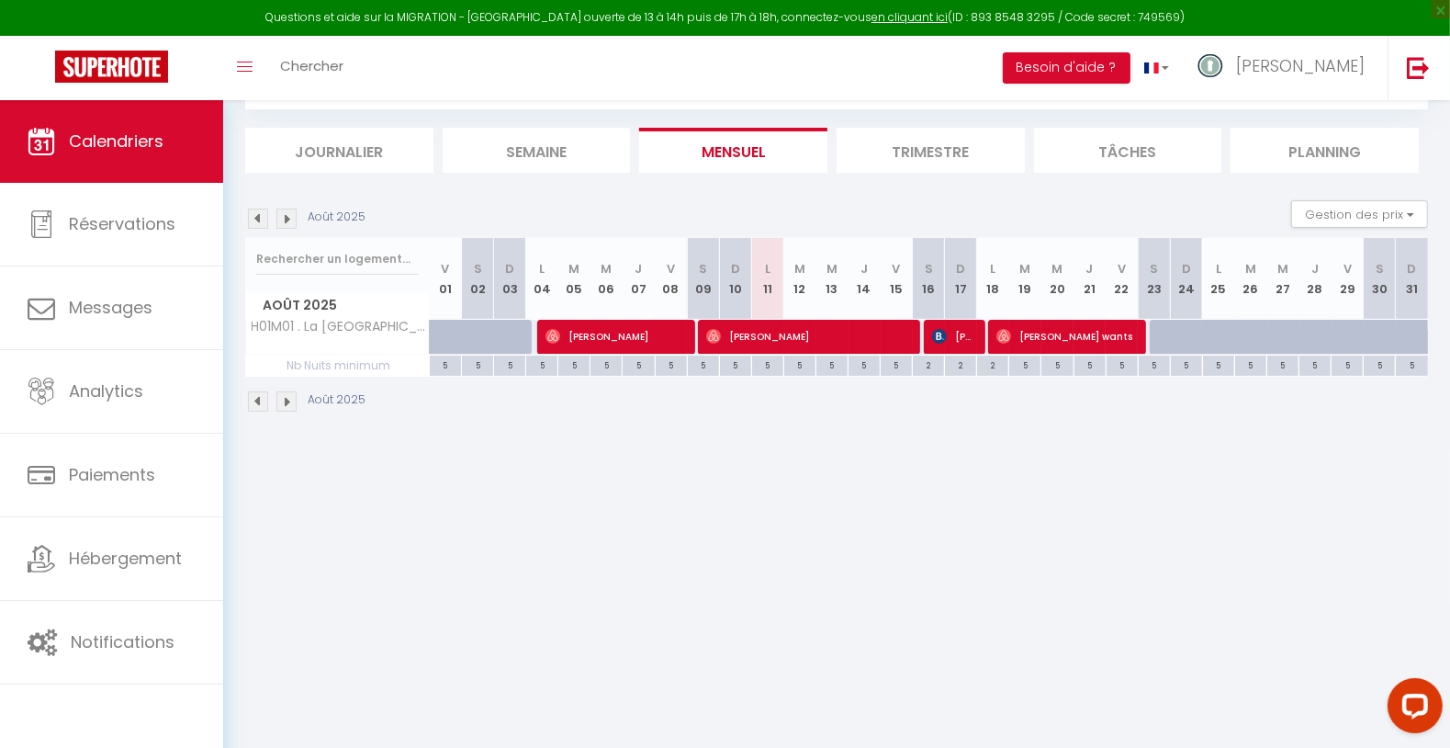
click at [797, 501] on body "Questions et aide sur la MIGRATION - [GEOGRAPHIC_DATA] ouverte de 13 à 14h puis…" at bounding box center [725, 375] width 1450 height 748
drag, startPoint x: 1066, startPoint y: 516, endPoint x: 1185, endPoint y: 515, distance: 118.5
click at [1067, 515] on body "Questions et aide sur la MIGRATION - [GEOGRAPHIC_DATA] ouverte de 13 à 14h puis…" at bounding box center [725, 375] width 1450 height 748
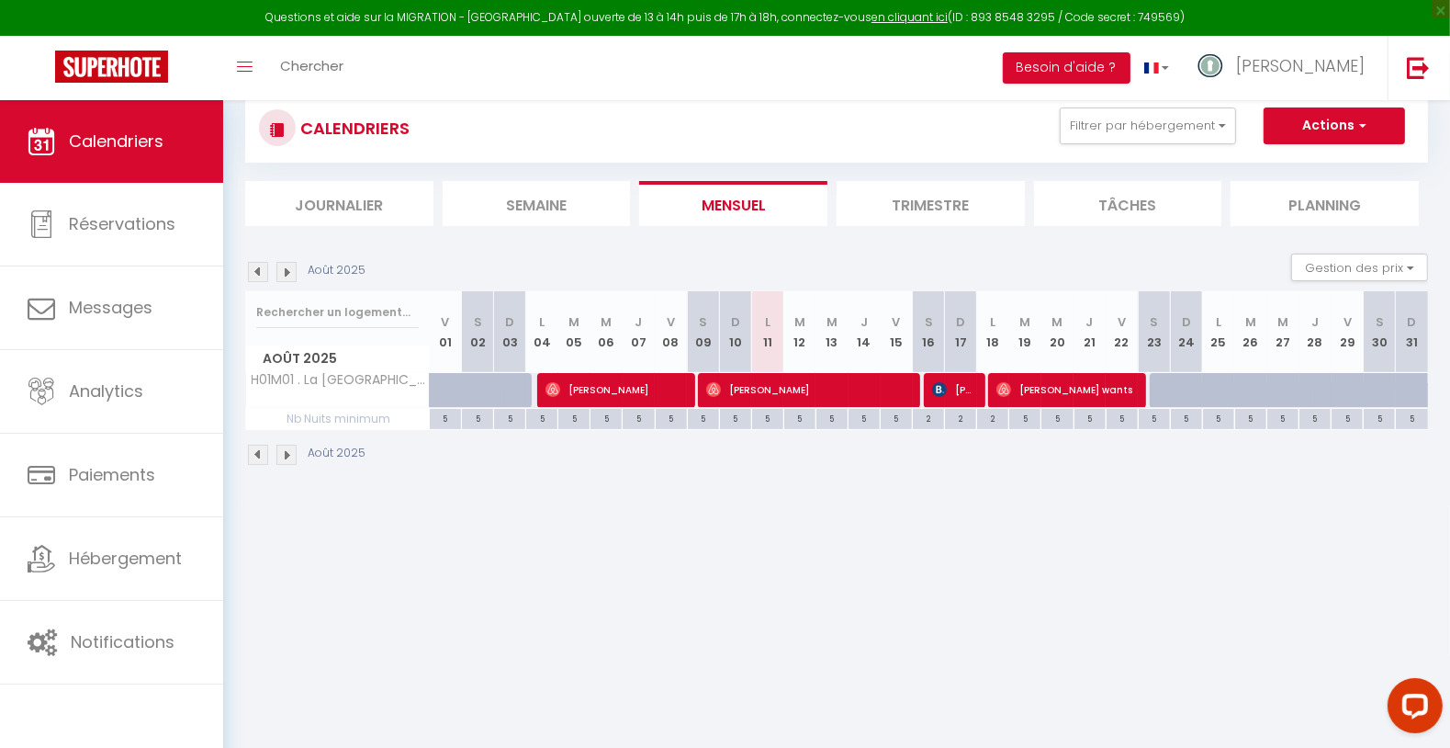
scroll to position [0, 0]
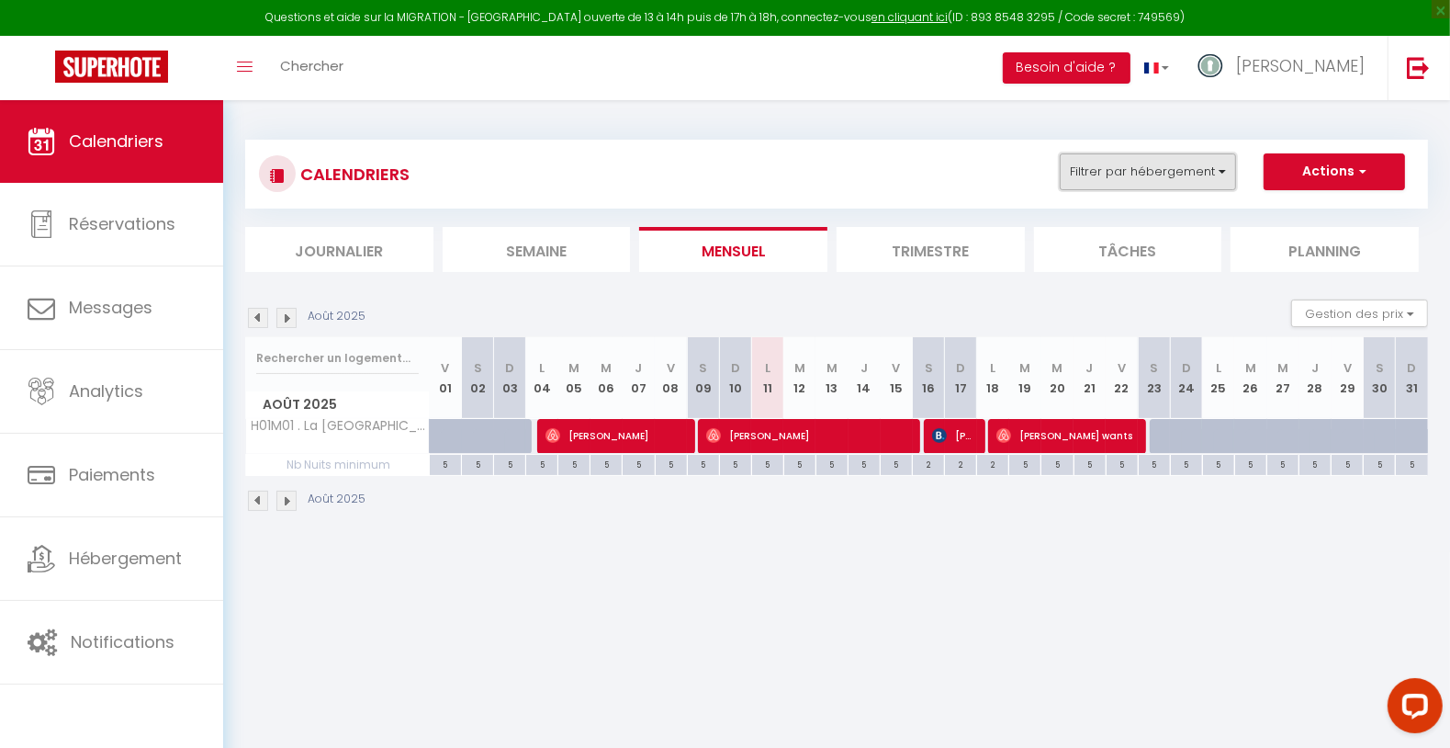
click at [1156, 160] on button "Filtrer par hébergement" at bounding box center [1148, 171] width 176 height 37
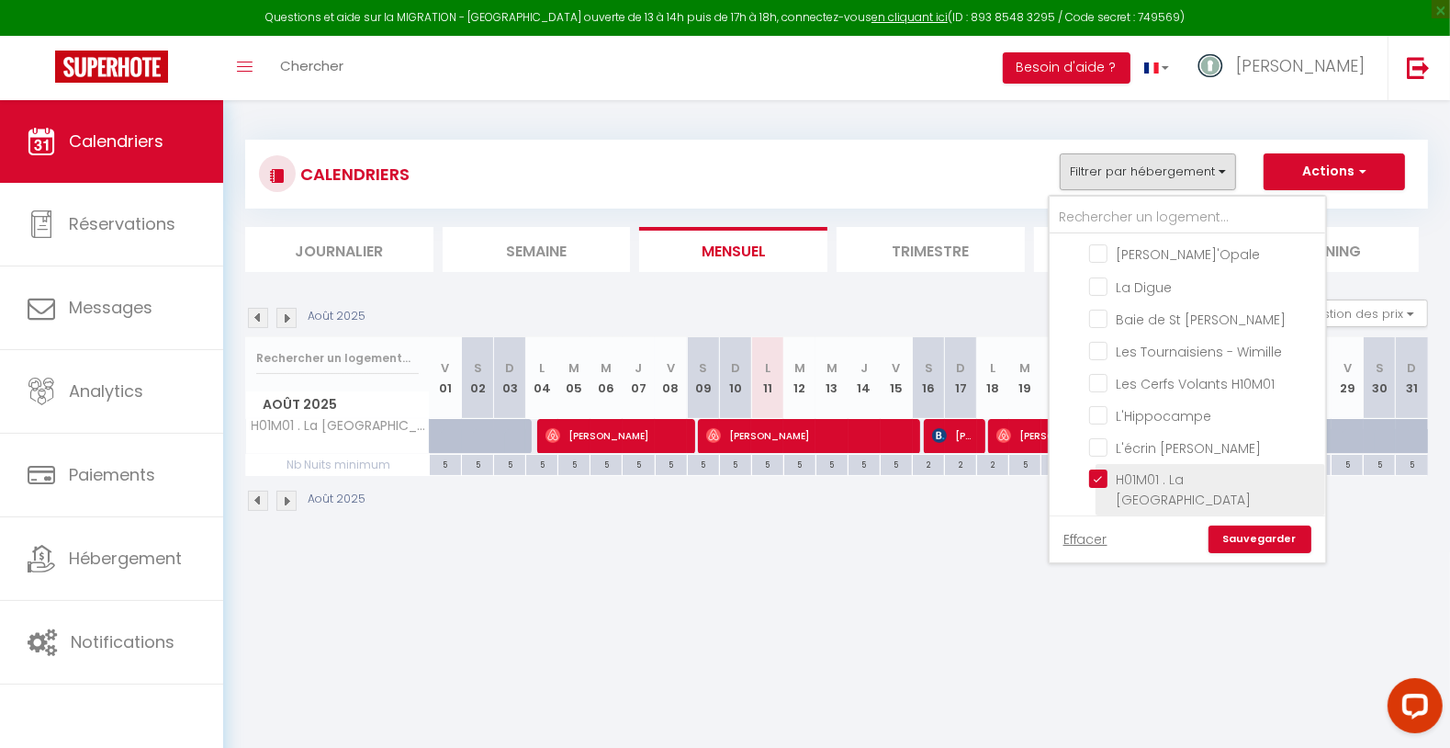
click at [1127, 469] on input "H01M01 . La [GEOGRAPHIC_DATA]" at bounding box center [1204, 478] width 230 height 18
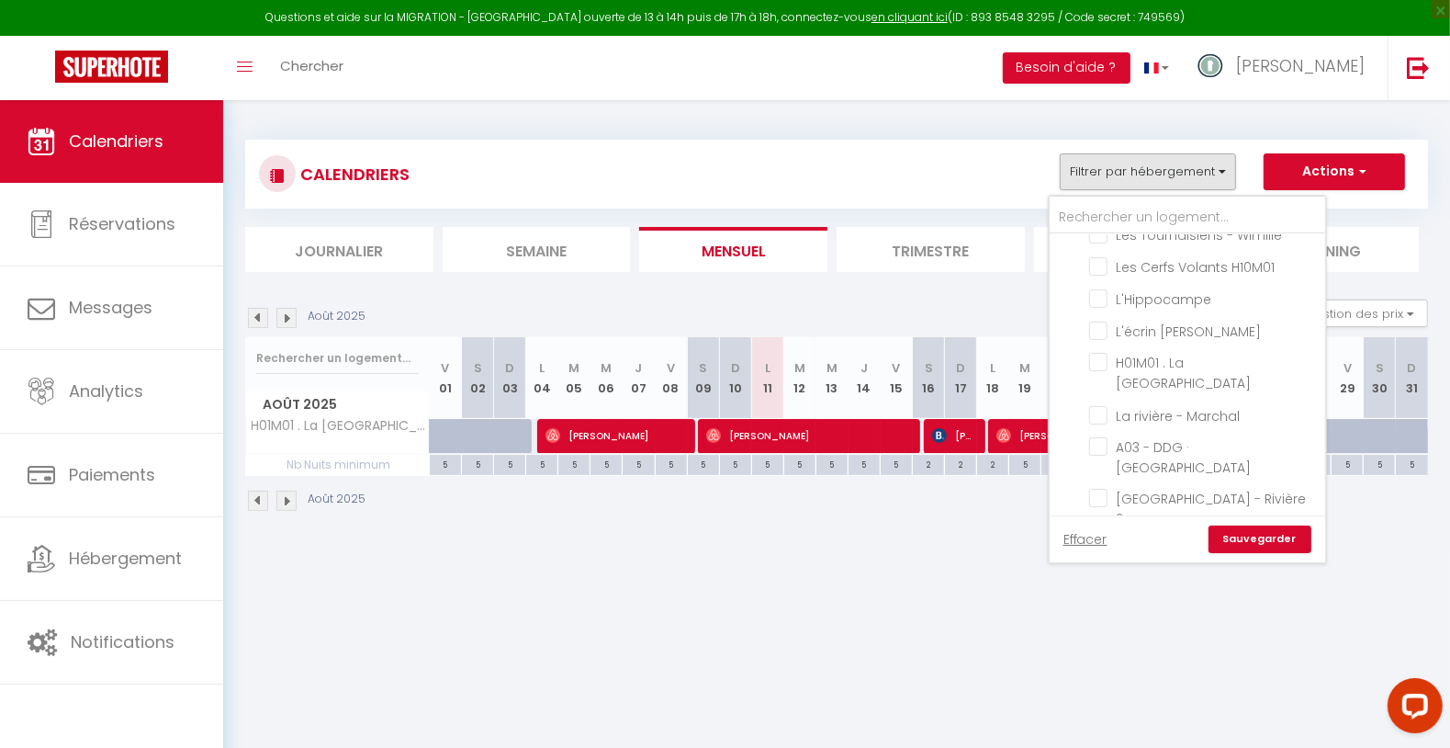
scroll to position [694, 0]
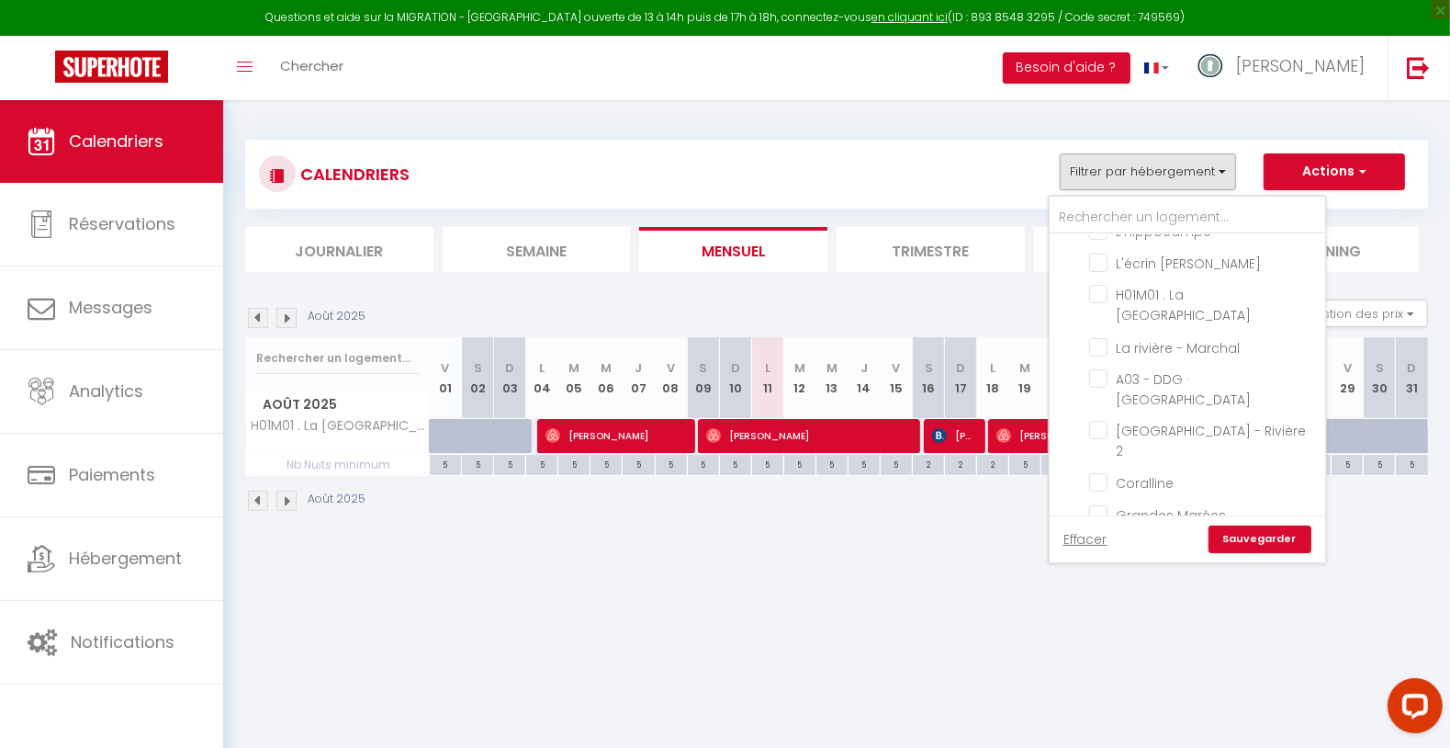
click at [1172, 582] on li "Villa Santerre" at bounding box center [1211, 598] width 230 height 32
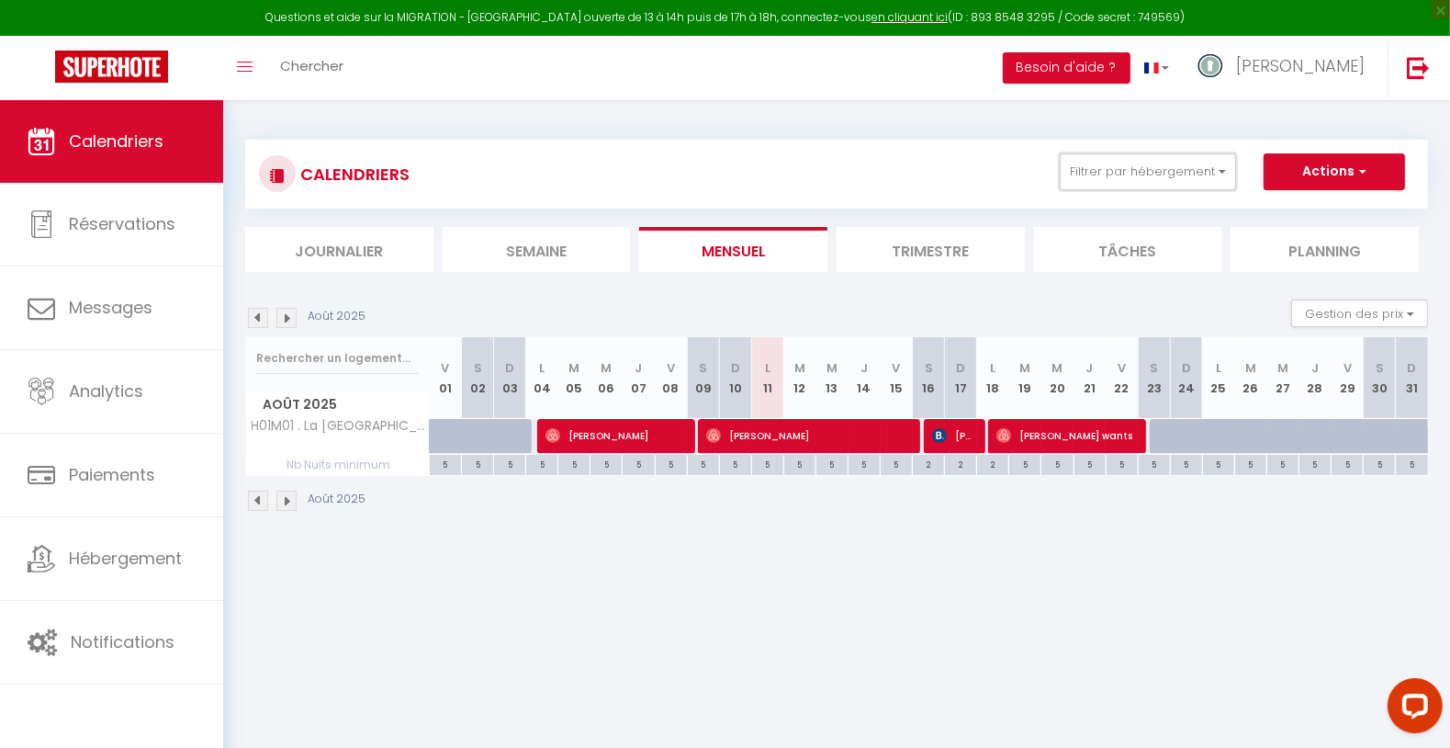
drag, startPoint x: 1180, startPoint y: 182, endPoint x: 1194, endPoint y: 208, distance: 29.2
click at [1182, 183] on button "Filtrer par hébergement" at bounding box center [1148, 171] width 176 height 37
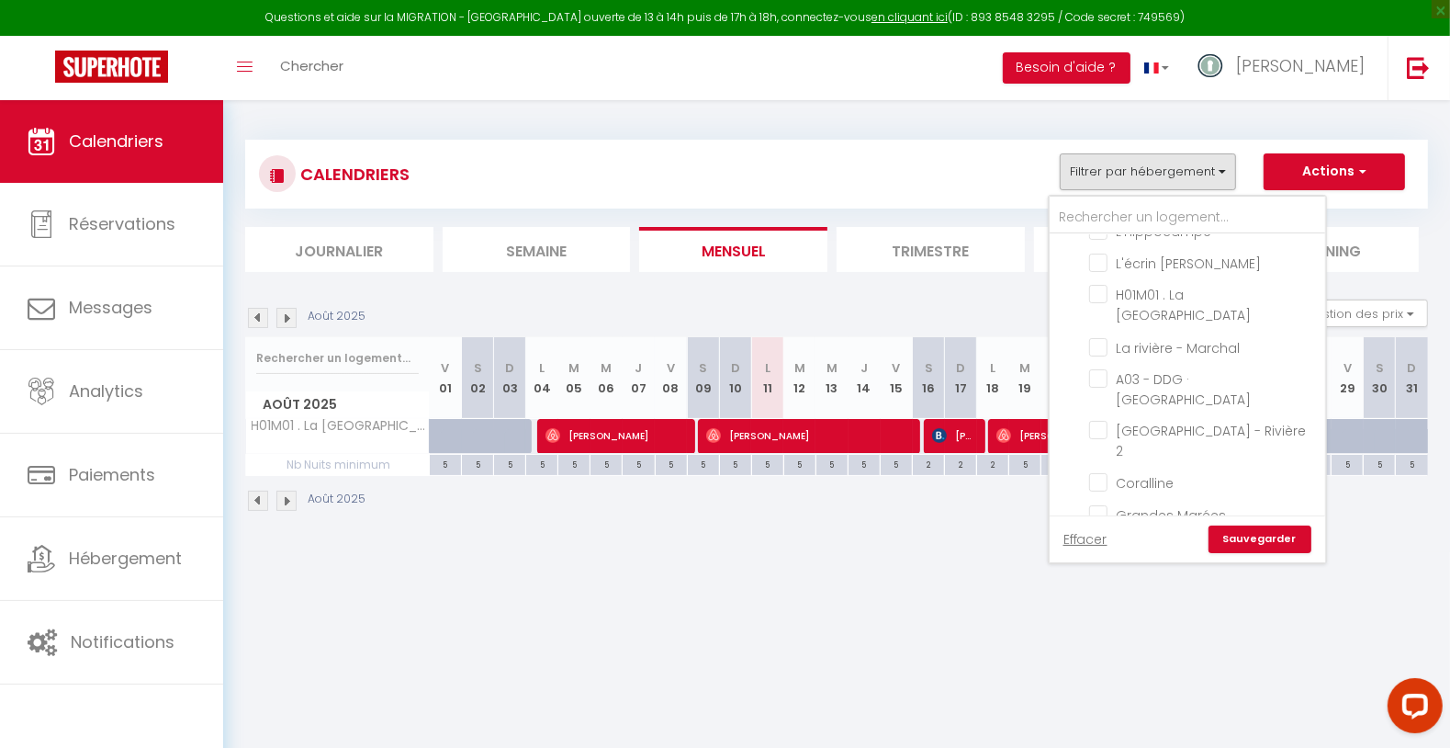
click at [1188, 588] on input "Villa Santerre" at bounding box center [1204, 597] width 230 height 18
drag, startPoint x: 1261, startPoint y: 545, endPoint x: 1250, endPoint y: 569, distance: 27.1
click at [1261, 546] on link "Sauvegarder" at bounding box center [1260, 539] width 103 height 28
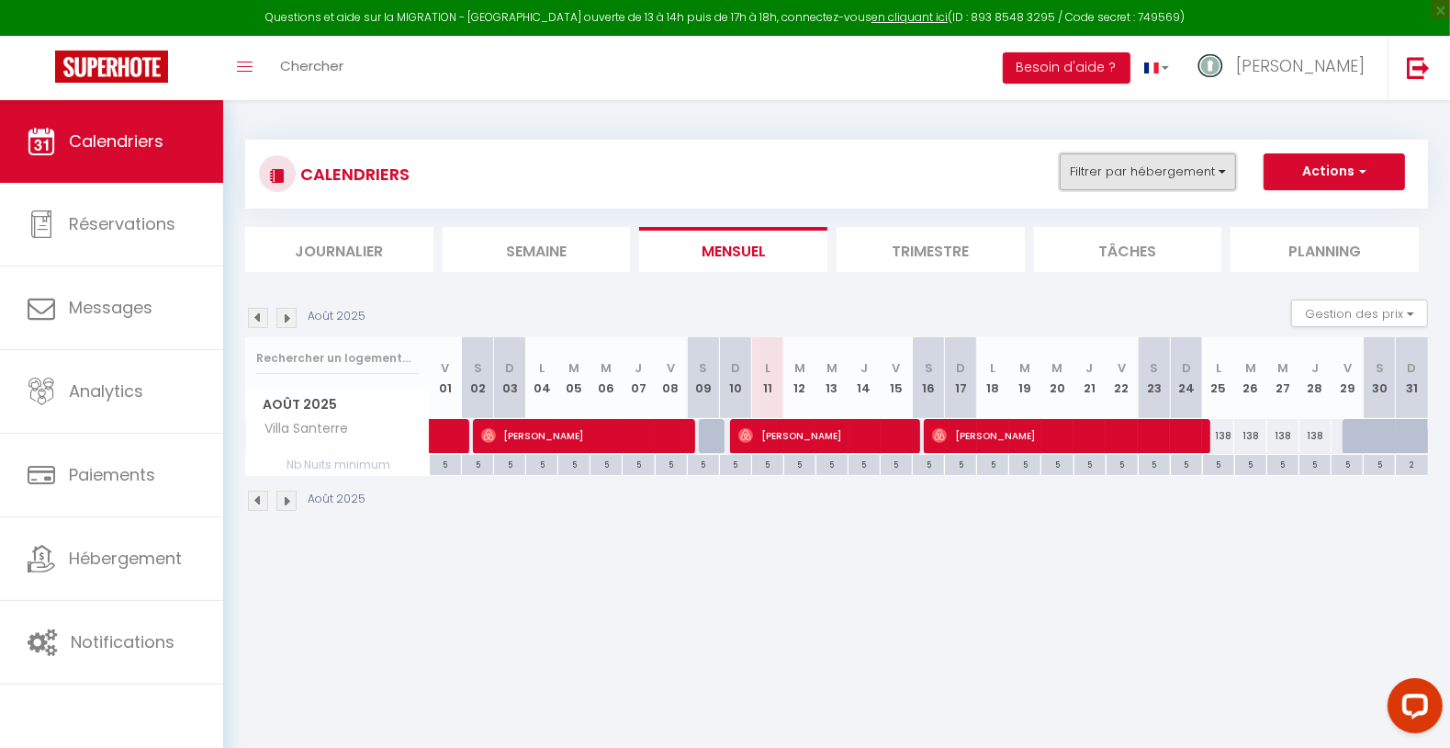
click at [1176, 155] on button "Filtrer par hébergement" at bounding box center [1148, 171] width 176 height 37
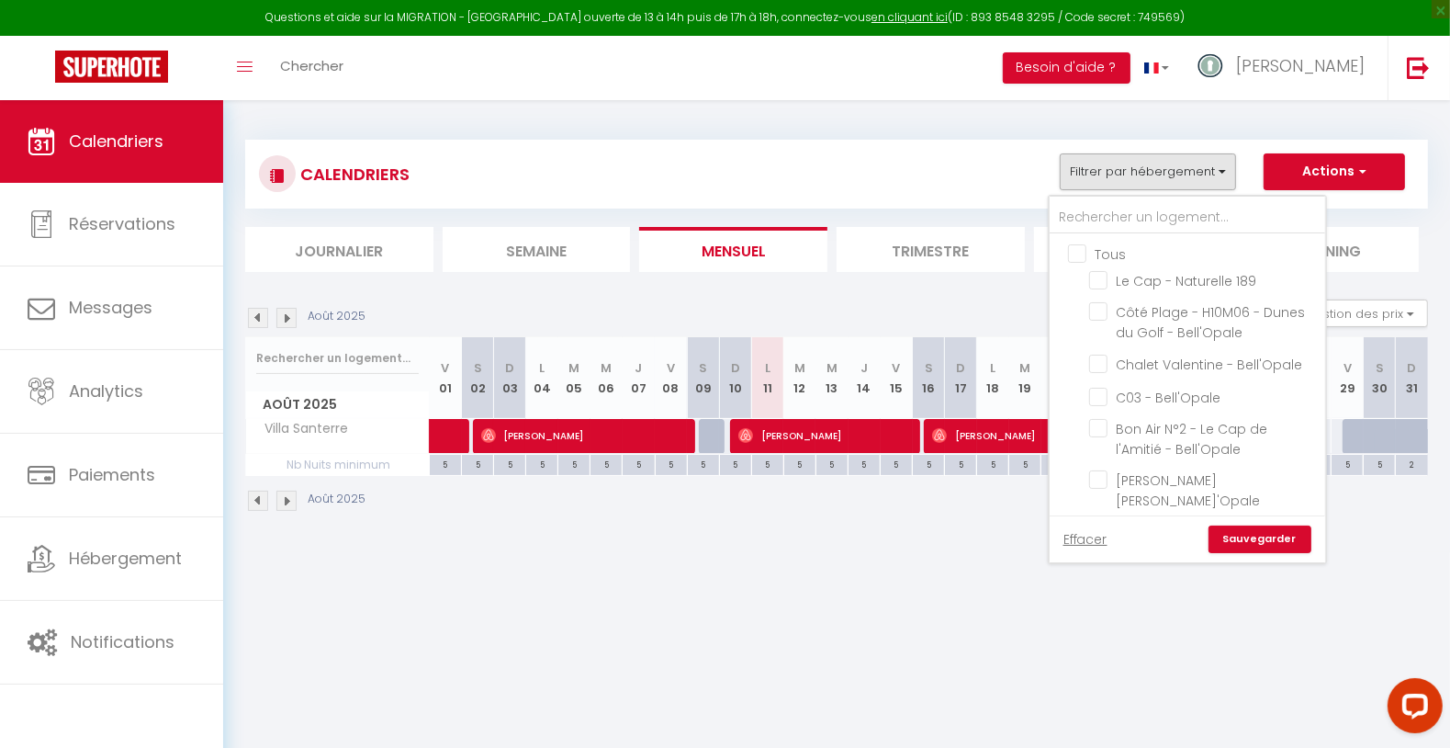
click at [1089, 257] on input "Tous" at bounding box center [1206, 252] width 276 height 18
click at [1088, 257] on input "Tous" at bounding box center [1206, 252] width 276 height 18
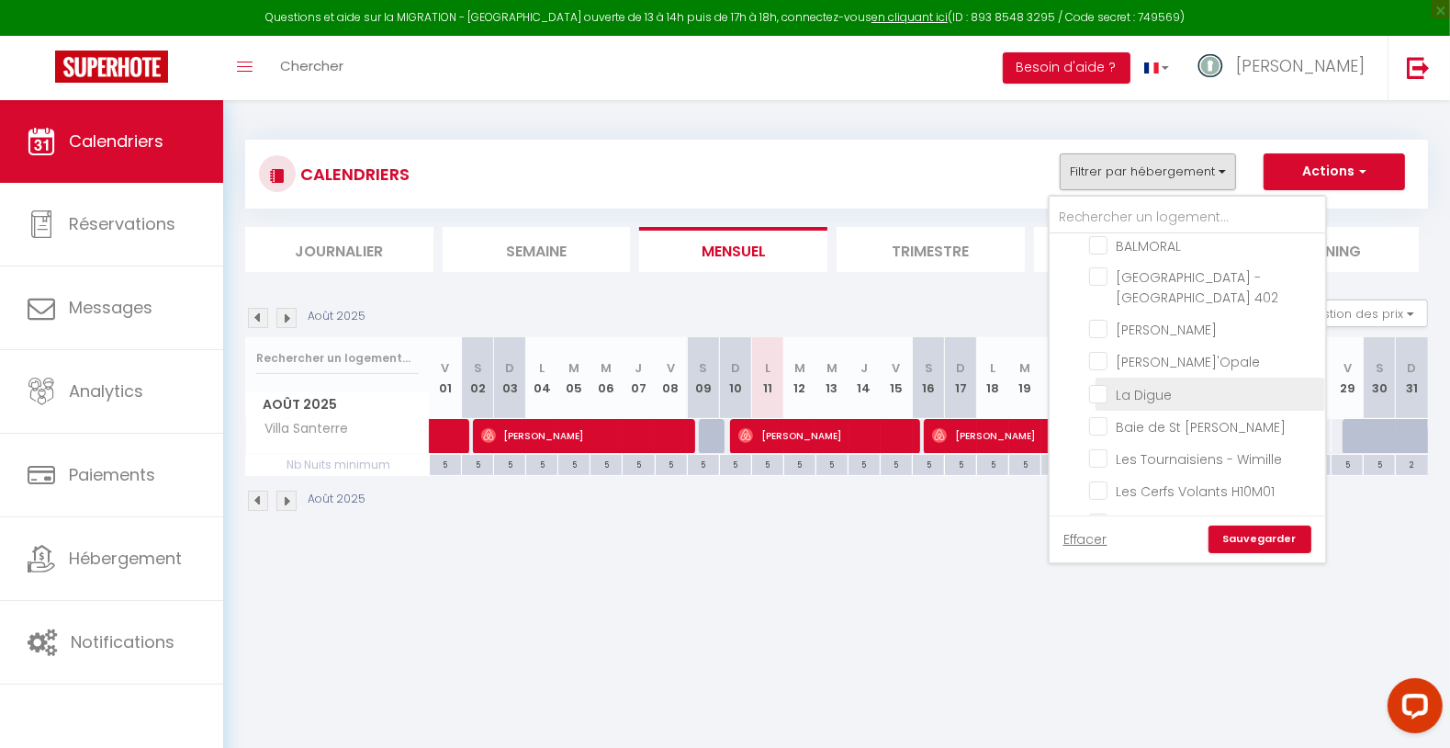
scroll to position [510, 0]
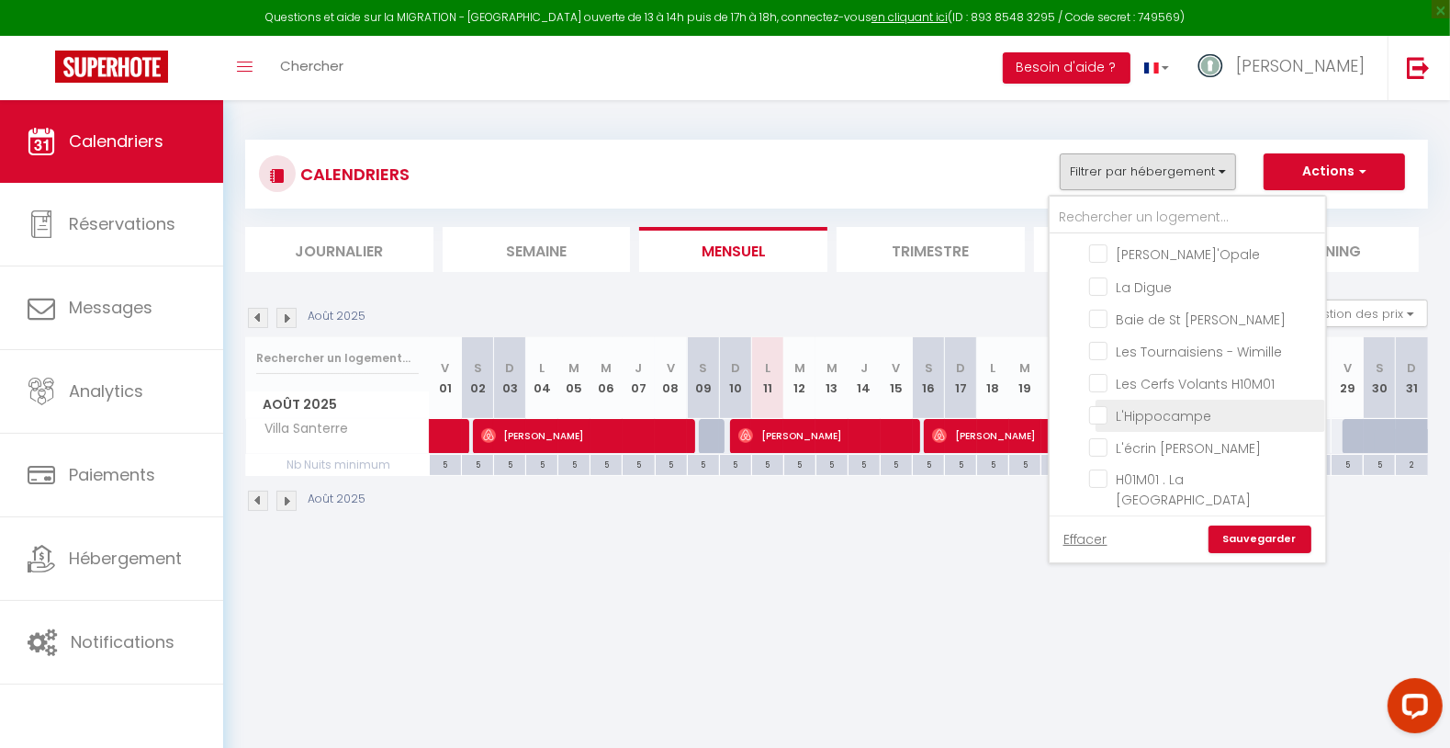
click at [1194, 405] on input "L'Hippocampe" at bounding box center [1204, 414] width 230 height 18
click at [1253, 541] on link "Sauvegarder" at bounding box center [1260, 539] width 103 height 28
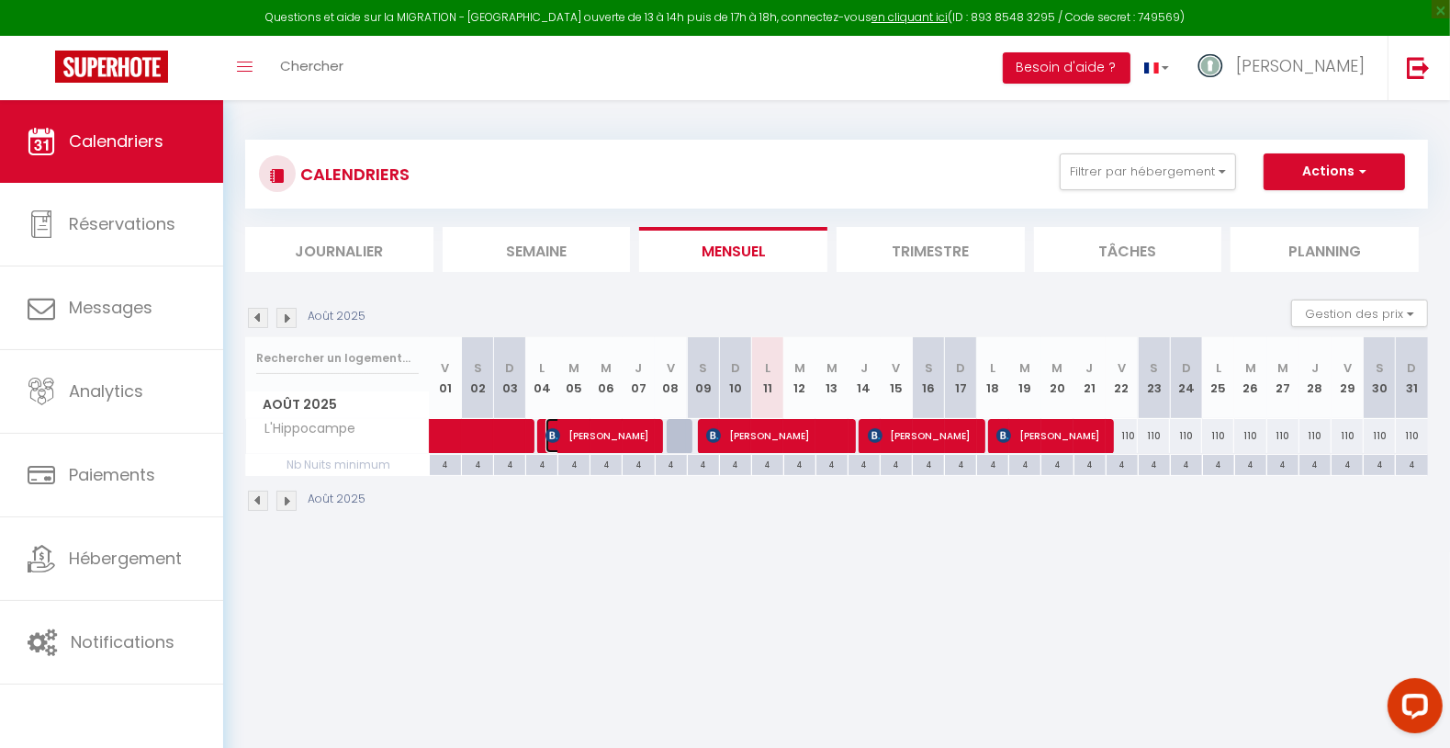
drag, startPoint x: 624, startPoint y: 435, endPoint x: 680, endPoint y: 429, distance: 56.4
click at [624, 435] on span "[PERSON_NAME]" at bounding box center [599, 435] width 107 height 35
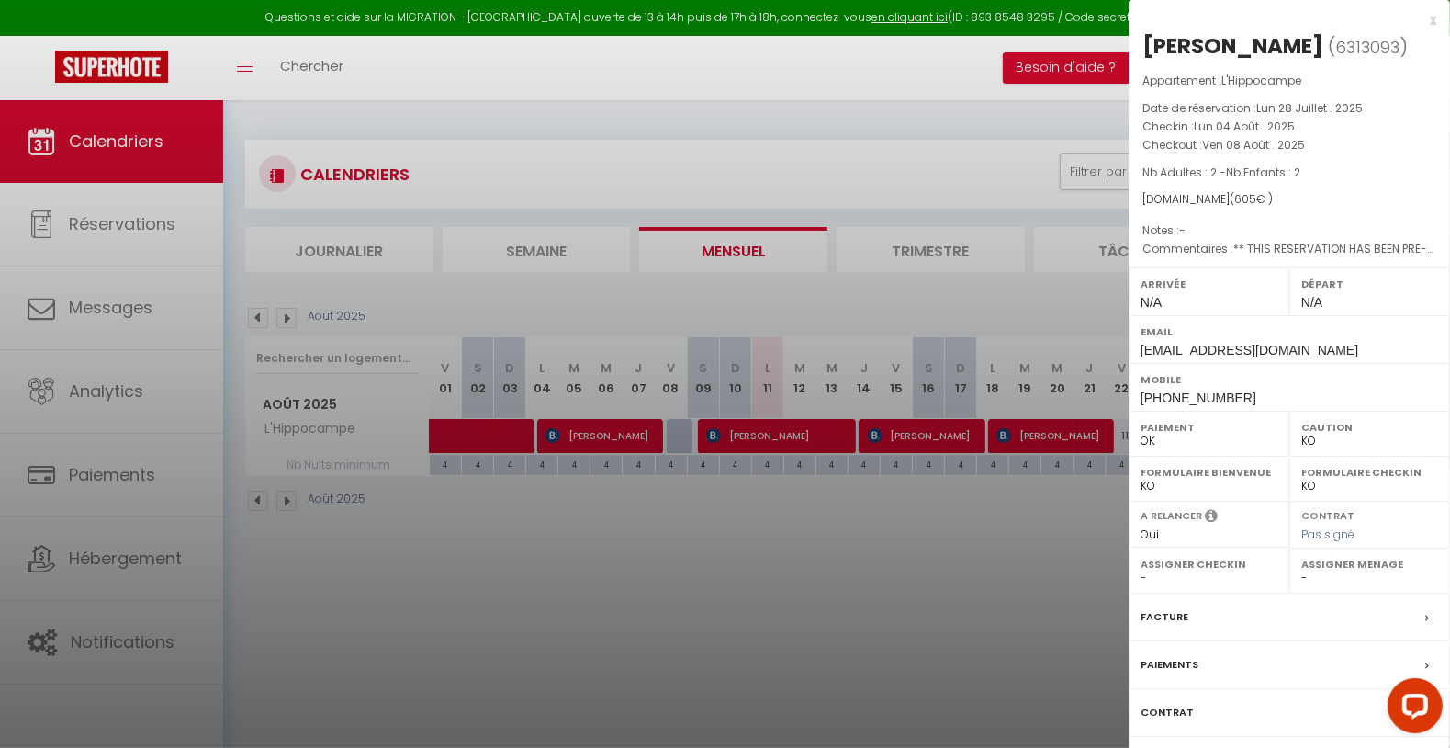
drag, startPoint x: 1140, startPoint y: 37, endPoint x: 1360, endPoint y: 42, distance: 220.5
click at [1360, 40] on div "[PERSON_NAME] ( 6313093 ) Appartement : L'Hippocampe Date de réservation : Lun …" at bounding box center [1289, 429] width 321 height 797
click at [835, 698] on div at bounding box center [725, 374] width 1450 height 748
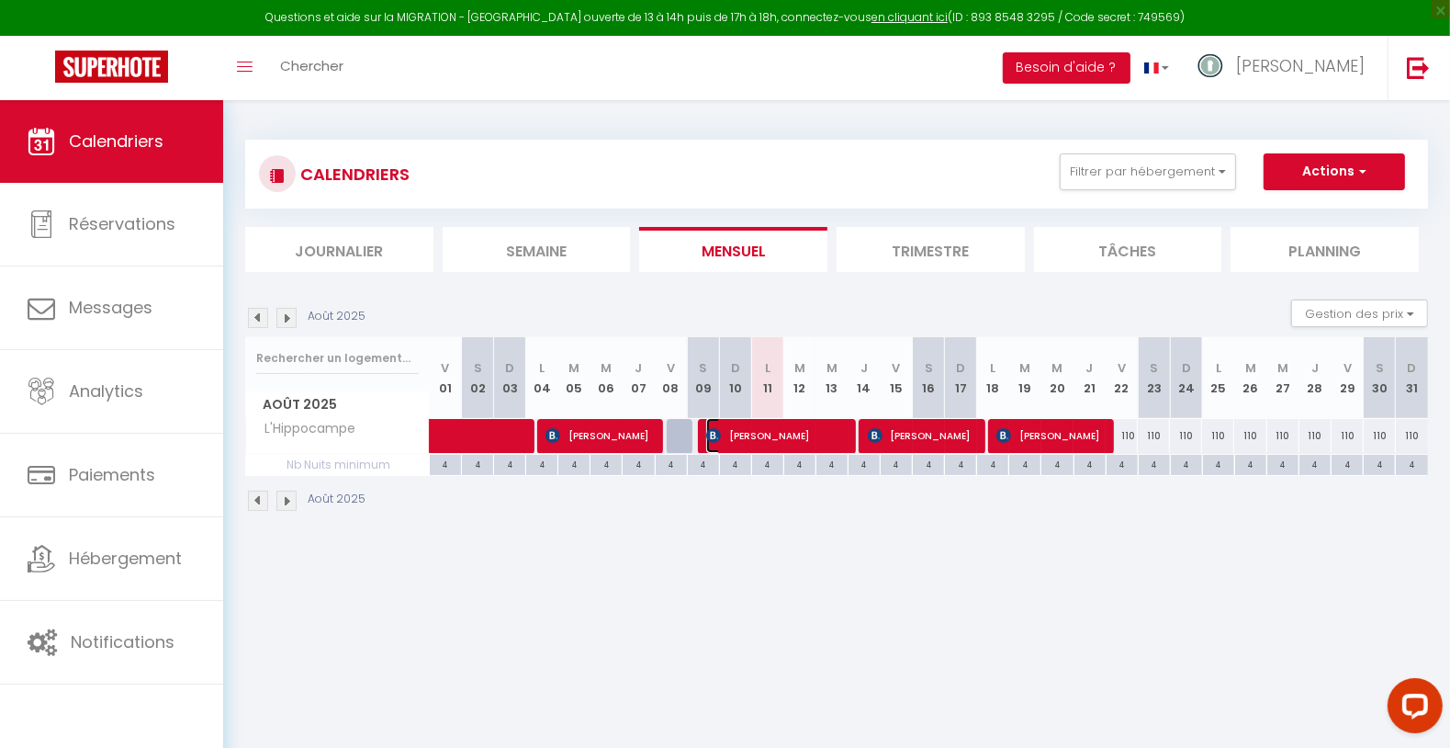
click at [750, 421] on span "[PERSON_NAME]" at bounding box center [776, 435] width 140 height 35
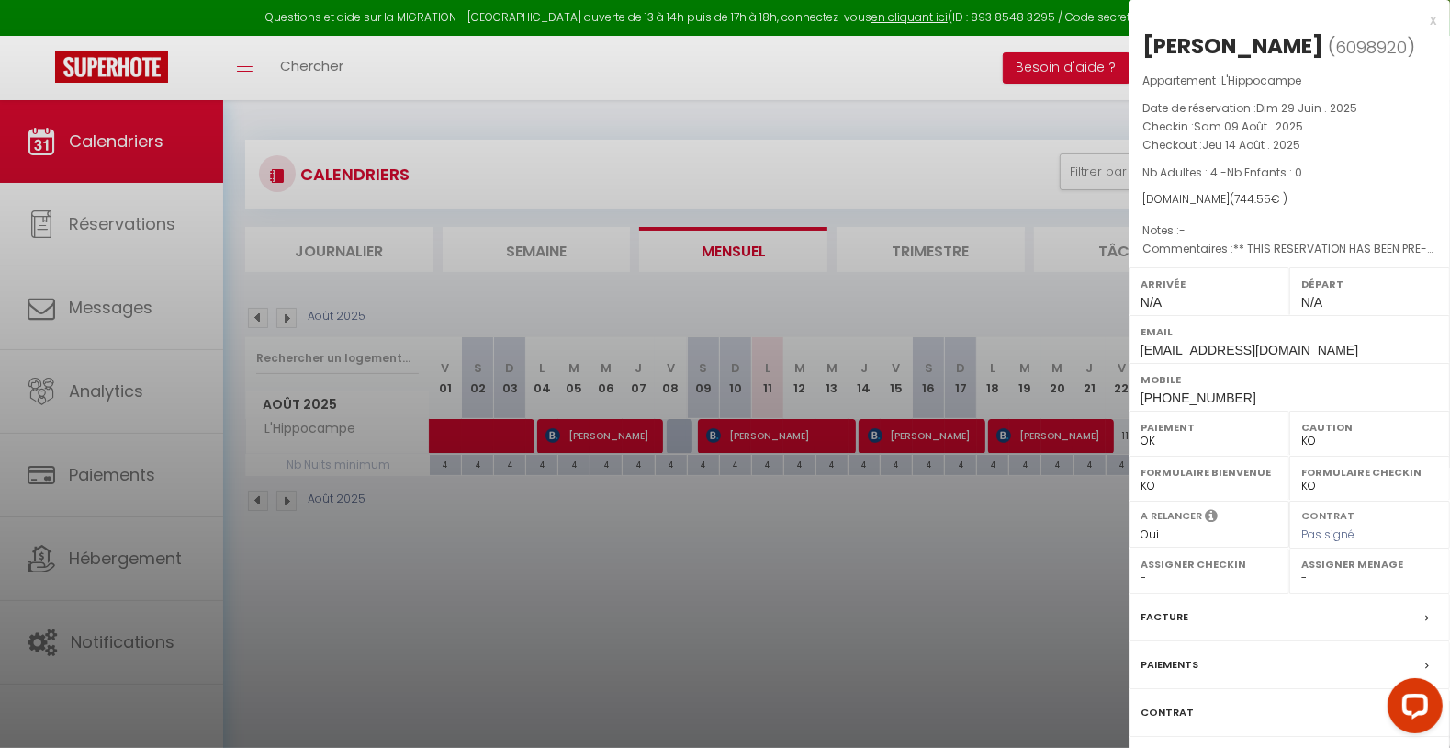
click at [775, 554] on div at bounding box center [725, 374] width 1450 height 748
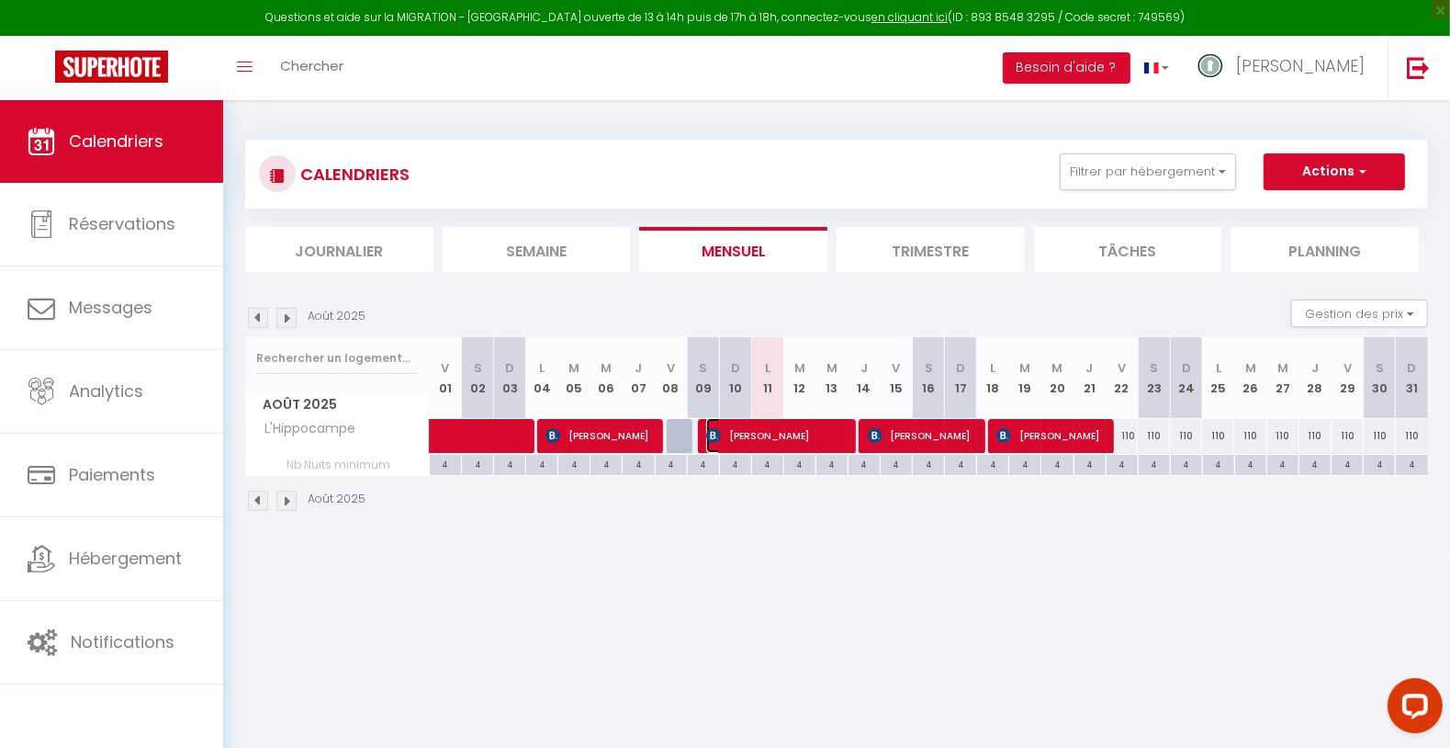
click at [800, 435] on span "[PERSON_NAME]" at bounding box center [776, 435] width 140 height 35
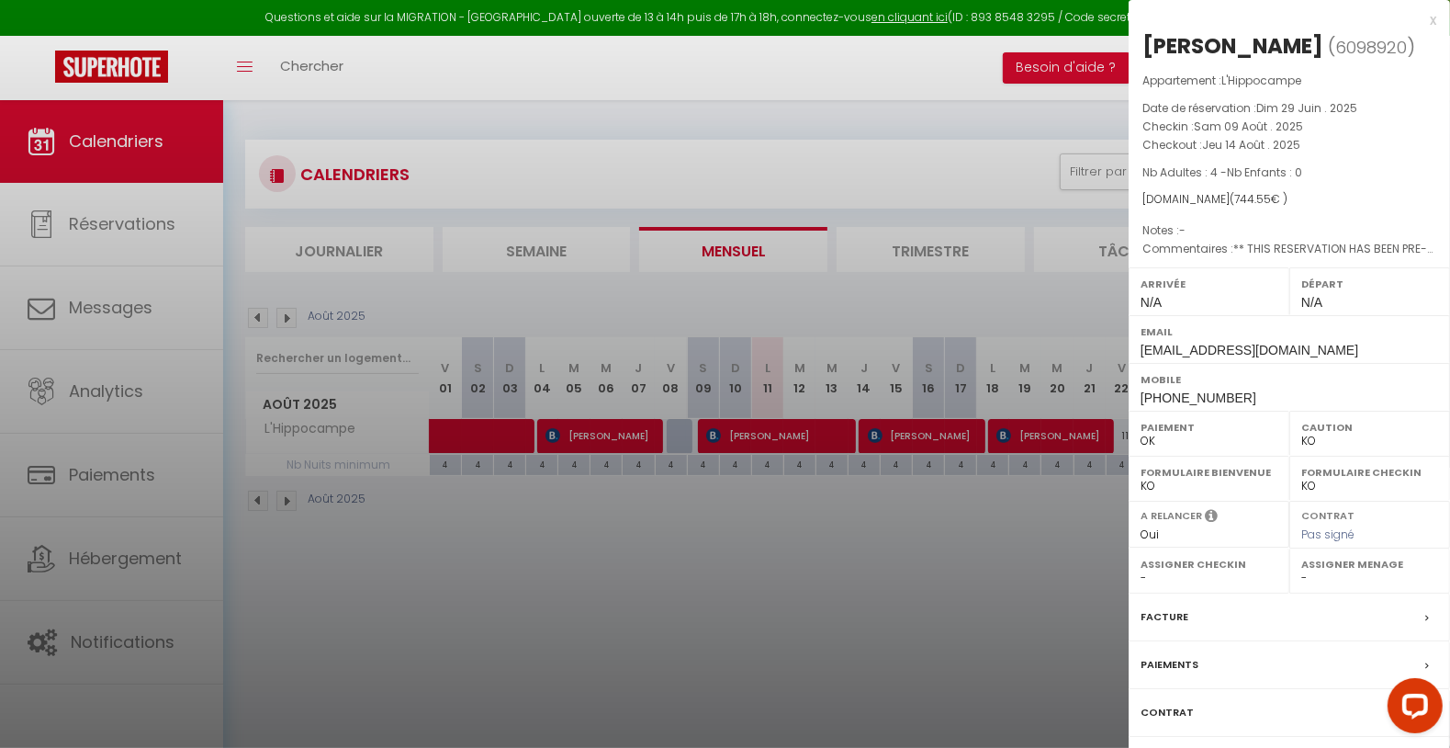
drag, startPoint x: 1142, startPoint y: 56, endPoint x: 1314, endPoint y: 60, distance: 171.8
click at [1314, 60] on h2 "[PERSON_NAME] ( 6098920 )" at bounding box center [1289, 46] width 294 height 31
click at [836, 697] on div at bounding box center [725, 374] width 1450 height 748
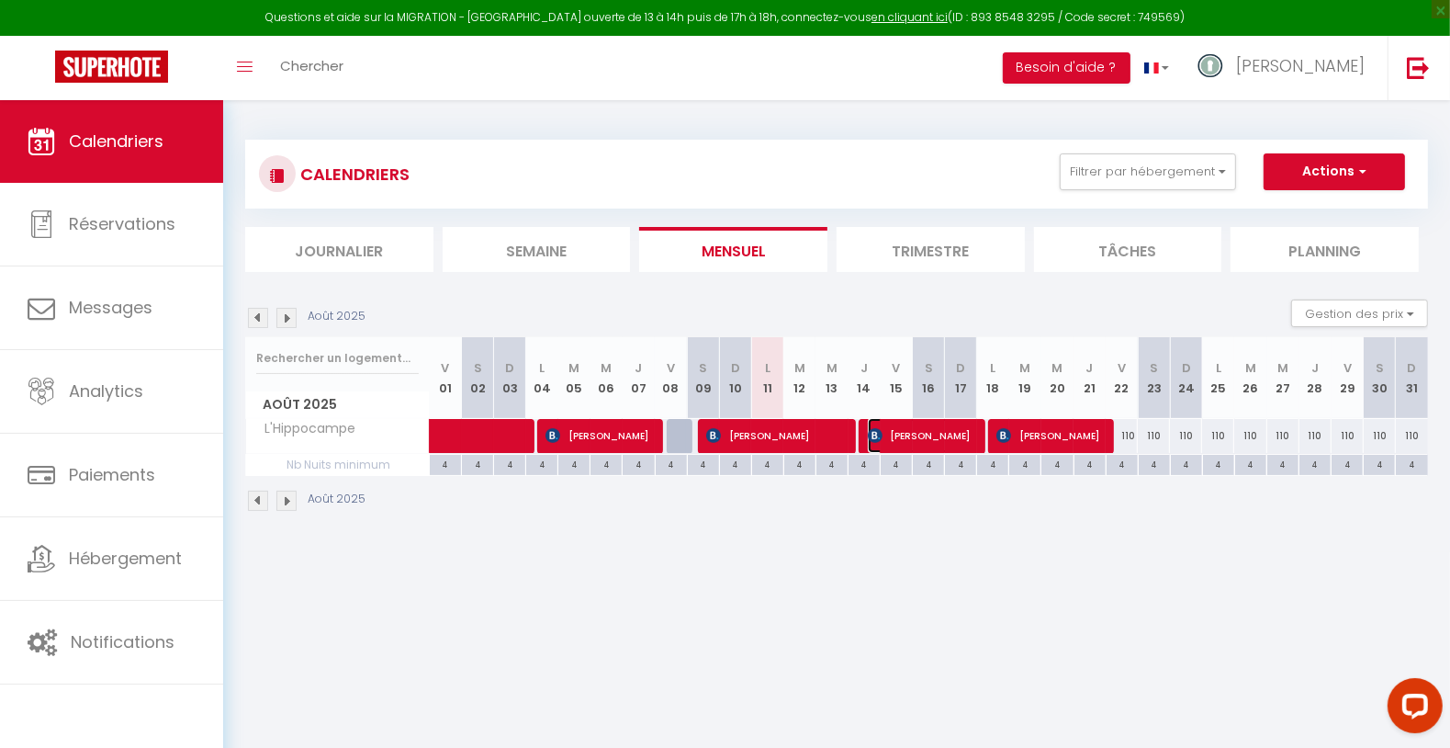
click at [886, 422] on span "[PERSON_NAME]" at bounding box center [921, 435] width 107 height 35
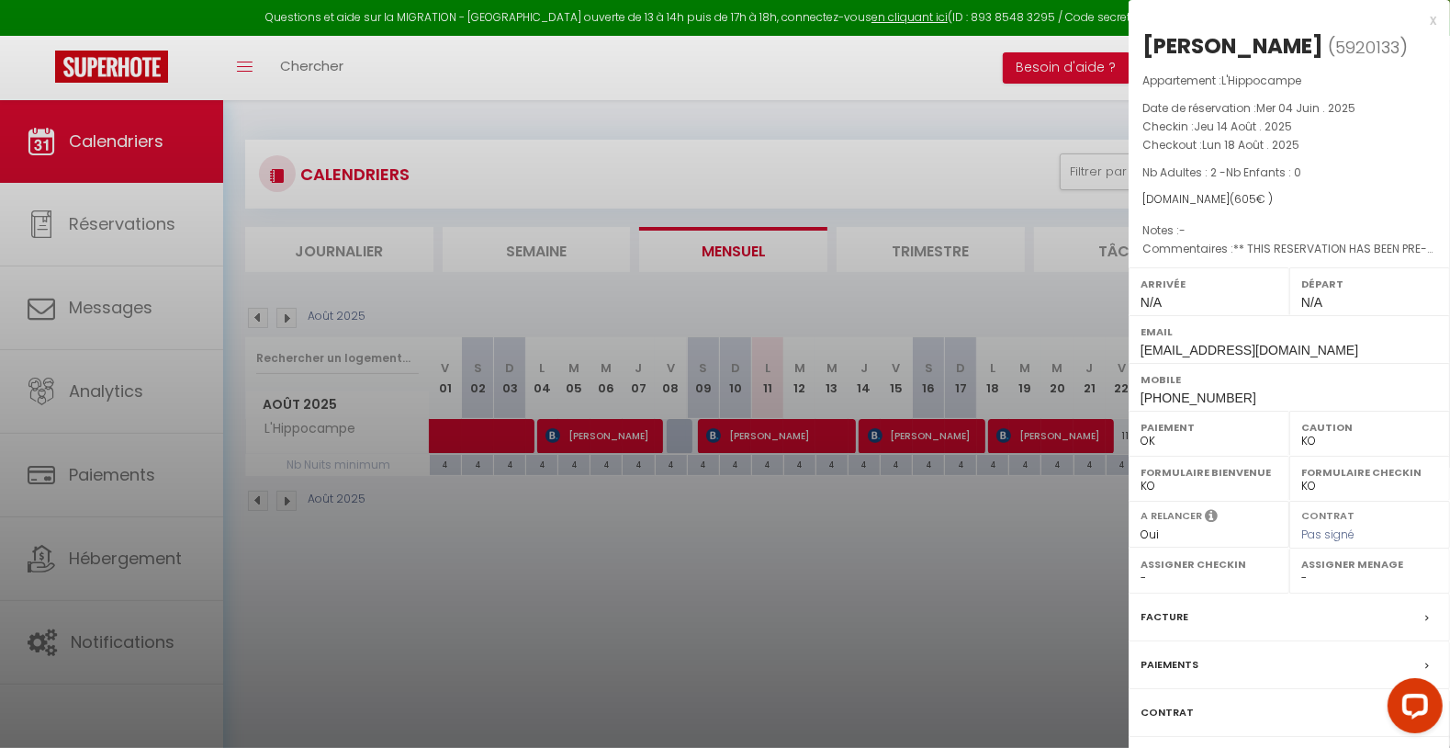
drag, startPoint x: 1140, startPoint y: 53, endPoint x: 1324, endPoint y: 38, distance: 185.2
click at [1324, 38] on div "[PERSON_NAME] ( 5920133 ) Appartement : L'Hippocampe Date de réservation : Mer …" at bounding box center [1289, 429] width 321 height 797
drag, startPoint x: 990, startPoint y: 568, endPoint x: 991, endPoint y: 578, distance: 10.1
click at [990, 568] on div at bounding box center [725, 374] width 1450 height 748
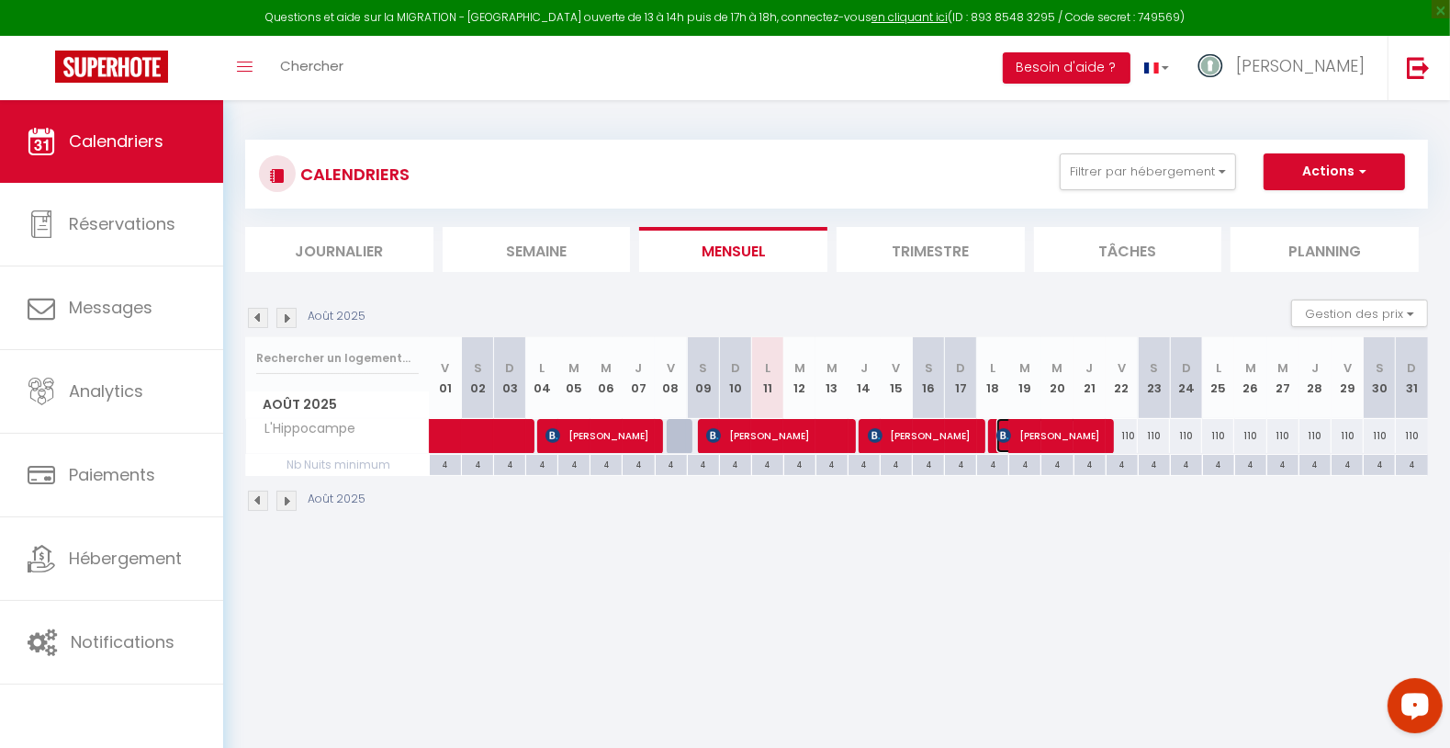
drag, startPoint x: 1021, startPoint y: 429, endPoint x: 1022, endPoint y: 445, distance: 16.6
click at [1023, 429] on span "[PERSON_NAME]" at bounding box center [1049, 435] width 107 height 35
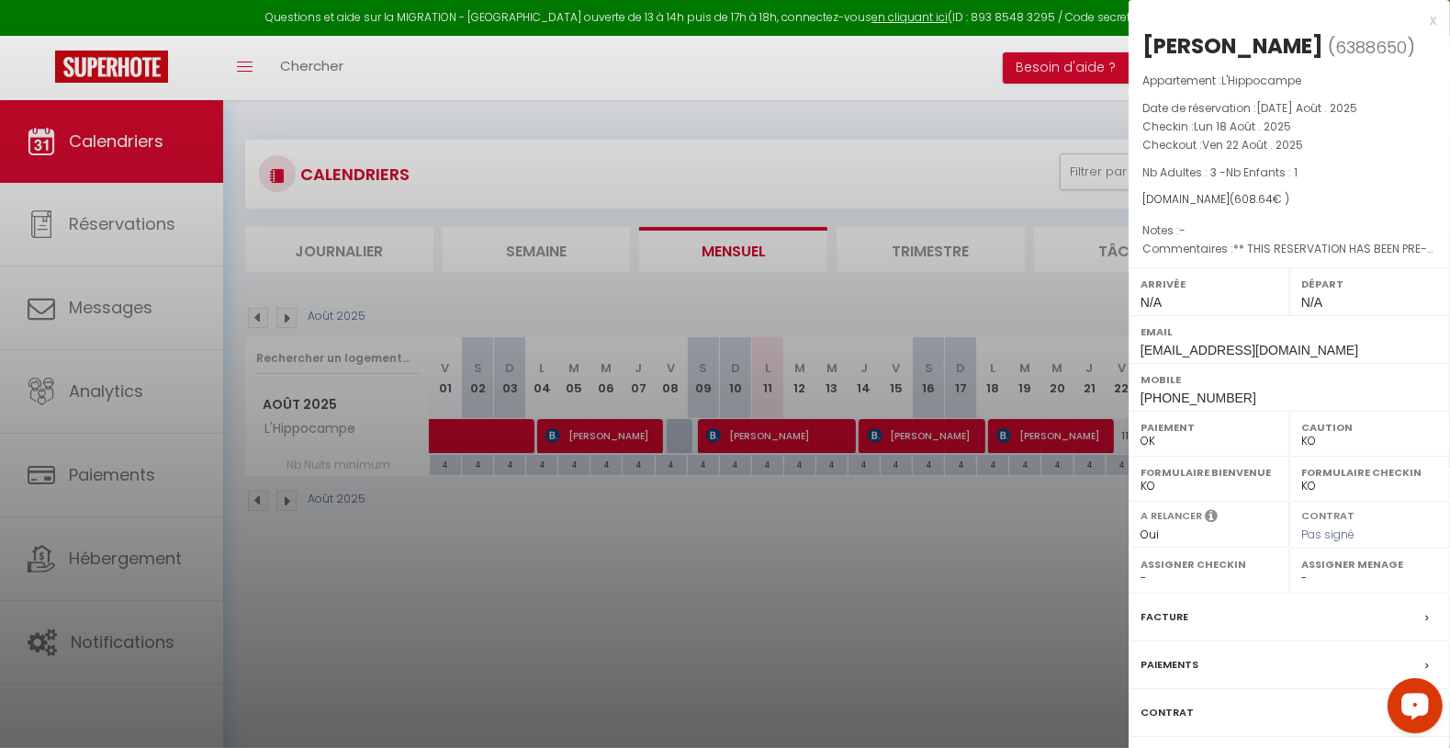
drag, startPoint x: 1134, startPoint y: 46, endPoint x: 1388, endPoint y: 54, distance: 253.6
click at [1390, 39] on div "[PERSON_NAME] ( 6388650 ) Appartement : L'Hippocampe Date de réservation : [DAT…" at bounding box center [1289, 429] width 321 height 797
click at [1037, 532] on div at bounding box center [725, 374] width 1450 height 748
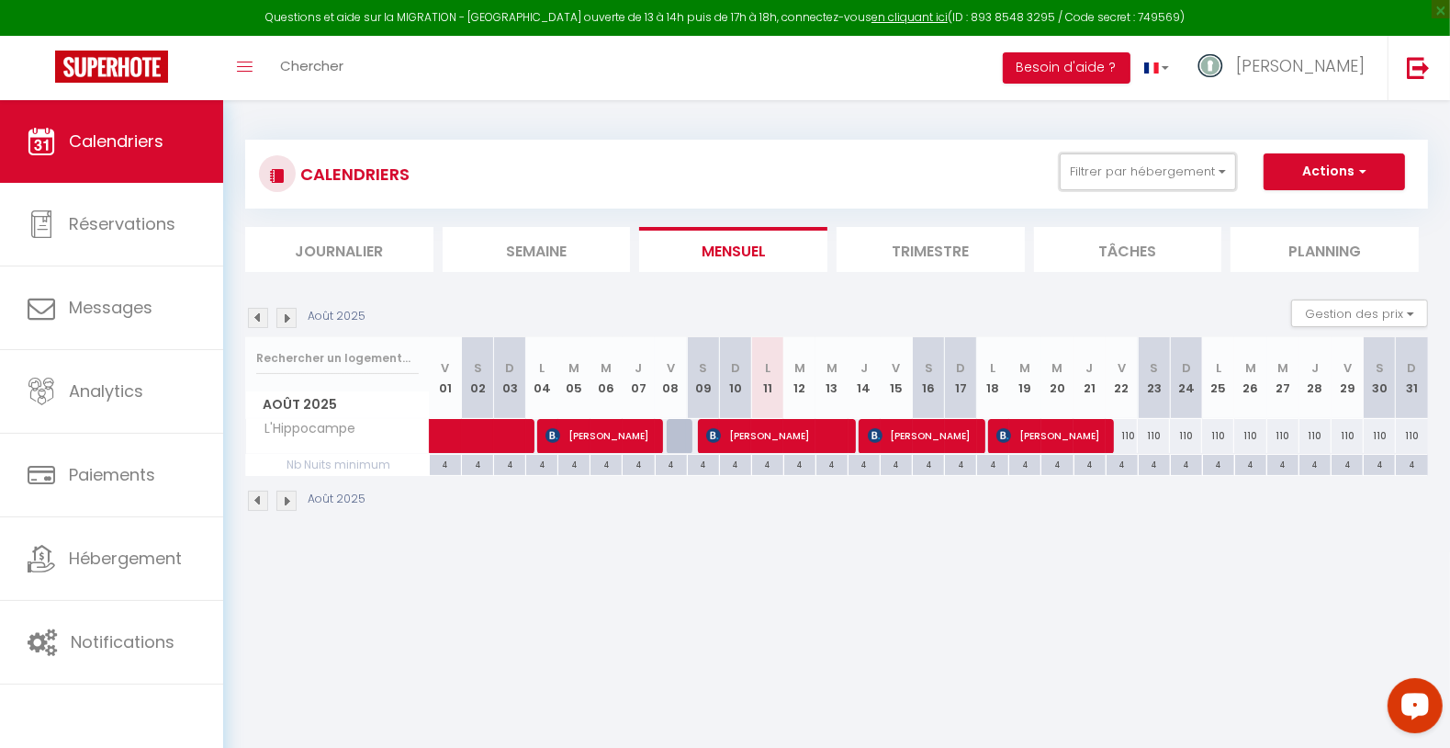
click at [1111, 189] on button "Filtrer par hébergement" at bounding box center [1148, 171] width 176 height 37
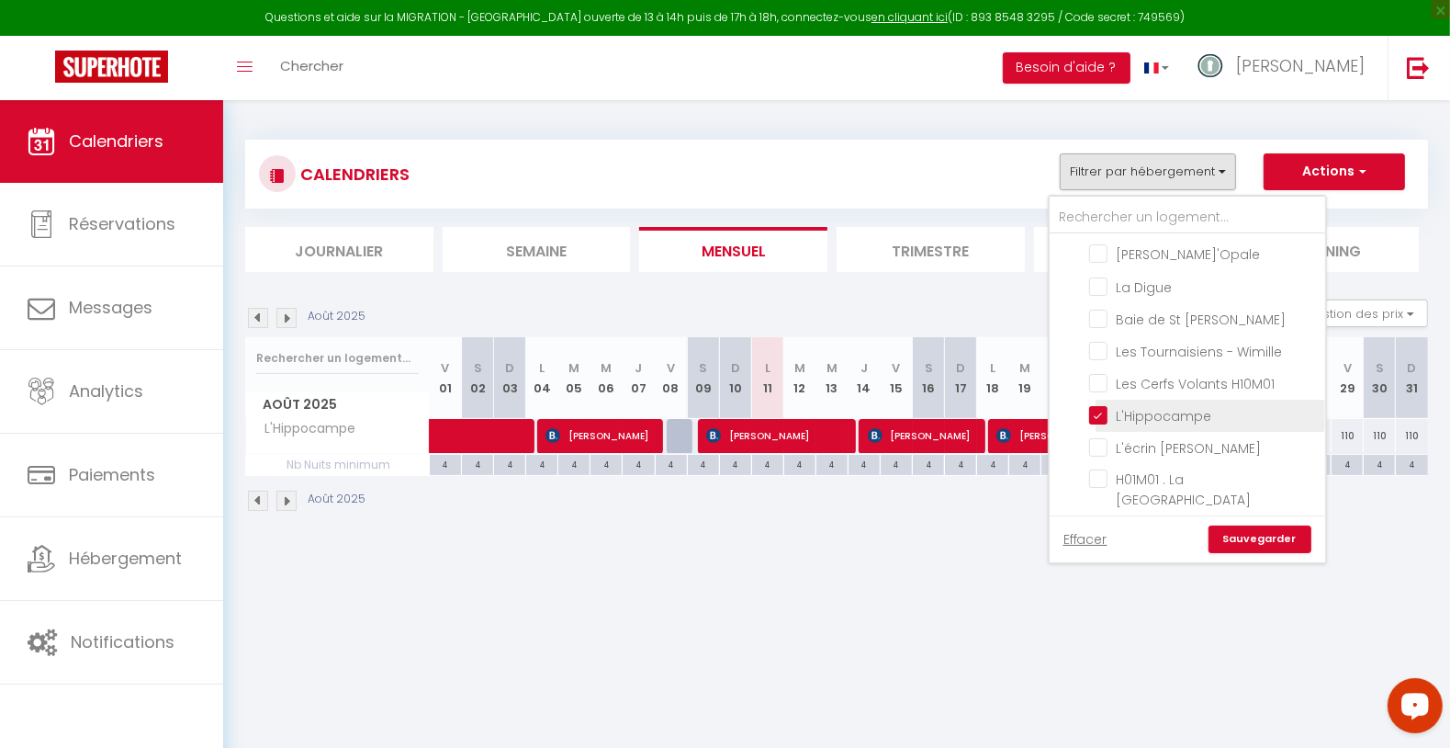
click at [1129, 405] on input "L'Hippocampe" at bounding box center [1204, 414] width 230 height 18
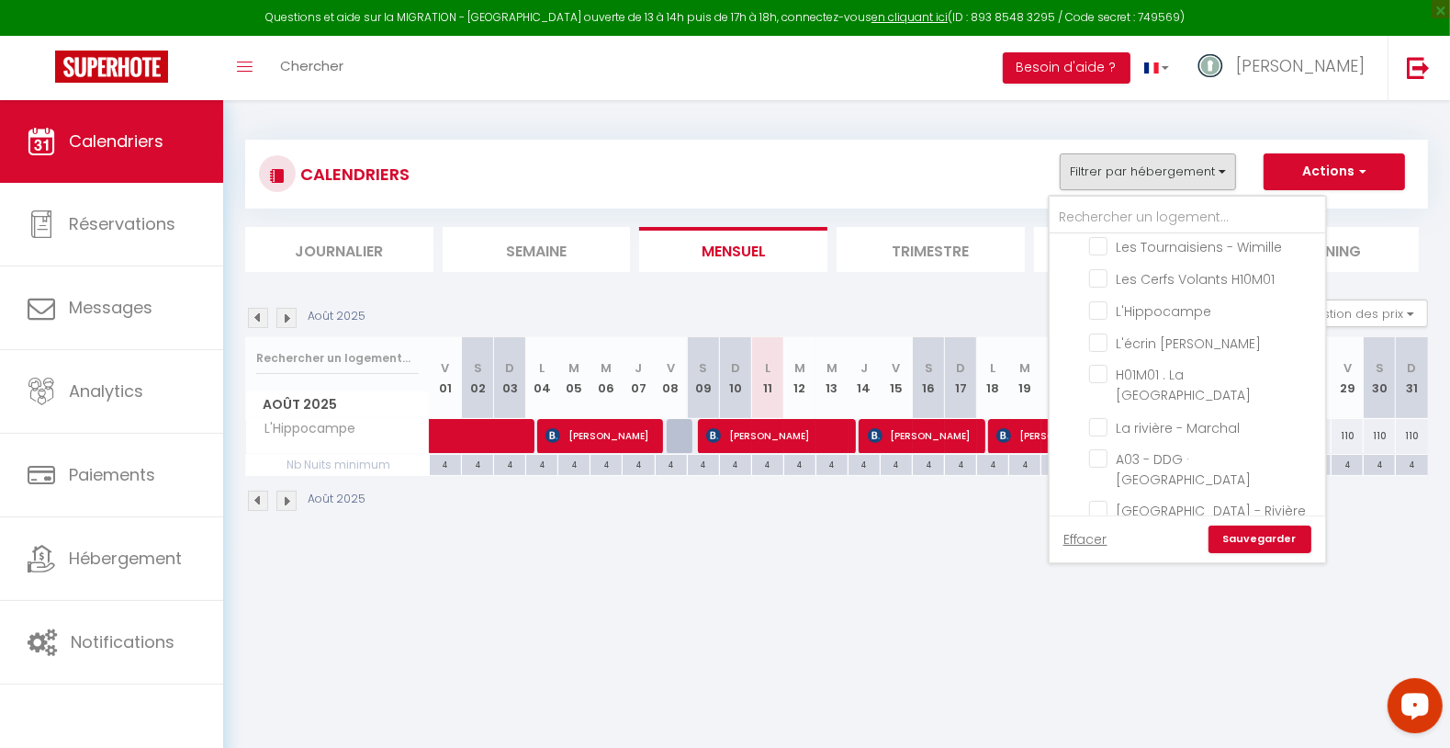
scroll to position [694, 0]
click at [1224, 536] on input "[PERSON_NAME]'Heureux . Balmoral 2.5" at bounding box center [1204, 545] width 230 height 18
click at [1257, 536] on link "Sauvegarder" at bounding box center [1260, 539] width 103 height 28
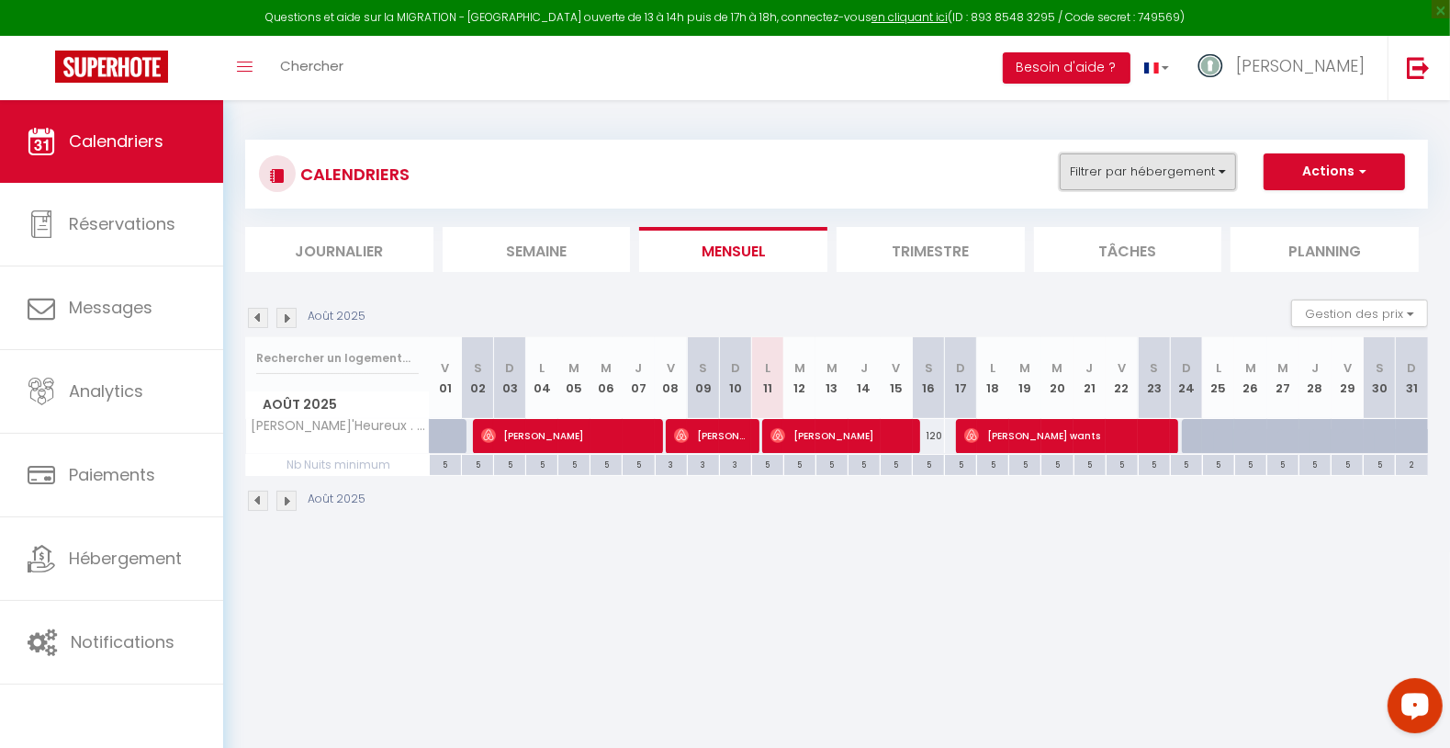
click at [1180, 165] on button "Filtrer par hébergement" at bounding box center [1148, 171] width 176 height 37
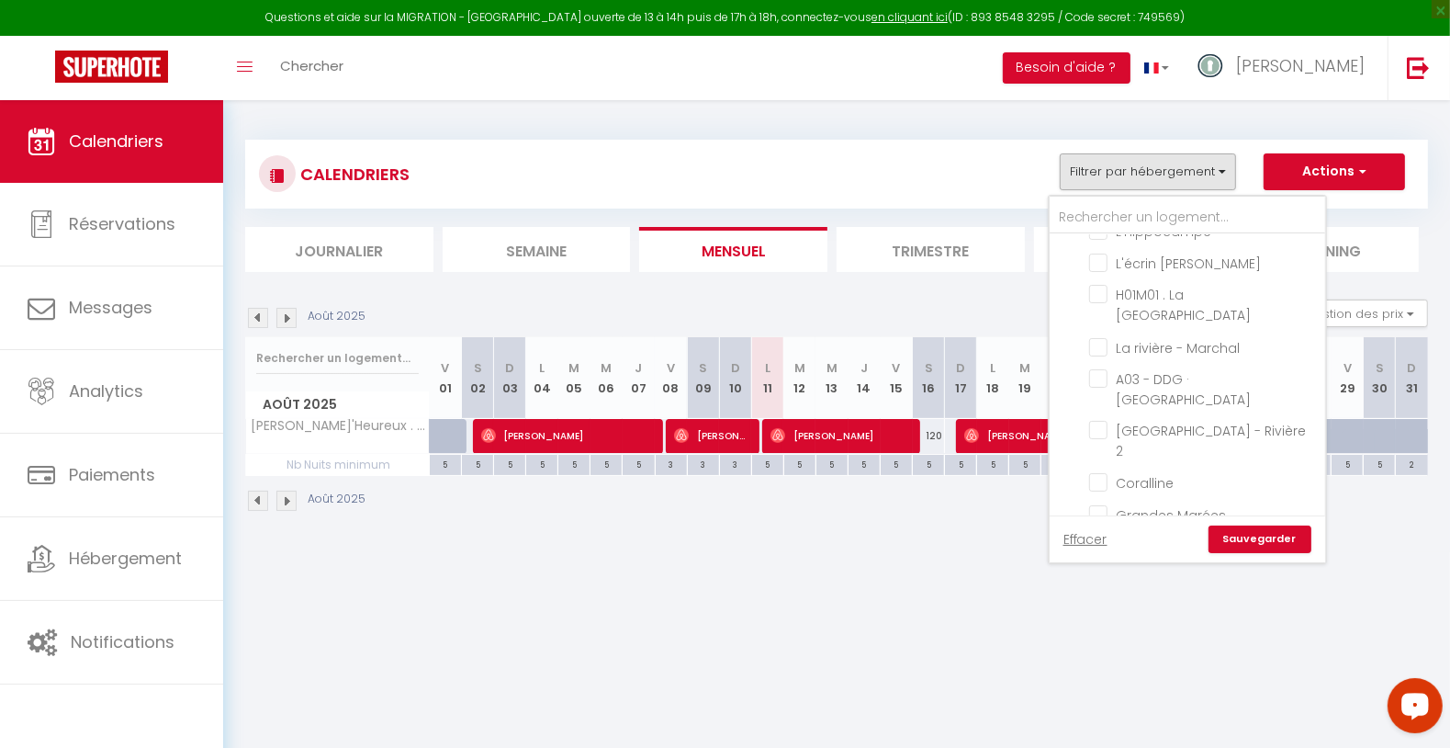
click at [1170, 536] on label "[PERSON_NAME]'Heureux . Balmoral 2.5" at bounding box center [1211, 556] width 206 height 40
click at [1170, 536] on input "[PERSON_NAME]'Heureux . Balmoral 2.5" at bounding box center [1204, 545] width 230 height 18
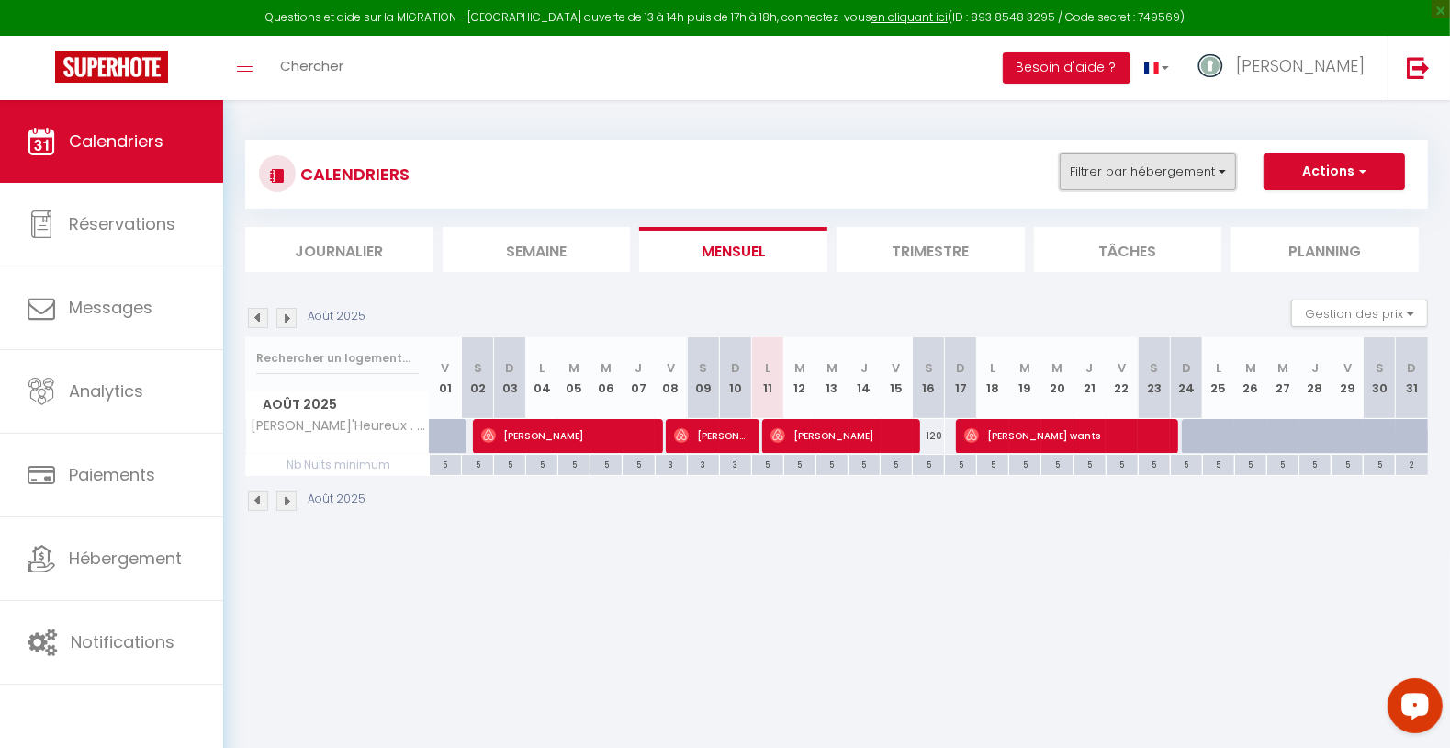
click at [1149, 168] on button "Filtrer par hébergement" at bounding box center [1148, 171] width 176 height 37
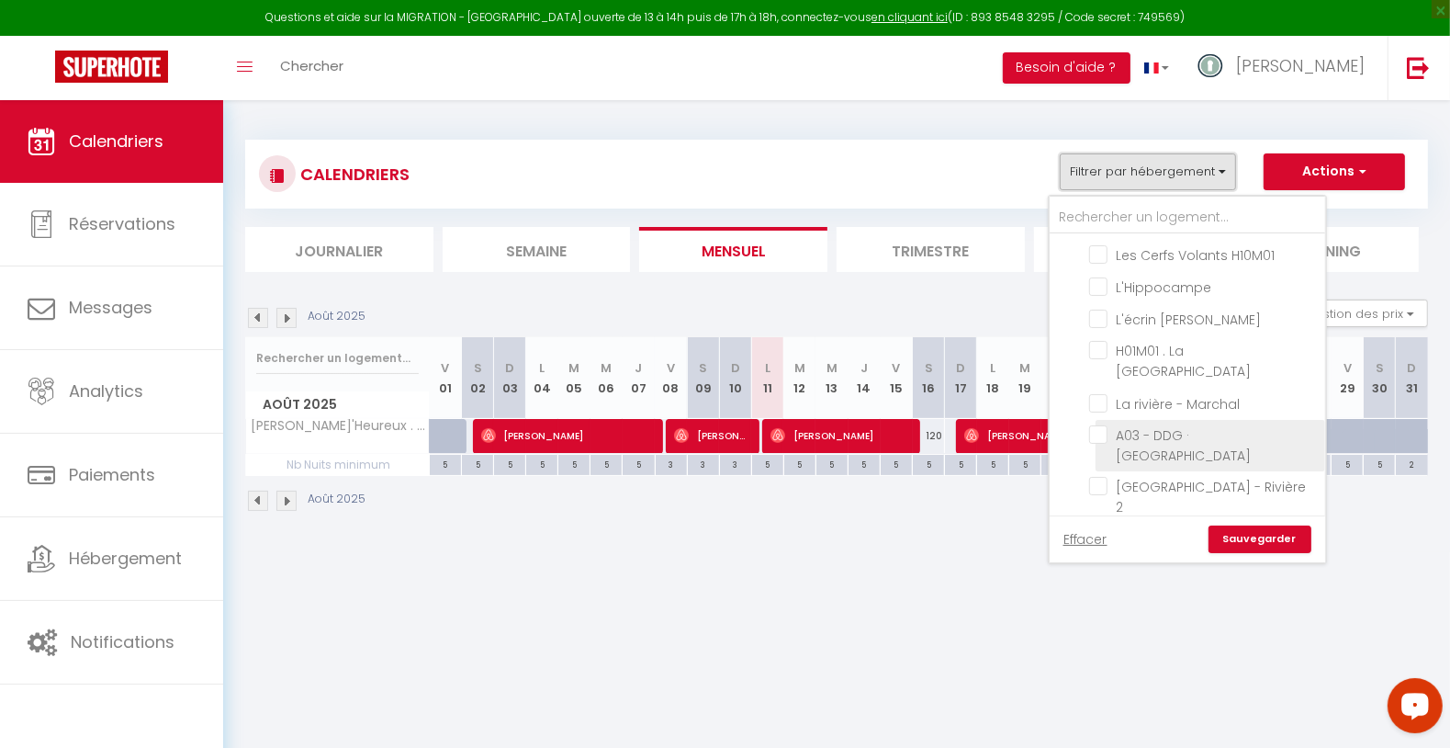
scroll to position [490, 0]
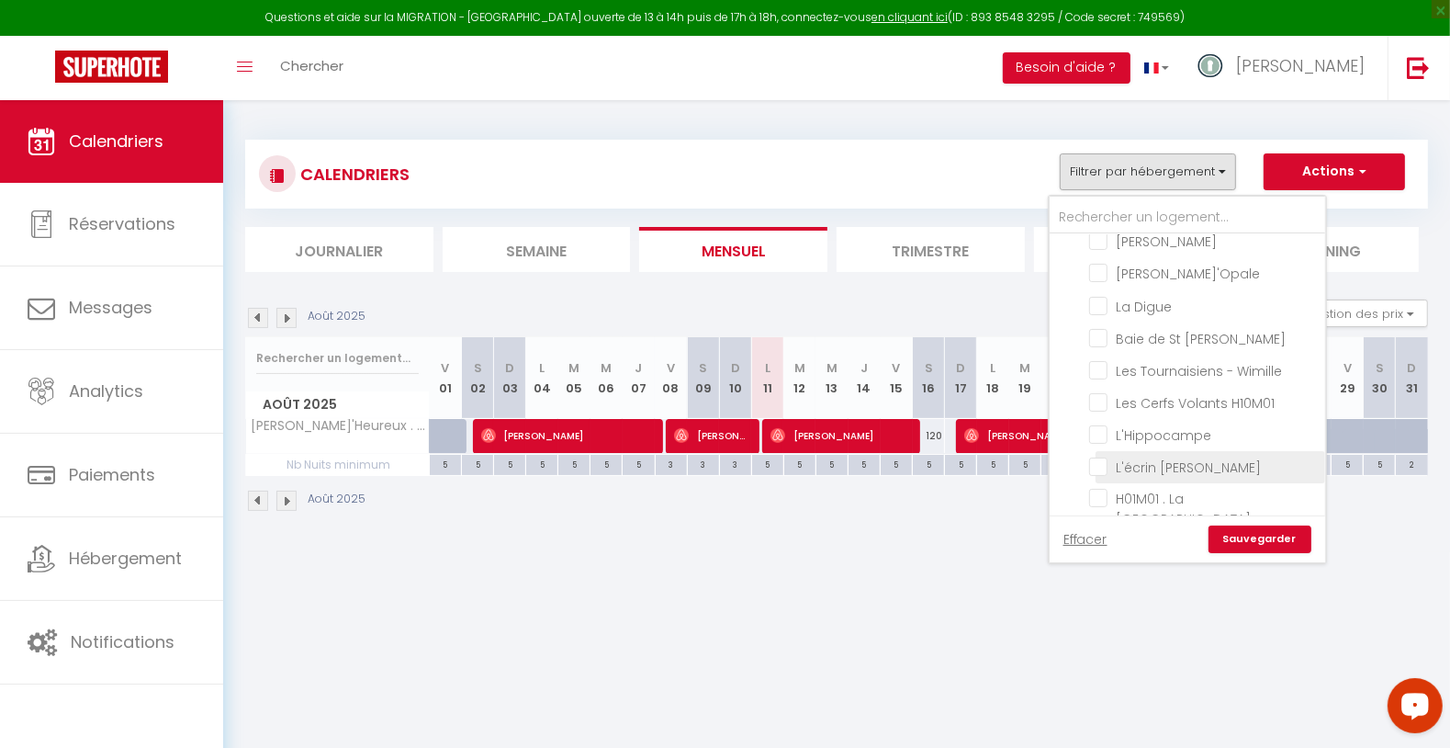
click at [1181, 456] on input "L'écrin [PERSON_NAME]" at bounding box center [1204, 465] width 230 height 18
click at [1248, 547] on link "Sauvegarder" at bounding box center [1260, 539] width 103 height 28
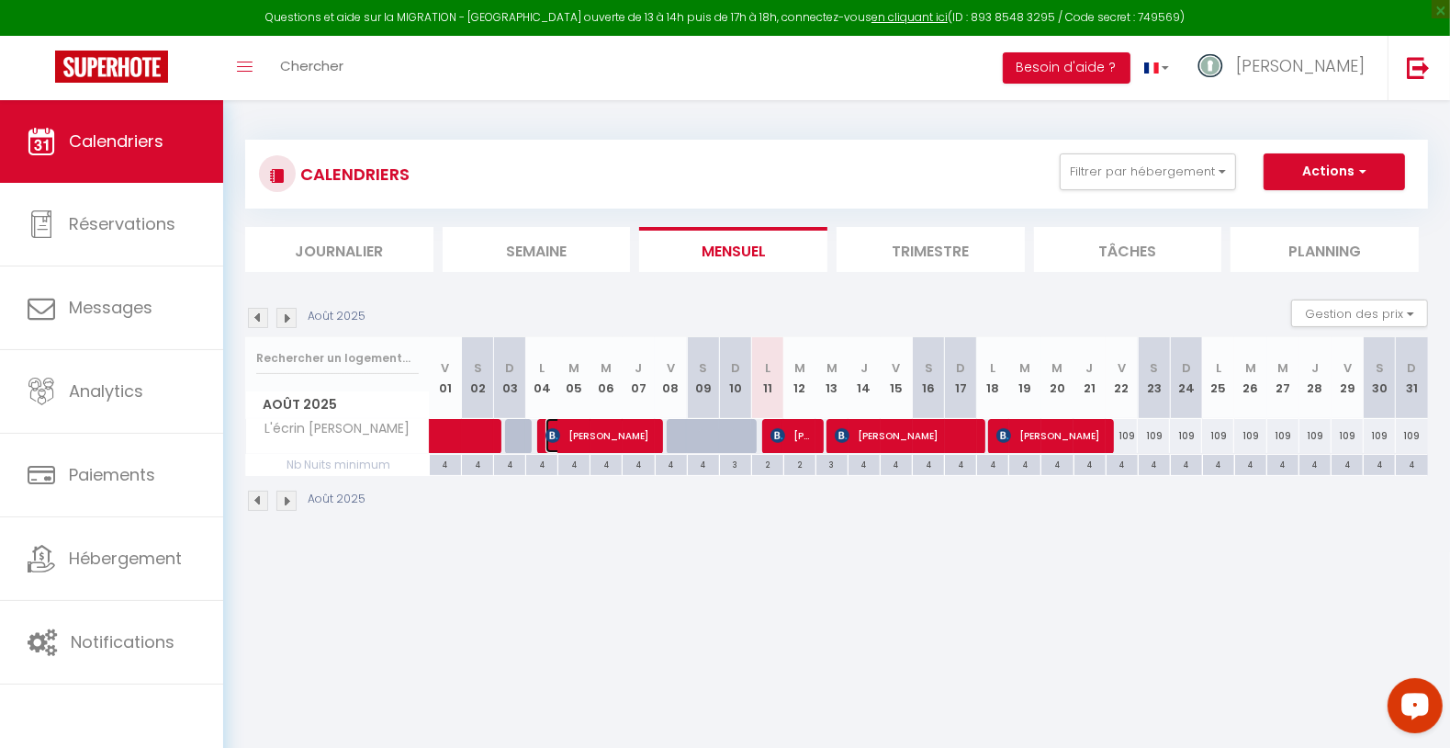
click at [590, 432] on span "[PERSON_NAME]" at bounding box center [599, 435] width 107 height 35
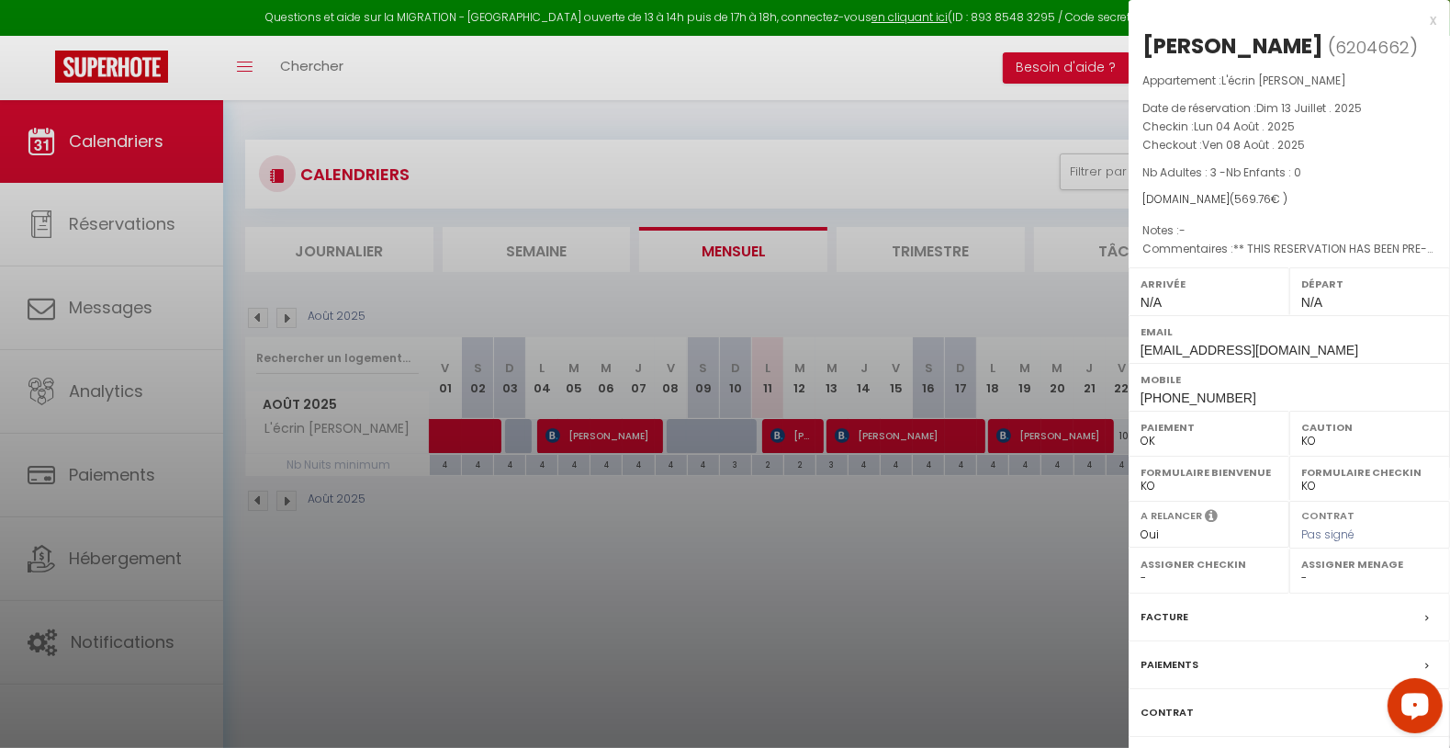
drag, startPoint x: 1142, startPoint y: 36, endPoint x: 1329, endPoint y: 82, distance: 192.0
click at [1323, 51] on div "[PERSON_NAME]" at bounding box center [1232, 45] width 181 height 29
click at [685, 423] on div at bounding box center [725, 374] width 1450 height 748
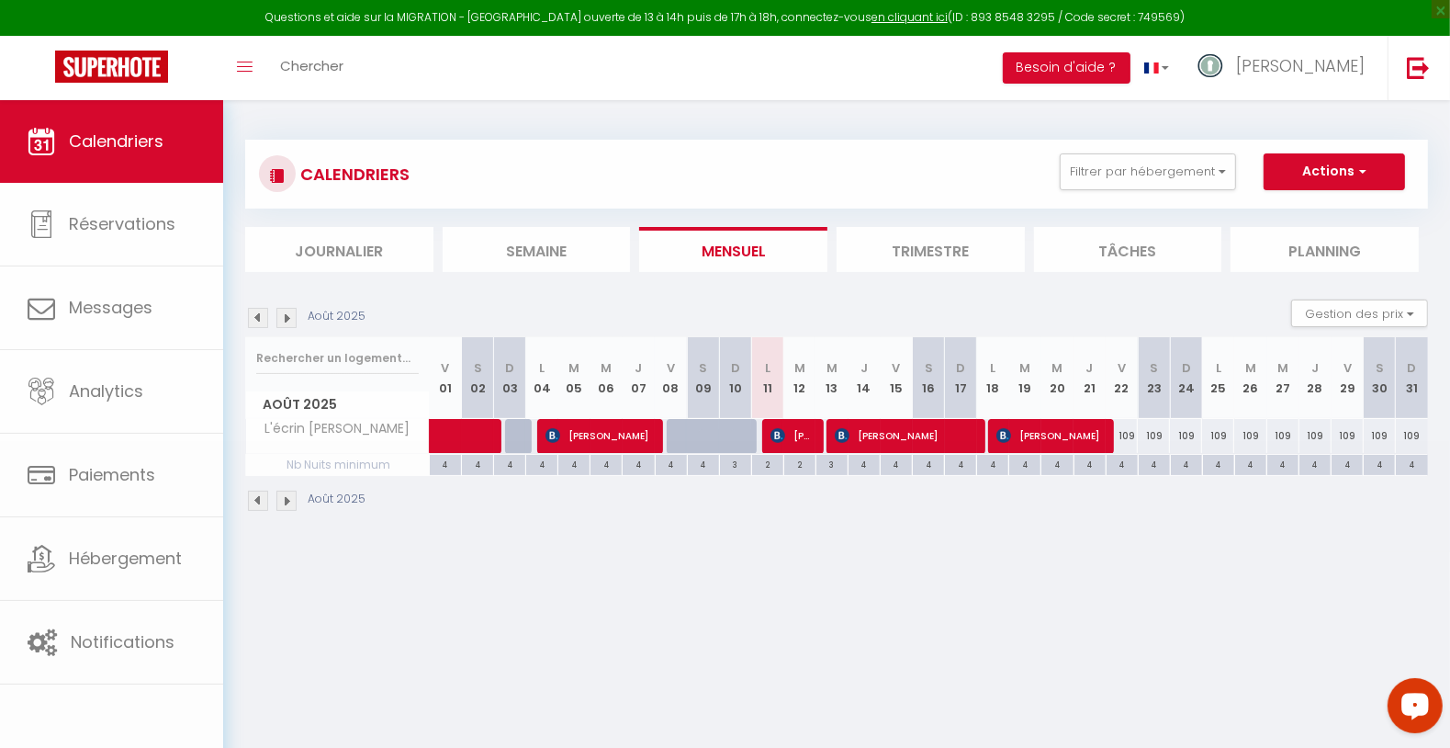
click at [685, 429] on div at bounding box center [683, 436] width 32 height 35
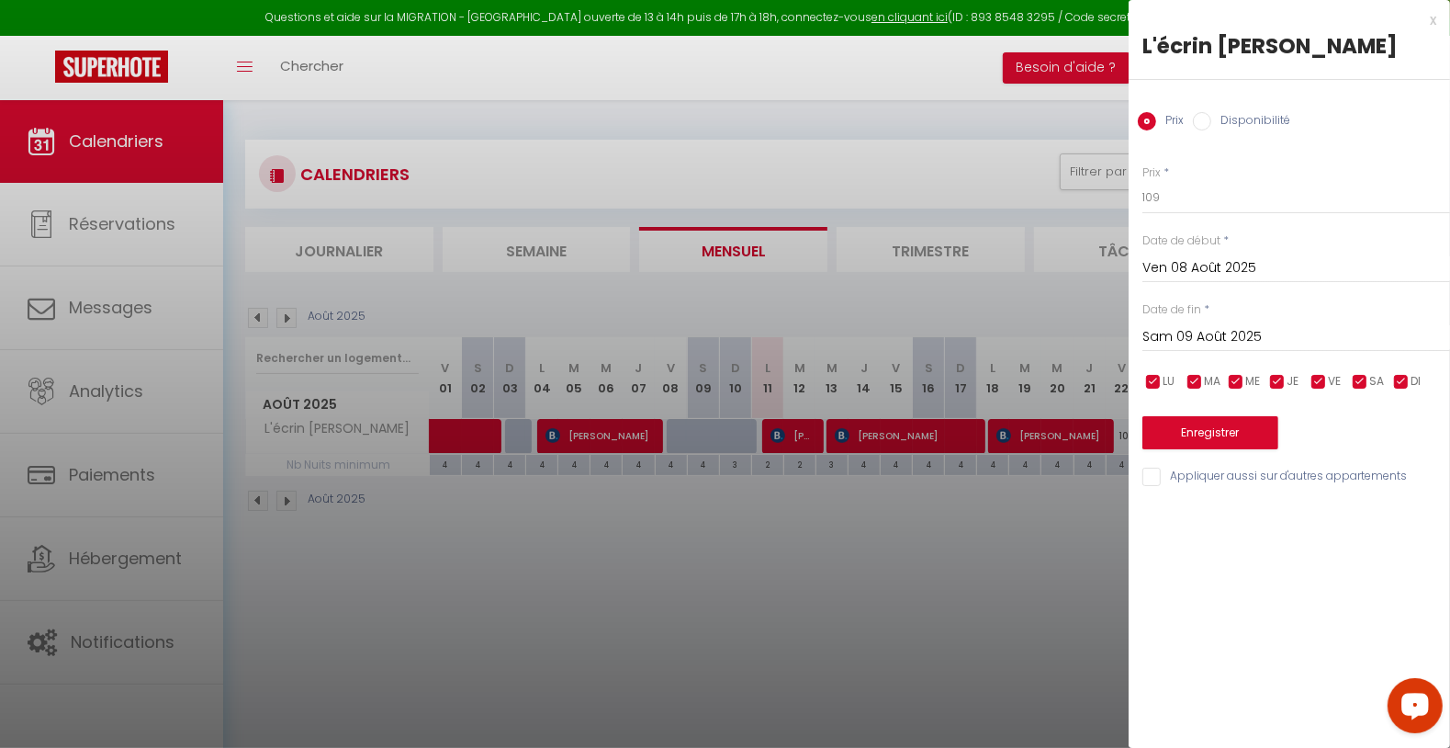
click at [705, 566] on div at bounding box center [725, 374] width 1450 height 748
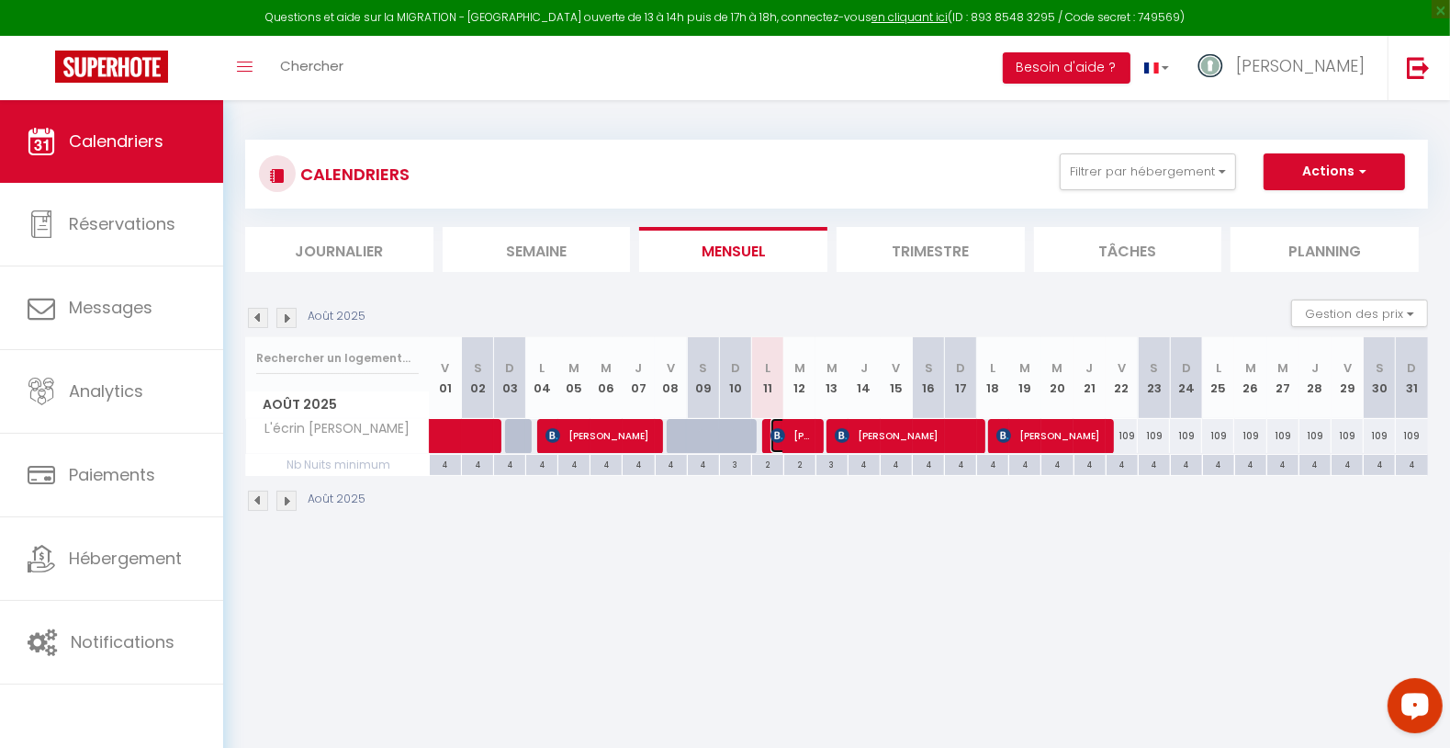
click at [804, 441] on span "[PERSON_NAME]" at bounding box center [791, 435] width 43 height 35
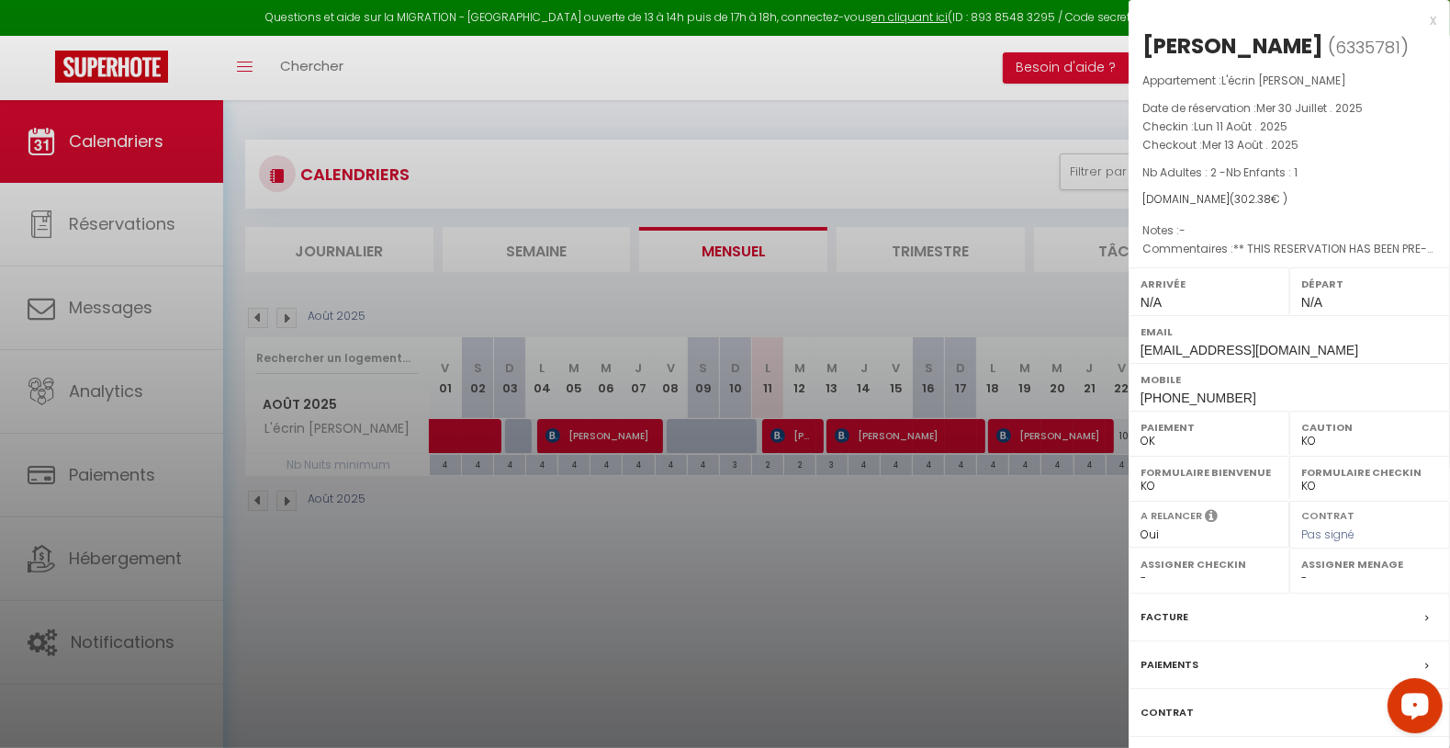
drag, startPoint x: 1158, startPoint y: 39, endPoint x: 1309, endPoint y: 64, distance: 152.8
click at [1316, 45] on div "[PERSON_NAME] ( 6335781 ) Appartement : L'écrin Marin Date de réservation : Mer…" at bounding box center [1289, 429] width 321 height 797
click at [836, 549] on div at bounding box center [725, 374] width 1450 height 748
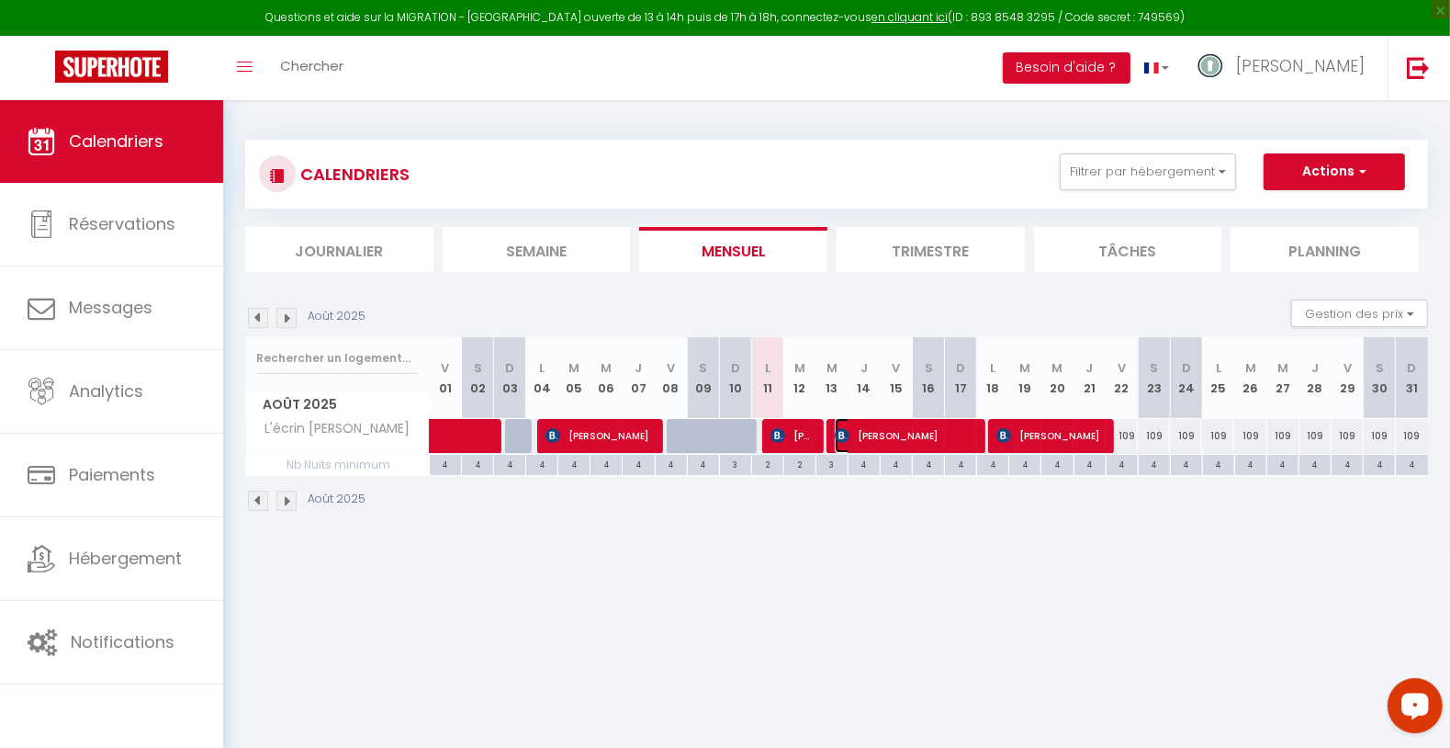
click at [867, 440] on span "[PERSON_NAME]" at bounding box center [905, 435] width 140 height 35
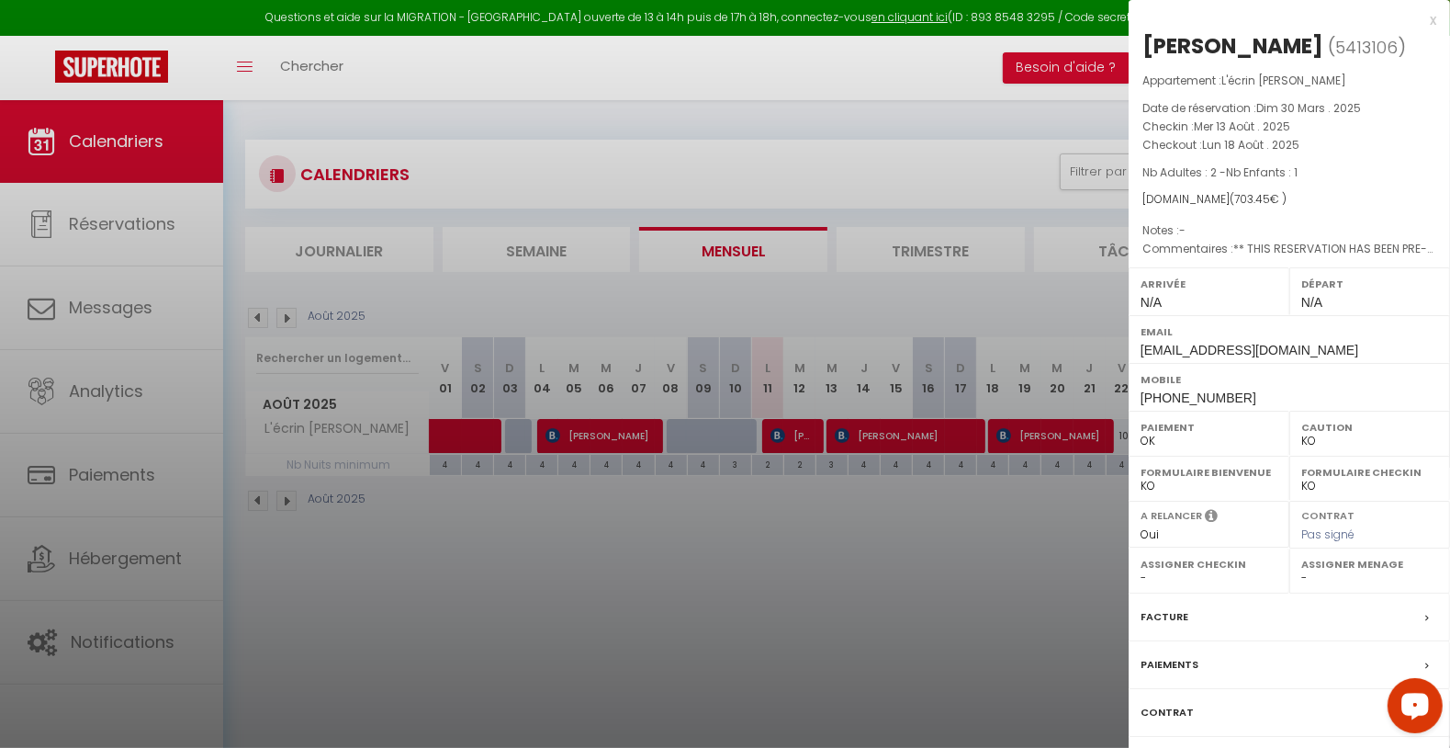
click at [923, 555] on div at bounding box center [725, 374] width 1450 height 748
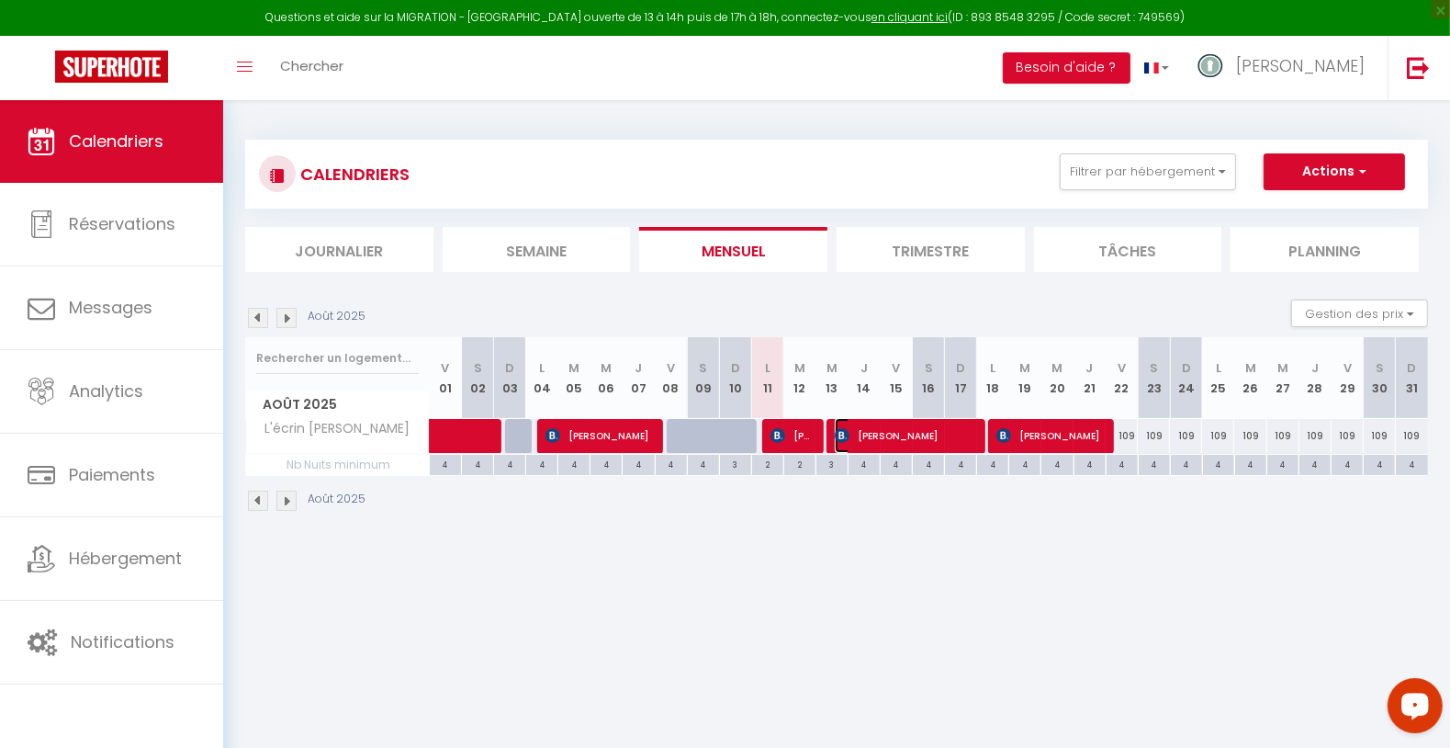
click at [901, 434] on span "[PERSON_NAME]" at bounding box center [905, 435] width 140 height 35
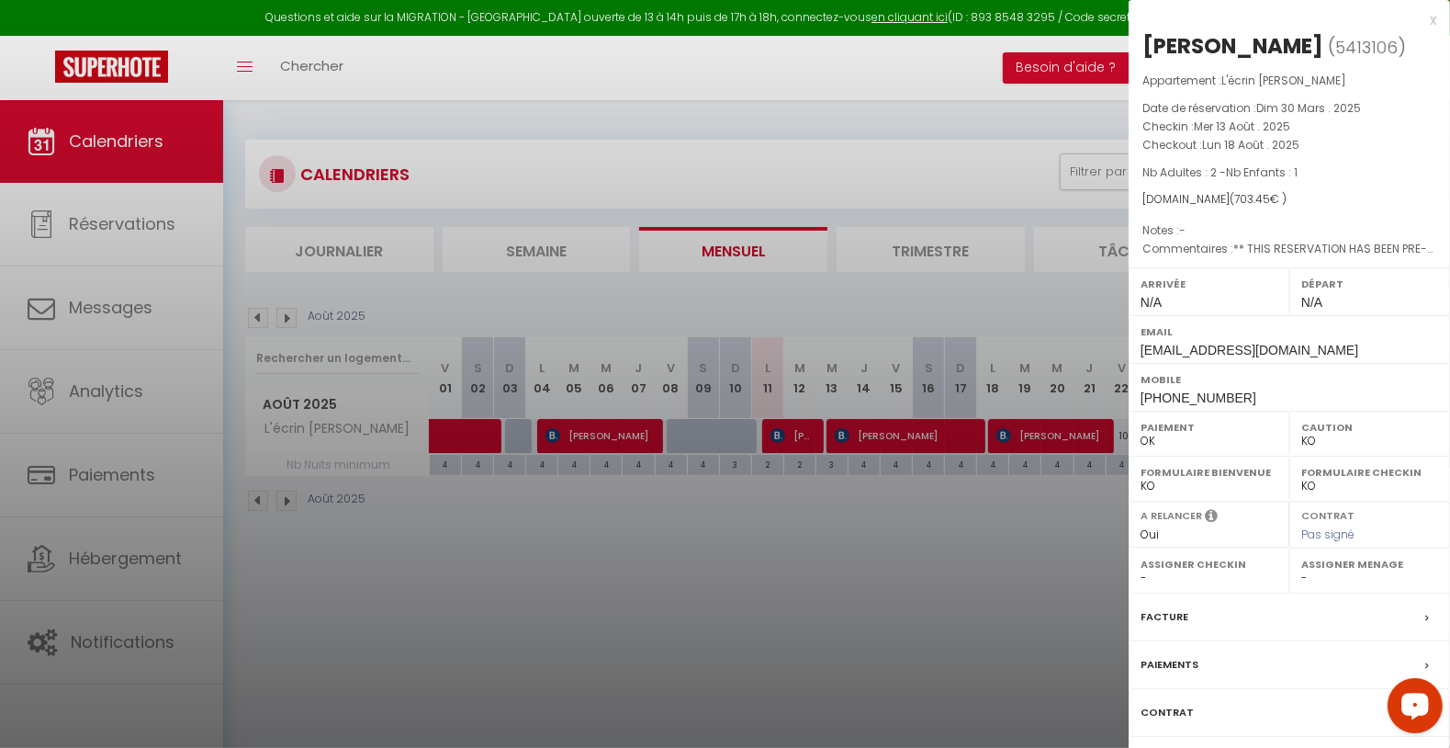
drag, startPoint x: 1145, startPoint y: 36, endPoint x: 1278, endPoint y: 66, distance: 136.6
click at [1279, 60] on h2 "[PERSON_NAME] ( 5413106 )" at bounding box center [1289, 46] width 294 height 31
click at [831, 602] on div at bounding box center [725, 374] width 1450 height 748
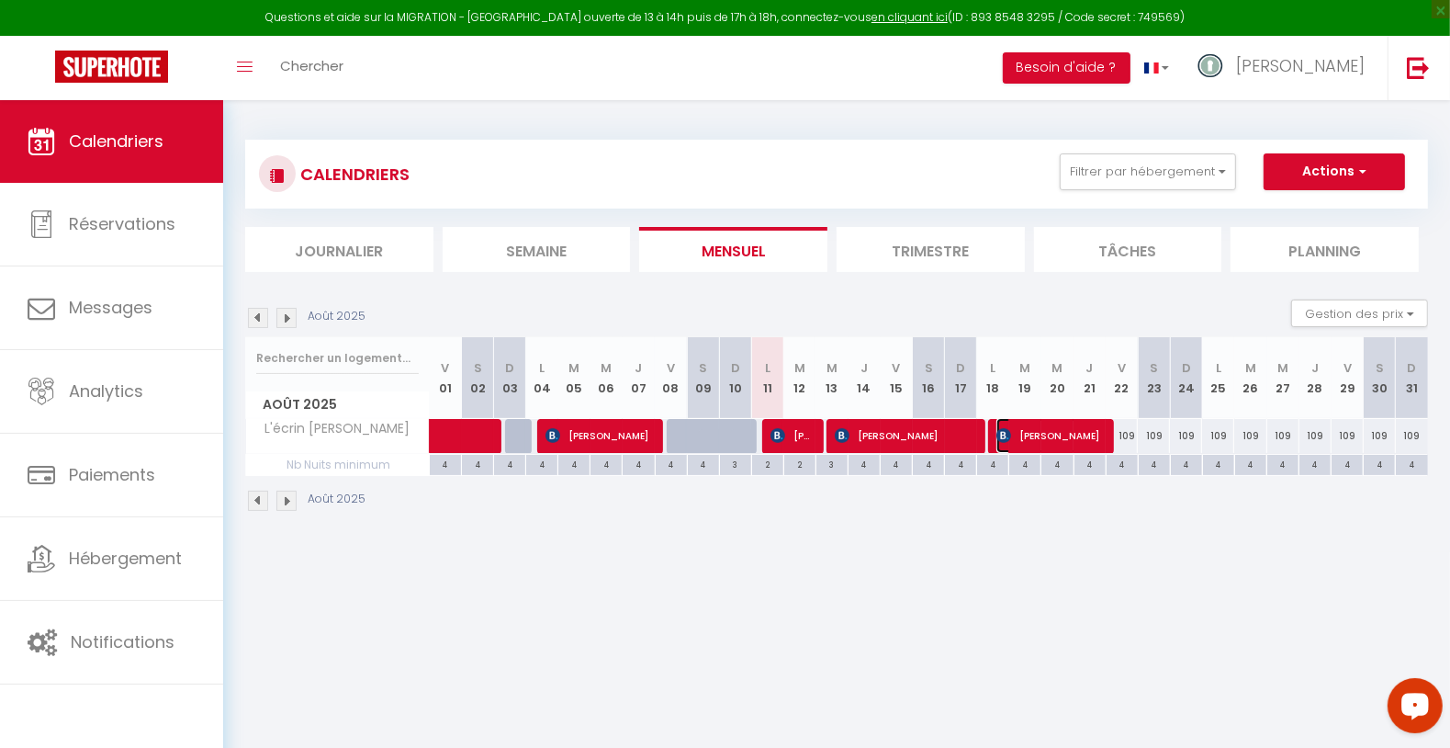
click at [1021, 431] on span "[PERSON_NAME]" at bounding box center [1049, 435] width 107 height 35
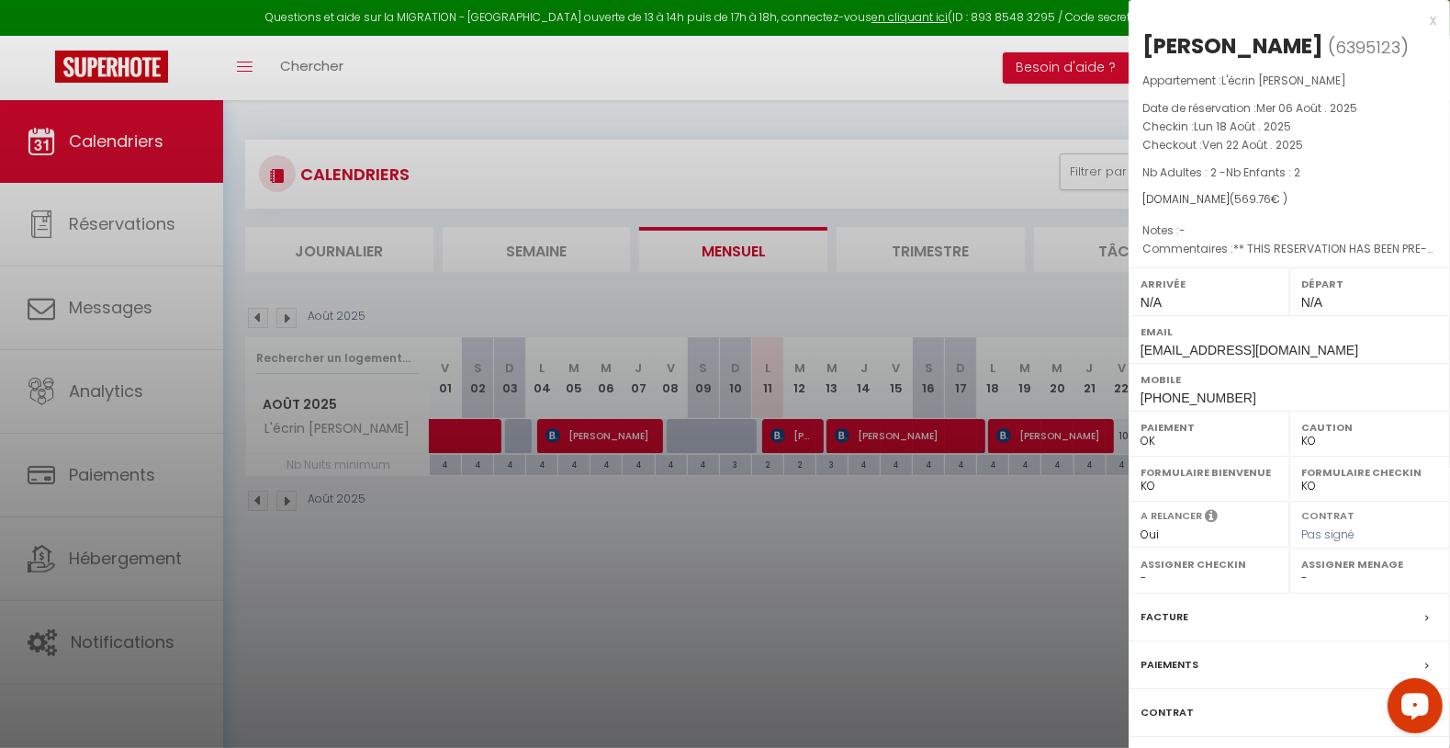
drag, startPoint x: 760, startPoint y: 545, endPoint x: 824, endPoint y: 521, distance: 67.7
click at [760, 545] on div at bounding box center [725, 374] width 1450 height 748
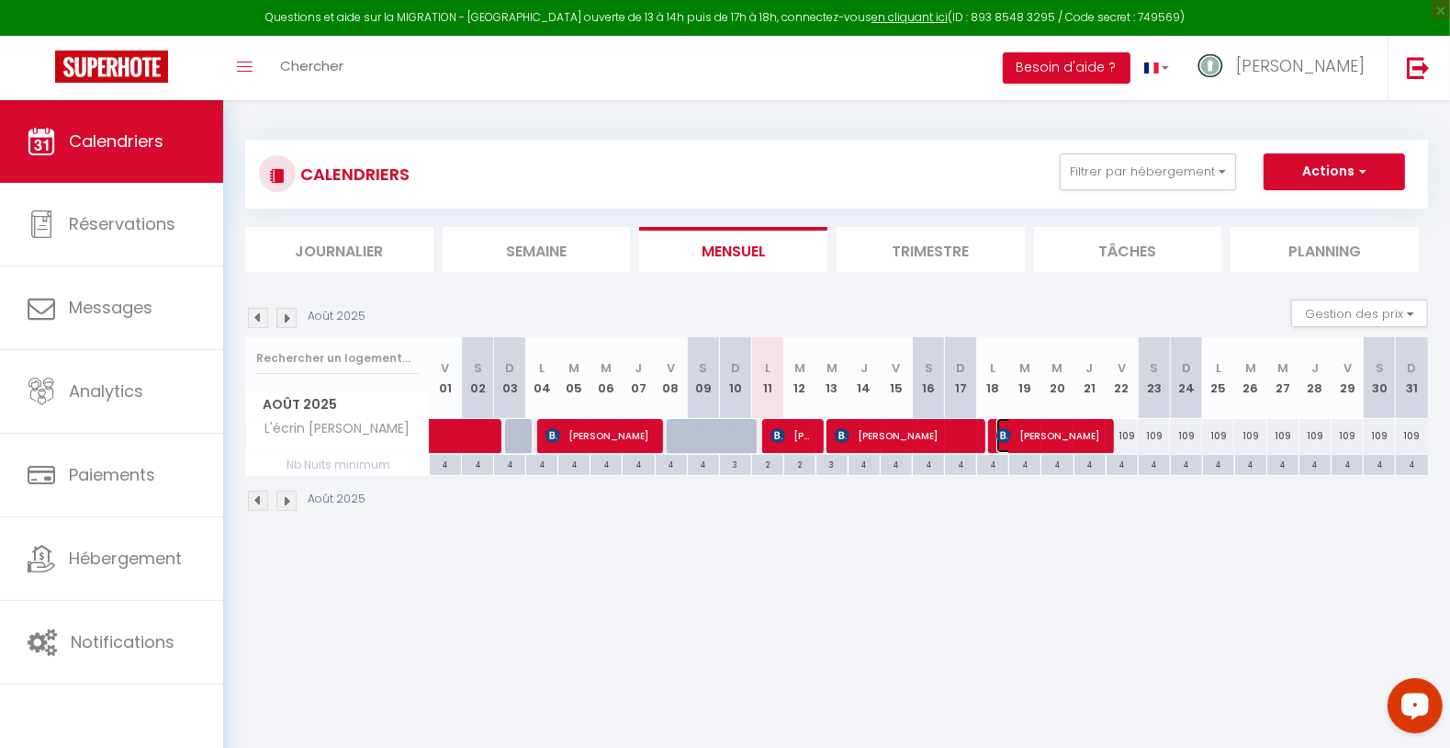
click at [1031, 428] on span "[PERSON_NAME]" at bounding box center [1049, 435] width 107 height 35
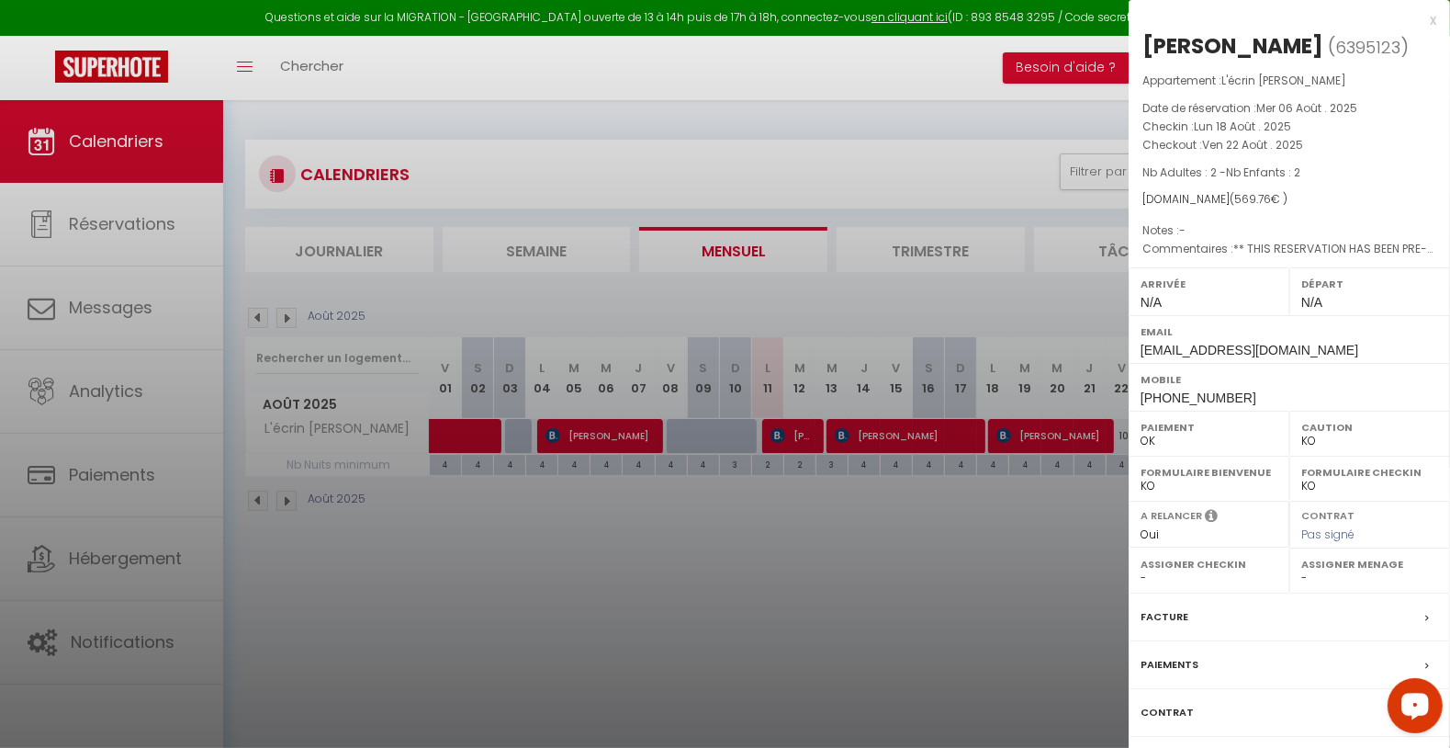
drag, startPoint x: 1140, startPoint y: 49, endPoint x: 1271, endPoint y: 65, distance: 132.4
click at [1277, 58] on div "[PERSON_NAME] ( 6395123 ) Appartement : L'écrin Marin Date de réservation : Mer…" at bounding box center [1289, 429] width 321 height 797
click at [979, 578] on div at bounding box center [725, 374] width 1450 height 748
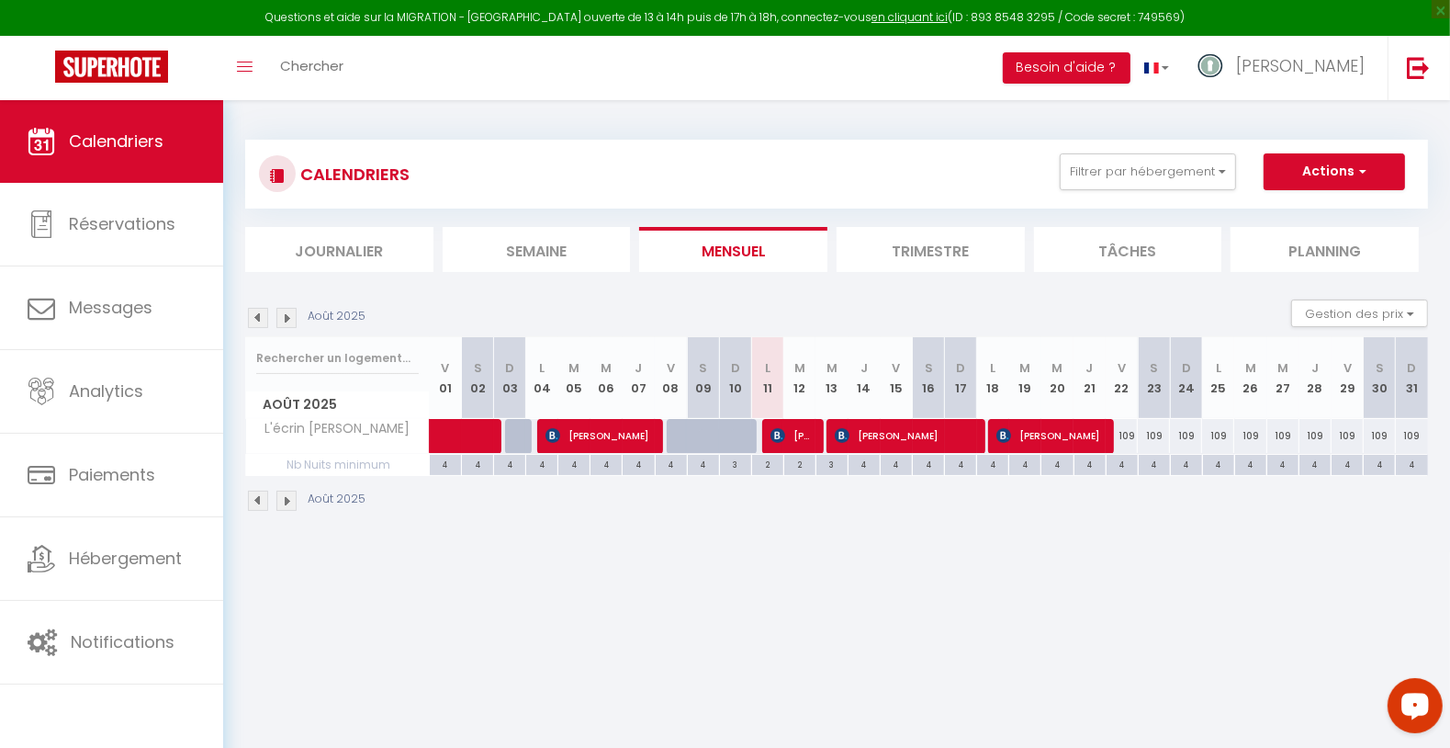
click at [1202, 566] on body "Questions et aide sur la MIGRATION - [GEOGRAPHIC_DATA] ouverte de 13 à 14h puis…" at bounding box center [725, 474] width 1450 height 748
click at [1193, 158] on button "Filtrer par hébergement" at bounding box center [1148, 171] width 176 height 37
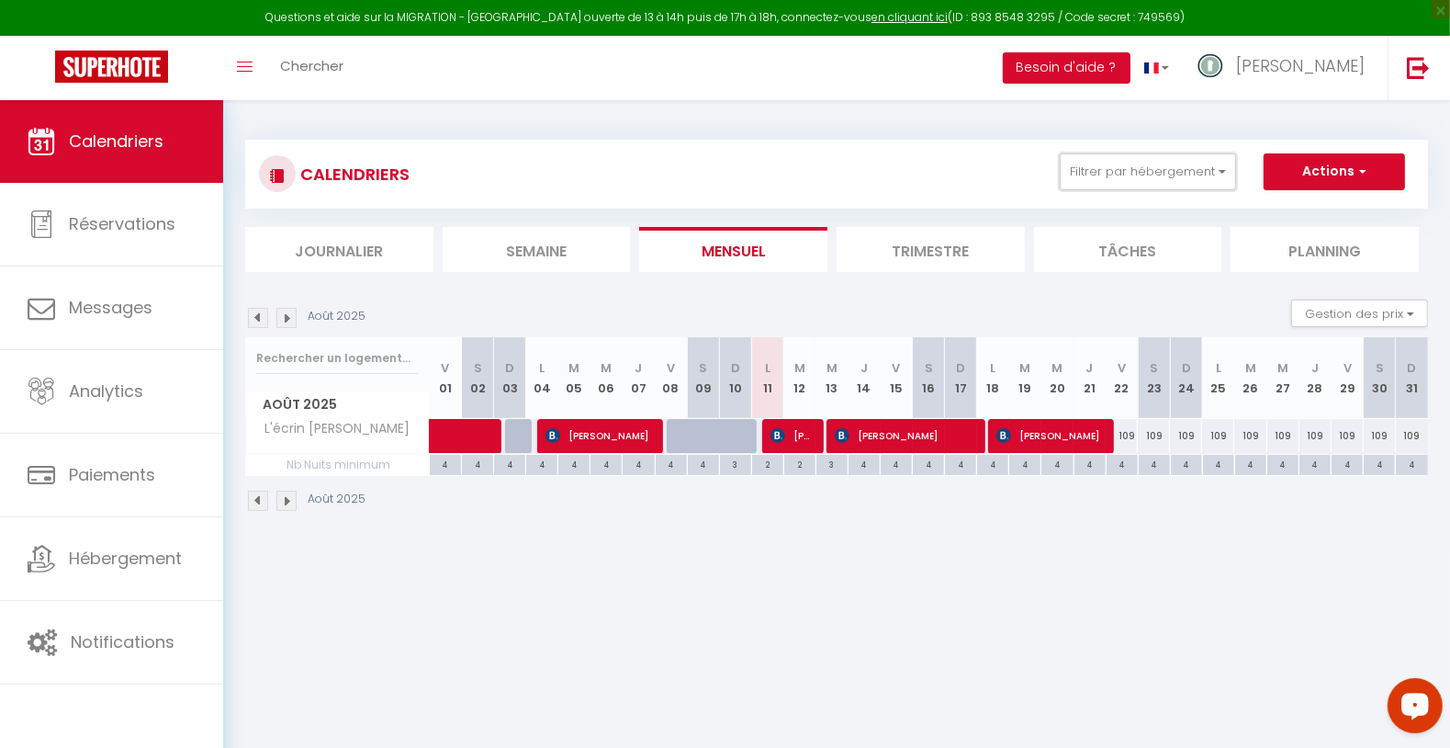
drag, startPoint x: 1142, startPoint y: 158, endPoint x: 1110, endPoint y: 229, distance: 77.7
click at [1139, 166] on button "Filtrer par hébergement" at bounding box center [1148, 171] width 176 height 37
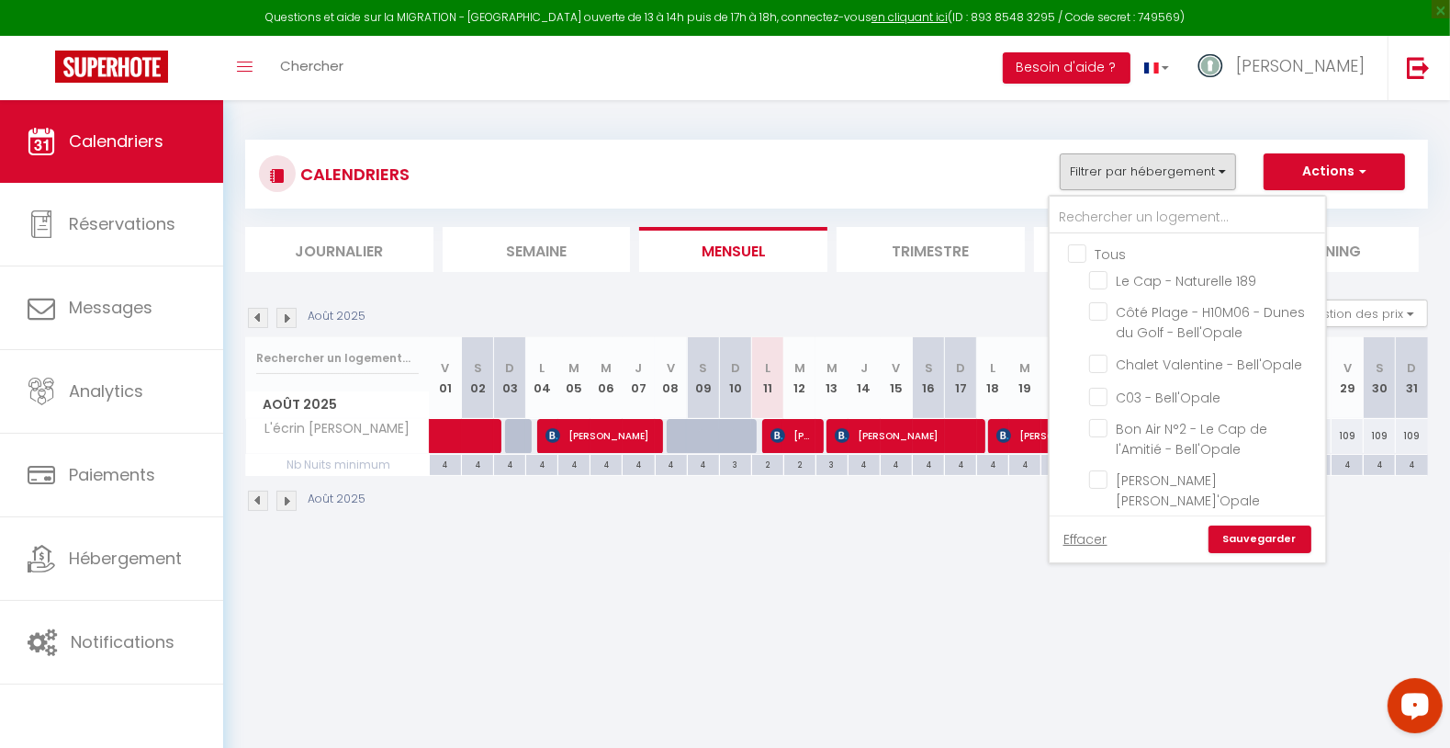
click at [1099, 254] on input "Tous" at bounding box center [1206, 252] width 276 height 18
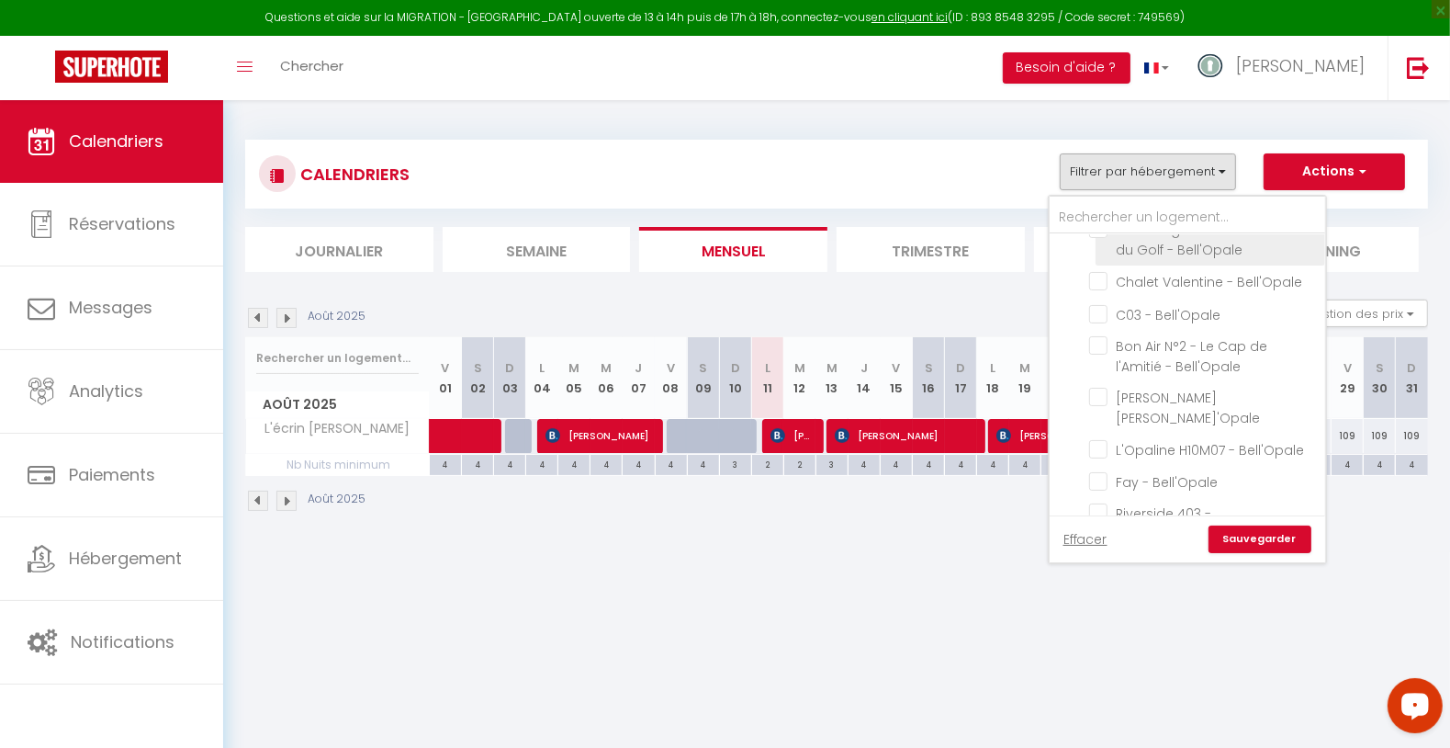
scroll to position [408, 0]
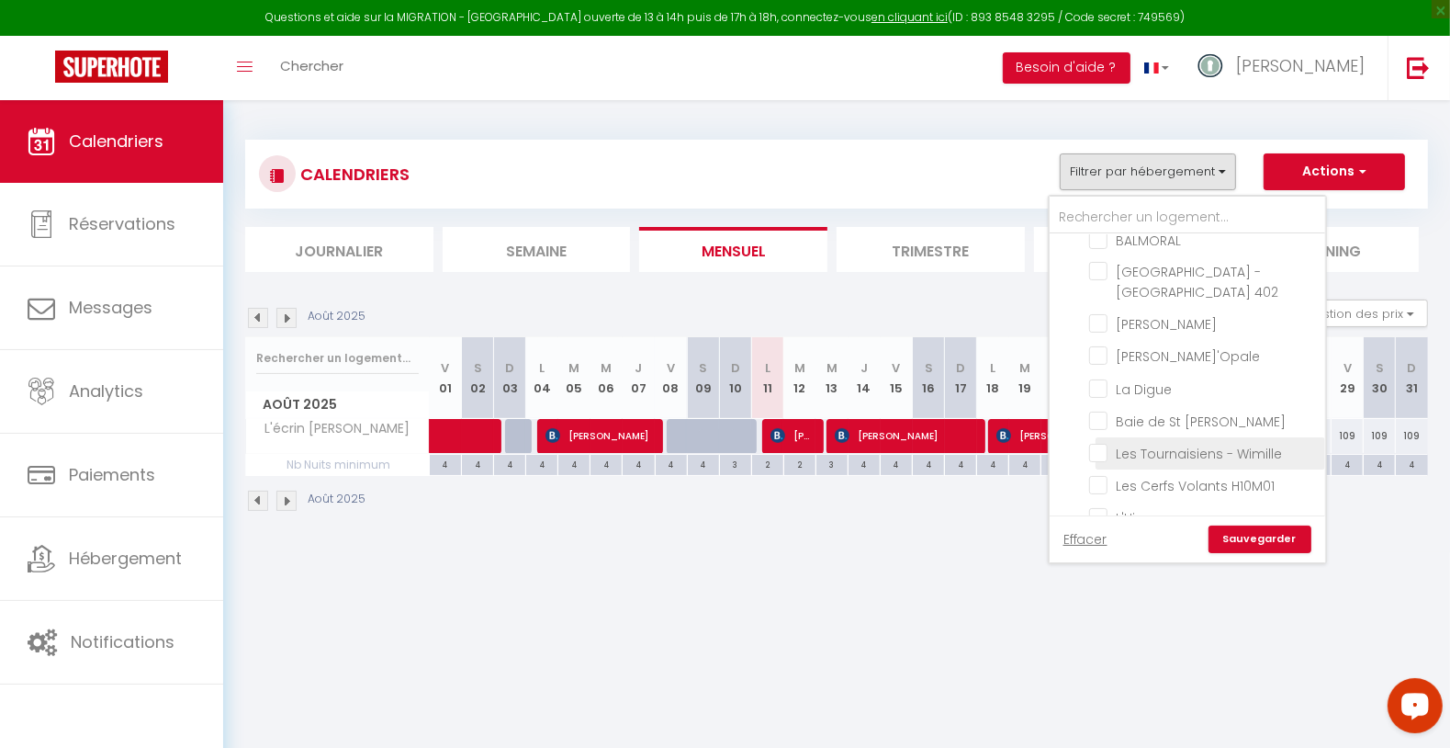
drag, startPoint x: 1243, startPoint y: 383, endPoint x: 1240, endPoint y: 449, distance: 66.2
click at [1243, 443] on input "Les Tournaisiens - Wimille" at bounding box center [1204, 452] width 230 height 18
click at [1235, 537] on link "Sauvegarder" at bounding box center [1260, 539] width 103 height 28
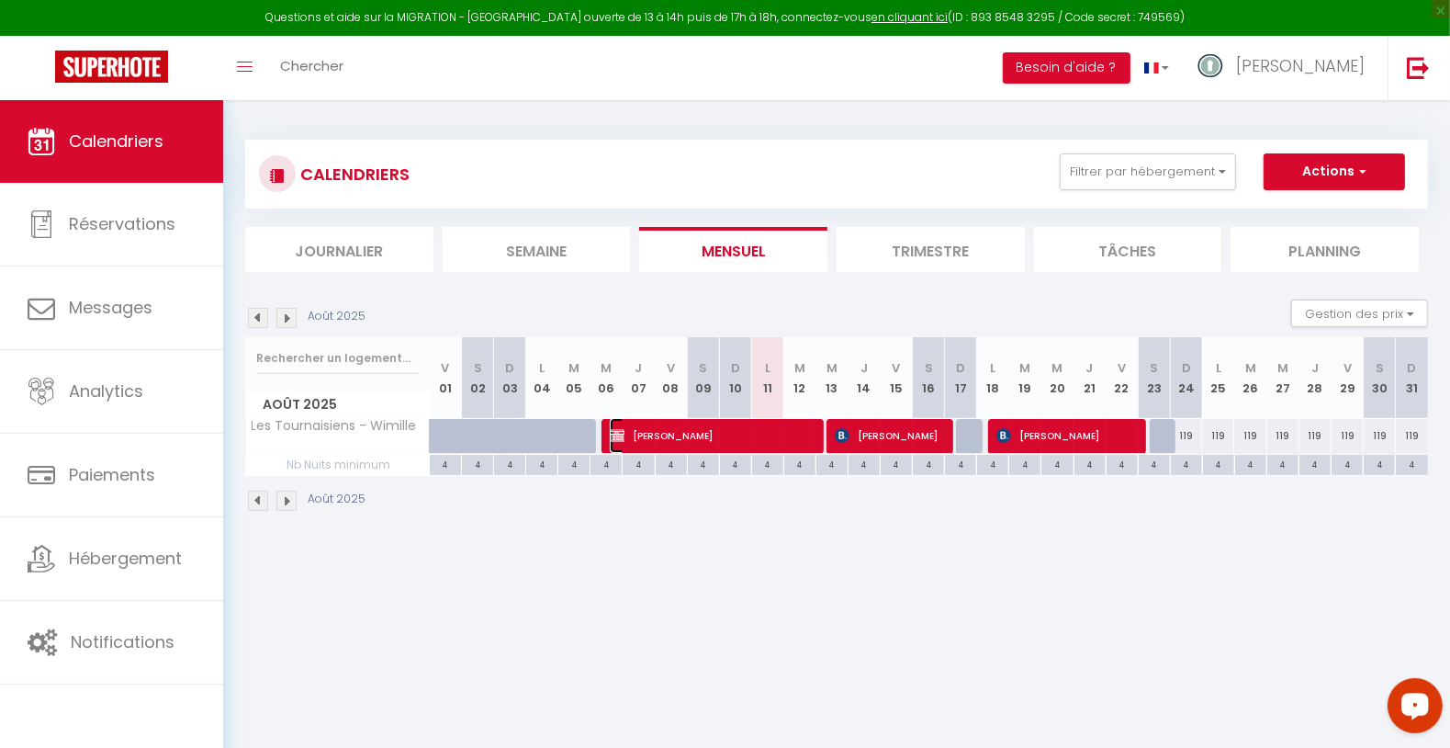
click at [730, 440] on span "[PERSON_NAME]" at bounding box center [712, 435] width 204 height 35
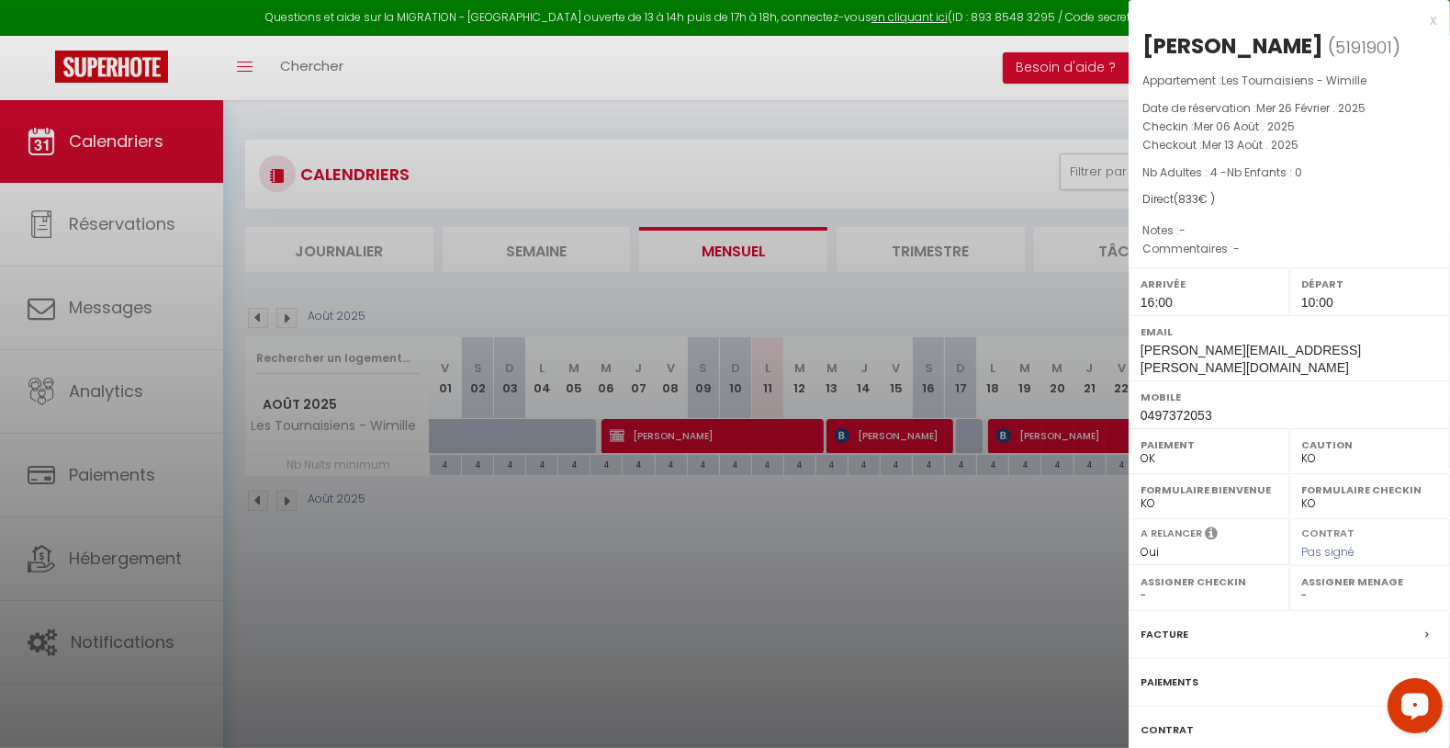
drag, startPoint x: 1150, startPoint y: 37, endPoint x: 1299, endPoint y: 45, distance: 149.9
click at [1292, 46] on div "[PERSON_NAME]" at bounding box center [1232, 45] width 181 height 29
click at [1302, 45] on div "[PERSON_NAME]" at bounding box center [1232, 45] width 181 height 29
drag, startPoint x: 1305, startPoint y: 45, endPoint x: 1146, endPoint y: 49, distance: 158.9
click at [1146, 49] on h2 "[PERSON_NAME] ( 5191901 )" at bounding box center [1289, 46] width 294 height 31
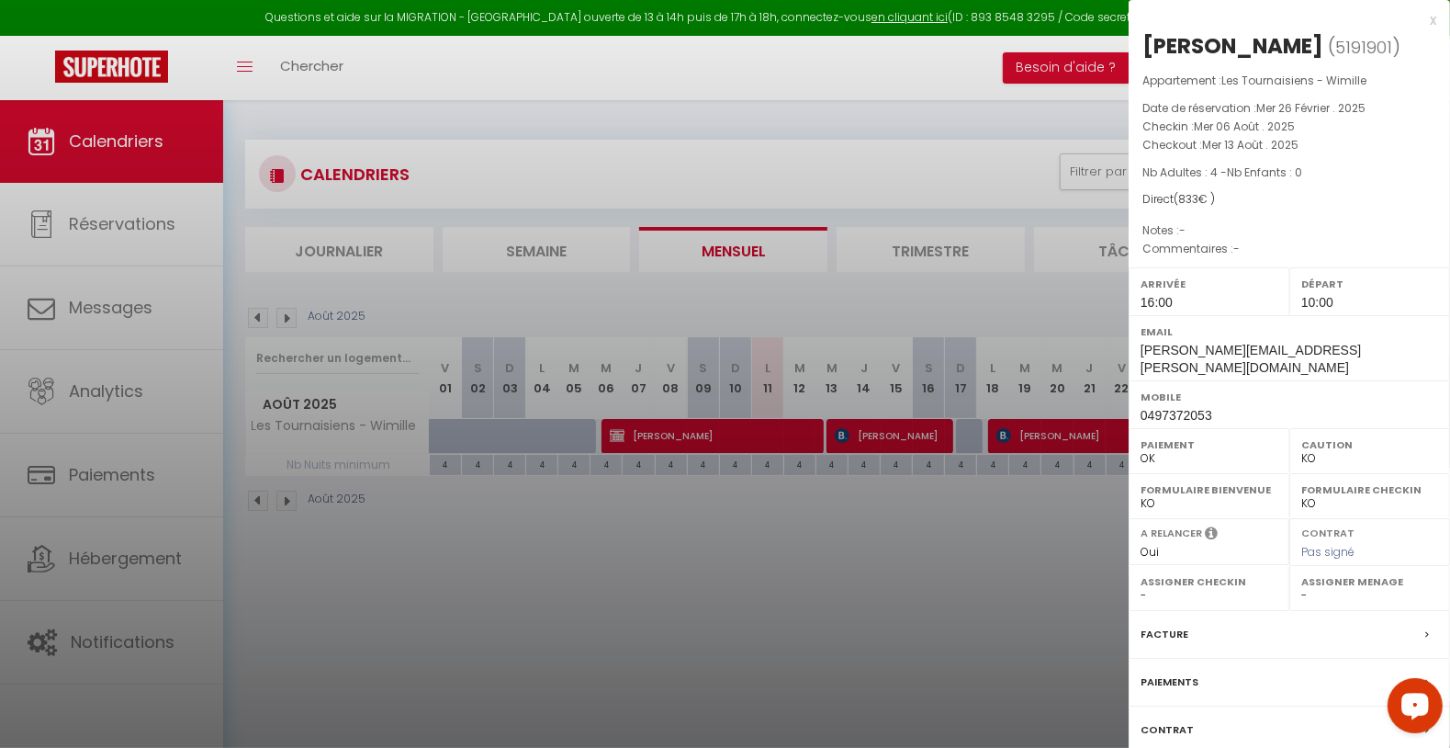
drag, startPoint x: 1166, startPoint y: 613, endPoint x: 1153, endPoint y: 666, distance: 54.8
click at [1166, 624] on label "Facture" at bounding box center [1165, 633] width 48 height 19
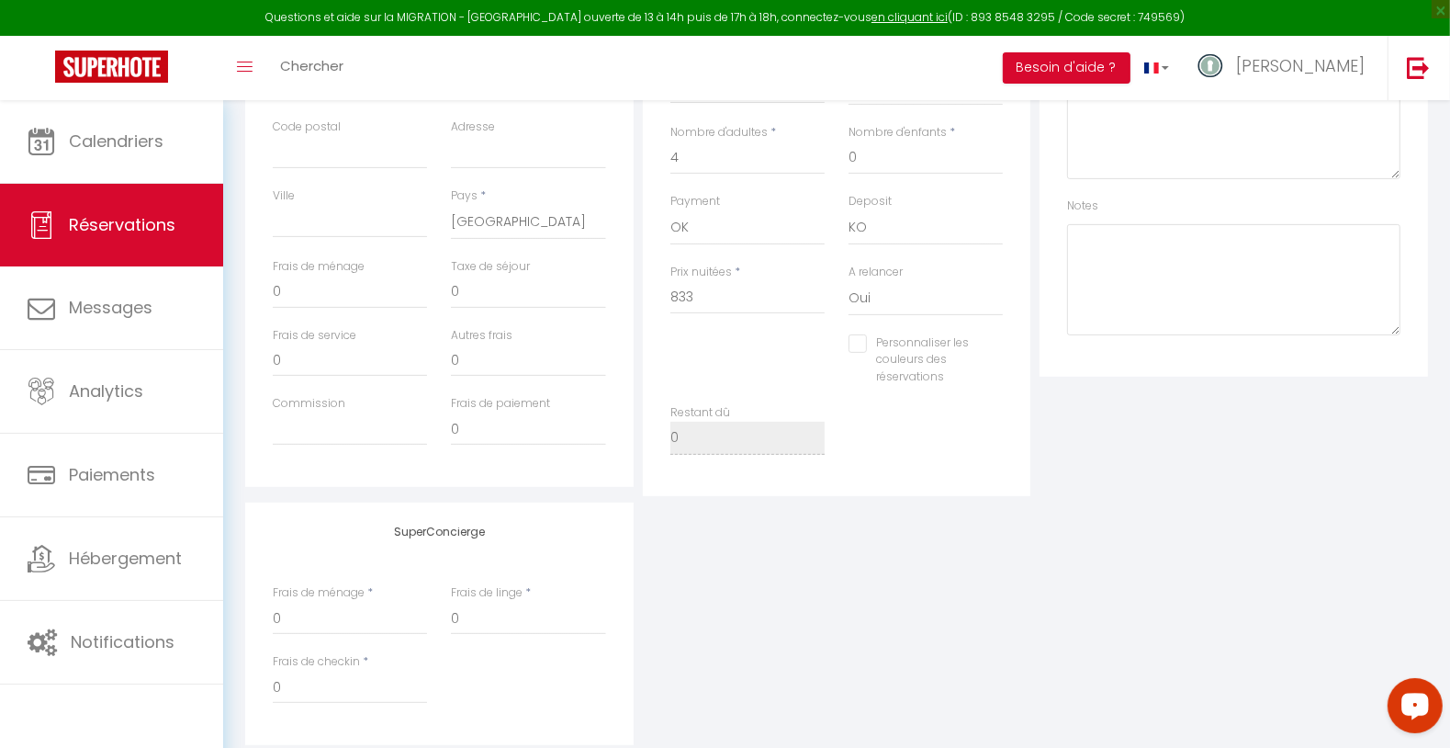
scroll to position [99, 0]
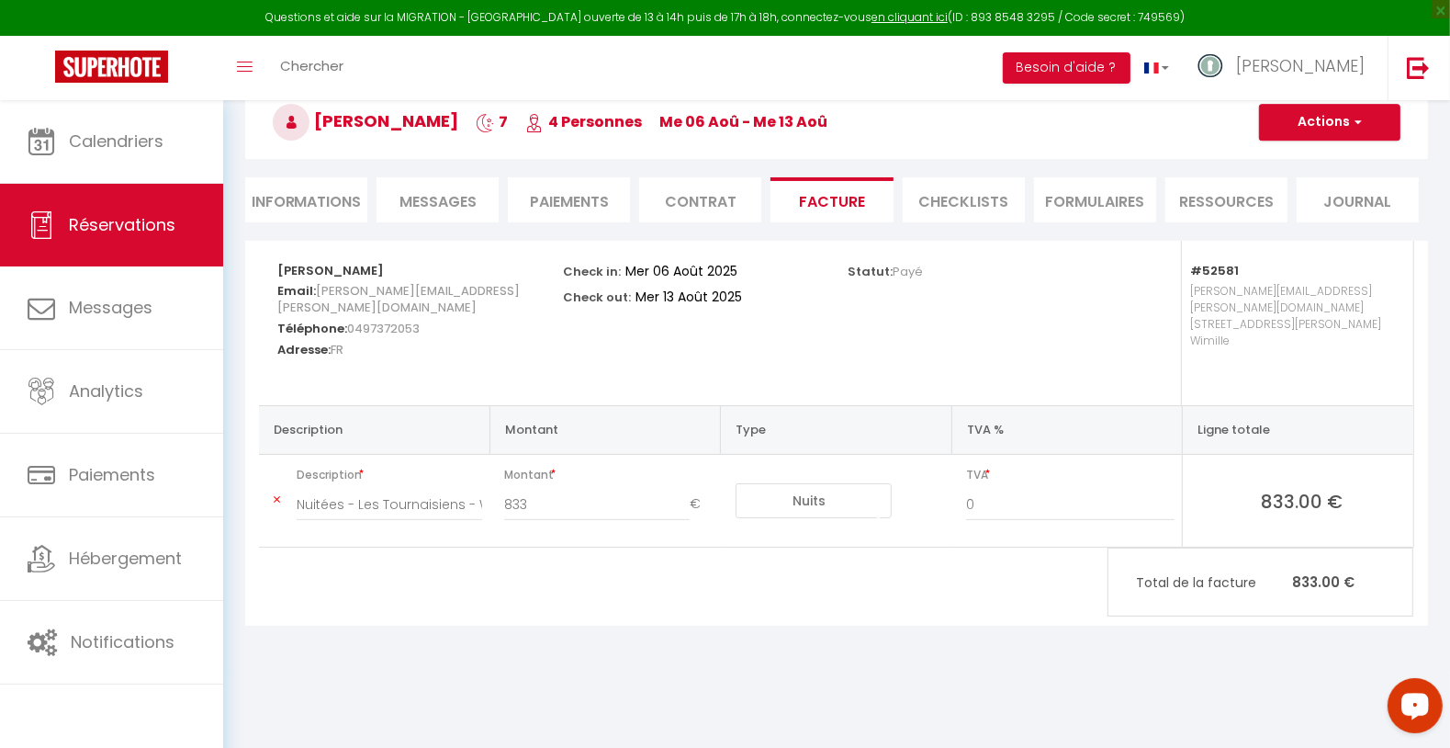
click at [335, 185] on li "Informations" at bounding box center [306, 199] width 122 height 45
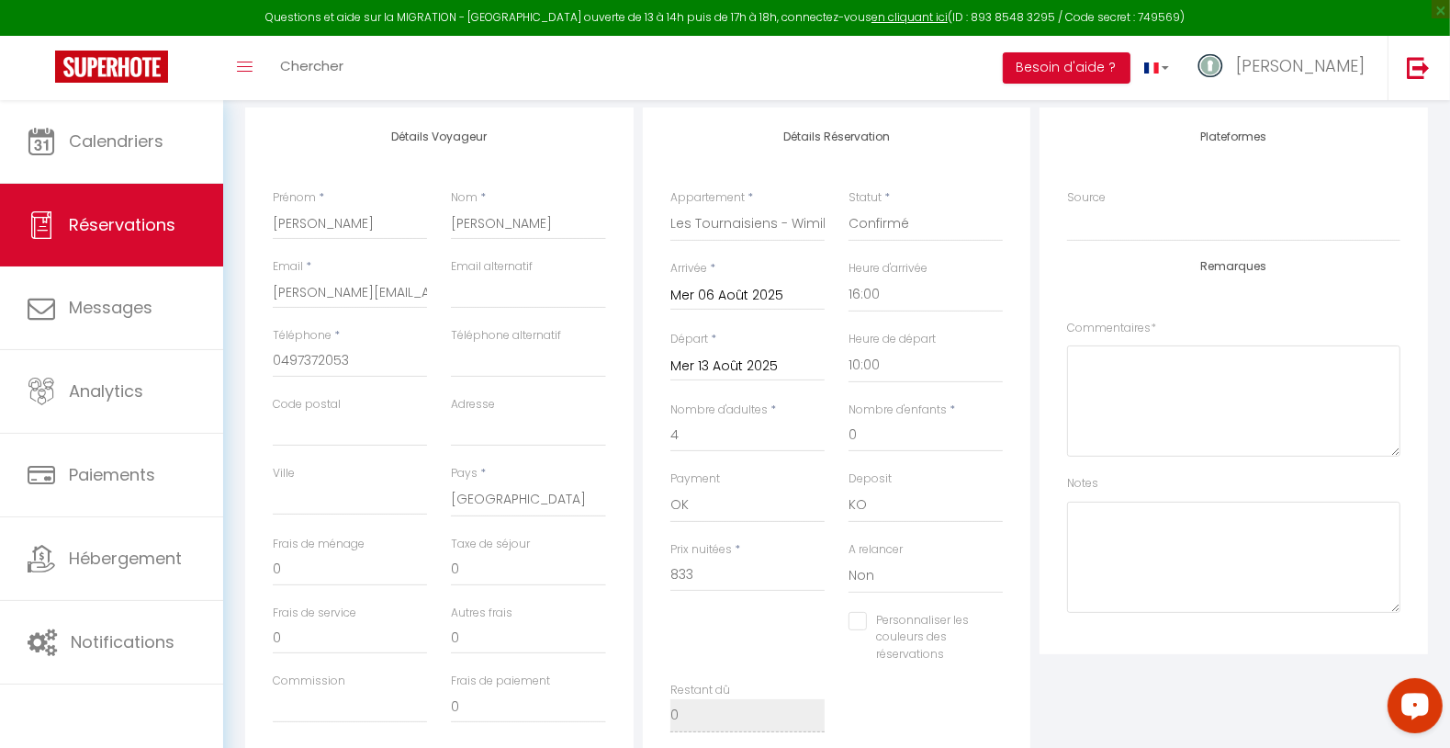
scroll to position [225, 0]
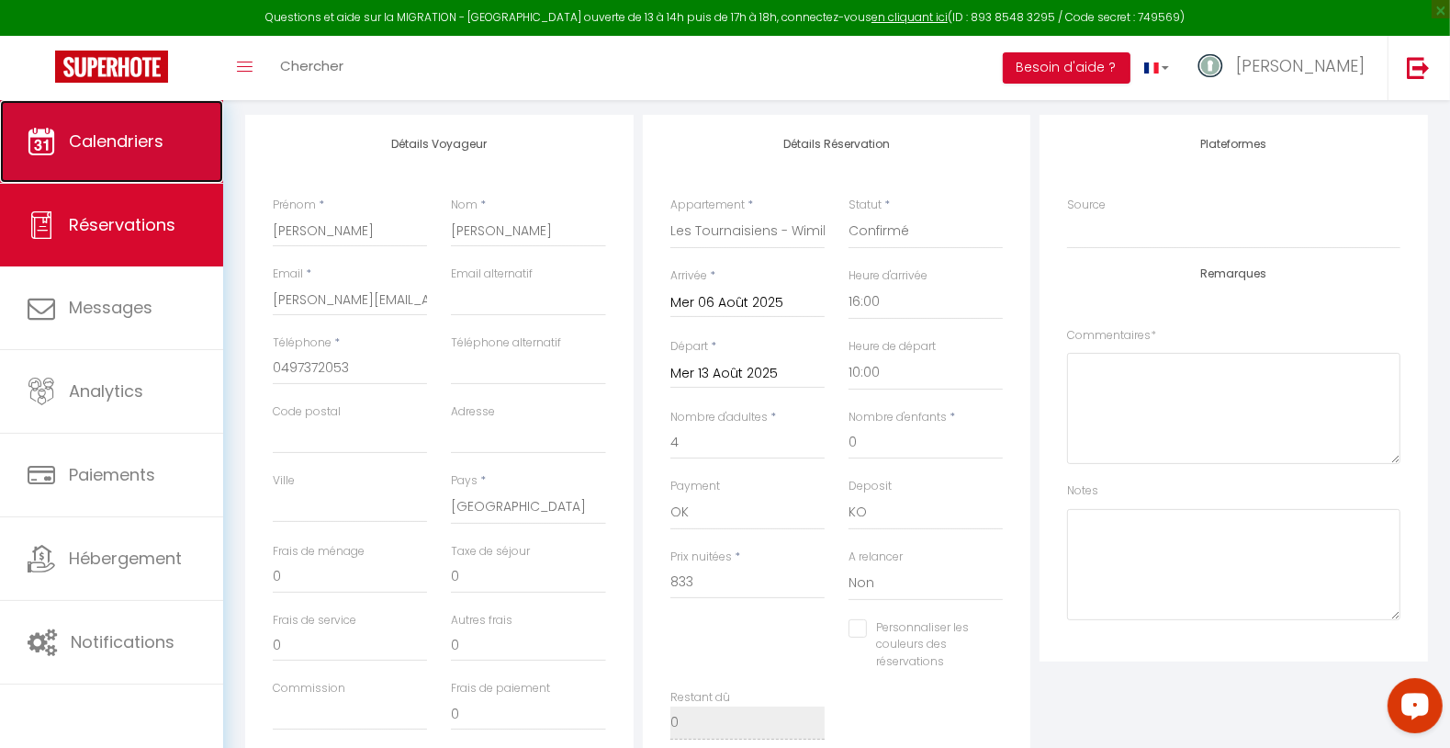
click at [54, 162] on link "Calendriers" at bounding box center [111, 141] width 223 height 83
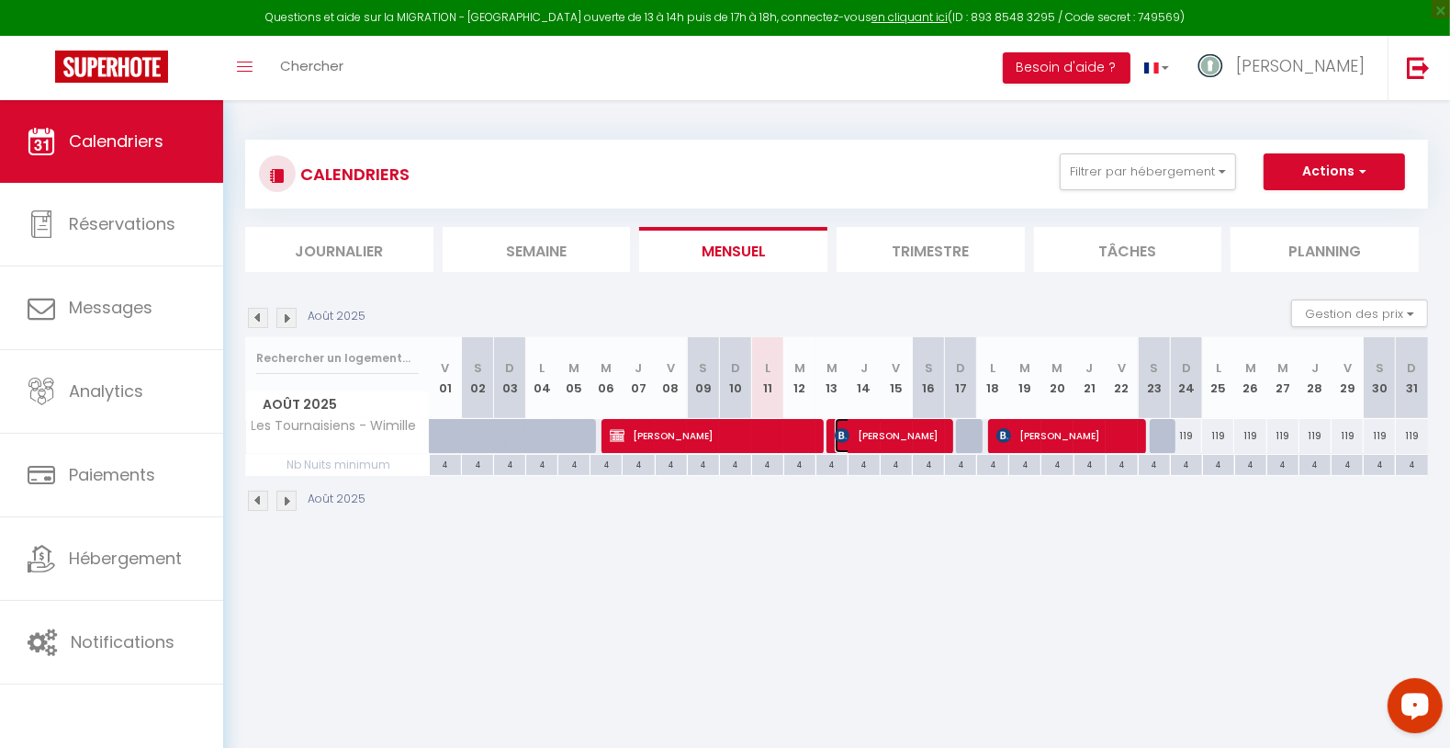
click at [891, 447] on span "[PERSON_NAME]" at bounding box center [888, 435] width 107 height 35
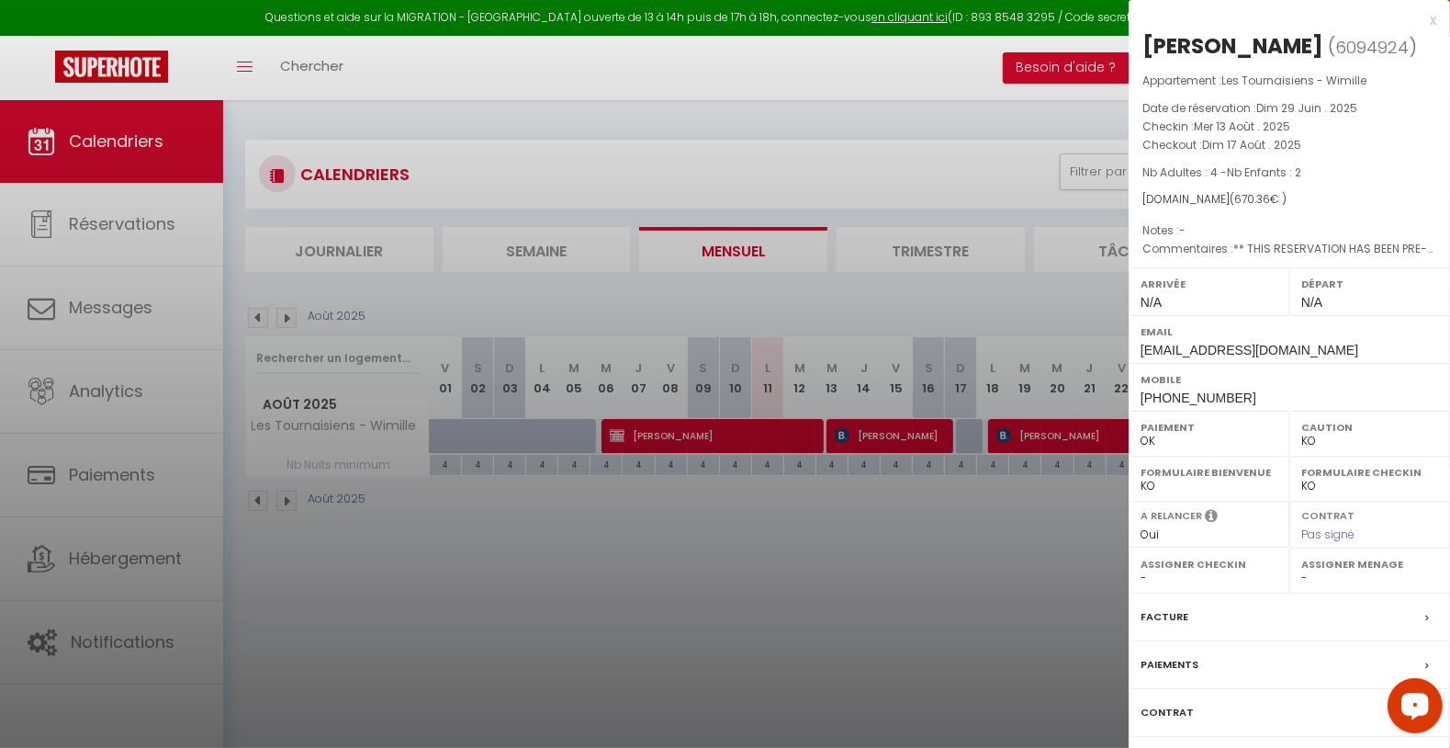
drag, startPoint x: 1145, startPoint y: 40, endPoint x: 1299, endPoint y: 41, distance: 153.4
click at [1299, 41] on div "[PERSON_NAME]" at bounding box center [1232, 45] width 181 height 29
drag, startPoint x: 979, startPoint y: 510, endPoint x: 1041, endPoint y: 488, distance: 66.2
click at [980, 510] on div at bounding box center [725, 374] width 1450 height 748
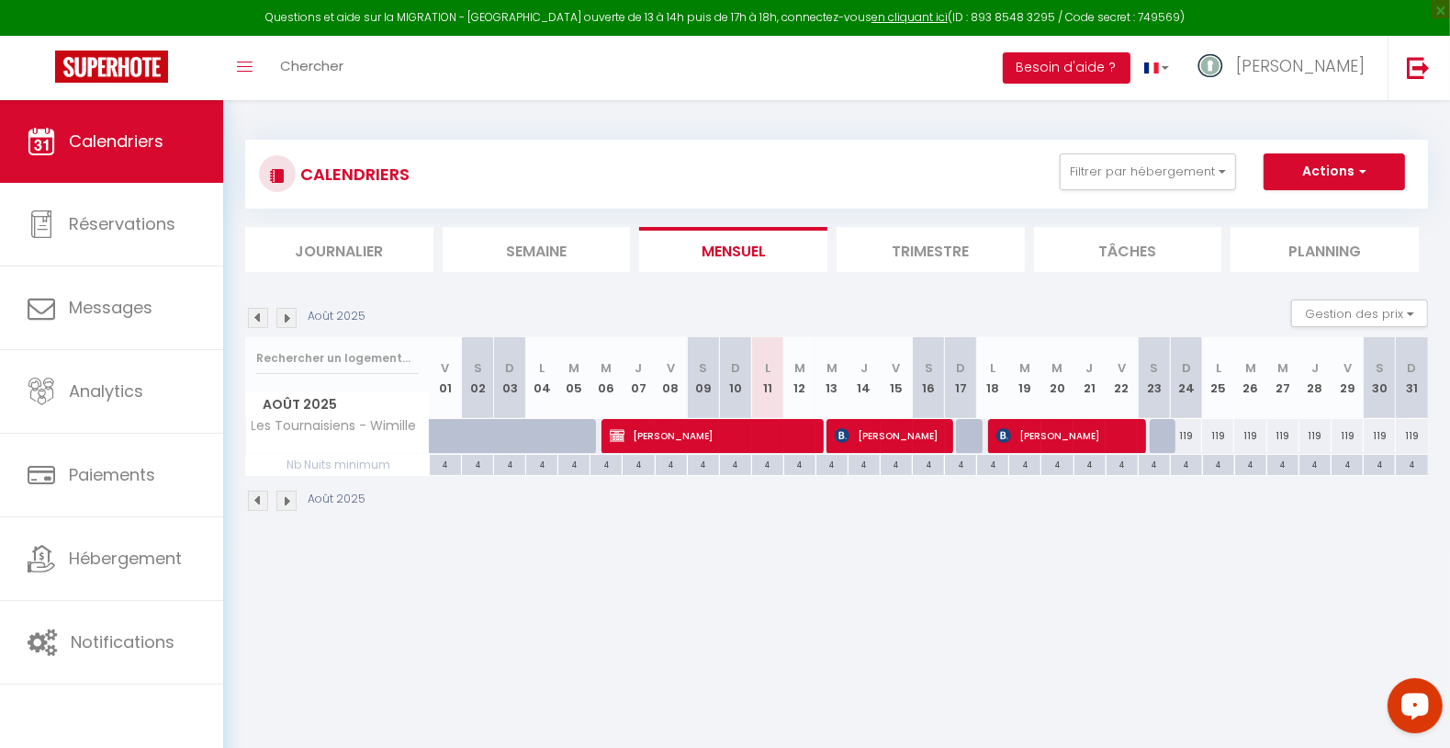
click at [982, 572] on body "Questions et aide sur la MIGRATION - [GEOGRAPHIC_DATA] ouverte de 13 à 14h puis…" at bounding box center [725, 474] width 1450 height 748
drag, startPoint x: 1031, startPoint y: 436, endPoint x: 1045, endPoint y: 438, distance: 13.9
click at [1033, 437] on span "[PERSON_NAME]" at bounding box center [1066, 435] width 140 height 35
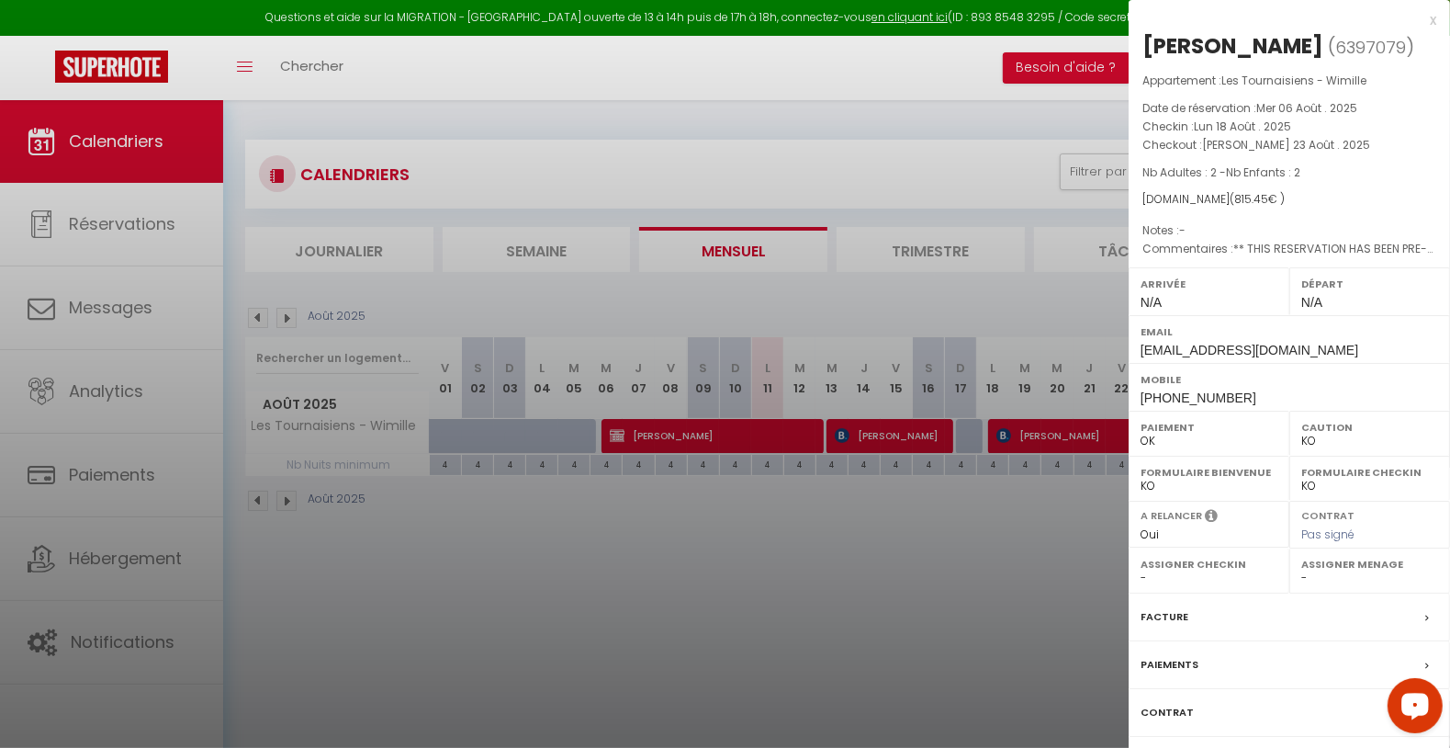
drag, startPoint x: 1138, startPoint y: 43, endPoint x: 1307, endPoint y: 39, distance: 169.0
click at [1307, 39] on div "[PERSON_NAME] ( 6397079 ) Appartement : Les Tournaisiens - Wimille Date de rése…" at bounding box center [1289, 429] width 321 height 797
click at [966, 583] on div at bounding box center [725, 374] width 1450 height 748
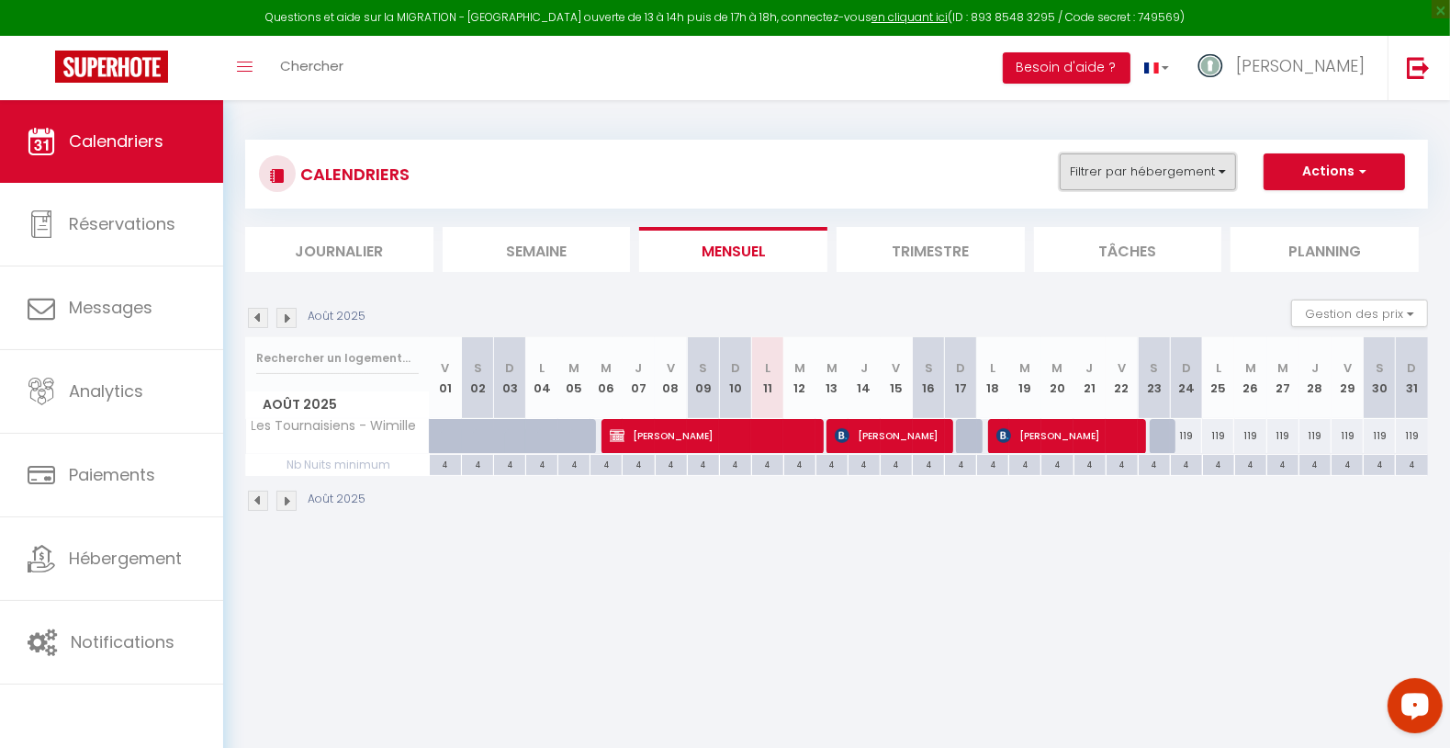
drag, startPoint x: 1136, startPoint y: 183, endPoint x: 1140, endPoint y: 209, distance: 26.9
click at [1136, 184] on button "Filtrer par hébergement" at bounding box center [1148, 171] width 176 height 37
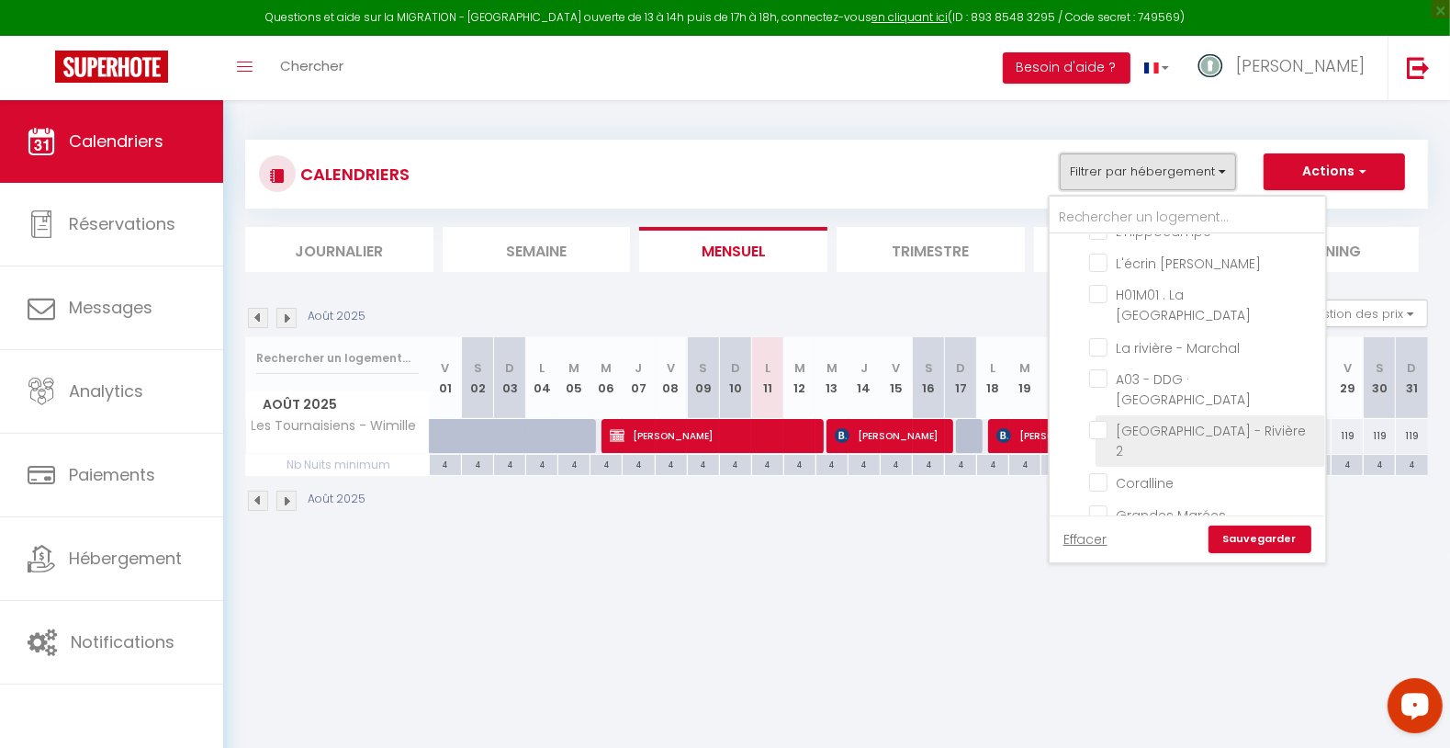
scroll to position [490, 0]
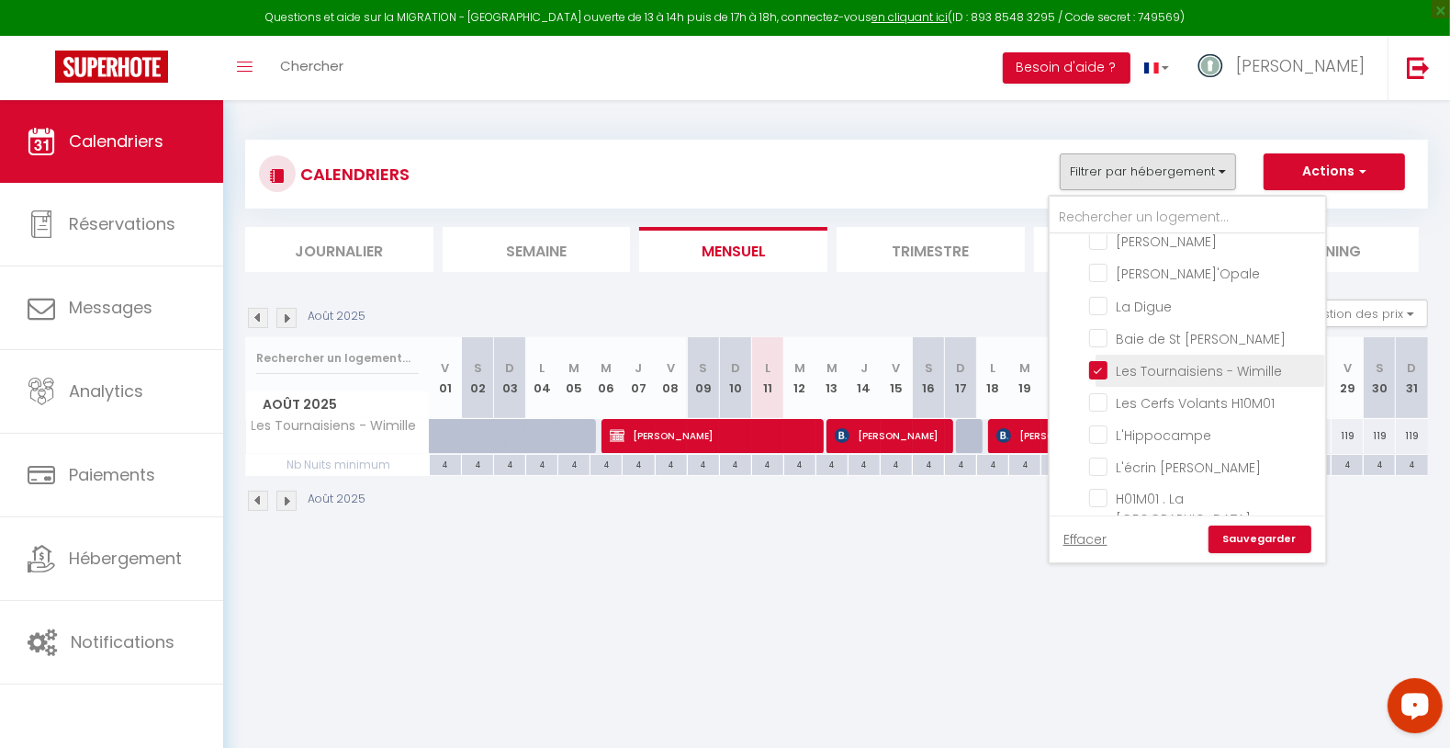
click at [1180, 360] on input "Les Tournaisiens - Wimille" at bounding box center [1204, 369] width 230 height 18
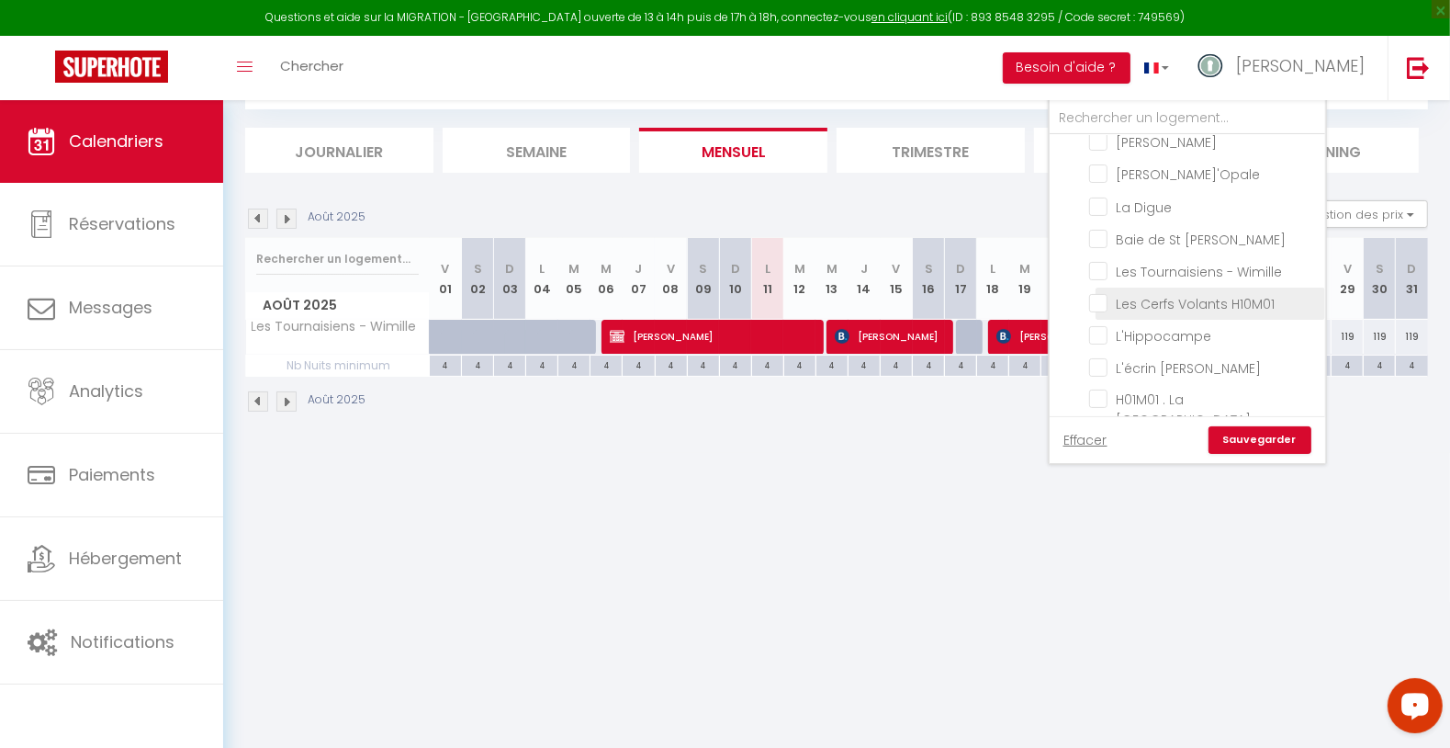
click at [1230, 293] on input "Les Cerfs Volants H10M01" at bounding box center [1204, 302] width 230 height 18
click at [1260, 442] on link "Sauvegarder" at bounding box center [1260, 440] width 103 height 28
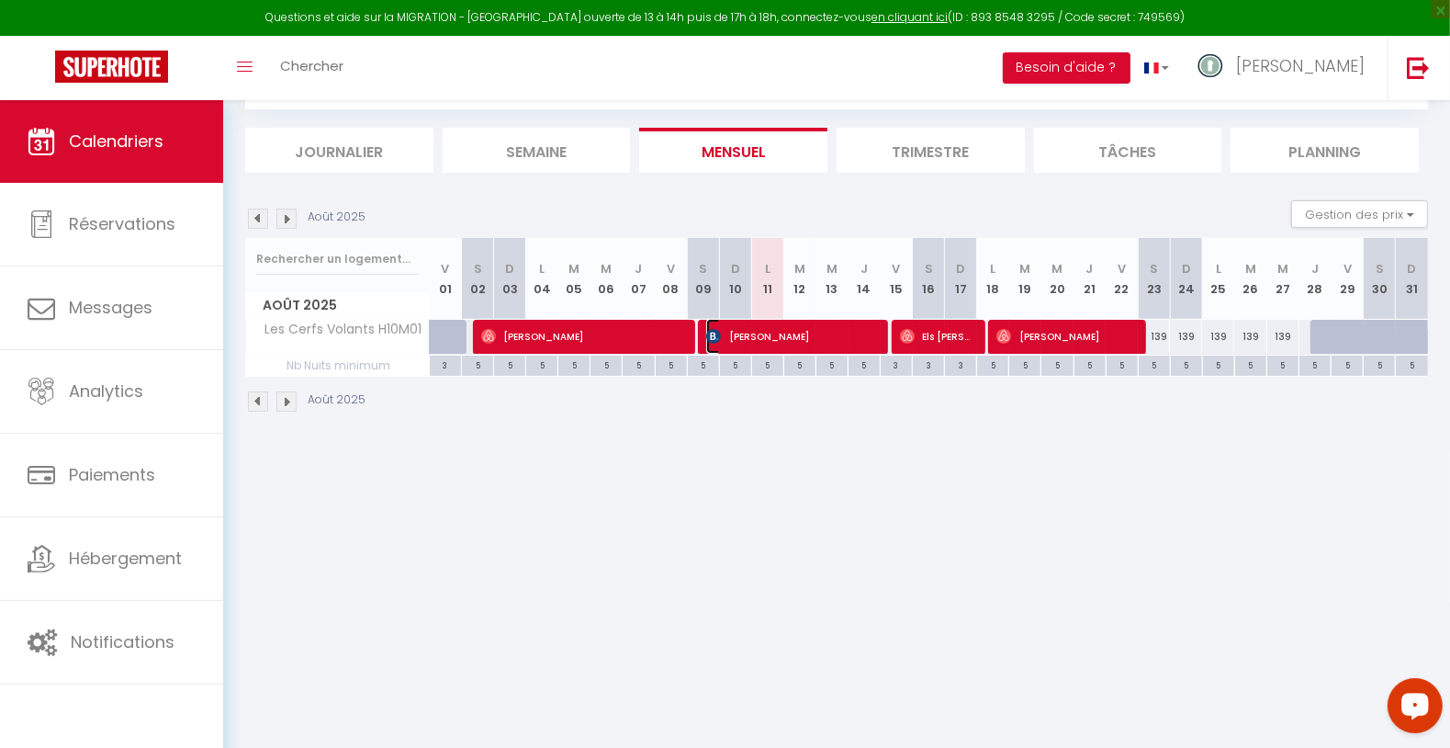
drag, startPoint x: 810, startPoint y: 327, endPoint x: 816, endPoint y: 335, distance: 10.5
click at [810, 329] on span "[PERSON_NAME]" at bounding box center [792, 336] width 172 height 35
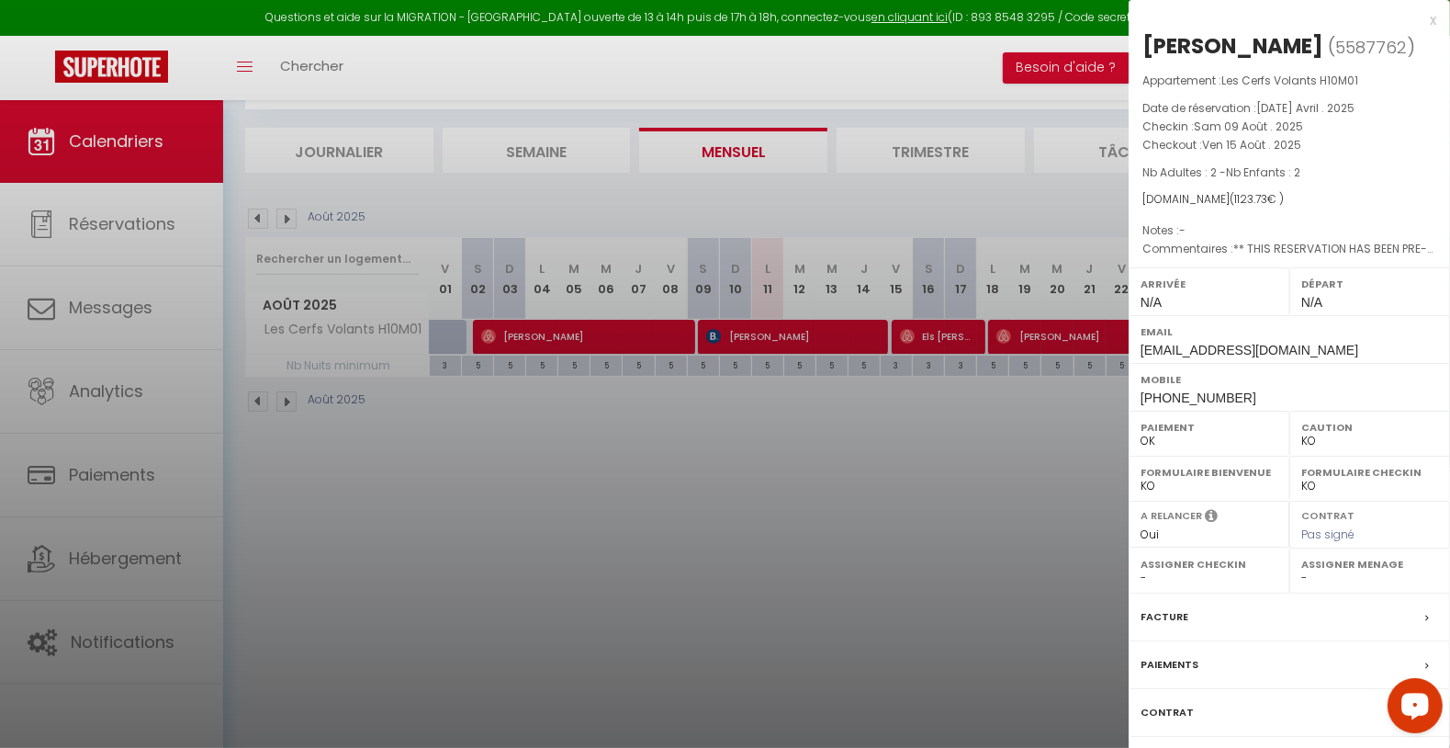
drag, startPoint x: 1139, startPoint y: 37, endPoint x: 1296, endPoint y: 45, distance: 157.3
click at [1296, 45] on div "[PERSON_NAME] ( 5587762 ) Appartement : Les Cerfs Volants H10M01 Date de réserv…" at bounding box center [1289, 429] width 321 height 797
click at [905, 584] on div at bounding box center [725, 374] width 1450 height 748
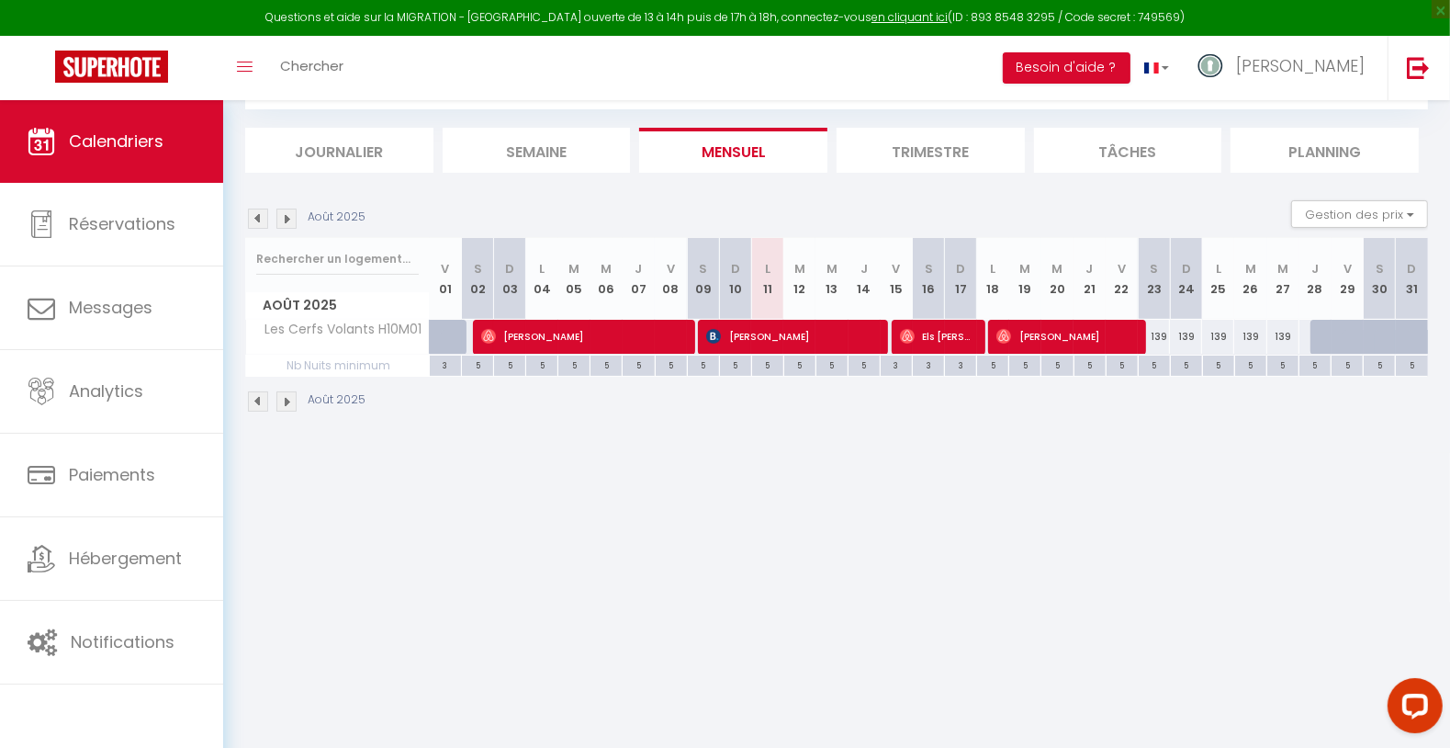
click at [1298, 458] on body "Questions et aide sur la MIGRATION - [GEOGRAPHIC_DATA] ouverte de 13 à 14h puis…" at bounding box center [725, 375] width 1450 height 748
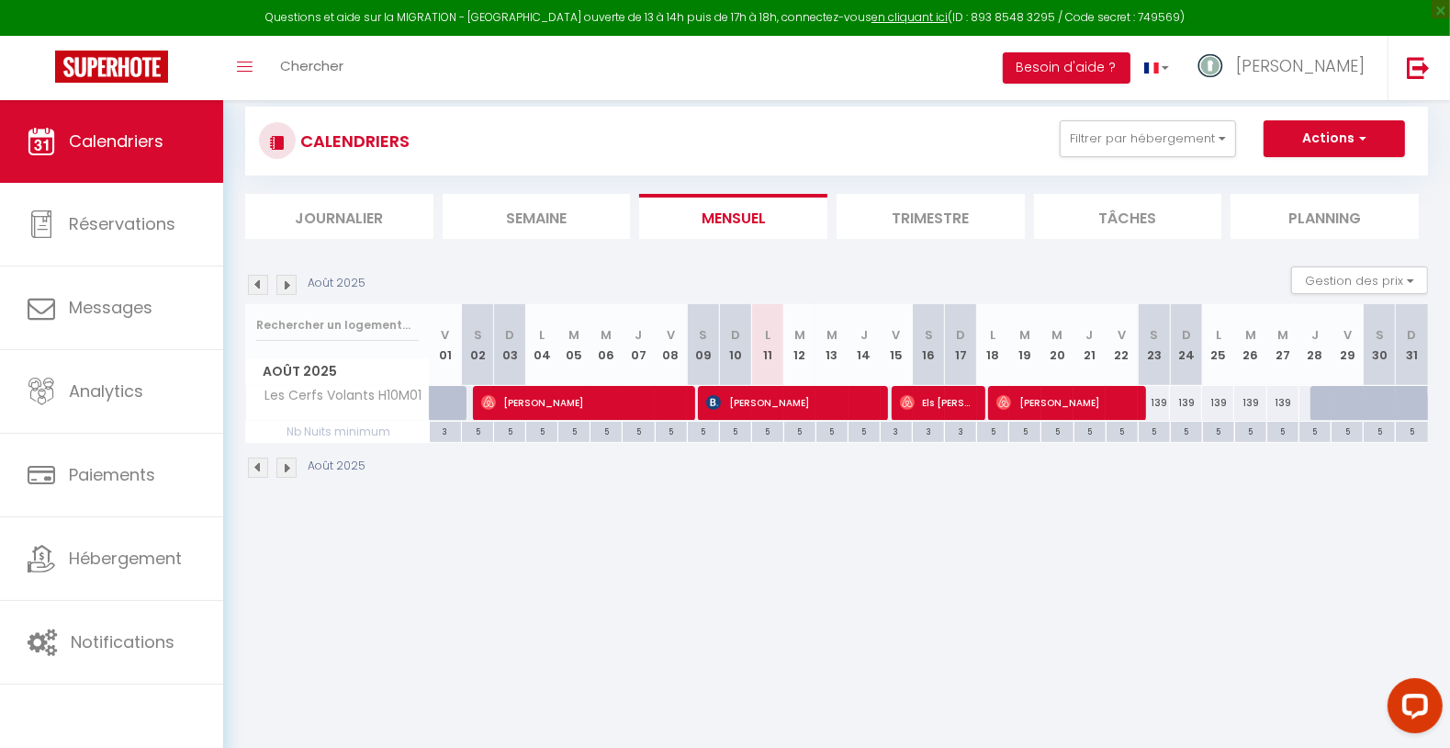
scroll to position [0, 0]
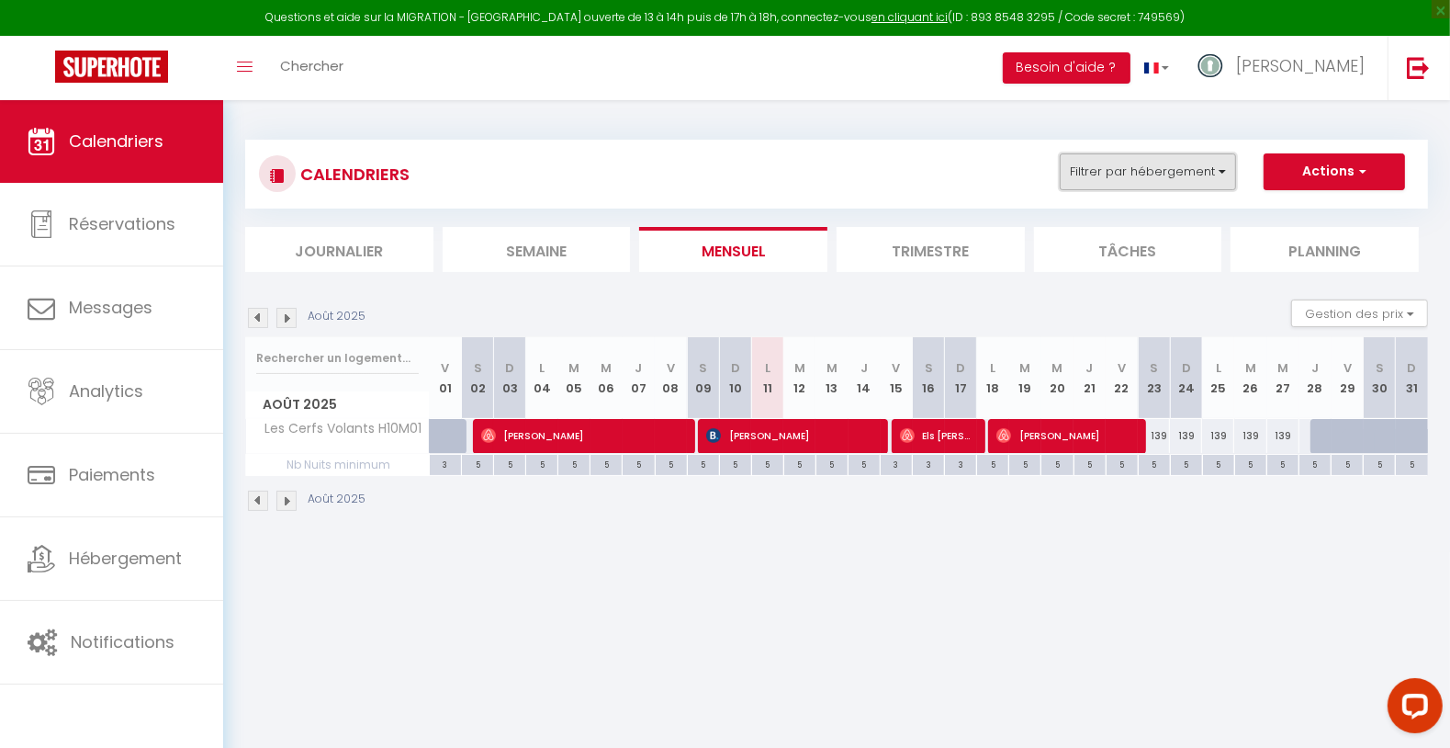
click at [1196, 181] on button "Filtrer par hébergement" at bounding box center [1148, 171] width 176 height 37
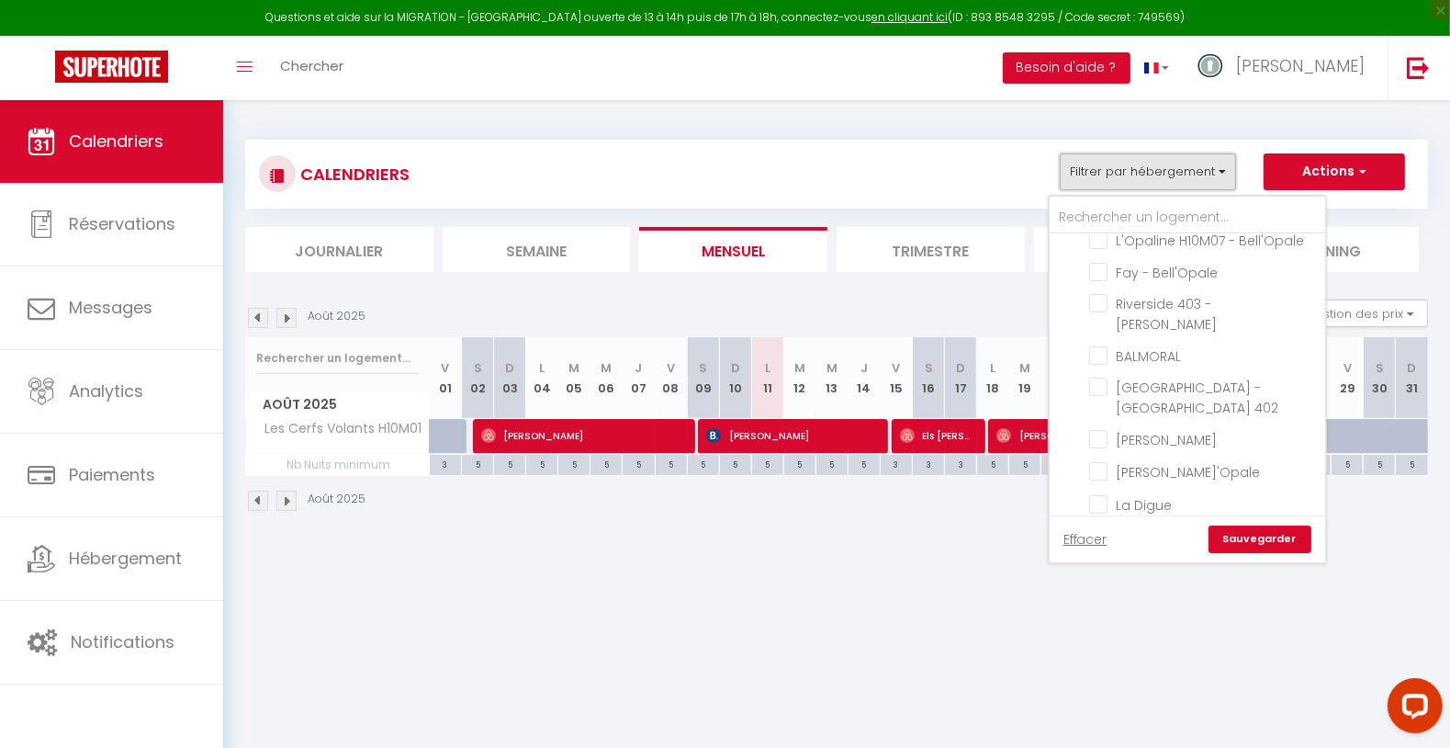
scroll to position [408, 0]
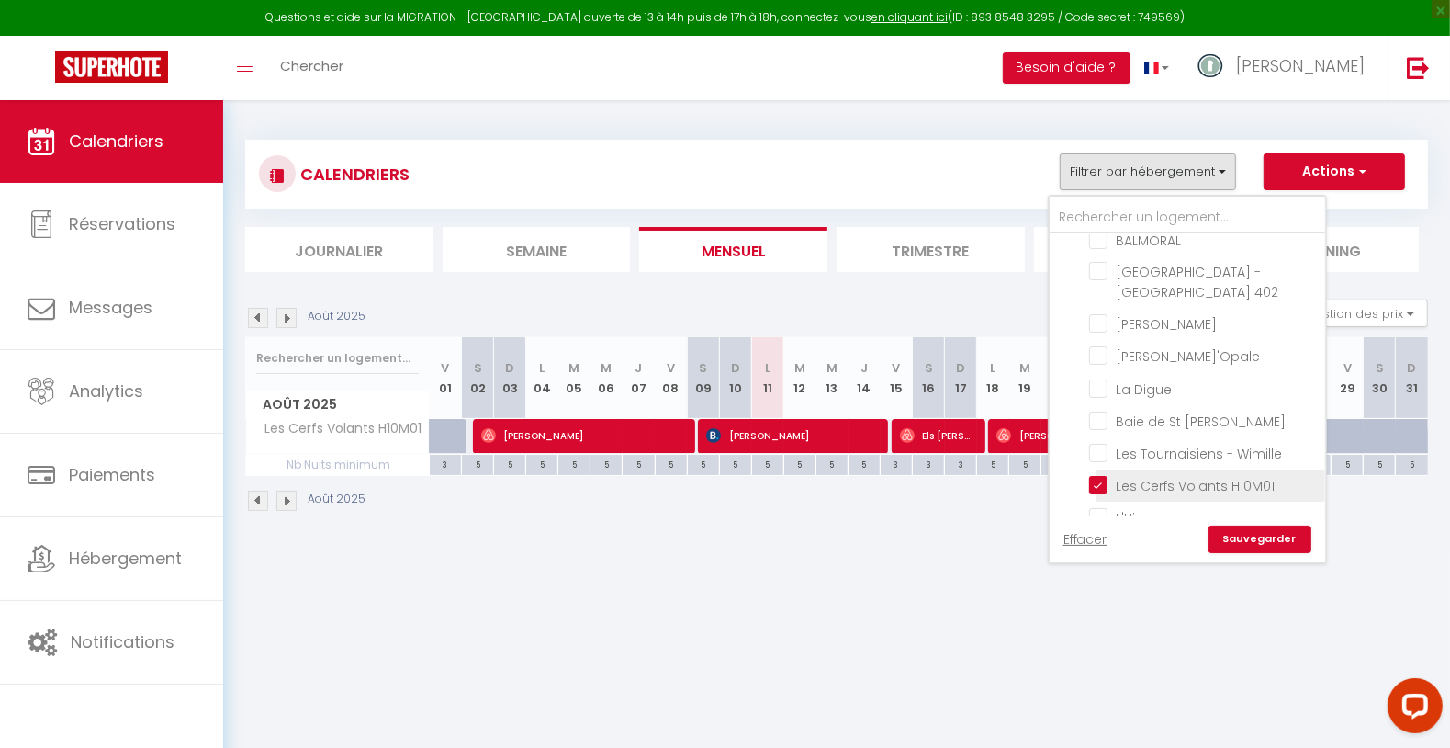
drag, startPoint x: 1135, startPoint y: 415, endPoint x: 1170, endPoint y: 420, distance: 35.2
click at [1135, 475] on input "Les Cerfs Volants H10M01" at bounding box center [1204, 484] width 230 height 18
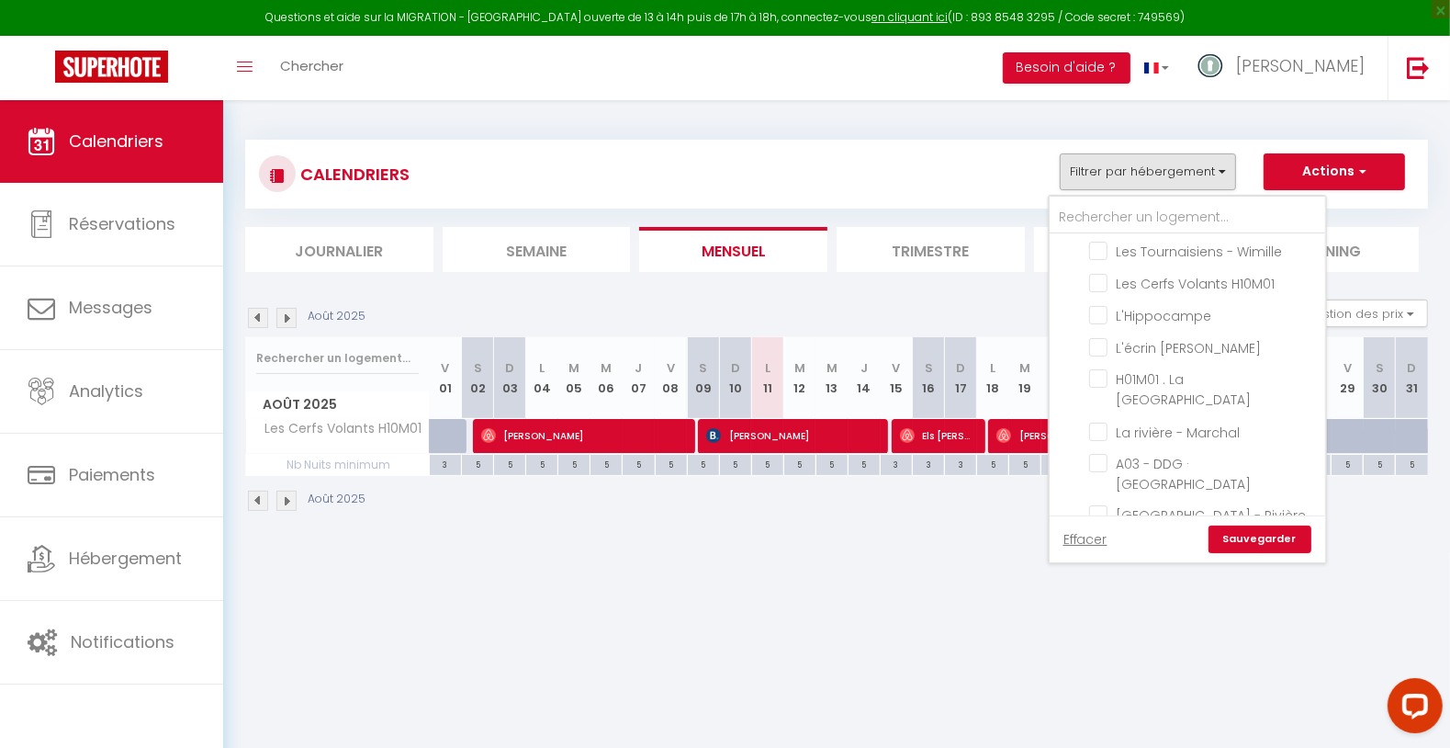
scroll to position [613, 0]
click at [1165, 445] on li "A03 - DDG · [GEOGRAPHIC_DATA]" at bounding box center [1211, 470] width 230 height 51
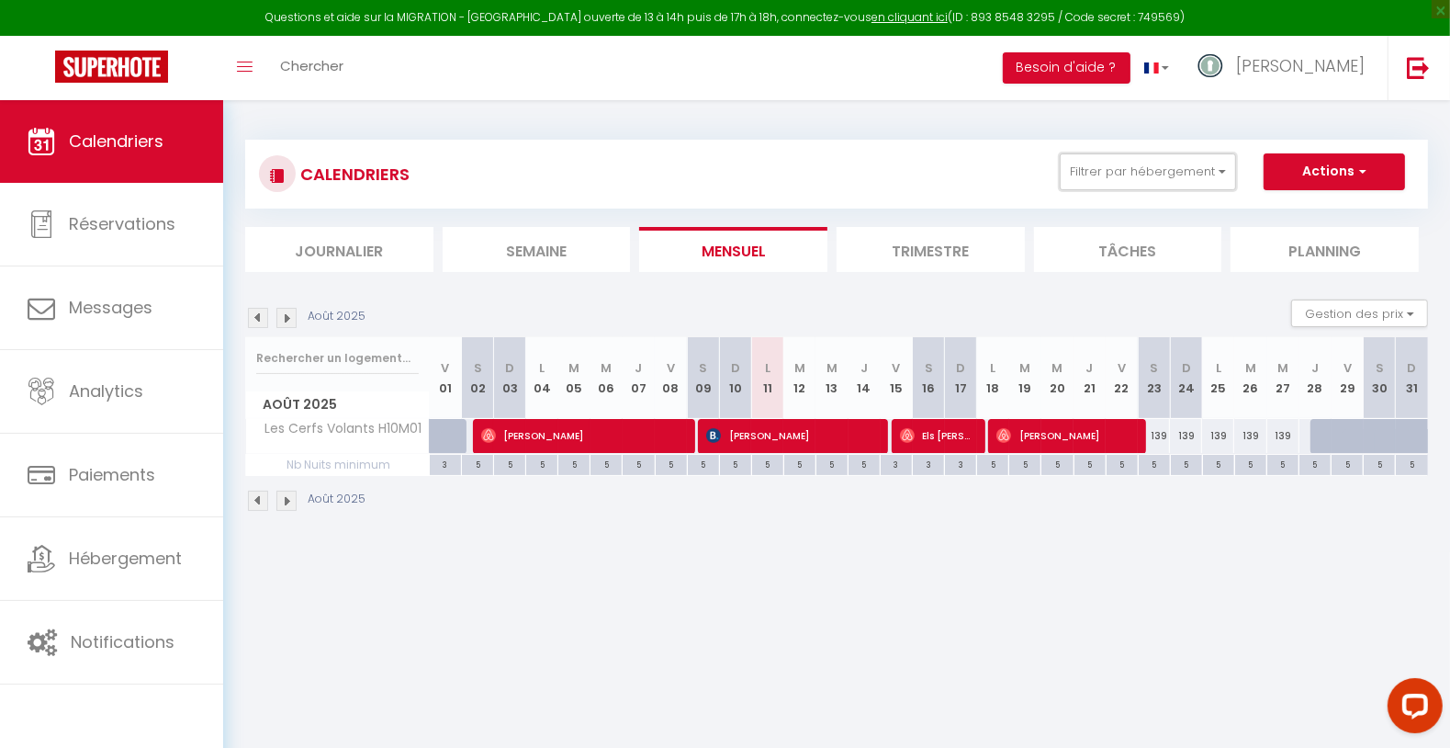
drag, startPoint x: 1198, startPoint y: 173, endPoint x: 1189, endPoint y: 325, distance: 152.7
click at [1197, 175] on button "Filtrer par hébergement" at bounding box center [1148, 171] width 176 height 37
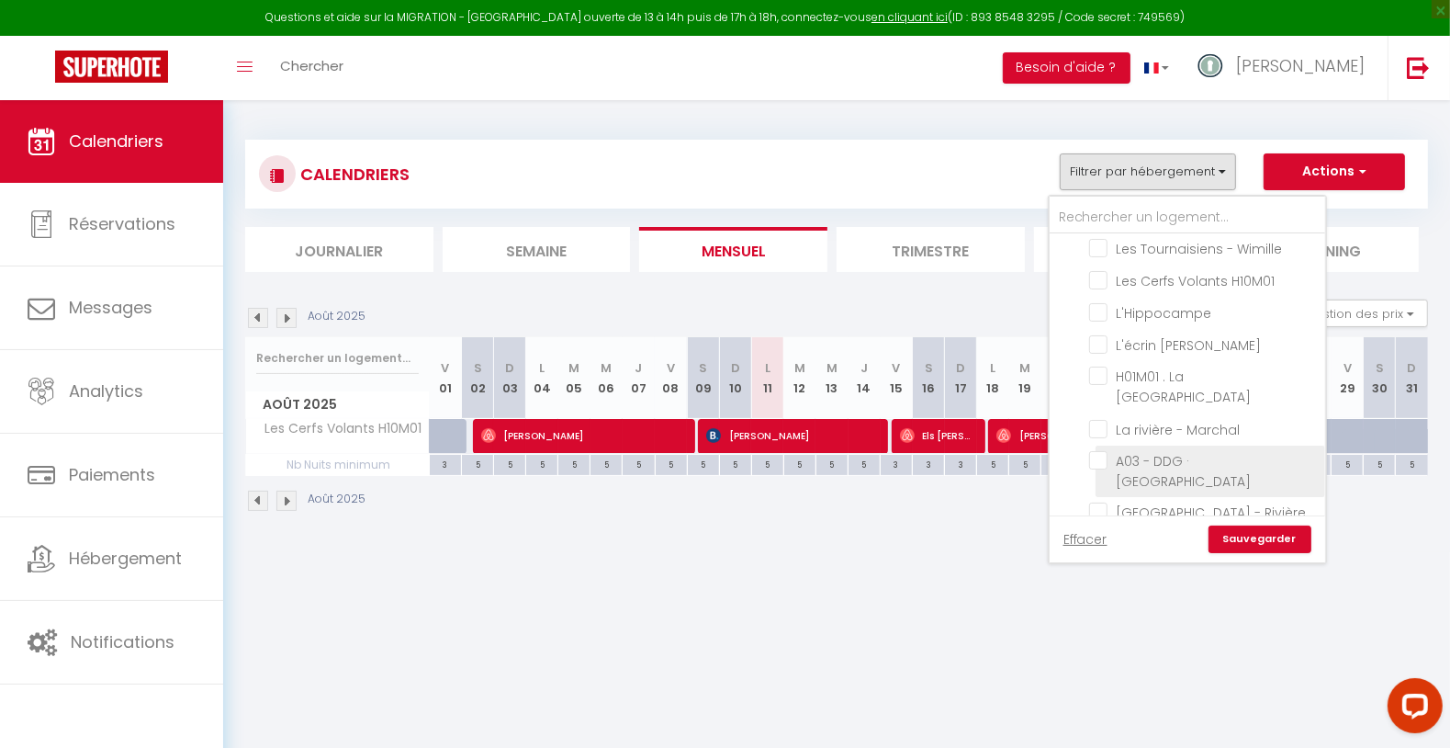
click at [1167, 451] on input "A03 - DDG · [GEOGRAPHIC_DATA]" at bounding box center [1204, 460] width 230 height 18
drag, startPoint x: 1264, startPoint y: 532, endPoint x: 1239, endPoint y: 576, distance: 50.6
click at [1262, 534] on link "Sauvegarder" at bounding box center [1260, 539] width 103 height 28
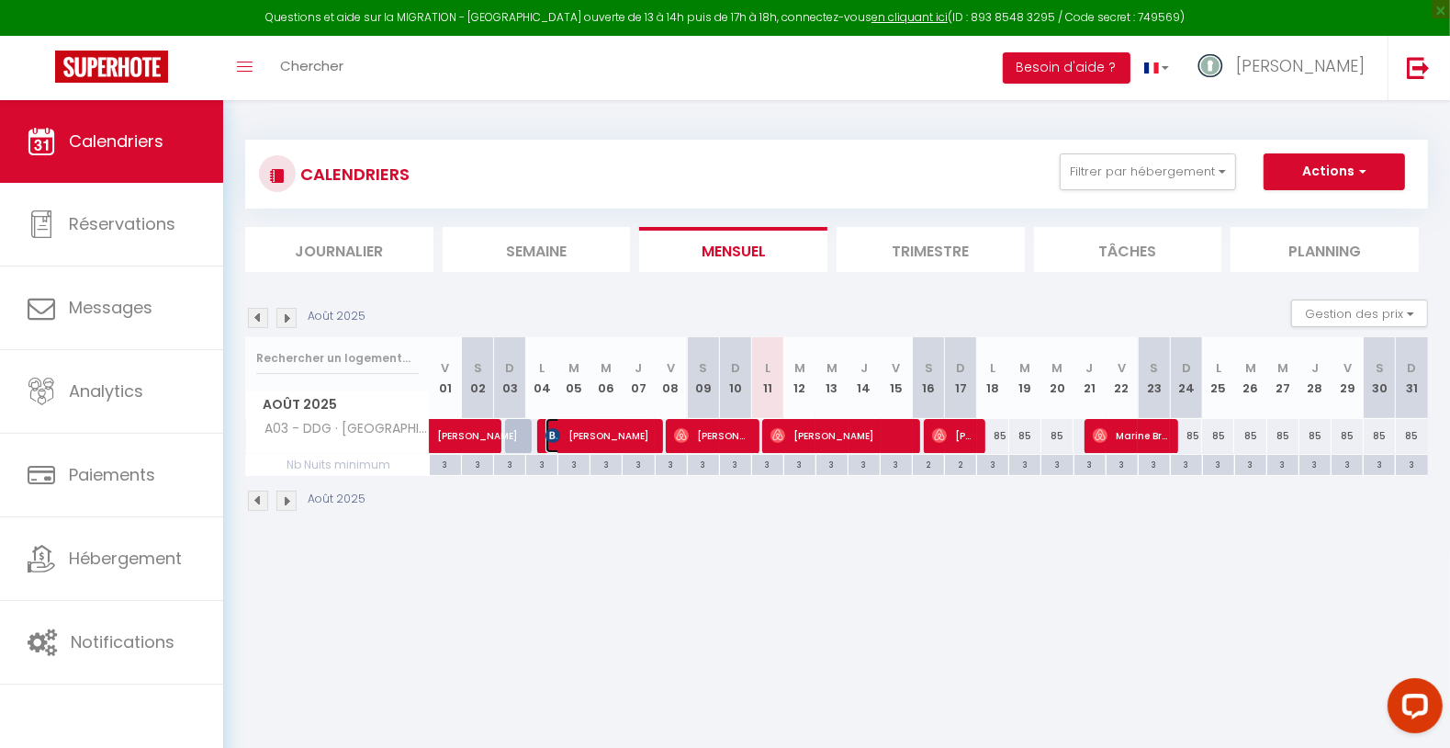
click at [597, 429] on span "[PERSON_NAME]" at bounding box center [599, 435] width 107 height 35
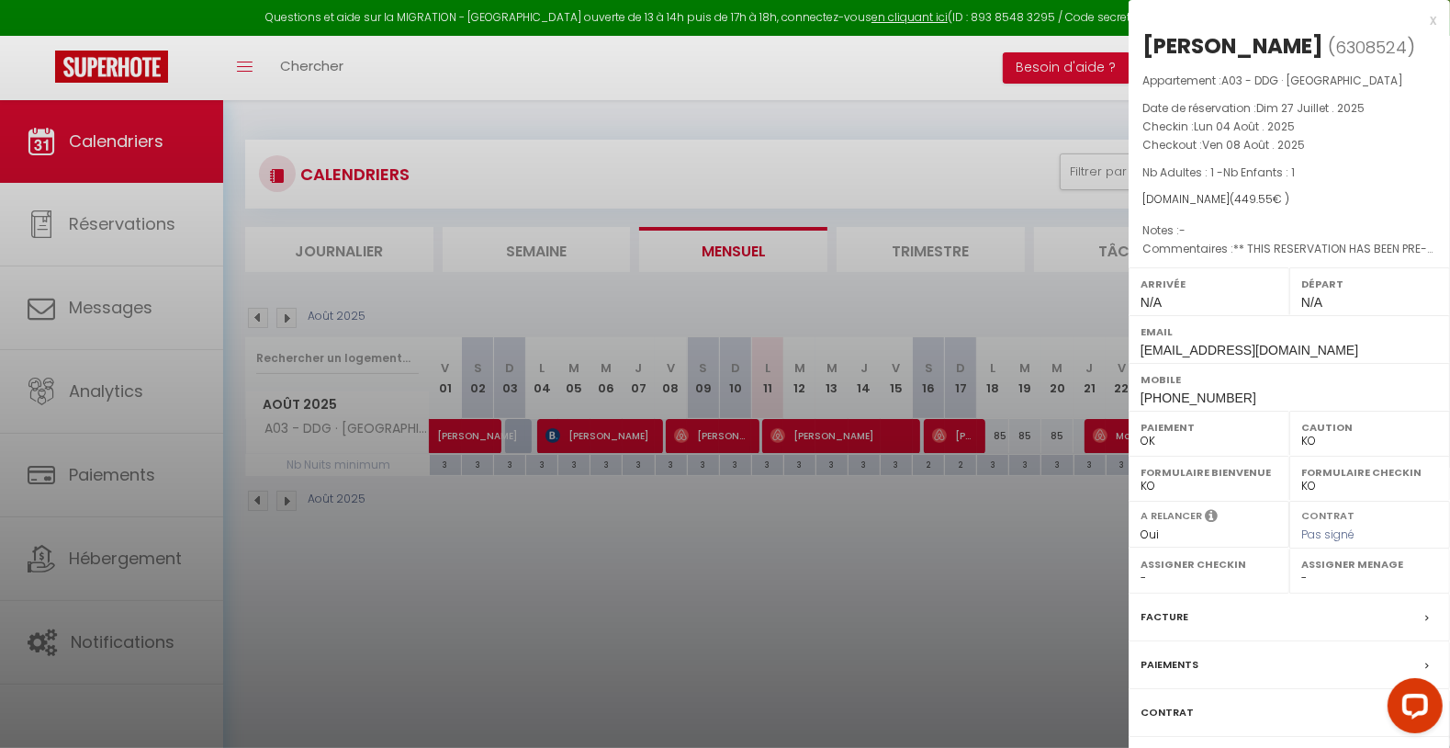
drag, startPoint x: 1142, startPoint y: 50, endPoint x: 1293, endPoint y: 53, distance: 151.6
click at [1294, 46] on div "[PERSON_NAME]" at bounding box center [1232, 45] width 181 height 29
click at [827, 568] on div at bounding box center [725, 374] width 1450 height 748
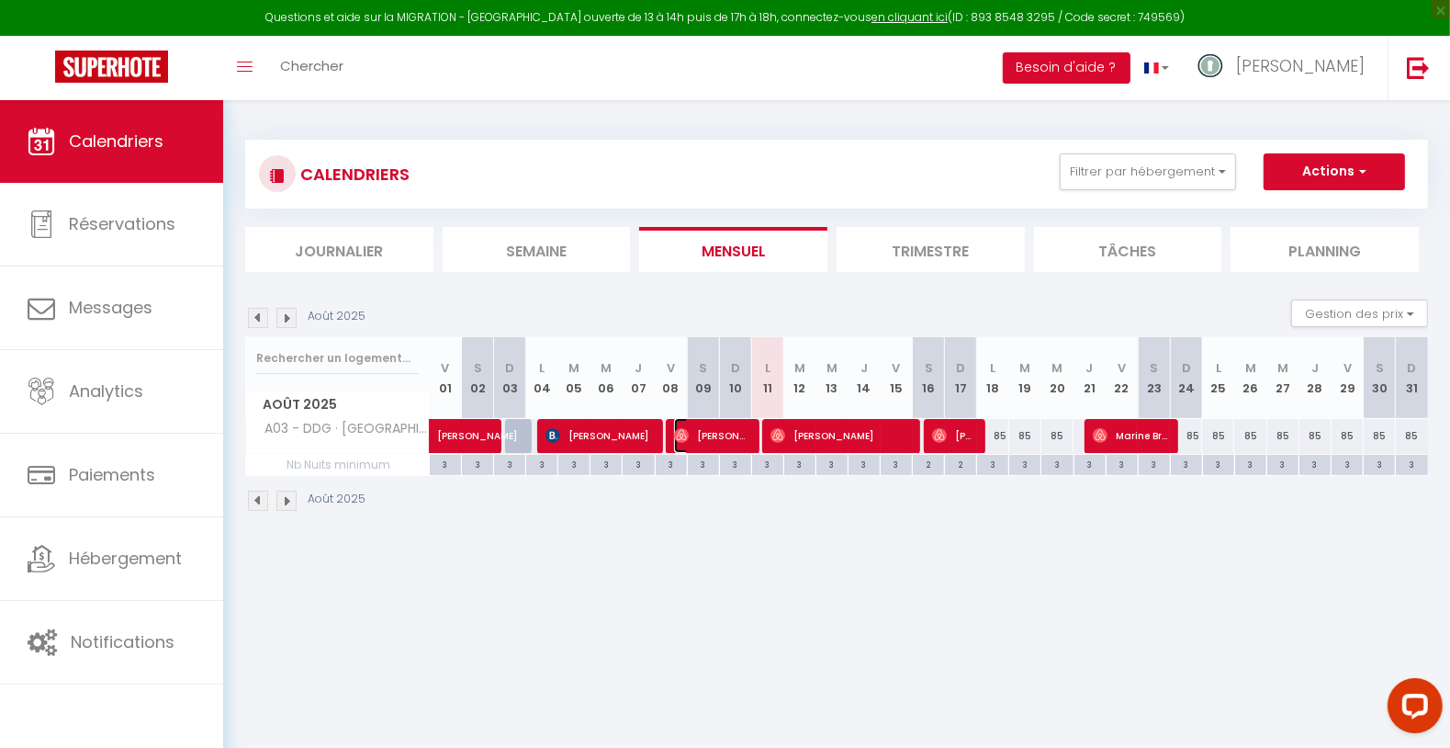
click at [714, 424] on span "[PERSON_NAME]" at bounding box center [711, 435] width 75 height 35
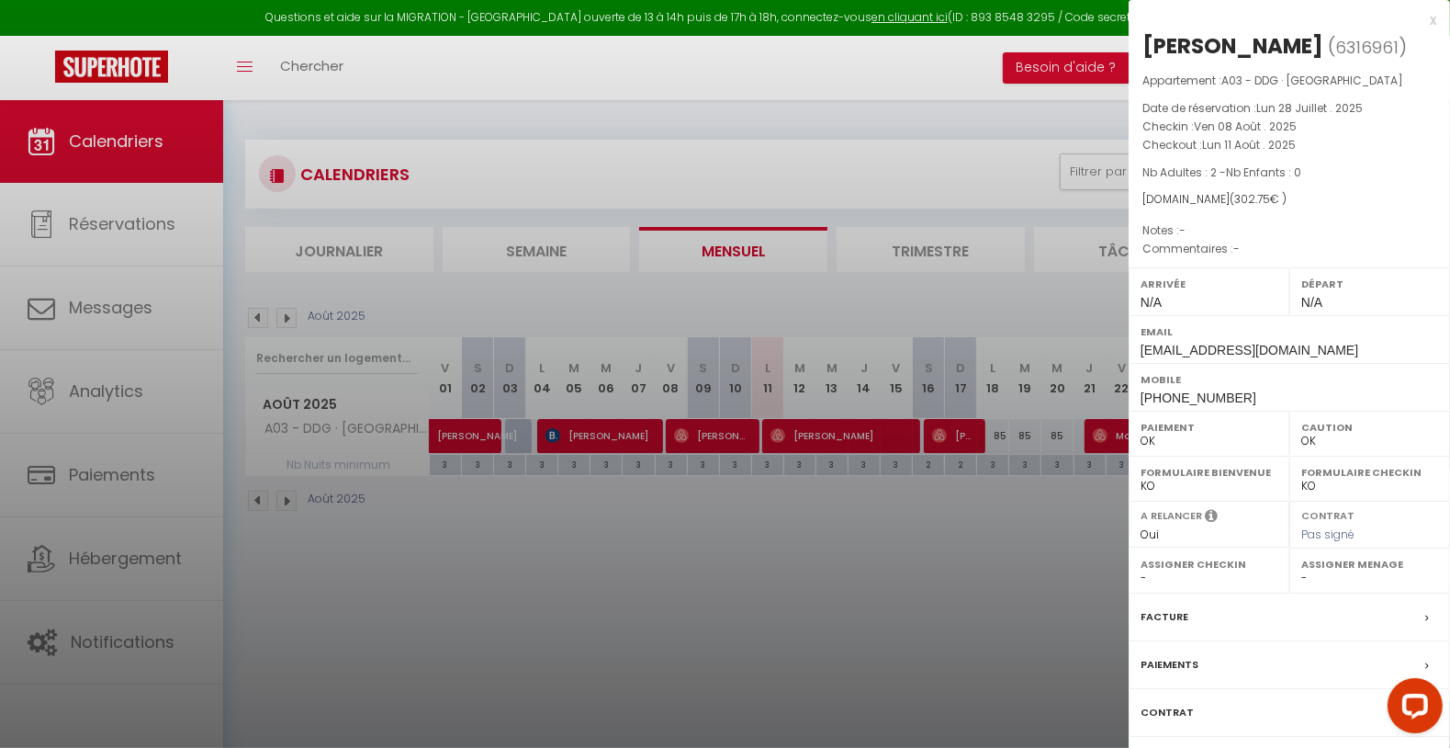
click at [824, 555] on div at bounding box center [725, 374] width 1450 height 748
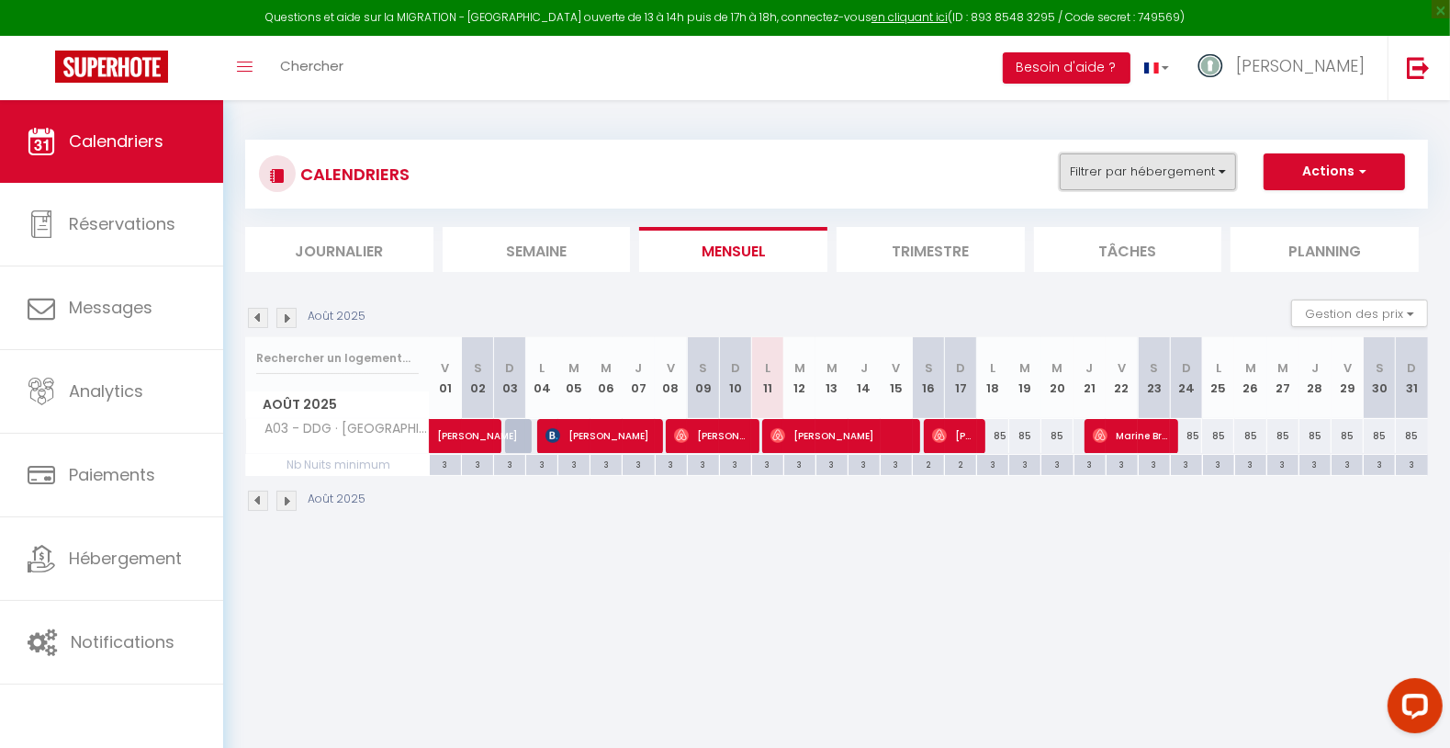
click at [1096, 171] on button "Filtrer par hébergement" at bounding box center [1148, 171] width 176 height 37
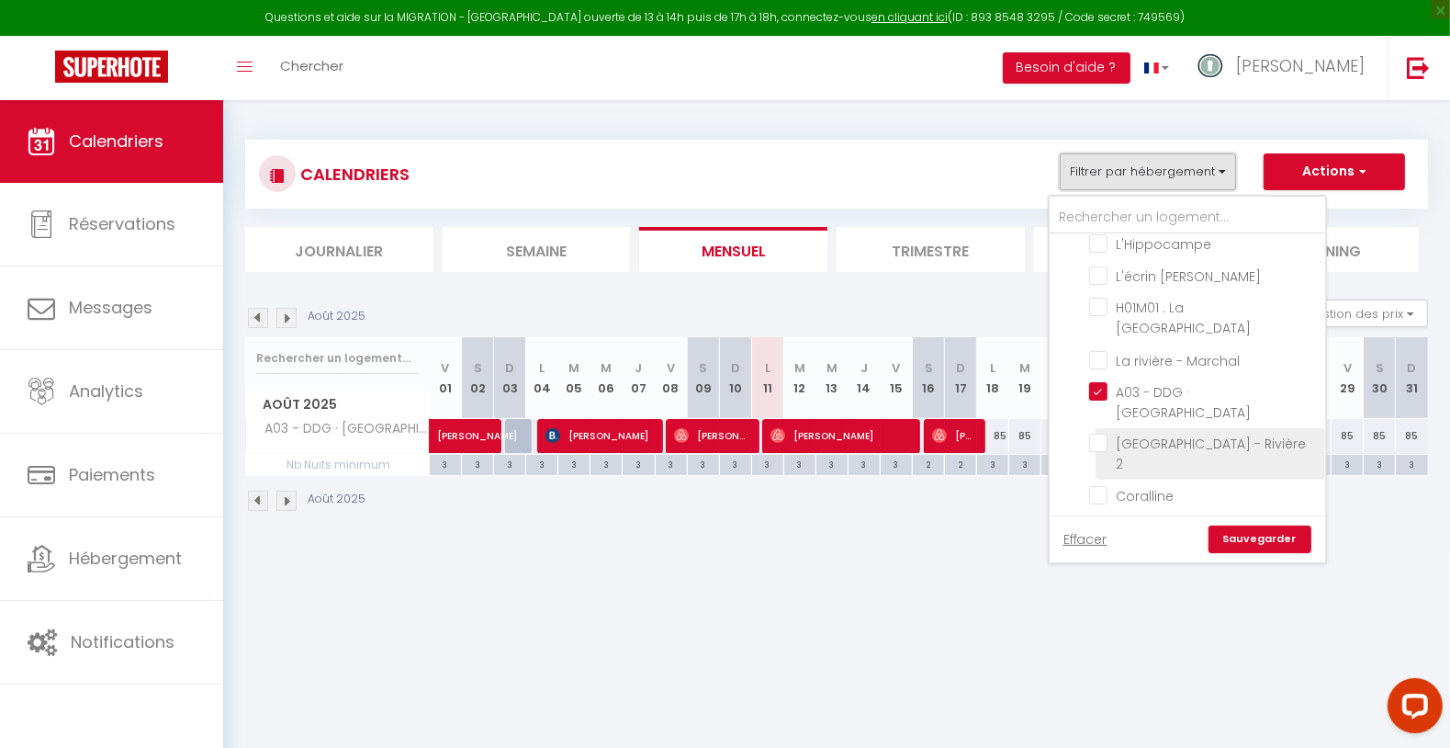
scroll to position [694, 0]
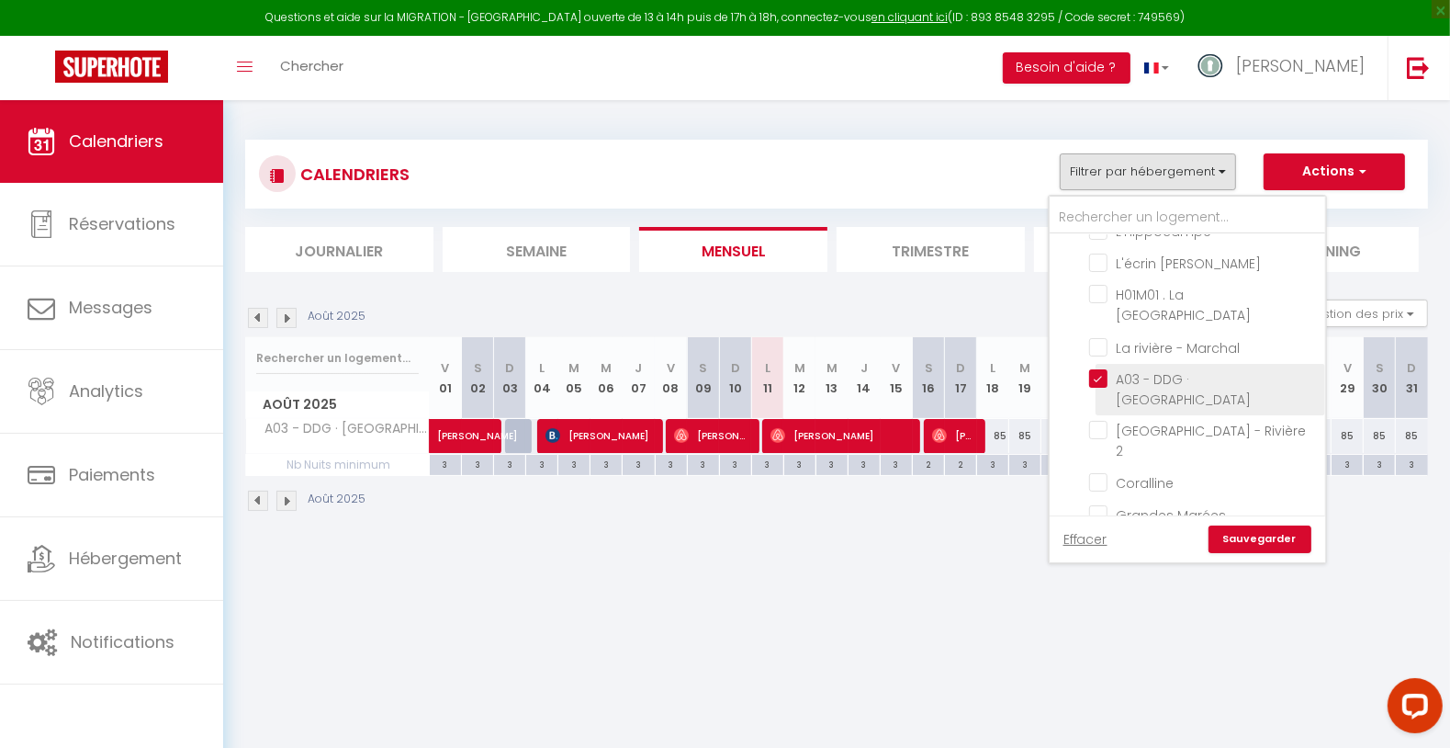
click at [1139, 369] on input "A03 - DDG · [GEOGRAPHIC_DATA]" at bounding box center [1204, 378] width 230 height 18
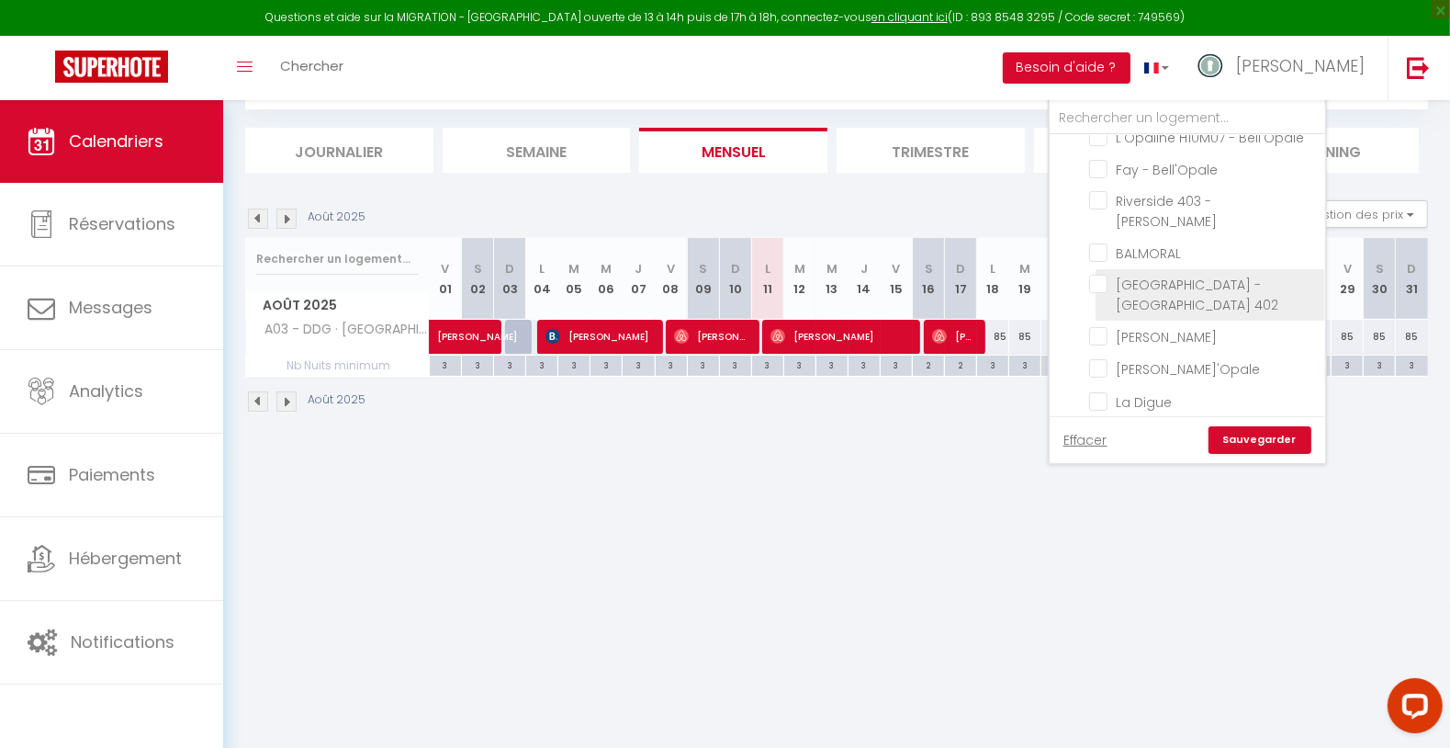
scroll to position [287, 0]
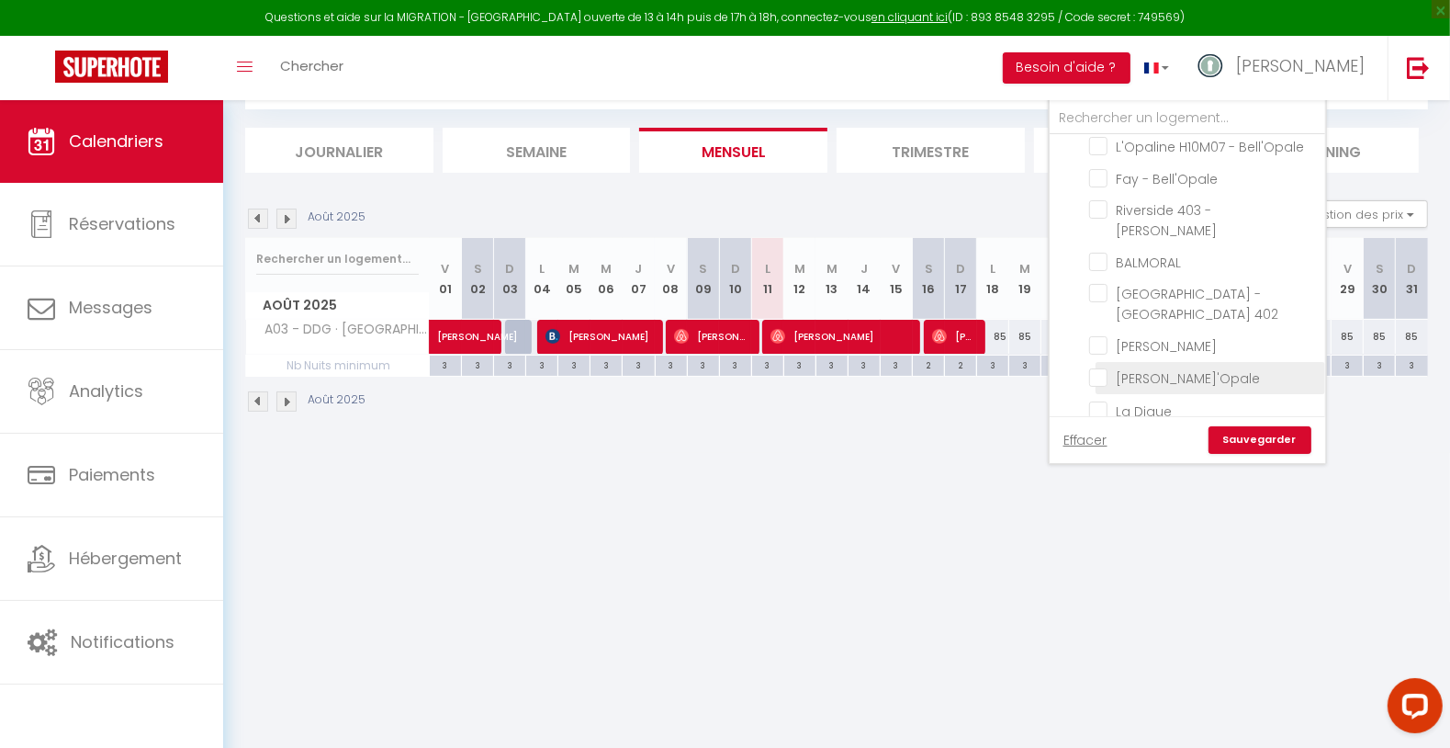
click at [1180, 367] on input "[PERSON_NAME]'Opale" at bounding box center [1204, 376] width 230 height 18
click at [1244, 457] on div "Effacer Sauvegarder" at bounding box center [1188, 439] width 276 height 47
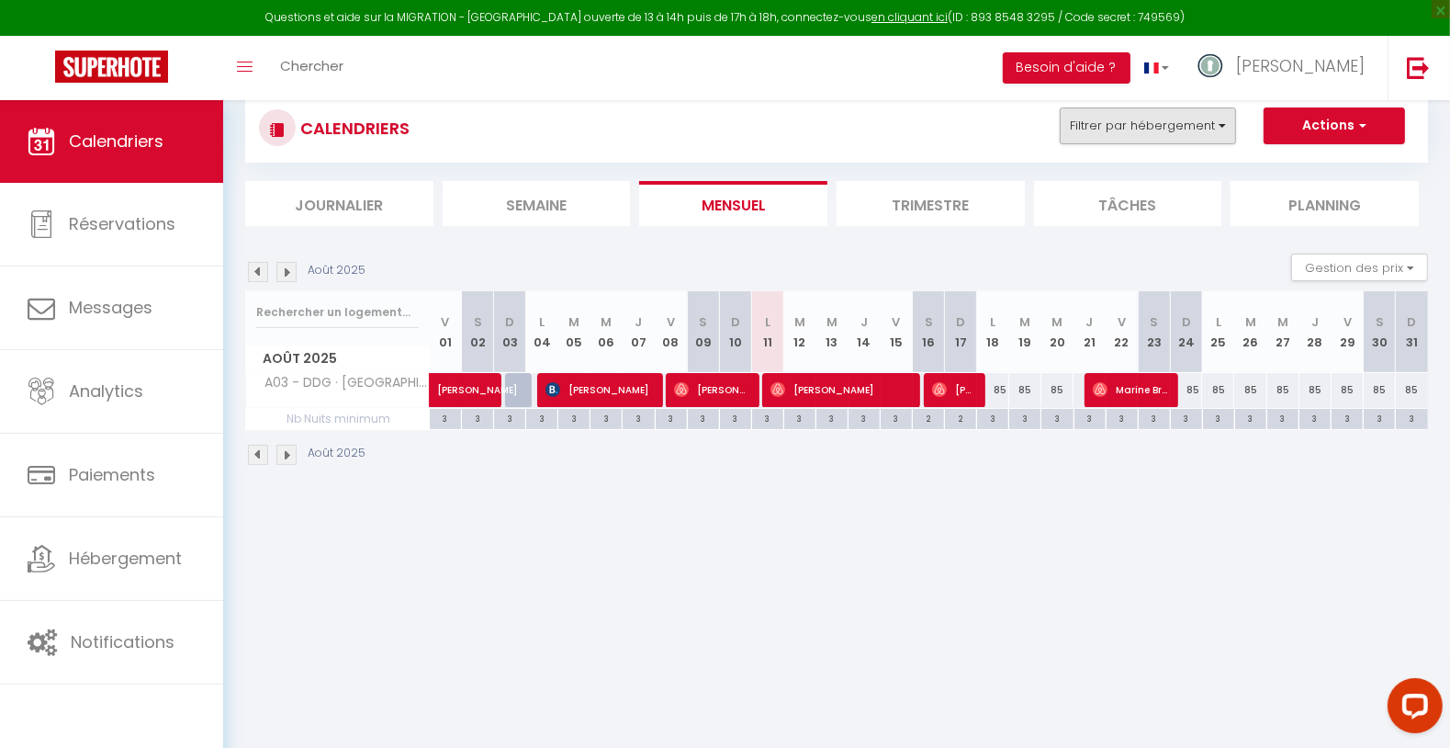
scroll to position [0, 0]
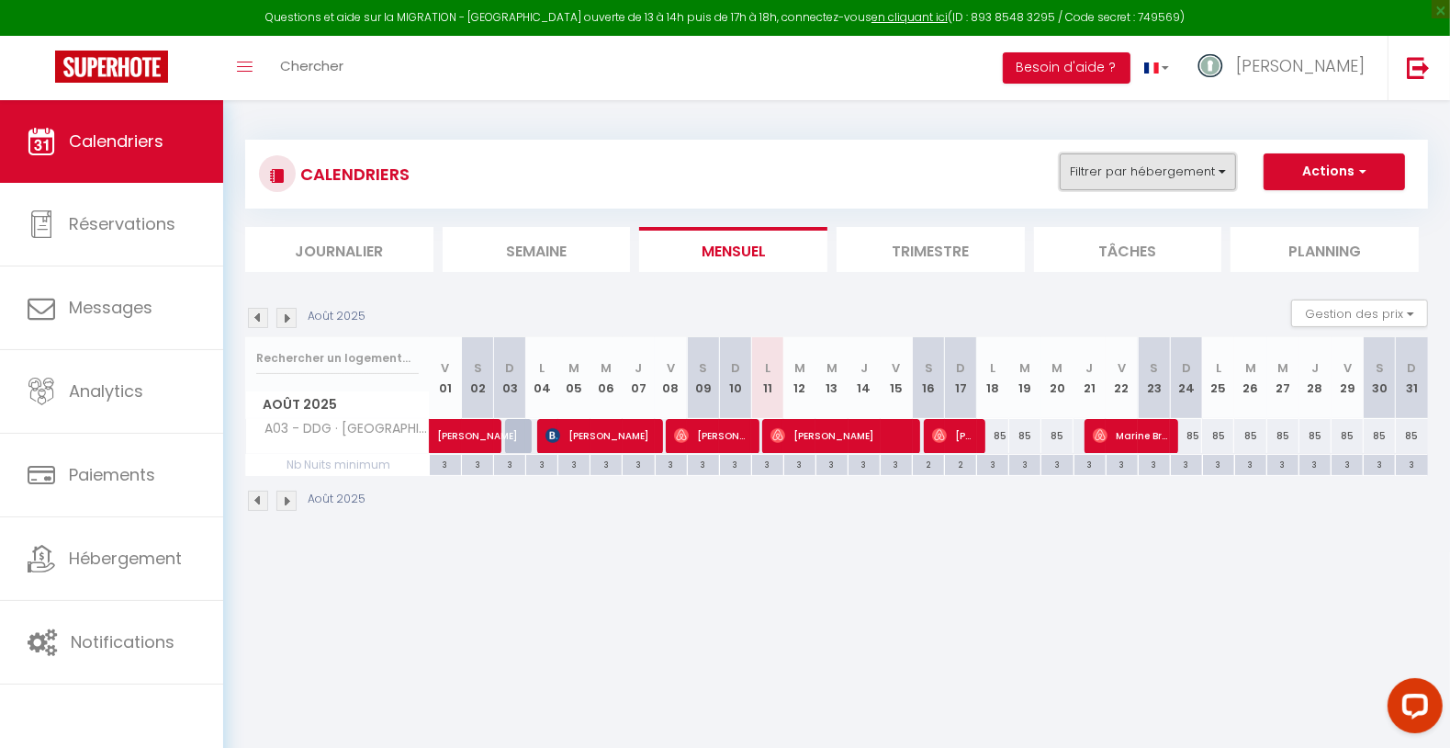
click at [1194, 167] on button "Filtrer par hébergement" at bounding box center [1148, 171] width 176 height 37
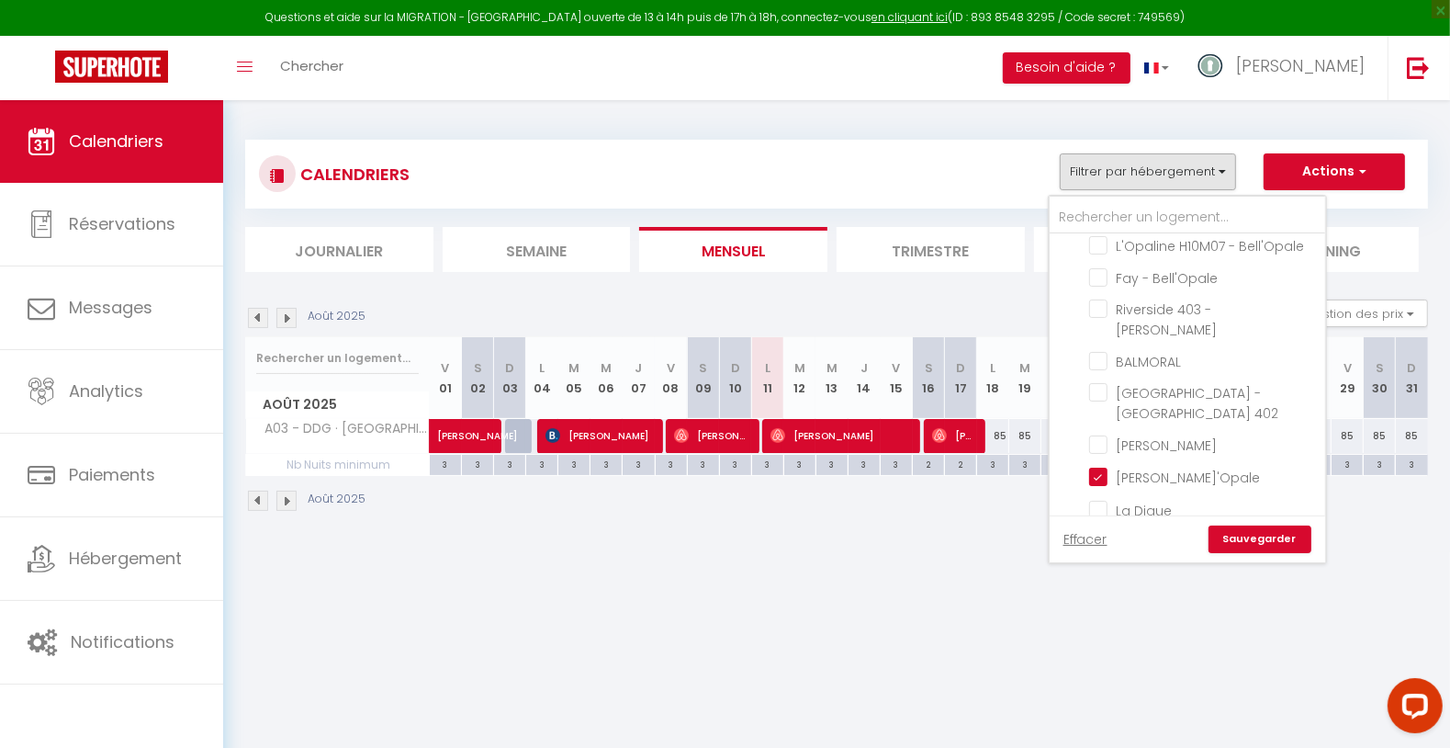
click at [1248, 534] on link "Sauvegarder" at bounding box center [1260, 539] width 103 height 28
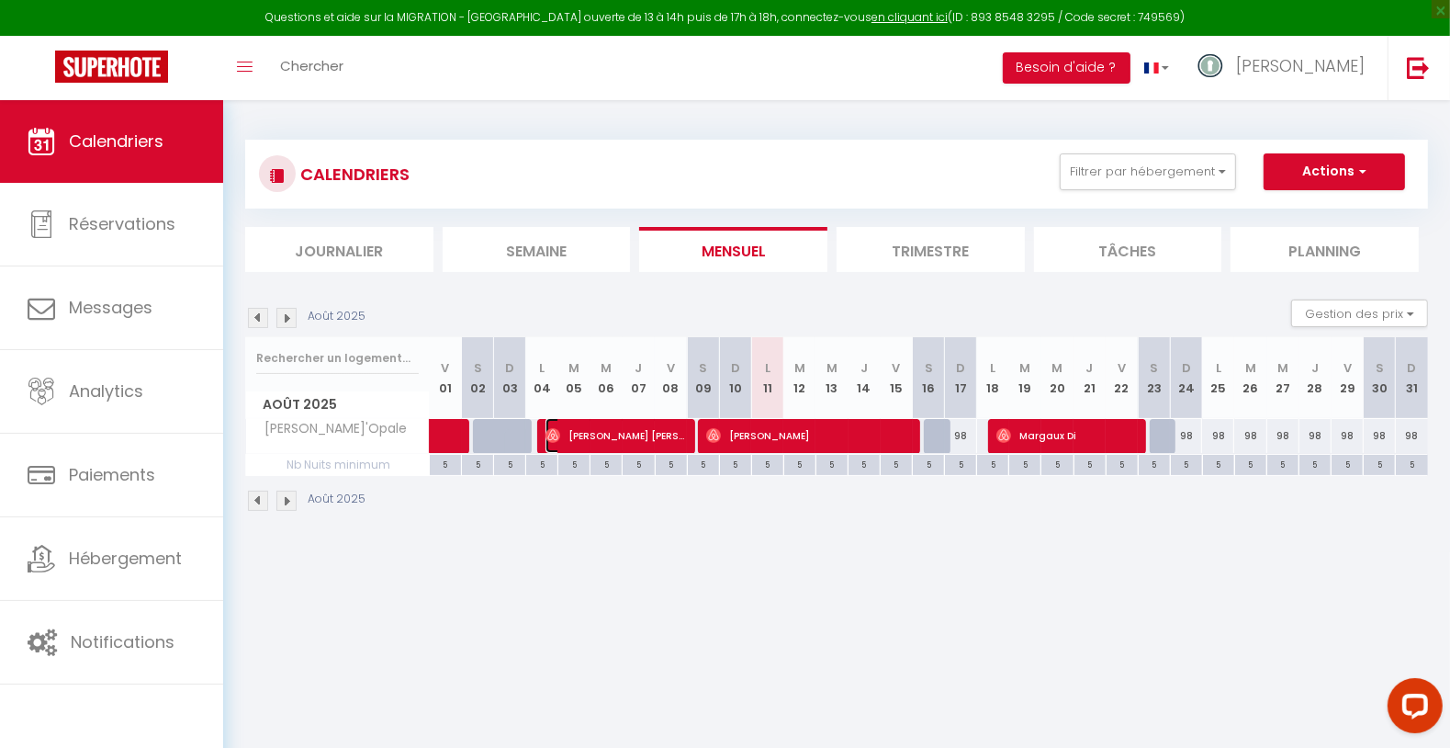
click at [623, 434] on span "[PERSON_NAME] [PERSON_NAME]" at bounding box center [616, 435] width 140 height 35
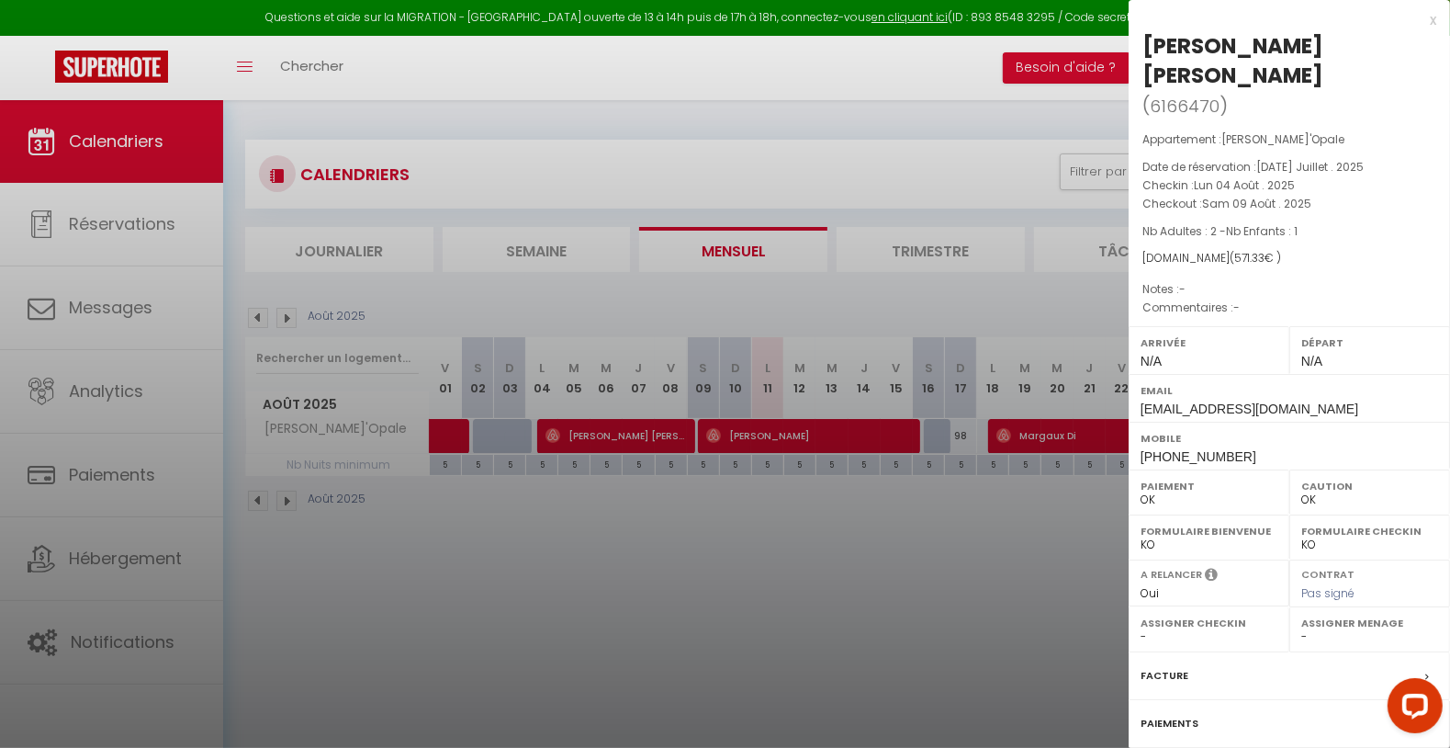
drag, startPoint x: 1138, startPoint y: 46, endPoint x: 1378, endPoint y: 41, distance: 239.7
click at [1379, 40] on div "[PERSON_NAME] [PERSON_NAME] ( 6166470 ) Appartement : [PERSON_NAME]'Opale Date …" at bounding box center [1289, 459] width 321 height 856
click at [858, 570] on div at bounding box center [725, 374] width 1450 height 748
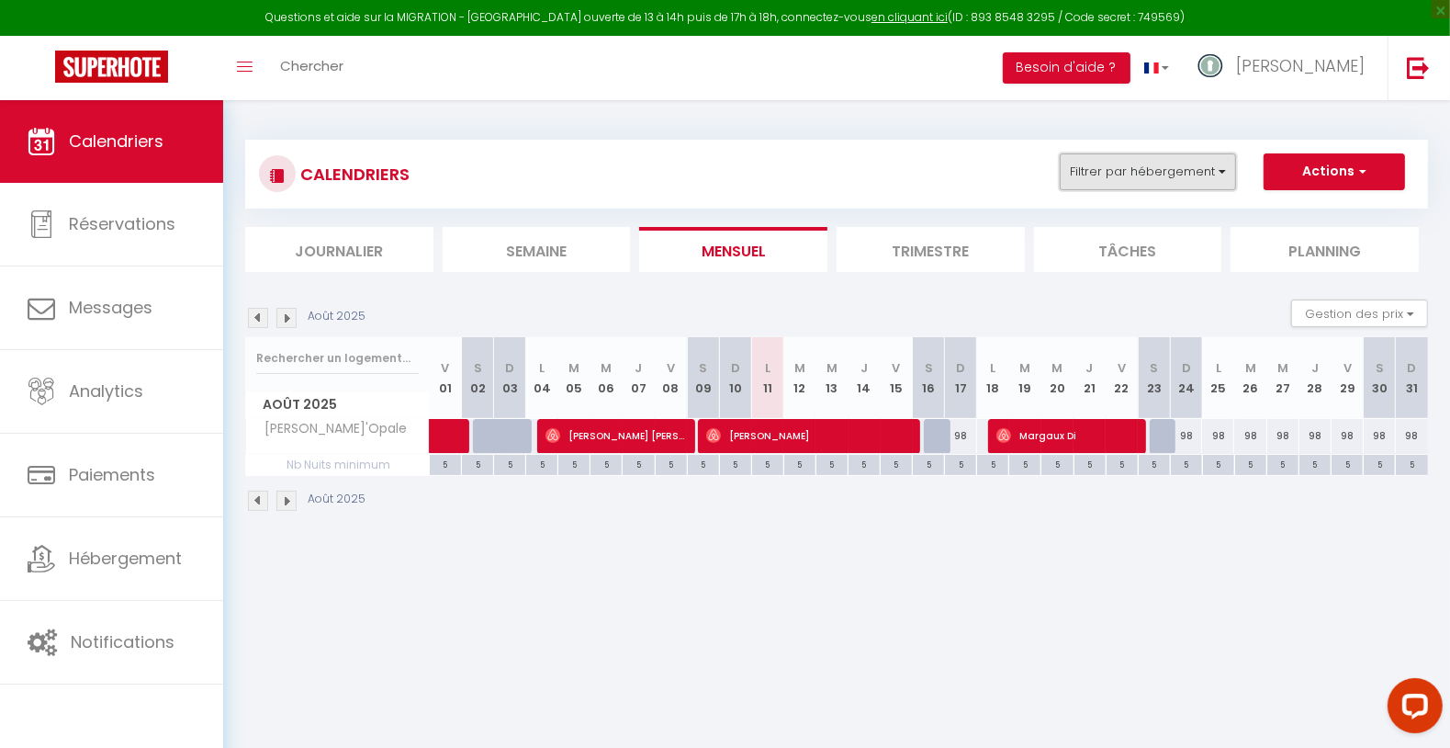
click at [1130, 184] on button "Filtrer par hébergement" at bounding box center [1148, 171] width 176 height 37
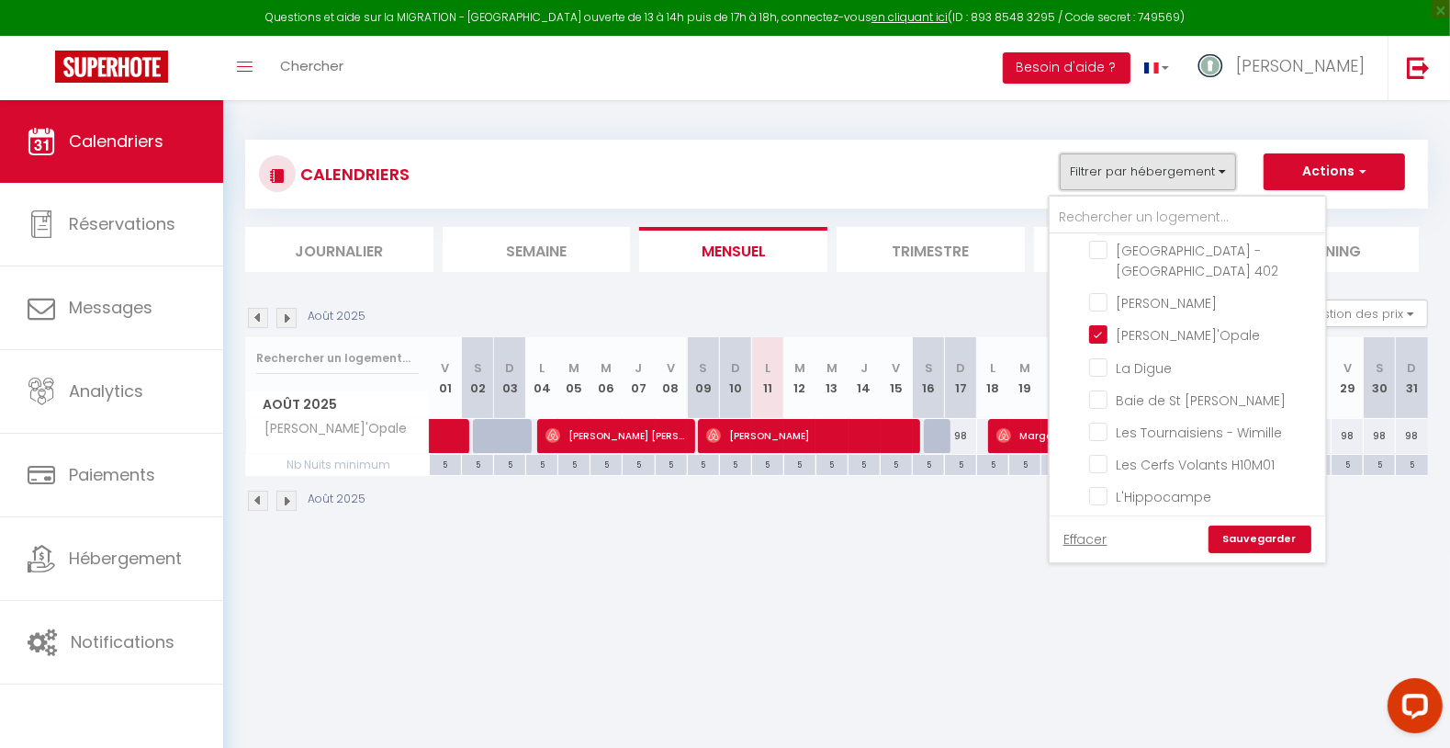
scroll to position [306, 0]
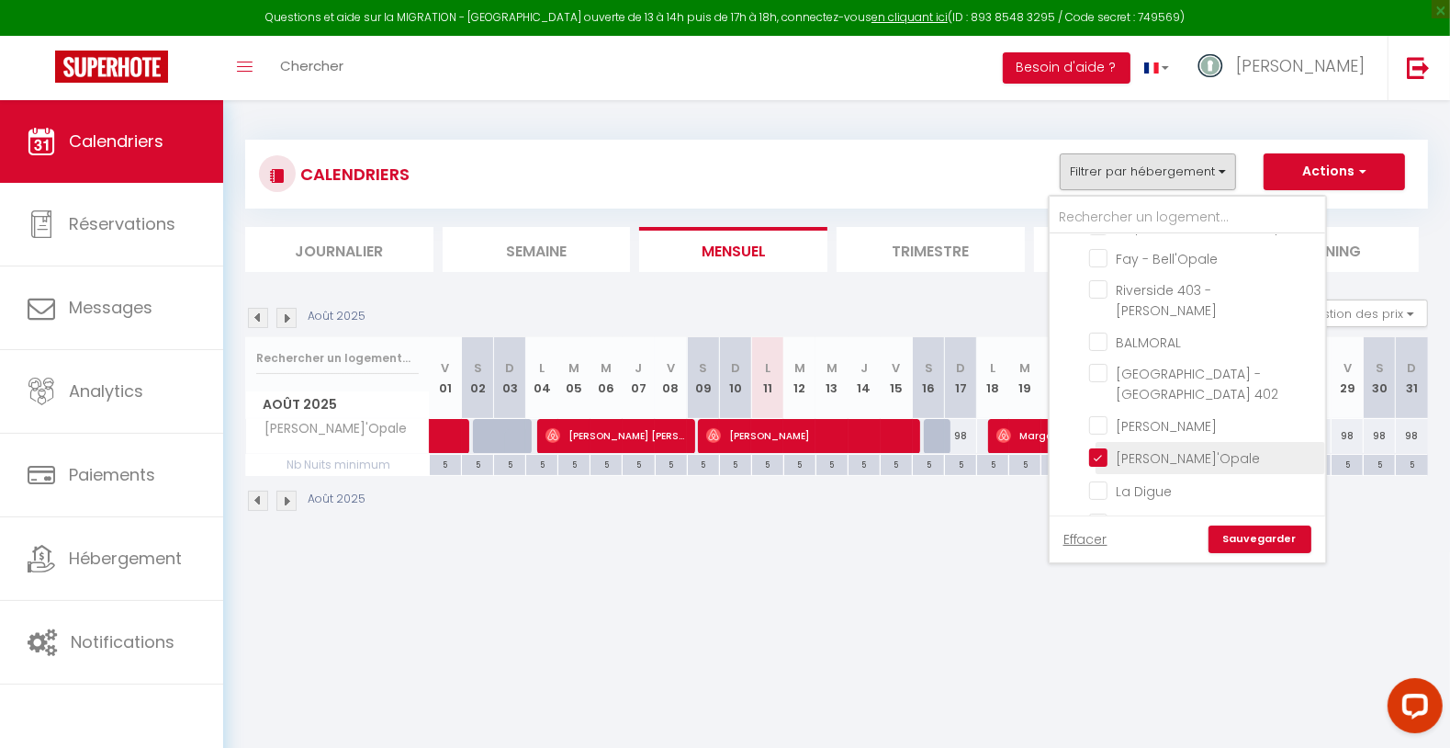
click at [1153, 447] on input "[PERSON_NAME]'Opale" at bounding box center [1204, 456] width 230 height 18
click at [1186, 479] on input "La Digue" at bounding box center [1204, 488] width 230 height 18
click at [1266, 541] on link "Sauvegarder" at bounding box center [1260, 539] width 103 height 28
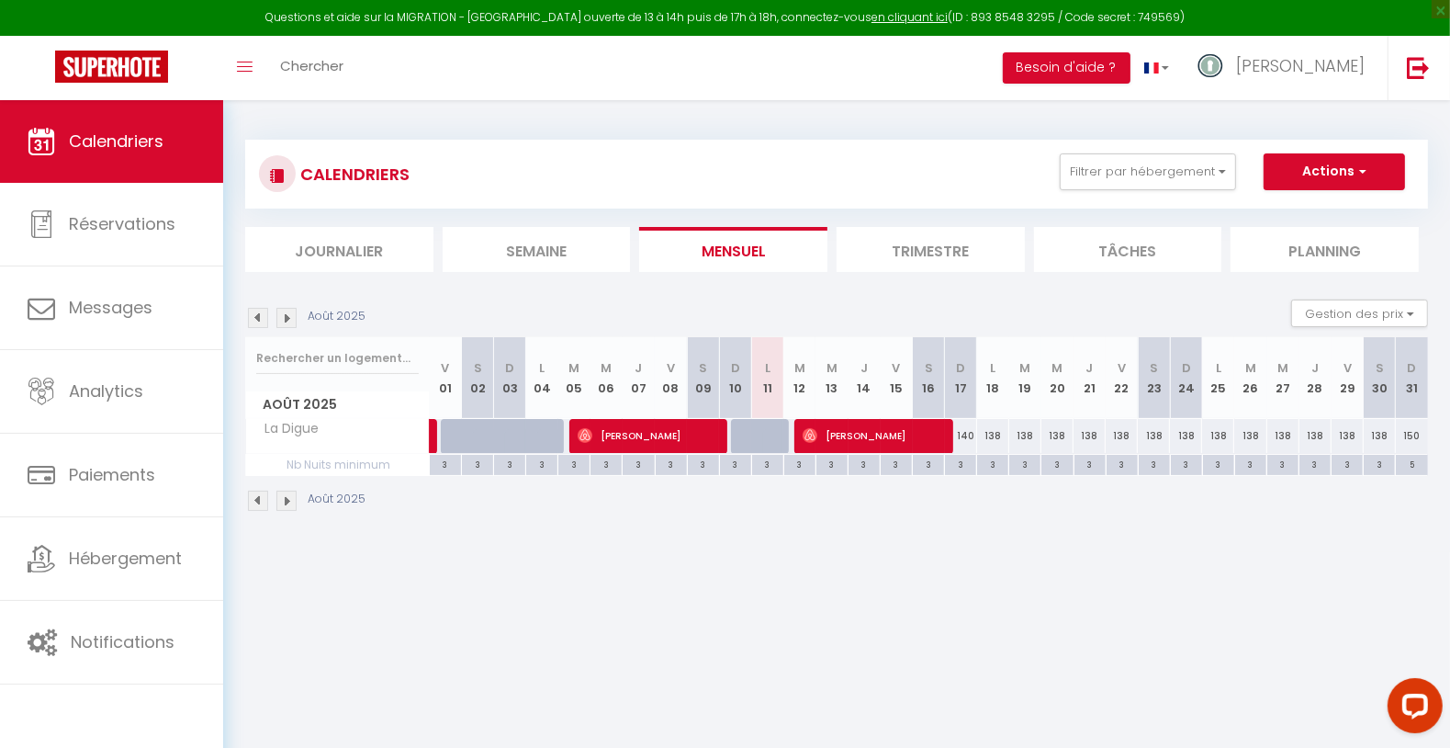
click at [774, 625] on body "Questions et aide sur la MIGRATION - [GEOGRAPHIC_DATA] ouverte de 13 à 14h puis…" at bounding box center [725, 474] width 1450 height 748
click at [1008, 564] on body "Questions et aide sur la MIGRATION - [GEOGRAPHIC_DATA] ouverte de 13 à 14h puis…" at bounding box center [725, 474] width 1450 height 748
click at [1202, 157] on button "Filtrer par hébergement" at bounding box center [1148, 171] width 176 height 37
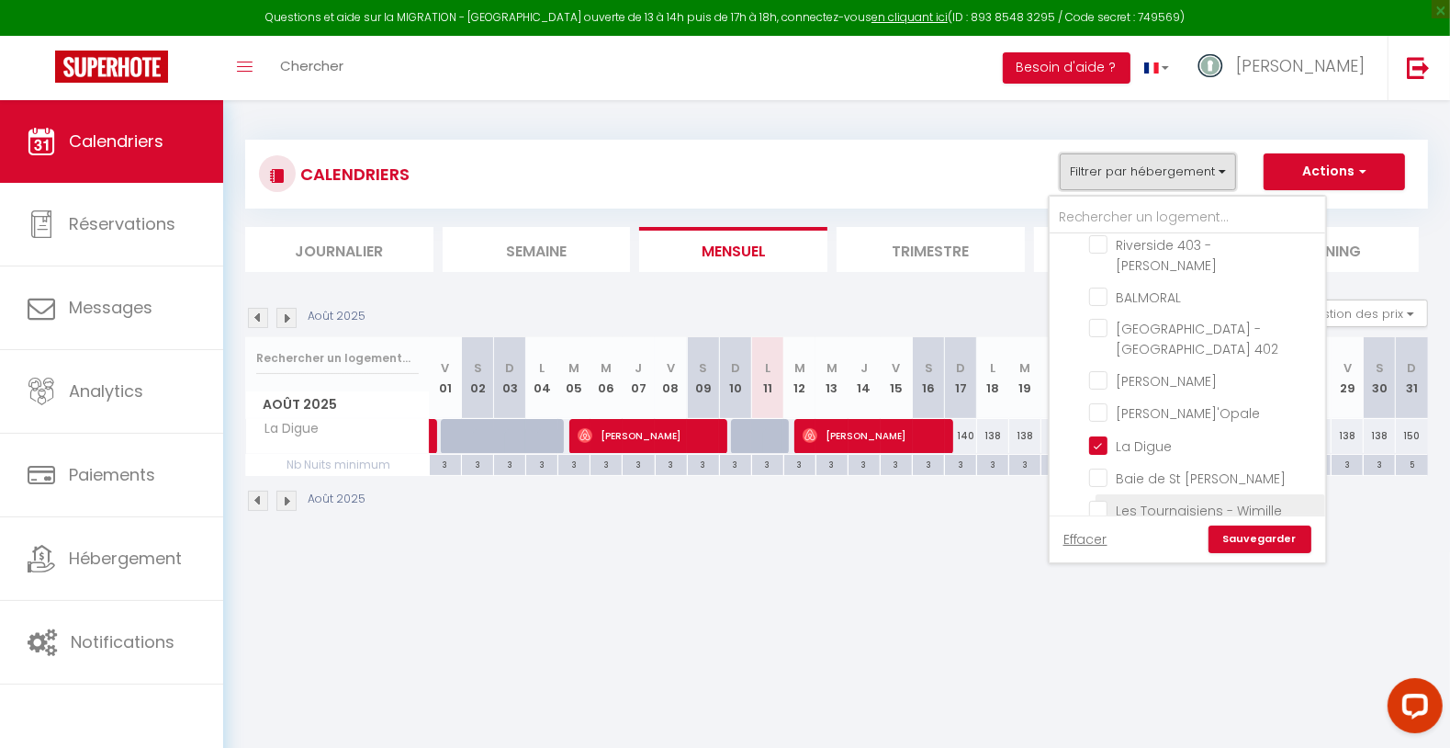
scroll to position [408, 0]
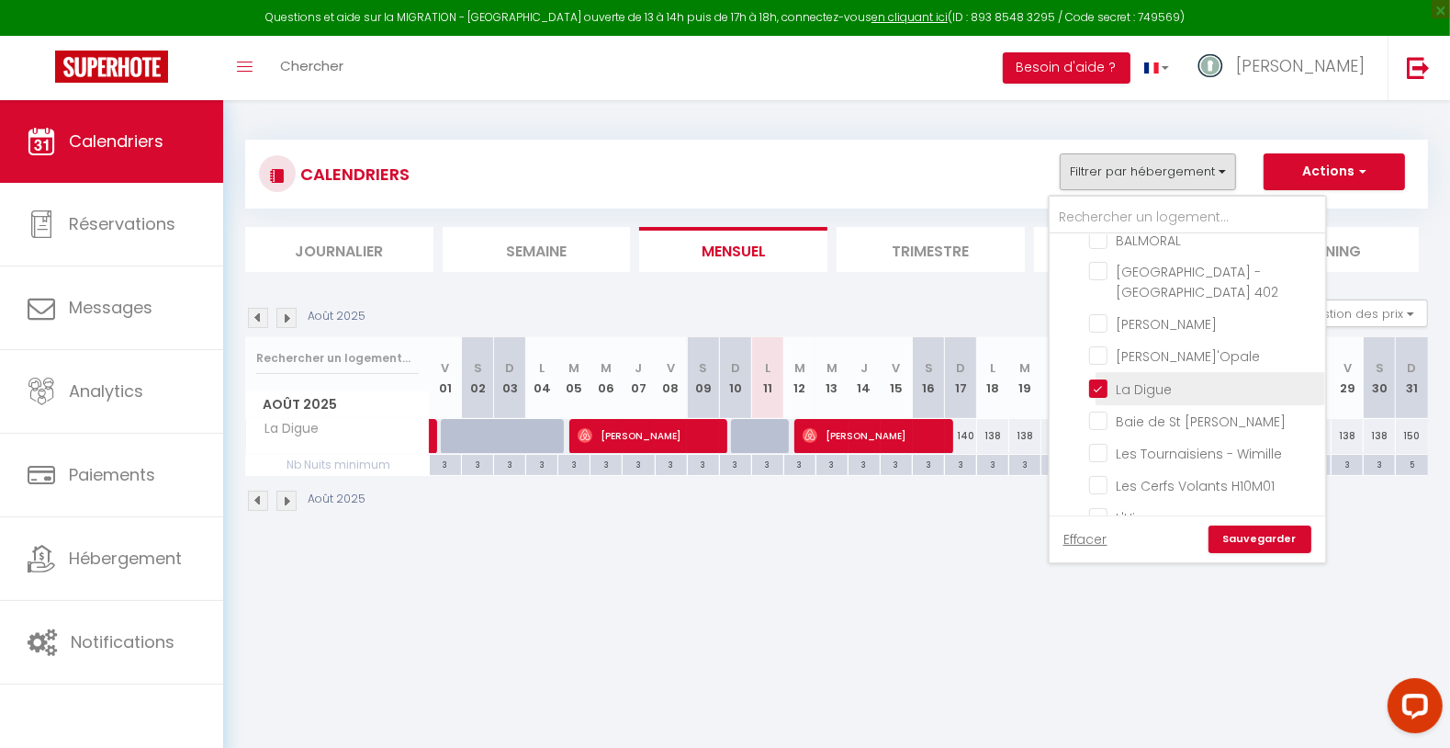
click at [1150, 377] on input "La Digue" at bounding box center [1204, 386] width 230 height 18
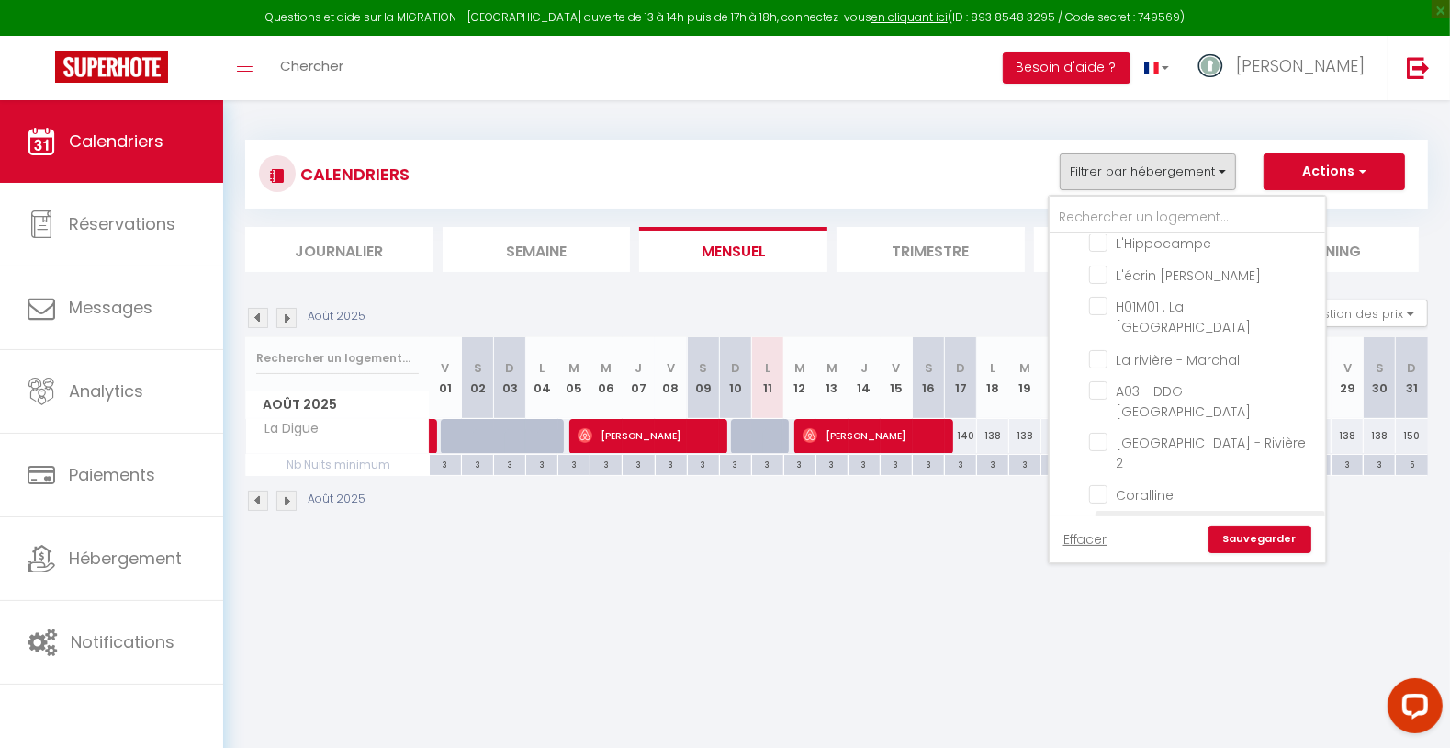
scroll to position [694, 0]
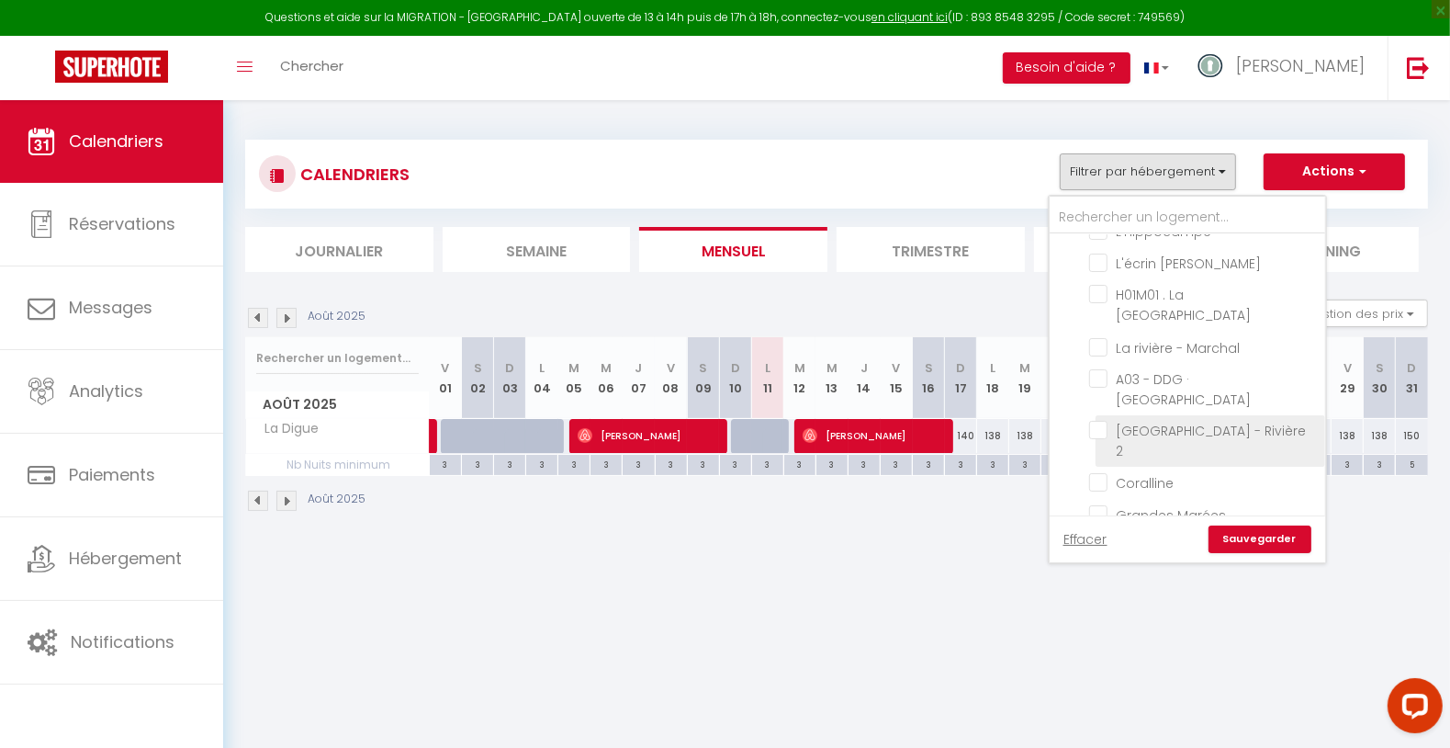
click at [1202, 421] on input "[GEOGRAPHIC_DATA] - Rivière 2" at bounding box center [1204, 430] width 230 height 18
drag, startPoint x: 1262, startPoint y: 543, endPoint x: 1236, endPoint y: 566, distance: 34.5
click at [1262, 544] on link "Sauvegarder" at bounding box center [1260, 539] width 103 height 28
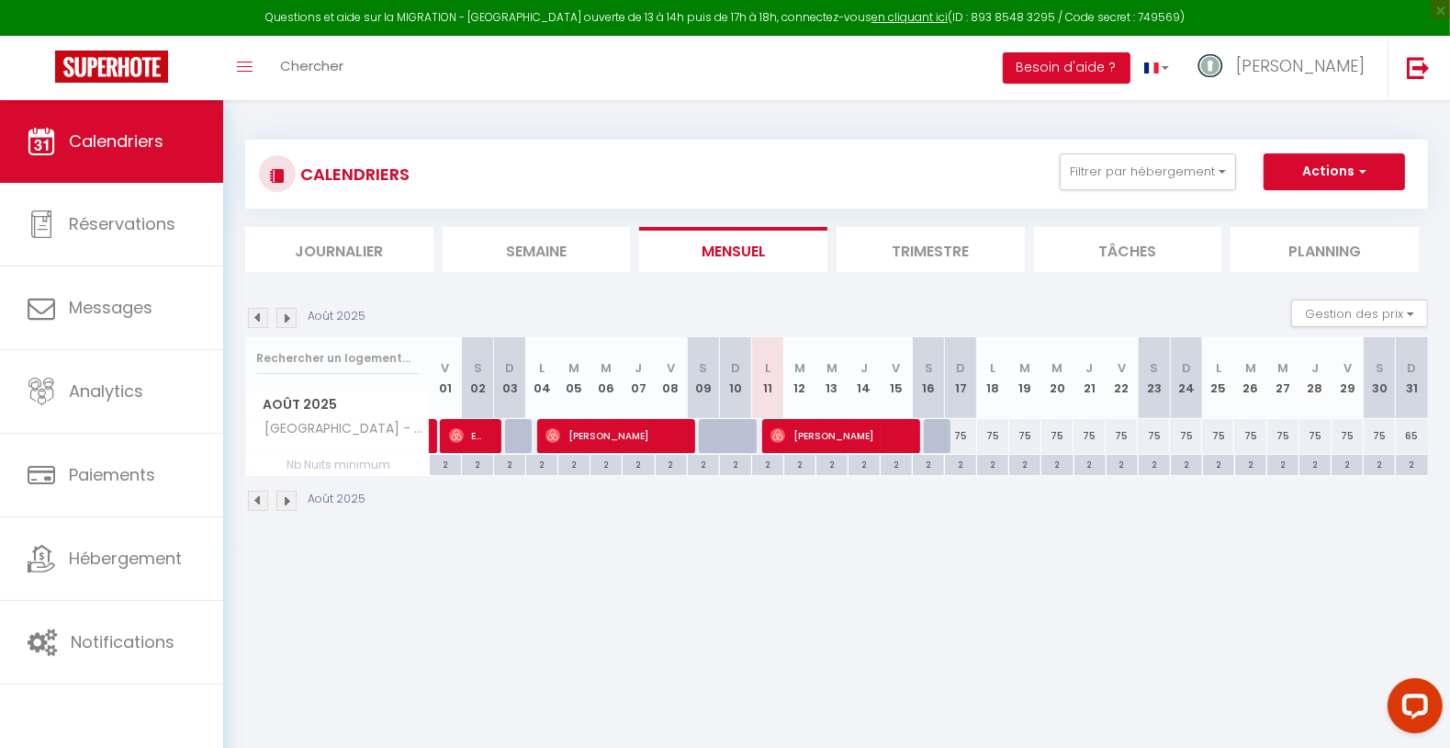
drag, startPoint x: 894, startPoint y: 624, endPoint x: 901, endPoint y: 632, distance: 9.8
click at [896, 626] on body "Questions et aide sur la MIGRATION - [GEOGRAPHIC_DATA] ouverte de 13 à 14h puis…" at bounding box center [725, 474] width 1450 height 748
